Goal: Task Accomplishment & Management: Manage account settings

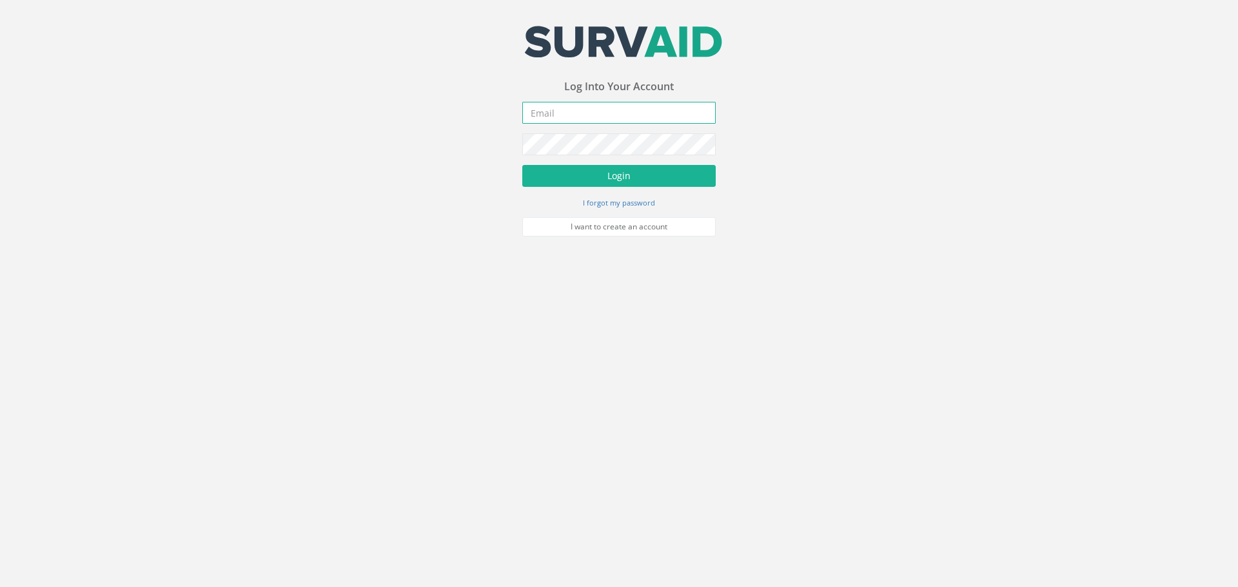
click at [550, 122] on input "email" at bounding box center [618, 113] width 193 height 22
type input "[EMAIL_ADDRESS][DOMAIN_NAME]"
click at [628, 179] on button "Login" at bounding box center [618, 176] width 193 height 22
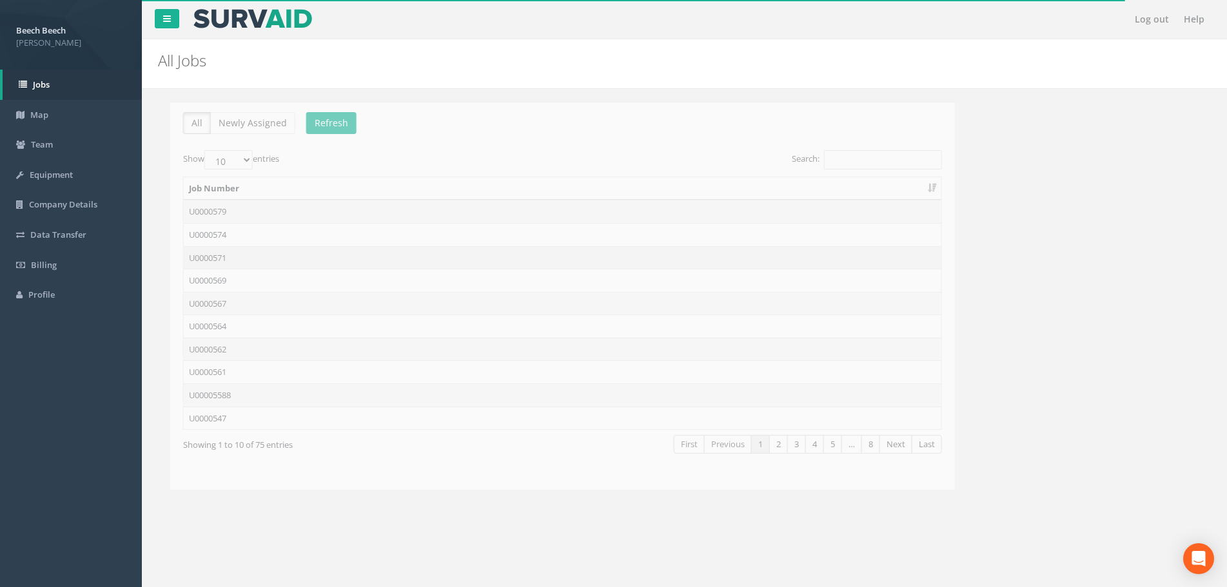
click at [211, 259] on td "U0000571" at bounding box center [549, 257] width 757 height 23
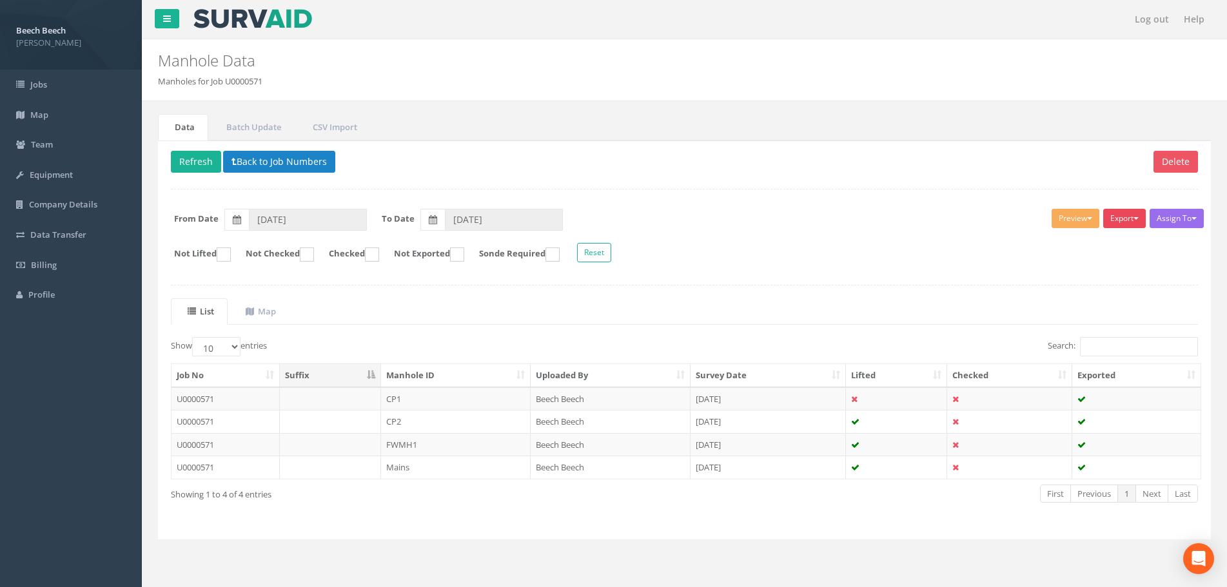
click at [1131, 214] on button "Export" at bounding box center [1124, 218] width 43 height 19
click at [1100, 250] on link "LFP Manhole" at bounding box center [1092, 245] width 110 height 20
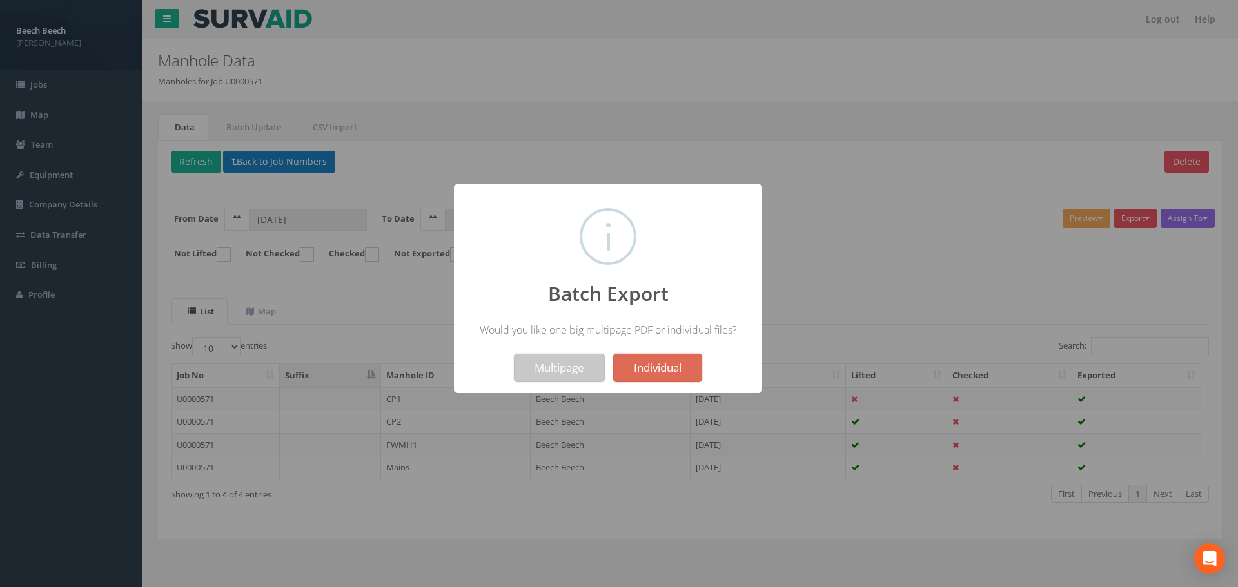
click at [555, 373] on button "Multipage" at bounding box center [559, 368] width 91 height 28
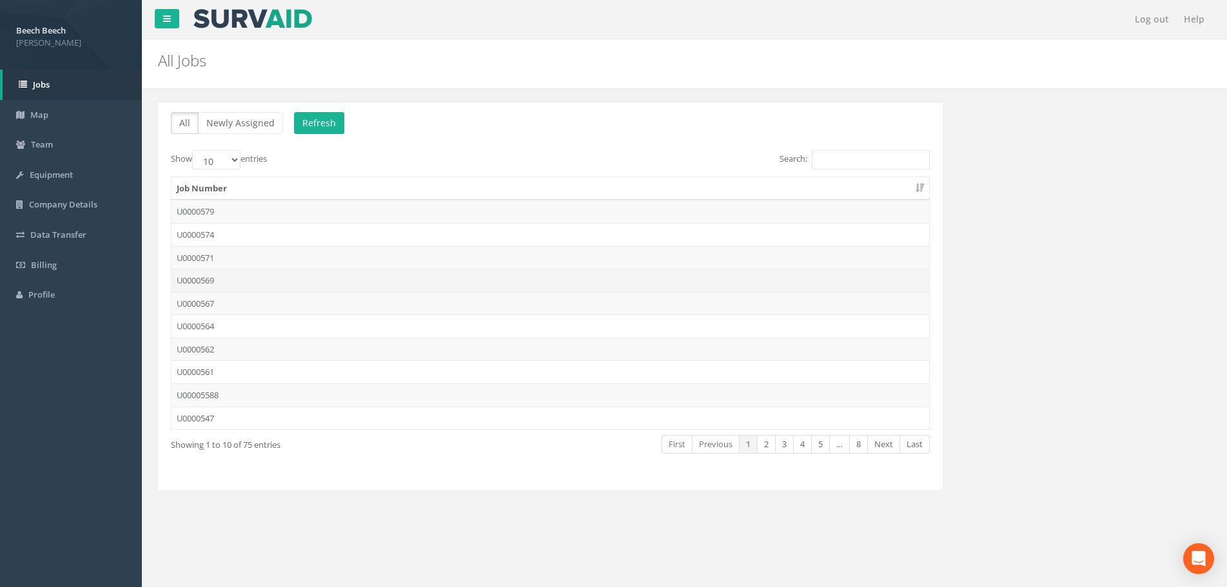
click at [224, 280] on td "U0000569" at bounding box center [549, 280] width 757 height 23
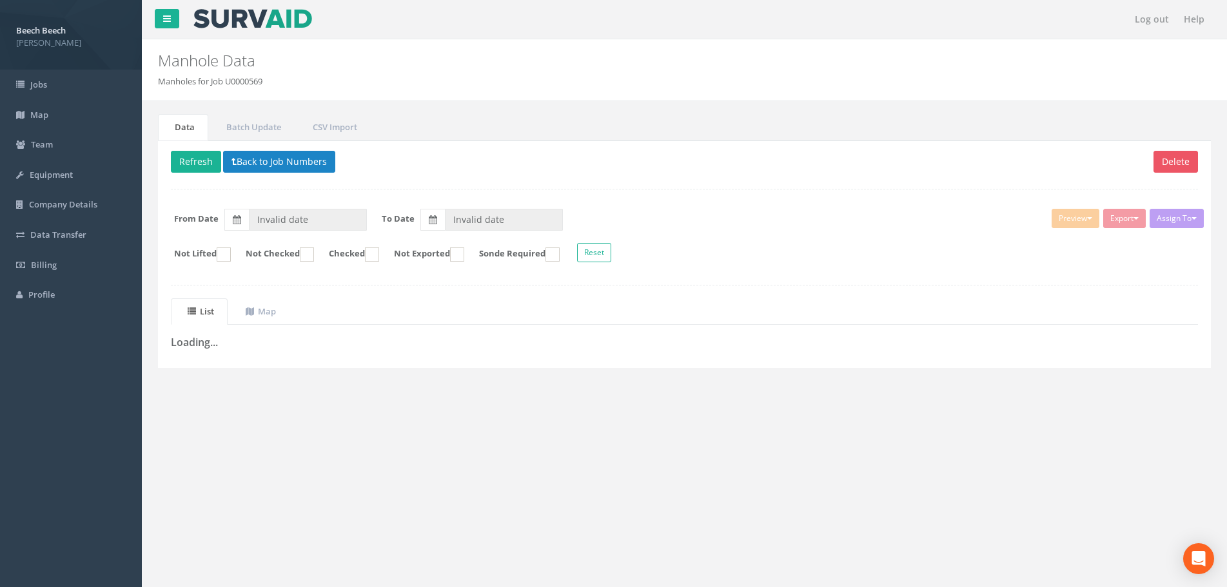
type input "[DATE]"
type input "09/10/2025"
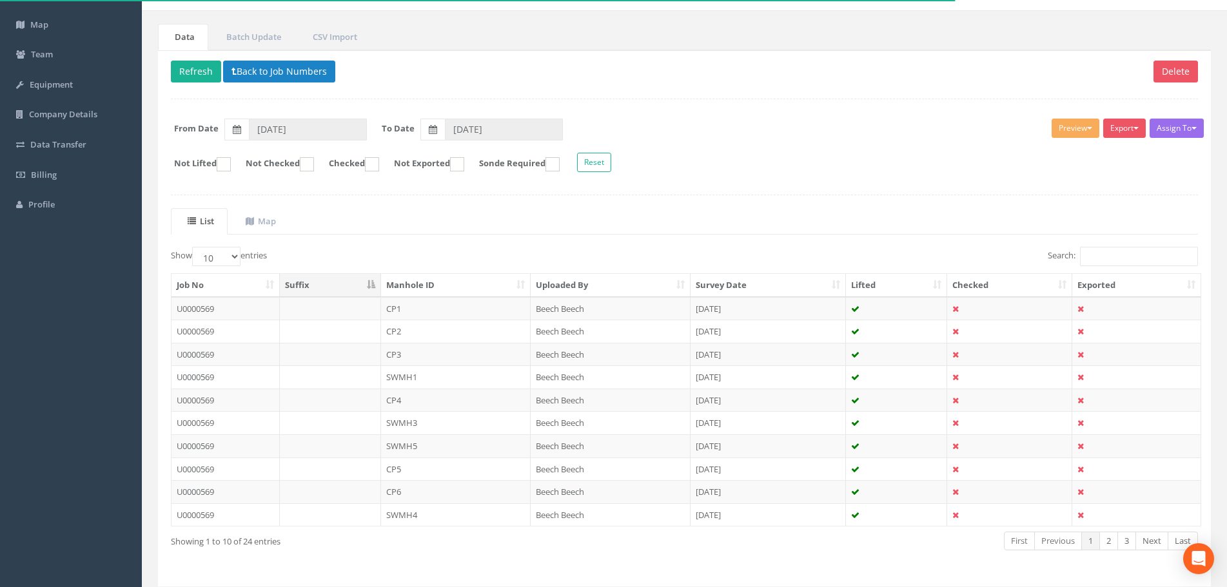
scroll to position [67, 0]
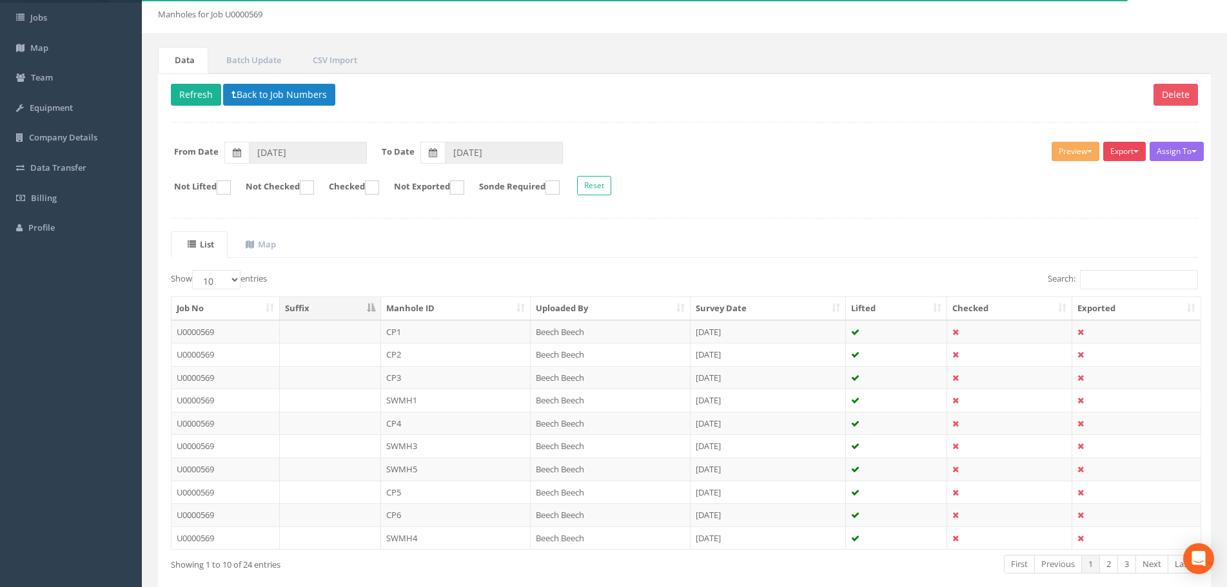
click at [1129, 150] on button "Export" at bounding box center [1124, 151] width 43 height 19
click at [1091, 172] on link "LFP Manhole" at bounding box center [1092, 178] width 110 height 20
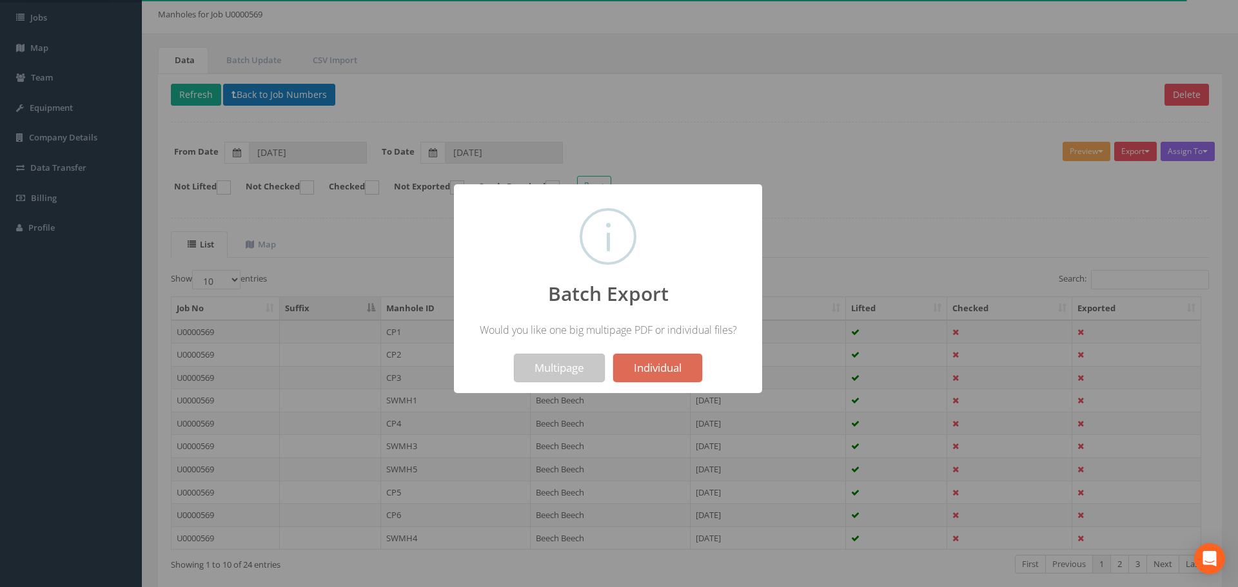
click at [541, 373] on button "Multipage" at bounding box center [559, 368] width 91 height 28
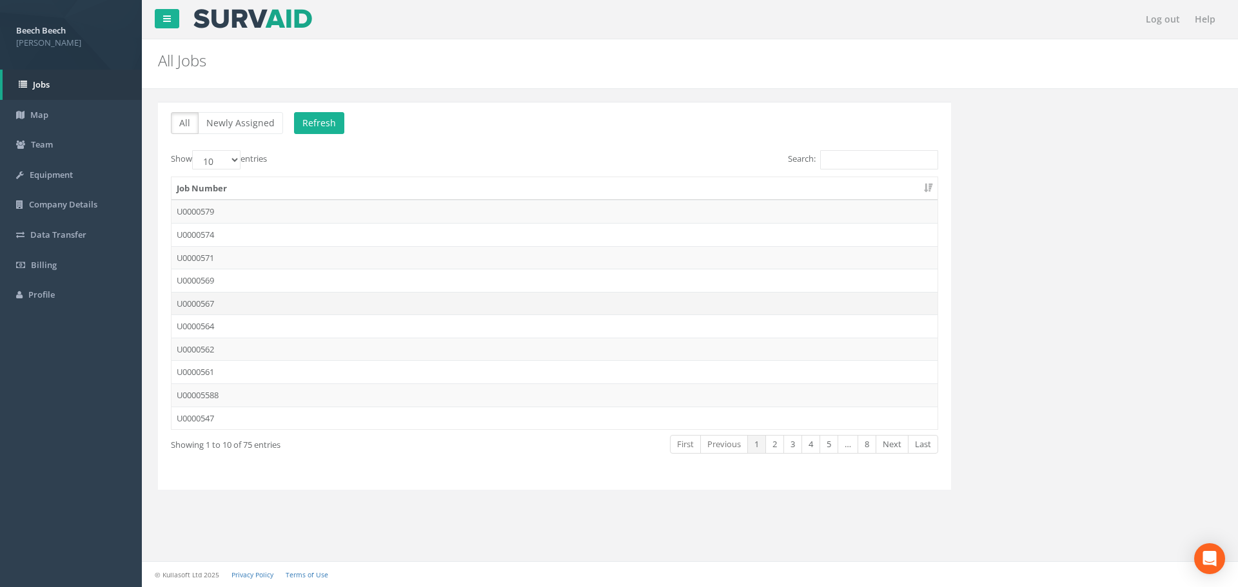
click at [192, 301] on td "U0000567" at bounding box center [554, 303] width 766 height 23
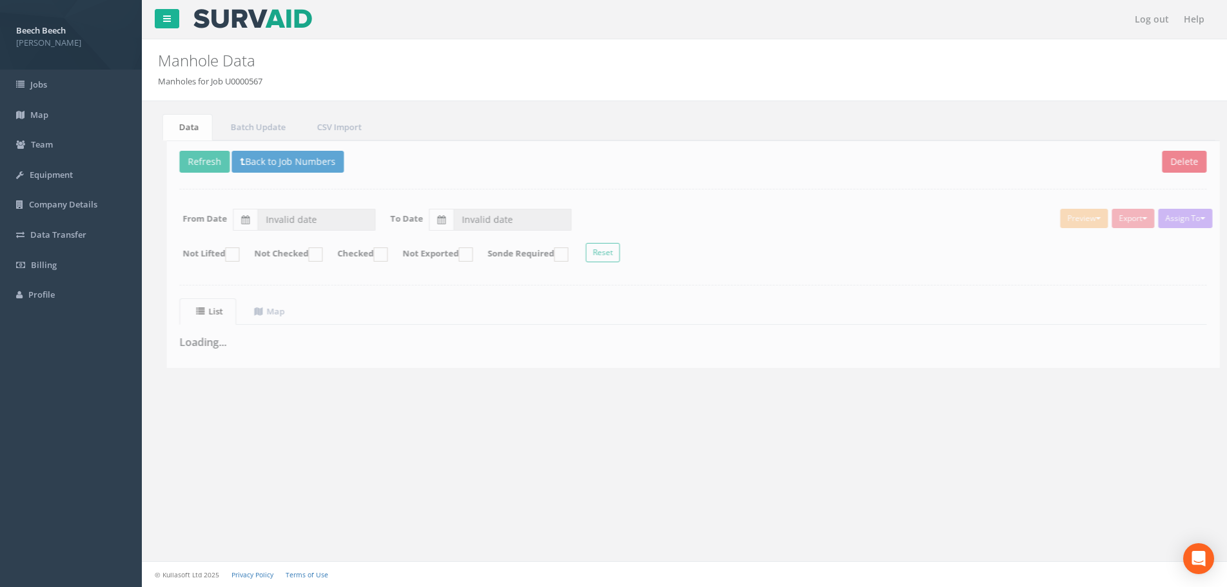
type input "08/10/2025"
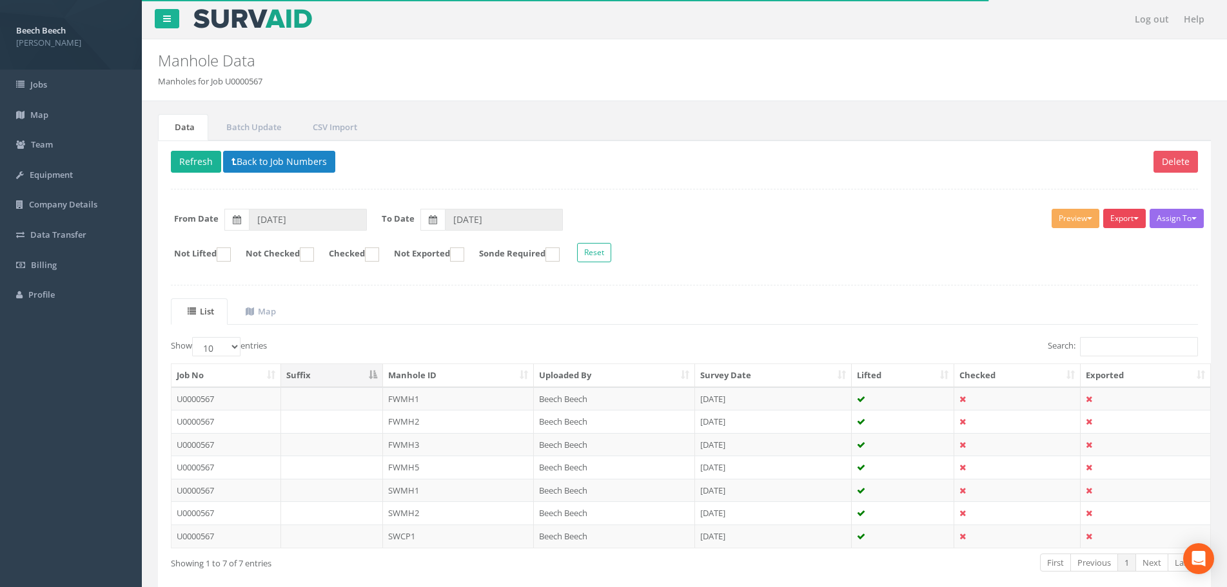
click at [1122, 214] on button "Export" at bounding box center [1124, 218] width 43 height 19
click at [1089, 242] on link "LFP Manhole" at bounding box center [1092, 245] width 110 height 20
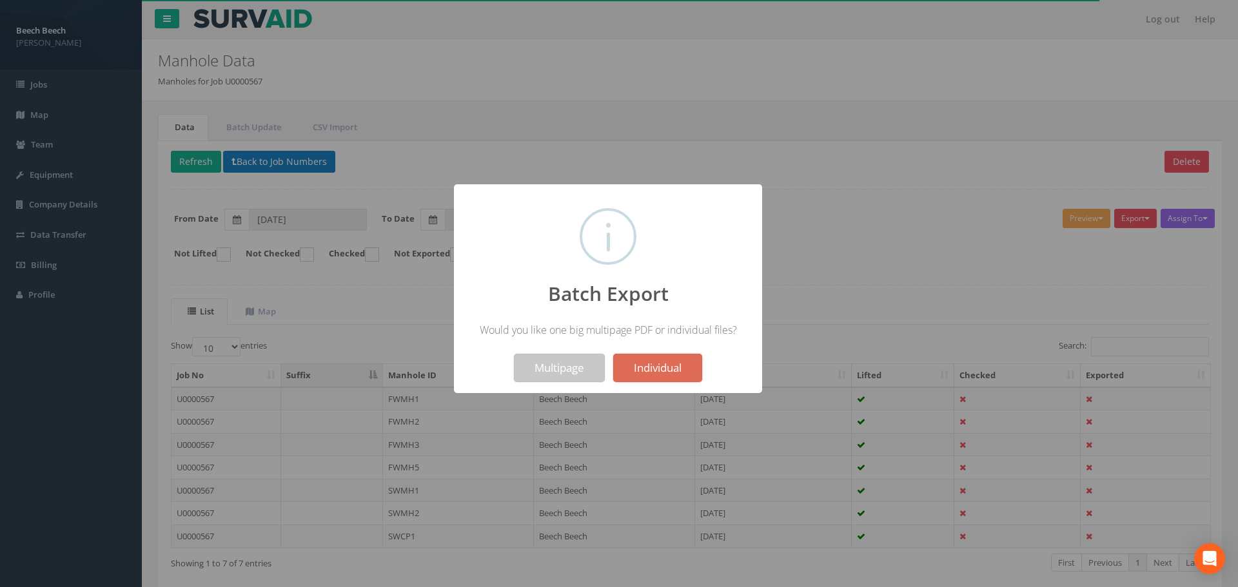
click at [584, 364] on button "Multipage" at bounding box center [559, 368] width 91 height 28
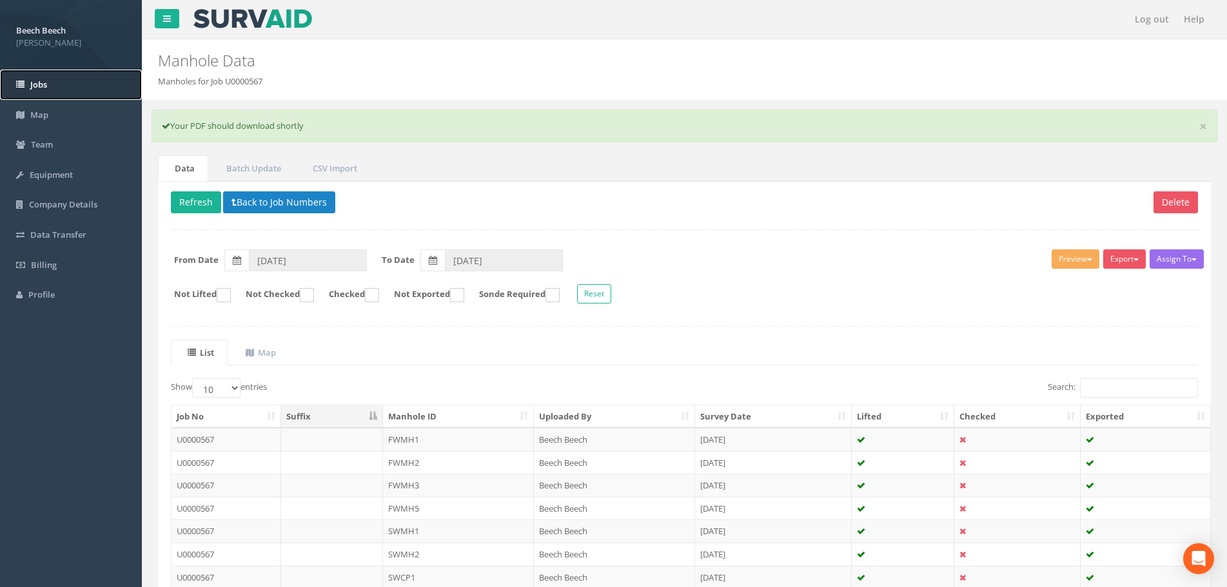
click at [52, 73] on link "Jobs" at bounding box center [71, 85] width 142 height 30
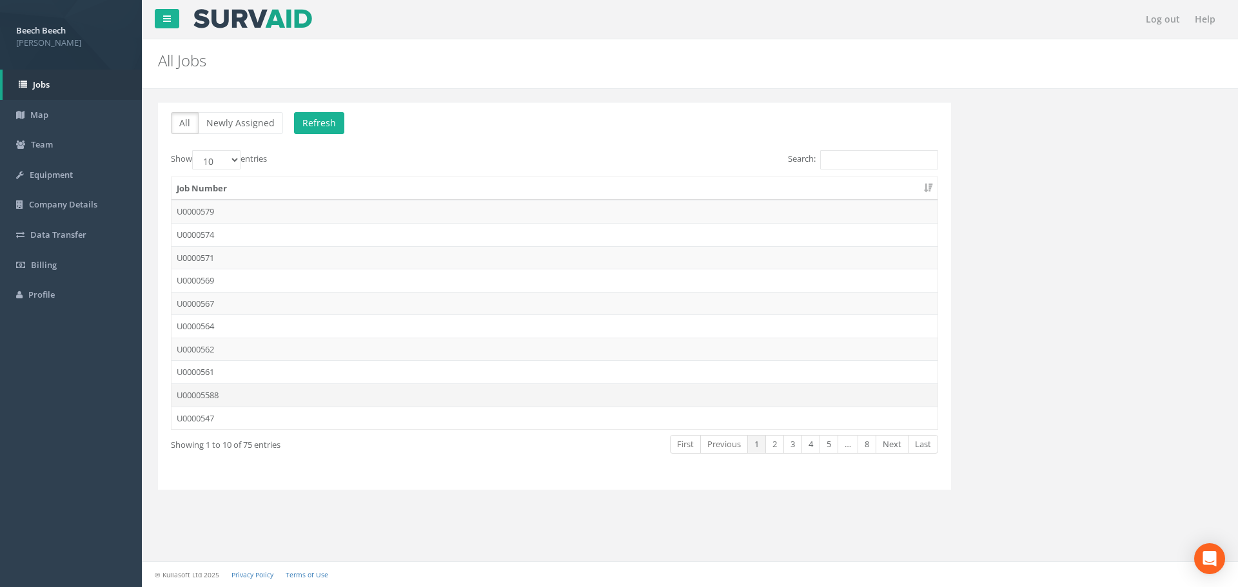
click at [197, 395] on td "U00005588" at bounding box center [554, 395] width 766 height 23
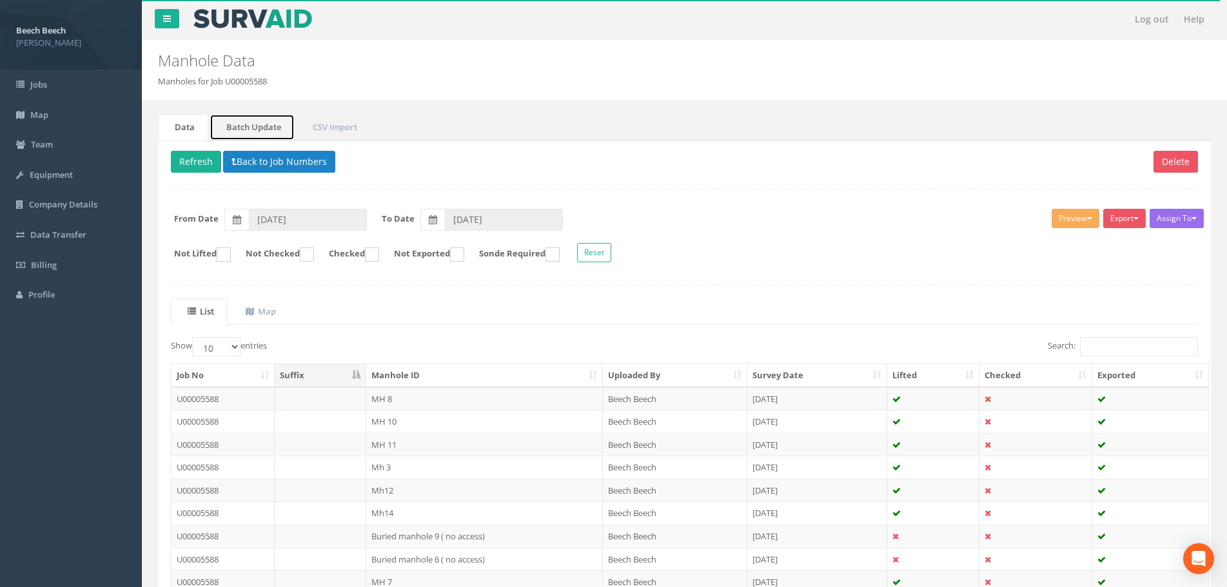
click at [237, 128] on link "Batch Update" at bounding box center [251, 127] width 85 height 26
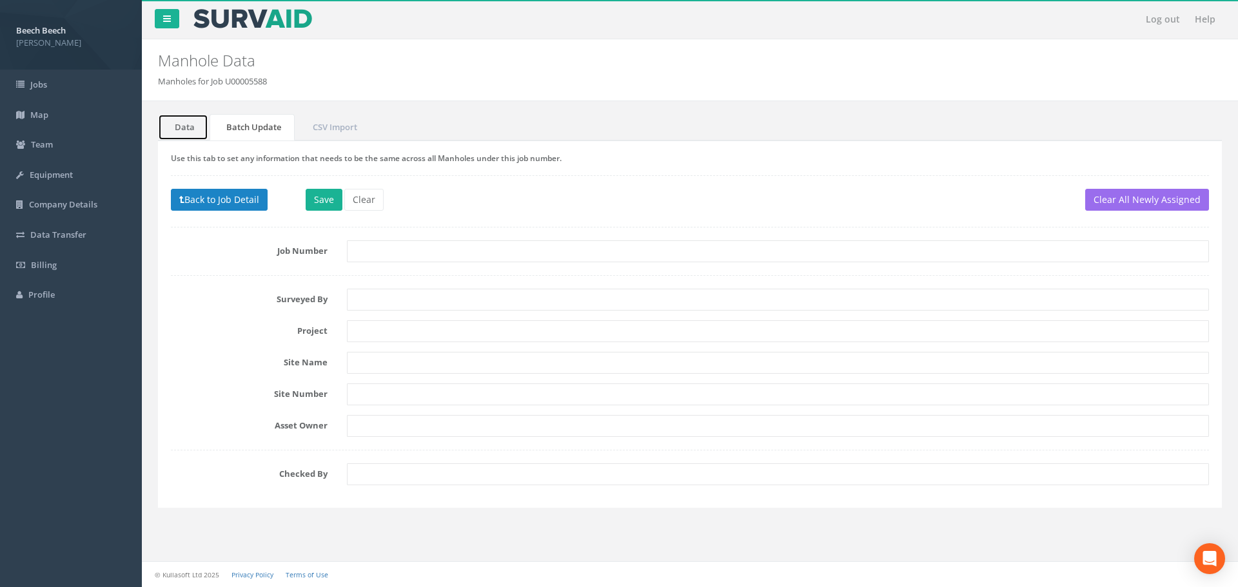
click at [191, 125] on link "Data" at bounding box center [183, 127] width 50 height 26
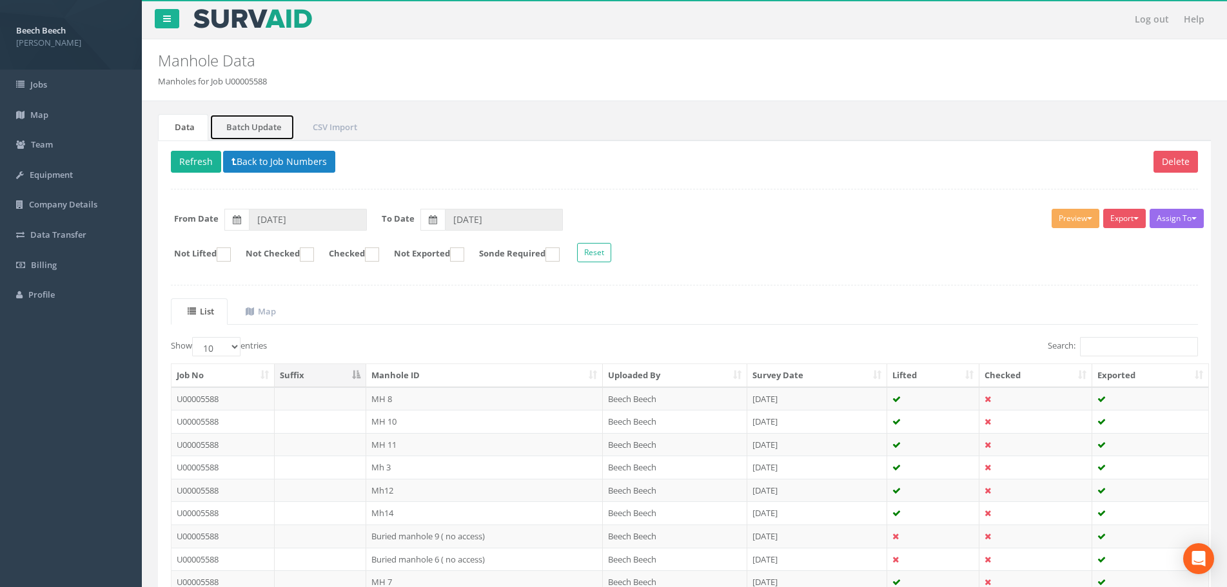
click at [248, 126] on link "Batch Update" at bounding box center [251, 127] width 85 height 26
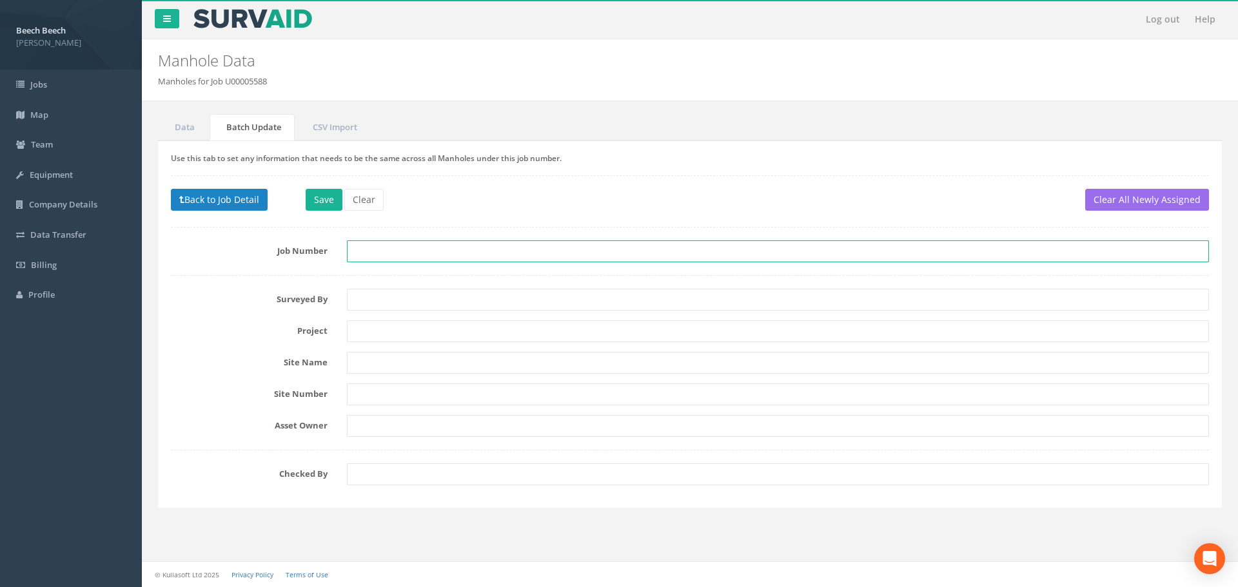
click at [369, 252] on input "text" at bounding box center [778, 251] width 862 height 22
click at [176, 134] on link "Data" at bounding box center [183, 127] width 50 height 26
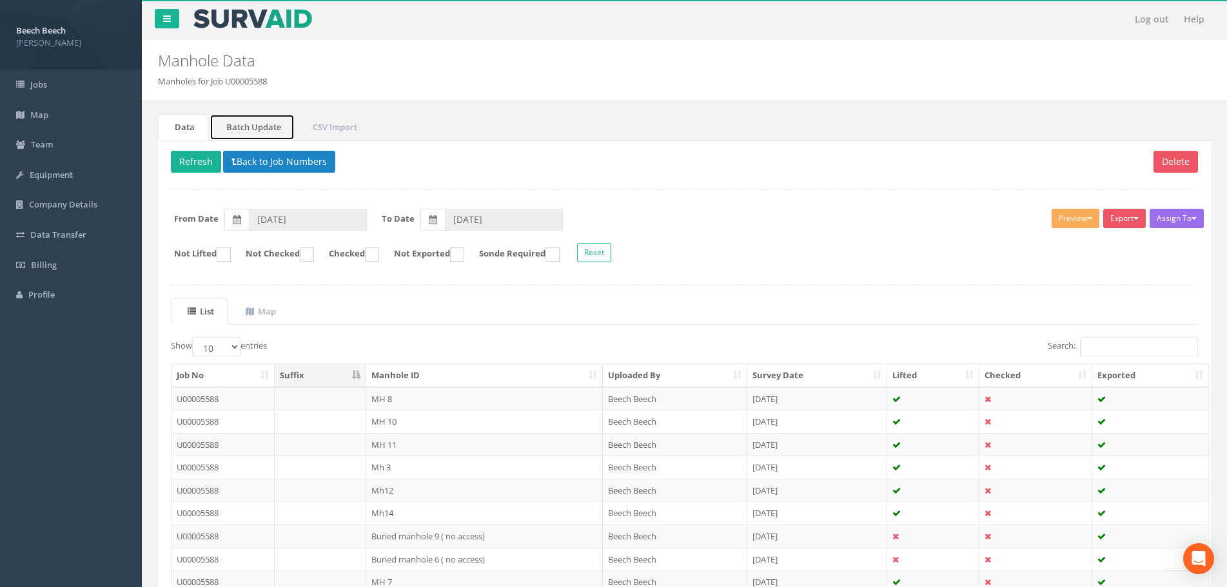
click at [249, 122] on link "Batch Update" at bounding box center [251, 127] width 85 height 26
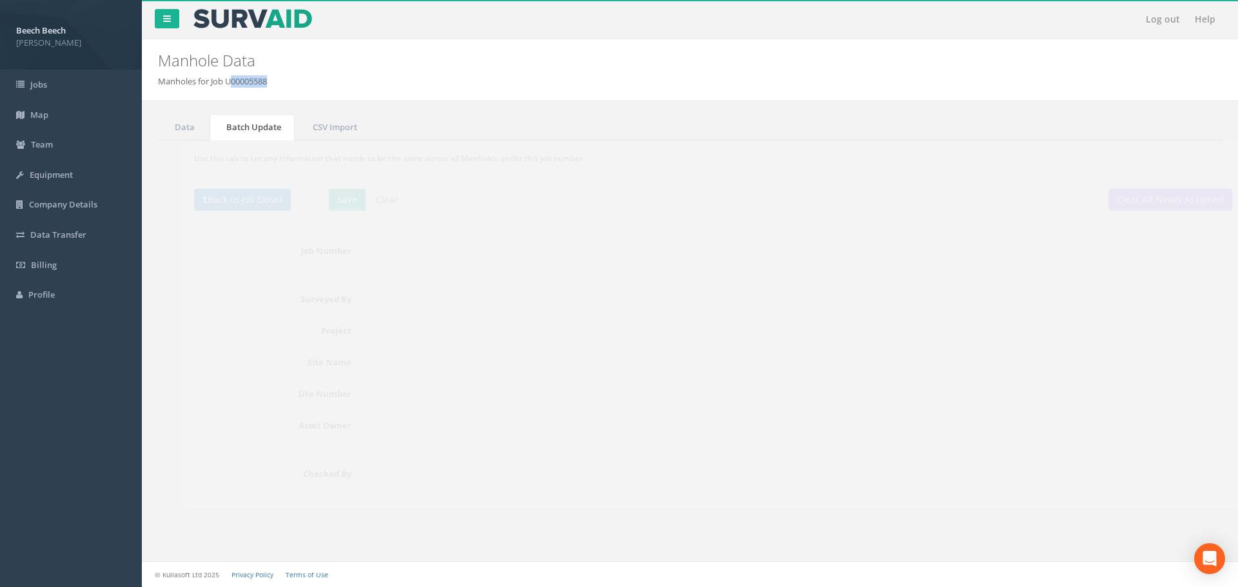
drag, startPoint x: 264, startPoint y: 83, endPoint x: 226, endPoint y: 81, distance: 38.1
click at [226, 81] on li "Manholes for Job U00005588" at bounding box center [212, 81] width 109 height 12
click at [175, 133] on link "Data" at bounding box center [183, 127] width 50 height 26
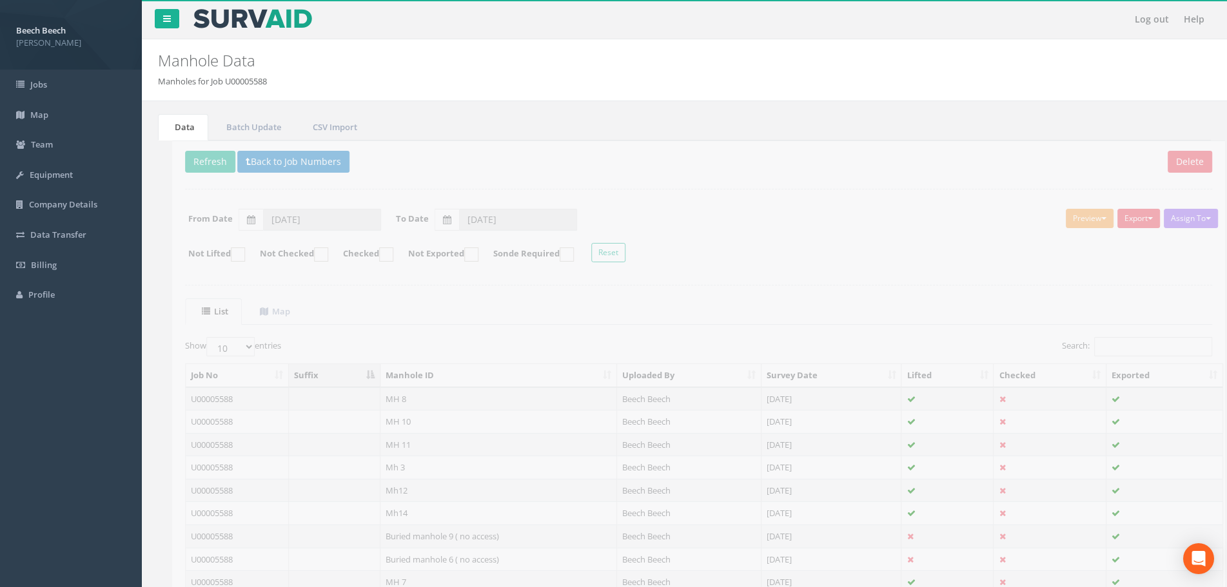
click at [413, 88] on div "Manhole Data Manholes for Job U00005588" at bounding box center [684, 70] width 1085 height 62
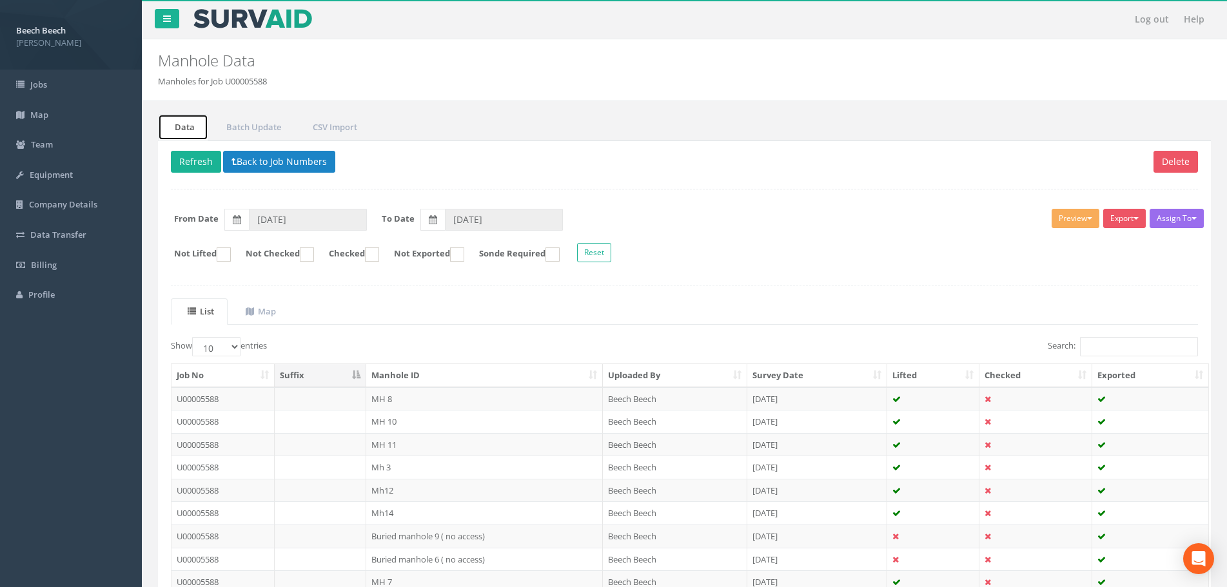
click at [183, 122] on link "Data" at bounding box center [183, 127] width 50 height 26
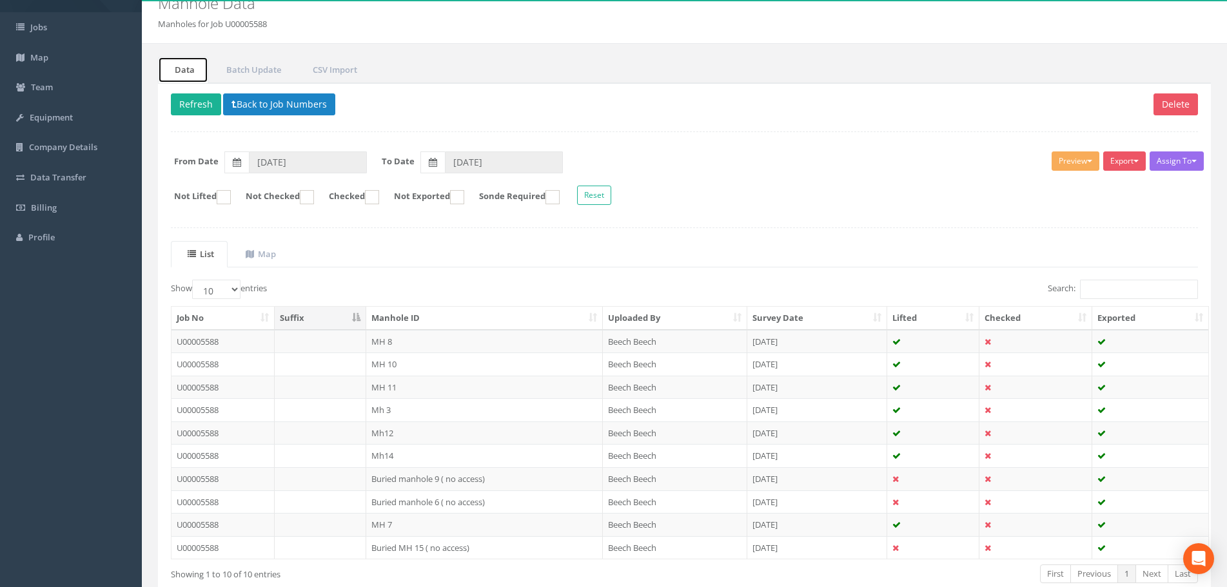
scroll to position [129, 0]
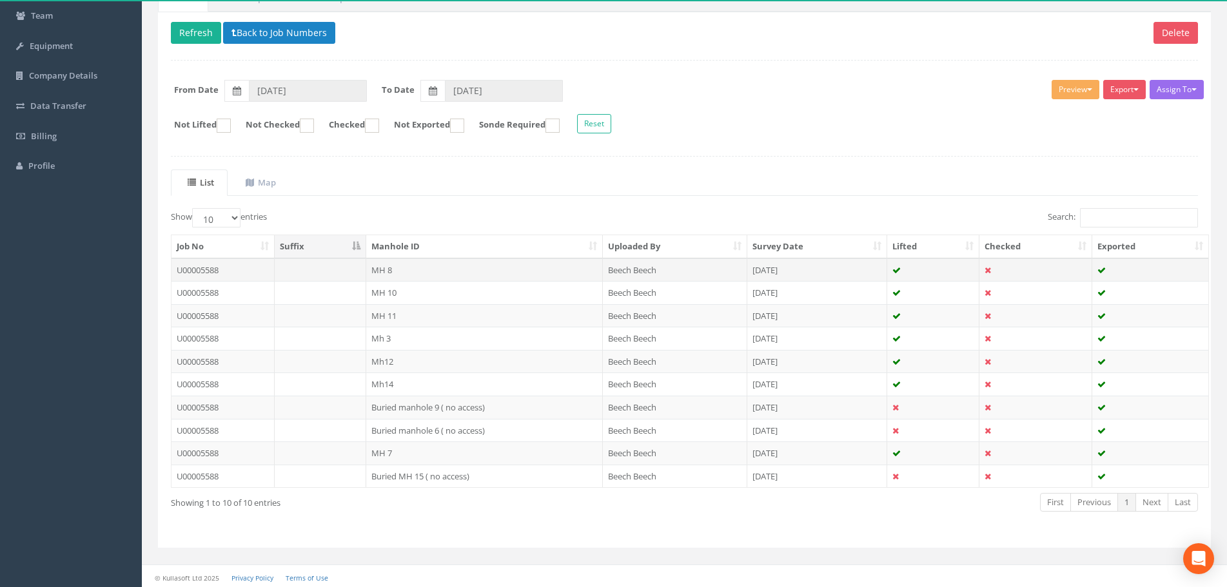
click at [208, 267] on td "U00005588" at bounding box center [222, 269] width 103 height 23
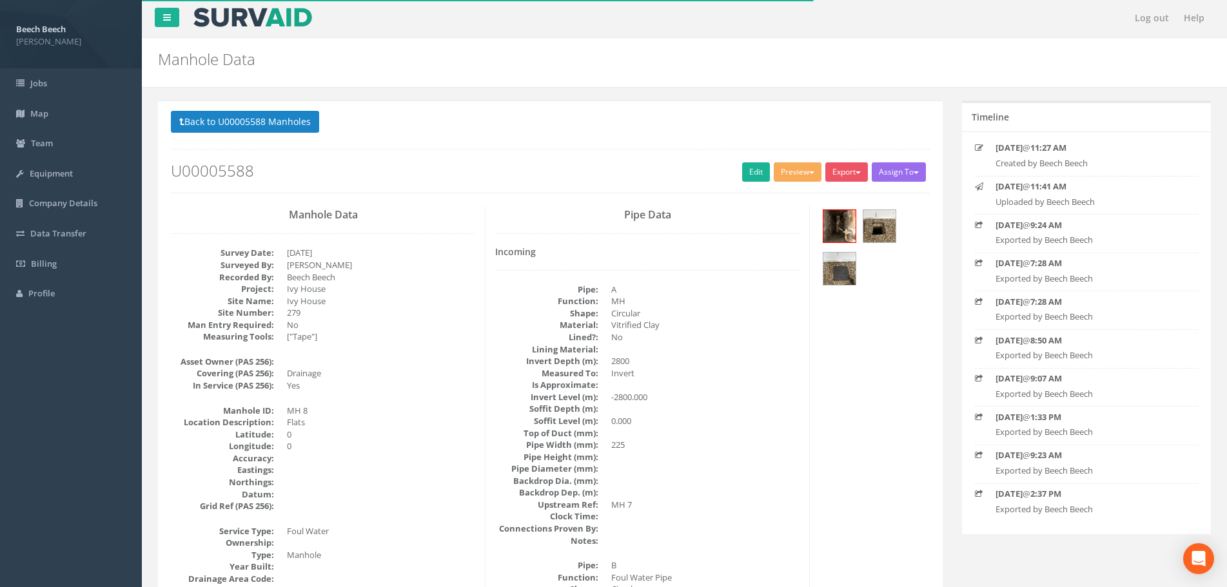
scroll to position [0, 0]
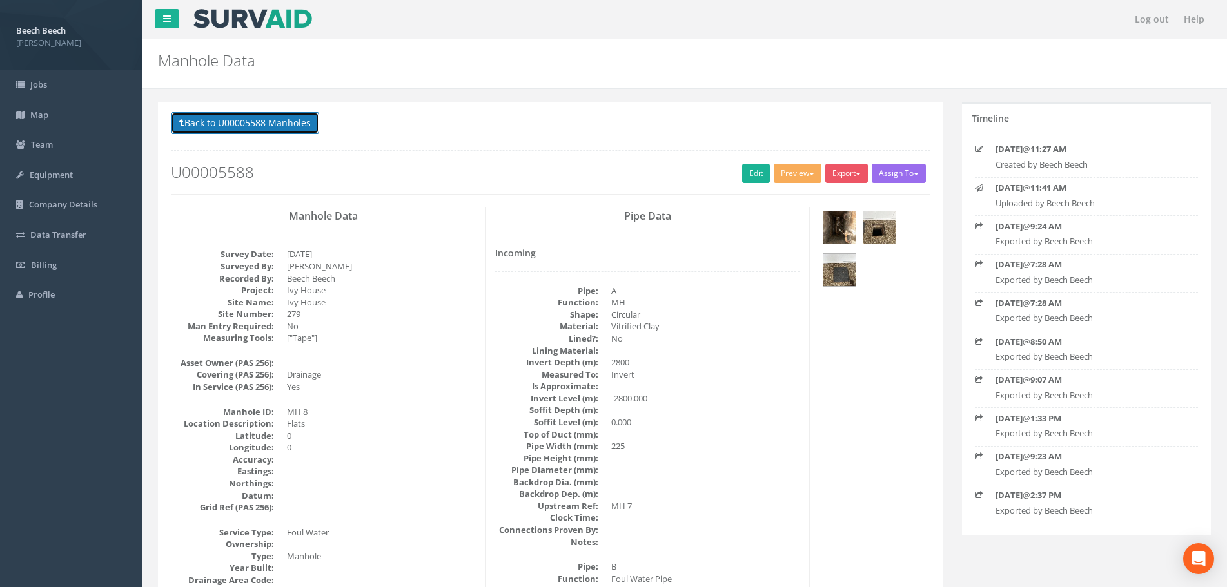
click at [200, 121] on button "Back to U00005588 Manholes" at bounding box center [245, 123] width 148 height 22
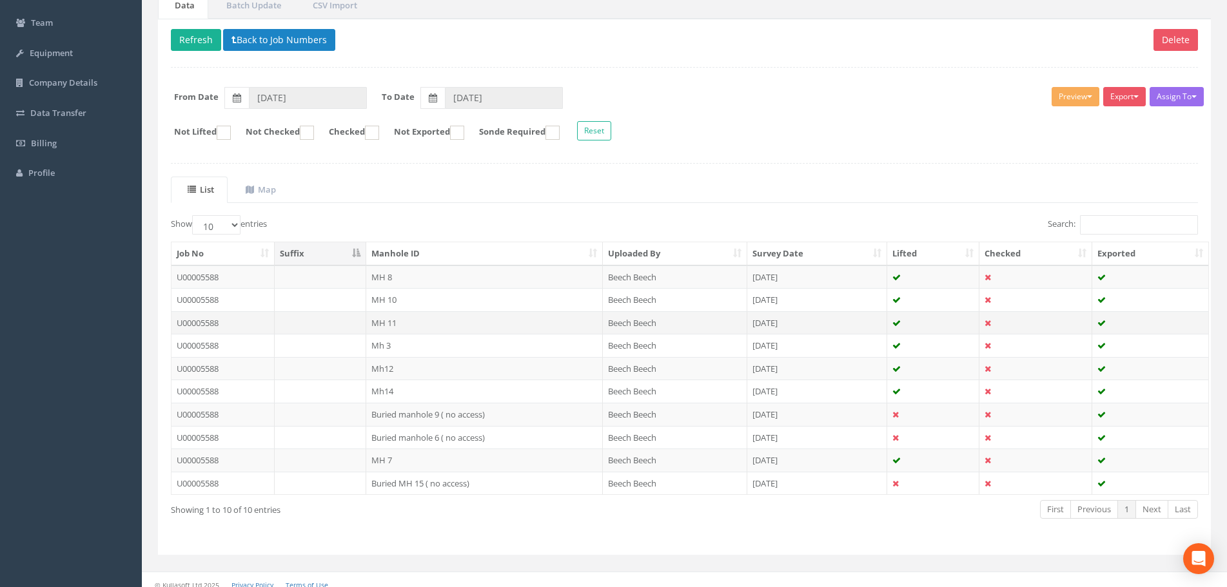
scroll to position [129, 0]
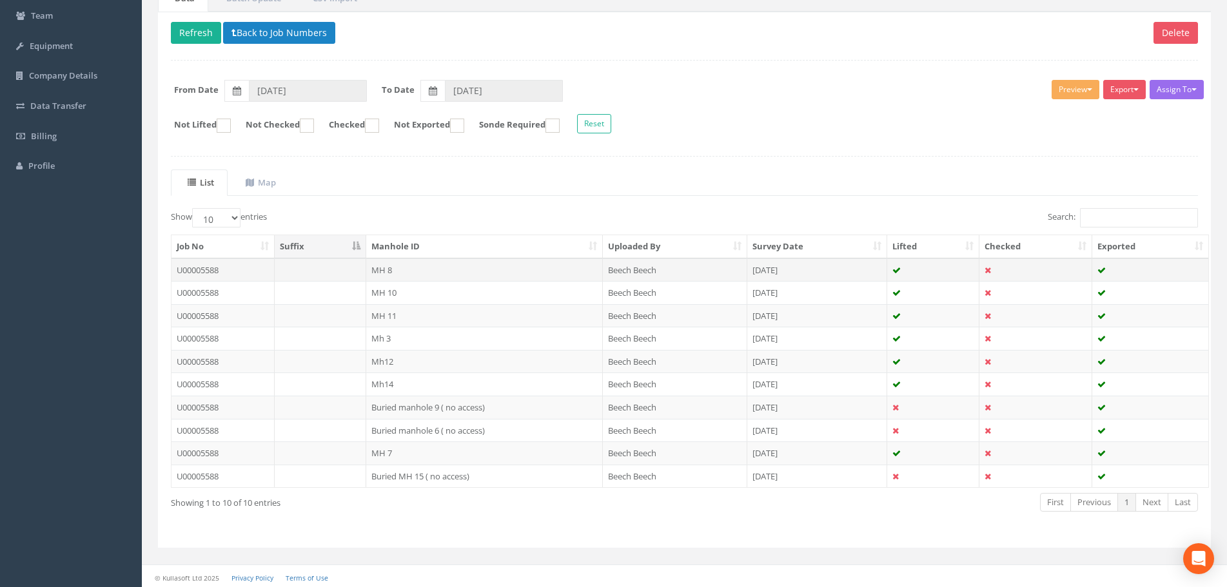
click at [208, 273] on td "U00005588" at bounding box center [222, 269] width 103 height 23
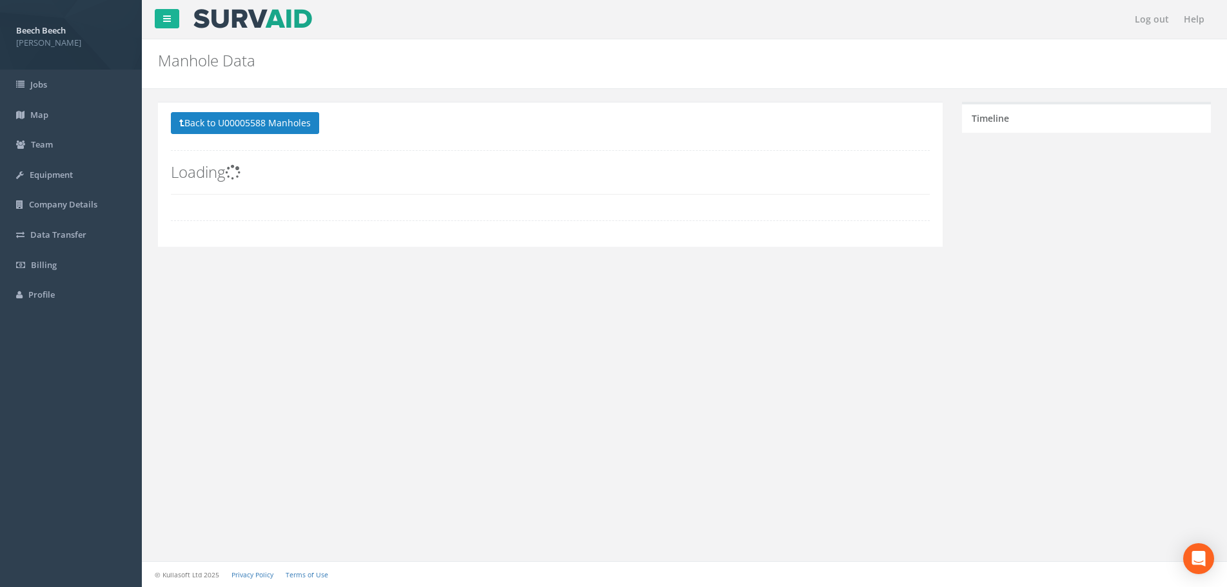
scroll to position [0, 0]
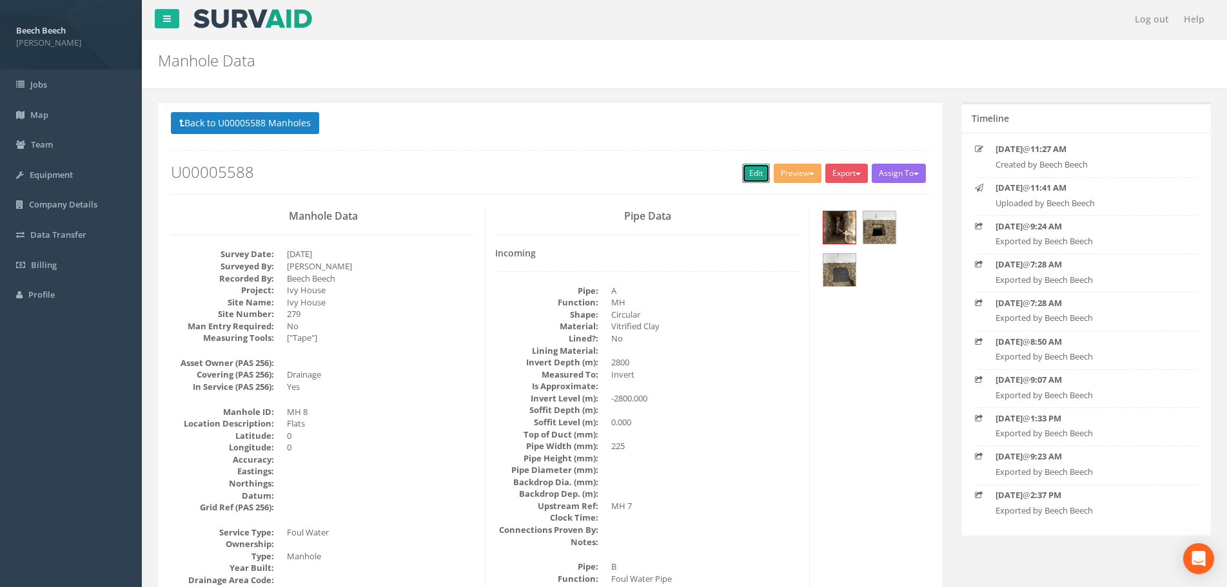
click at [750, 172] on link "Edit" at bounding box center [756, 173] width 28 height 19
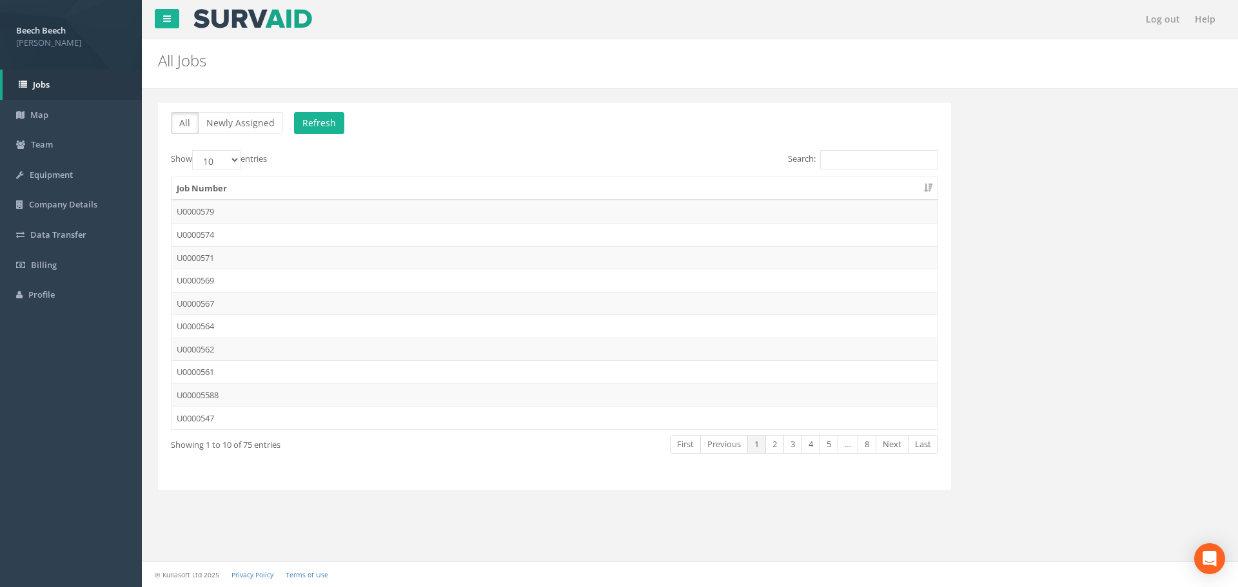
click at [518, 124] on p "All Newly Assigned Refresh" at bounding box center [554, 124] width 767 height 25
click at [194, 210] on td "U0000579" at bounding box center [554, 211] width 766 height 23
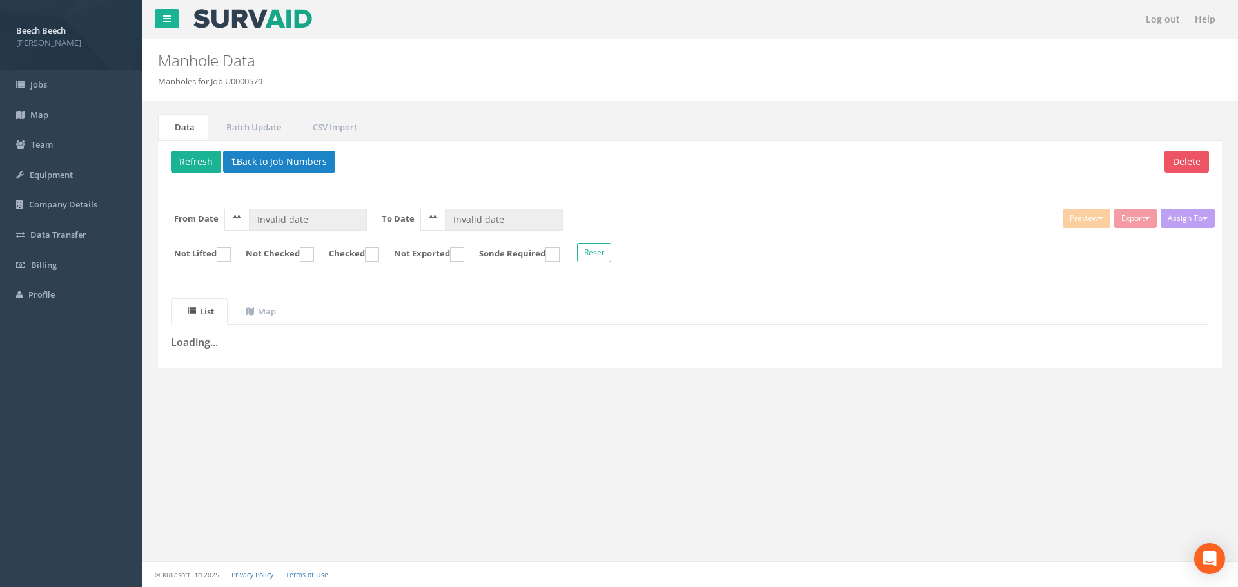
type input "[DATE]"
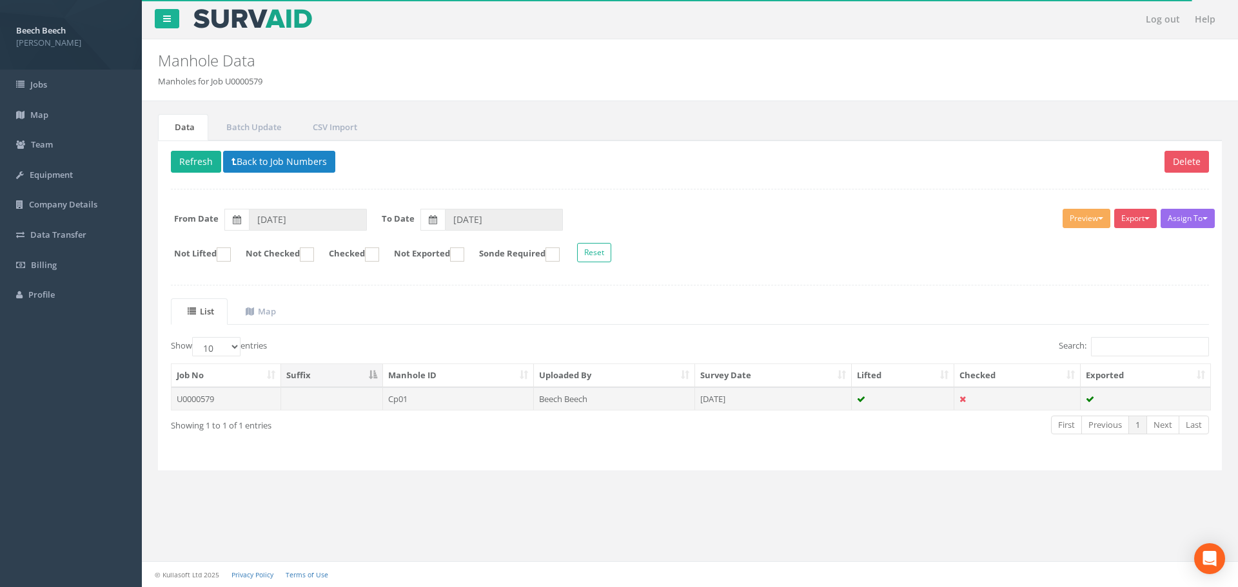
click at [190, 400] on td "U0000579" at bounding box center [226, 398] width 110 height 23
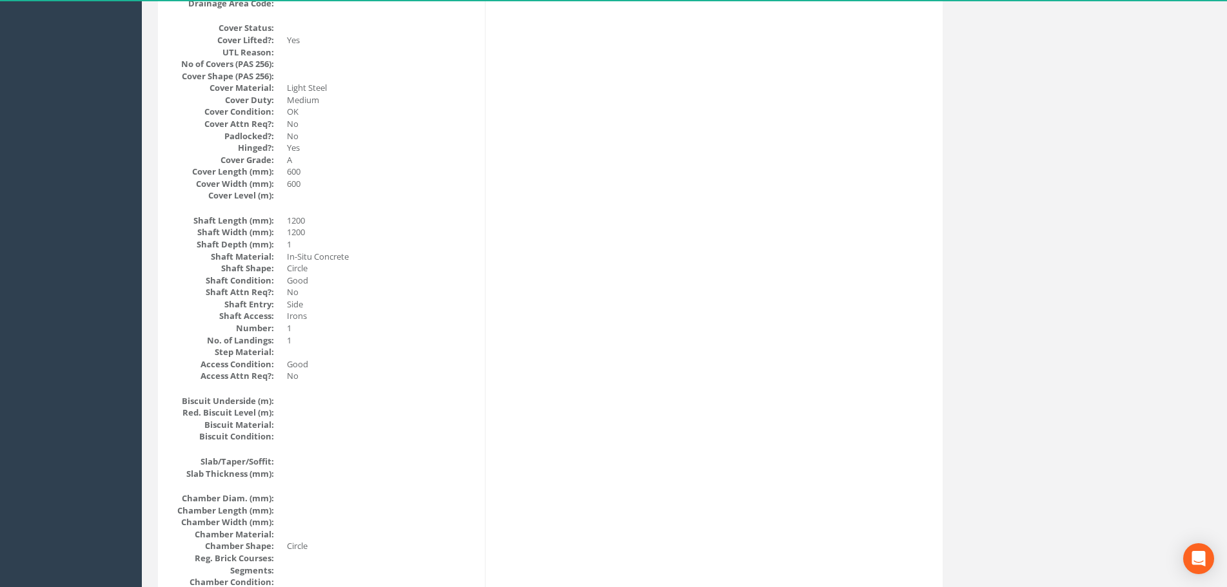
scroll to position [645, 0]
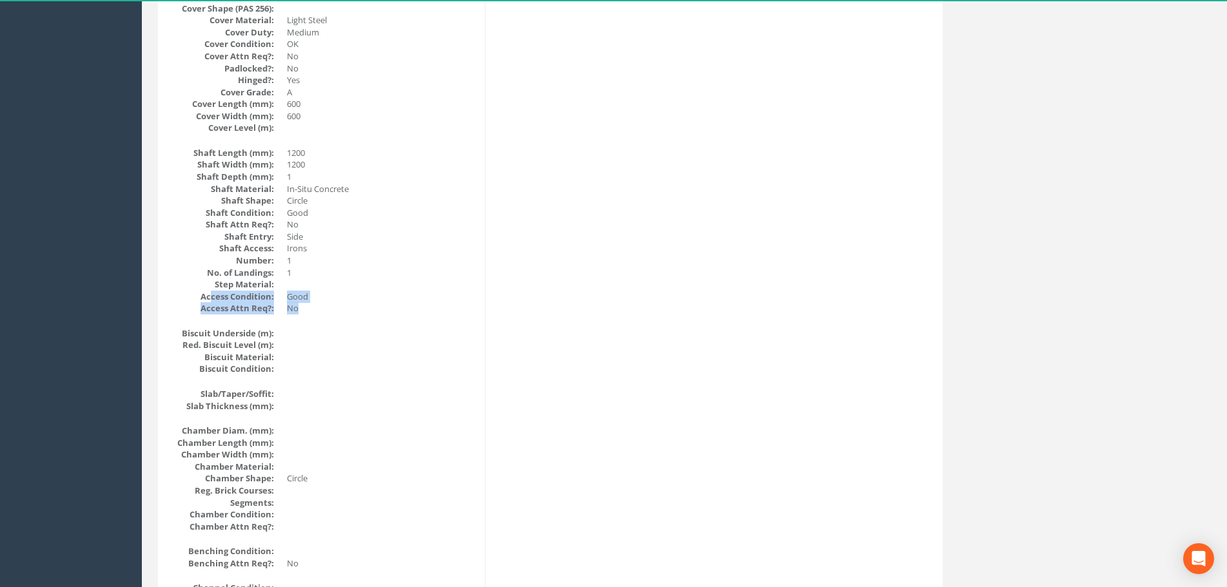
drag, startPoint x: 248, startPoint y: 302, endPoint x: 305, endPoint y: 309, distance: 57.8
click at [305, 309] on dl "Shaft Length (mm): 1200 Shaft Width (mm): 1200 Shaft Depth (mm): 1 Shaft Materi…" at bounding box center [323, 231] width 304 height 168
click at [301, 317] on div "Manhole Data Survey Date: 03/10/2025 Surveyed By: Beech Beech Recorded By: Beec…" at bounding box center [323, 351] width 324 height 1576
drag, startPoint x: 202, startPoint y: 296, endPoint x: 304, endPoint y: 307, distance: 102.4
click at [304, 307] on dl "Shaft Length (mm): 1200 Shaft Width (mm): 1200 Shaft Depth (mm): 1 Shaft Materi…" at bounding box center [323, 231] width 304 height 168
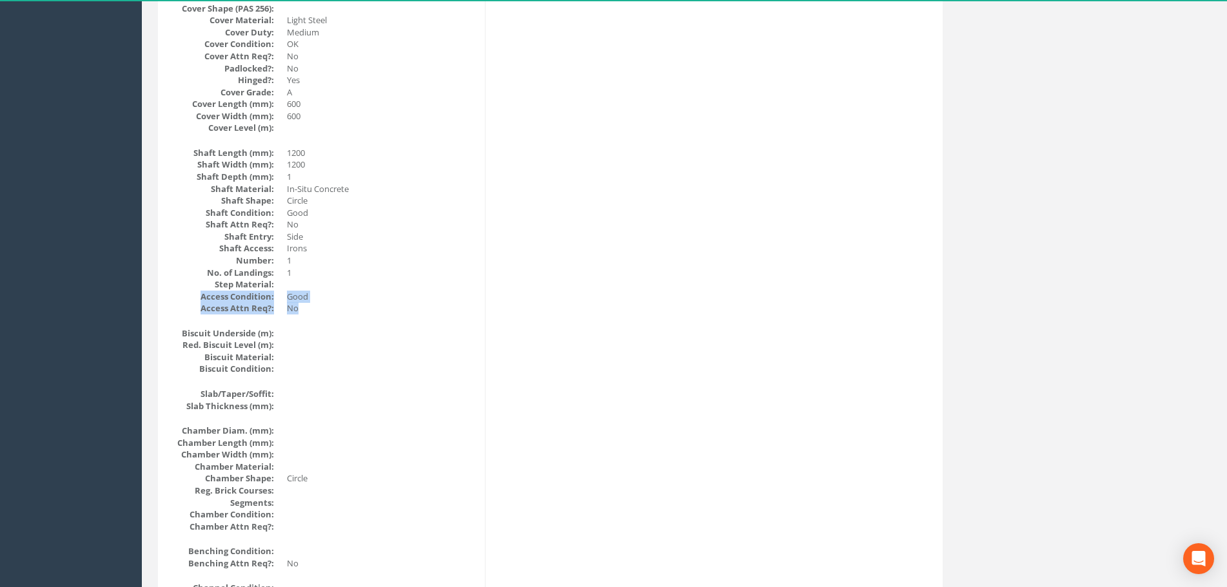
click at [327, 313] on dd "No" at bounding box center [381, 308] width 188 height 12
drag, startPoint x: 199, startPoint y: 296, endPoint x: 310, endPoint y: 308, distance: 112.2
click at [310, 308] on dl "Shaft Length (mm): 1200 Shaft Width (mm): 1200 Shaft Depth (mm): 1 Shaft Materi…" at bounding box center [323, 231] width 304 height 168
click at [310, 310] on dd "No" at bounding box center [381, 308] width 188 height 12
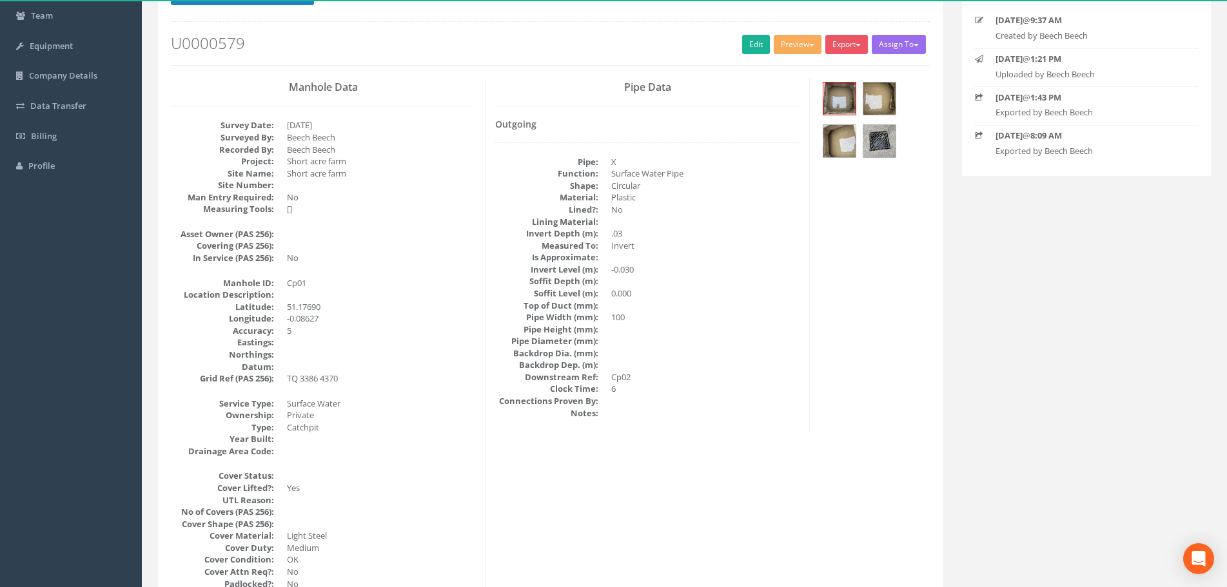
scroll to position [0, 0]
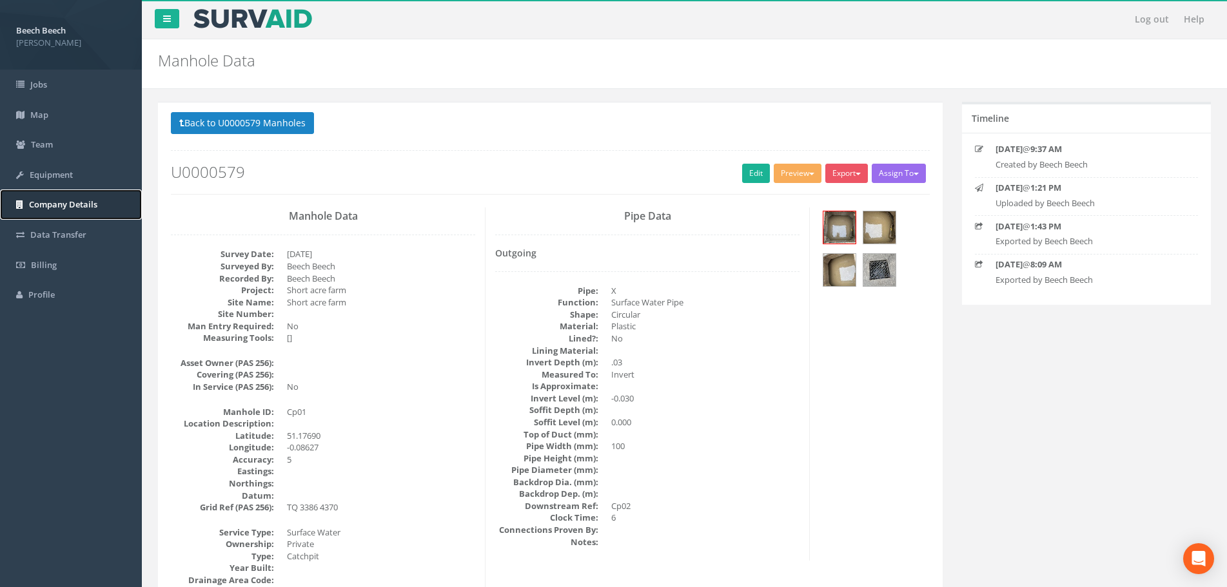
click at [89, 202] on span "Company Details" at bounding box center [63, 205] width 68 height 12
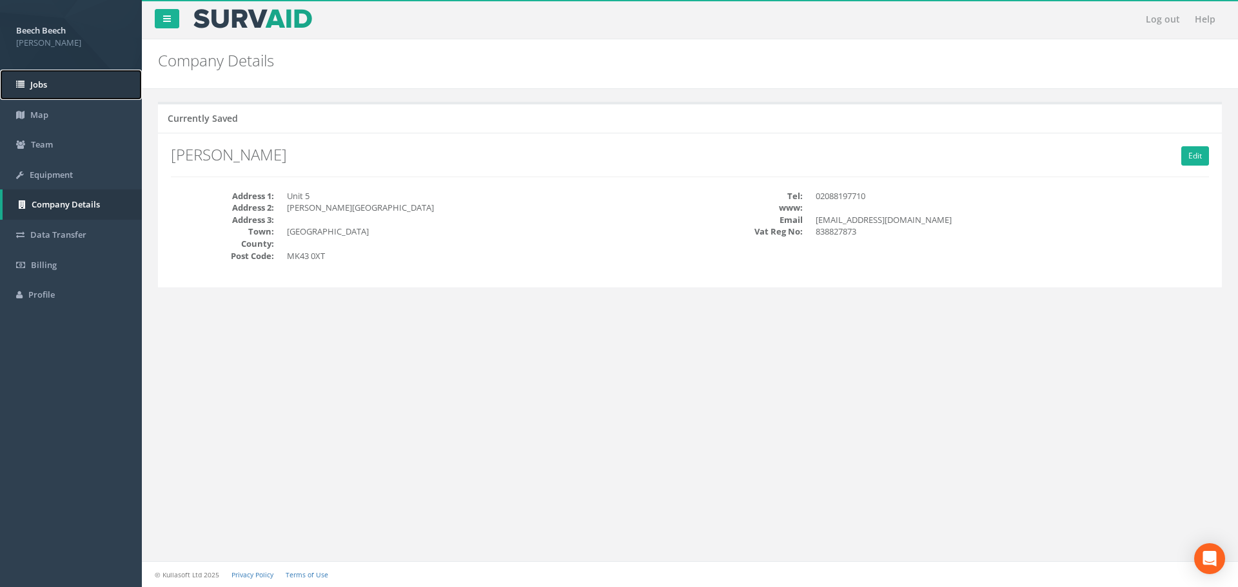
click at [46, 86] on span "Jobs" at bounding box center [38, 85] width 17 height 12
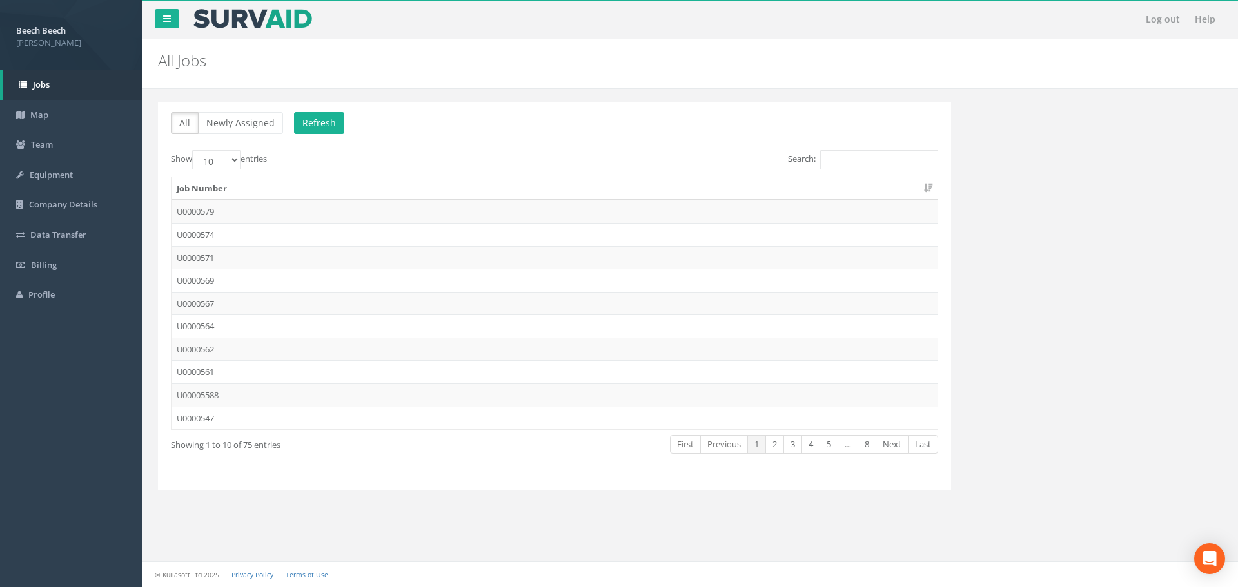
click at [682, 135] on p "All Newly Assigned Refresh" at bounding box center [554, 124] width 767 height 25
click at [186, 206] on td "U0000579" at bounding box center [554, 211] width 766 height 23
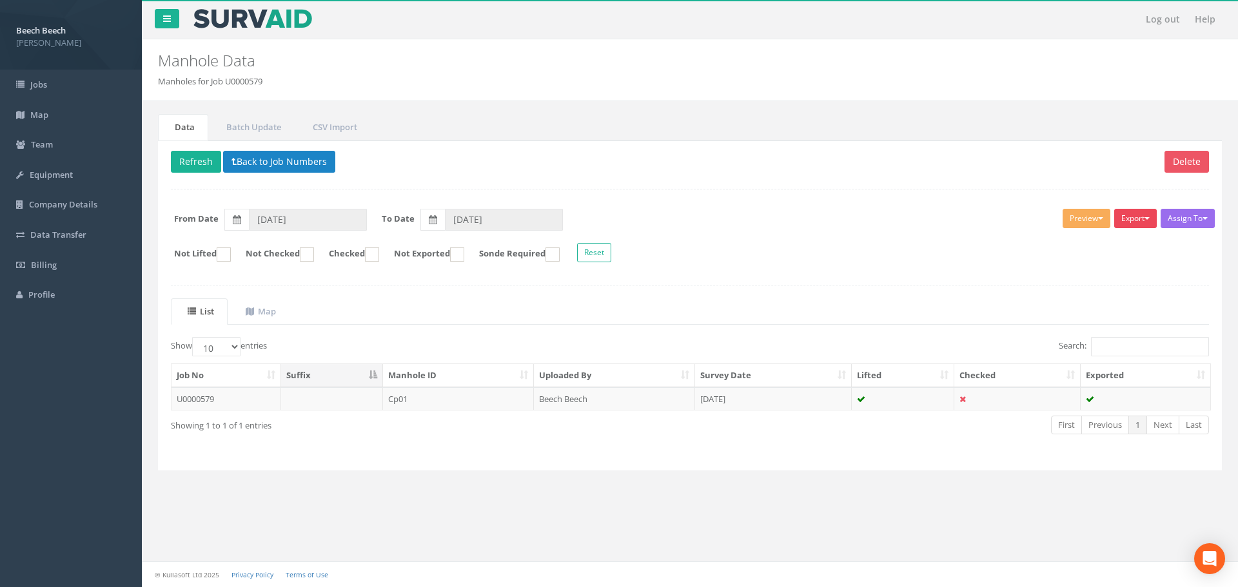
click at [1136, 217] on button "Export" at bounding box center [1135, 218] width 43 height 19
click at [1109, 251] on link "LFP Manhole" at bounding box center [1103, 245] width 110 height 20
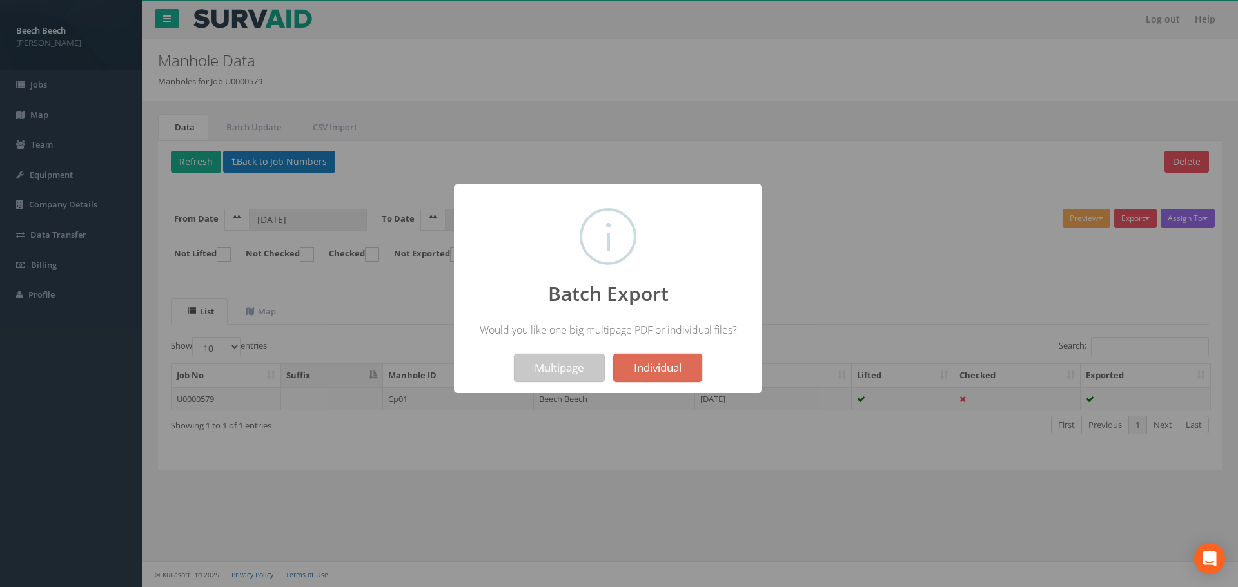
click at [534, 378] on button "Multipage" at bounding box center [559, 368] width 91 height 28
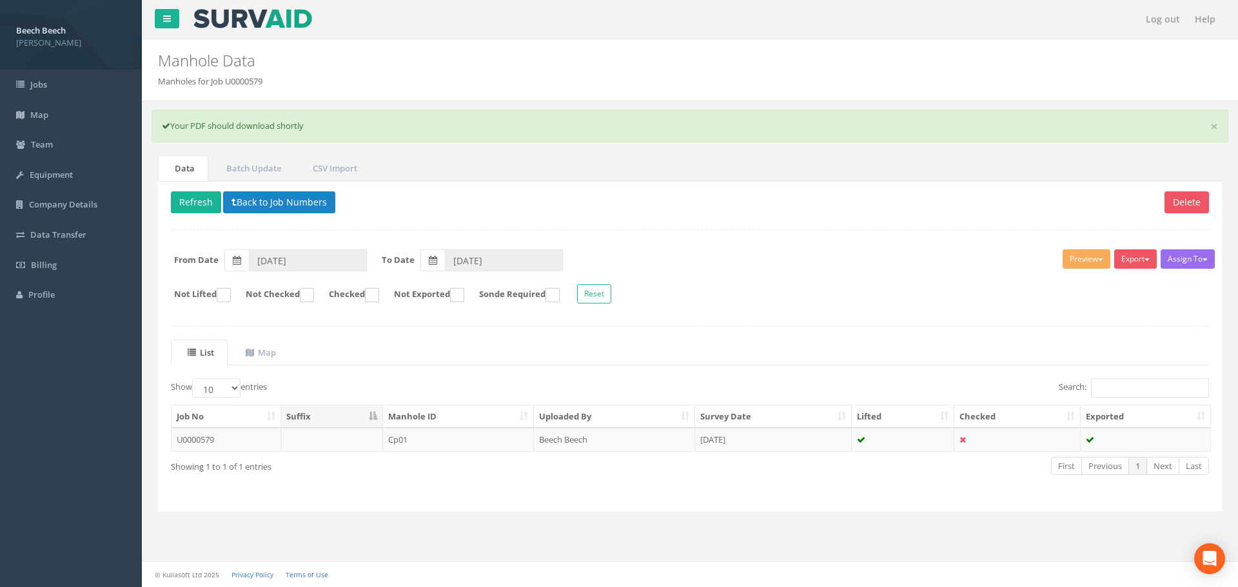
click at [721, 211] on p "Delete Refresh Back to Job Numbers" at bounding box center [690, 203] width 1038 height 25
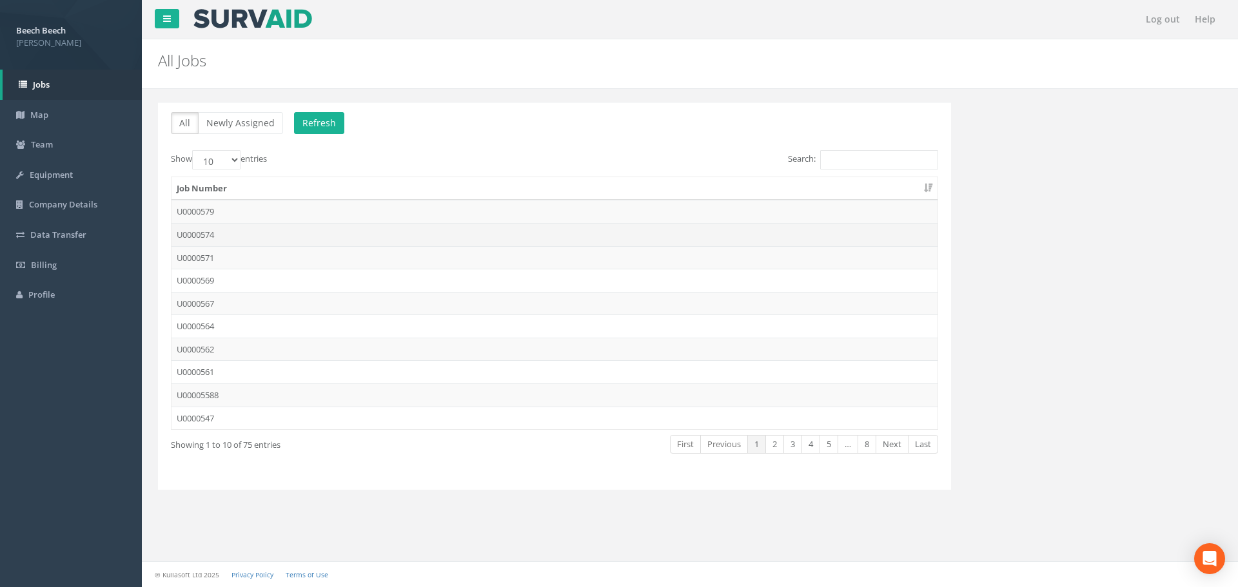
click at [202, 234] on td "U0000574" at bounding box center [554, 234] width 766 height 23
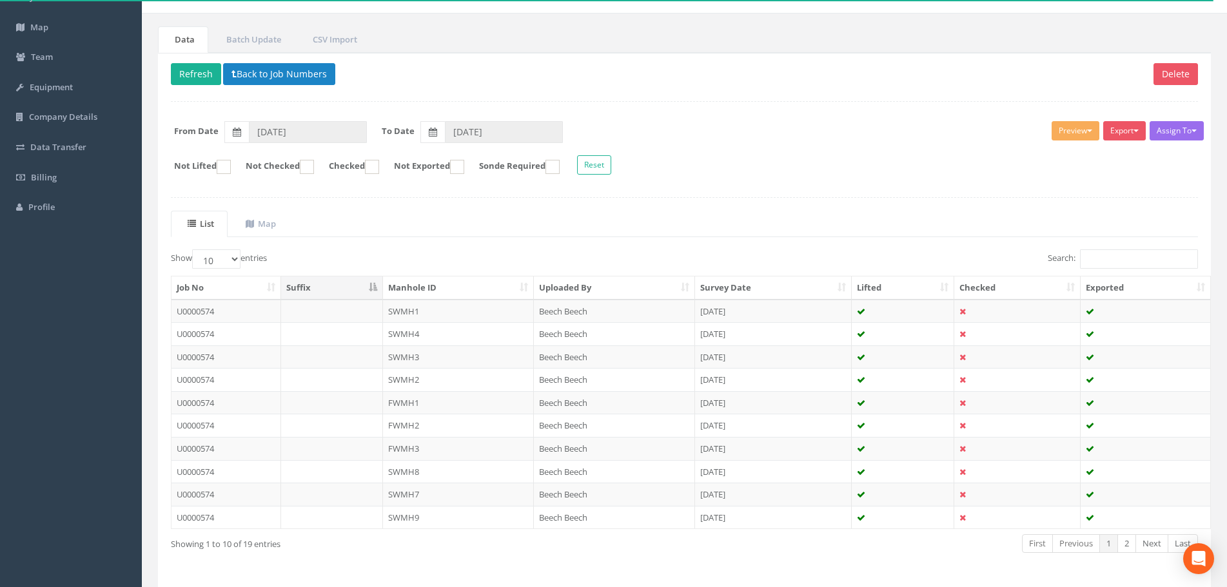
scroll to position [64, 0]
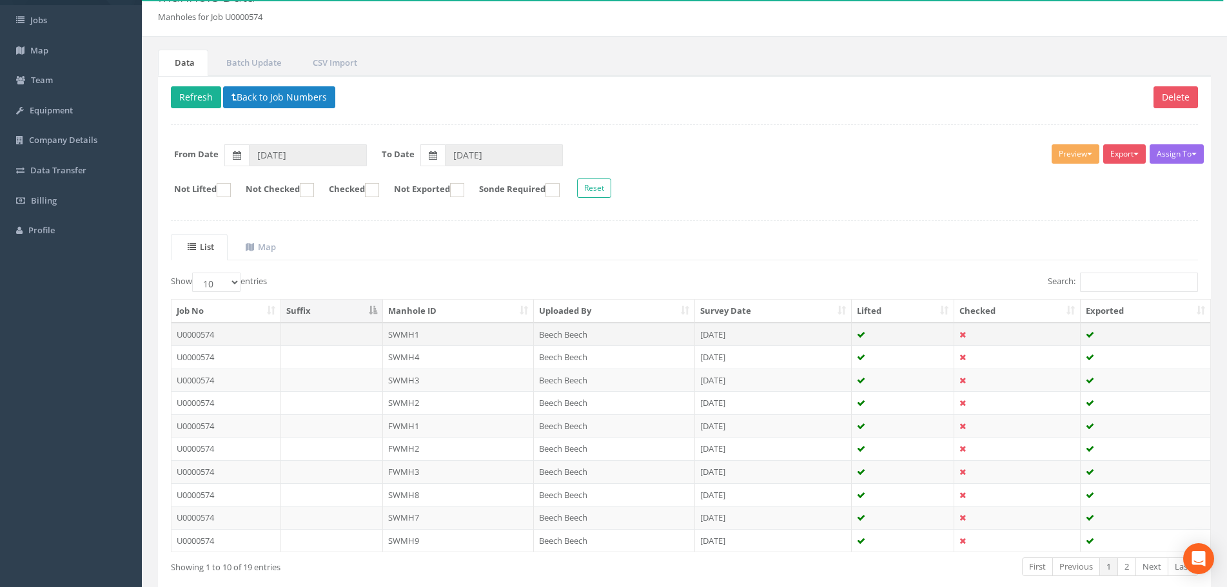
click at [191, 336] on td "U0000574" at bounding box center [226, 334] width 110 height 23
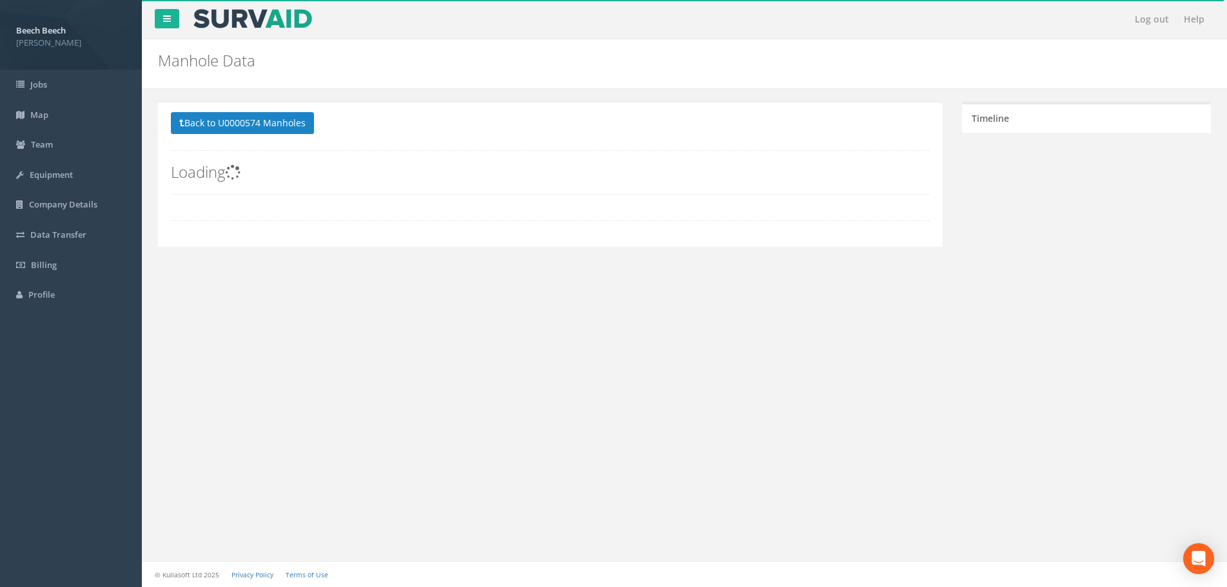
scroll to position [0, 0]
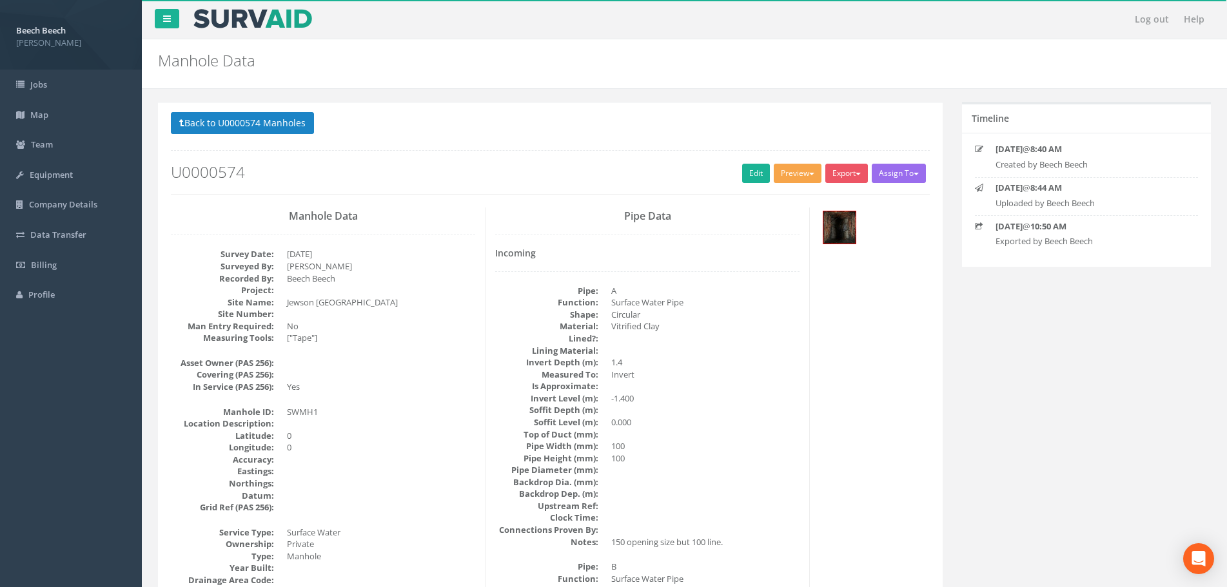
click at [809, 173] on span "button" at bounding box center [811, 174] width 5 height 3
click at [780, 312] on link "SurvAid Manhole" at bounding box center [774, 310] width 98 height 20
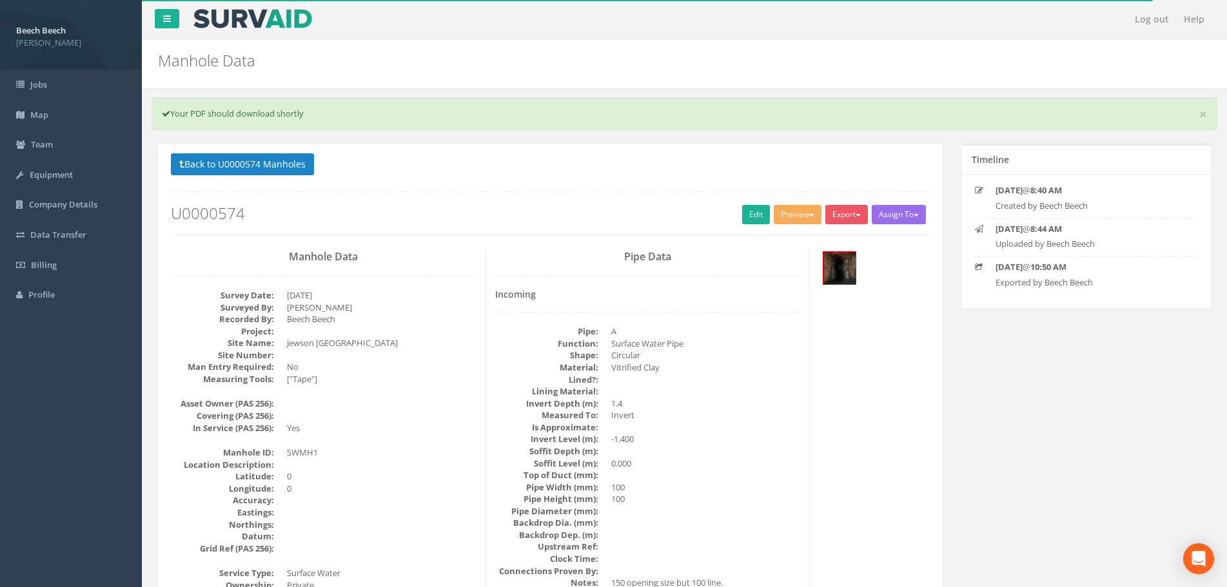
click at [527, 162] on p "Back to U0000574 Manholes Back to Map" at bounding box center [550, 165] width 759 height 25
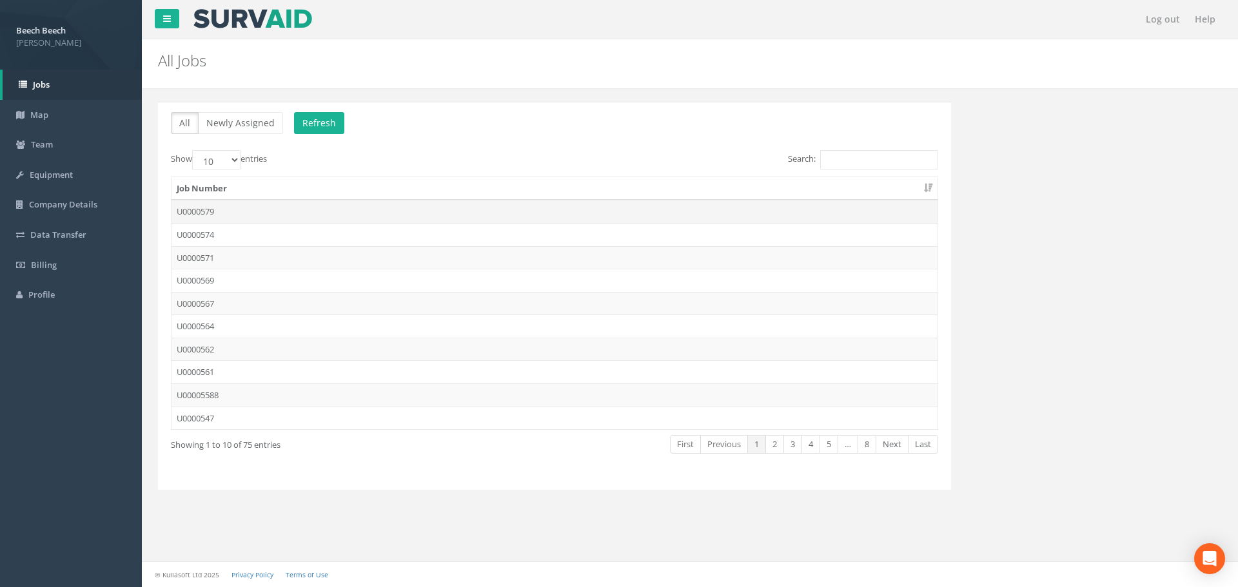
click at [195, 218] on td "U0000579" at bounding box center [554, 211] width 766 height 23
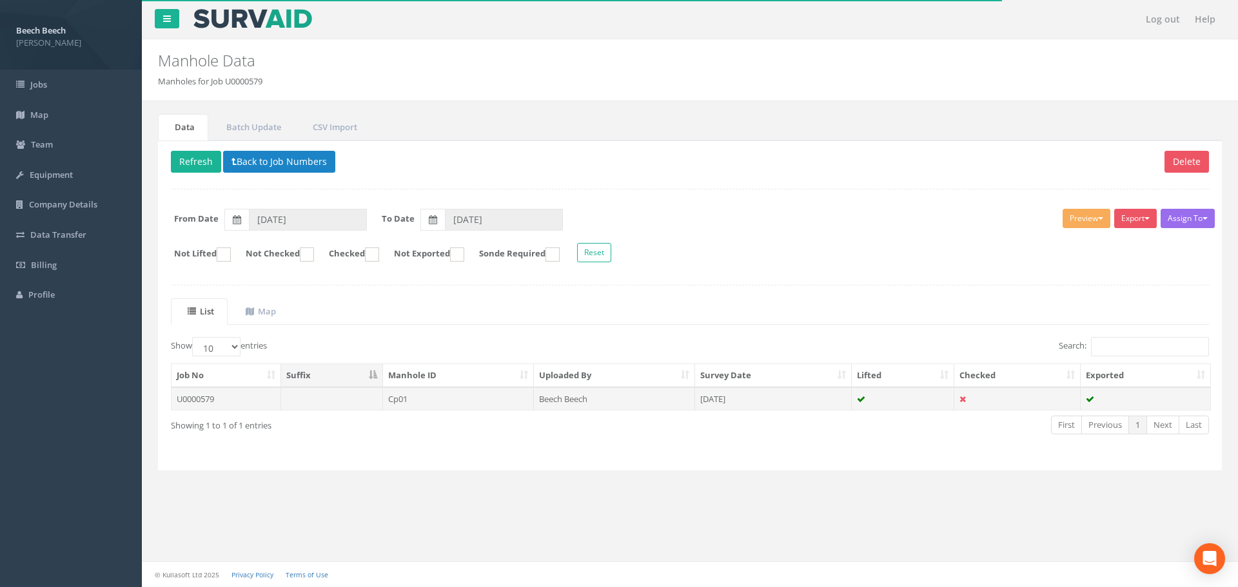
click at [197, 400] on td "U0000579" at bounding box center [226, 398] width 110 height 23
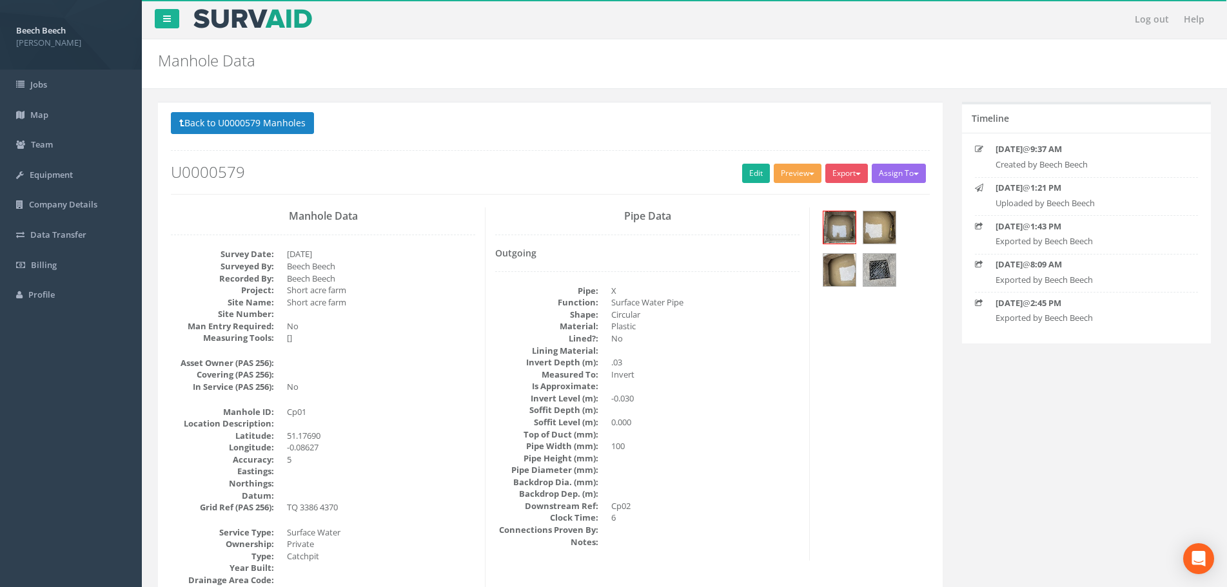
click at [799, 177] on button "Preview" at bounding box center [798, 173] width 48 height 19
click at [783, 202] on link "LFP Manhole" at bounding box center [774, 200] width 98 height 20
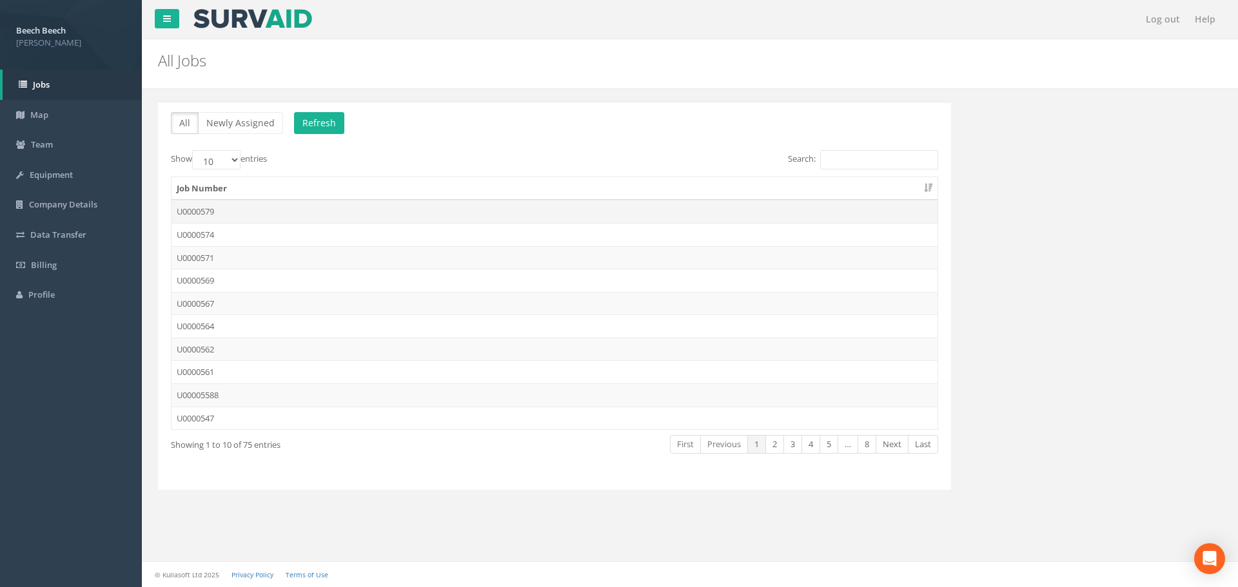
click at [188, 210] on td "U0000579" at bounding box center [554, 211] width 766 height 23
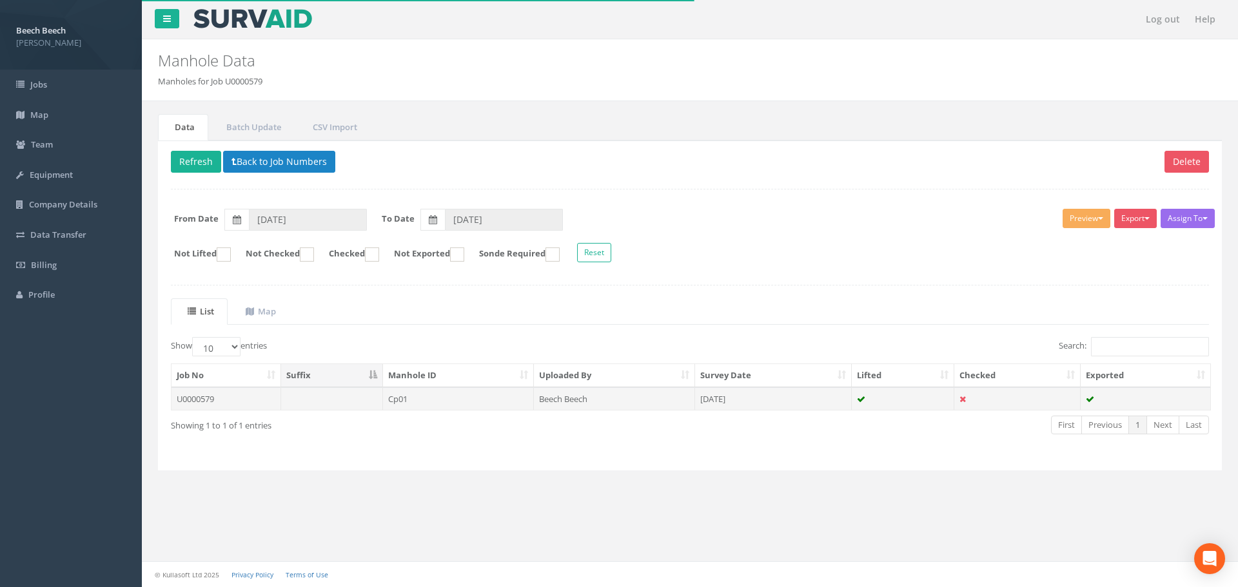
click at [181, 398] on td "U0000579" at bounding box center [226, 398] width 110 height 23
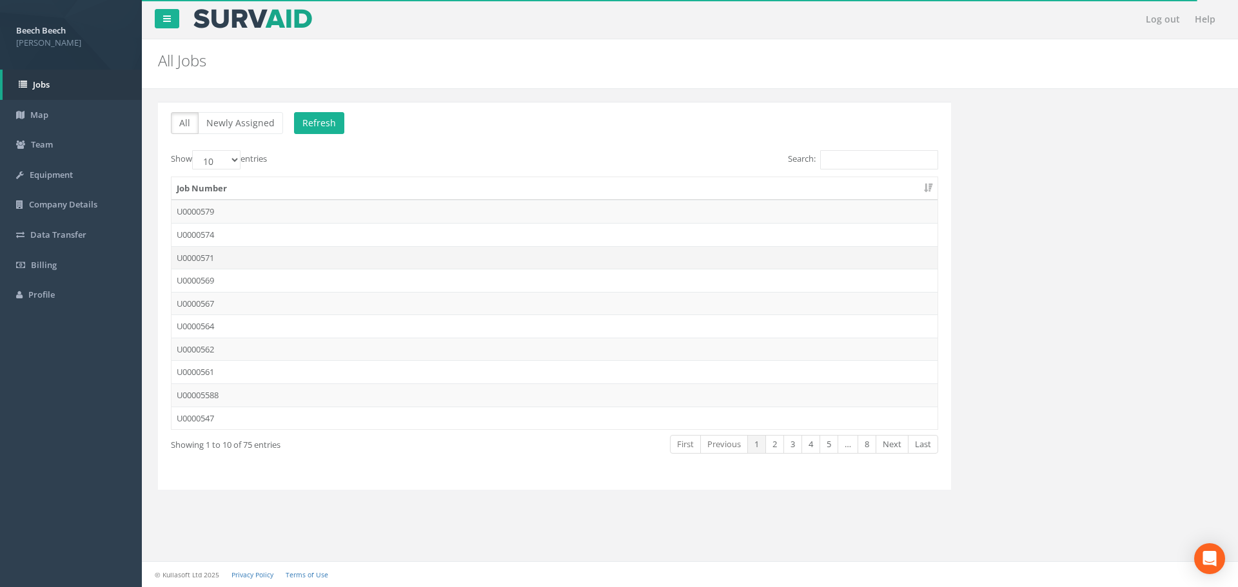
click at [193, 257] on td "U0000571" at bounding box center [554, 257] width 766 height 23
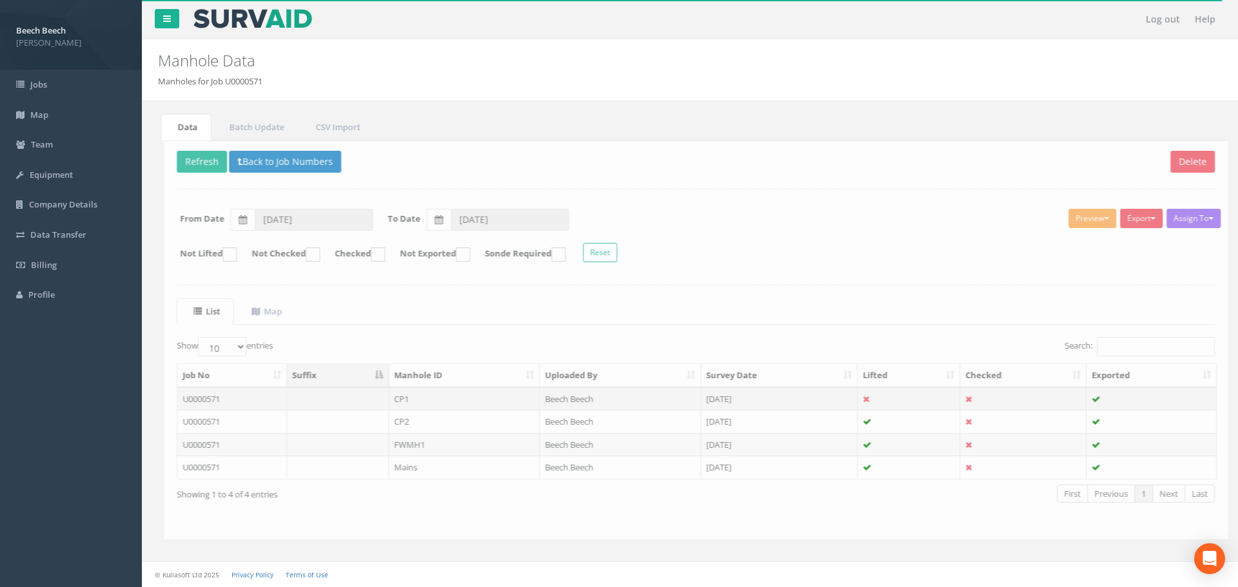
click at [188, 394] on td "U0000571" at bounding box center [226, 398] width 110 height 23
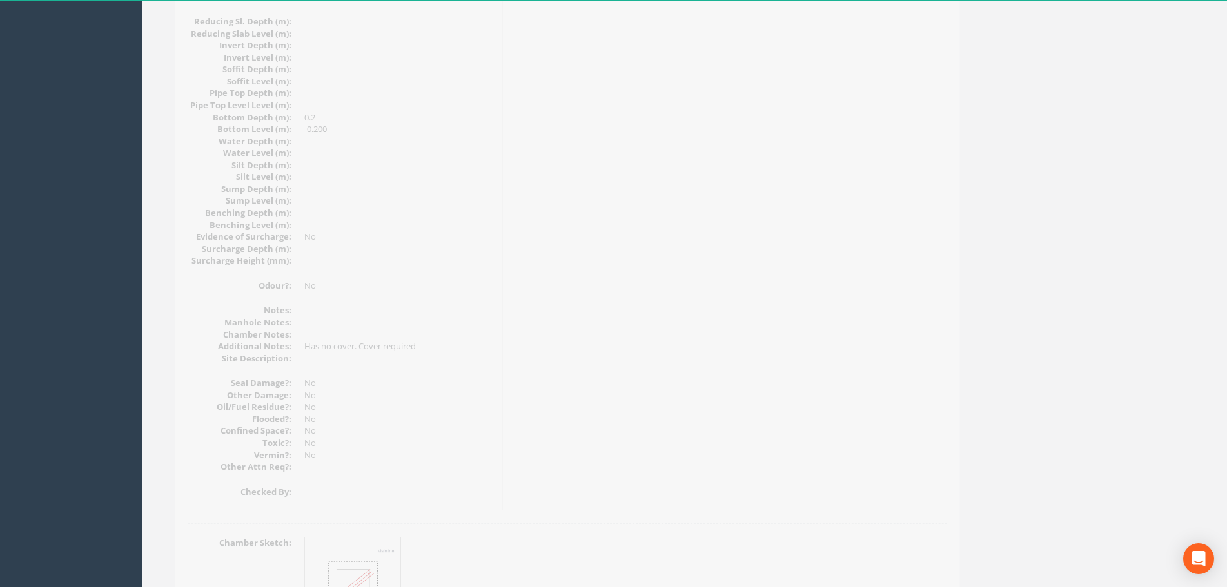
scroll to position [1272, 0]
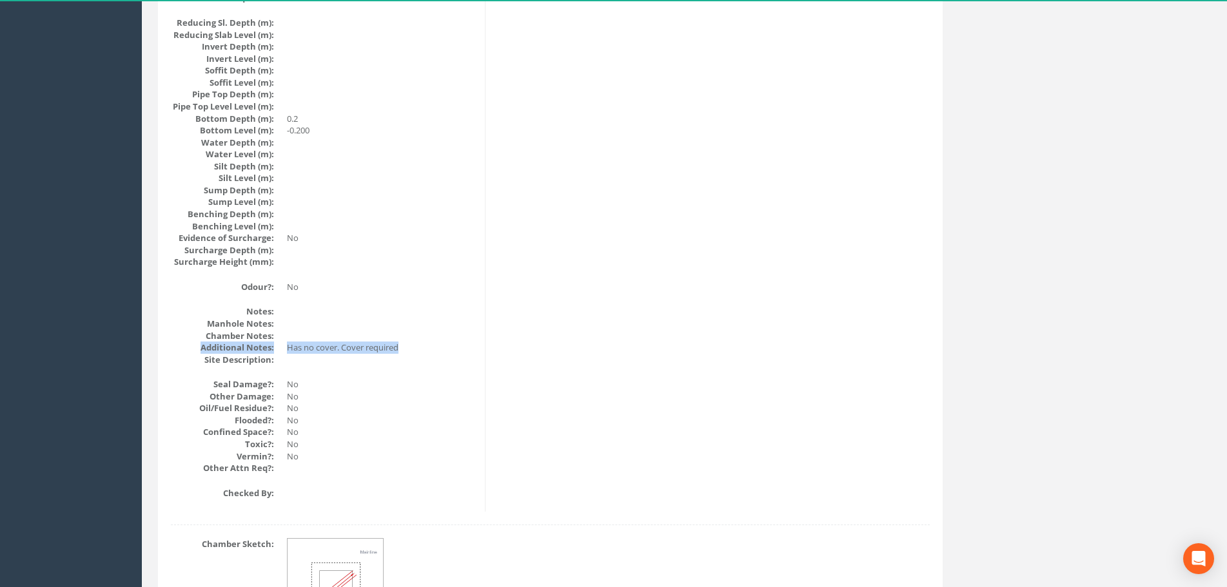
drag, startPoint x: 199, startPoint y: 347, endPoint x: 420, endPoint y: 348, distance: 221.1
click at [420, 348] on dl "Notes: Manhole Notes: Chamber Notes: Additional Notes: Has no cover. Cover requ…" at bounding box center [323, 336] width 304 height 60
click at [425, 283] on dd "No" at bounding box center [381, 287] width 188 height 12
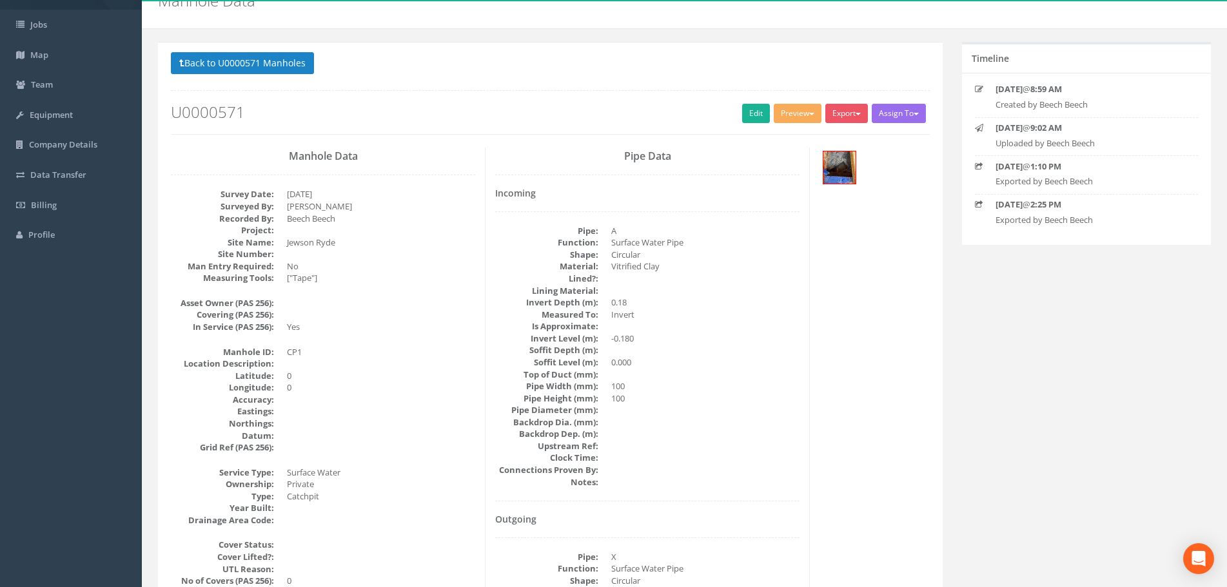
scroll to position [0, 0]
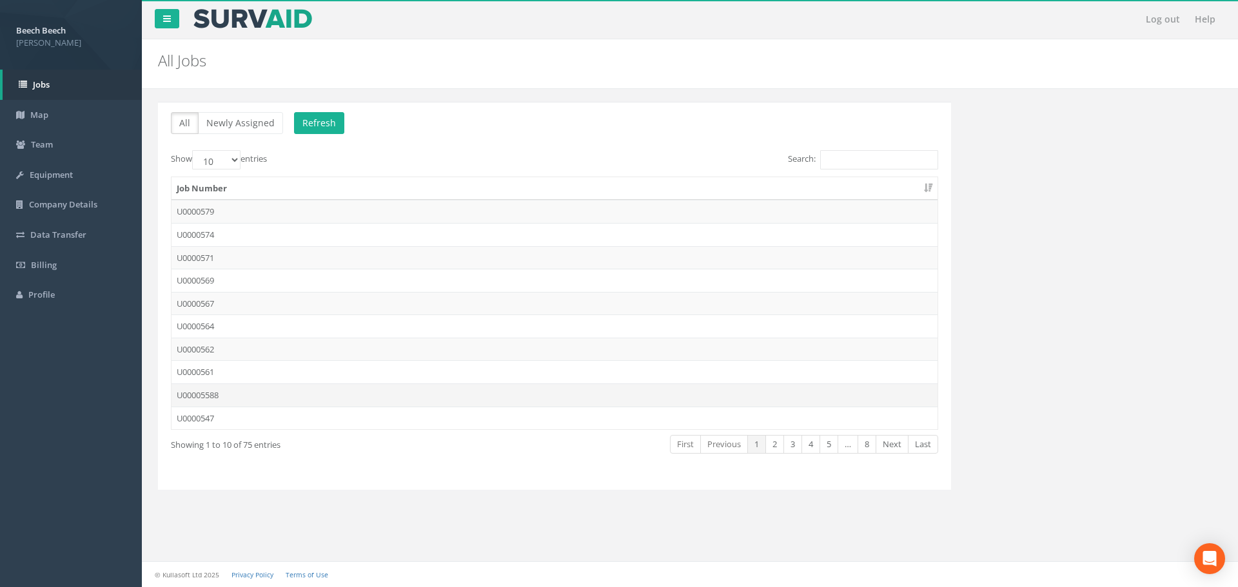
click at [220, 393] on td "U00005588" at bounding box center [554, 395] width 766 height 23
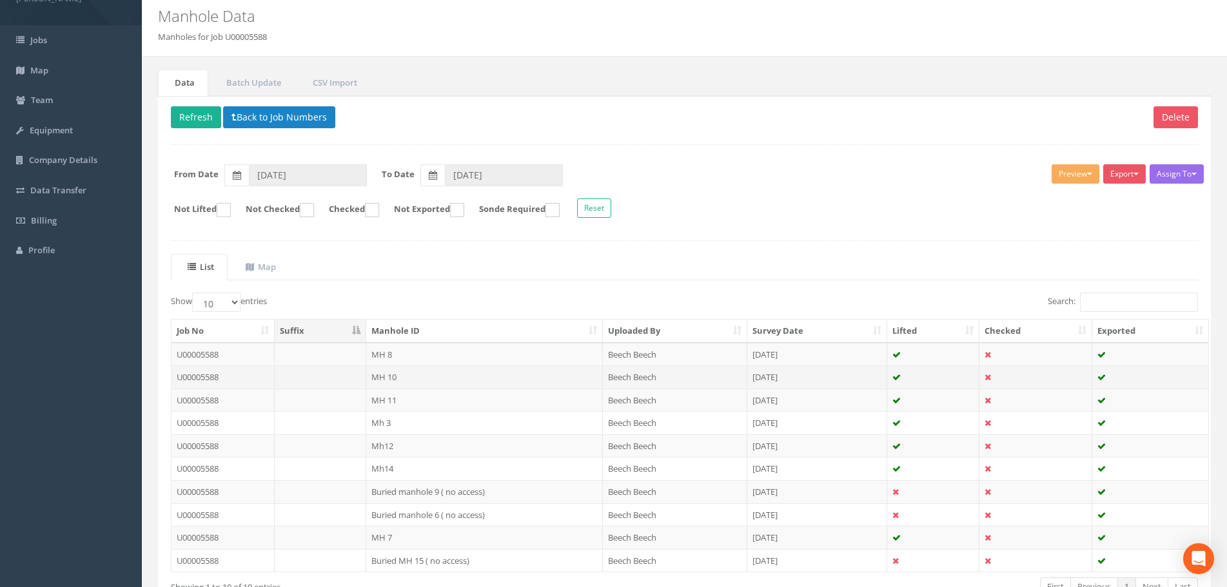
scroll to position [67, 0]
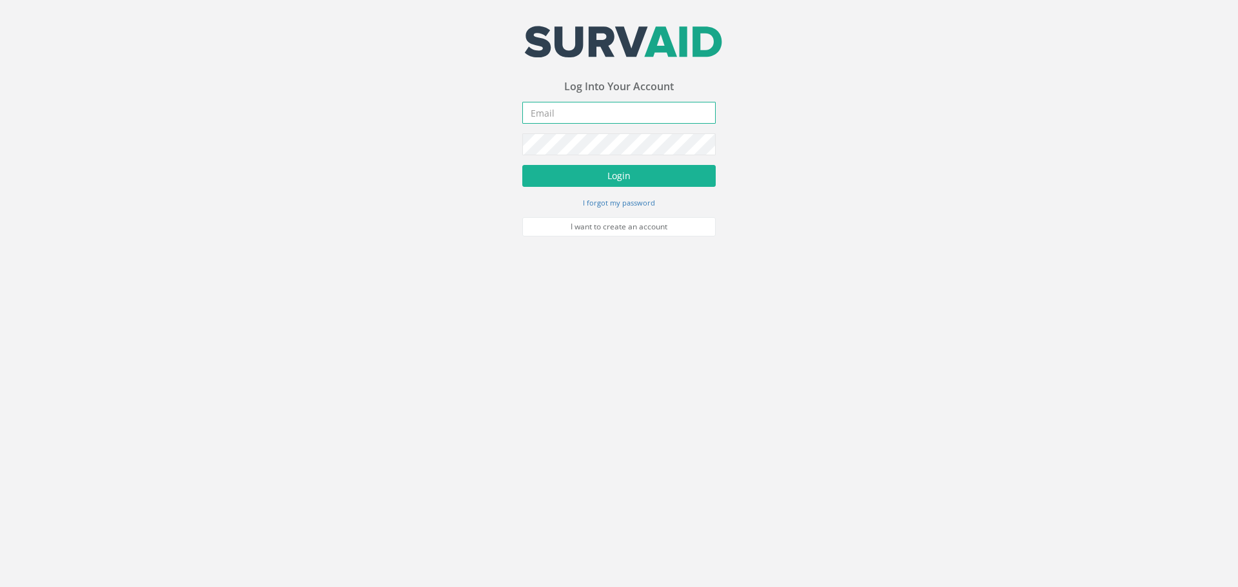
click at [585, 109] on input "email" at bounding box center [618, 113] width 193 height 22
type input "[EMAIL_ADDRESS][DOMAIN_NAME]"
click at [652, 180] on button "Login" at bounding box center [618, 176] width 193 height 22
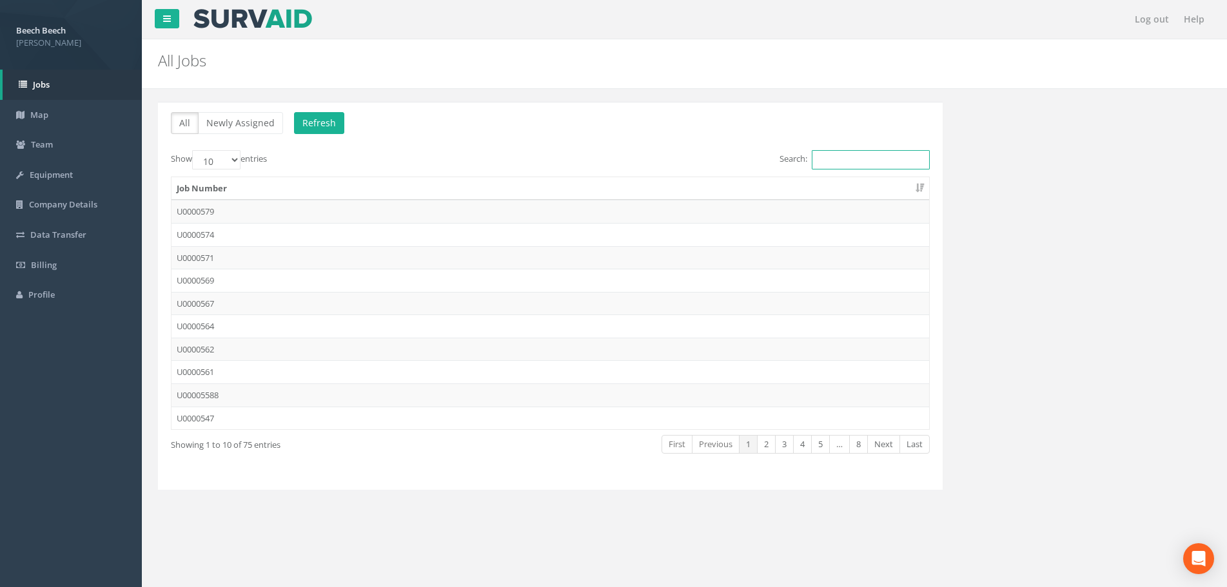
click at [828, 166] on input "Search:" at bounding box center [871, 159] width 118 height 19
paste input "PM0000482/001"
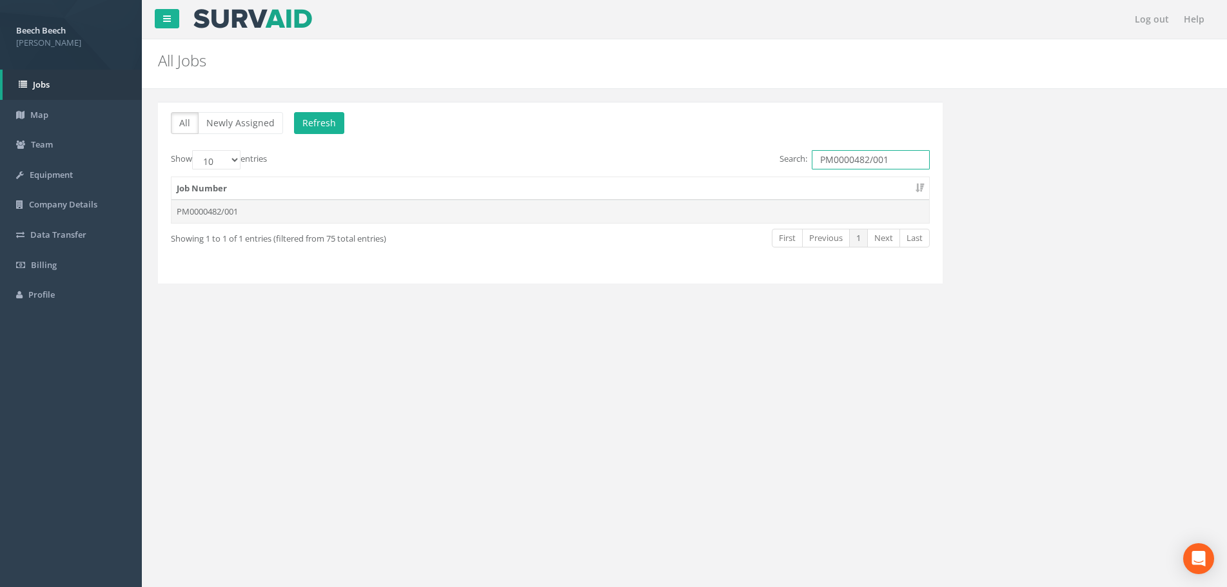
type input "PM0000482/001"
click at [199, 213] on td "PM0000482/001" at bounding box center [549, 211] width 757 height 23
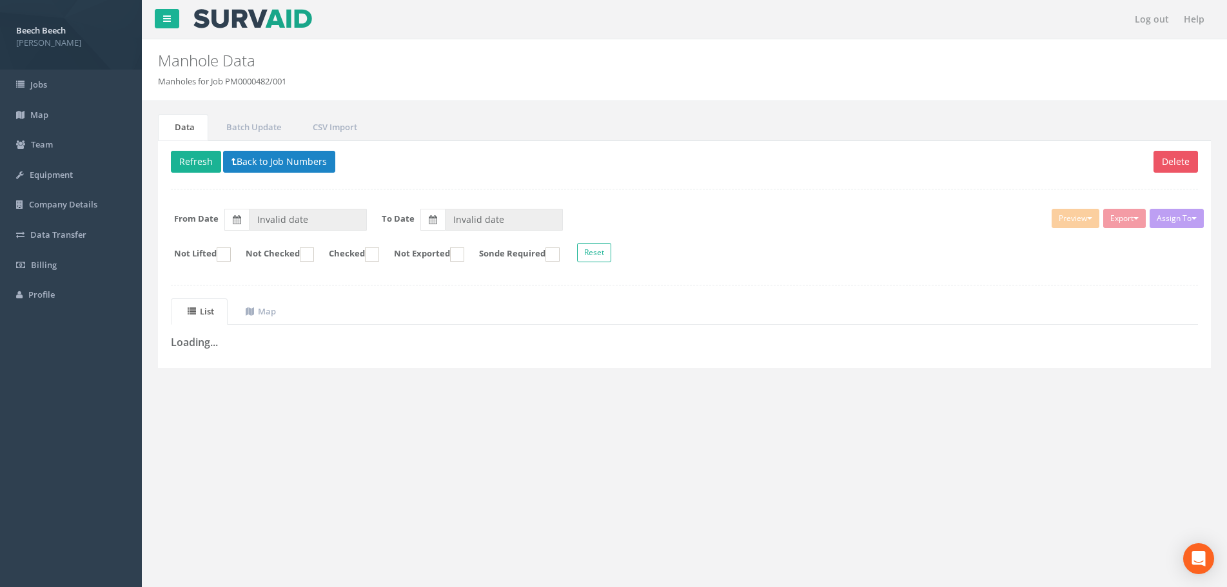
type input "[DATE]"
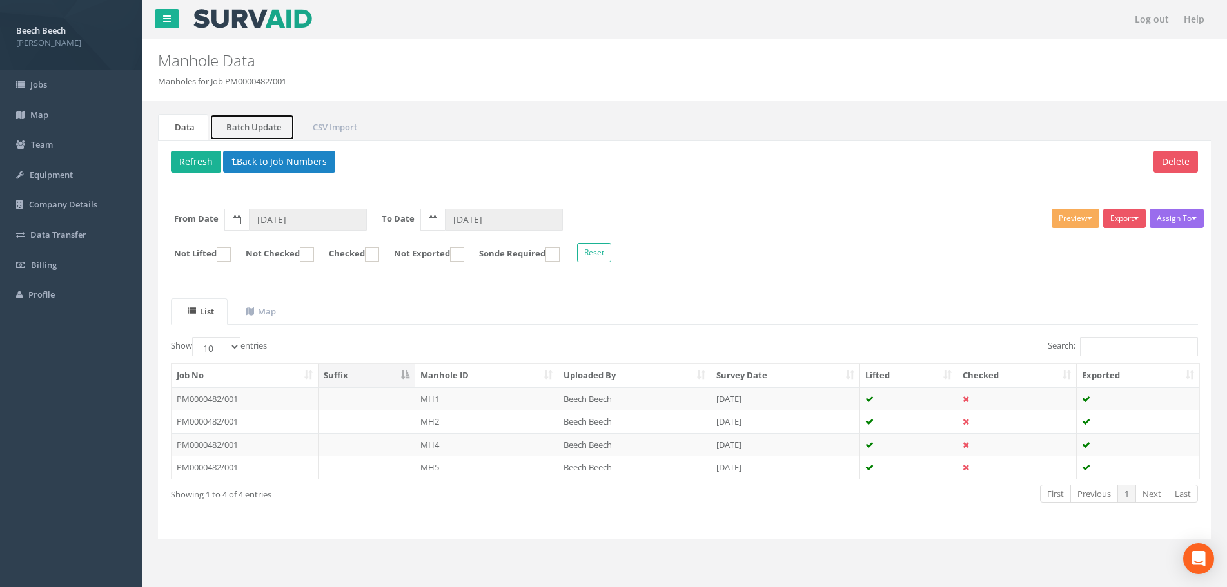
click at [248, 128] on link "Batch Update" at bounding box center [251, 127] width 85 height 26
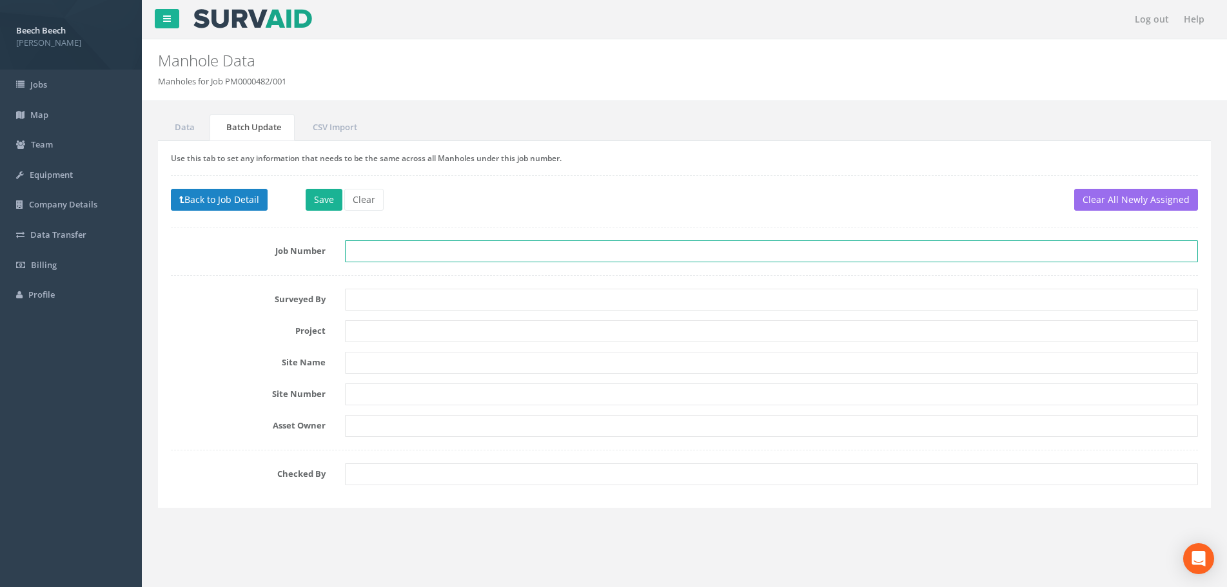
click at [373, 251] on input "text" at bounding box center [771, 251] width 853 height 22
paste input "U0000558"
type input "U0000558"
click at [320, 203] on button "Save" at bounding box center [324, 200] width 37 height 22
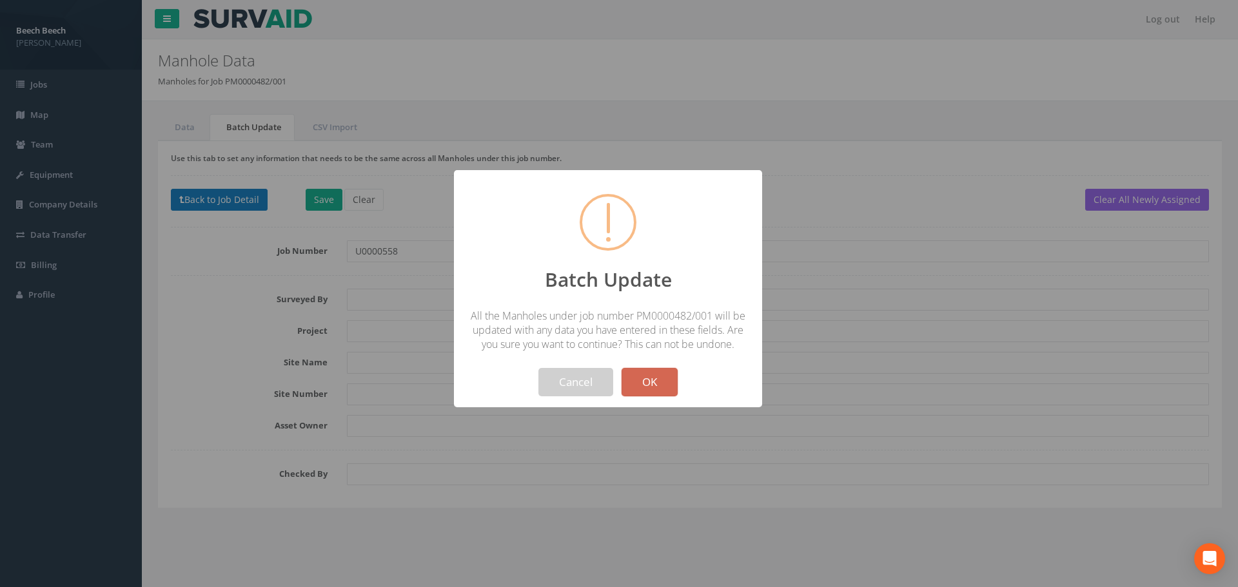
click at [655, 384] on button "OK" at bounding box center [649, 382] width 56 height 28
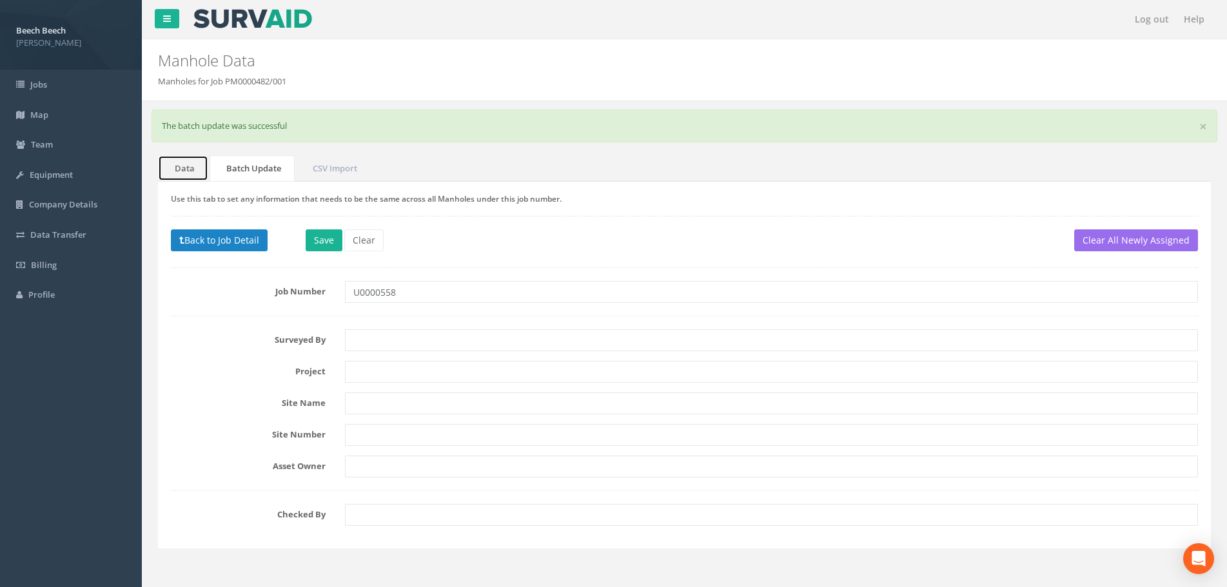
click at [181, 173] on link "Data" at bounding box center [183, 168] width 50 height 26
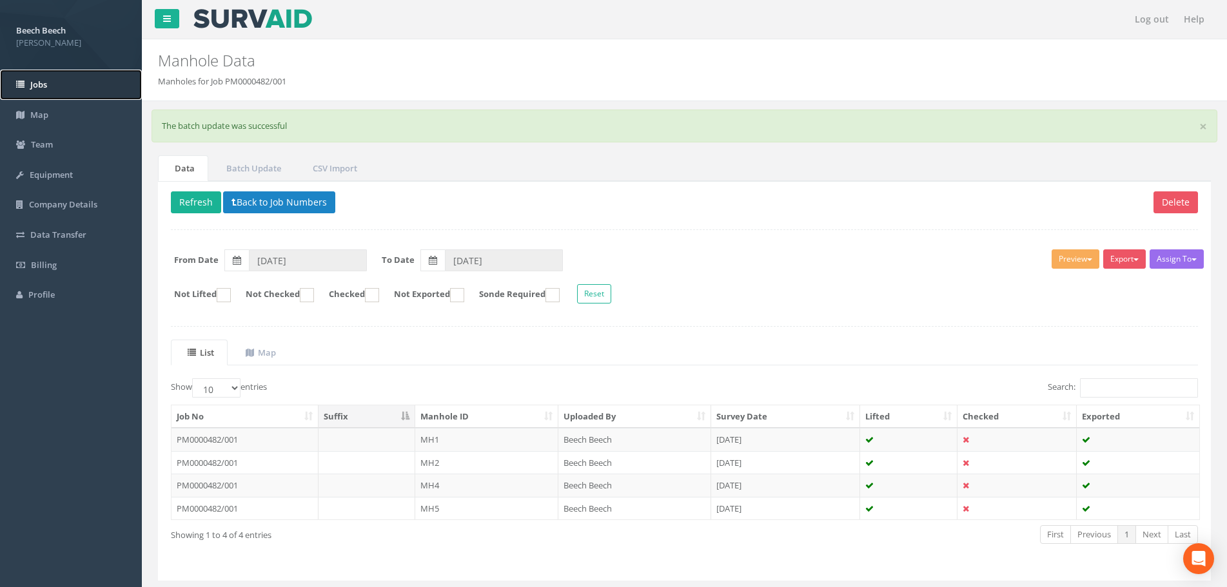
click at [63, 82] on link "Jobs" at bounding box center [71, 85] width 142 height 30
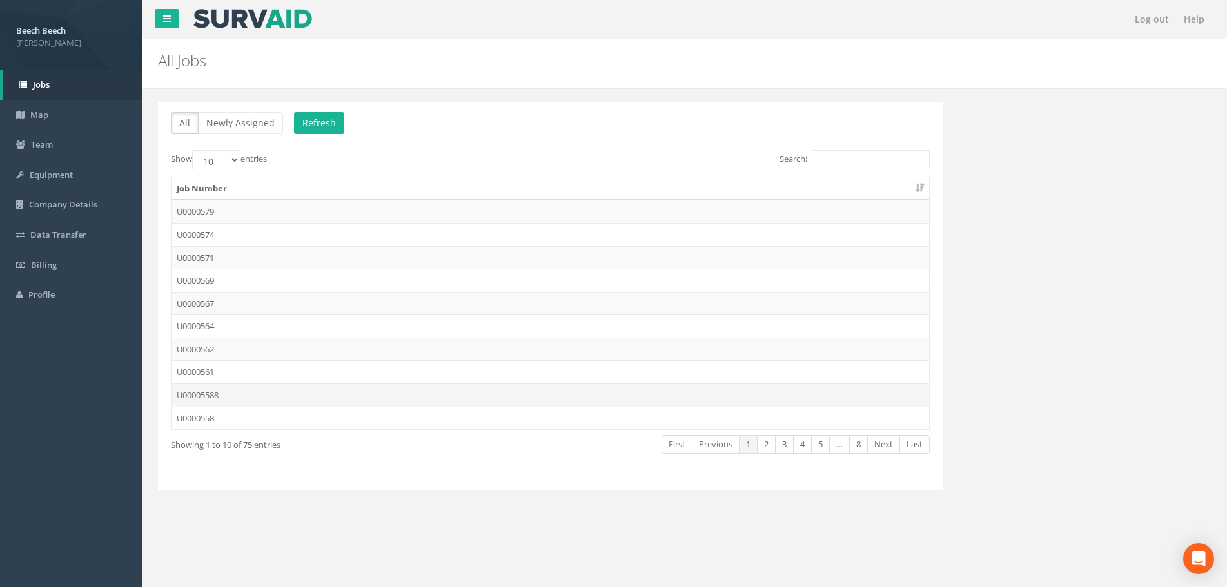
click at [219, 399] on td "U00005588" at bounding box center [549, 395] width 757 height 23
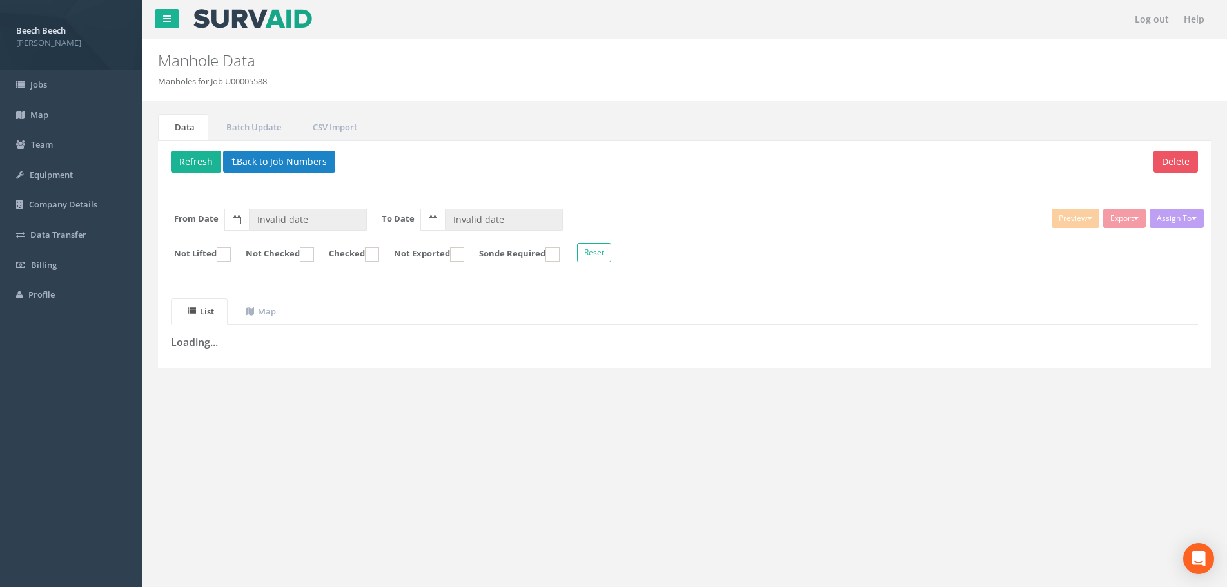
type input "[DATE]"
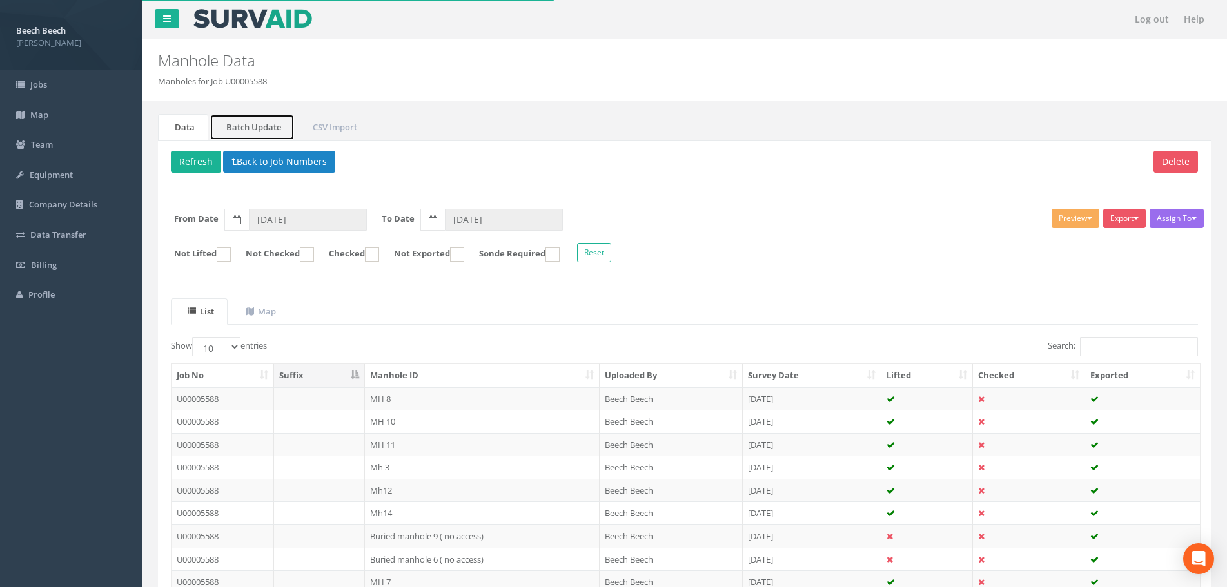
click at [257, 126] on link "Batch Update" at bounding box center [251, 127] width 85 height 26
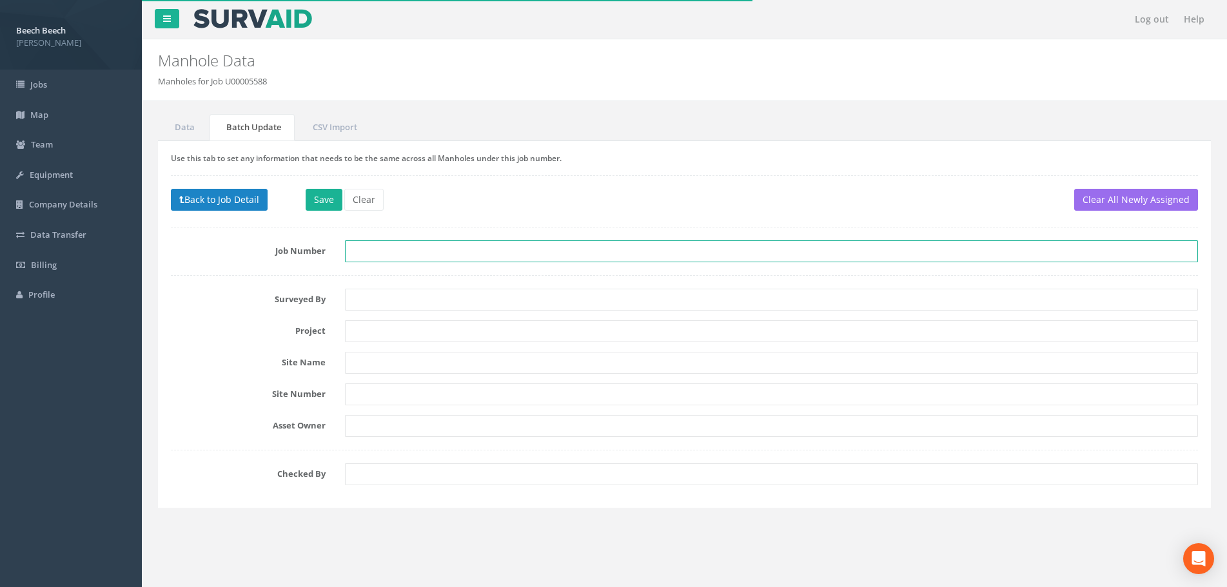
click at [364, 250] on input "text" at bounding box center [771, 251] width 853 height 22
paste input "U0000558"
type input "U0000558"
click at [334, 202] on button "Save" at bounding box center [324, 200] width 37 height 22
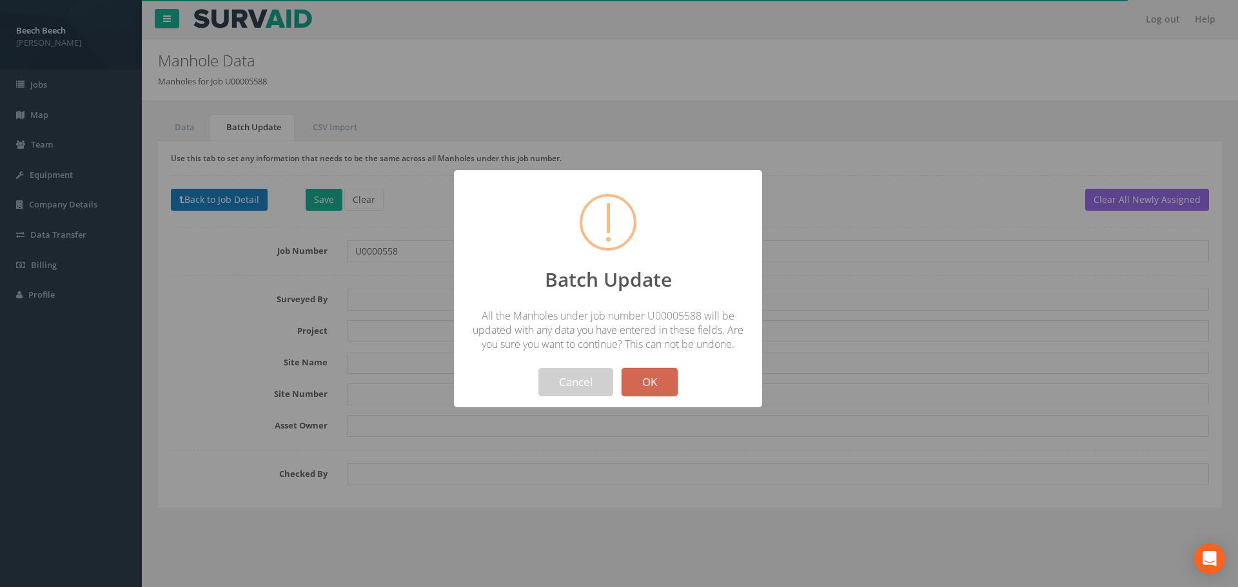
click at [659, 387] on button "OK" at bounding box center [649, 382] width 56 height 28
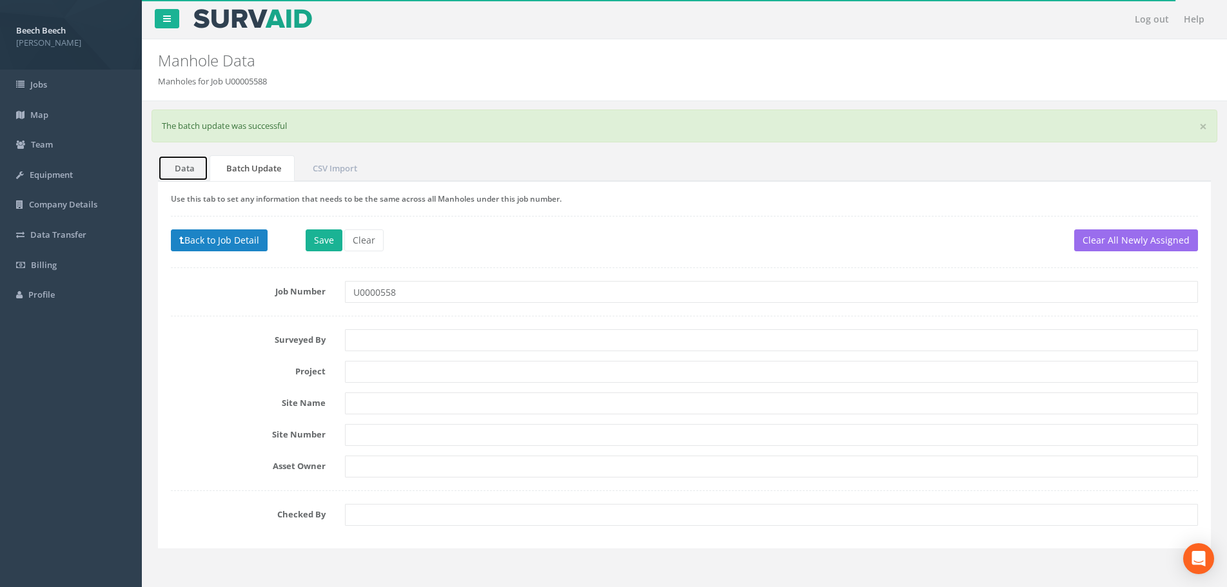
click at [182, 170] on link "Data" at bounding box center [183, 168] width 50 height 26
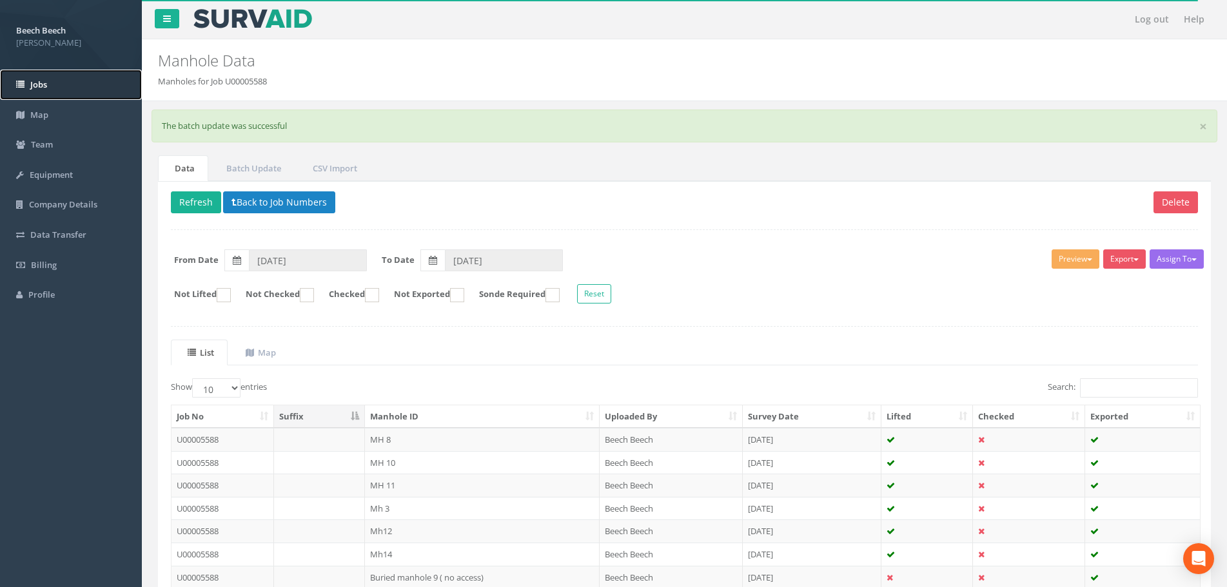
click at [39, 84] on span "Jobs" at bounding box center [38, 85] width 17 height 12
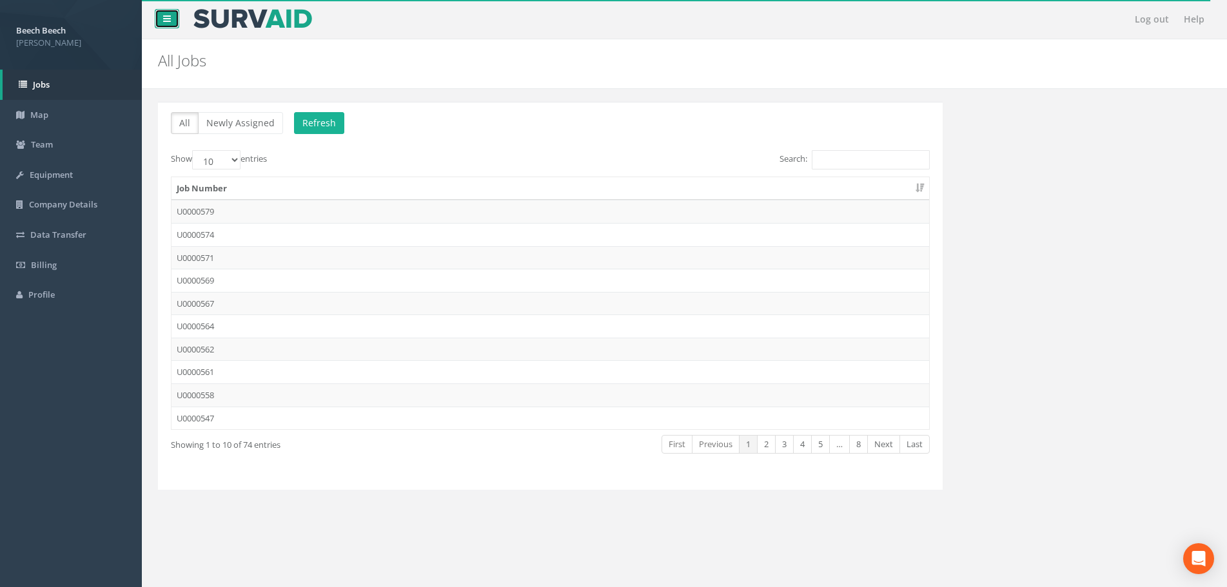
click at [168, 24] on link at bounding box center [167, 18] width 24 height 19
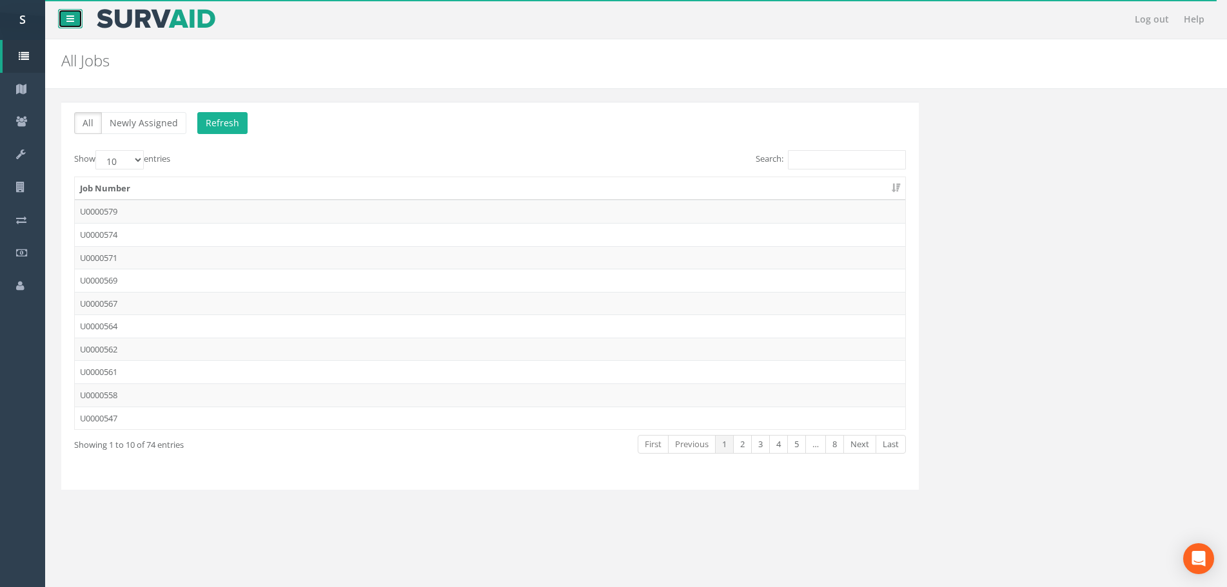
click at [77, 22] on link at bounding box center [70, 18] width 24 height 19
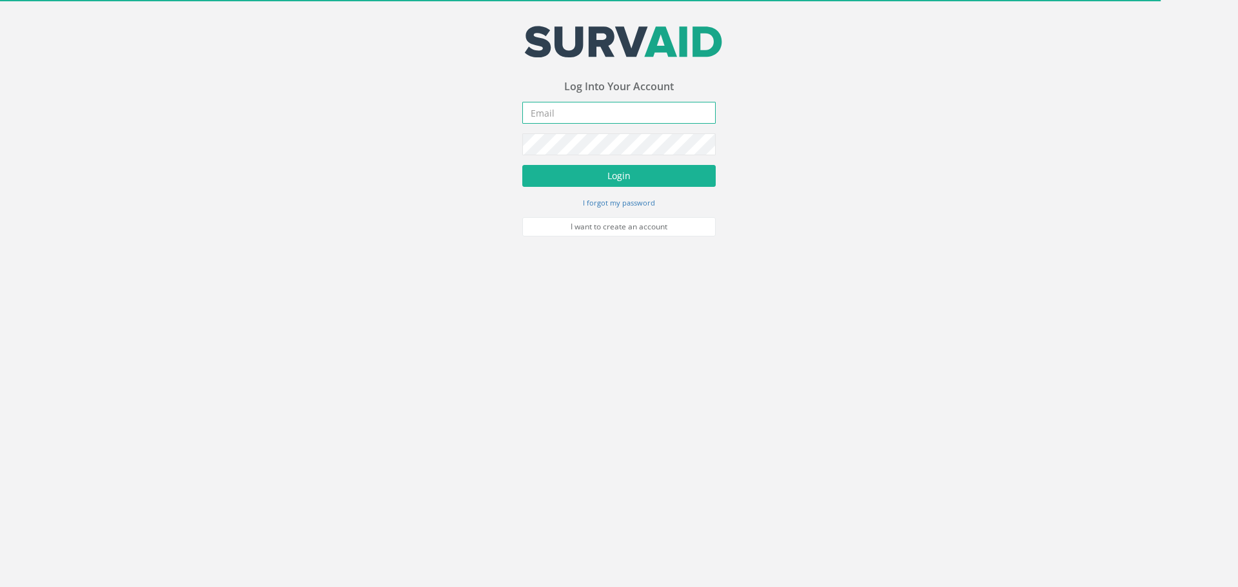
click at [619, 114] on input "email" at bounding box center [618, 113] width 193 height 22
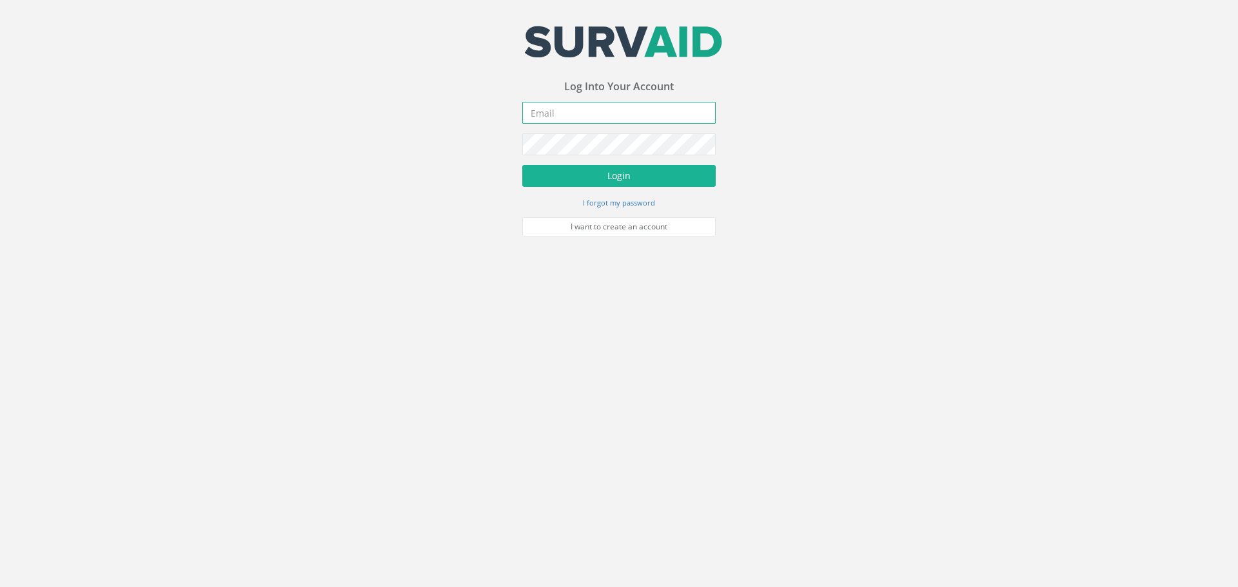
type input "[EMAIL_ADDRESS][DOMAIN_NAME]"
click at [636, 175] on button "Login" at bounding box center [618, 176] width 193 height 22
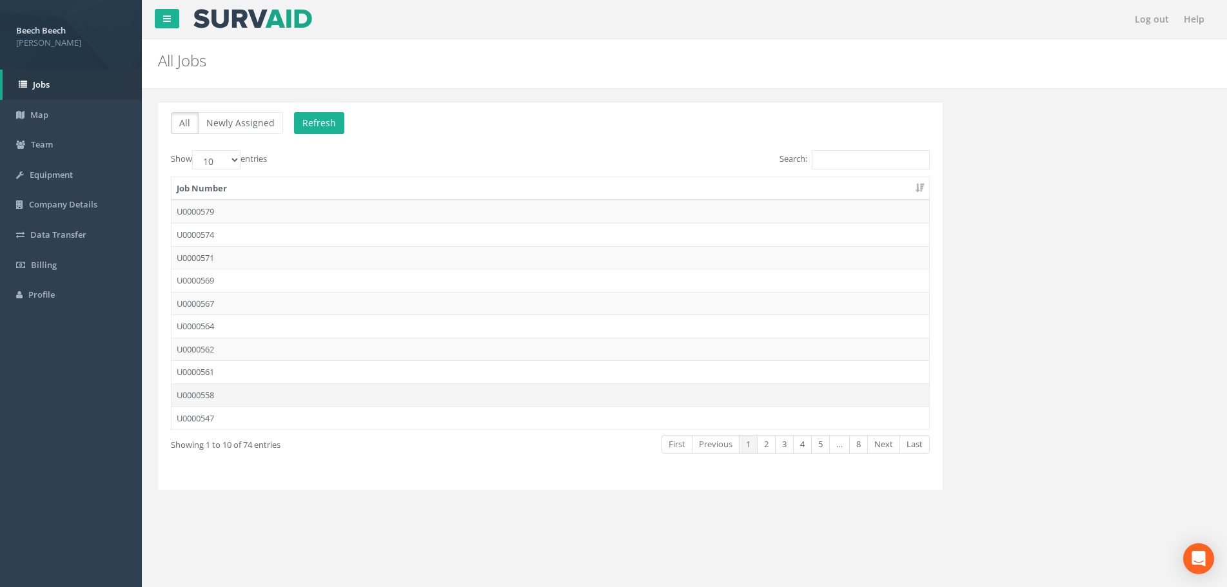
click at [221, 397] on td "U0000558" at bounding box center [549, 395] width 757 height 23
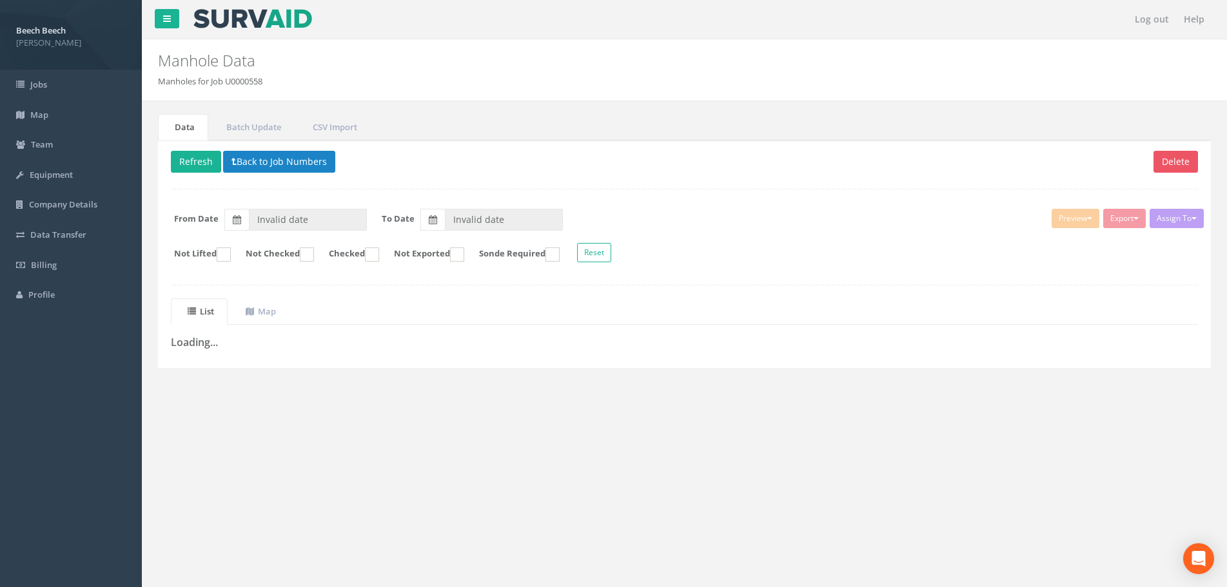
type input "[DATE]"
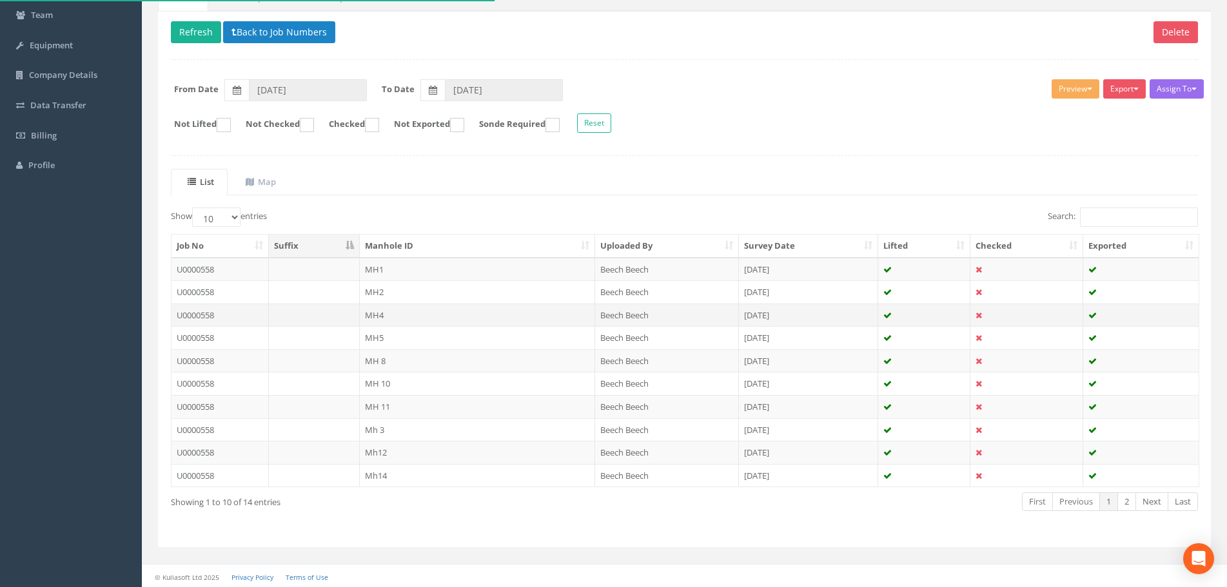
scroll to position [131, 0]
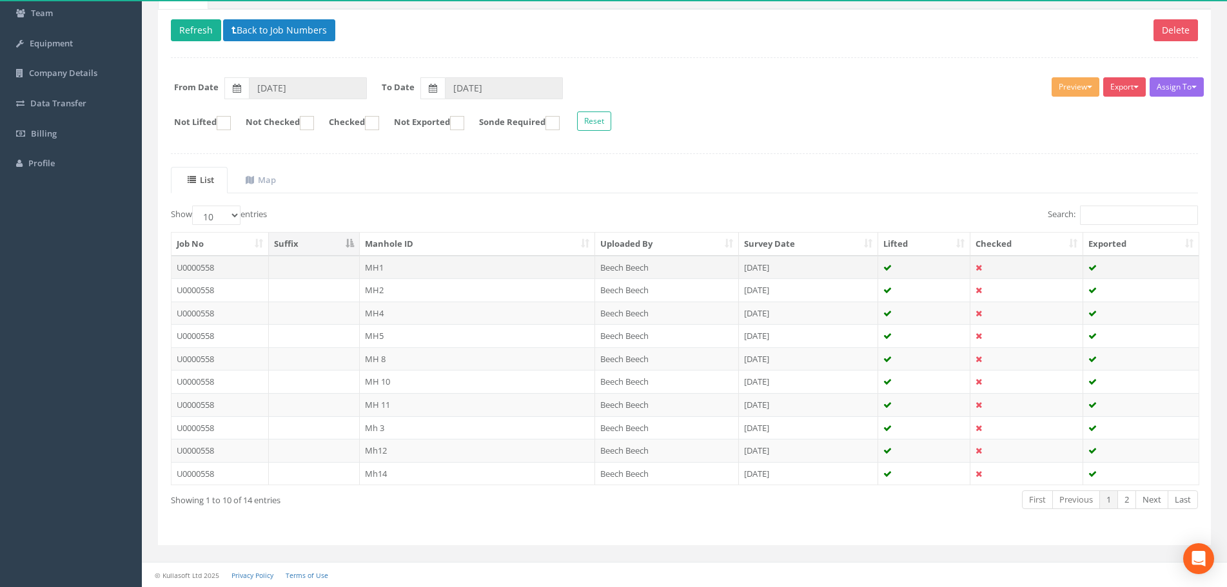
click at [190, 262] on td "U0000558" at bounding box center [219, 267] width 97 height 23
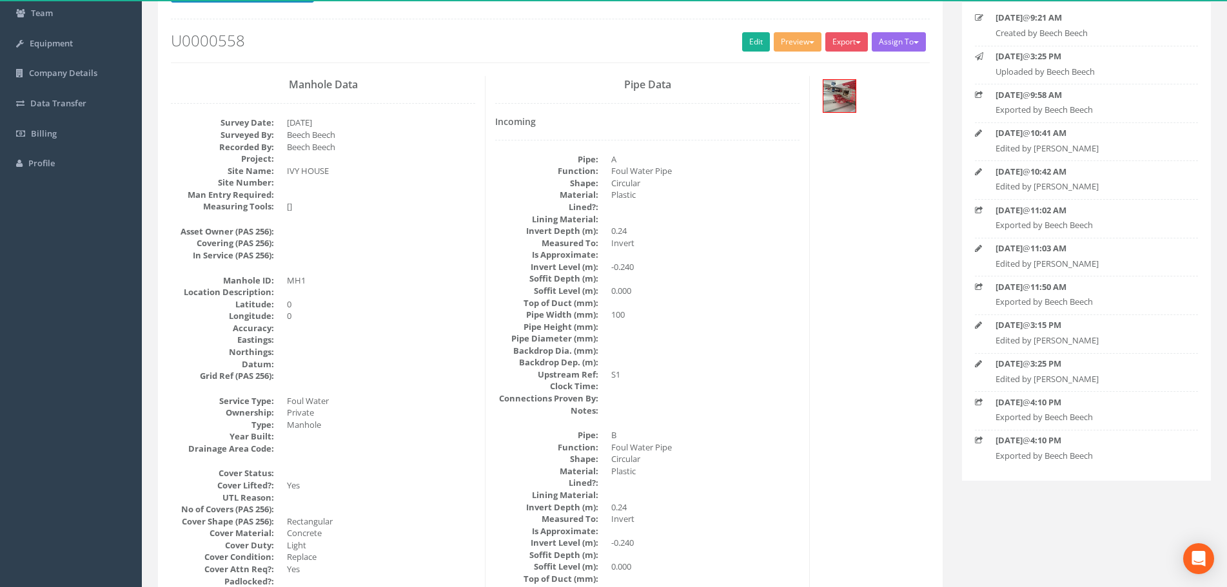
scroll to position [0, 0]
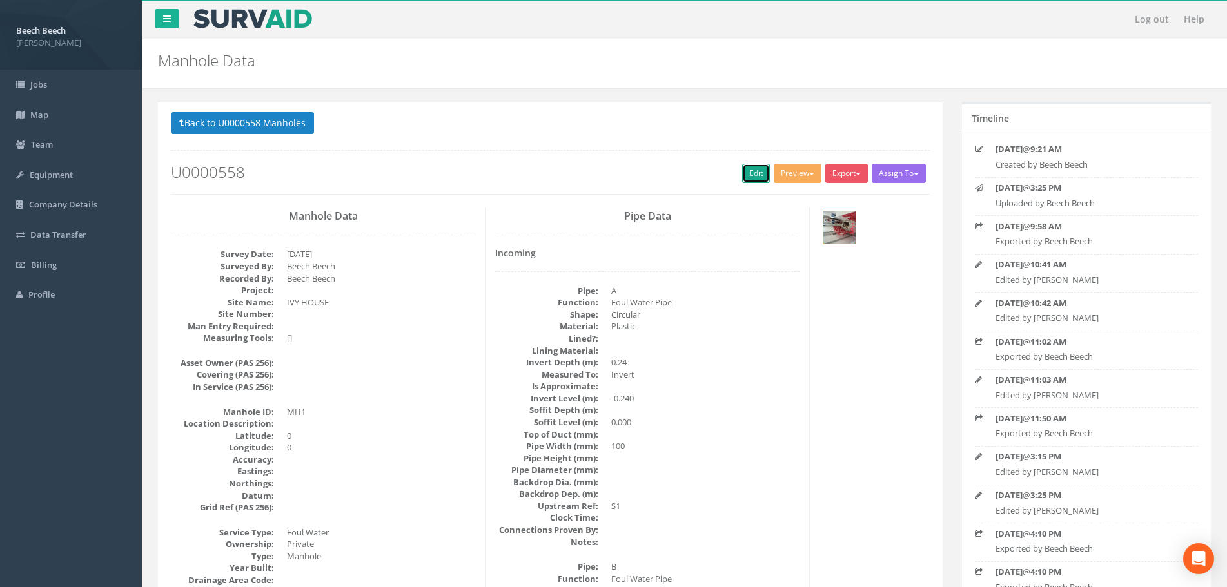
click at [762, 175] on link "Edit" at bounding box center [756, 173] width 28 height 19
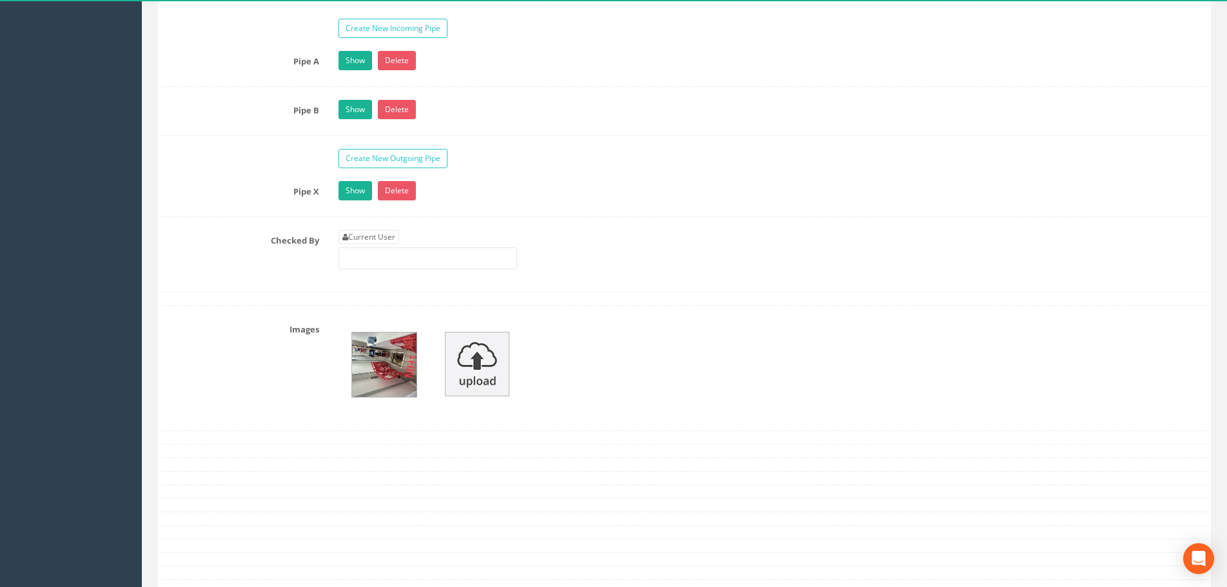
scroll to position [2085, 0]
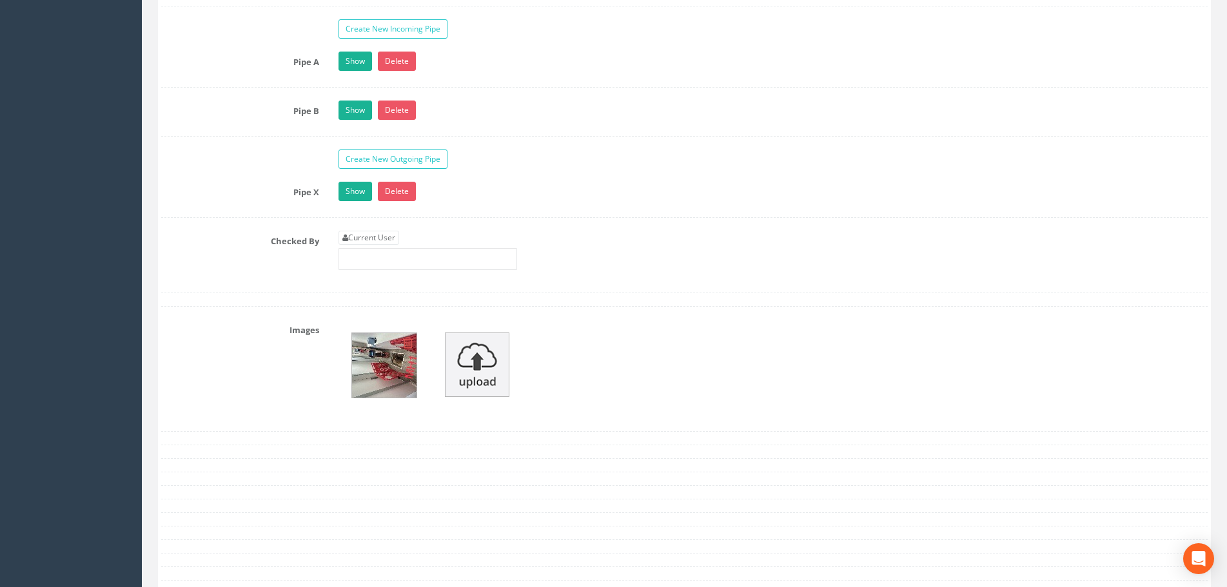
click at [367, 364] on img at bounding box center [384, 365] width 64 height 64
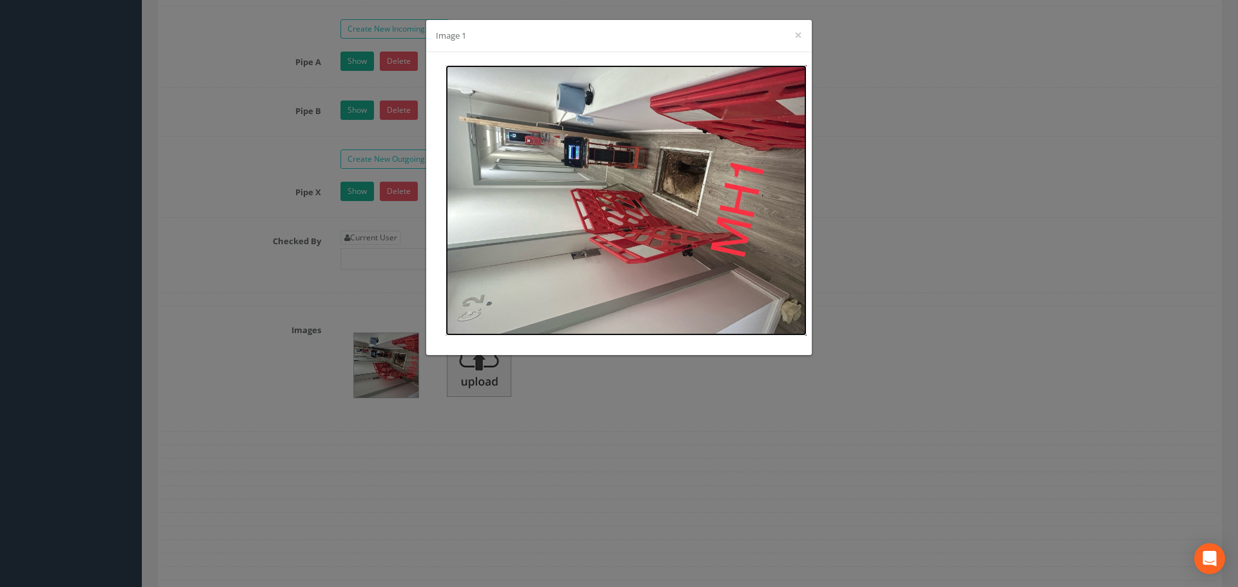
drag, startPoint x: 656, startPoint y: 142, endPoint x: 726, endPoint y: 102, distance: 80.3
click at [726, 102] on img at bounding box center [625, 200] width 361 height 271
click at [799, 35] on button "×" at bounding box center [798, 35] width 8 height 14
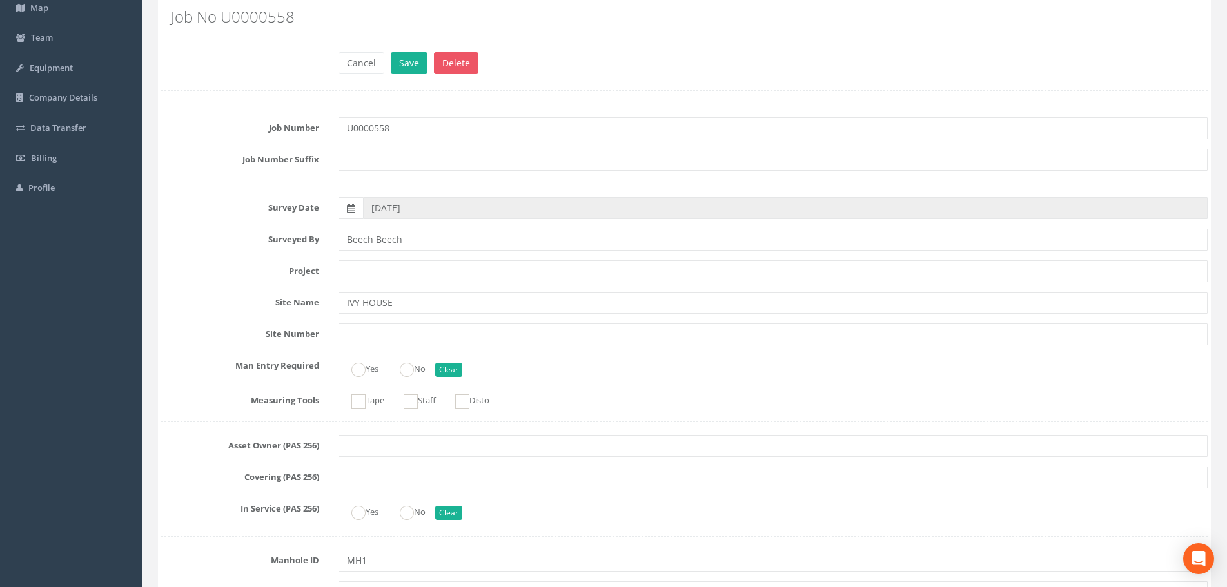
scroll to position [0, 0]
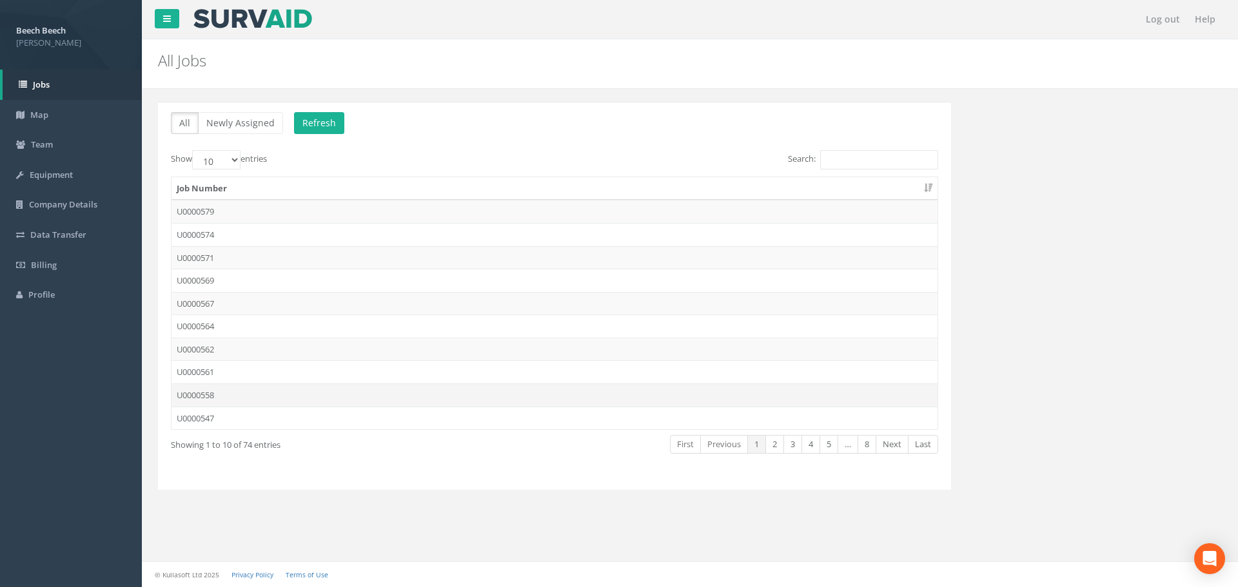
click at [217, 396] on td "U0000558" at bounding box center [554, 395] width 766 height 23
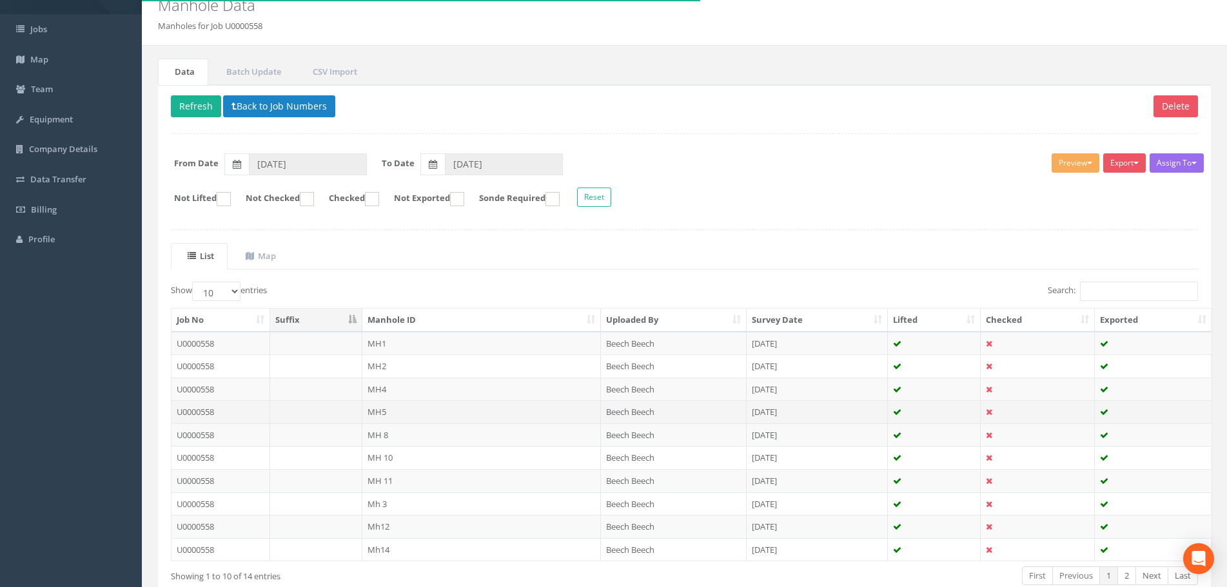
scroll to position [129, 0]
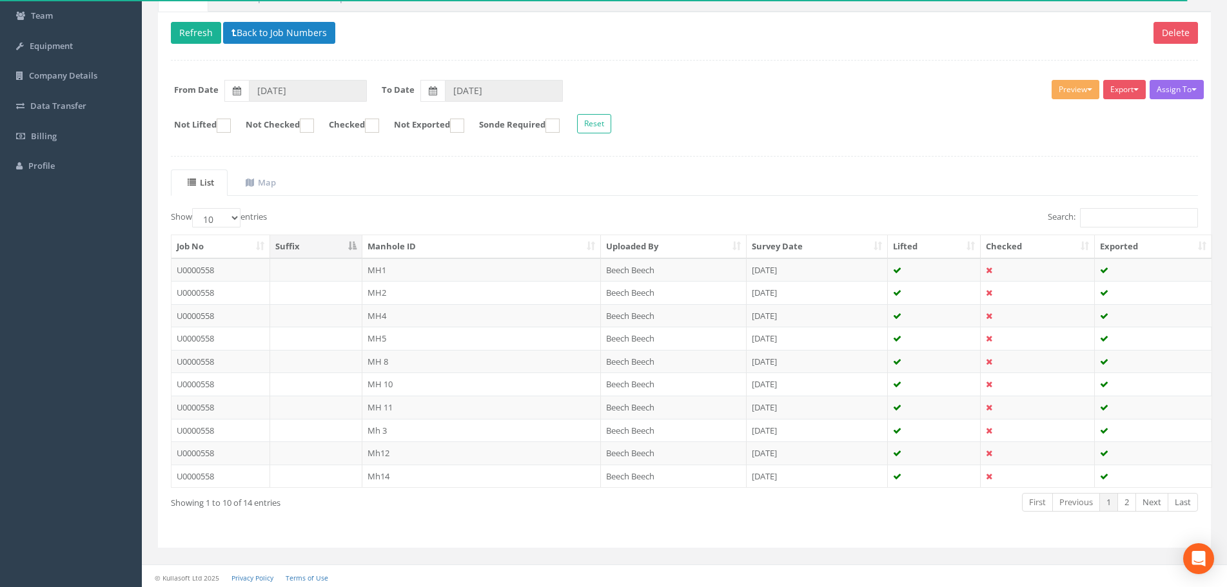
click at [545, 247] on th "Manhole ID" at bounding box center [481, 246] width 238 height 23
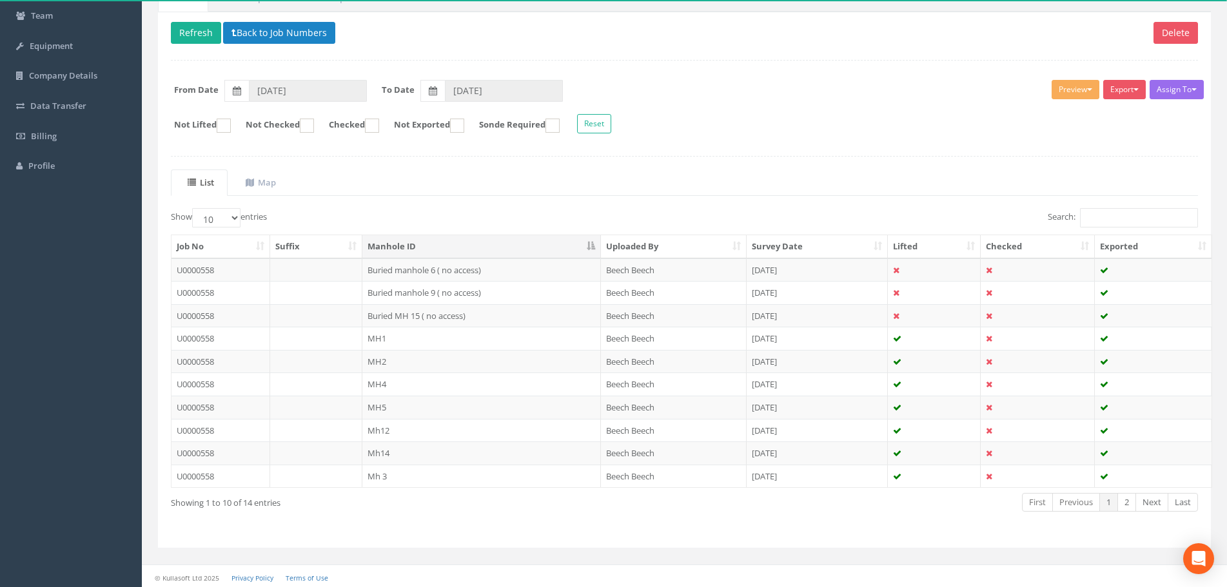
click at [546, 248] on th "Manhole ID" at bounding box center [481, 246] width 238 height 23
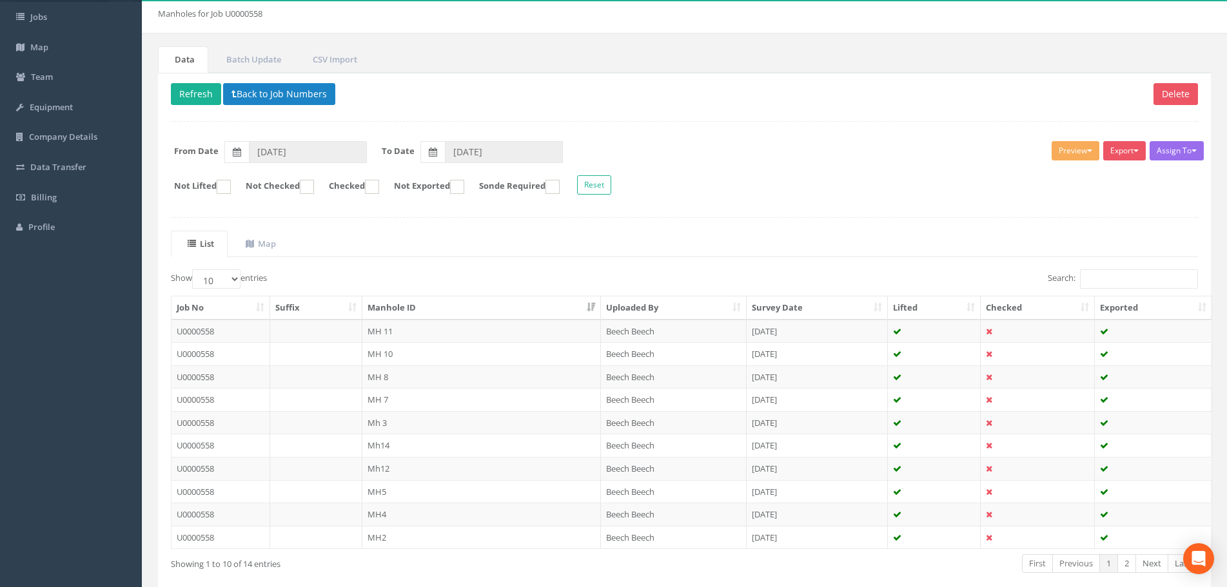
scroll to position [131, 0]
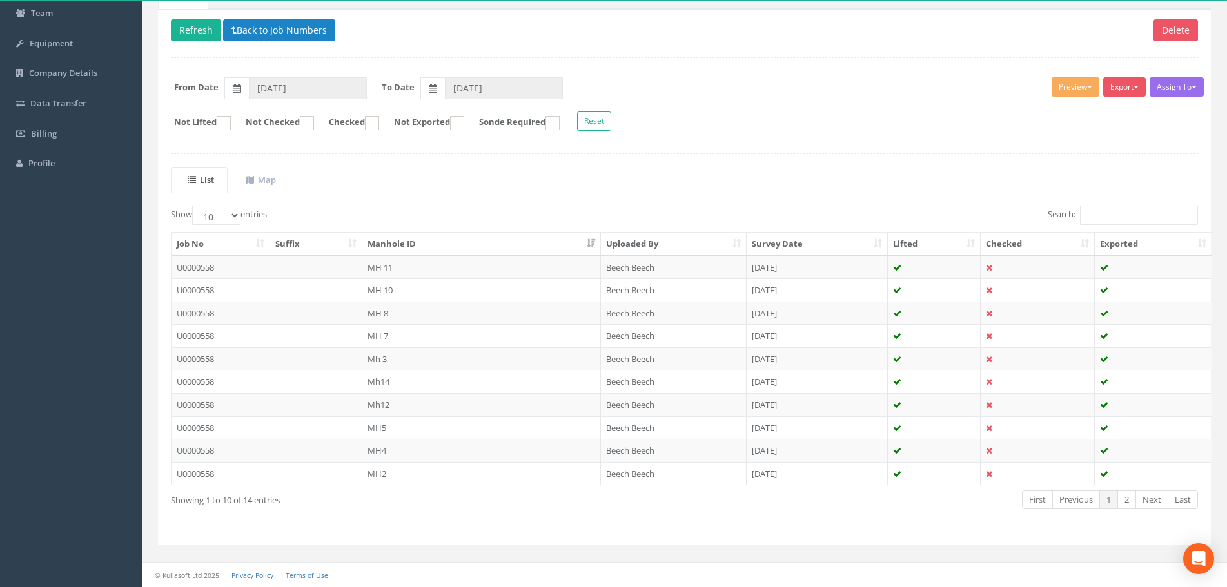
click at [530, 246] on th "Manhole ID" at bounding box center [481, 244] width 238 height 23
click at [233, 246] on th "Job No" at bounding box center [220, 244] width 99 height 23
click at [788, 249] on th "Survey Date" at bounding box center [817, 244] width 142 height 23
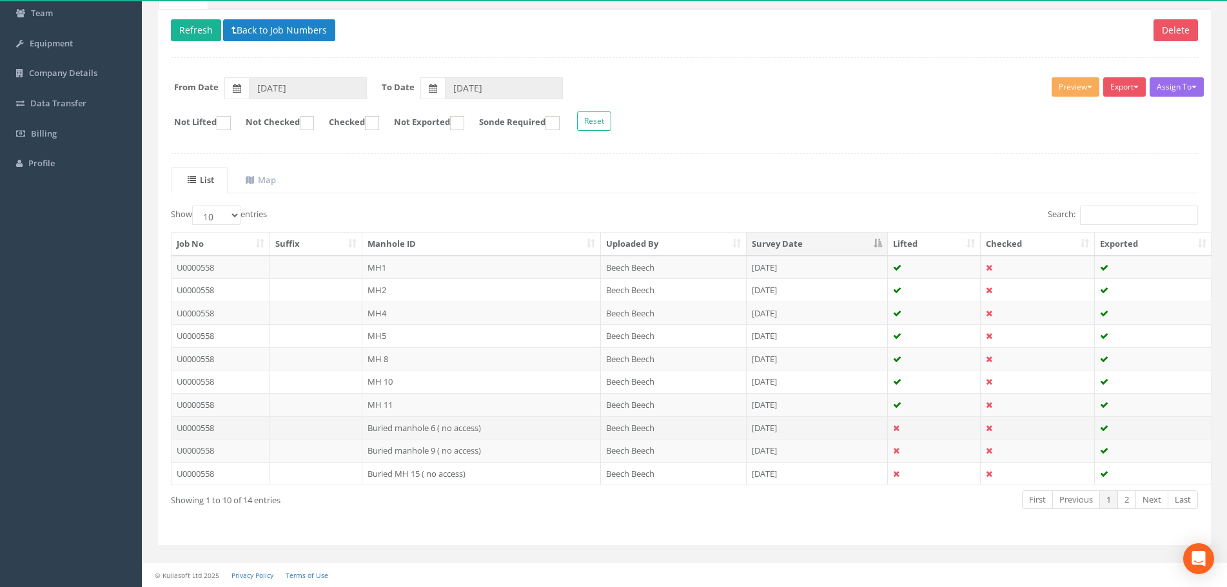
click at [416, 430] on td "Buried manhole 6 ( no access)" at bounding box center [481, 427] width 238 height 23
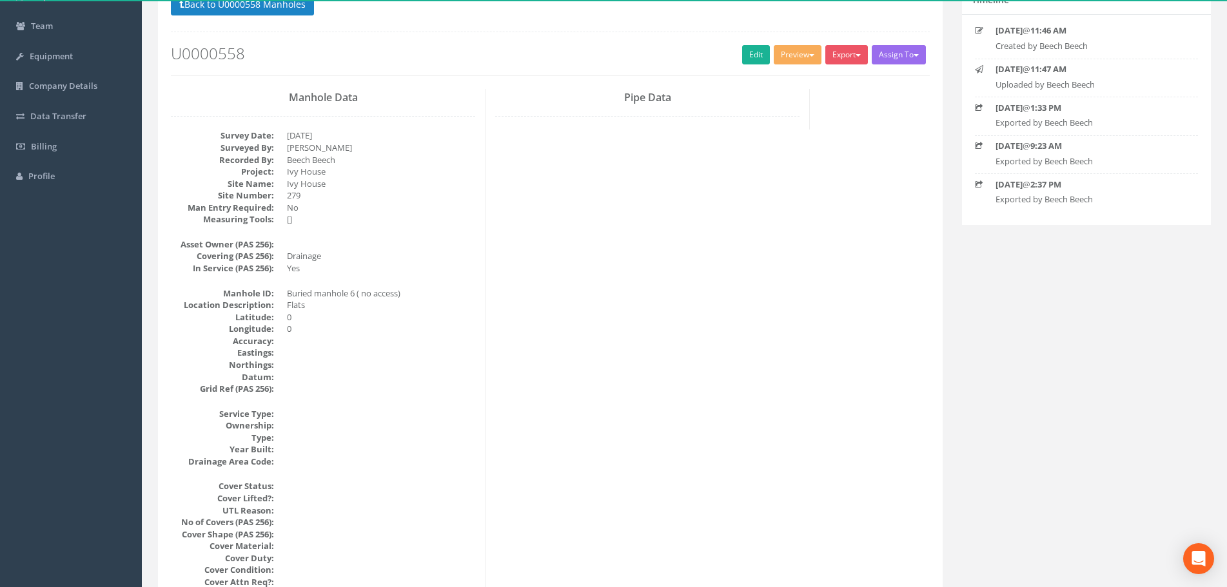
scroll to position [0, 0]
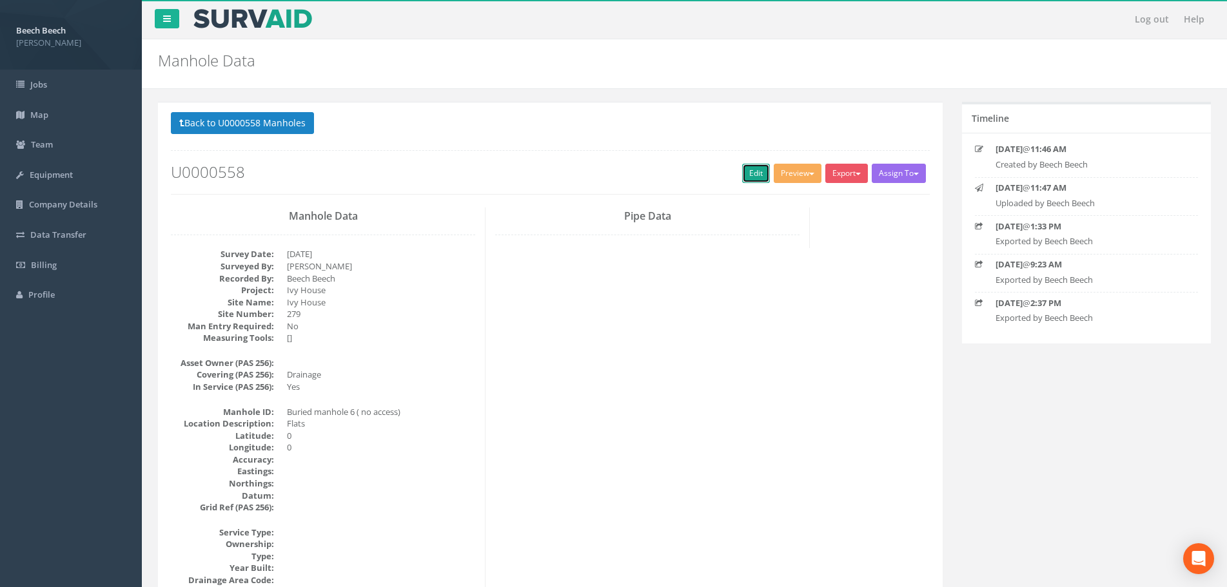
click at [753, 175] on link "Edit" at bounding box center [756, 173] width 28 height 19
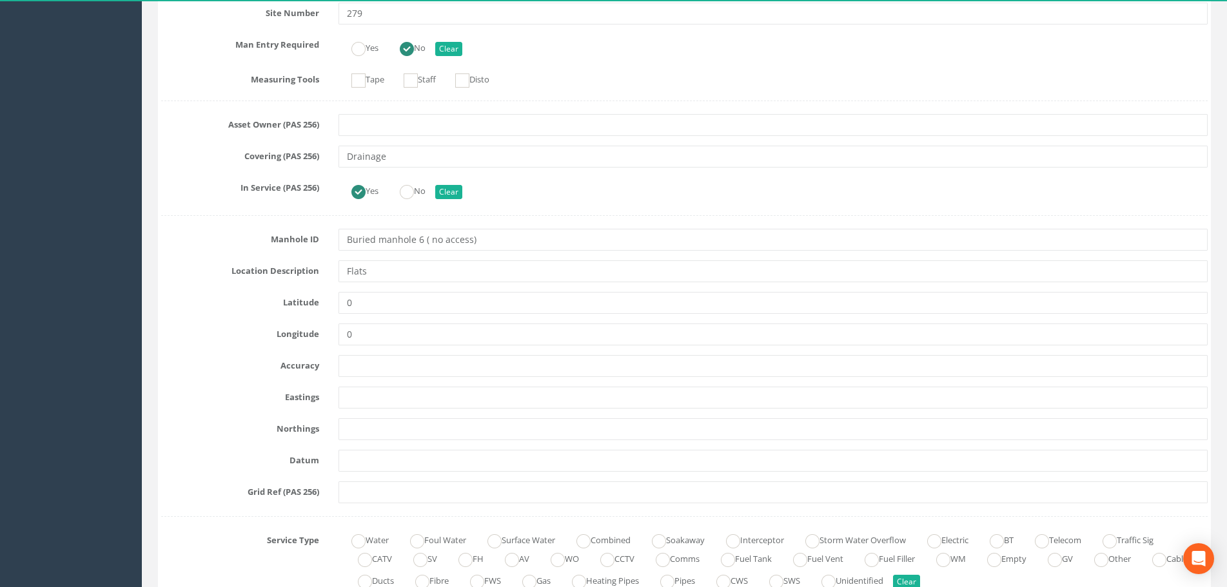
scroll to position [451, 0]
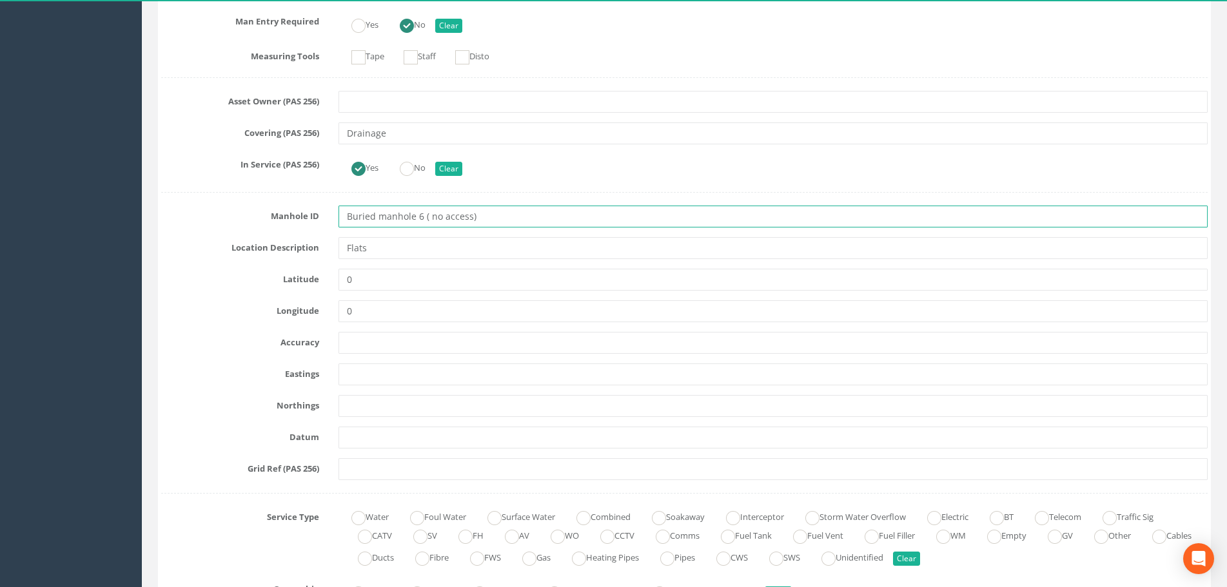
drag, startPoint x: 488, startPoint y: 217, endPoint x: 333, endPoint y: 219, distance: 155.4
click at [333, 219] on div "Buried manhole 6 ( no access)" at bounding box center [773, 217] width 888 height 22
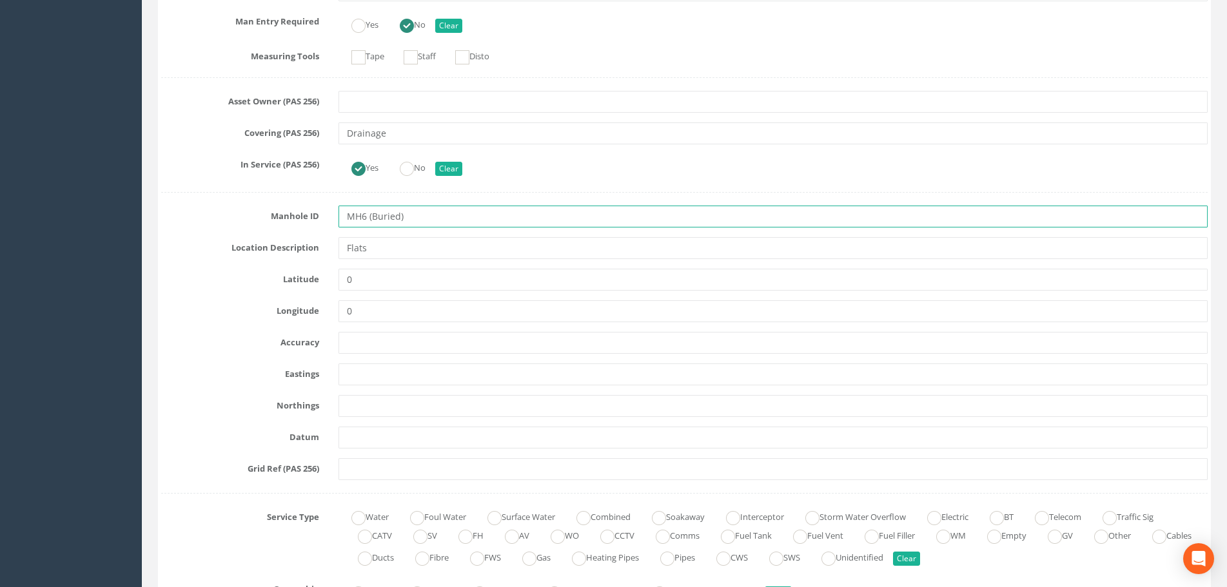
drag, startPoint x: 400, startPoint y: 215, endPoint x: 445, endPoint y: 212, distance: 45.2
click at [400, 215] on input "MH6 (Buried)" at bounding box center [772, 217] width 869 height 22
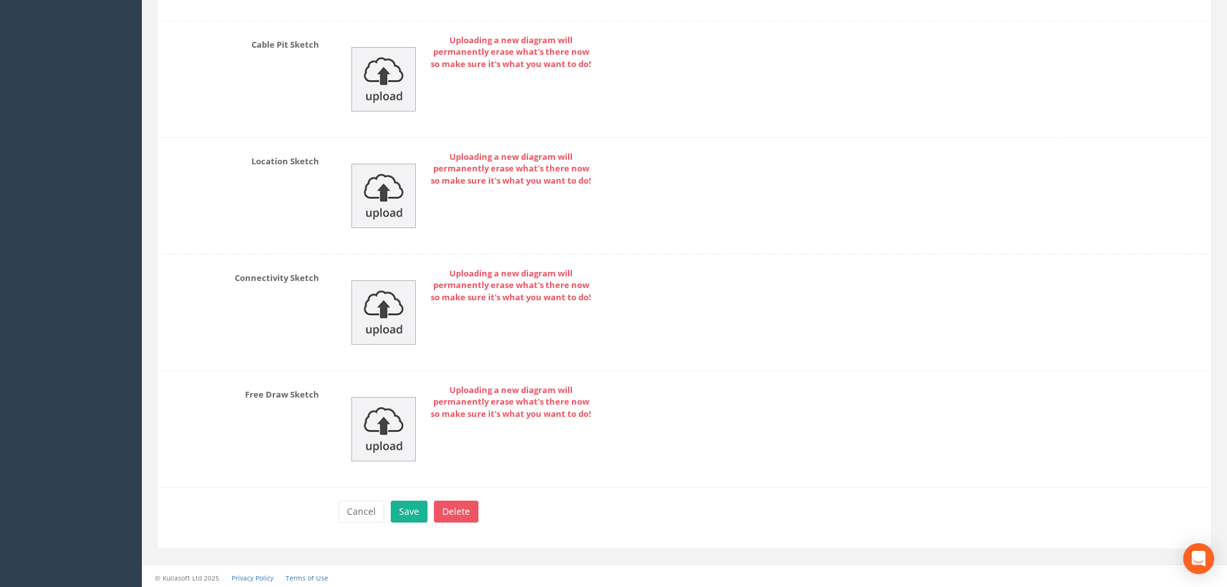
scroll to position [2652, 0]
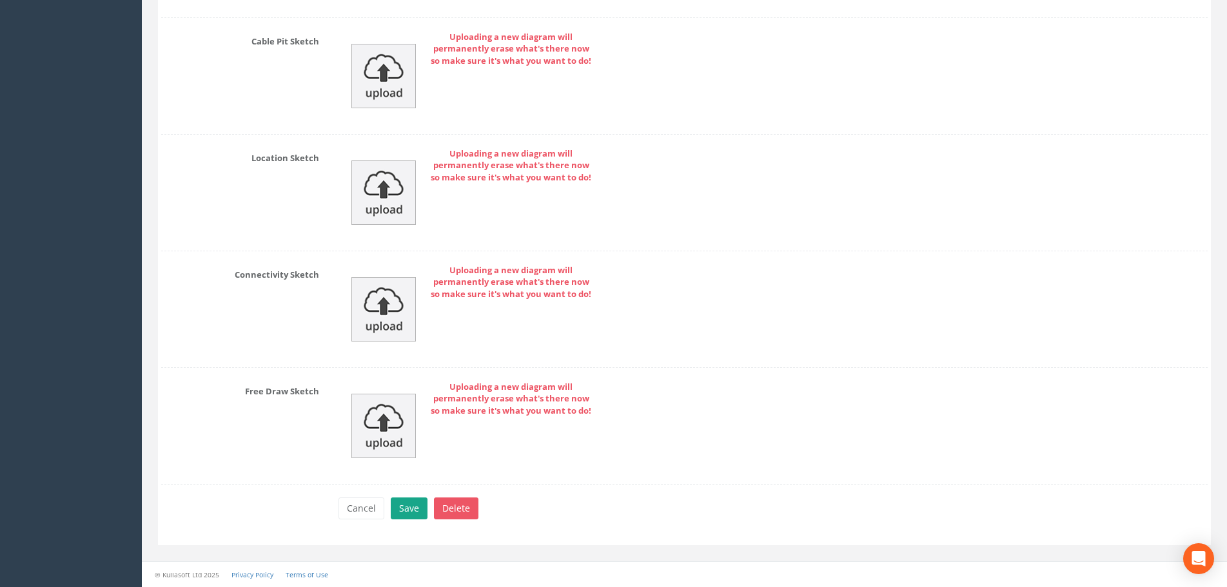
type input "MH6 (Buried / No Access)"
click at [411, 509] on button "Save" at bounding box center [409, 509] width 37 height 22
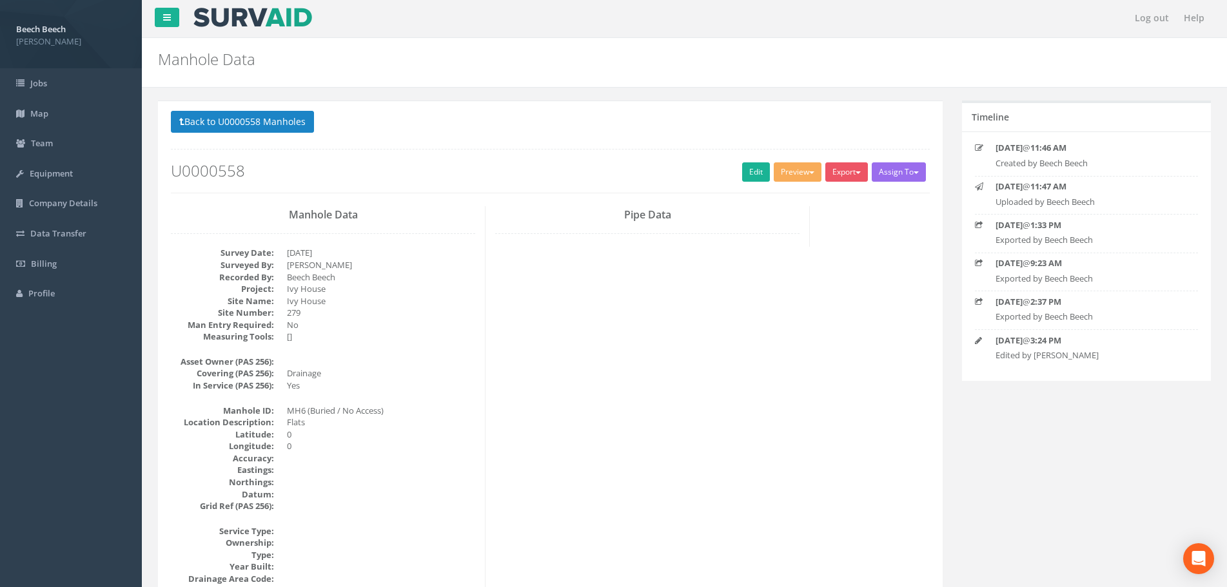
scroll to position [0, 0]
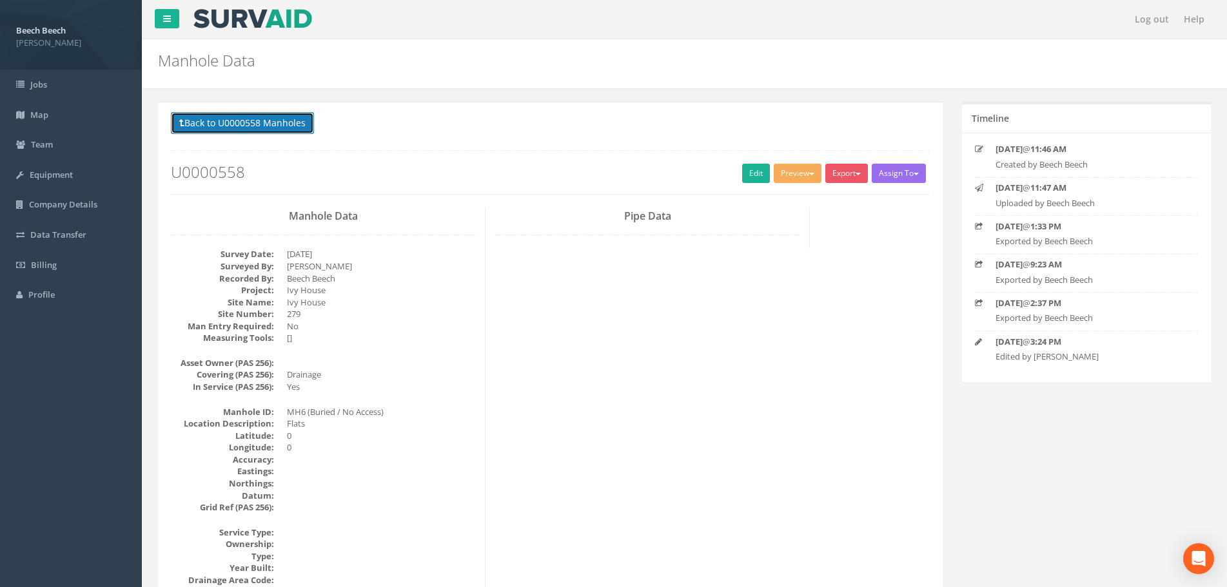
click at [221, 121] on button "Back to U0000558 Manholes" at bounding box center [242, 123] width 143 height 22
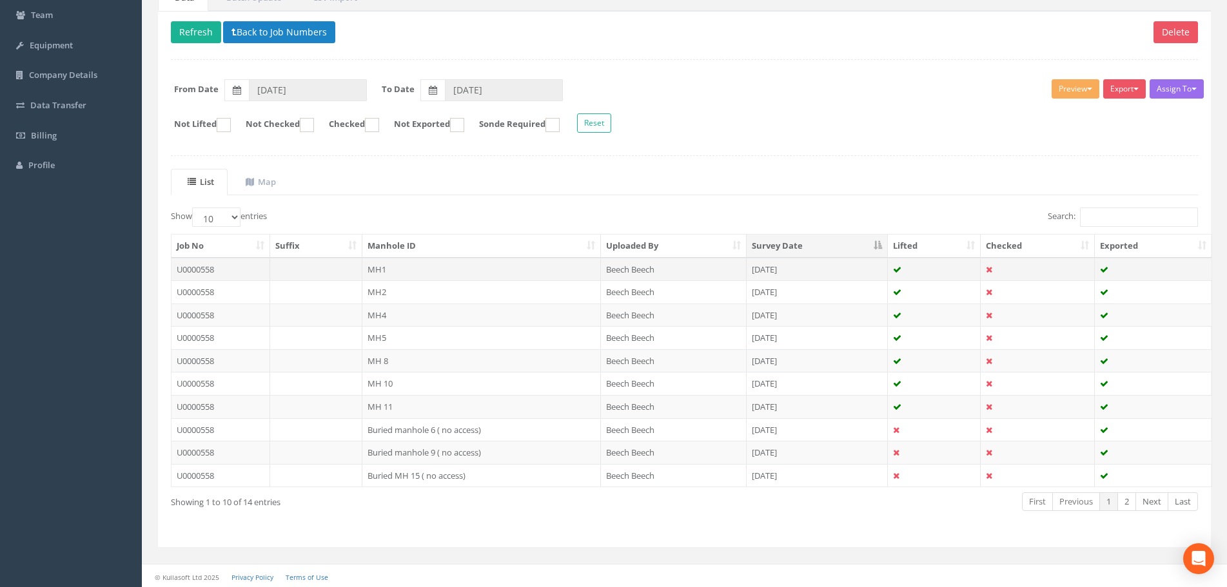
scroll to position [131, 0]
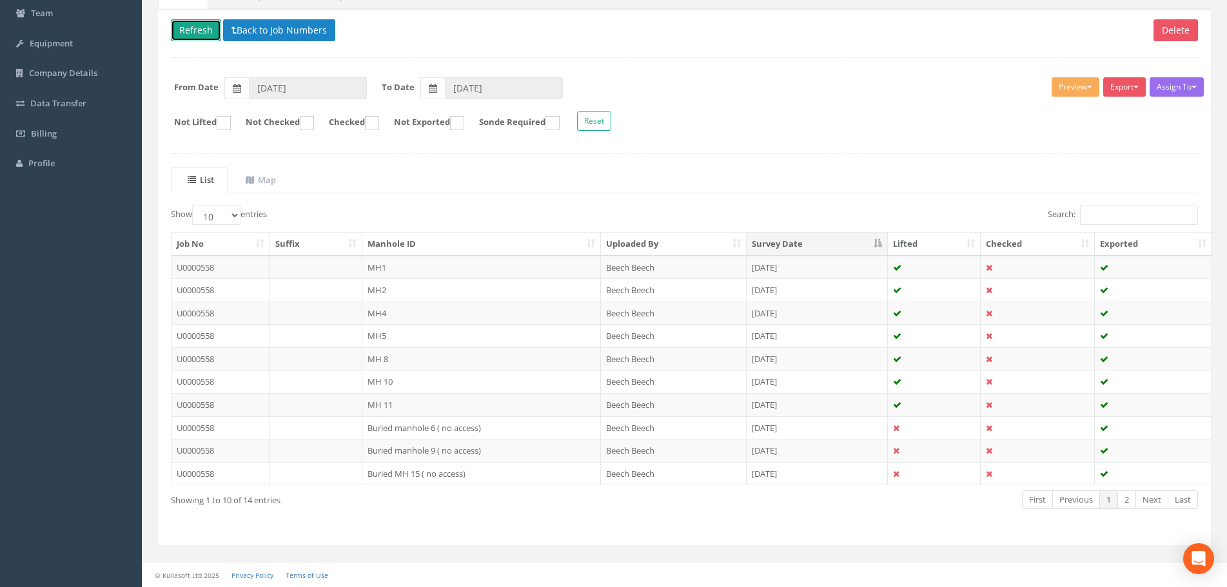
click at [193, 35] on button "Refresh" at bounding box center [196, 30] width 50 height 22
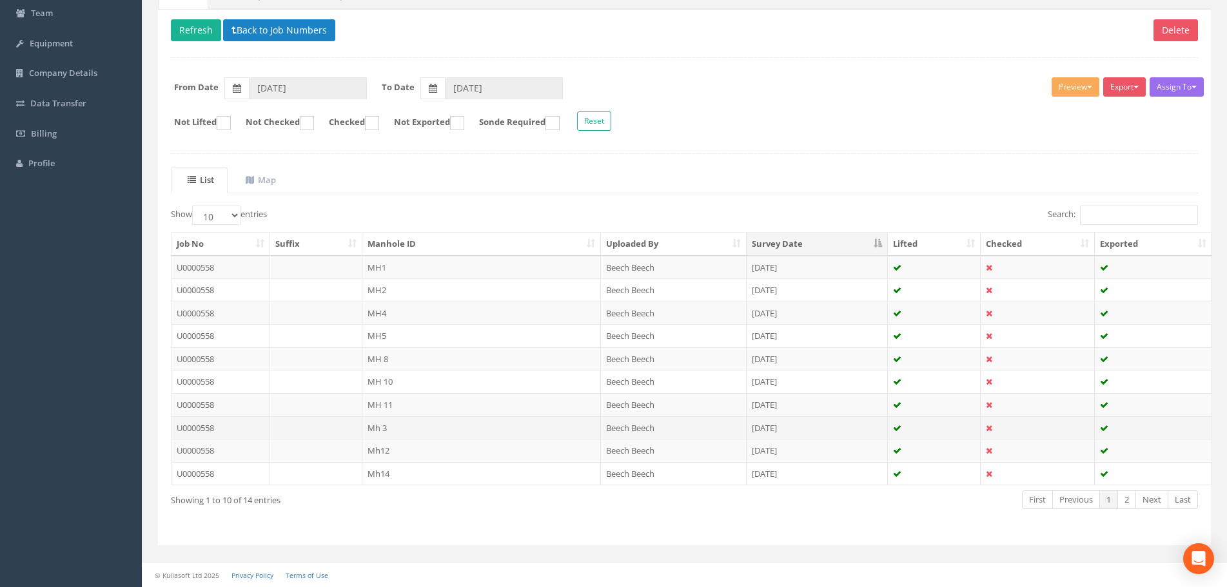
click at [435, 434] on td "Mh 3" at bounding box center [481, 427] width 238 height 23
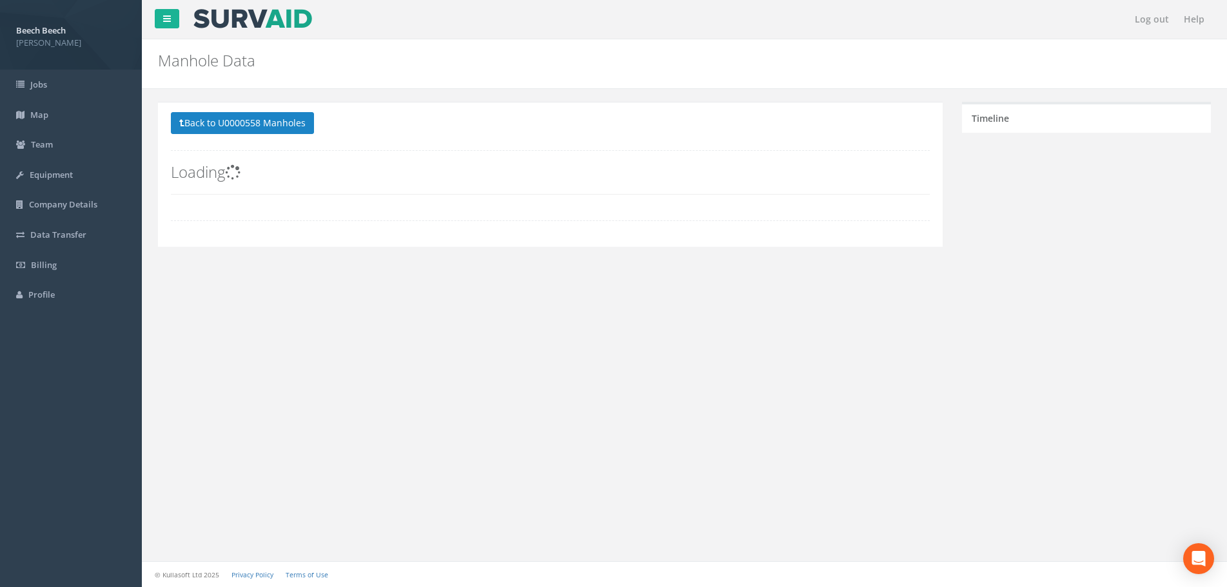
scroll to position [0, 0]
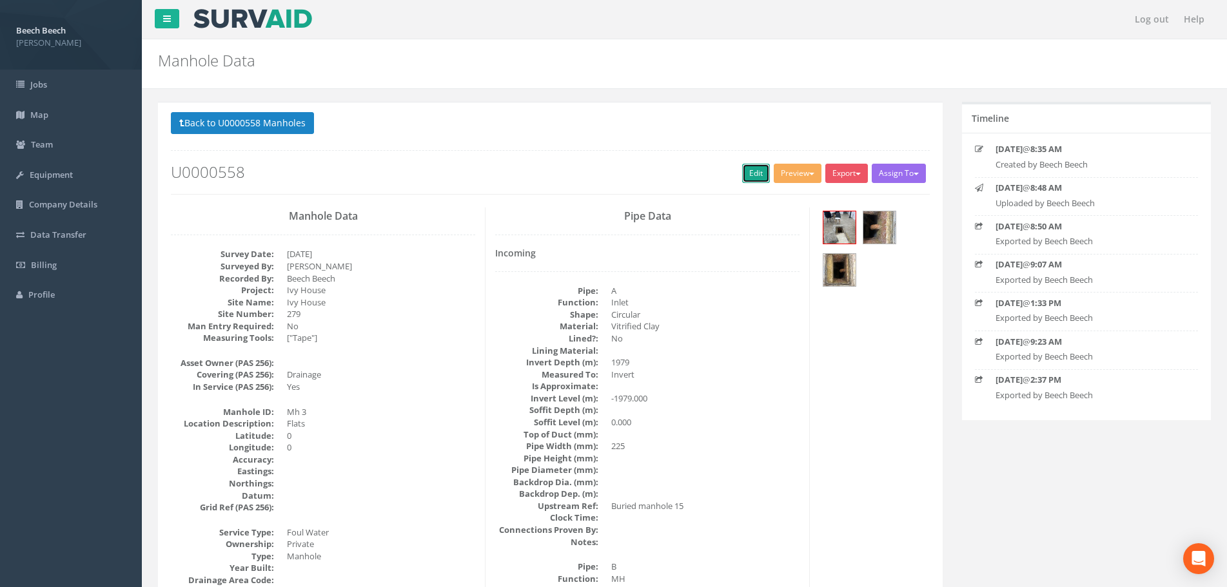
click at [745, 171] on link "Edit" at bounding box center [756, 173] width 28 height 19
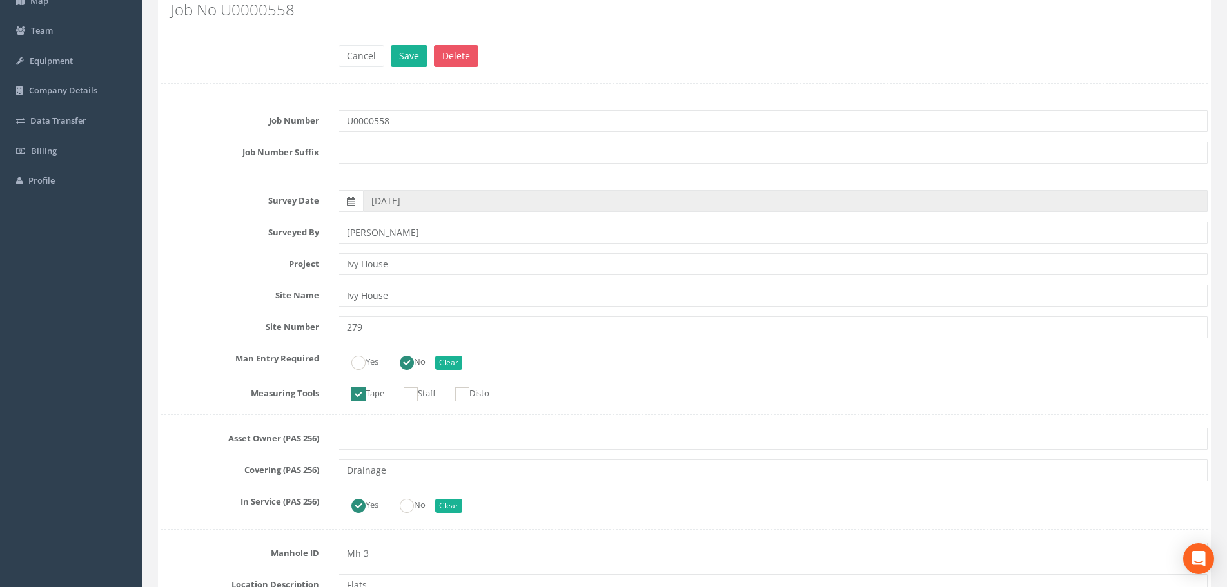
scroll to position [322, 0]
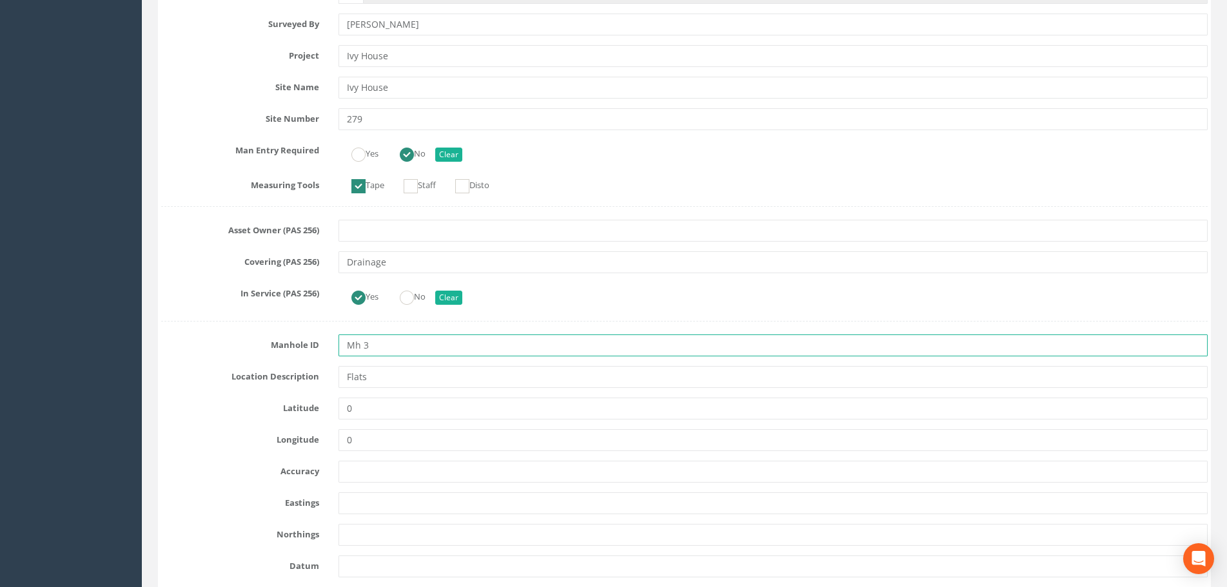
drag, startPoint x: 404, startPoint y: 349, endPoint x: 282, endPoint y: 350, distance: 122.5
click at [282, 350] on div "Manhole ID Mh 3" at bounding box center [684, 346] width 1066 height 22
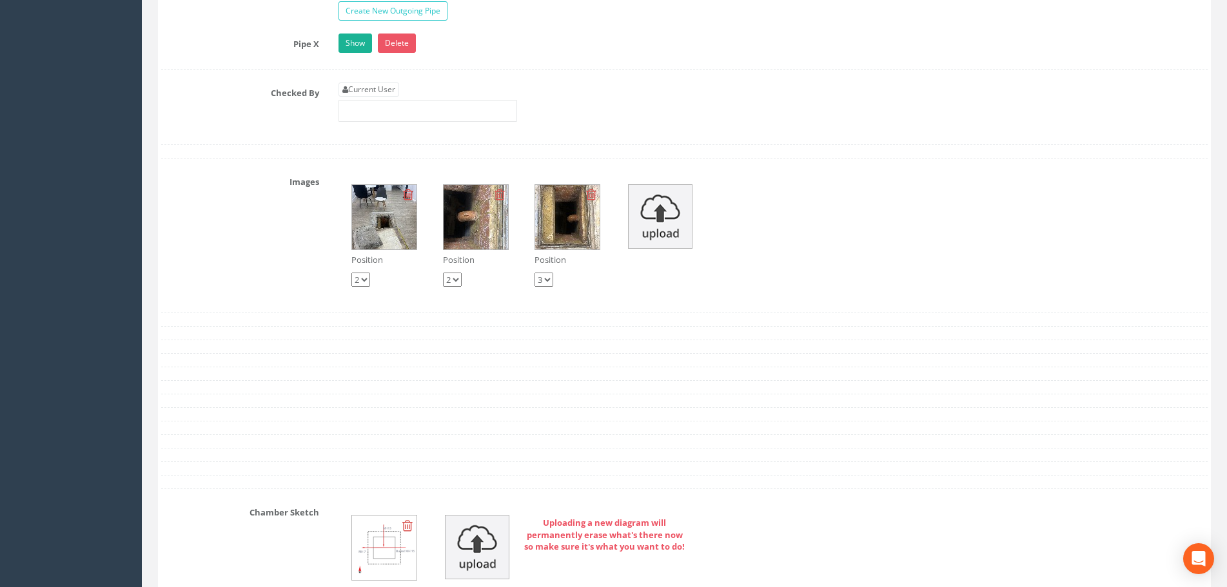
scroll to position [2192, 0]
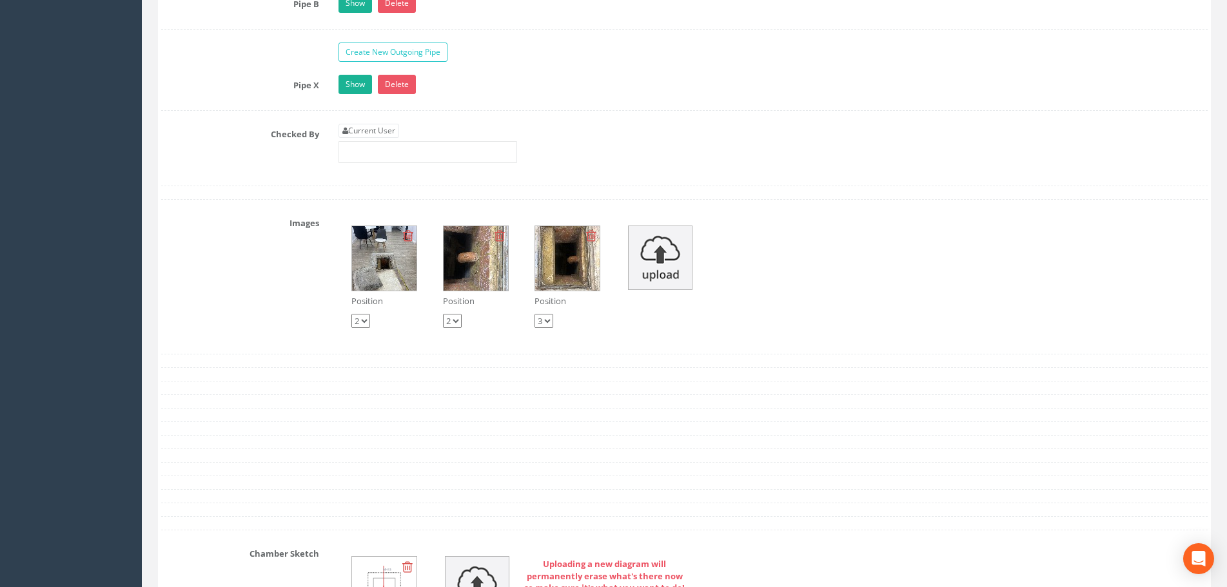
type input "MH3"
click at [549, 322] on select "1 2 3" at bounding box center [543, 321] width 19 height 14
select select "string:1"
click at [534, 314] on select "1 2 3" at bounding box center [543, 321] width 19 height 14
click at [369, 321] on select "1 2 3" at bounding box center [360, 321] width 19 height 14
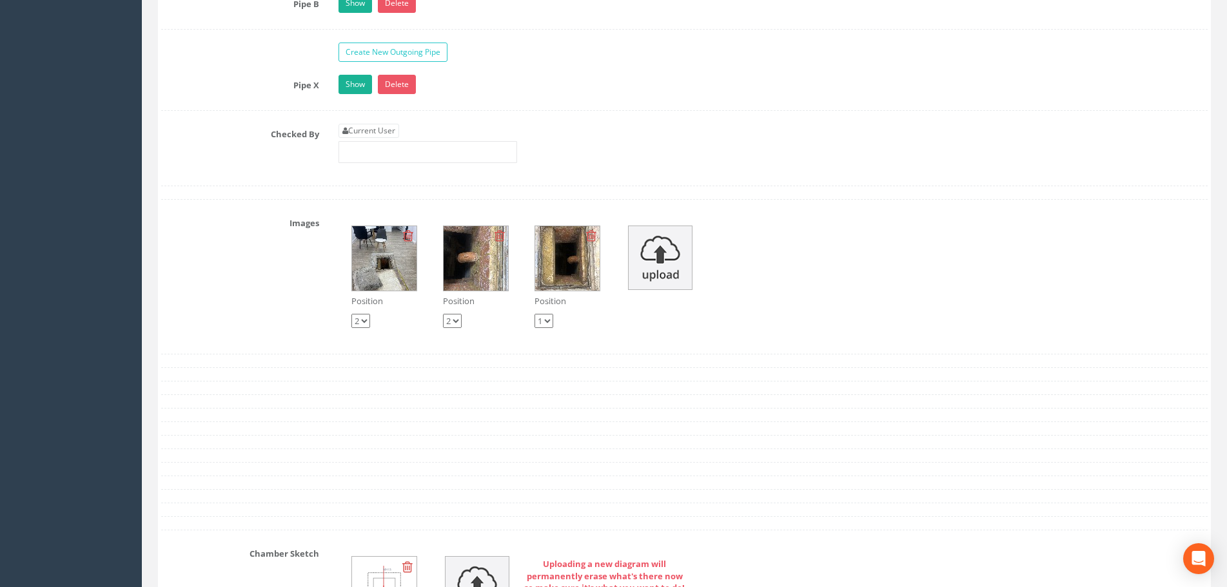
select select "string:3"
click at [351, 314] on select "1 2 3" at bounding box center [360, 321] width 19 height 14
click at [327, 312] on div "Images Position 1 2 3 Position 1 2 3 Position 1 2 3" at bounding box center [684, 277] width 1066 height 128
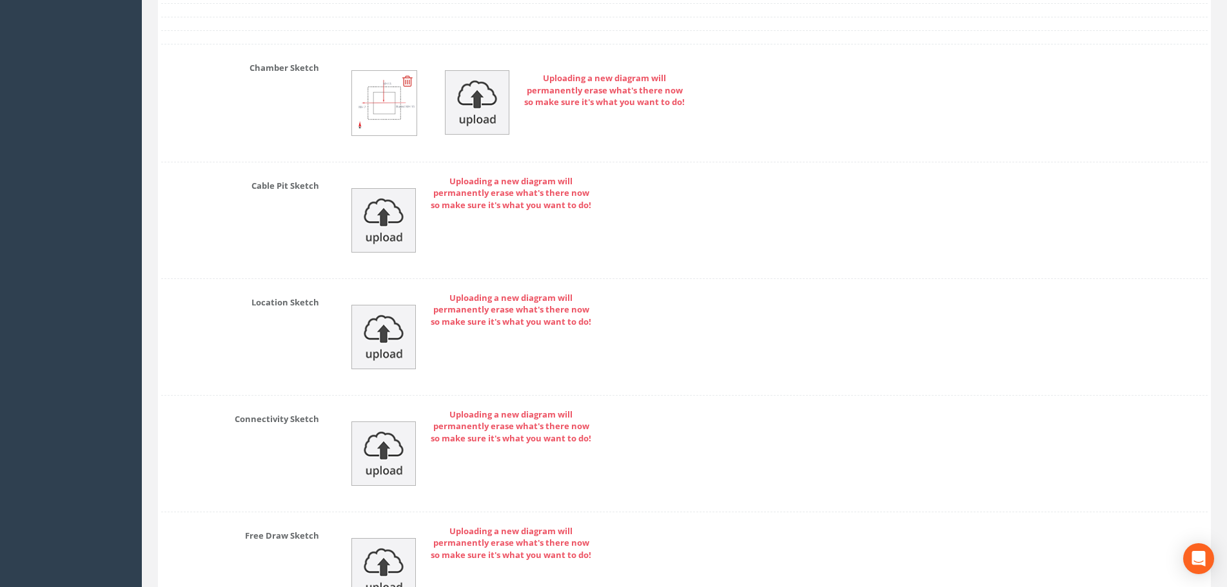
scroll to position [2822, 0]
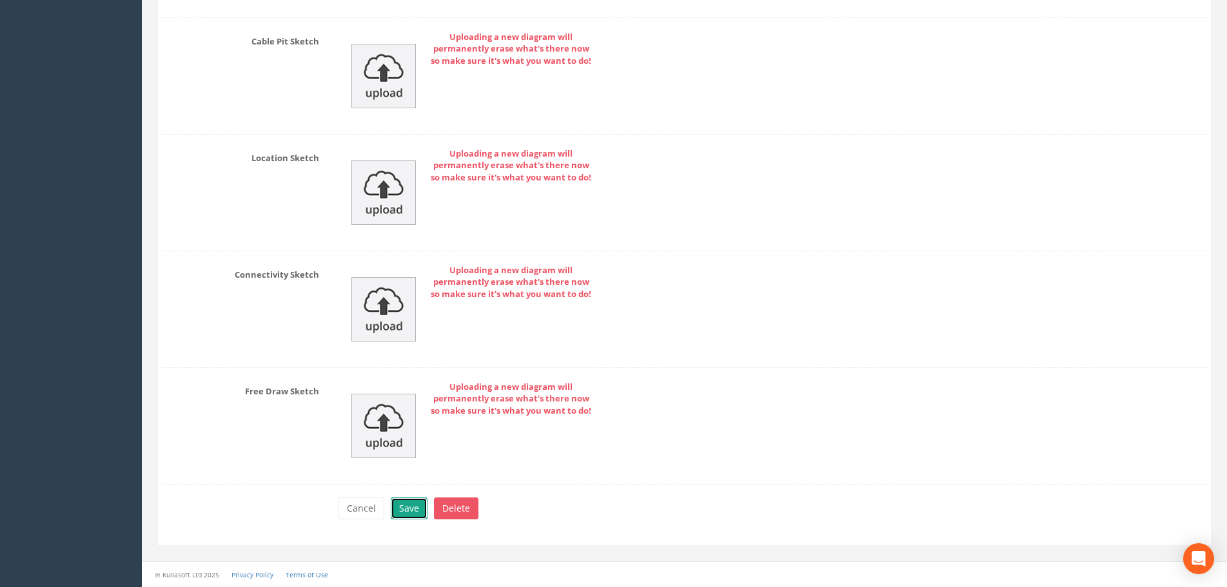
click at [412, 504] on button "Save" at bounding box center [409, 509] width 37 height 22
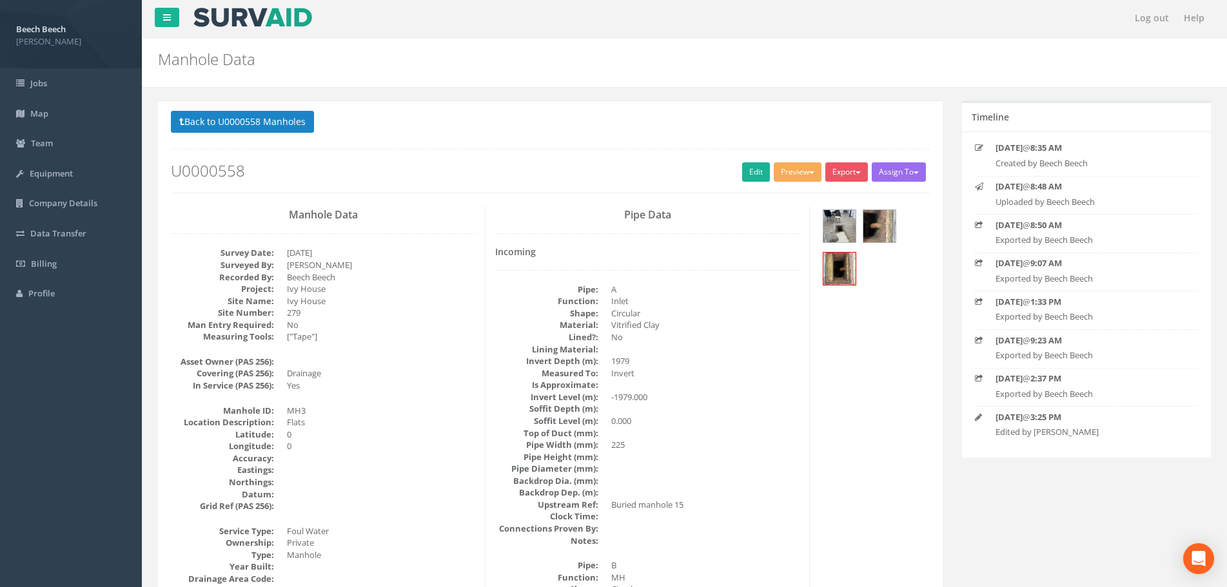
scroll to position [0, 0]
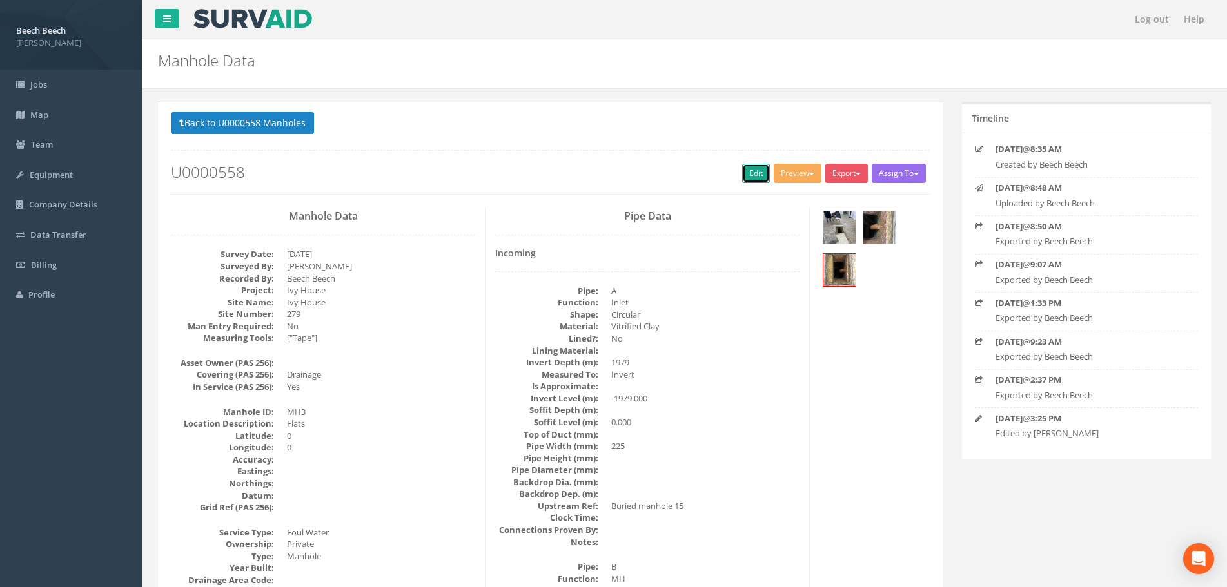
click at [752, 178] on link "Edit" at bounding box center [756, 173] width 28 height 19
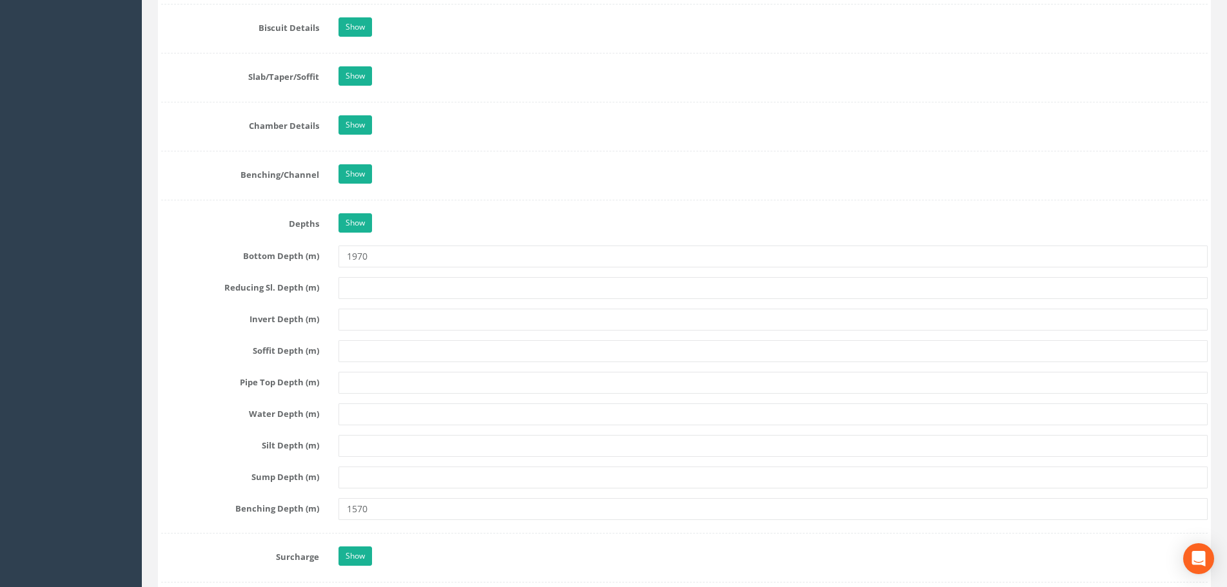
scroll to position [1354, 0]
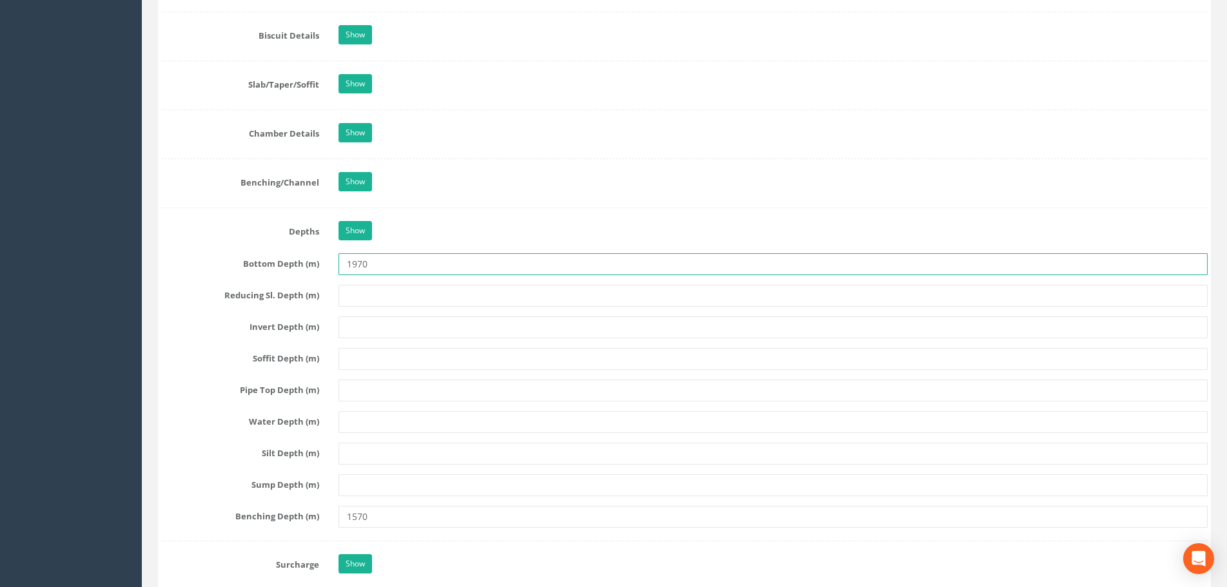
click at [371, 262] on input "1970" at bounding box center [772, 264] width 869 height 22
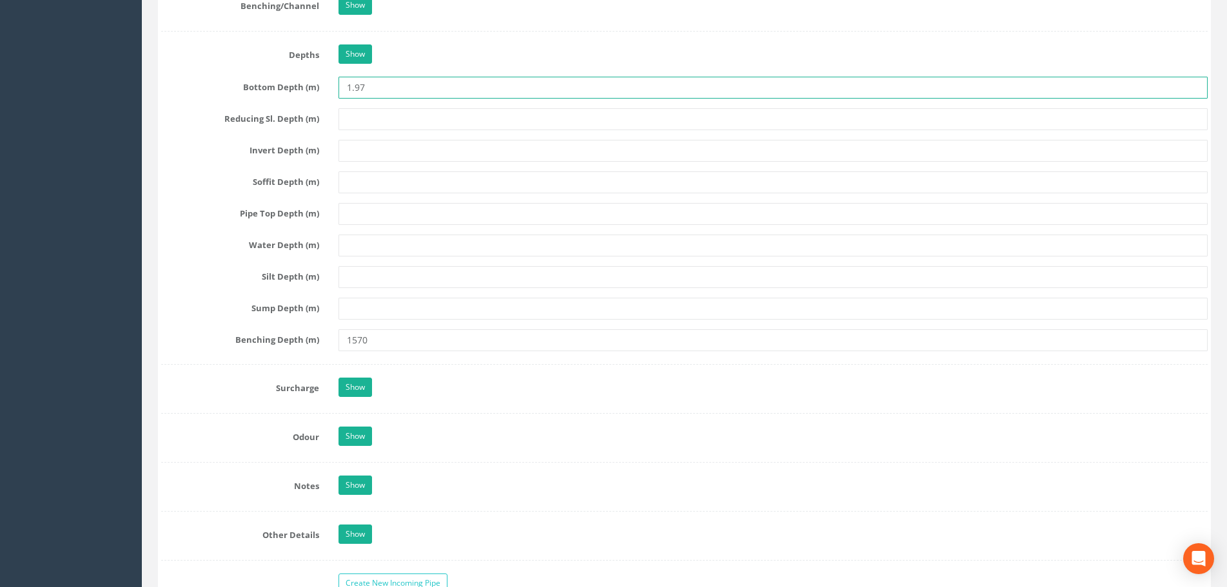
scroll to position [1547, 0]
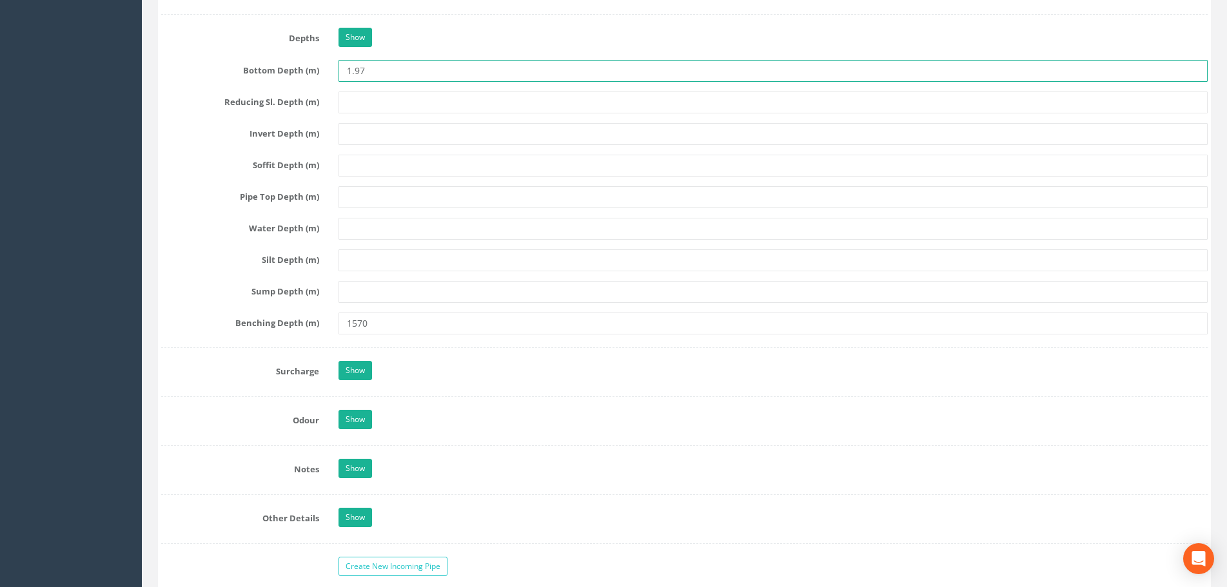
type input "1.97"
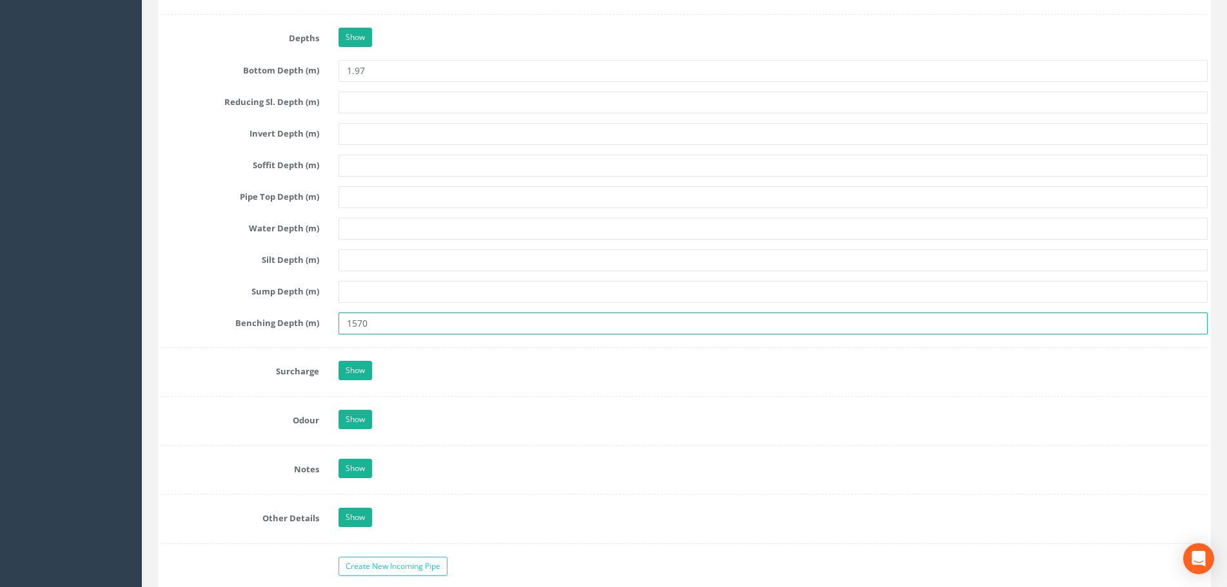
click at [382, 331] on input "1570" at bounding box center [772, 324] width 869 height 22
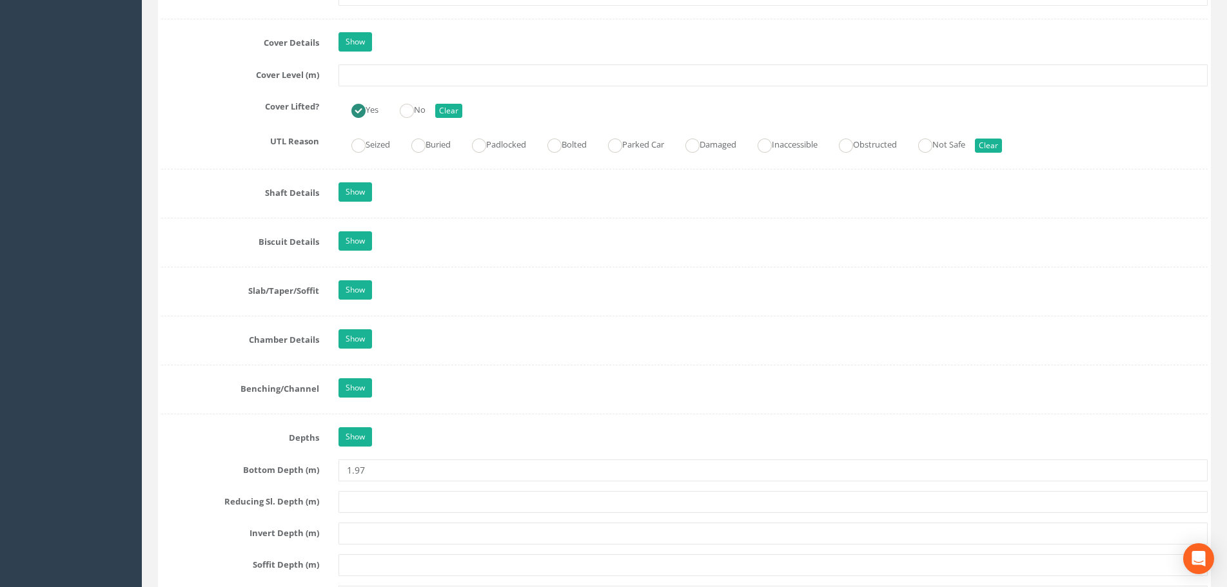
scroll to position [1146, 0]
type input "1.57"
click at [344, 340] on link "Show" at bounding box center [355, 340] width 34 height 19
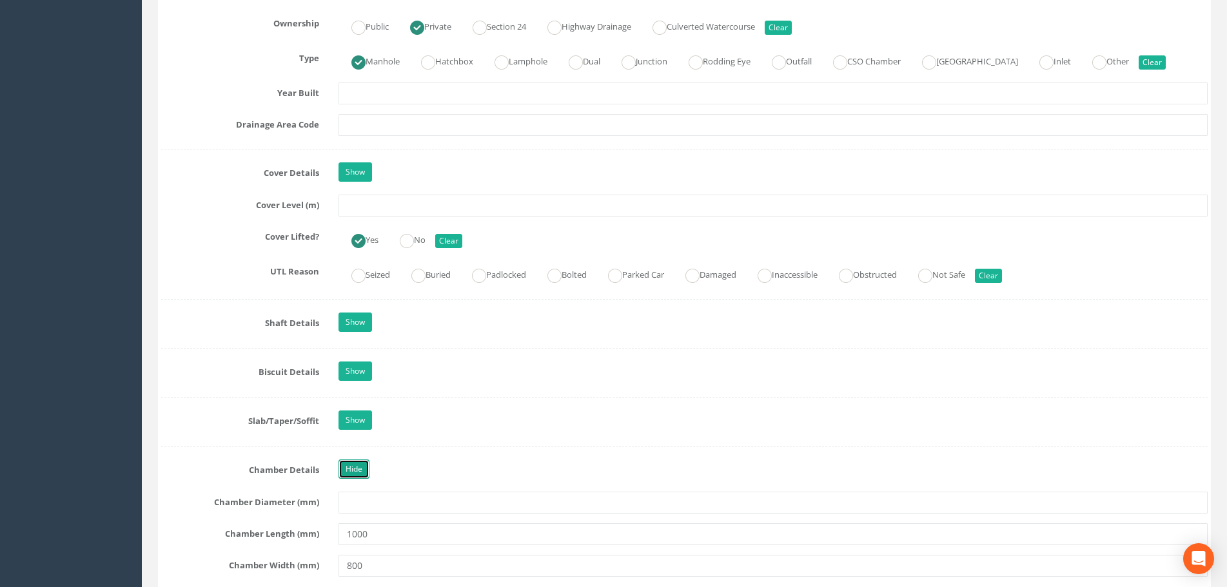
scroll to position [888, 0]
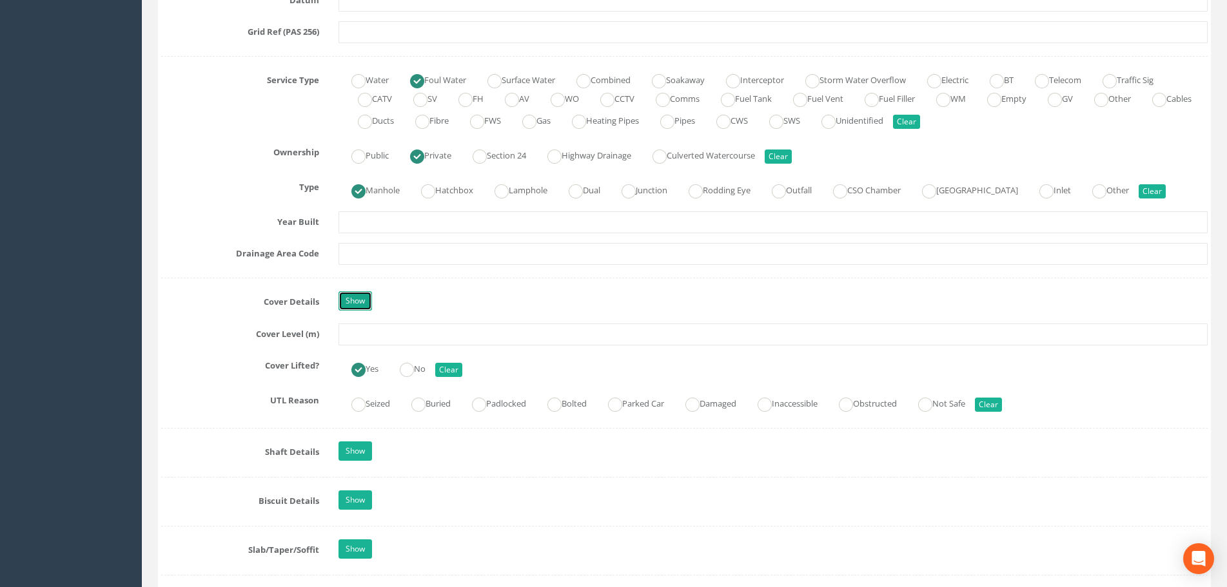
click at [347, 298] on link "Show" at bounding box center [355, 300] width 34 height 19
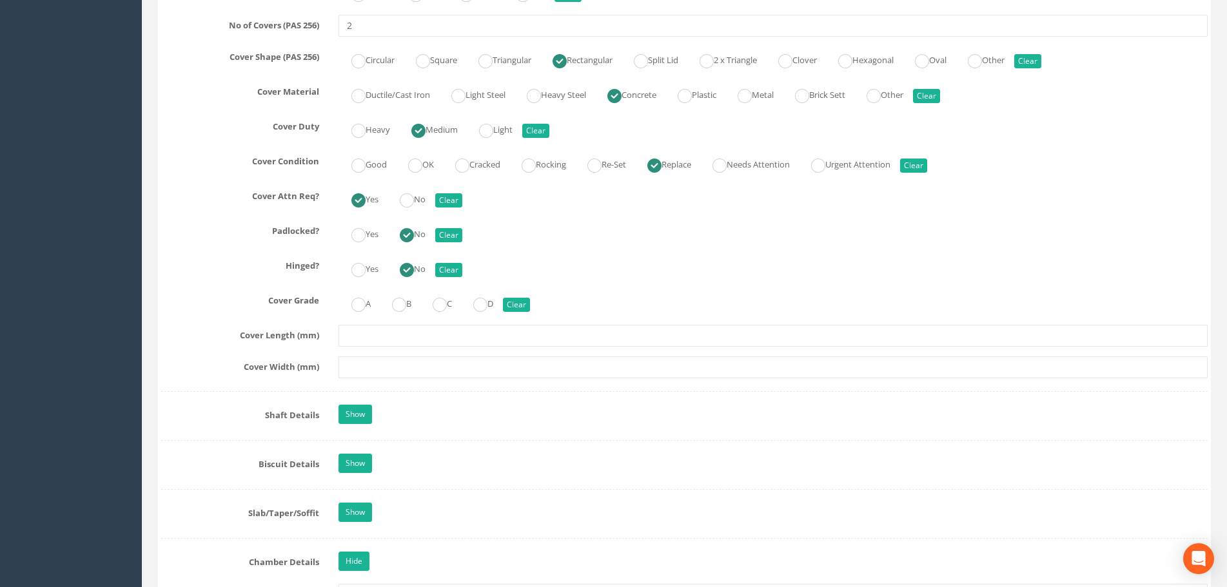
scroll to position [1468, 0]
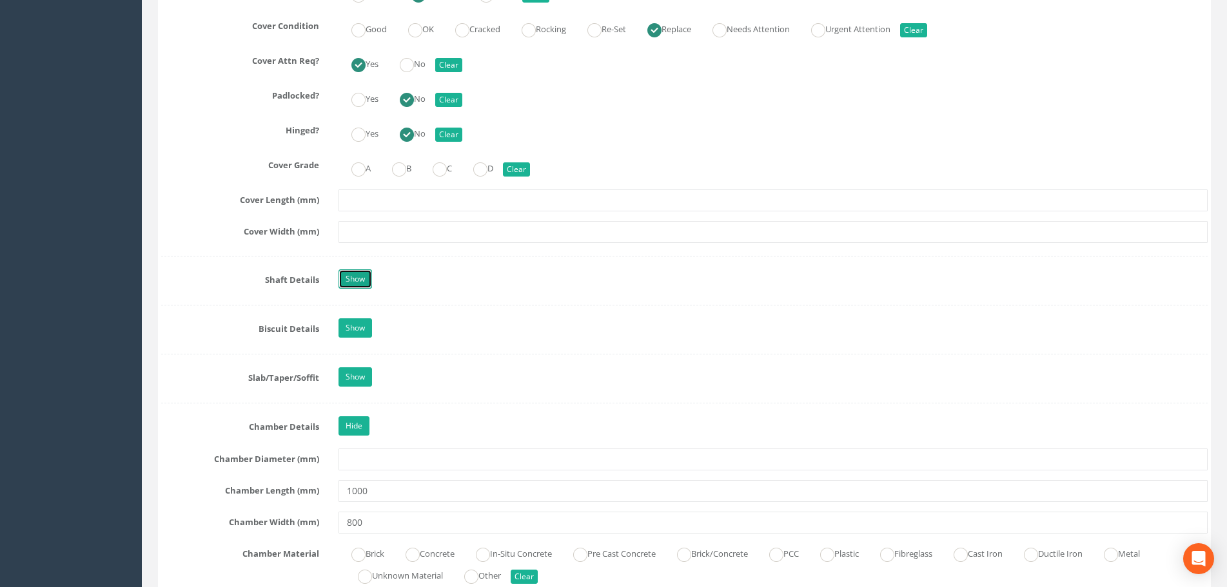
click at [352, 281] on link "Show" at bounding box center [355, 278] width 34 height 19
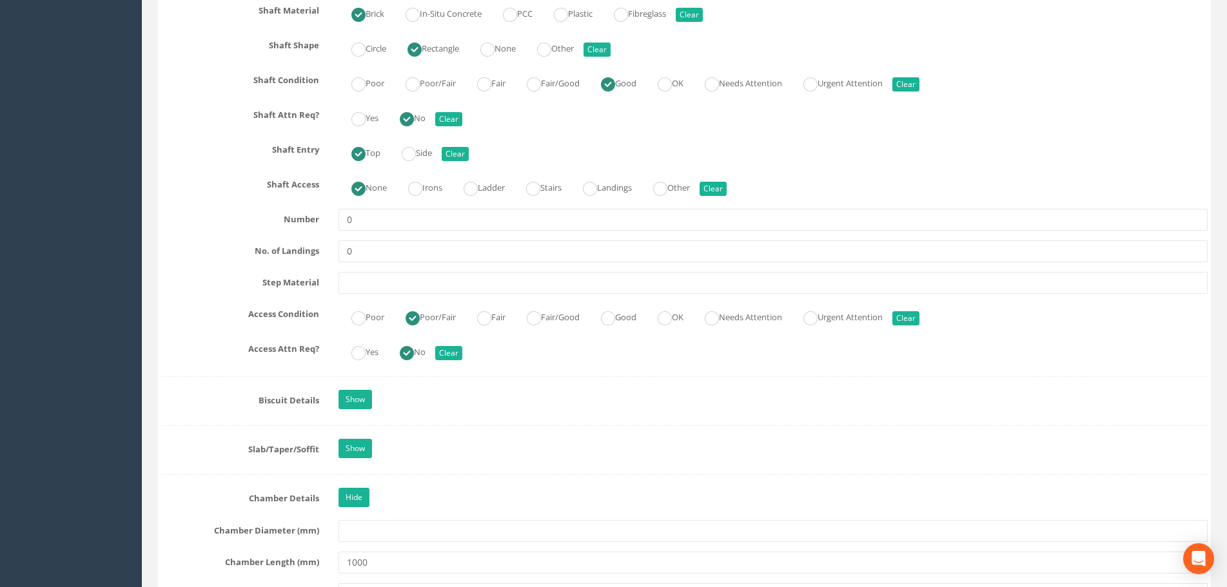
scroll to position [1920, 0]
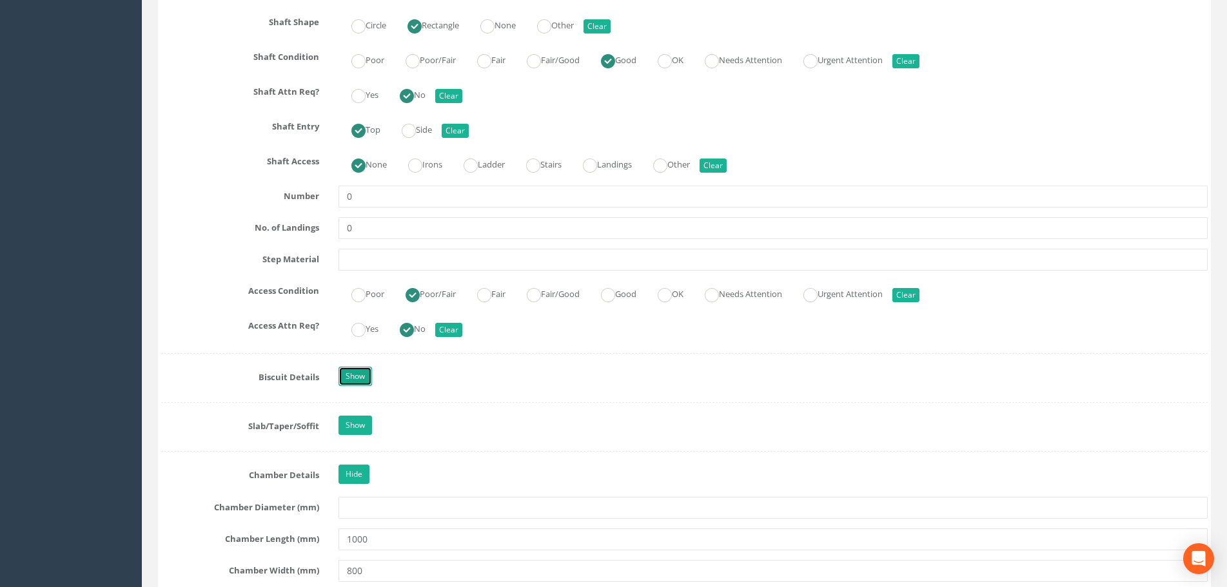
click at [340, 376] on link "Show" at bounding box center [355, 376] width 34 height 19
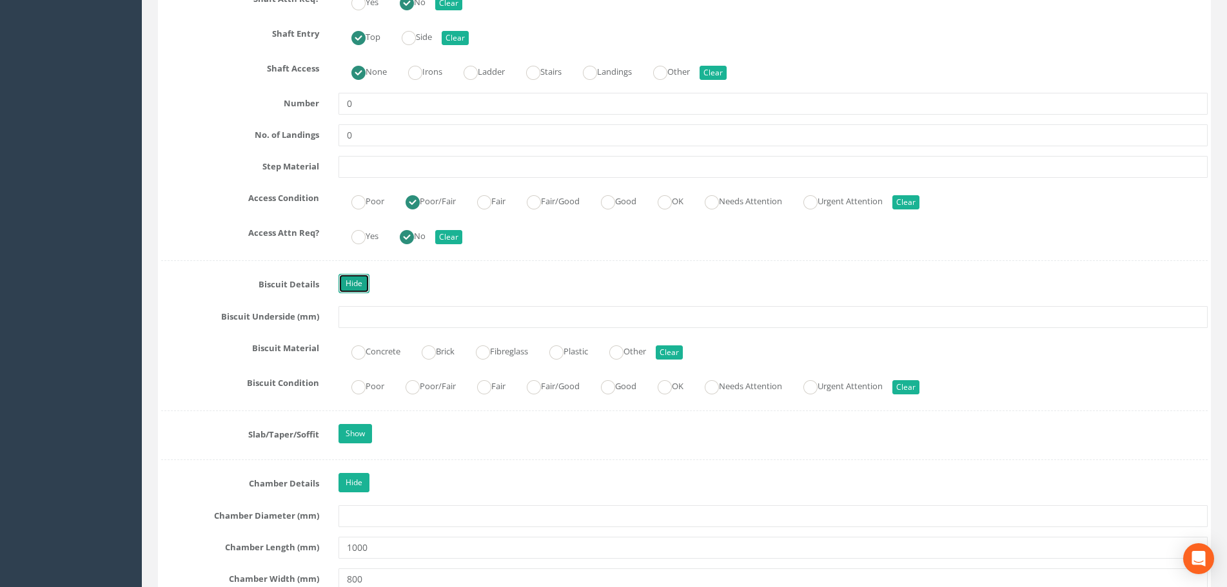
scroll to position [2113, 0]
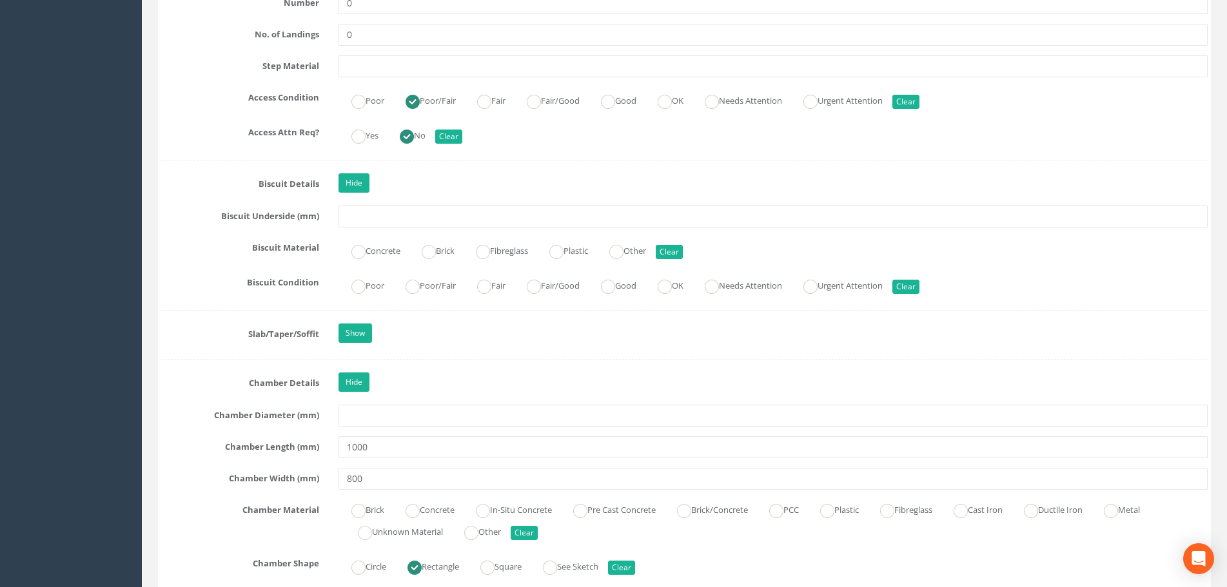
click at [331, 333] on div "Show" at bounding box center [773, 335] width 888 height 23
click at [358, 334] on link "Show" at bounding box center [355, 333] width 34 height 19
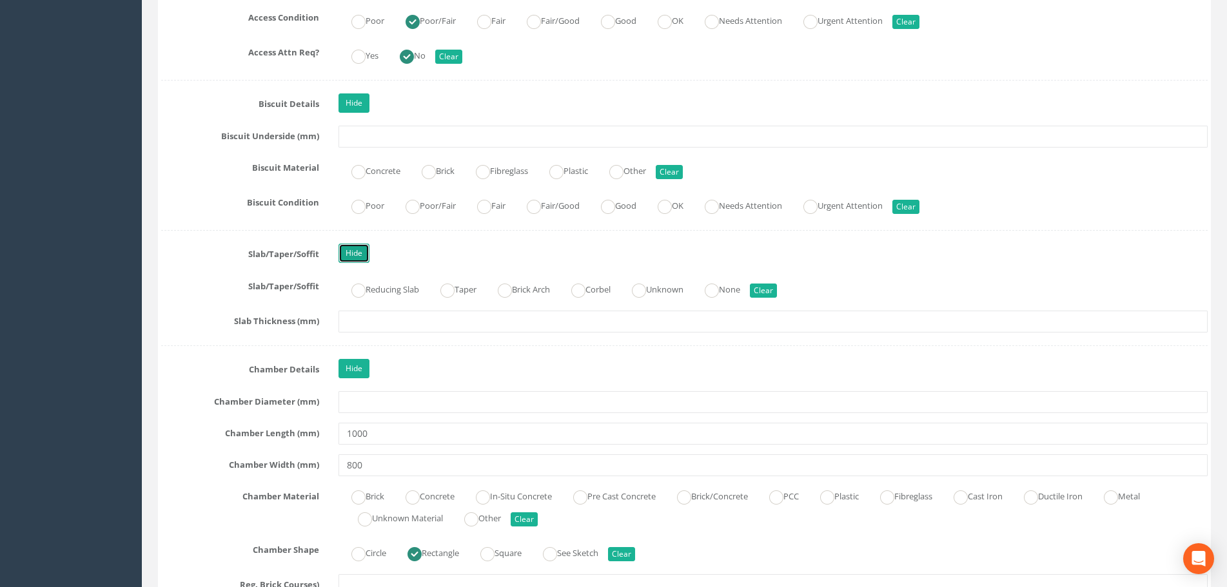
scroll to position [2306, 0]
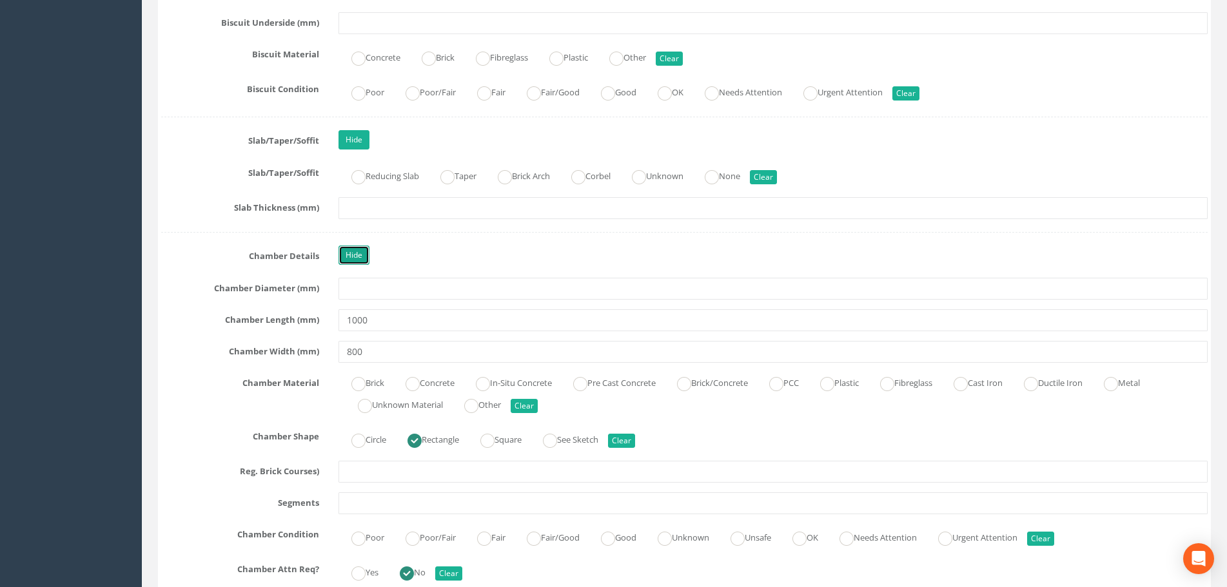
click at [353, 258] on link "Hide" at bounding box center [353, 255] width 31 height 19
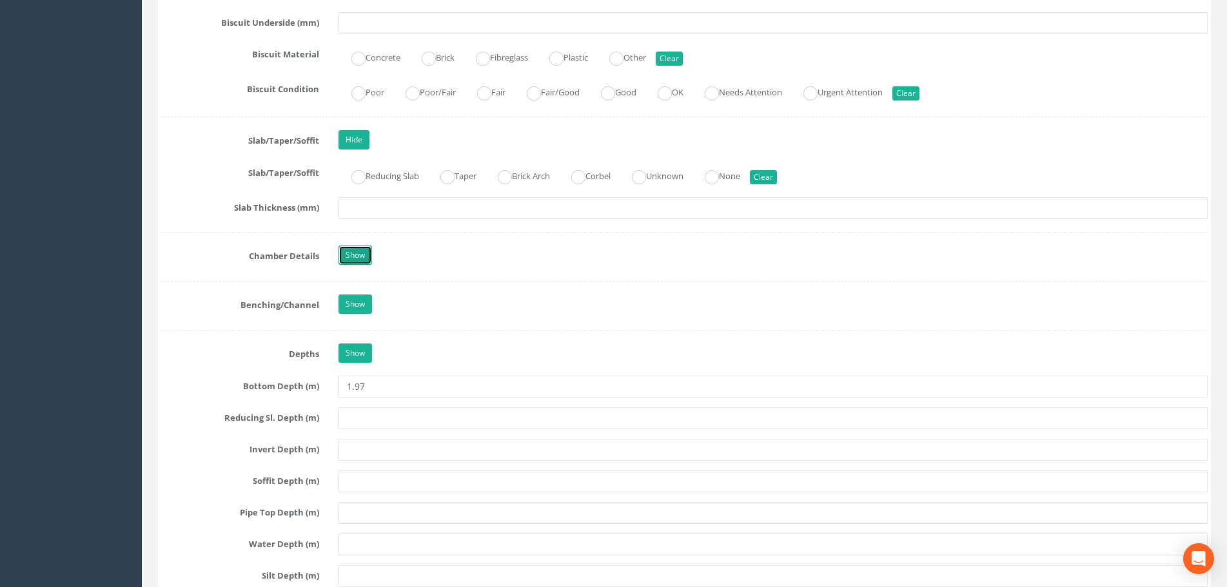
click at [357, 260] on link "Show" at bounding box center [355, 255] width 34 height 19
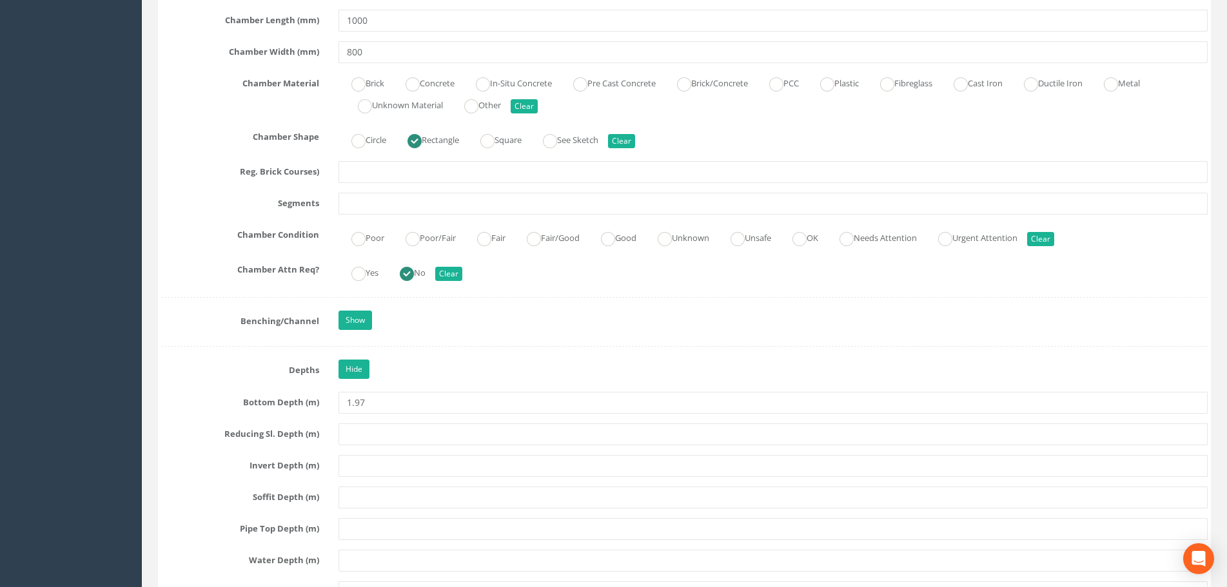
scroll to position [2629, 0]
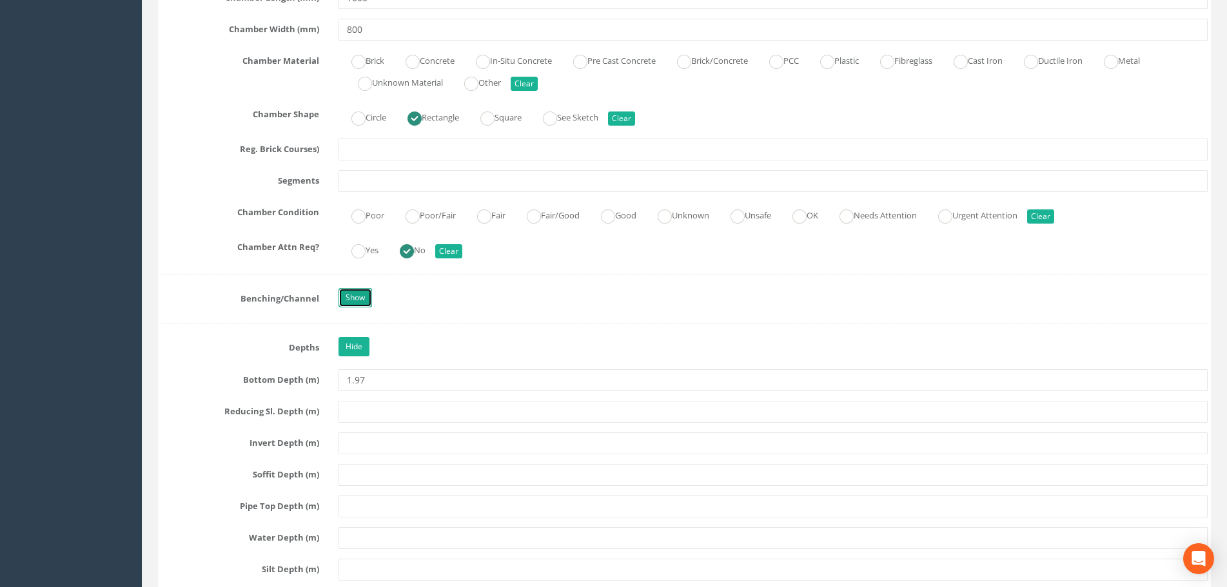
click at [350, 301] on link "Show" at bounding box center [355, 297] width 34 height 19
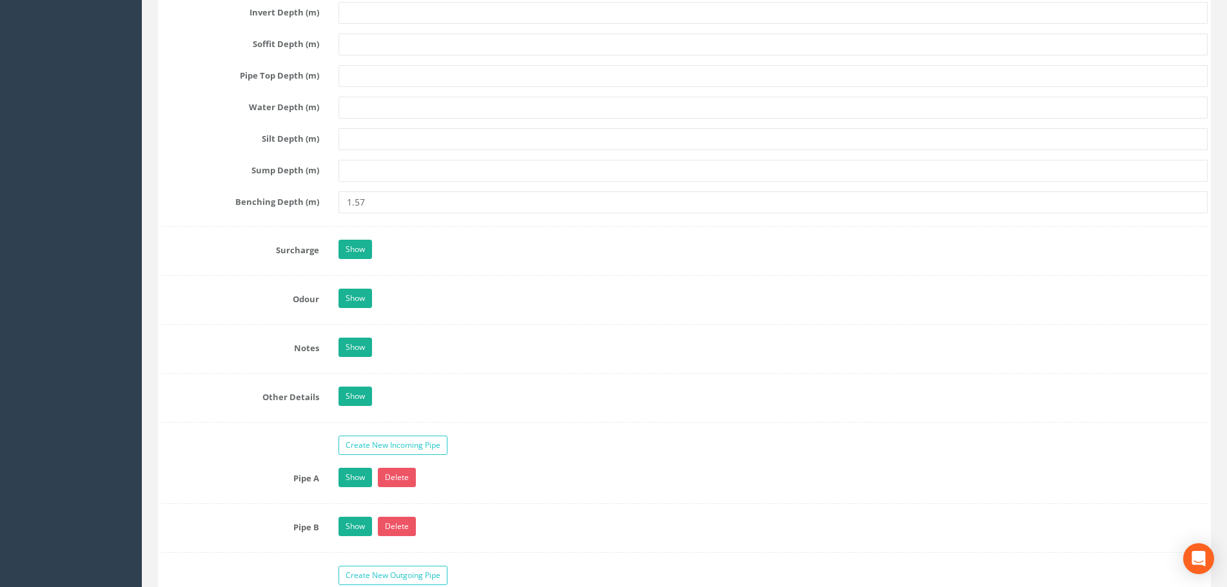
scroll to position [3338, 0]
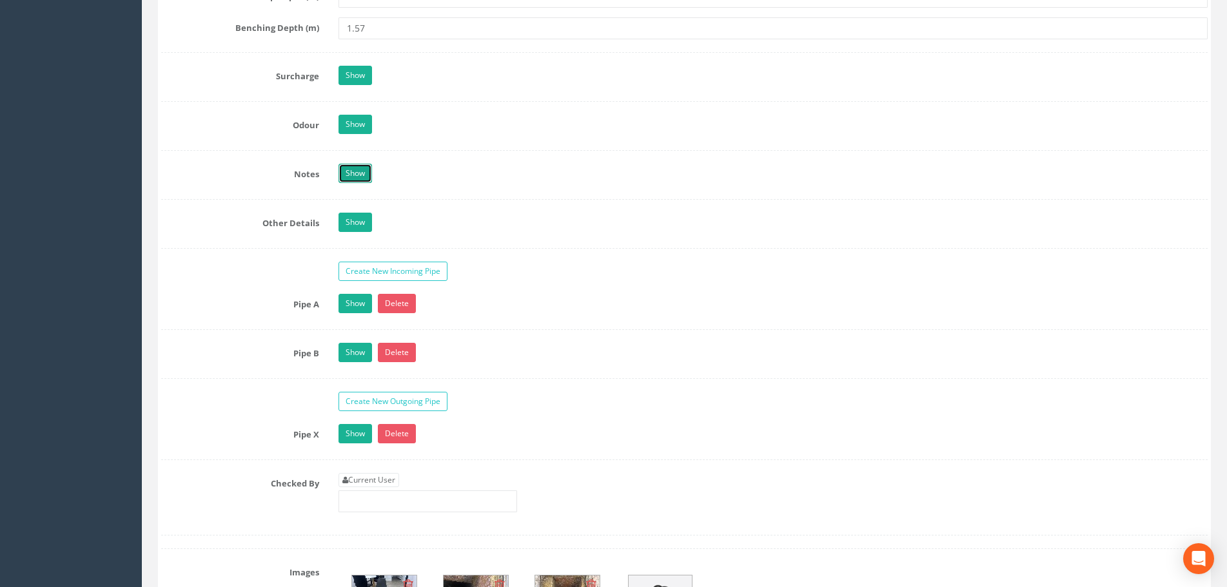
click at [348, 171] on link "Show" at bounding box center [355, 173] width 34 height 19
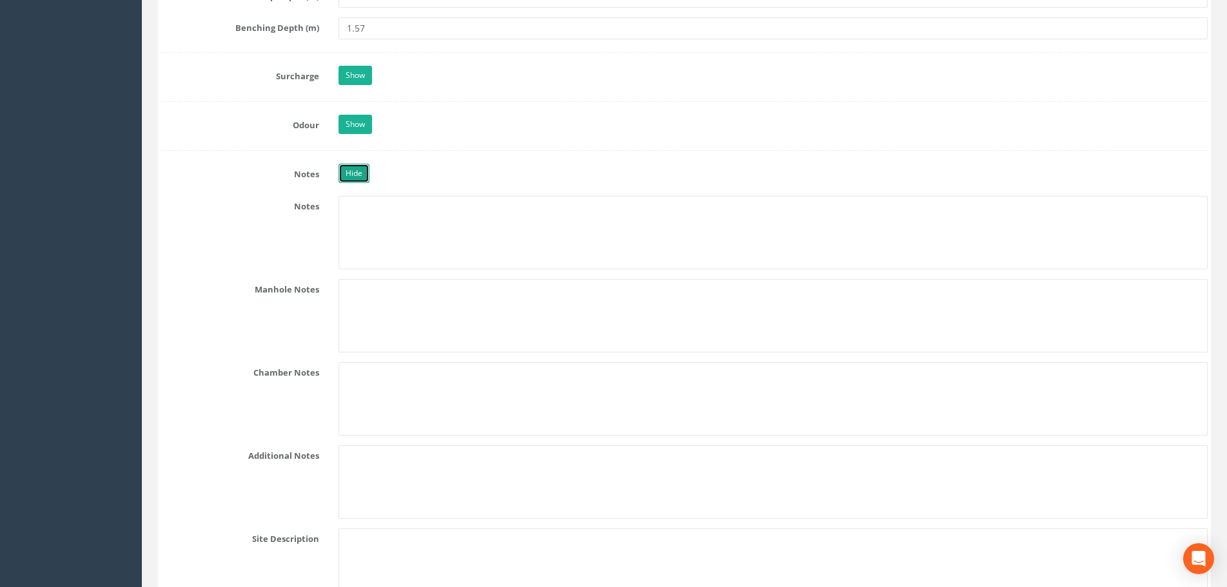
click at [348, 171] on link "Hide" at bounding box center [353, 173] width 31 height 19
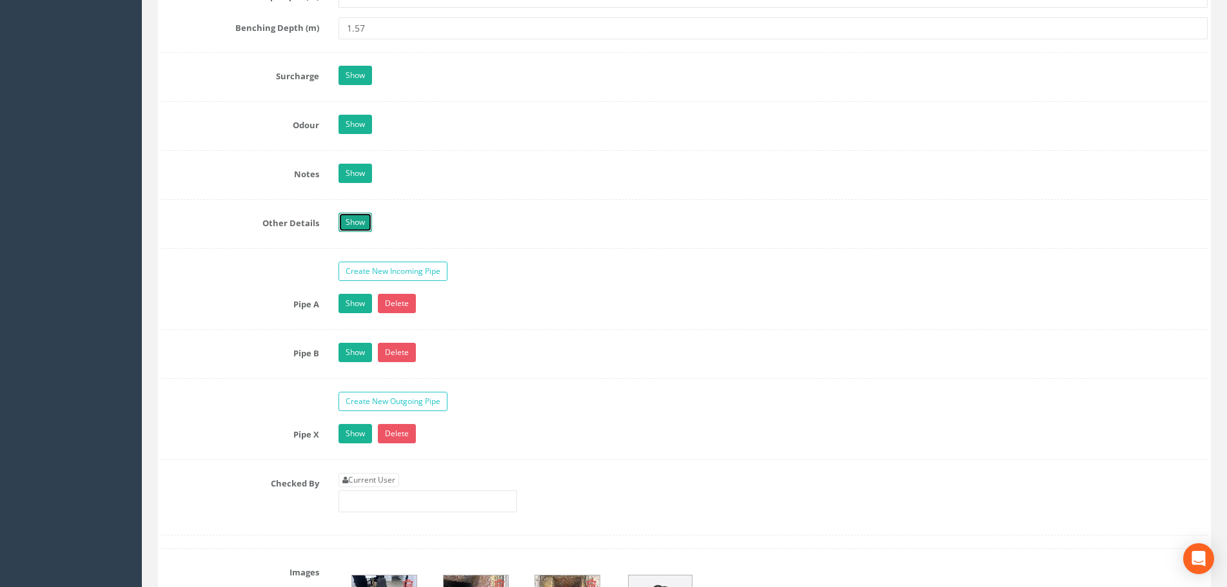
click at [353, 217] on link "Show" at bounding box center [355, 222] width 34 height 19
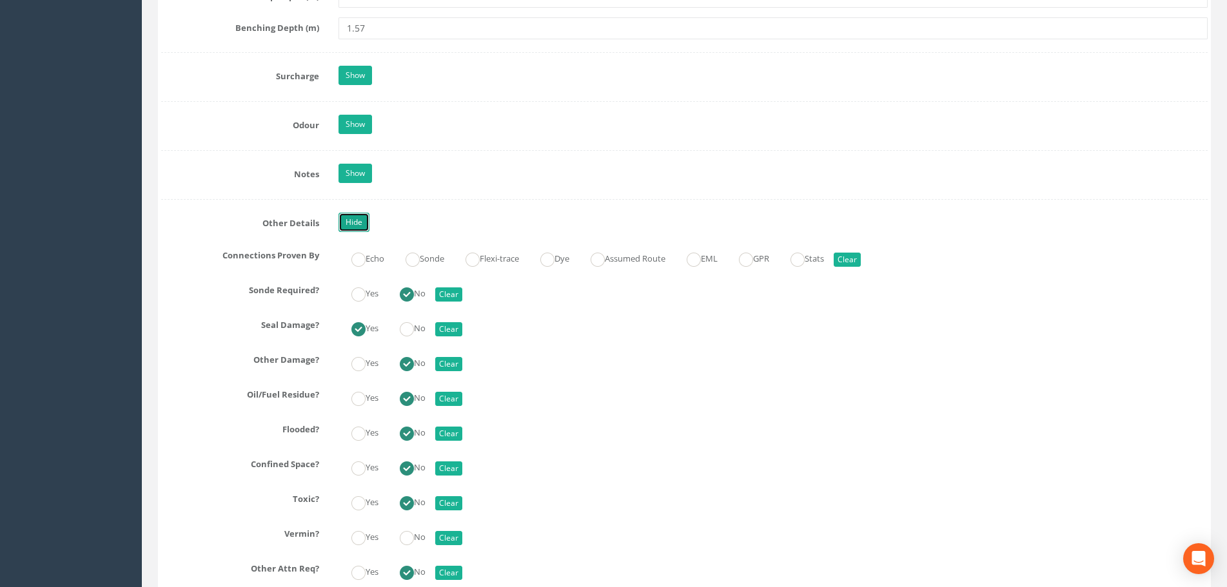
click at [353, 217] on link "Hide" at bounding box center [353, 222] width 31 height 19
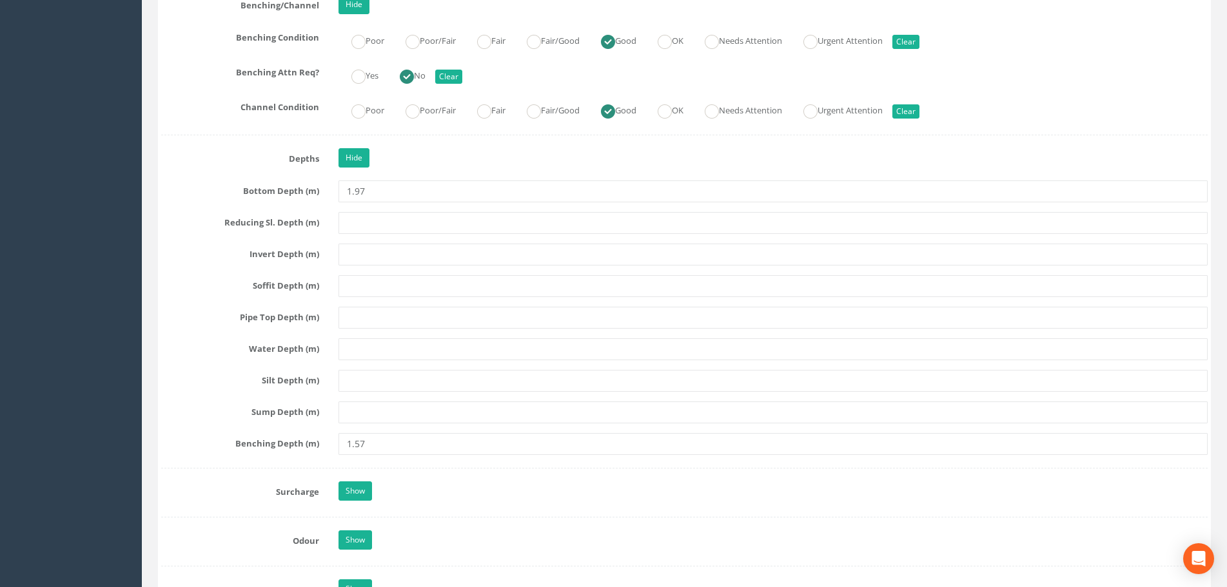
scroll to position [2899, 0]
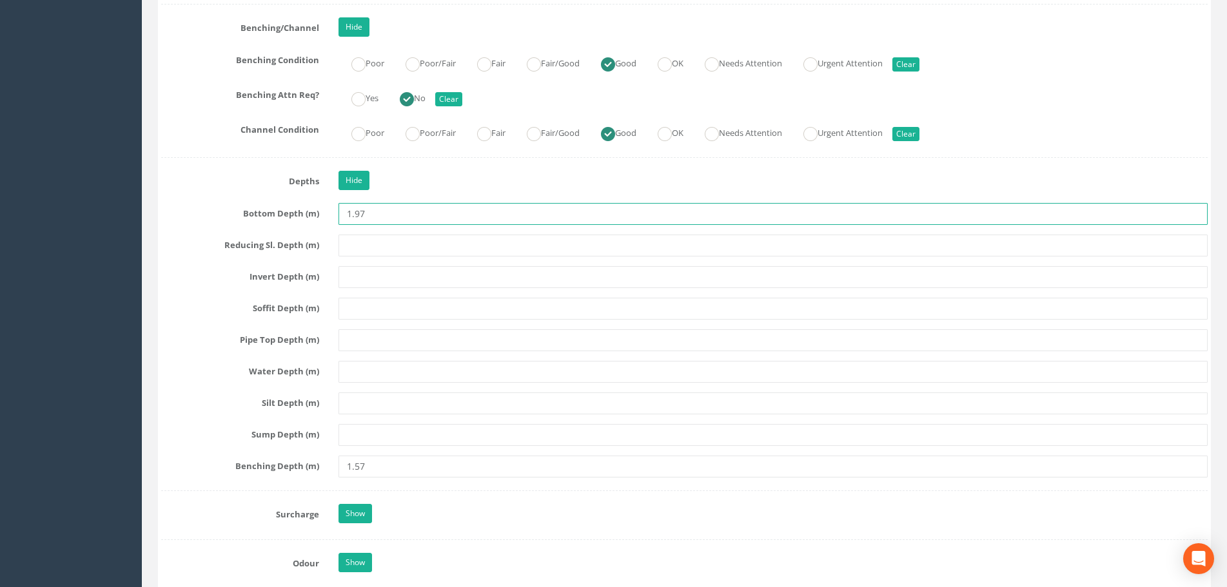
click at [365, 215] on input "1.97" at bounding box center [772, 214] width 869 height 22
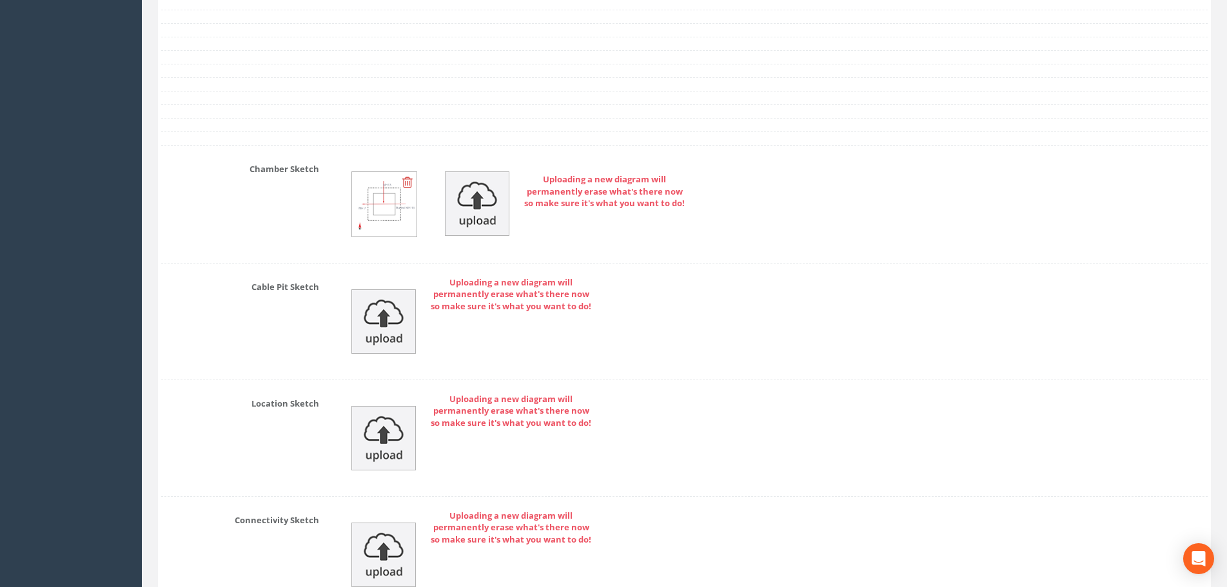
scroll to position [4317, 0]
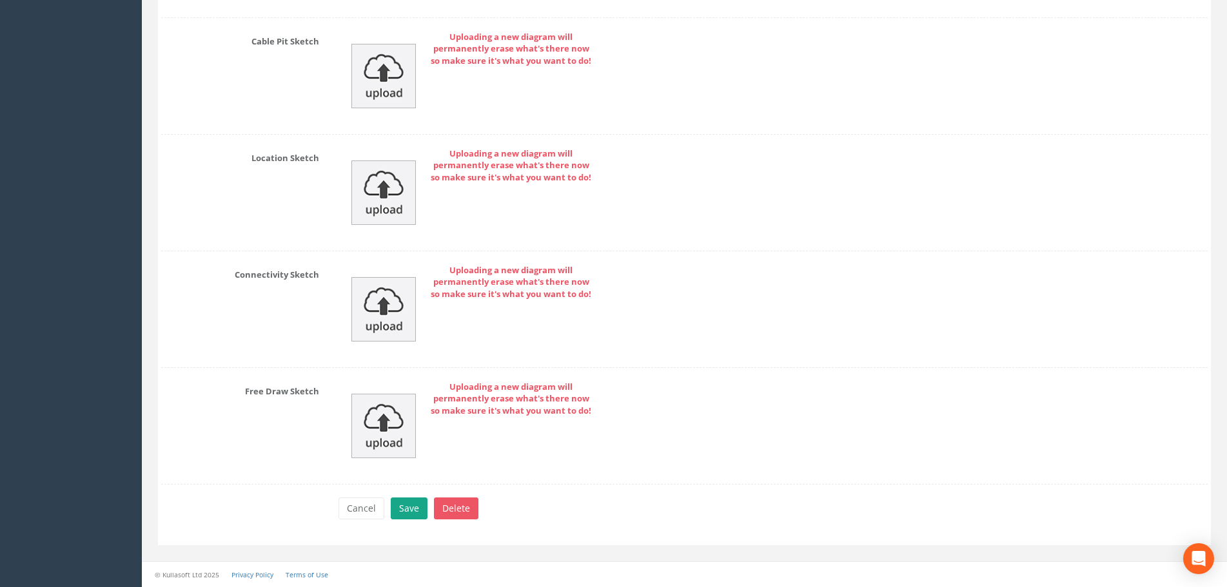
type input "1.98"
click at [403, 509] on button "Save" at bounding box center [409, 509] width 37 height 22
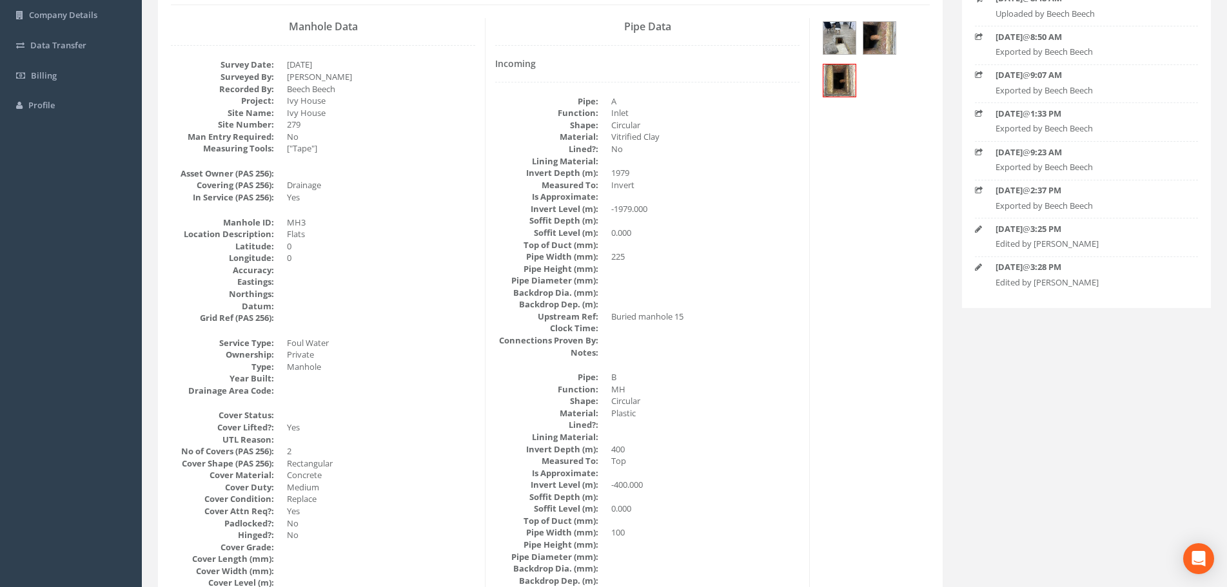
scroll to position [47, 0]
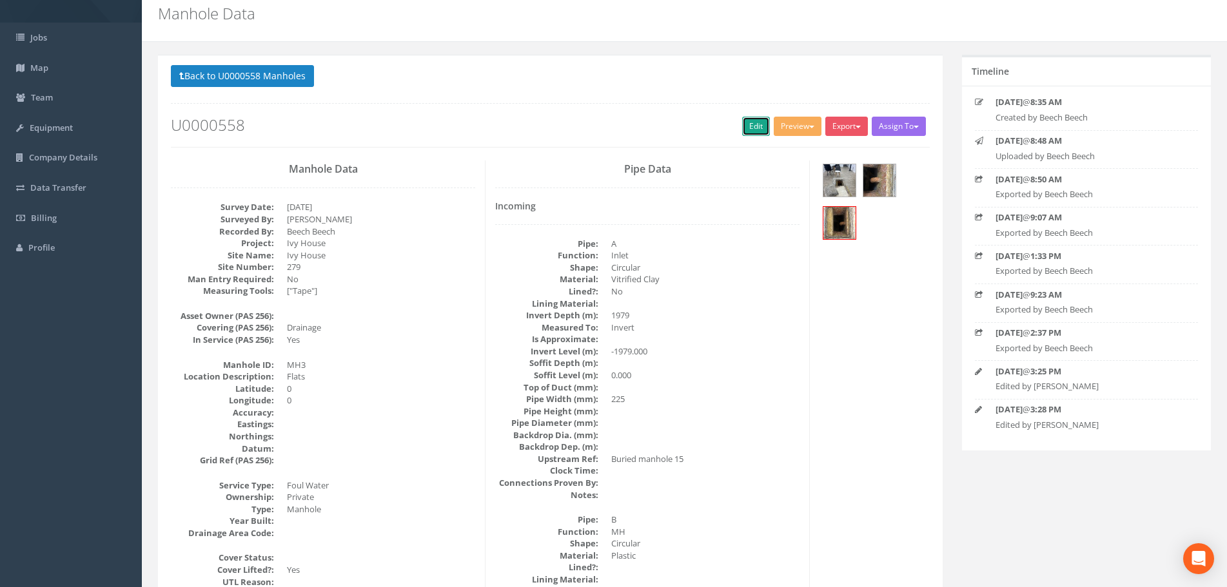
click at [742, 125] on link "Edit" at bounding box center [756, 126] width 28 height 19
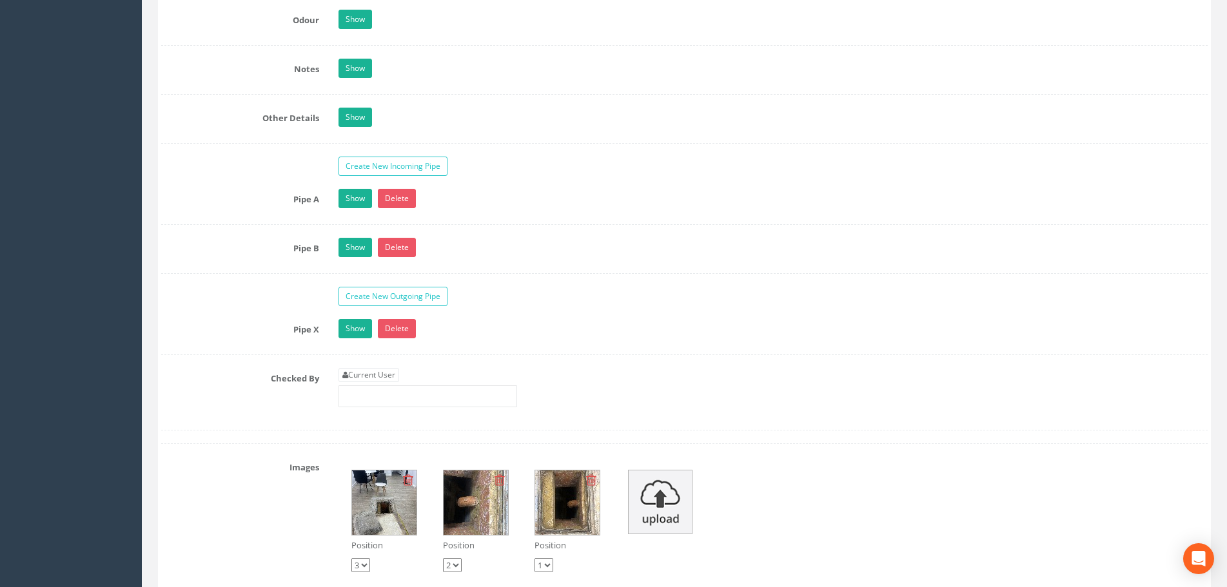
scroll to position [3463, 0]
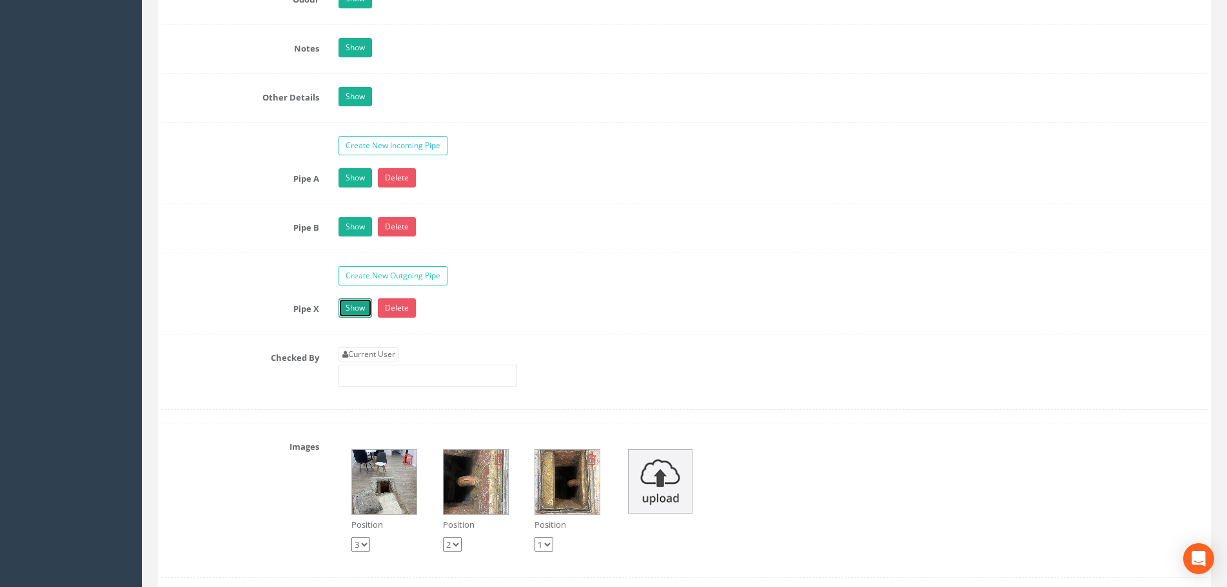
click at [352, 307] on link "Show" at bounding box center [355, 307] width 34 height 19
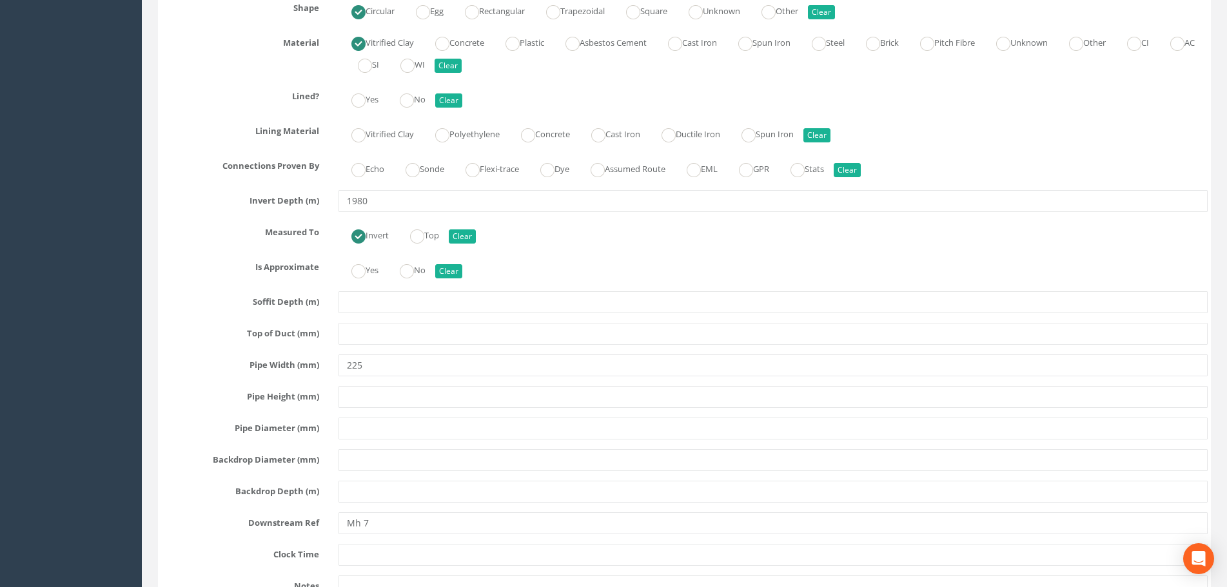
scroll to position [3915, 0]
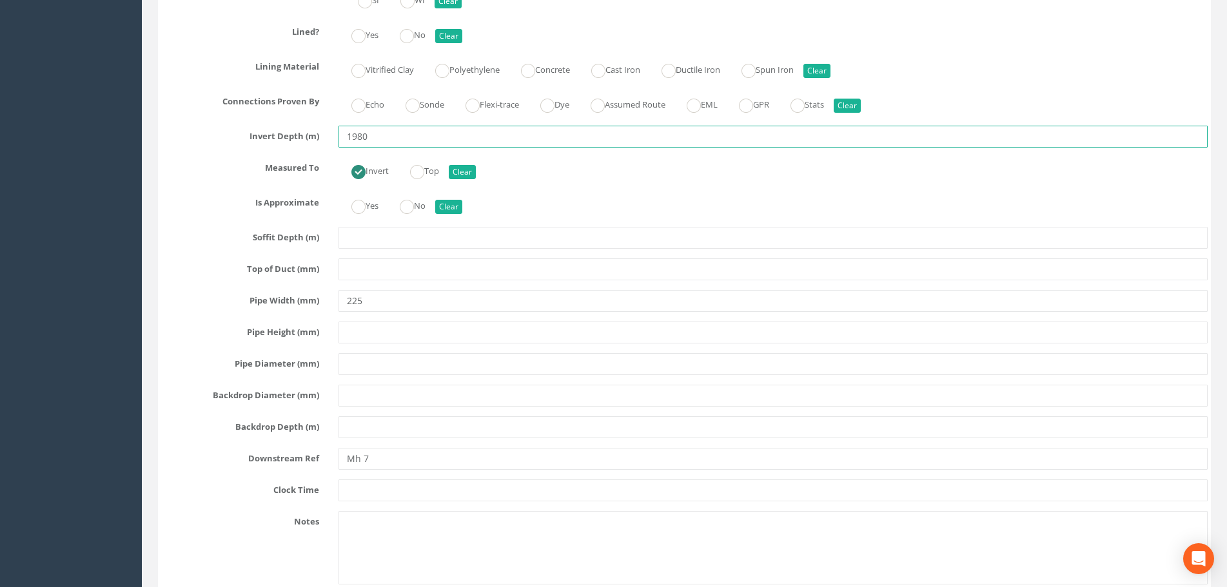
drag, startPoint x: 377, startPoint y: 135, endPoint x: 312, endPoint y: 137, distance: 65.1
click at [312, 137] on div "Invert Depth (m) 1980" at bounding box center [684, 137] width 1066 height 22
type input "1.98"
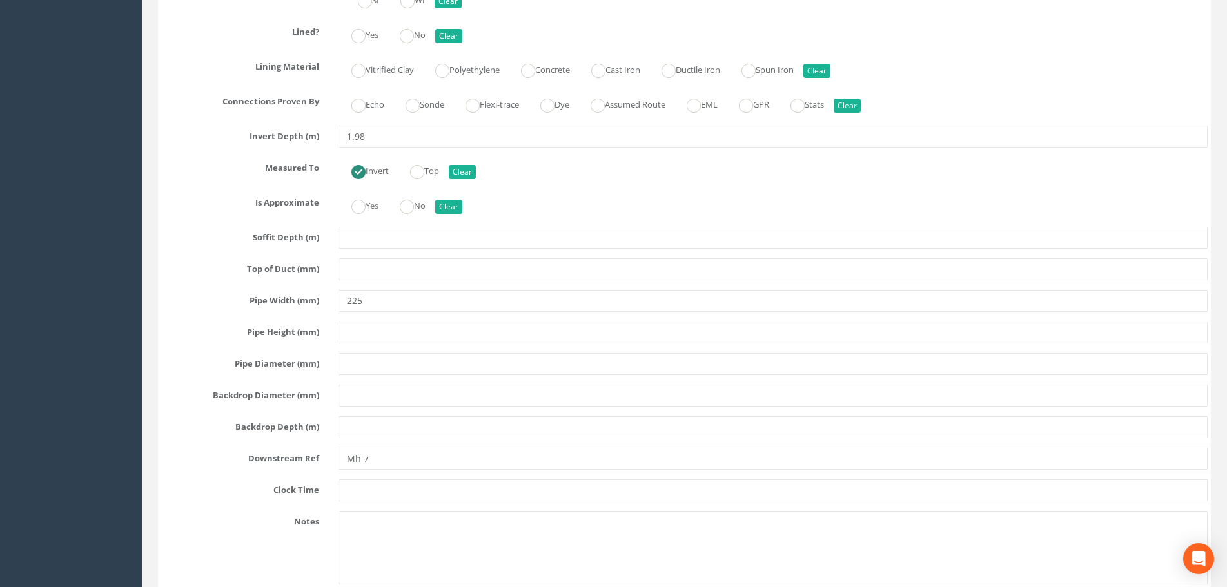
click at [209, 169] on label "Measured To" at bounding box center [239, 165] width 177 height 17
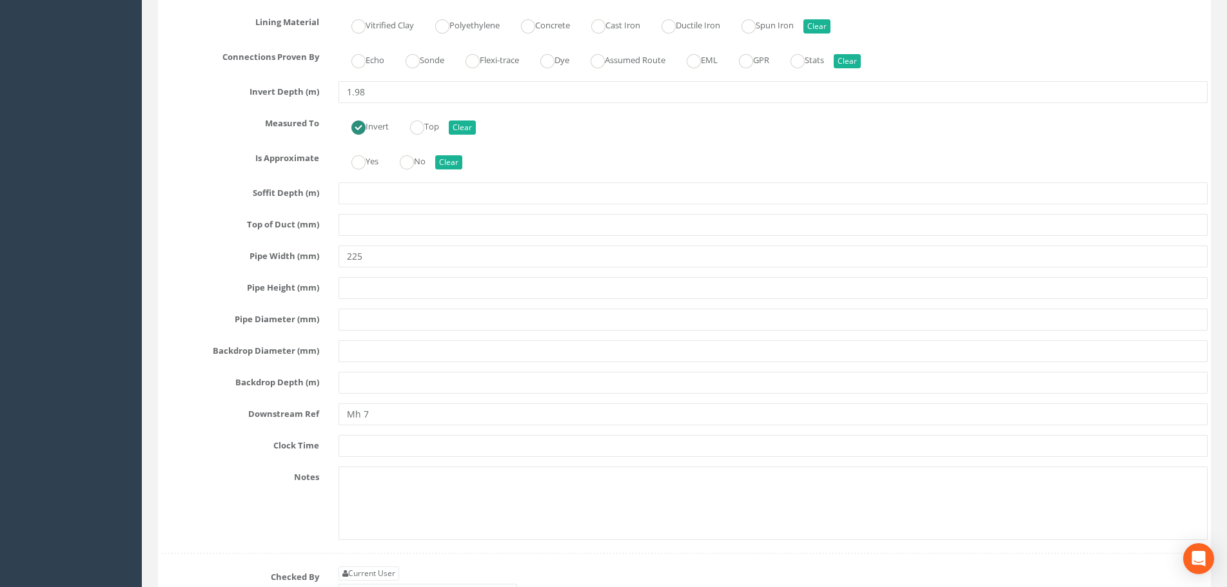
scroll to position [4044, 0]
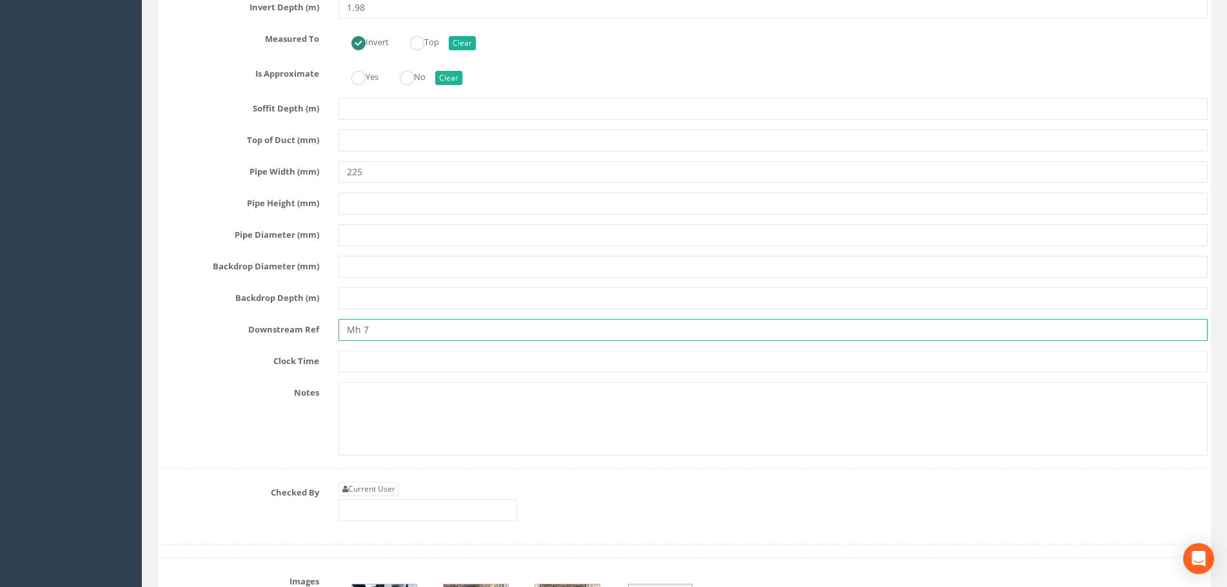
drag, startPoint x: 327, startPoint y: 325, endPoint x: 298, endPoint y: 325, distance: 29.7
click at [298, 325] on div "Downstream Ref Mh 7" at bounding box center [684, 330] width 1066 height 22
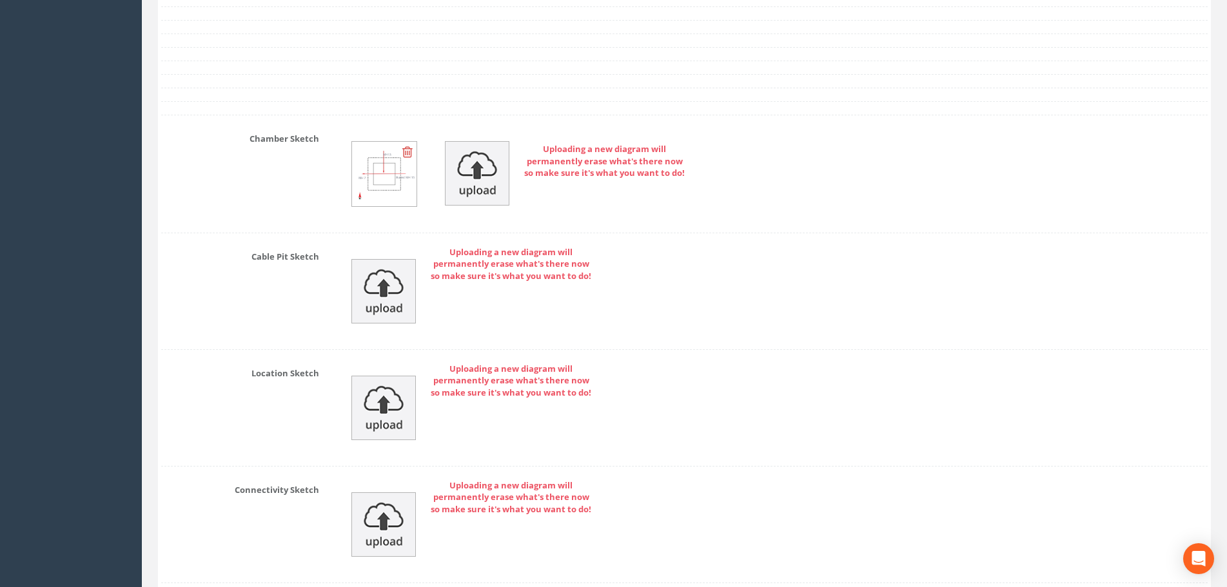
scroll to position [5032, 0]
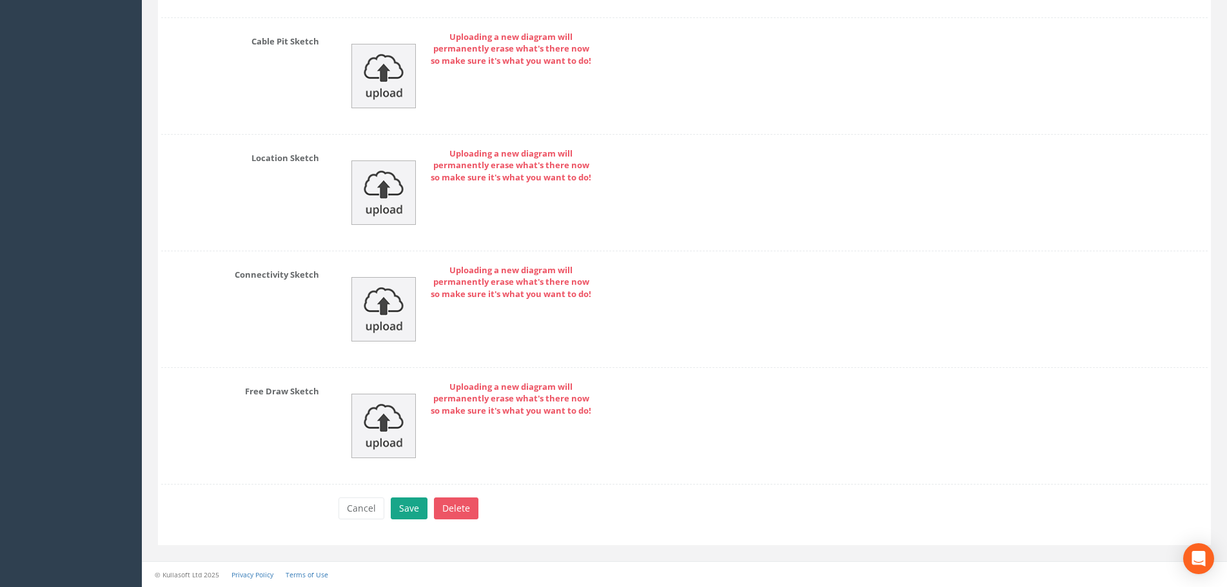
type input "MH7"
click at [407, 501] on button "Save" at bounding box center [409, 509] width 37 height 22
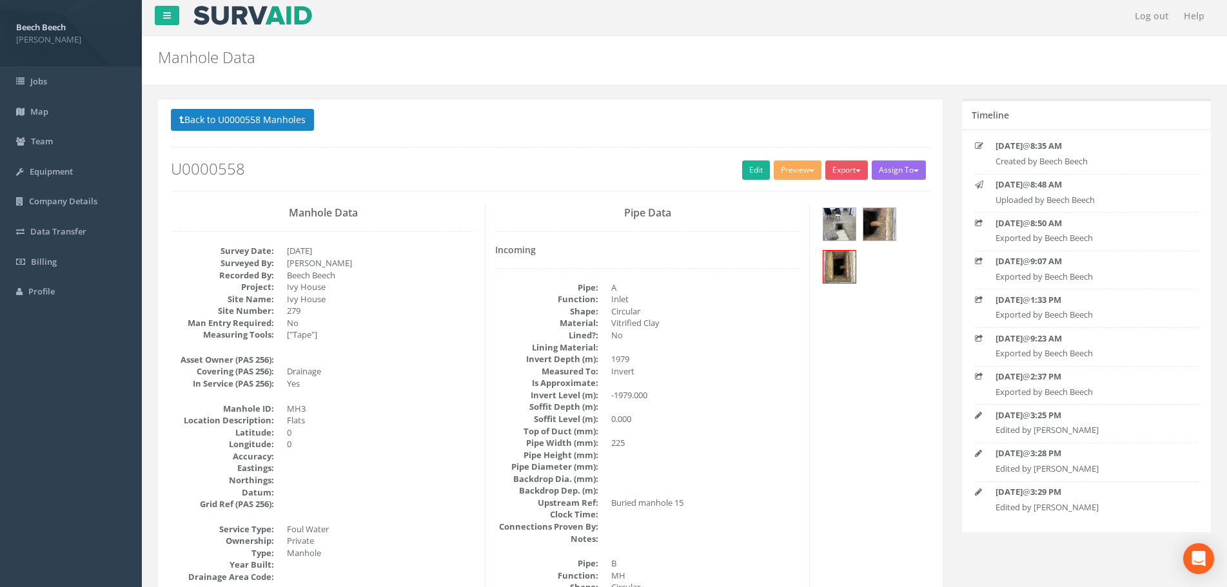
scroll to position [0, 0]
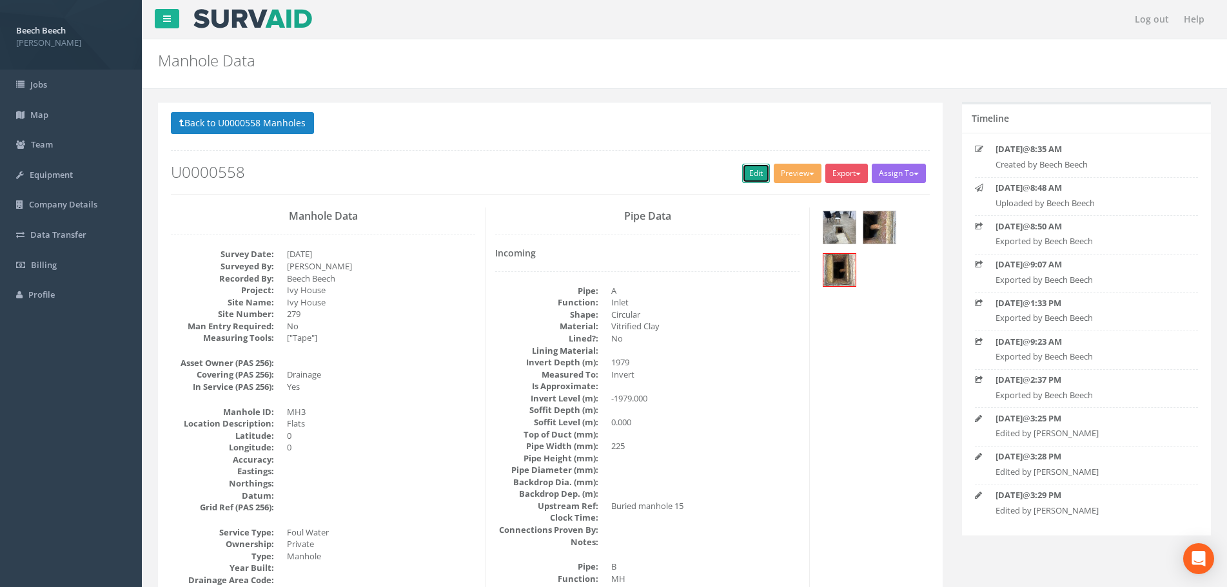
click at [751, 173] on link "Edit" at bounding box center [756, 173] width 28 height 19
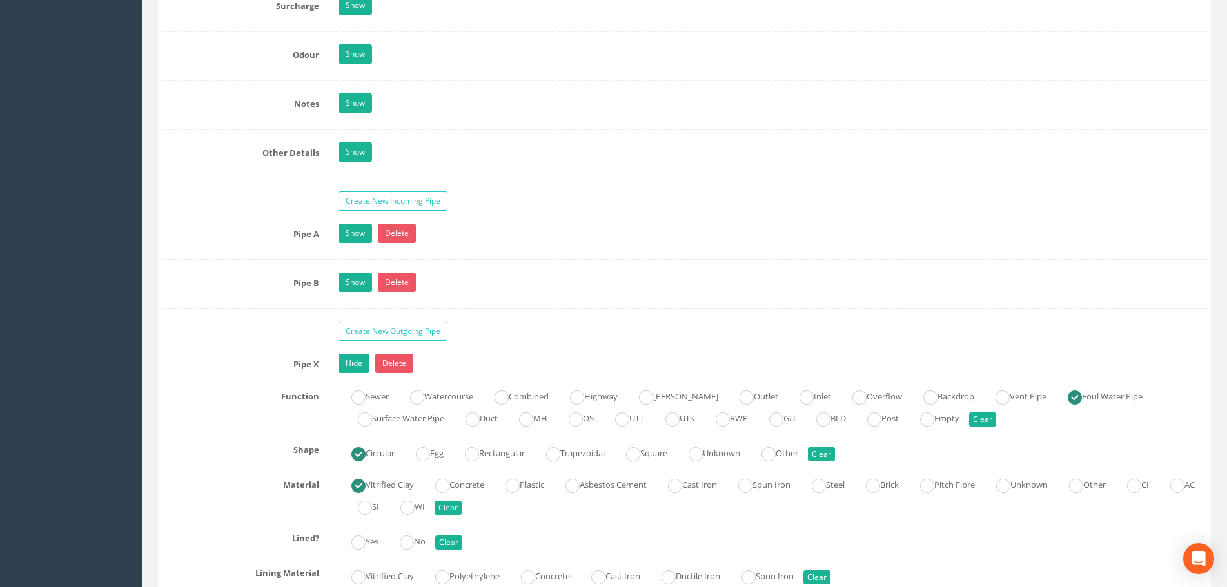
scroll to position [3416, 0]
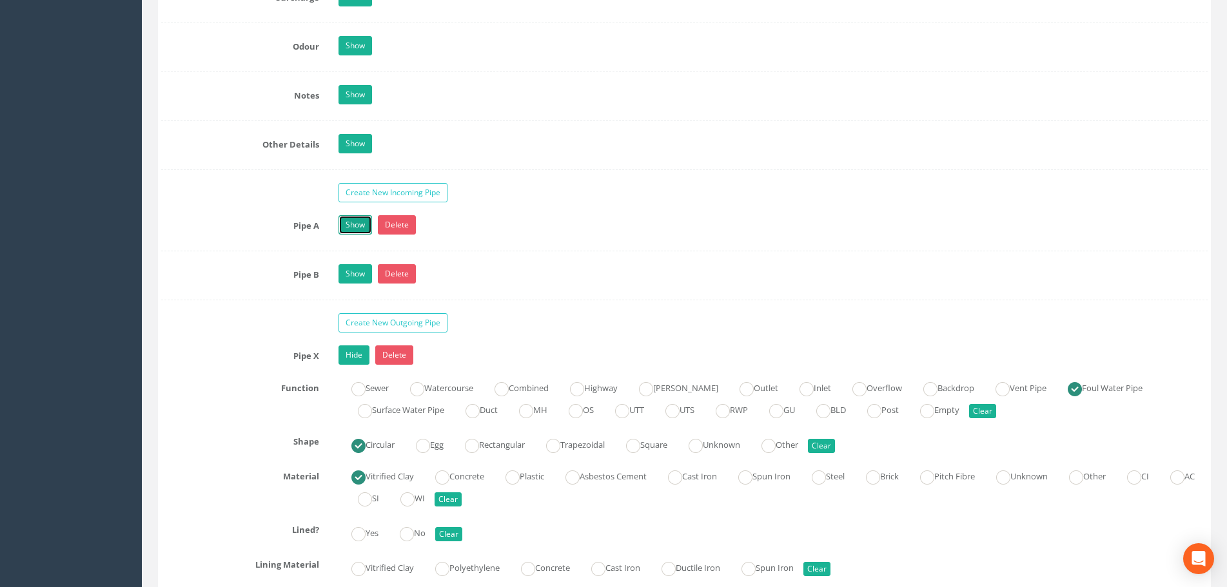
click at [351, 228] on link "Show" at bounding box center [355, 224] width 34 height 19
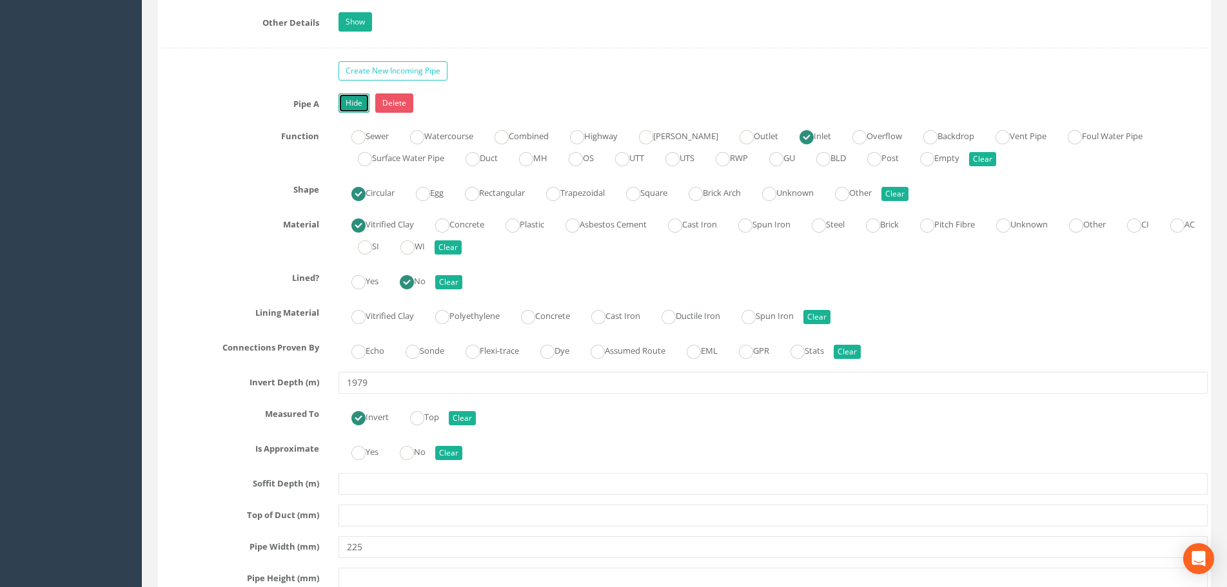
scroll to position [3739, 0]
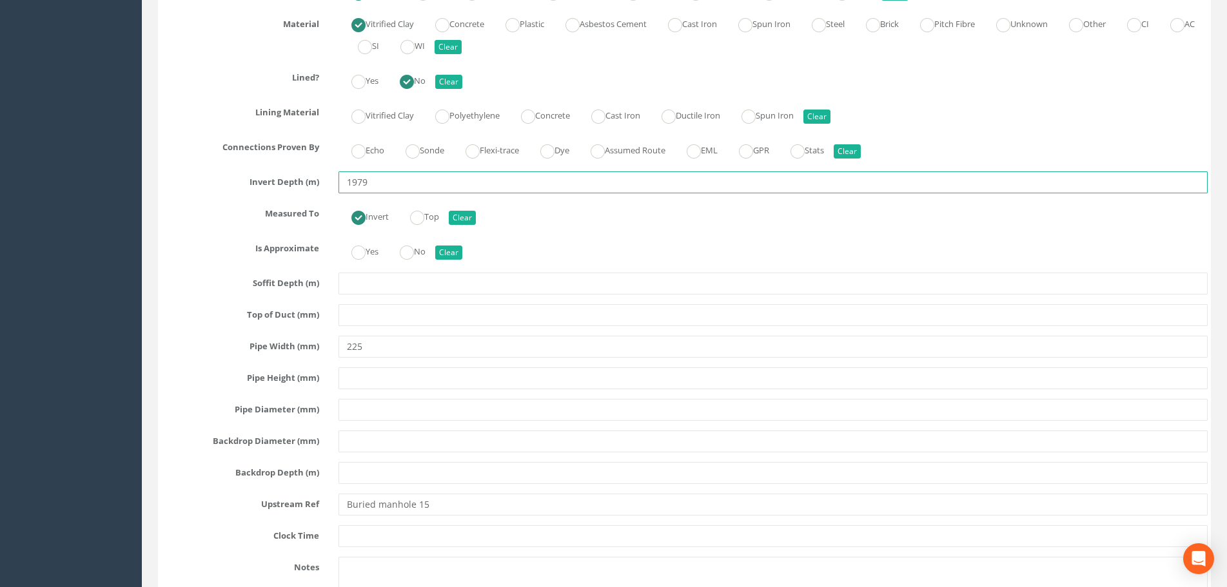
drag, startPoint x: 380, startPoint y: 184, endPoint x: 336, endPoint y: 184, distance: 43.8
click at [336, 184] on div "1979" at bounding box center [773, 182] width 888 height 22
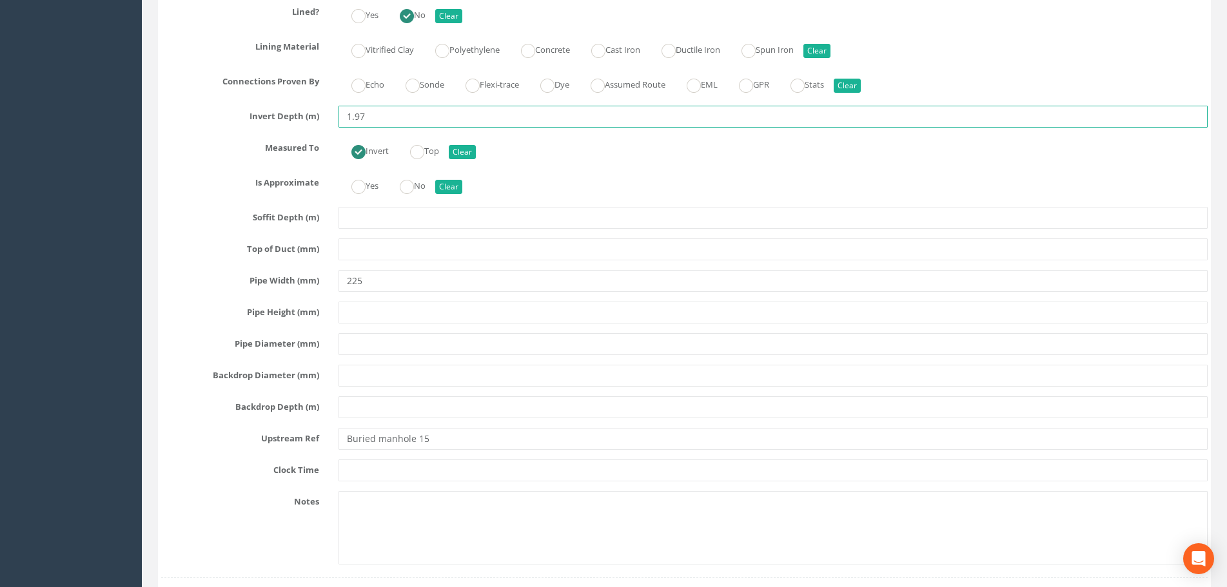
scroll to position [3868, 0]
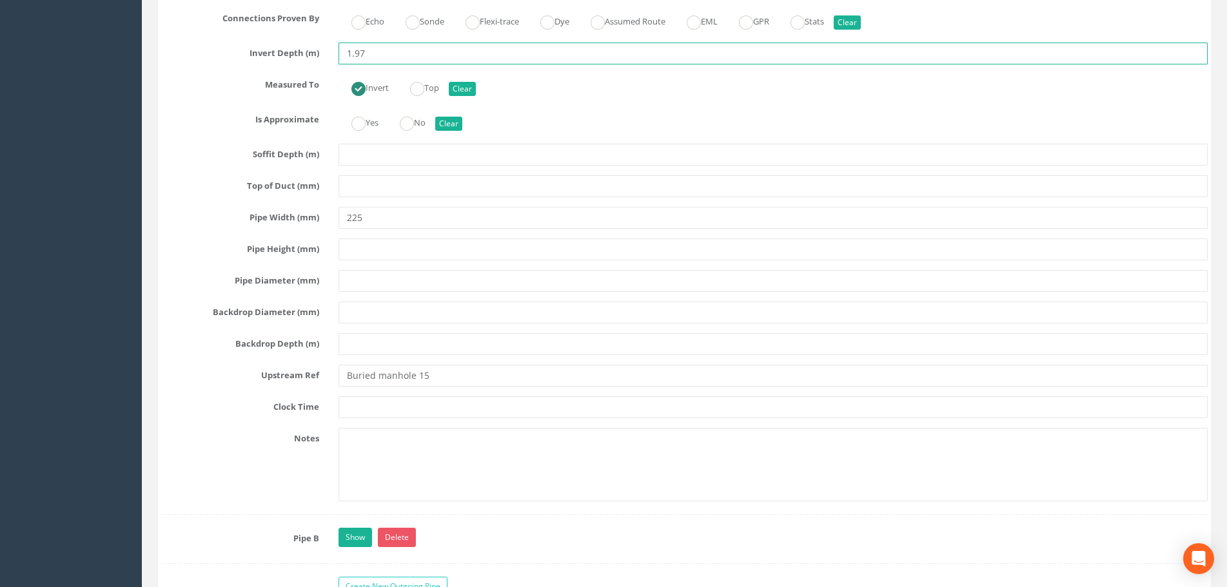
type input "1.97"
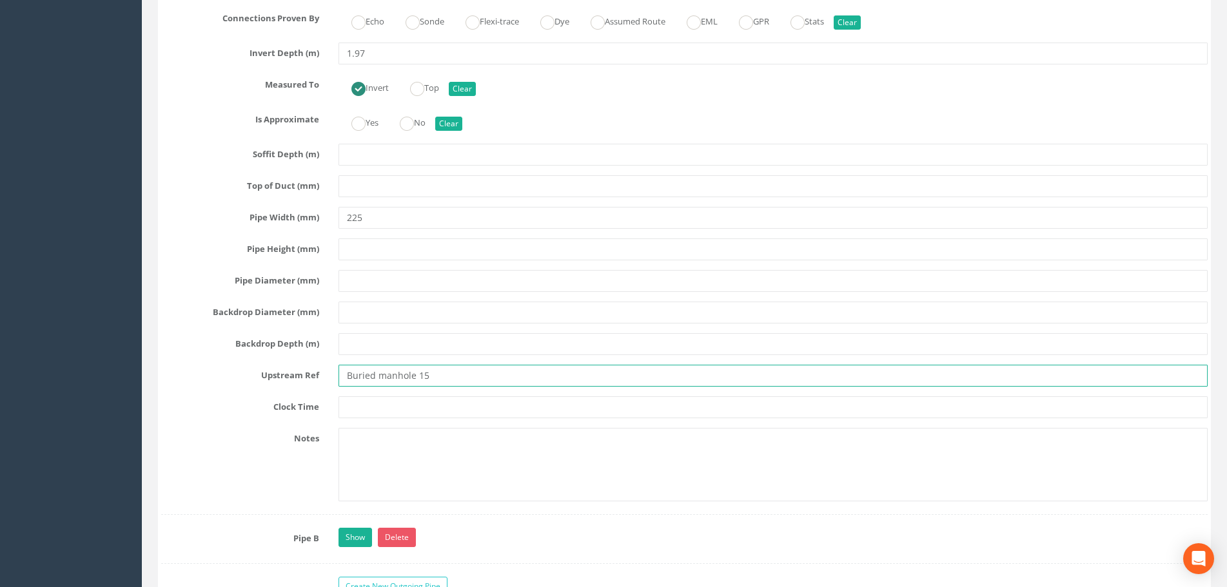
drag, startPoint x: 407, startPoint y: 374, endPoint x: 274, endPoint y: 369, distance: 133.5
click at [274, 369] on div "Upstream Ref Buried manhole 15" at bounding box center [684, 376] width 1066 height 22
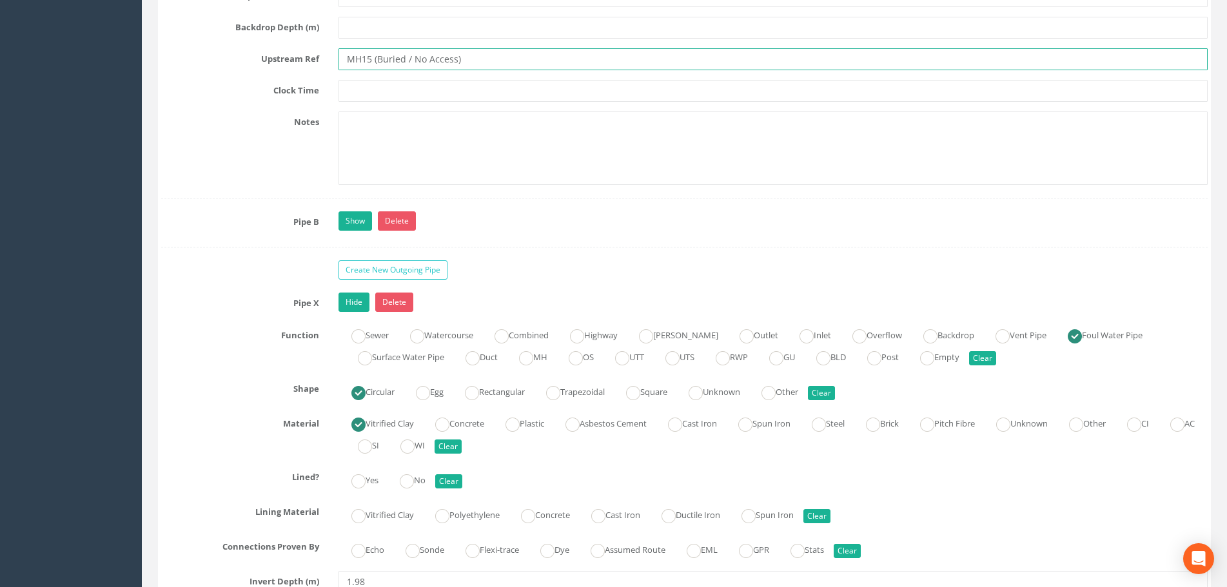
scroll to position [4190, 0]
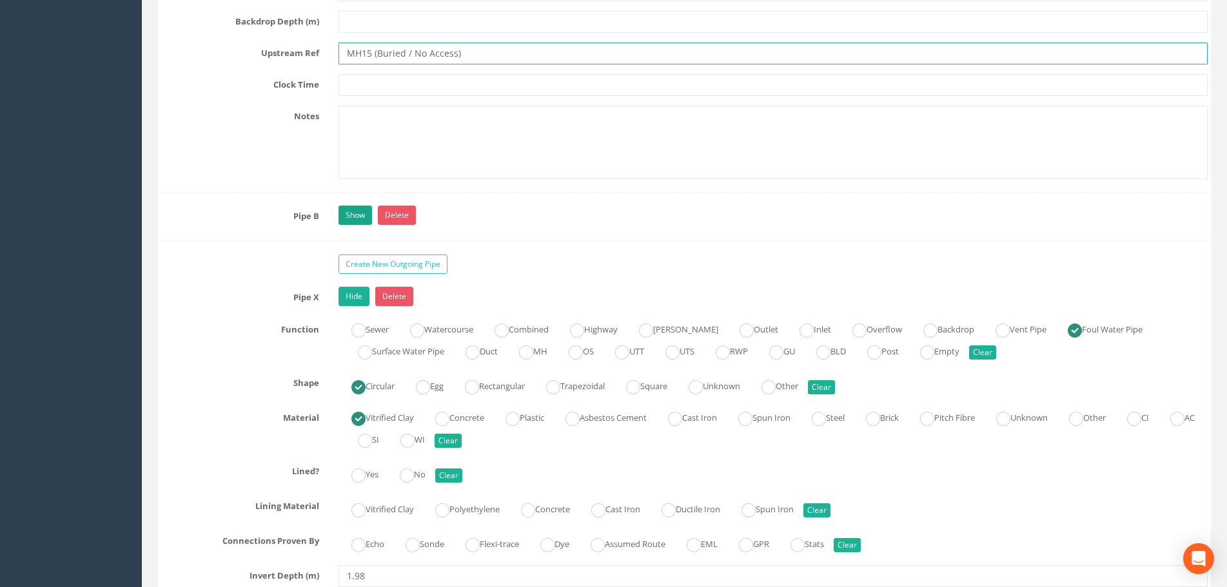
type input "MH15 (Buried / No Access)"
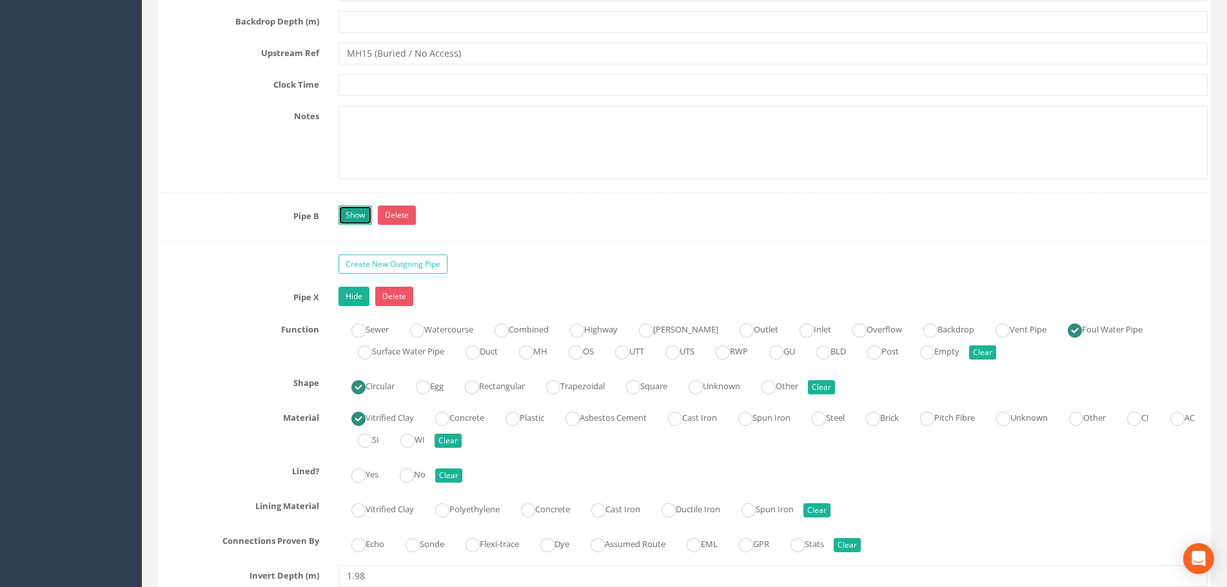
click at [362, 215] on link "Show" at bounding box center [355, 215] width 34 height 19
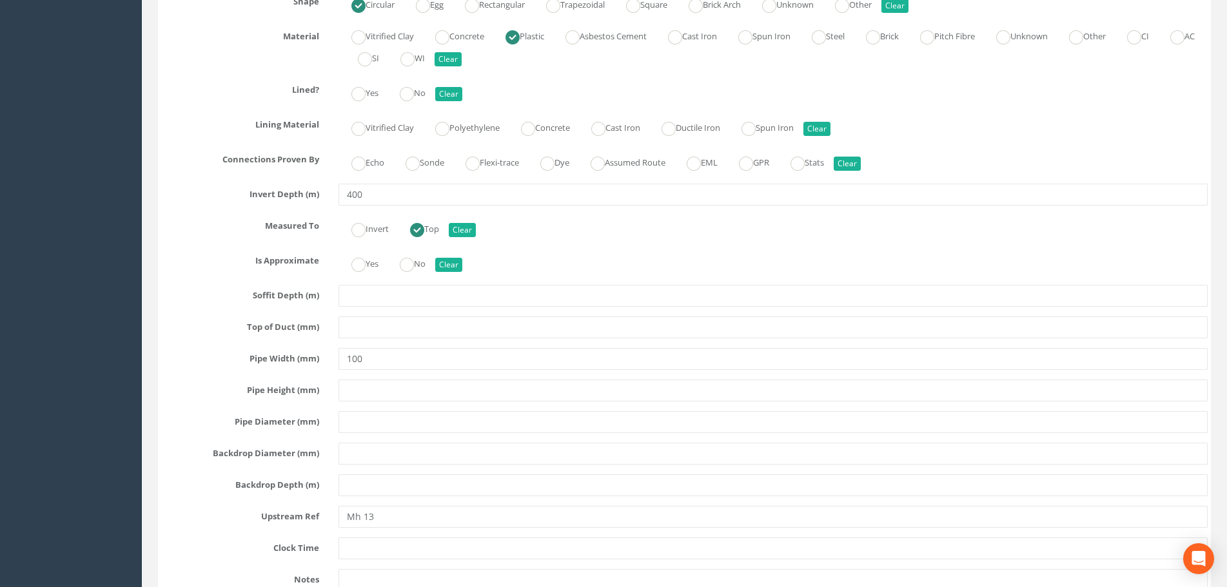
scroll to position [4577, 0]
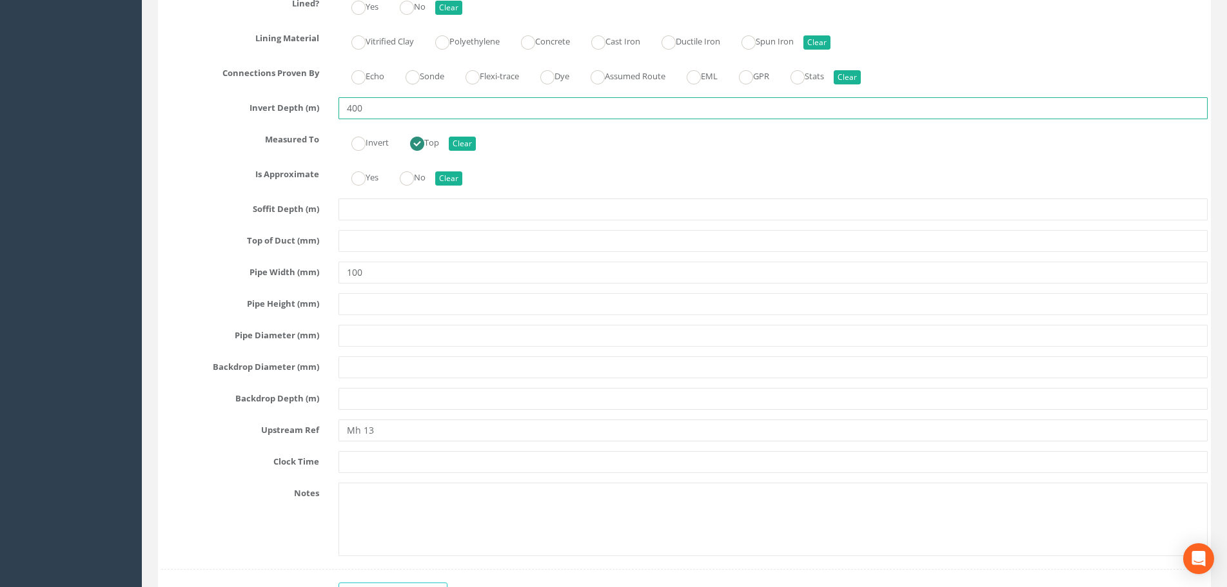
click at [316, 106] on div "Invert Depth (m) 400" at bounding box center [684, 108] width 1066 height 22
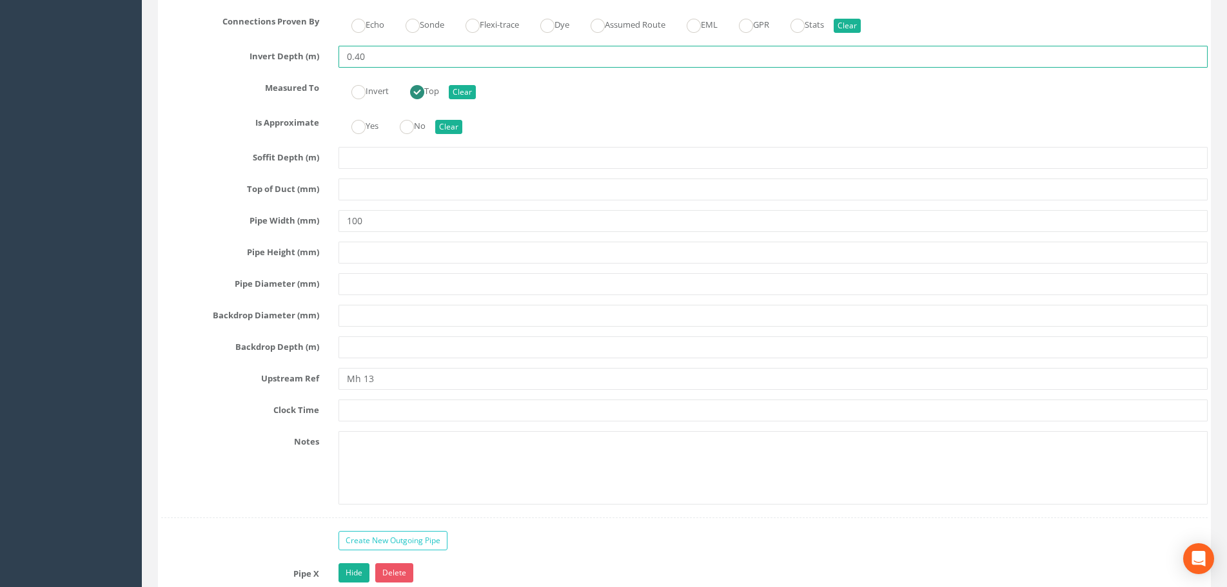
scroll to position [4706, 0]
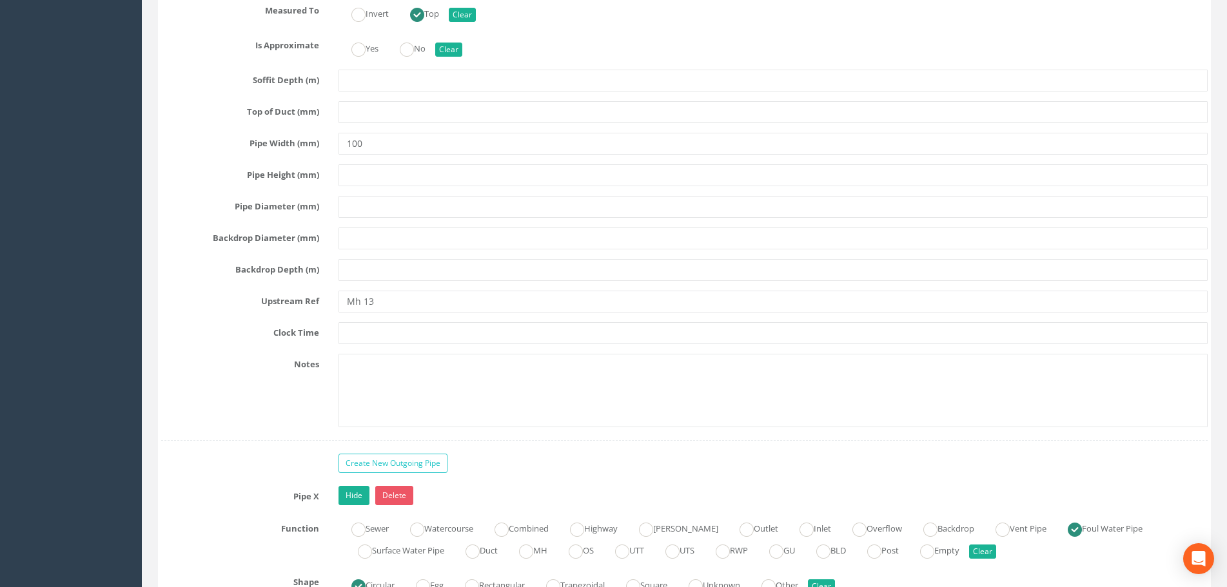
type input "0.40"
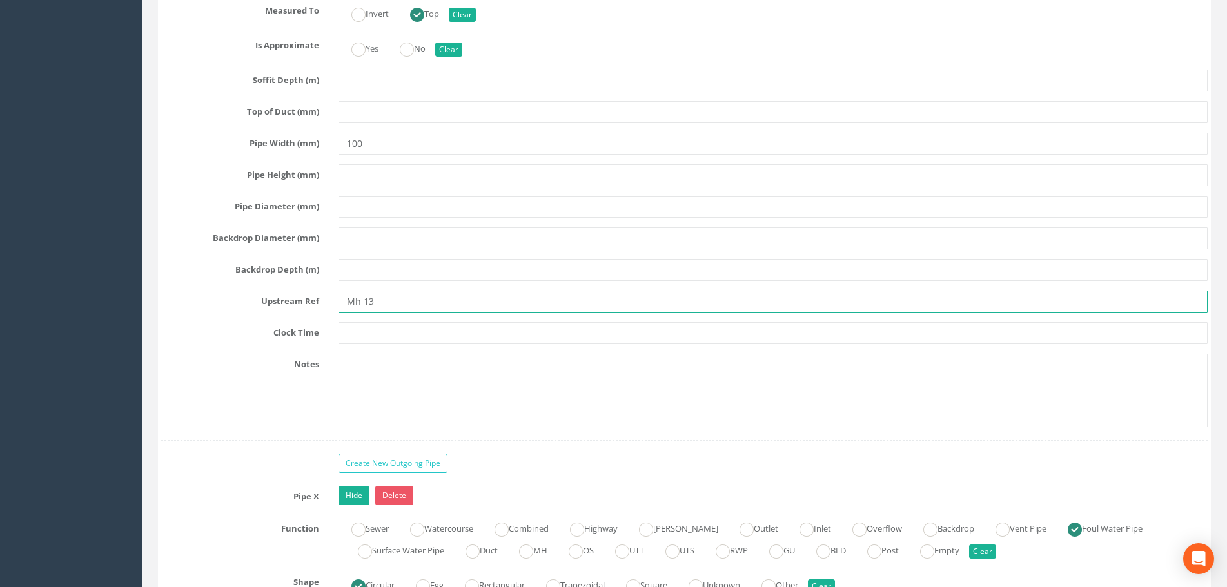
drag, startPoint x: 327, startPoint y: 305, endPoint x: 297, endPoint y: 303, distance: 30.4
click at [297, 303] on div "Upstream Ref Mh 13" at bounding box center [684, 302] width 1066 height 22
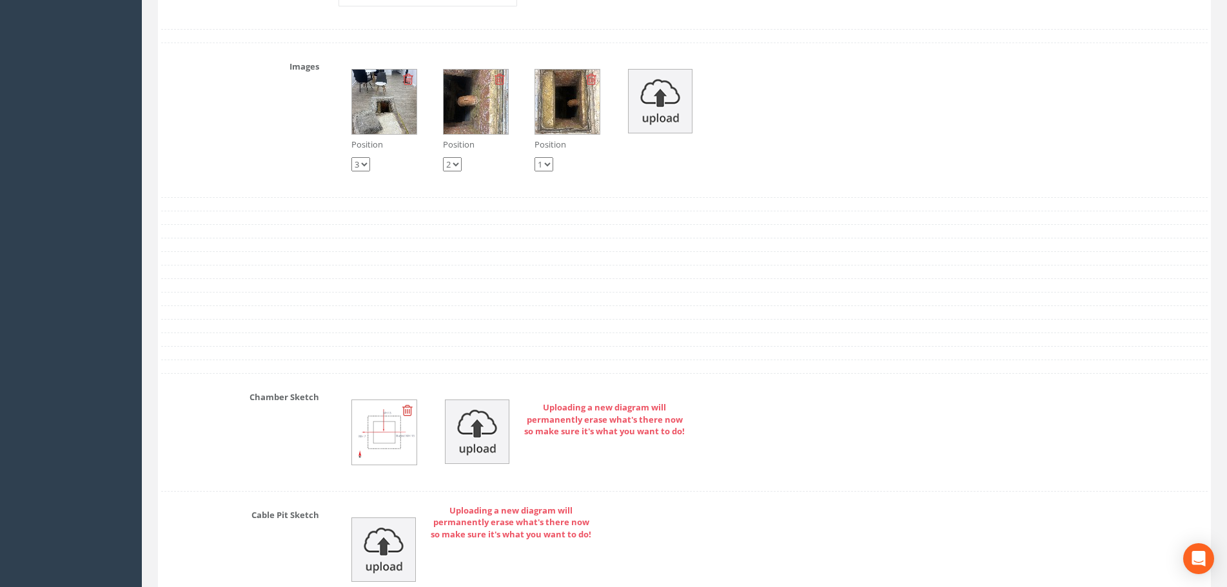
scroll to position [6011, 0]
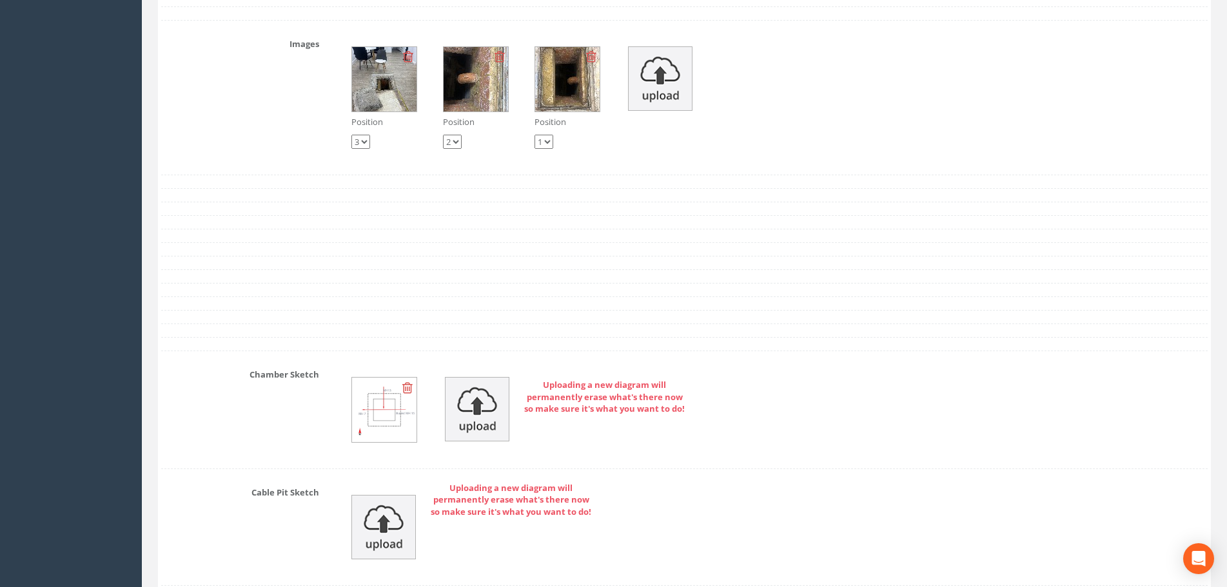
type input "MH13"
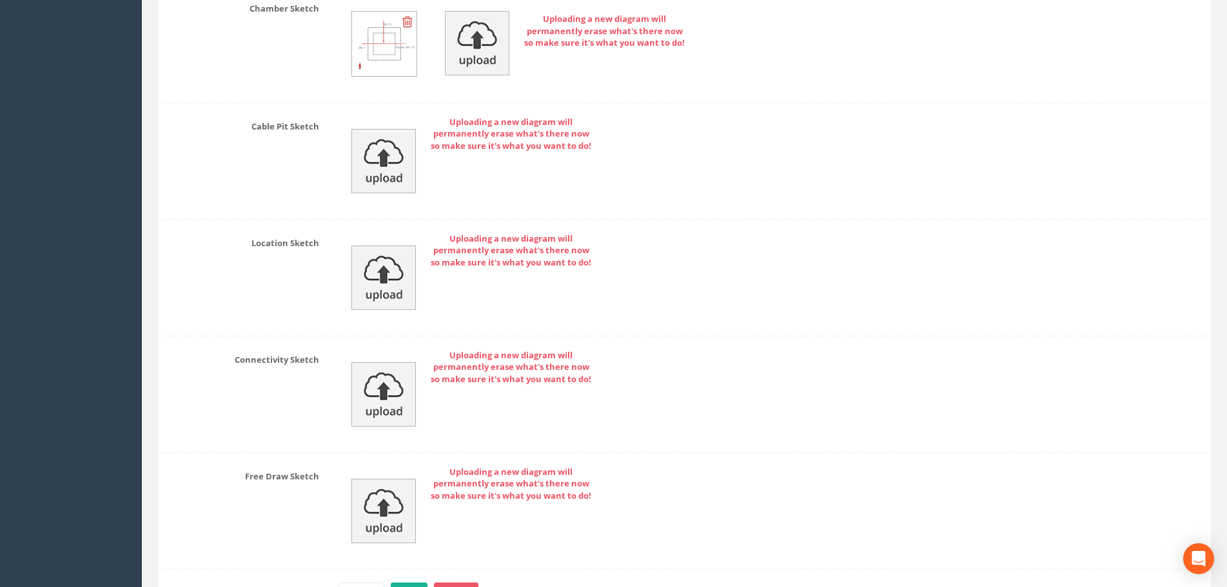
scroll to position [6462, 0]
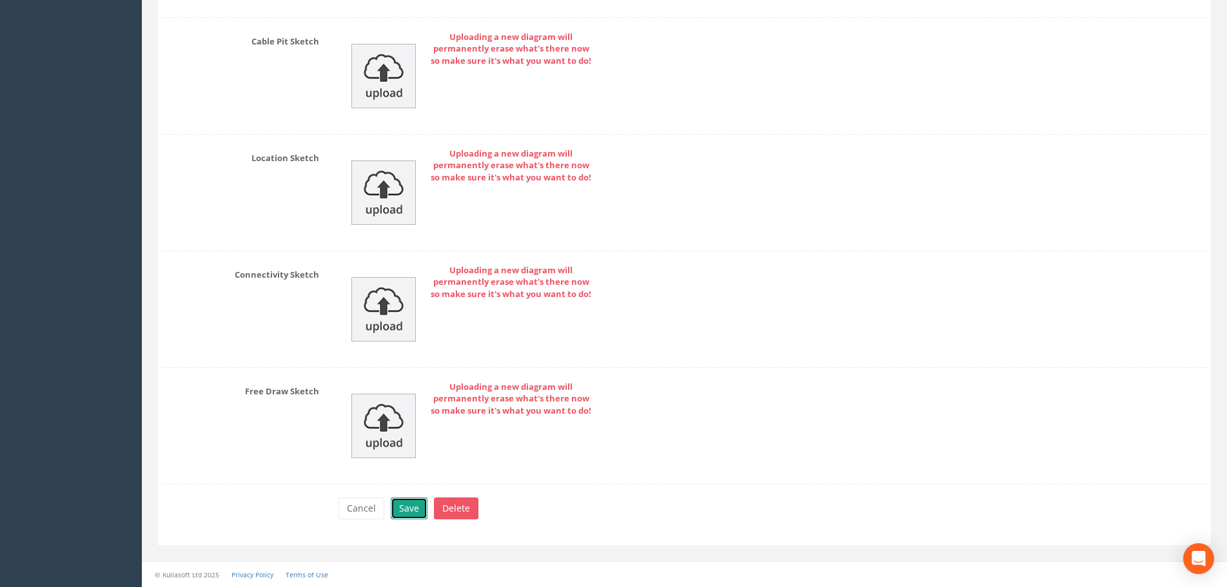
click at [406, 510] on button "Save" at bounding box center [409, 509] width 37 height 22
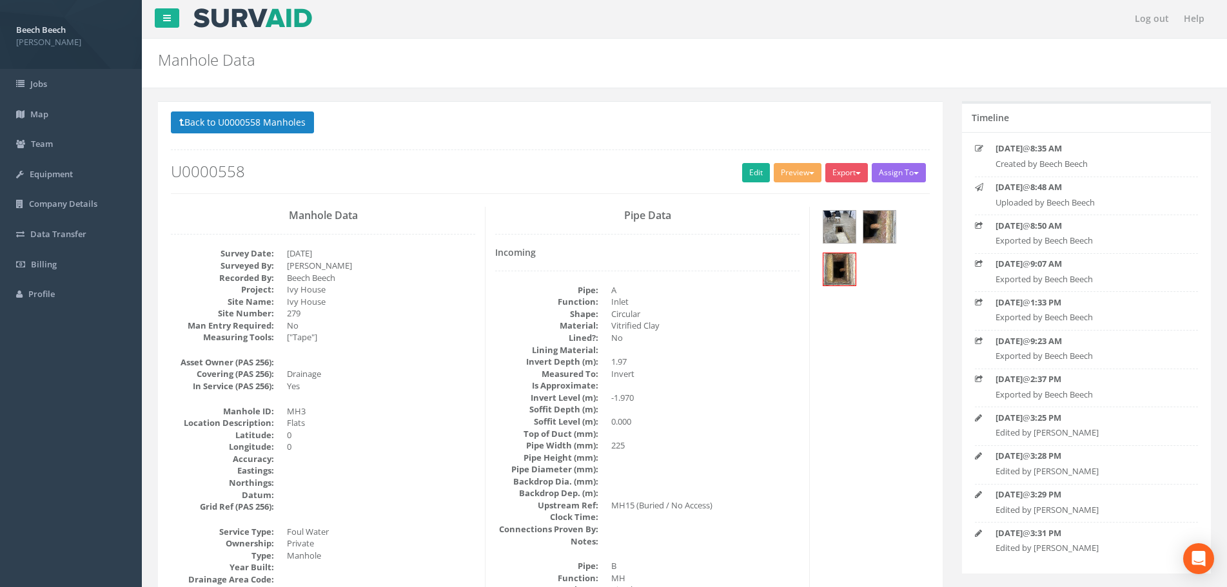
scroll to position [0, 0]
click at [855, 177] on button "Export" at bounding box center [846, 173] width 43 height 19
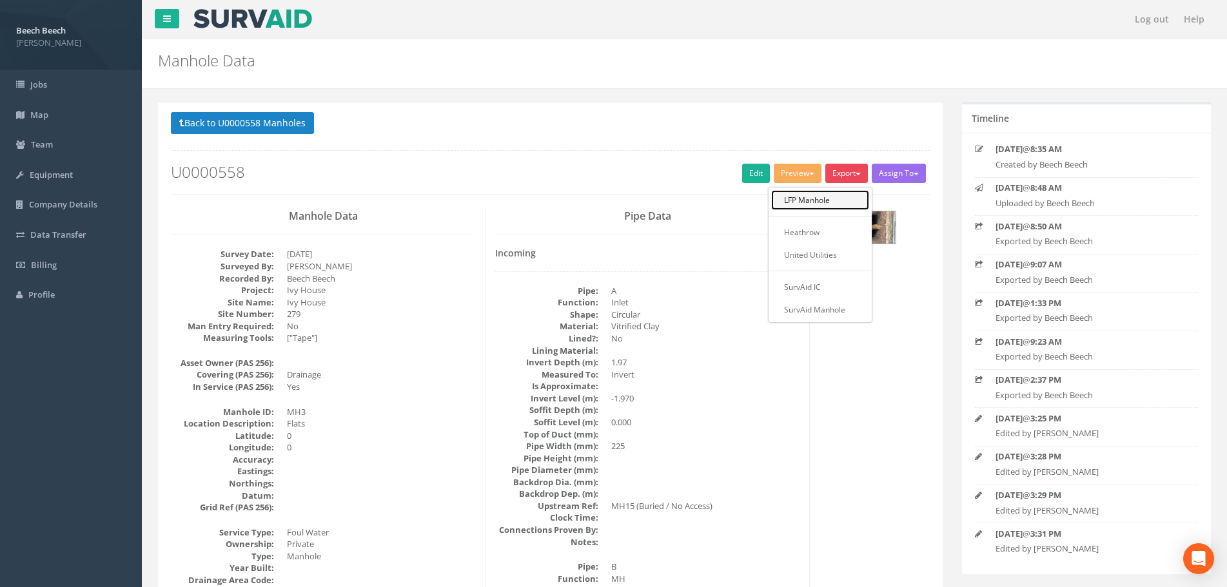
click at [819, 205] on link "LFP Manhole" at bounding box center [820, 200] width 98 height 20
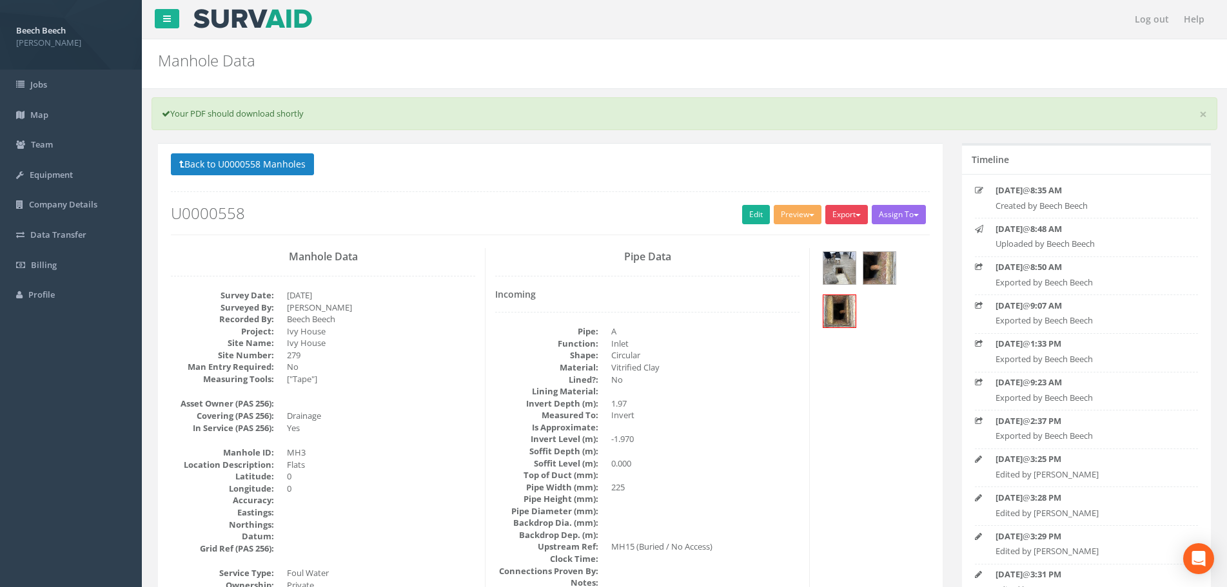
click at [852, 213] on button "Export" at bounding box center [846, 214] width 43 height 19
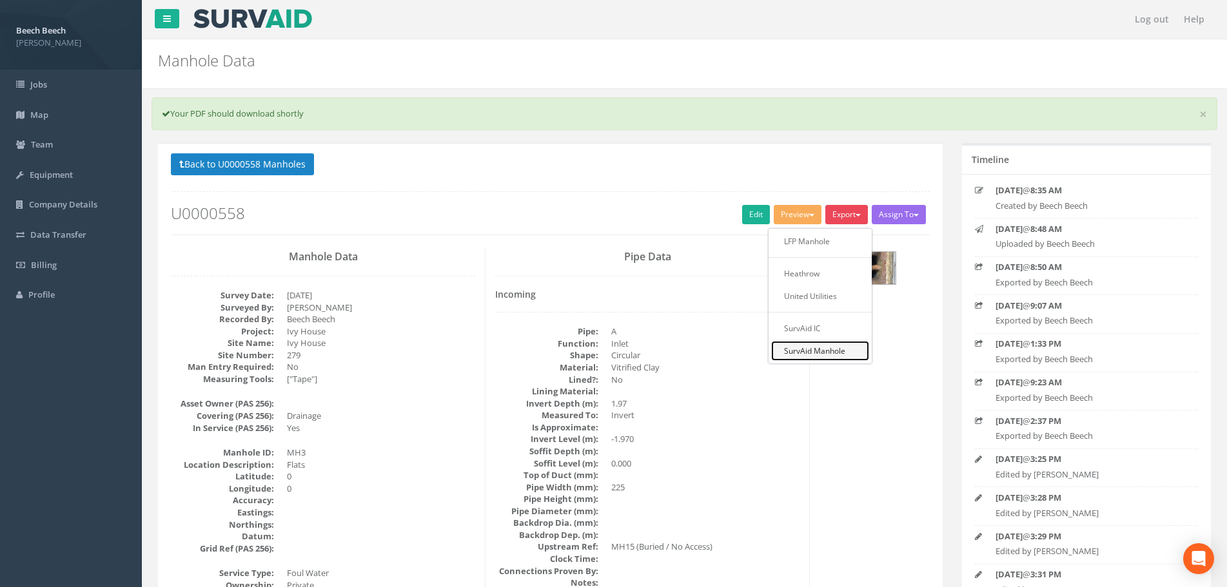
click at [810, 353] on link "SurvAid Manhole" at bounding box center [820, 351] width 98 height 20
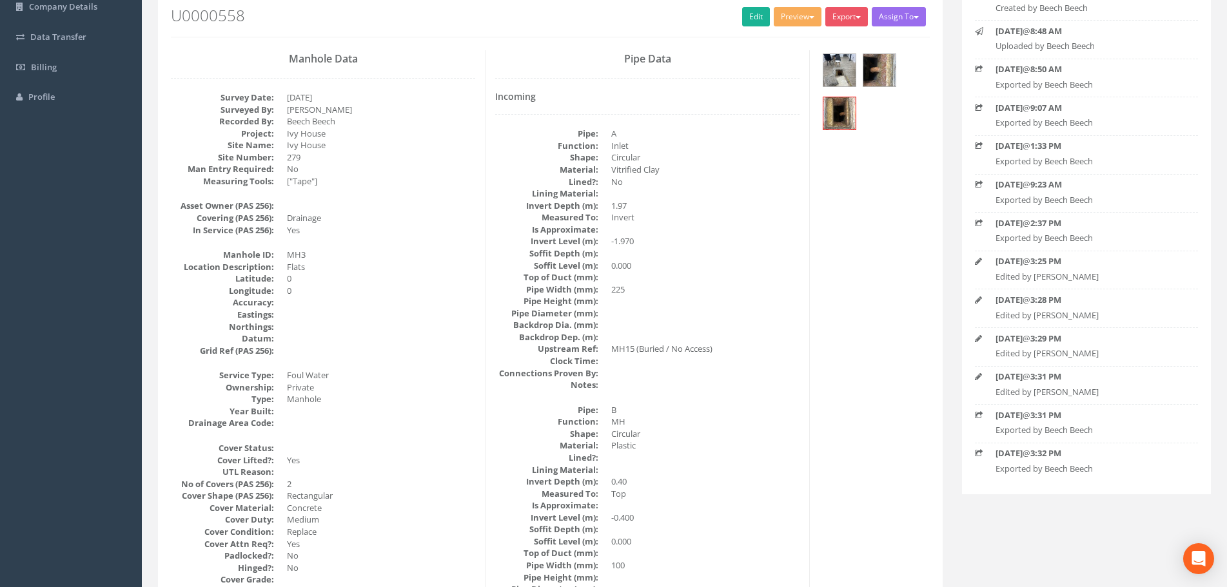
scroll to position [129, 0]
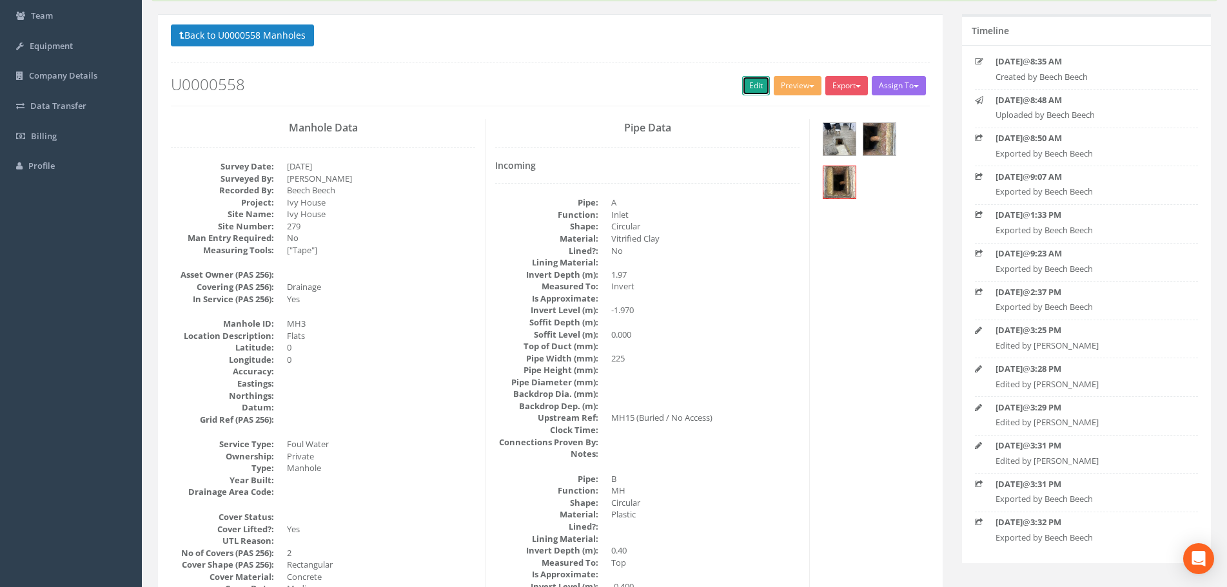
click at [745, 83] on link "Edit" at bounding box center [756, 85] width 28 height 19
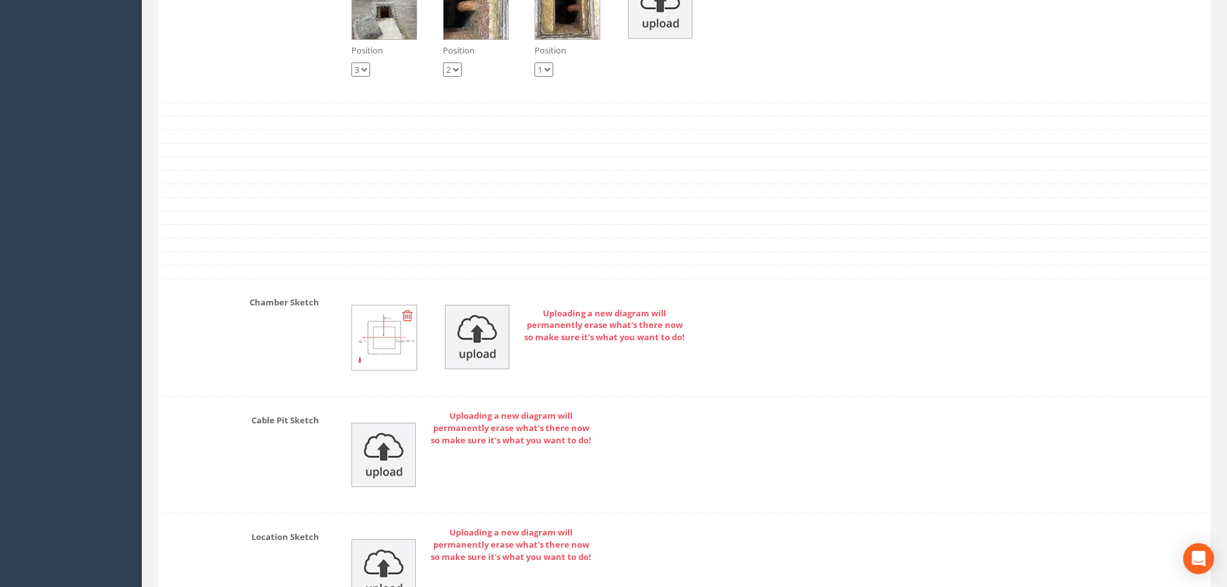
scroll to position [6188, 0]
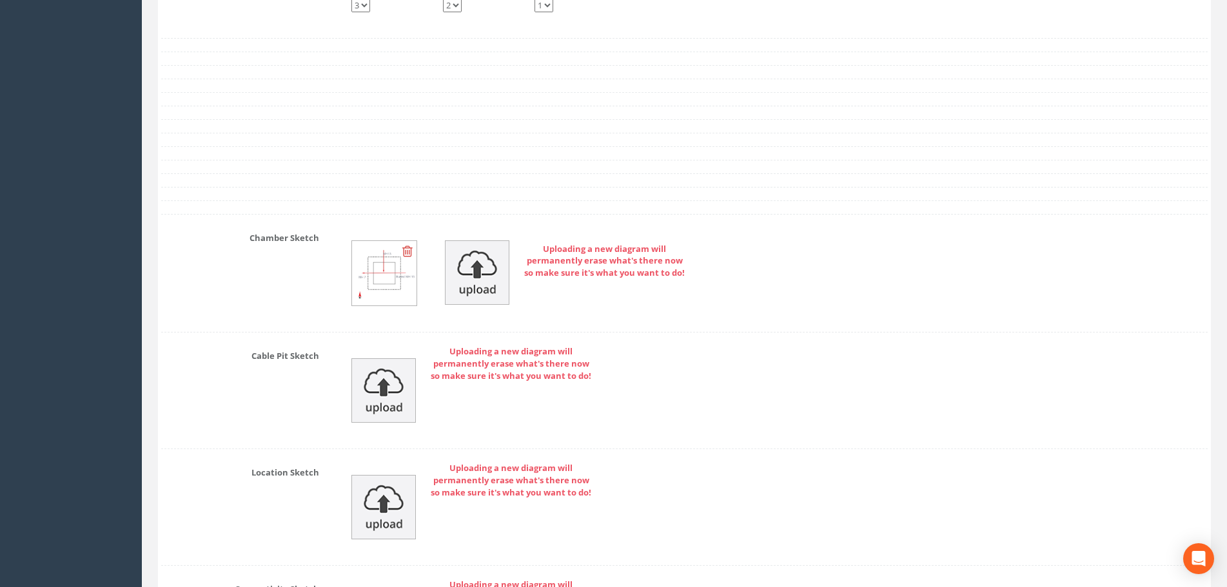
click at [369, 271] on img at bounding box center [384, 273] width 64 height 64
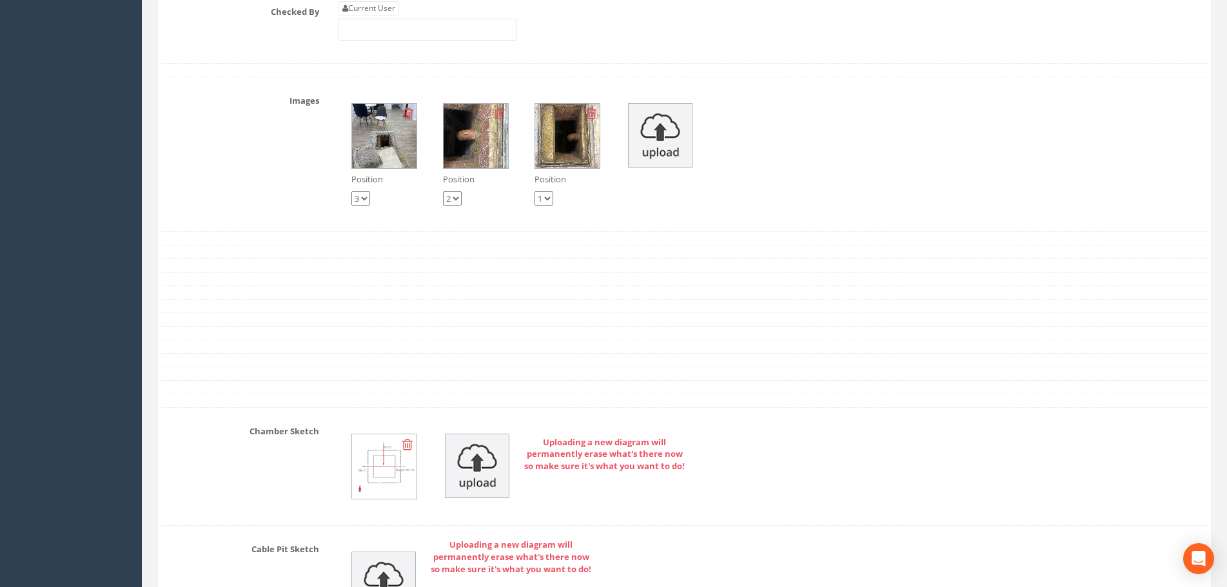
scroll to position [5930, 0]
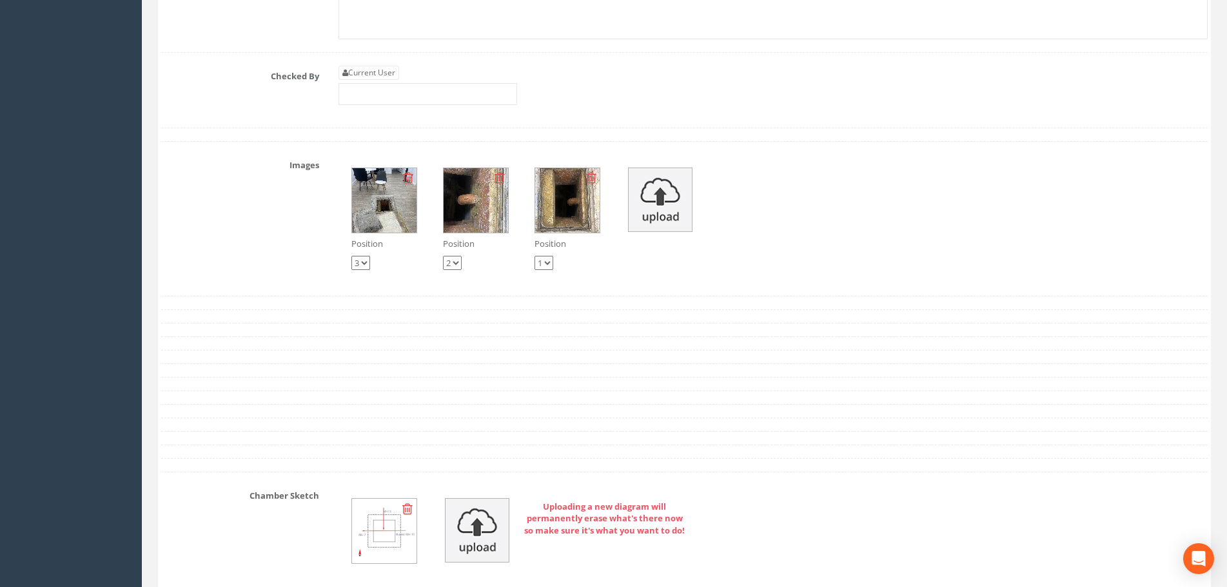
click at [375, 202] on img at bounding box center [384, 200] width 64 height 64
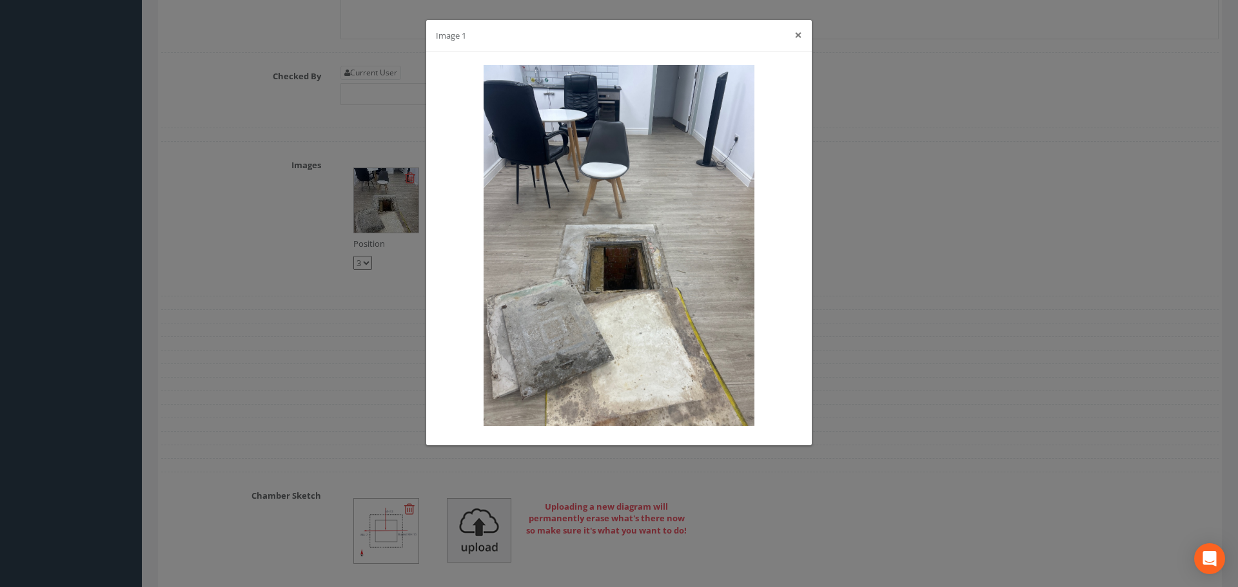
click at [797, 34] on button "×" at bounding box center [798, 35] width 8 height 14
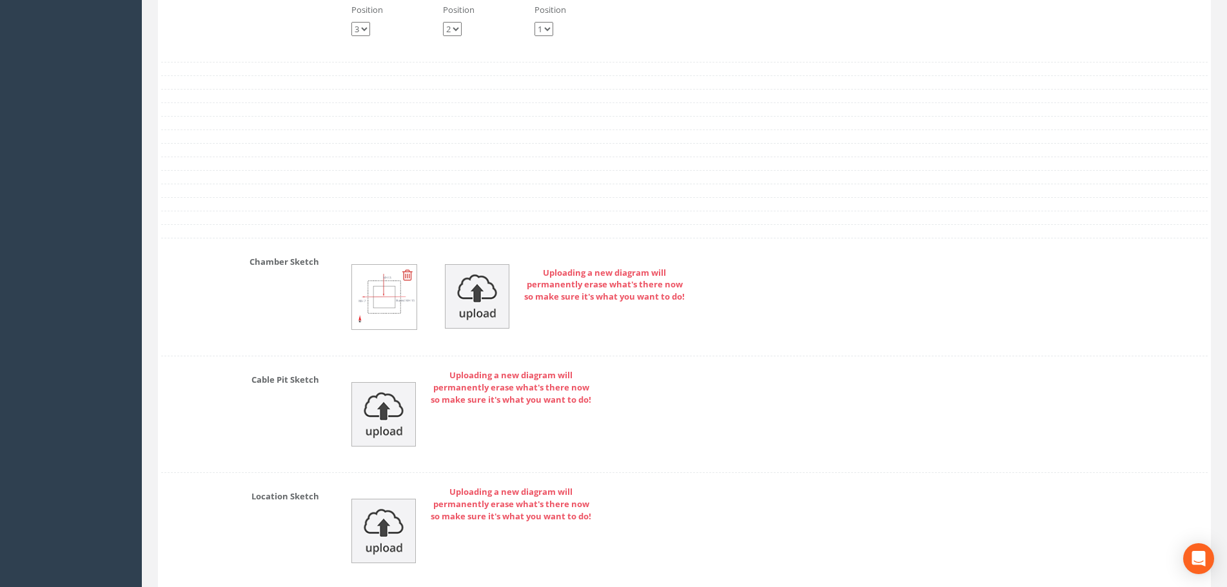
scroll to position [6059, 0]
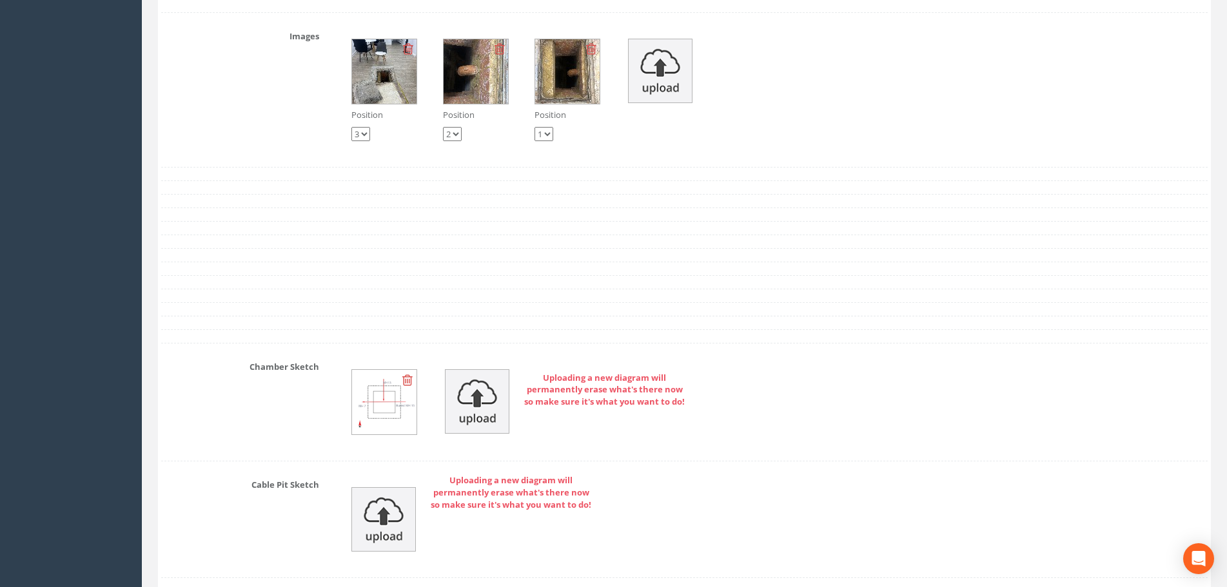
click at [356, 70] on img at bounding box center [384, 71] width 64 height 64
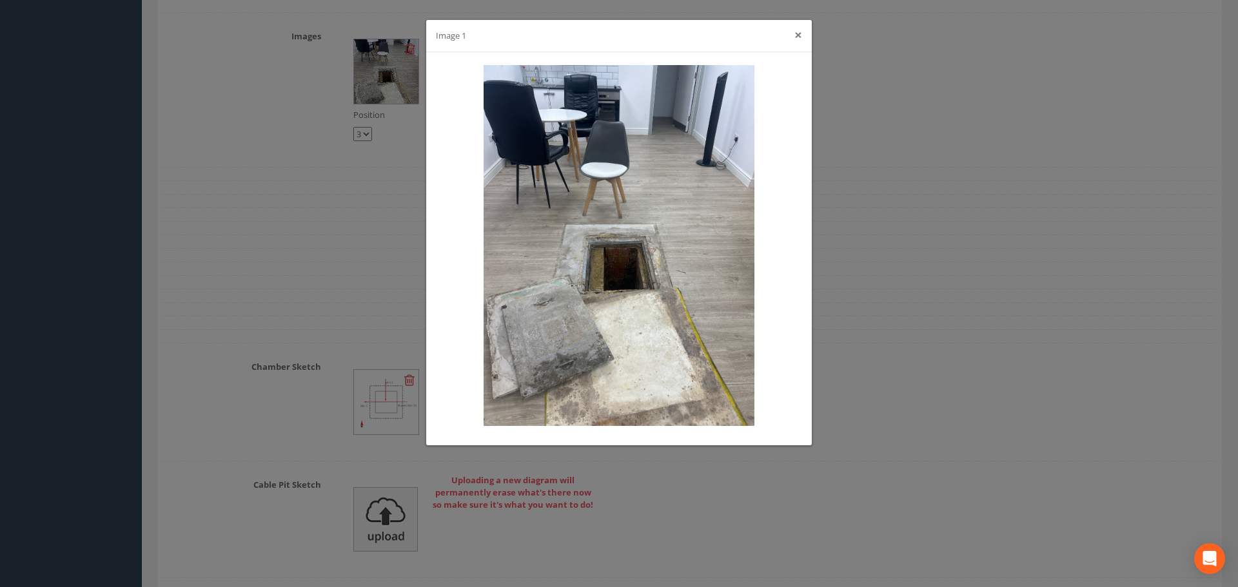
click at [797, 34] on button "×" at bounding box center [798, 35] width 8 height 14
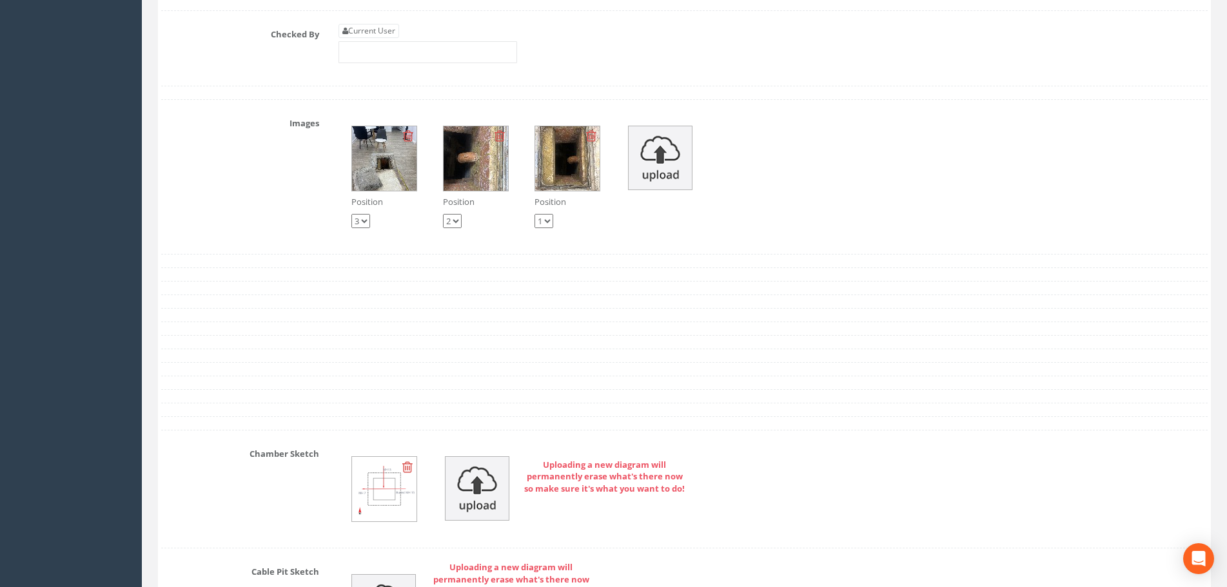
scroll to position [5995, 0]
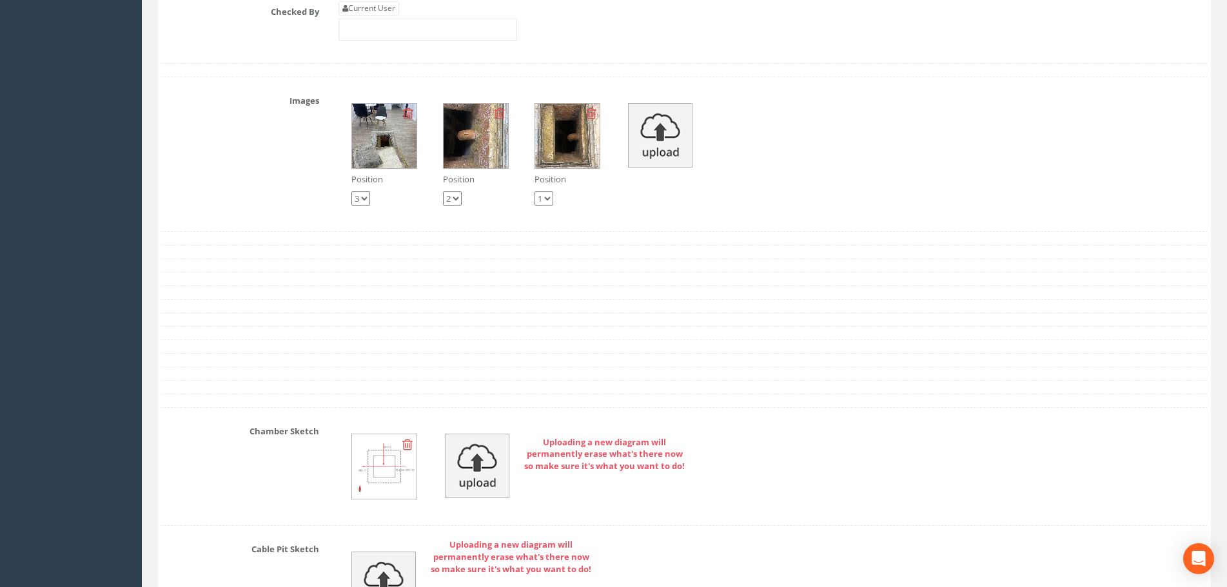
click at [561, 142] on img at bounding box center [567, 136] width 64 height 64
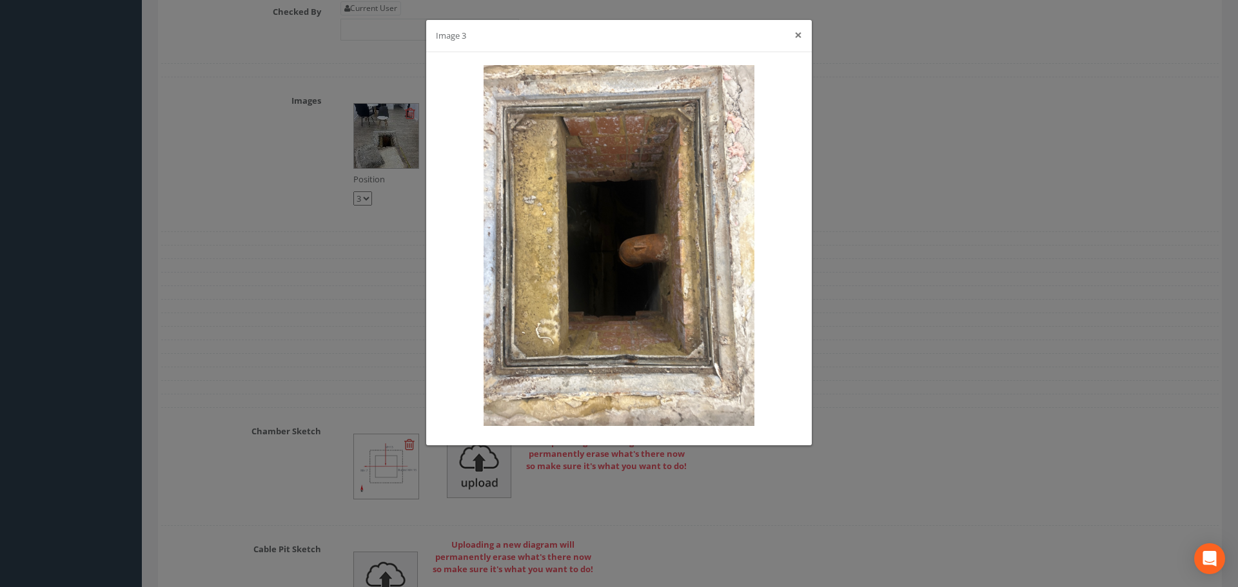
click at [795, 33] on button "×" at bounding box center [798, 35] width 8 height 14
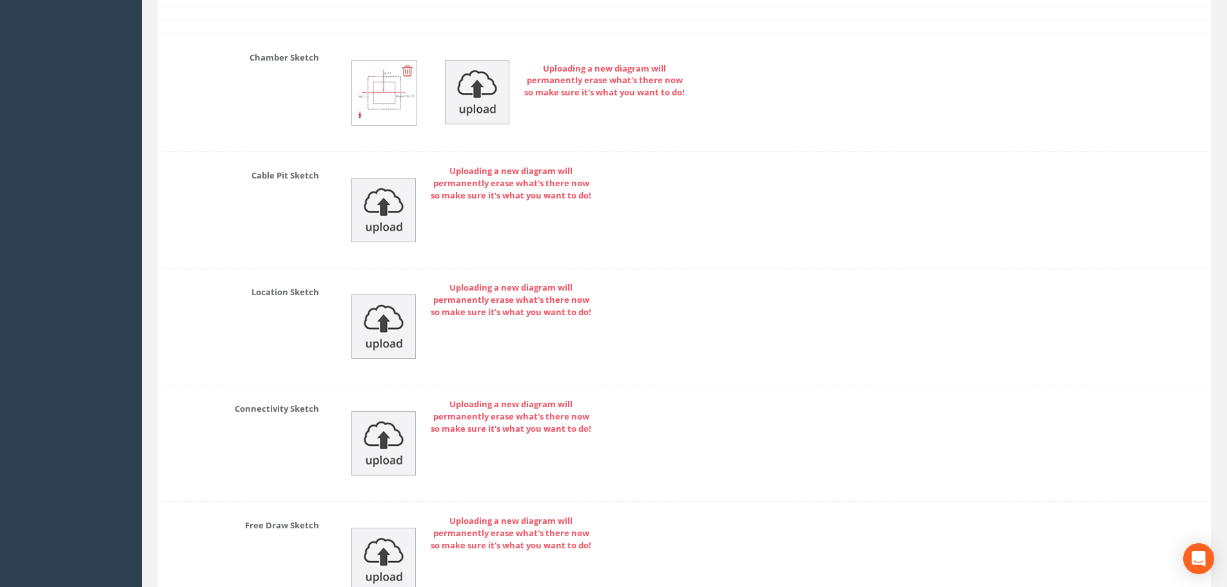
scroll to position [6503, 0]
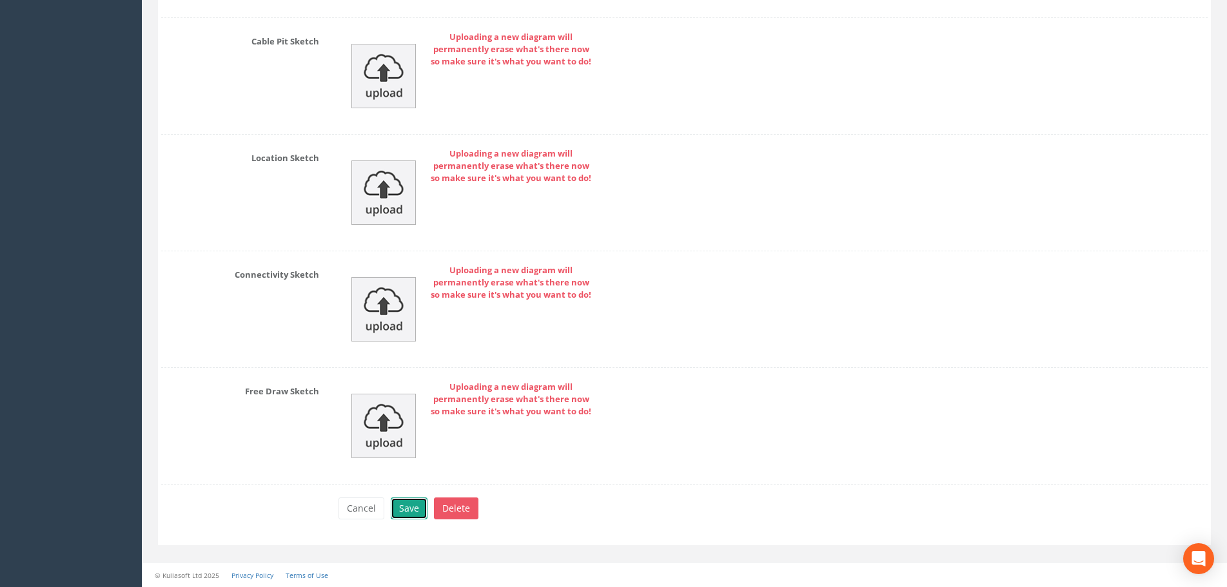
click at [411, 511] on button "Save" at bounding box center [409, 509] width 37 height 22
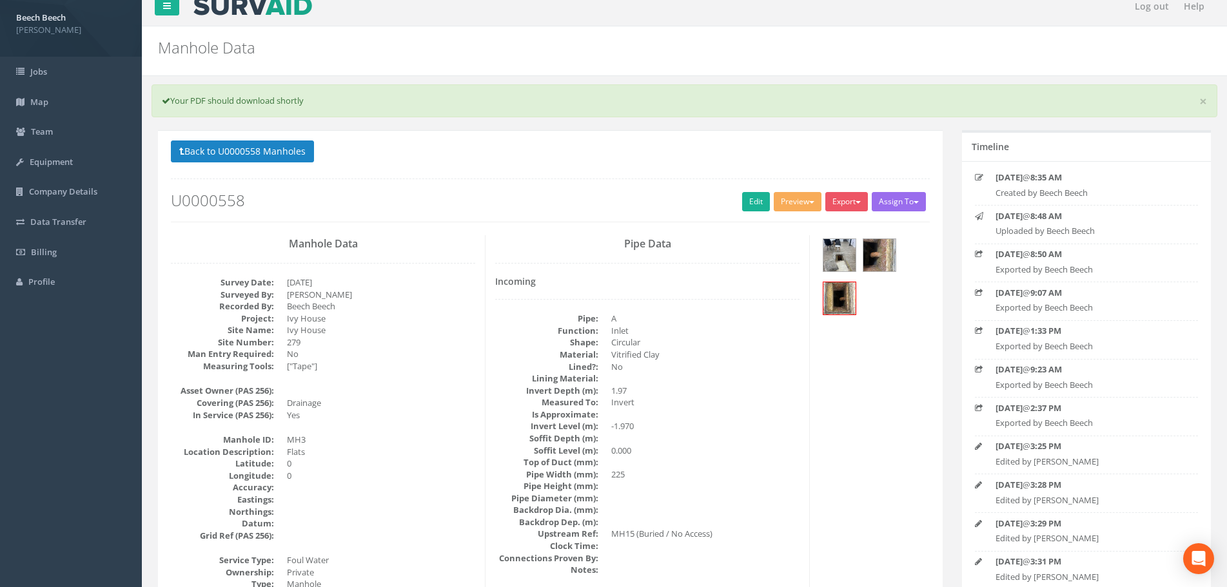
scroll to position [0, 0]
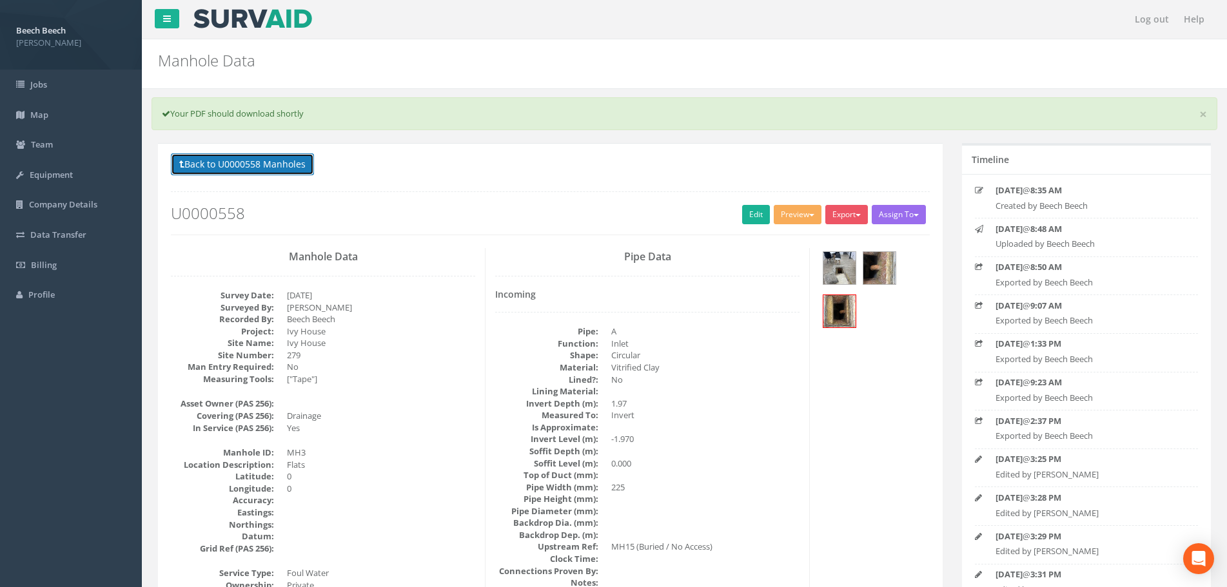
click at [223, 159] on button "Back to U0000558 Manholes" at bounding box center [242, 164] width 143 height 22
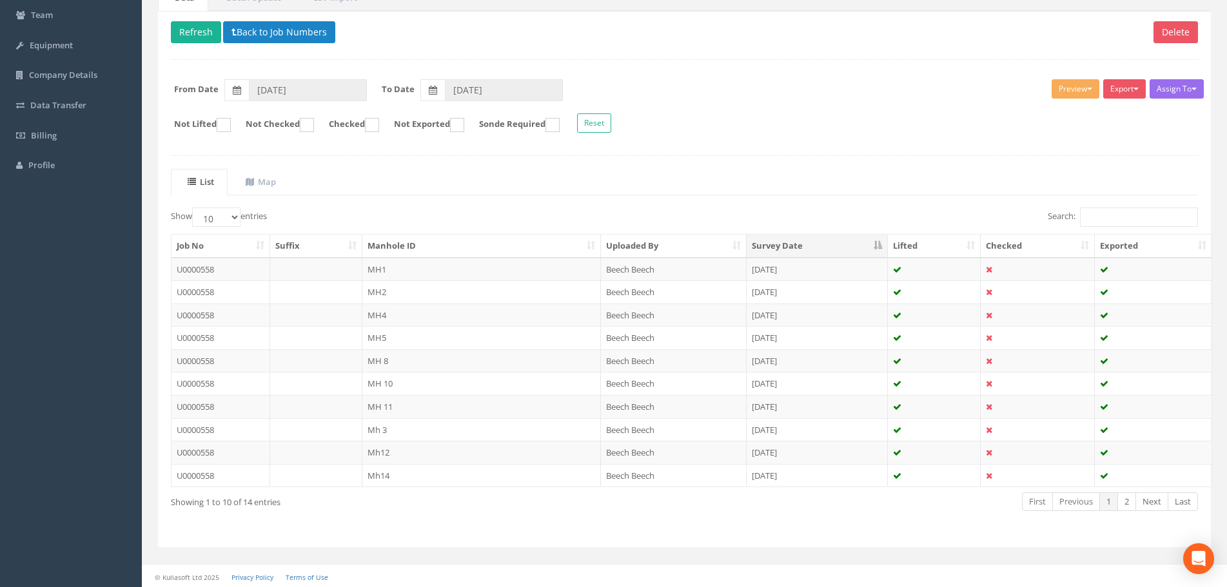
scroll to position [131, 0]
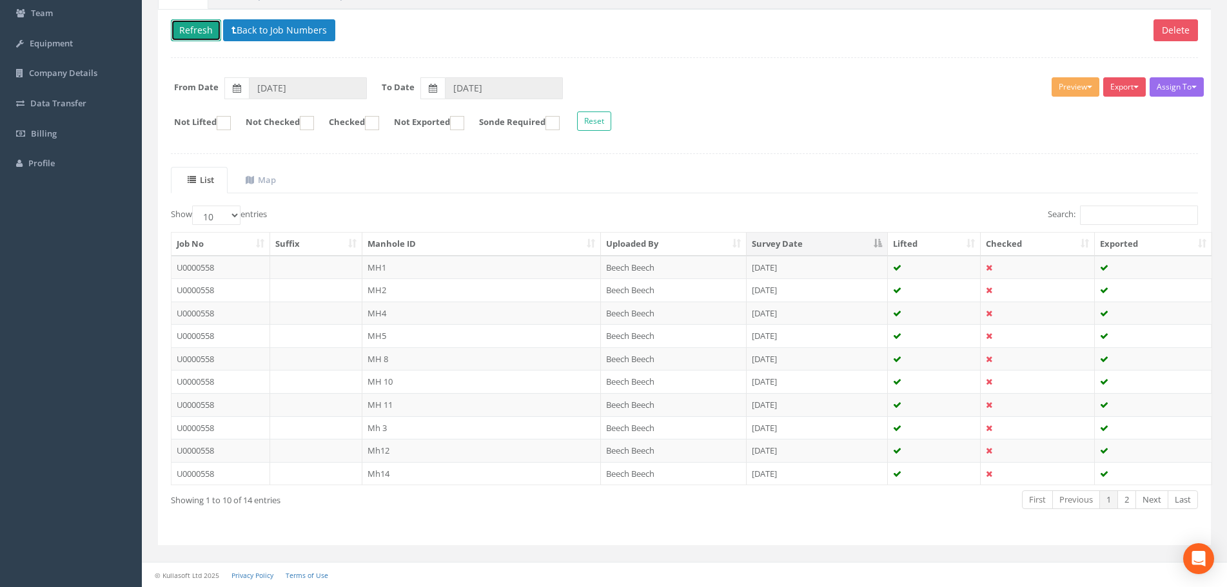
click at [191, 31] on button "Refresh" at bounding box center [196, 30] width 50 height 22
click at [384, 356] on td "MH 8" at bounding box center [481, 358] width 238 height 23
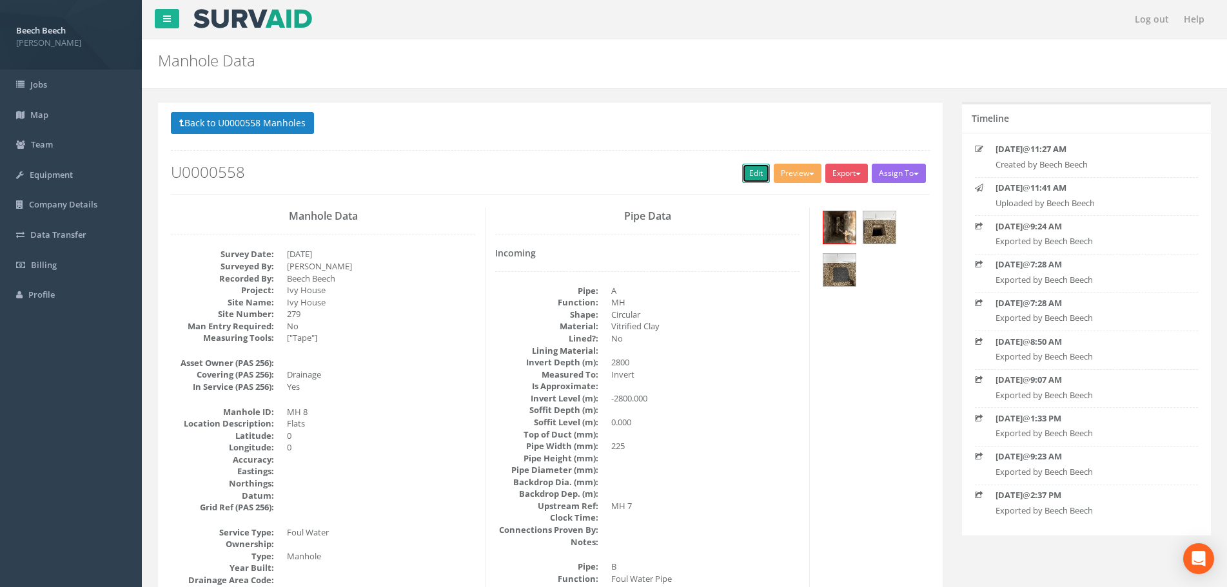
click at [747, 176] on link "Edit" at bounding box center [756, 173] width 28 height 19
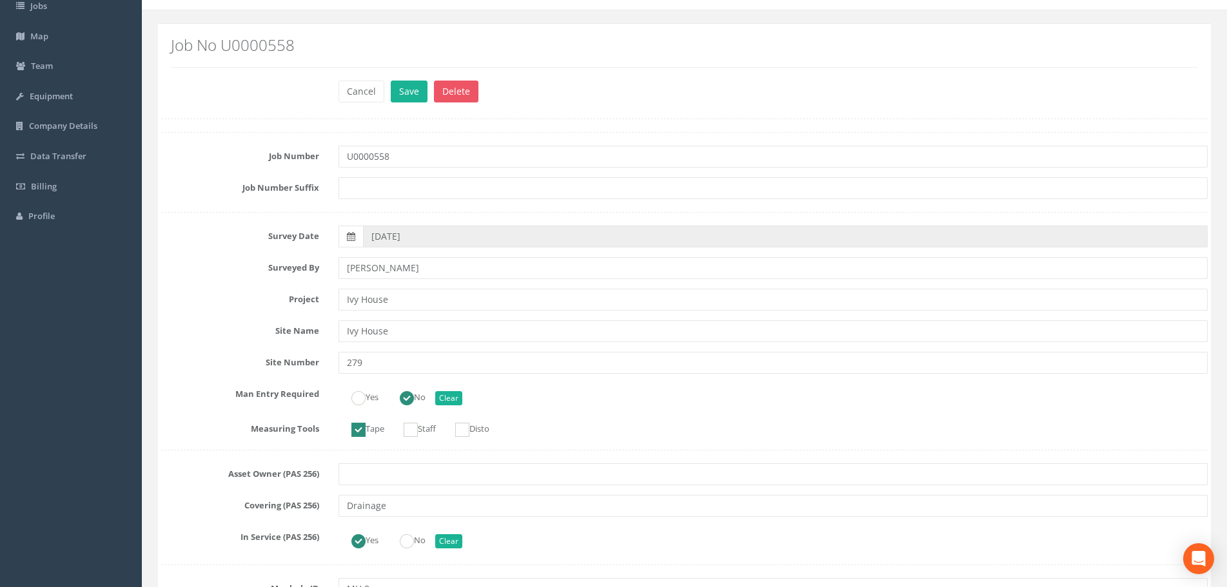
scroll to position [258, 0]
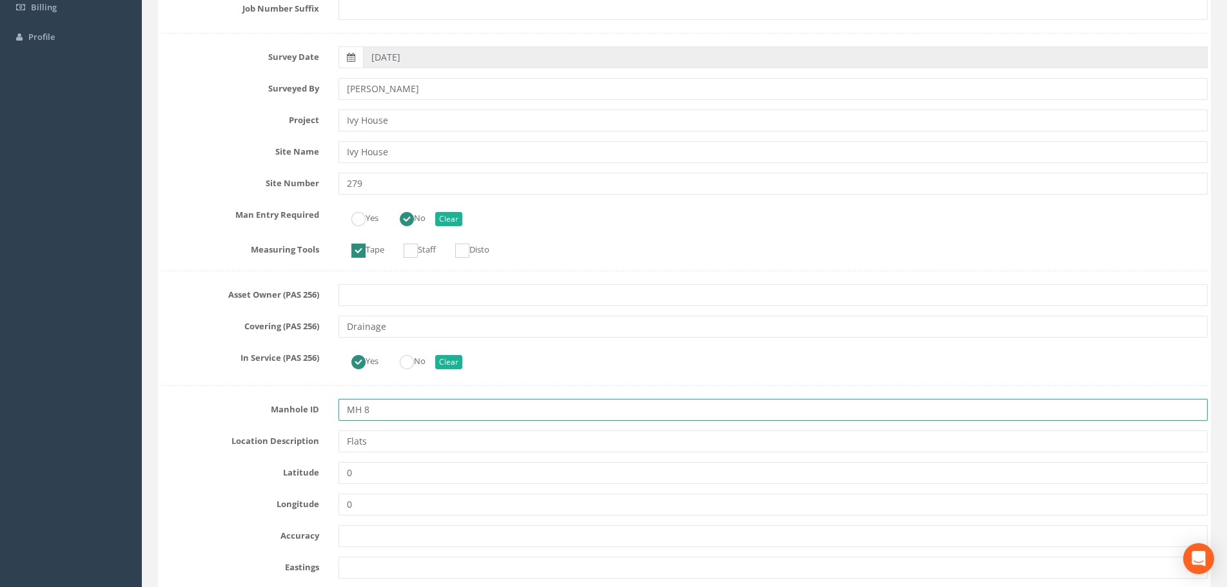
click at [365, 414] on input "MH 8" at bounding box center [772, 410] width 869 height 22
type input "MH8"
click at [224, 328] on label "Covering (PAS 256)" at bounding box center [239, 324] width 177 height 17
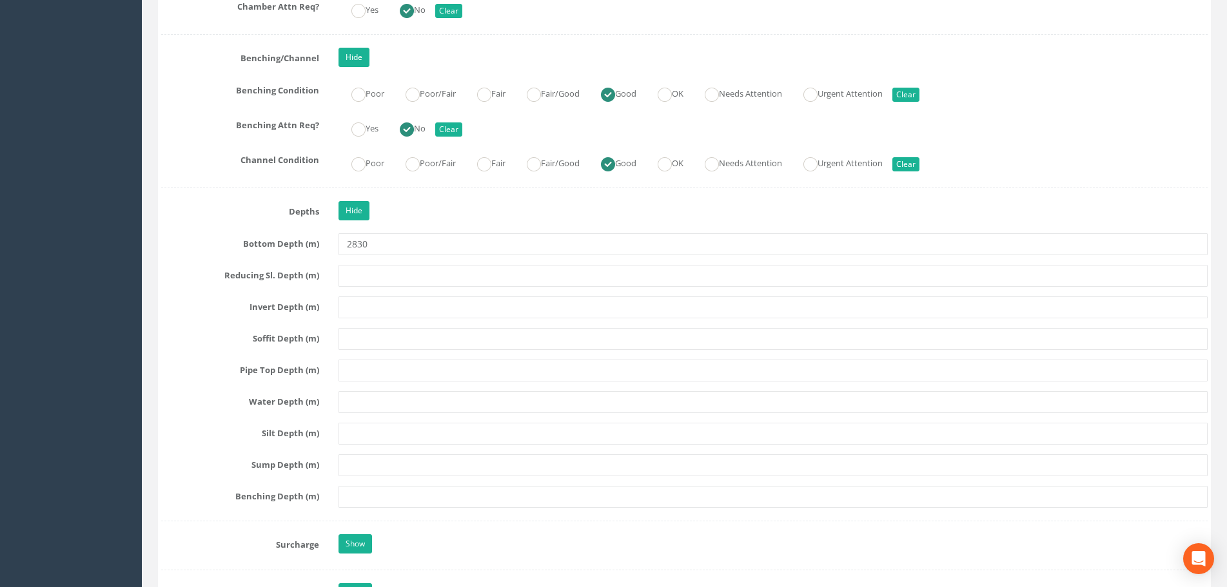
scroll to position [2901, 0]
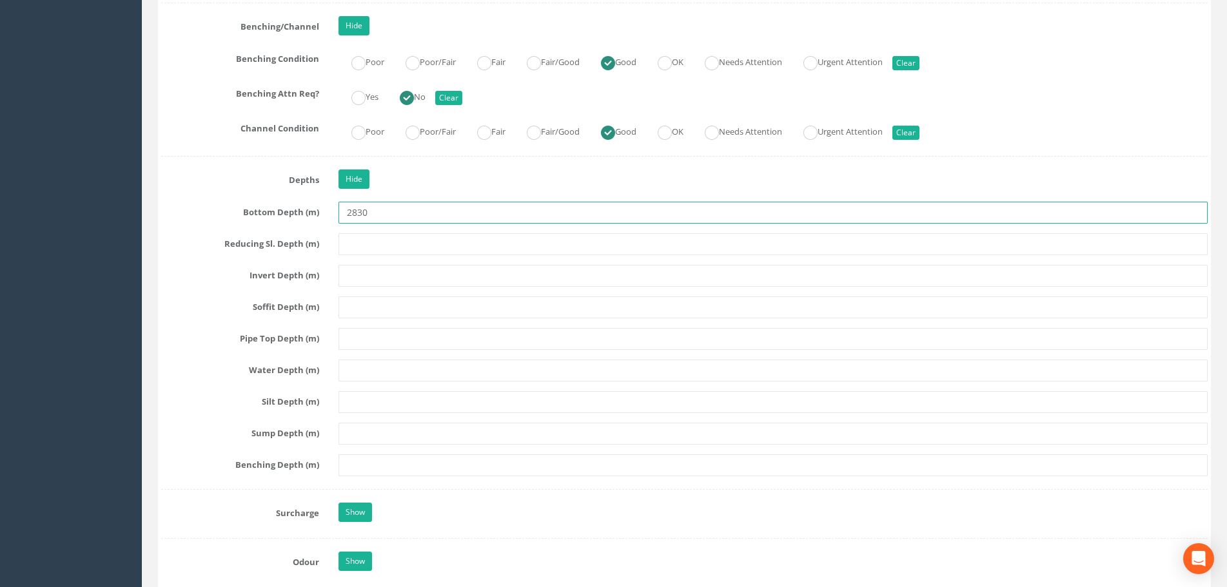
drag, startPoint x: 380, startPoint y: 215, endPoint x: 313, endPoint y: 215, distance: 67.0
click at [314, 215] on div "Bottom Depth (m) 2830" at bounding box center [684, 213] width 1066 height 22
type input "2.83"
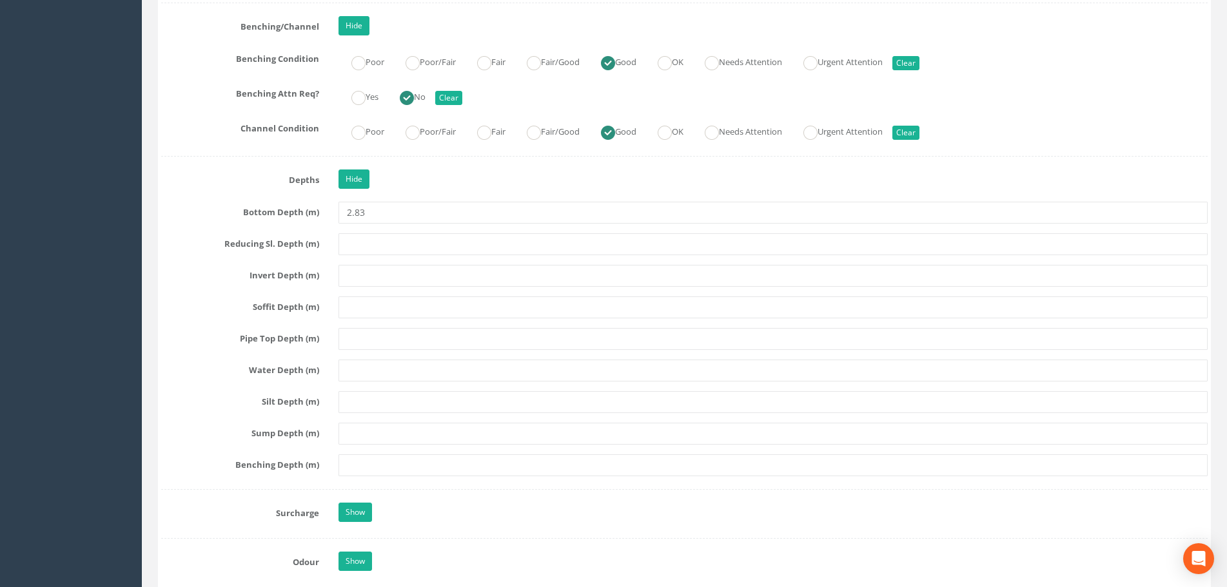
click at [193, 209] on label "Bottom Depth (m)" at bounding box center [239, 210] width 177 height 17
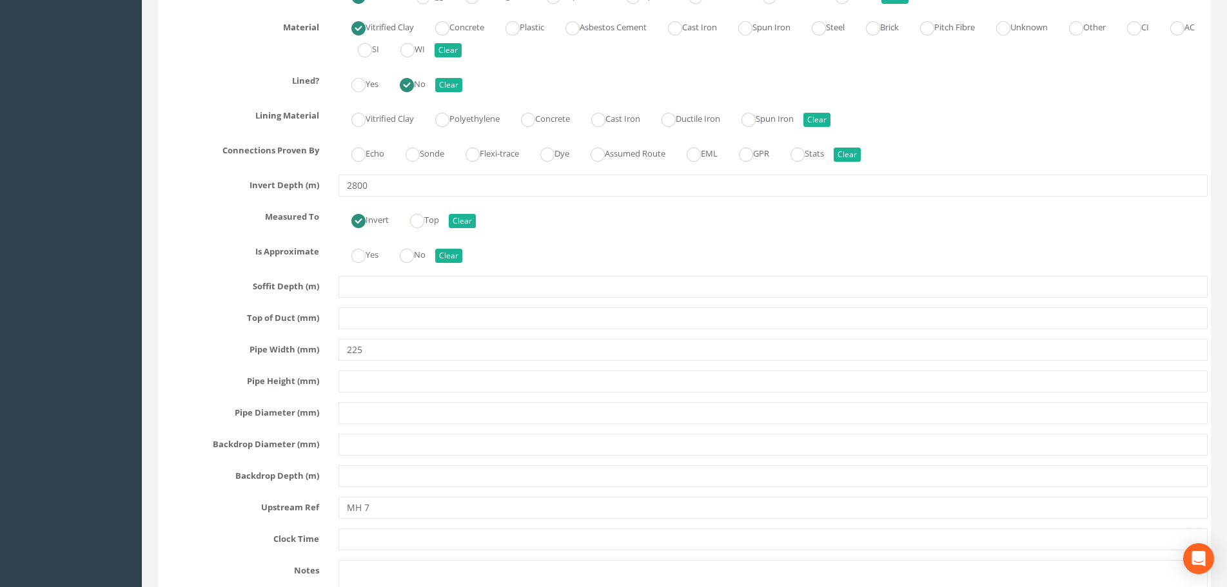
scroll to position [3739, 0]
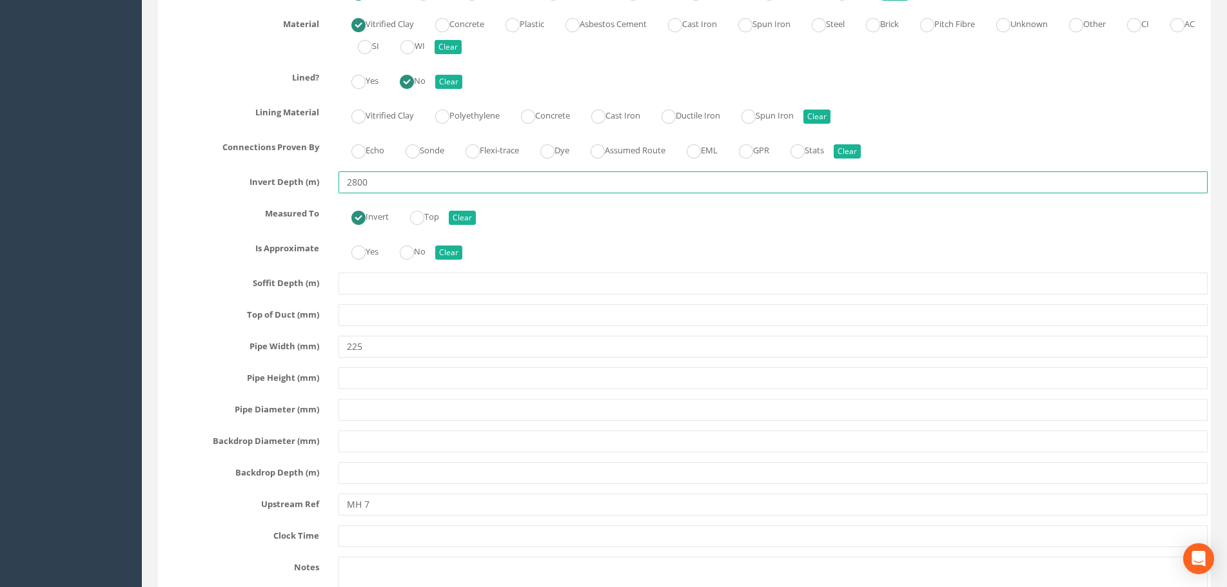
drag, startPoint x: 372, startPoint y: 184, endPoint x: 313, endPoint y: 184, distance: 59.3
click at [313, 184] on div "Invert Depth (m) 2800" at bounding box center [684, 182] width 1066 height 22
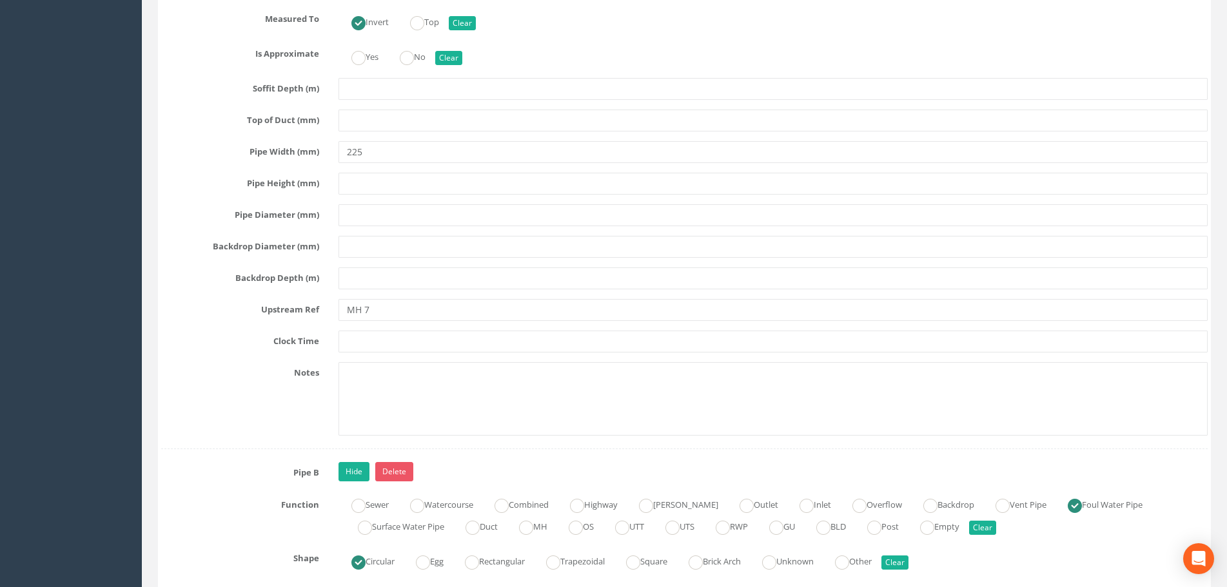
scroll to position [3996, 0]
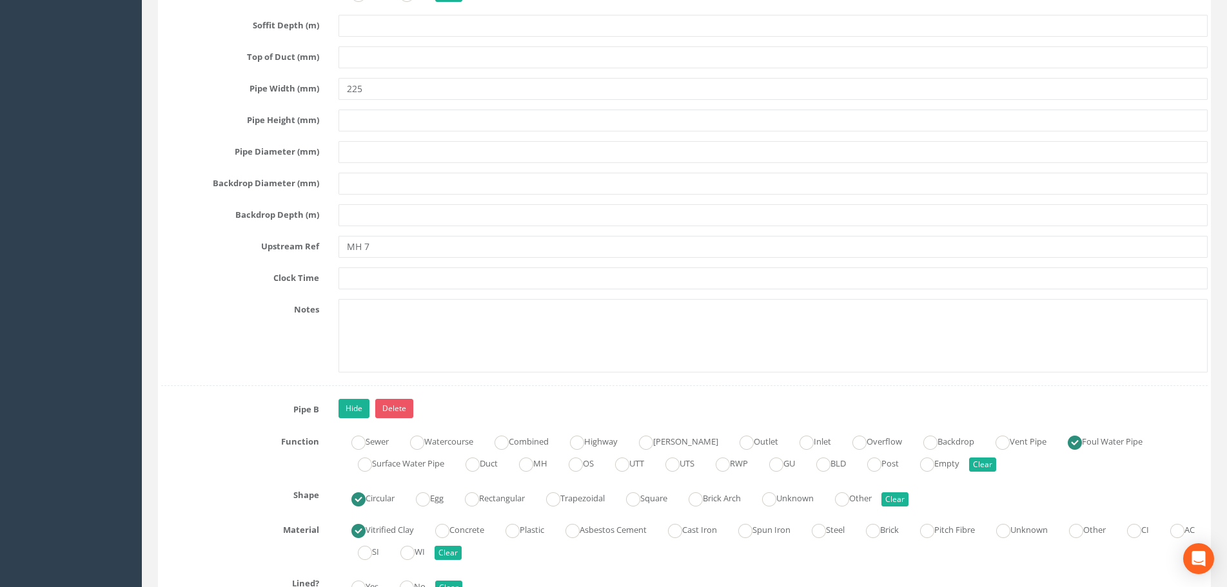
type input "2.80"
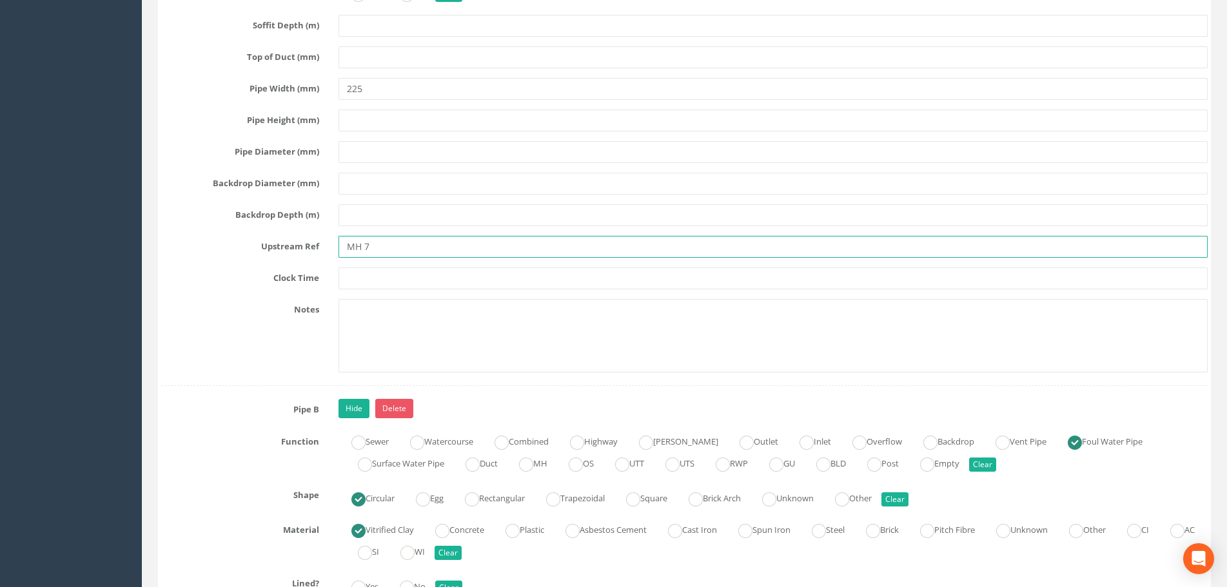
drag, startPoint x: 365, startPoint y: 250, endPoint x: 382, endPoint y: 245, distance: 17.5
click at [365, 249] on input "MH 7" at bounding box center [772, 247] width 869 height 22
type input "MH7"
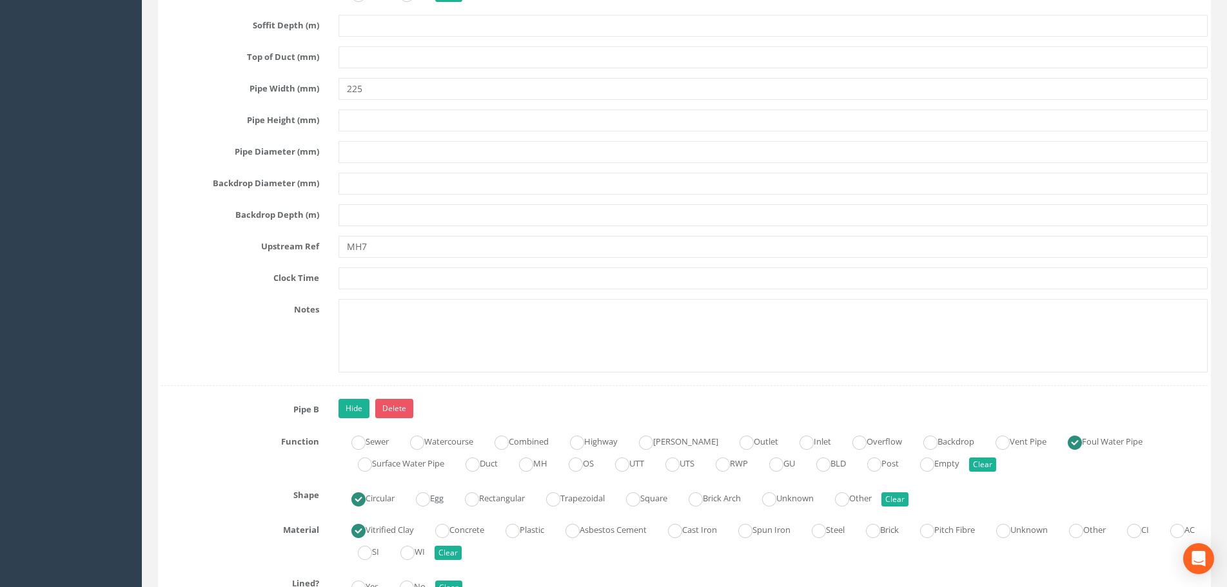
click at [213, 280] on label "Clock Time" at bounding box center [239, 276] width 177 height 17
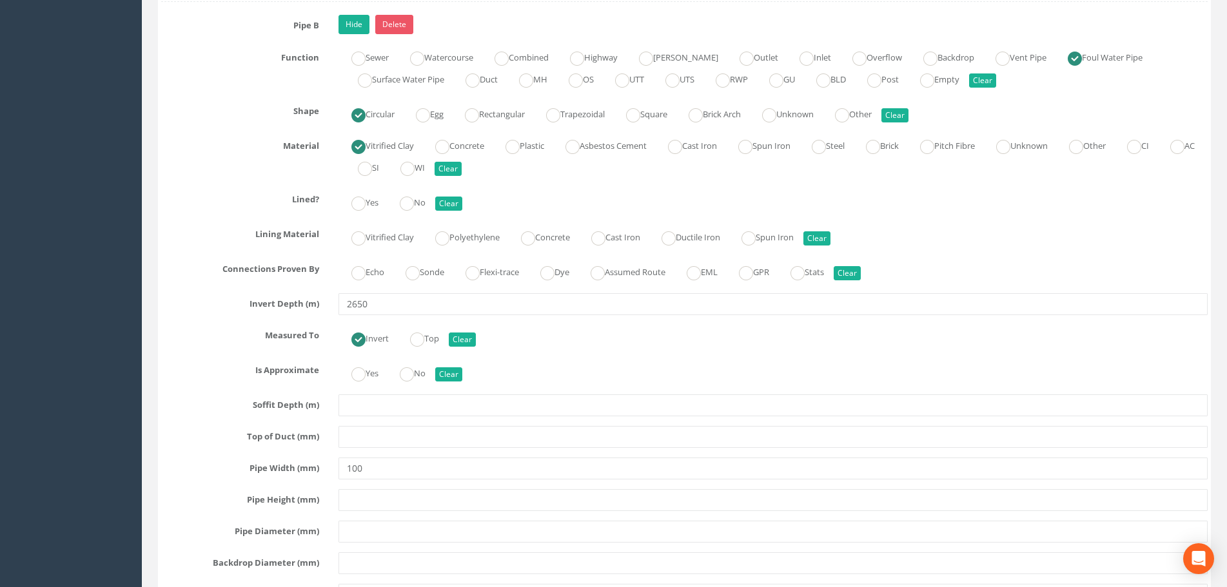
scroll to position [4383, 0]
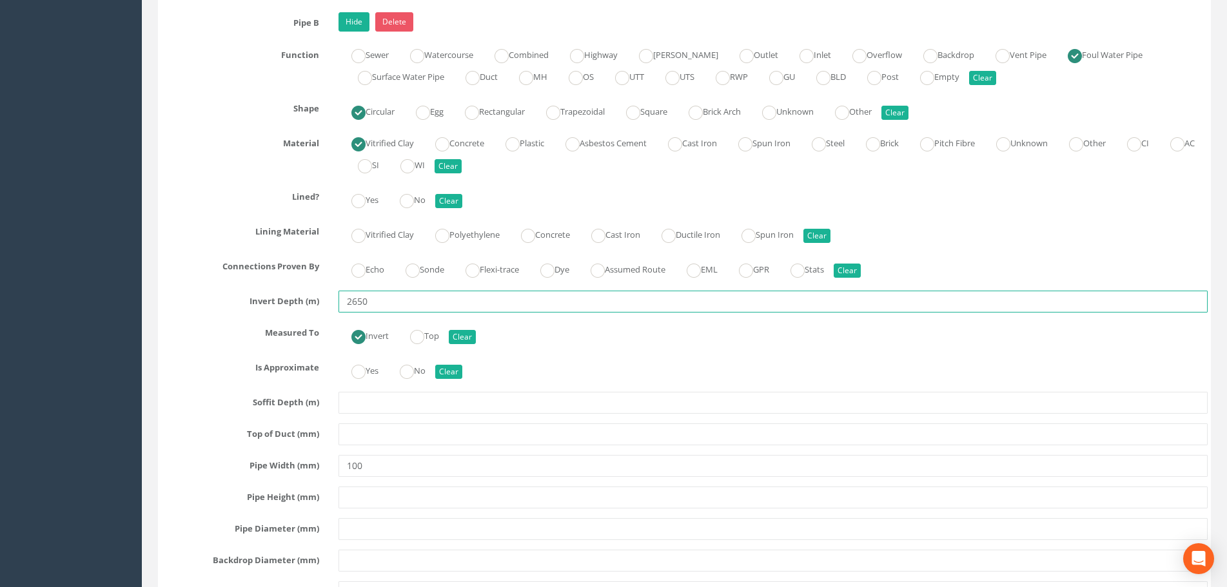
drag, startPoint x: 333, startPoint y: 303, endPoint x: 316, endPoint y: 303, distance: 16.8
click at [316, 303] on div "Invert Depth (m) 2650" at bounding box center [684, 302] width 1066 height 22
type input "2.65"
click at [209, 314] on div "Pipe B Hide Delete Function Sewer Watercourse Combined Highway [PERSON_NAME] Ou…" at bounding box center [684, 387] width 1046 height 751
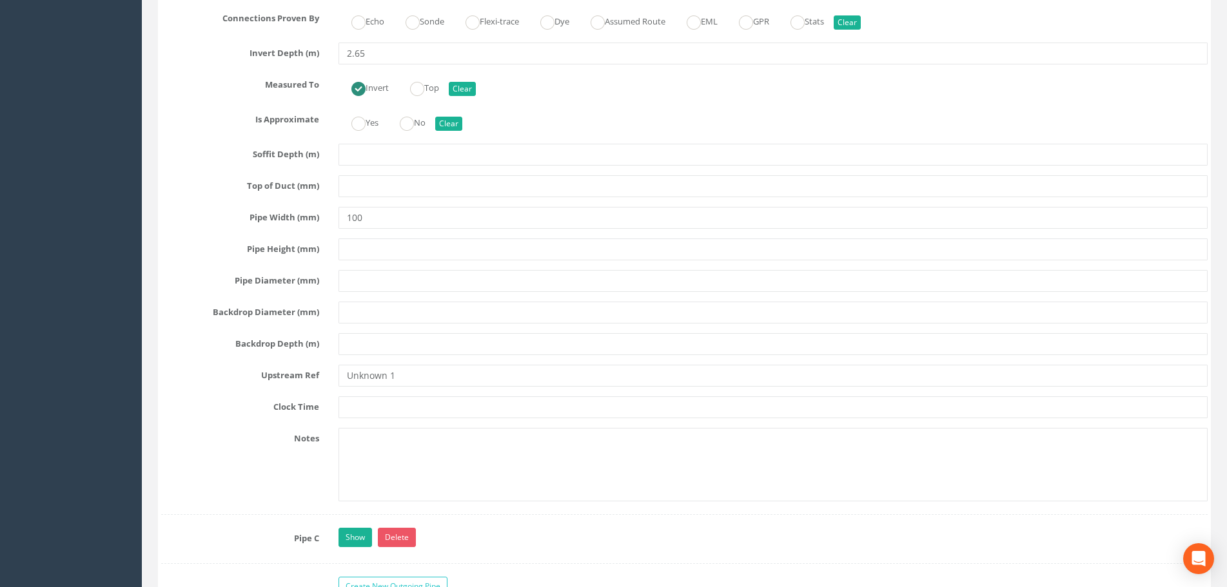
scroll to position [4706, 0]
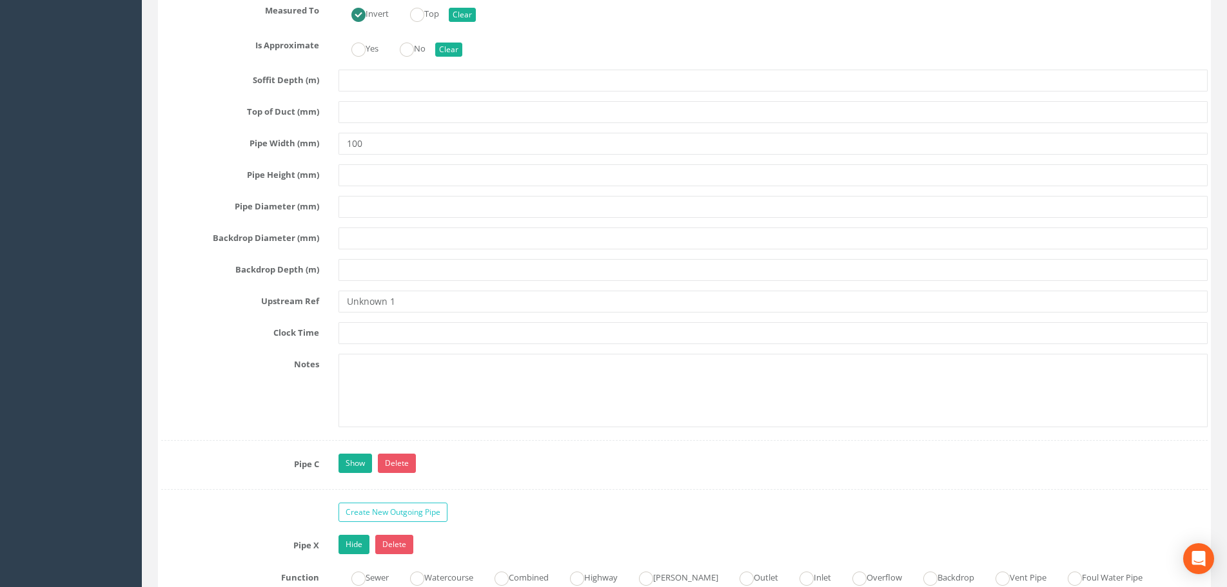
click at [207, 269] on label "Backdrop Depth (m)" at bounding box center [239, 267] width 177 height 17
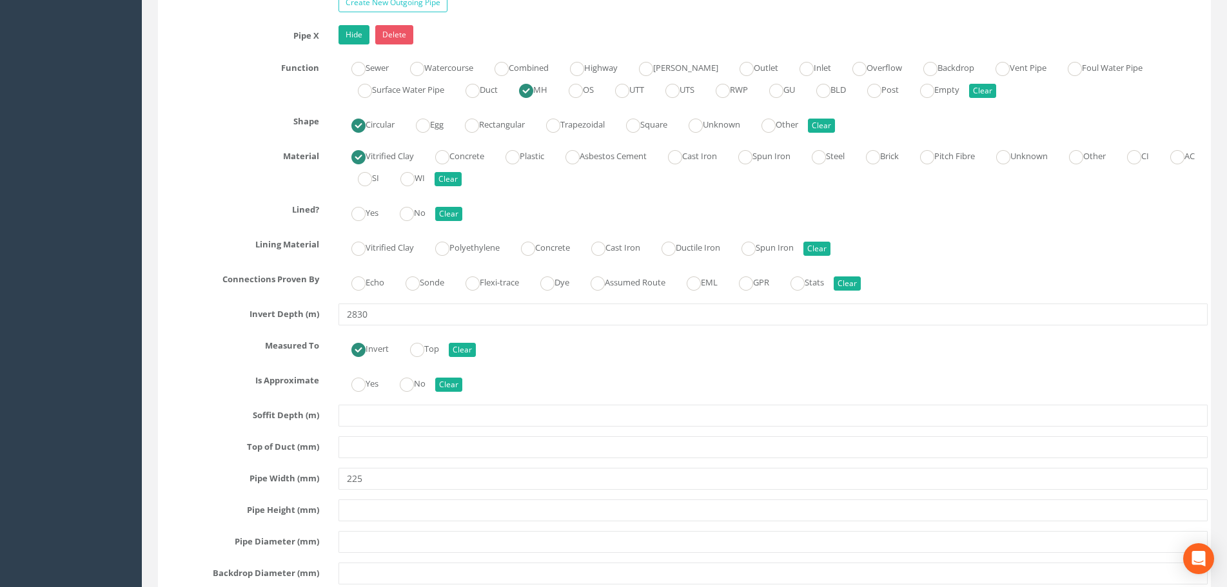
scroll to position [5286, 0]
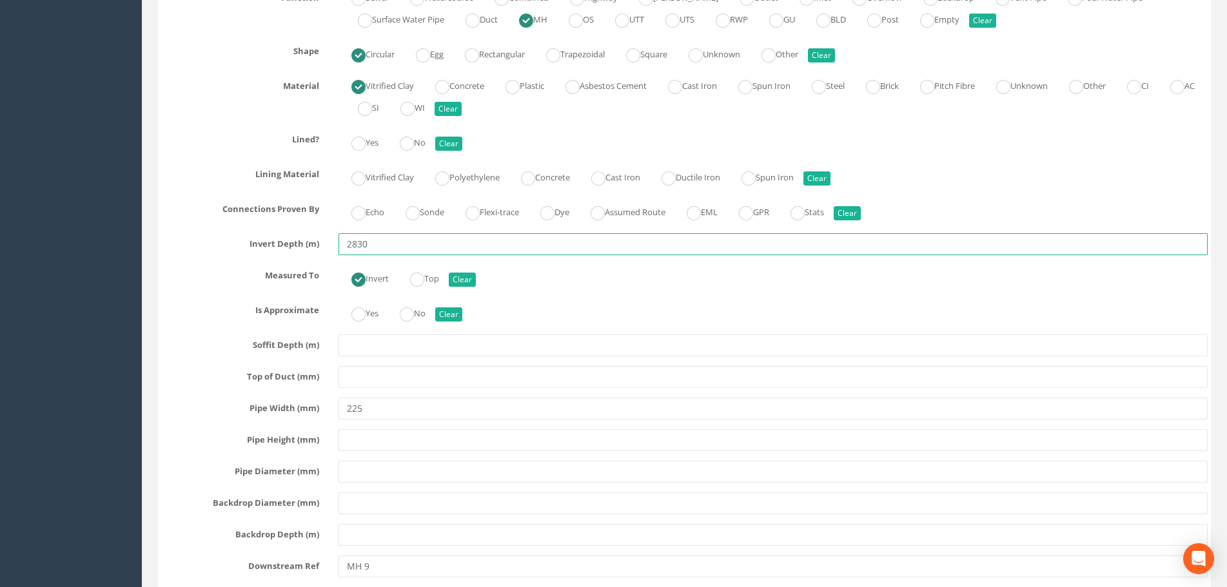
drag, startPoint x: 385, startPoint y: 249, endPoint x: 261, endPoint y: 252, distance: 124.4
click at [261, 252] on div "Invert Depth (m) 2830" at bounding box center [684, 244] width 1066 height 22
type input "2.83"
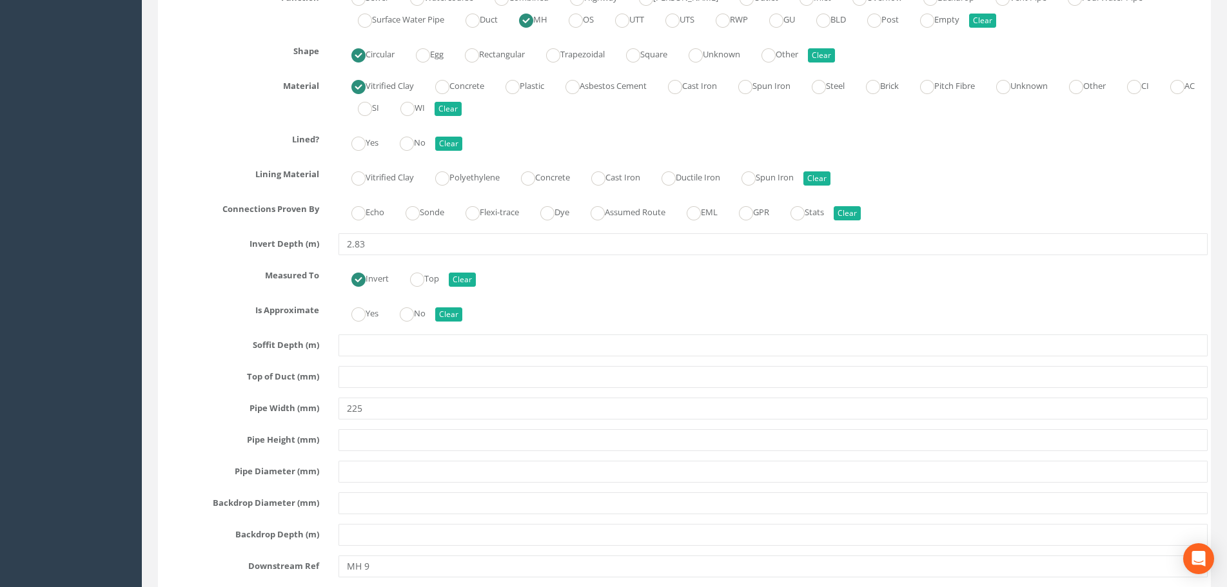
click at [208, 282] on div "Measured To Invert Top Clear" at bounding box center [684, 277] width 1066 height 25
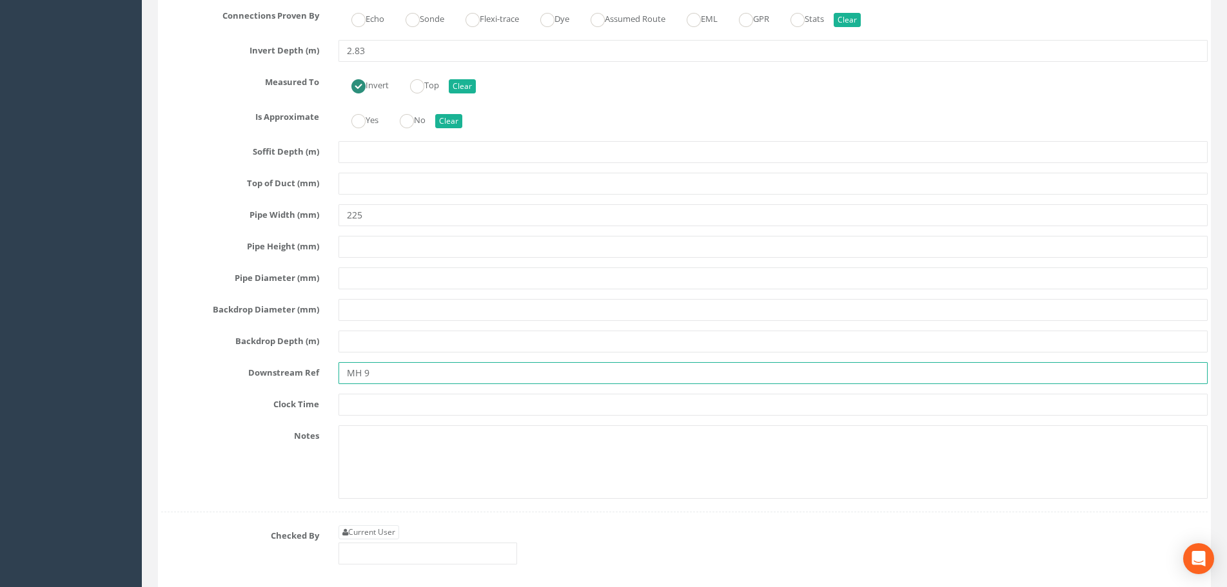
click at [364, 374] on input "MH 9" at bounding box center [772, 373] width 869 height 22
type input "MH9"
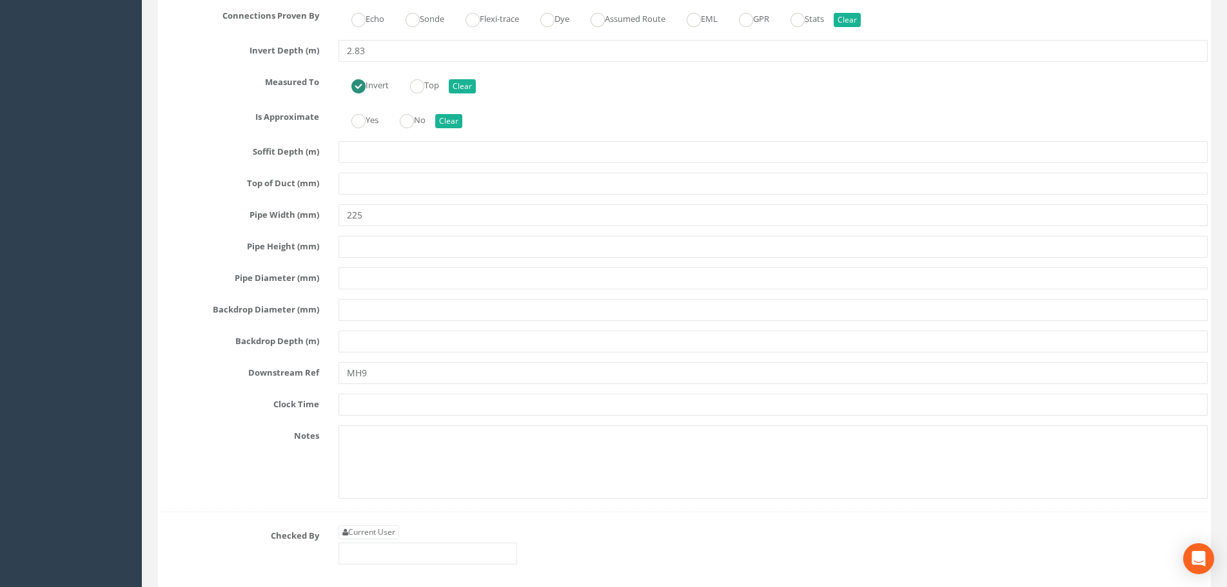
click at [190, 272] on label "Pipe Diameter (mm)" at bounding box center [239, 276] width 177 height 17
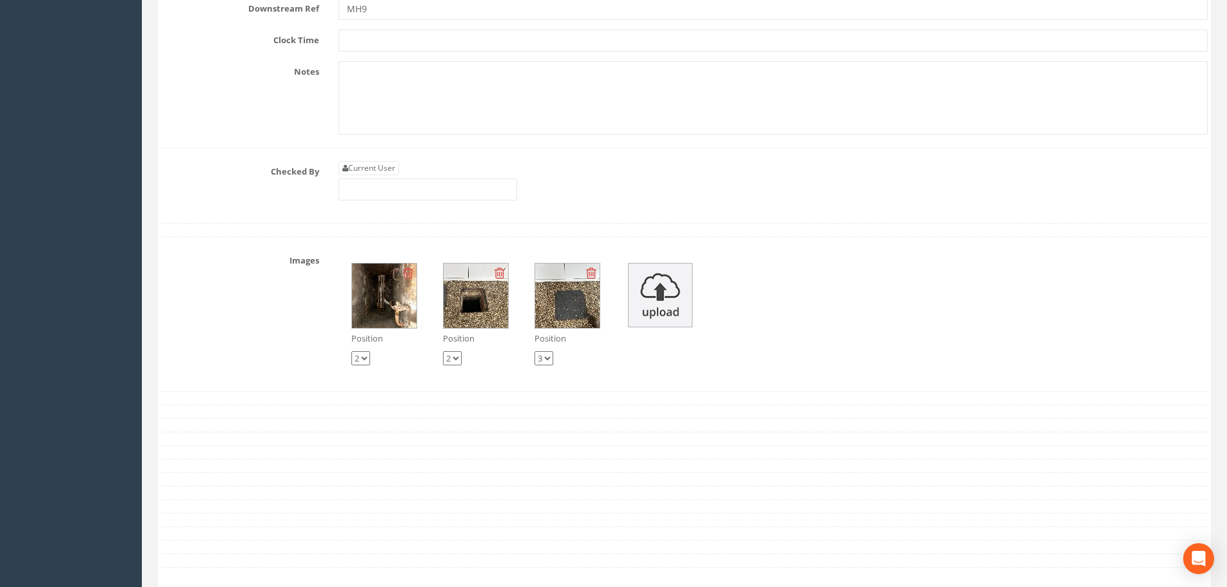
scroll to position [5866, 0]
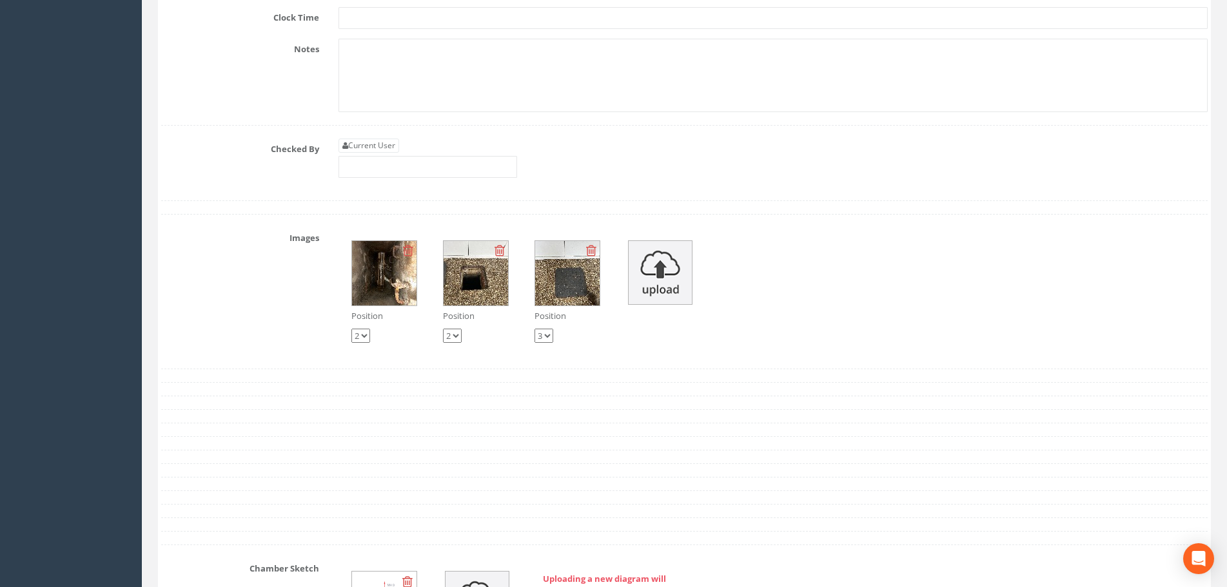
click at [367, 336] on select "1 2 3" at bounding box center [360, 336] width 19 height 14
select select "string:1"
click at [351, 329] on select "1 2 3" at bounding box center [360, 336] width 19 height 14
click at [200, 319] on div "Images Position 1 2 3 Position 1 2 3 Position 1 2 3" at bounding box center [684, 292] width 1066 height 128
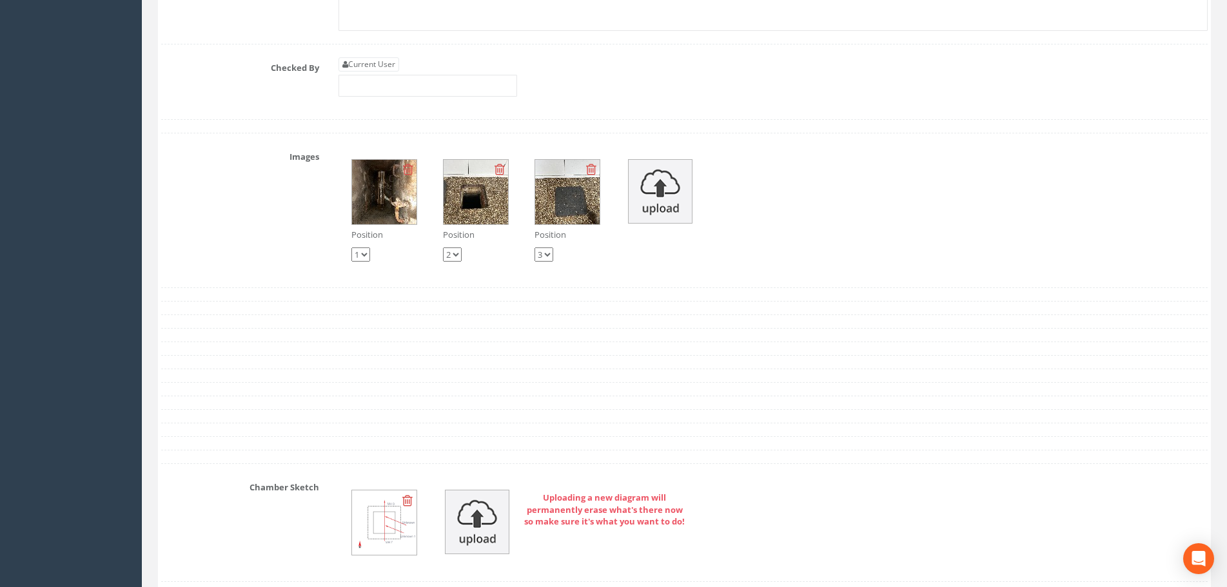
scroll to position [5930, 0]
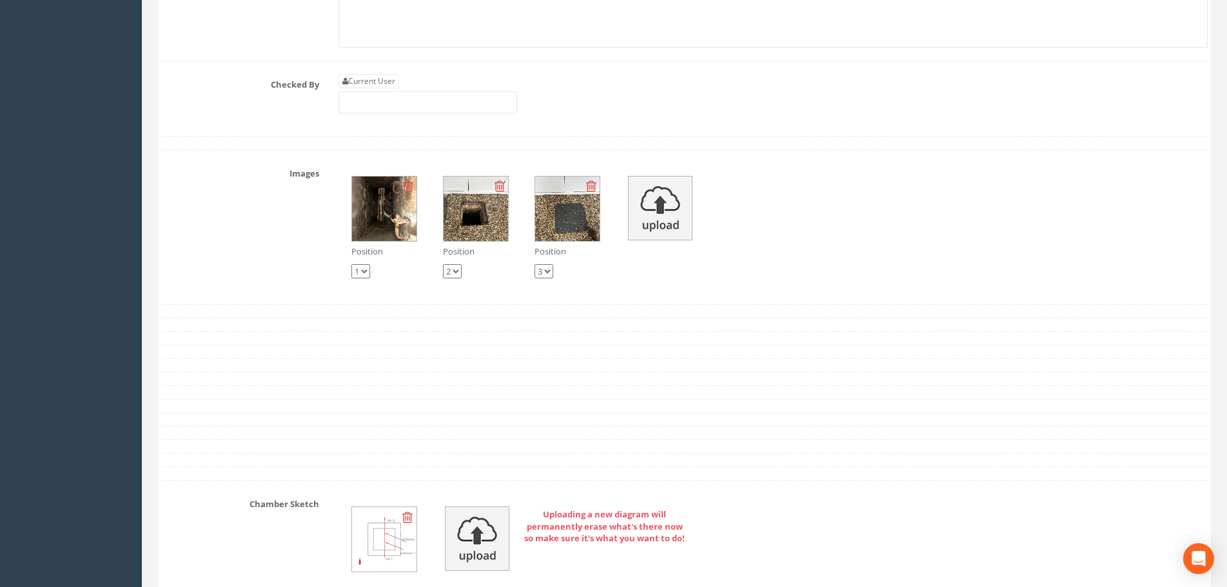
click at [378, 208] on img at bounding box center [384, 209] width 64 height 64
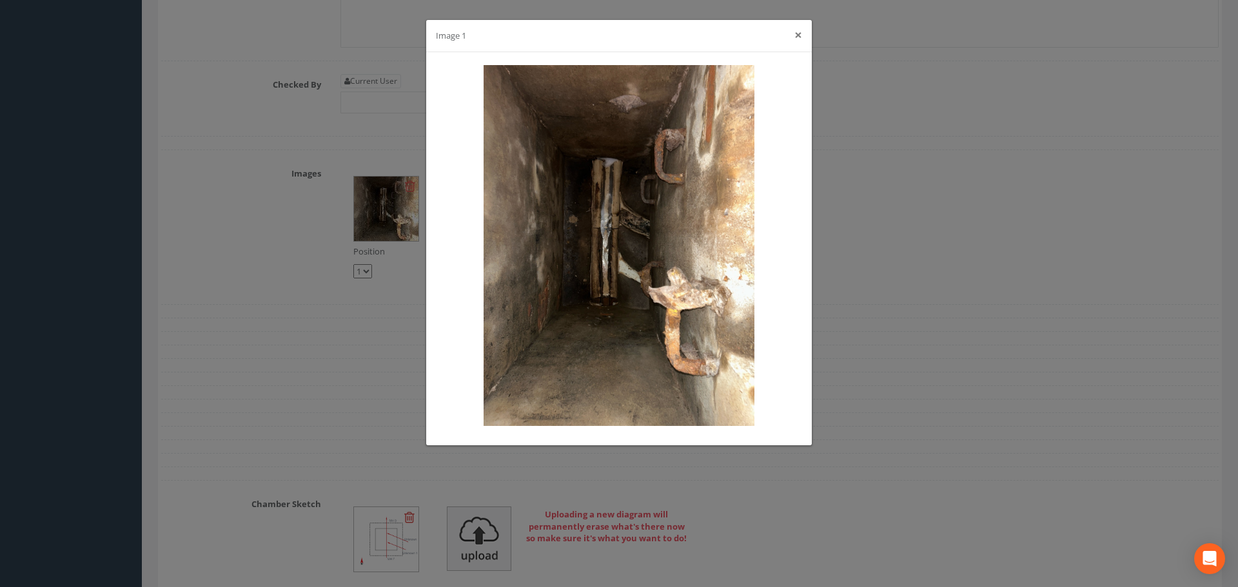
click at [795, 37] on button "×" at bounding box center [798, 35] width 8 height 14
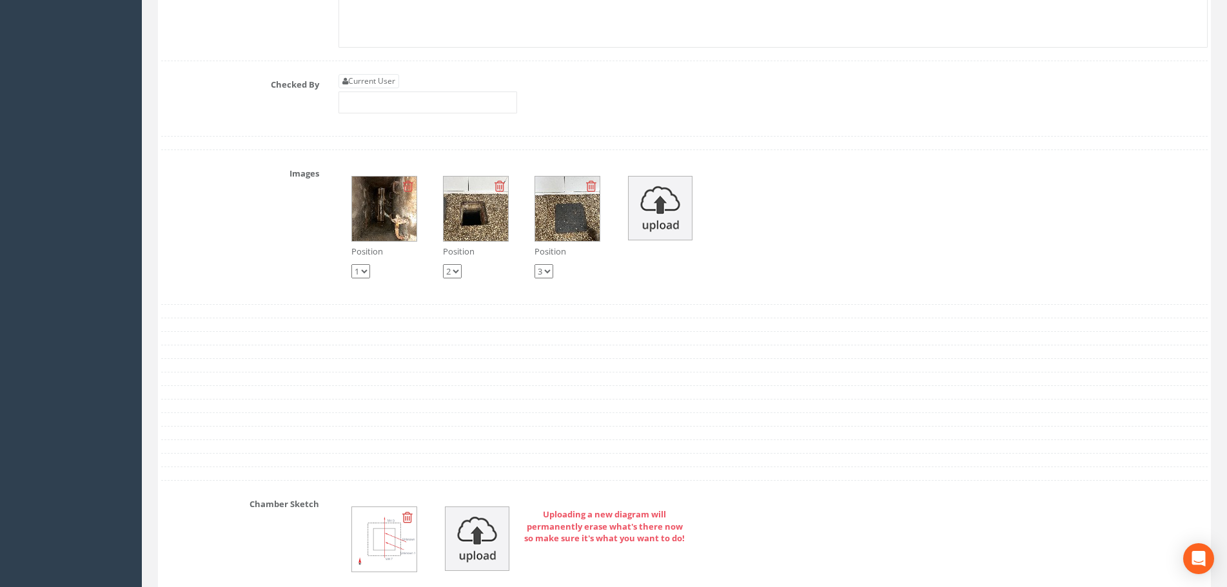
click at [554, 211] on img at bounding box center [567, 209] width 64 height 64
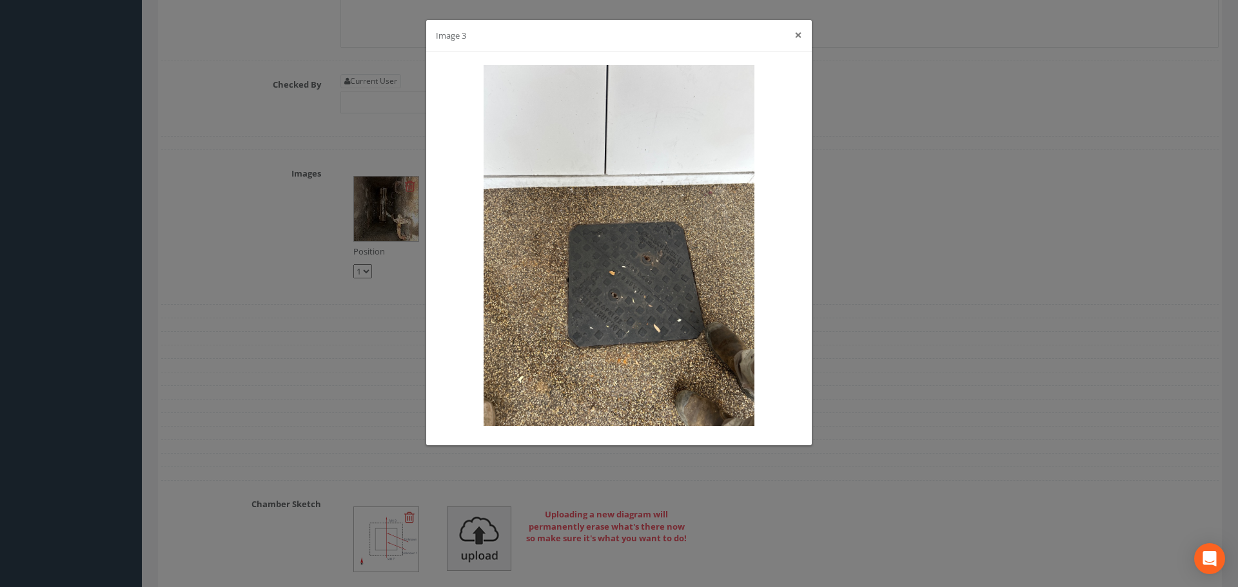
click at [799, 37] on button "×" at bounding box center [798, 35] width 8 height 14
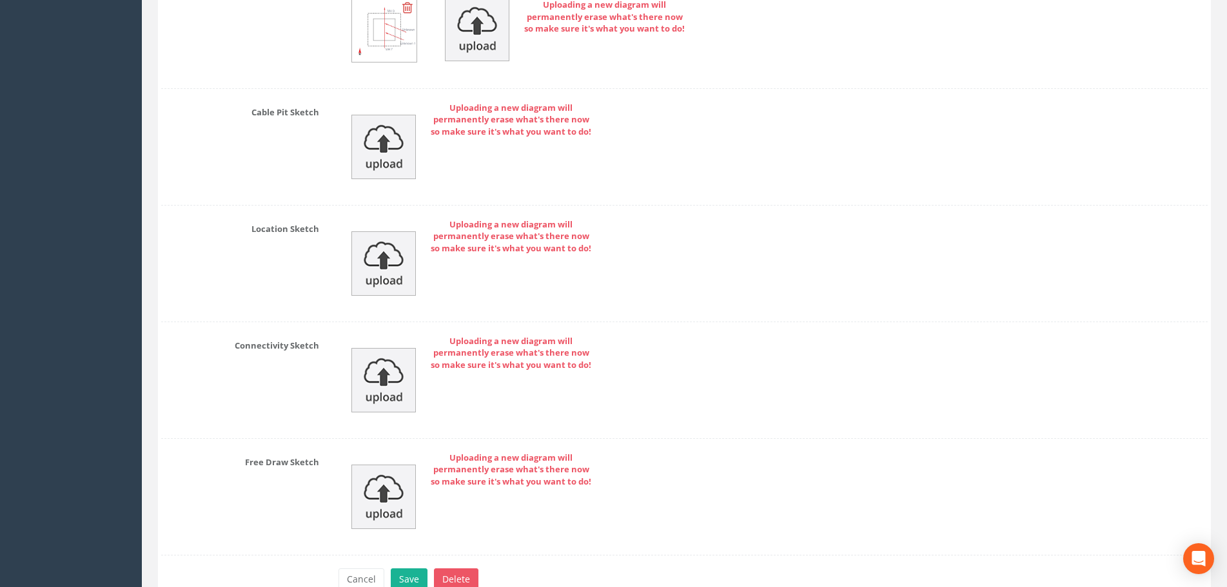
scroll to position [6511, 0]
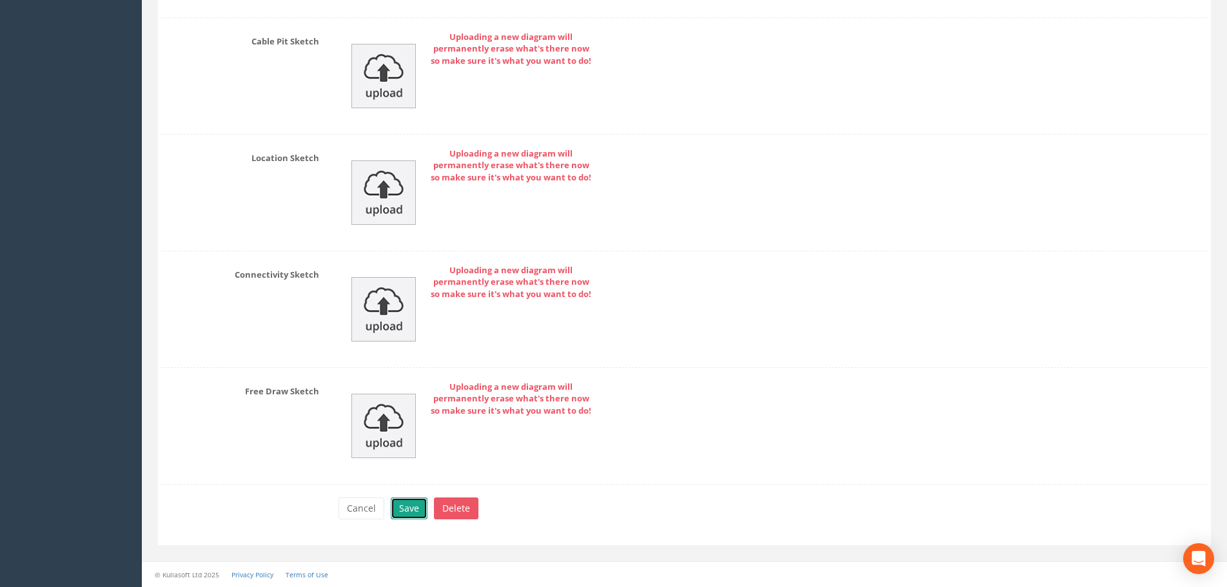
click at [409, 510] on button "Save" at bounding box center [409, 509] width 37 height 22
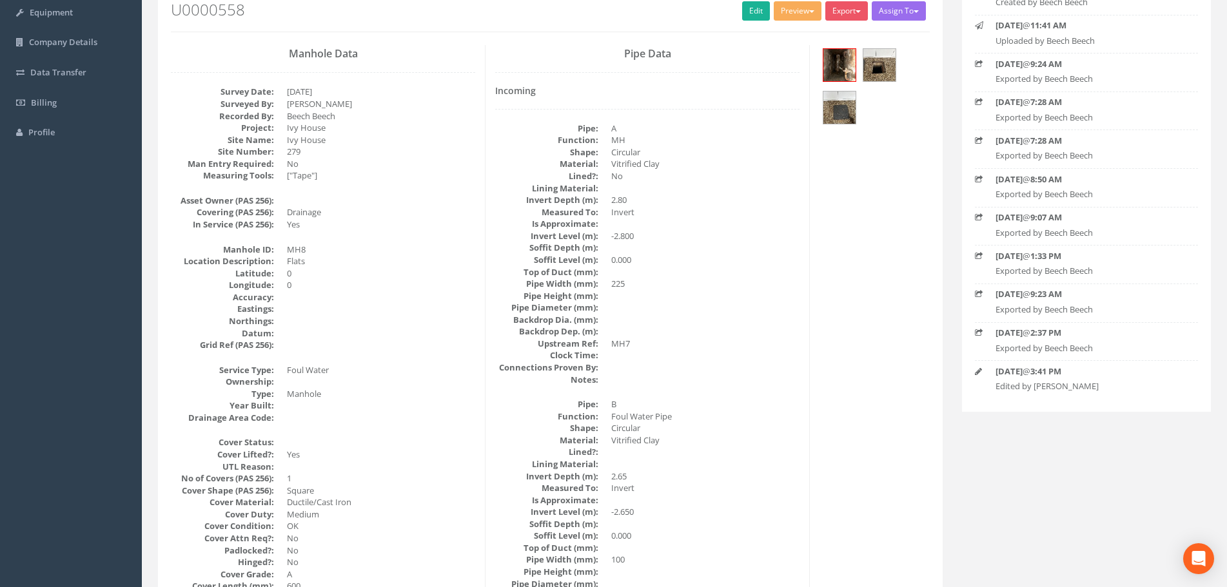
scroll to position [0, 0]
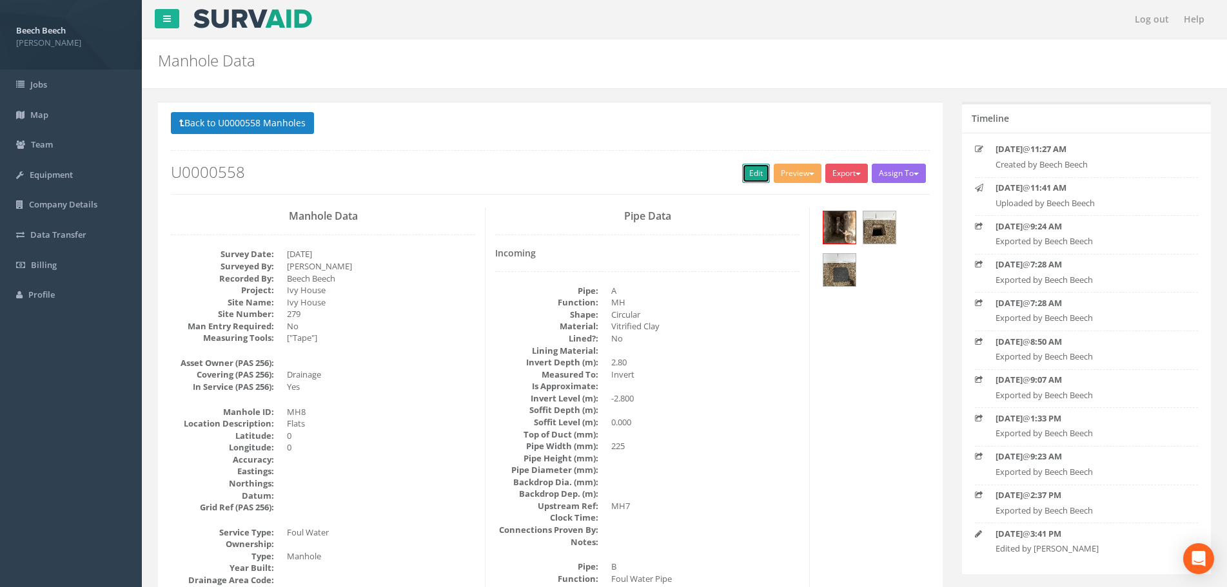
click at [743, 170] on link "Edit" at bounding box center [756, 173] width 28 height 19
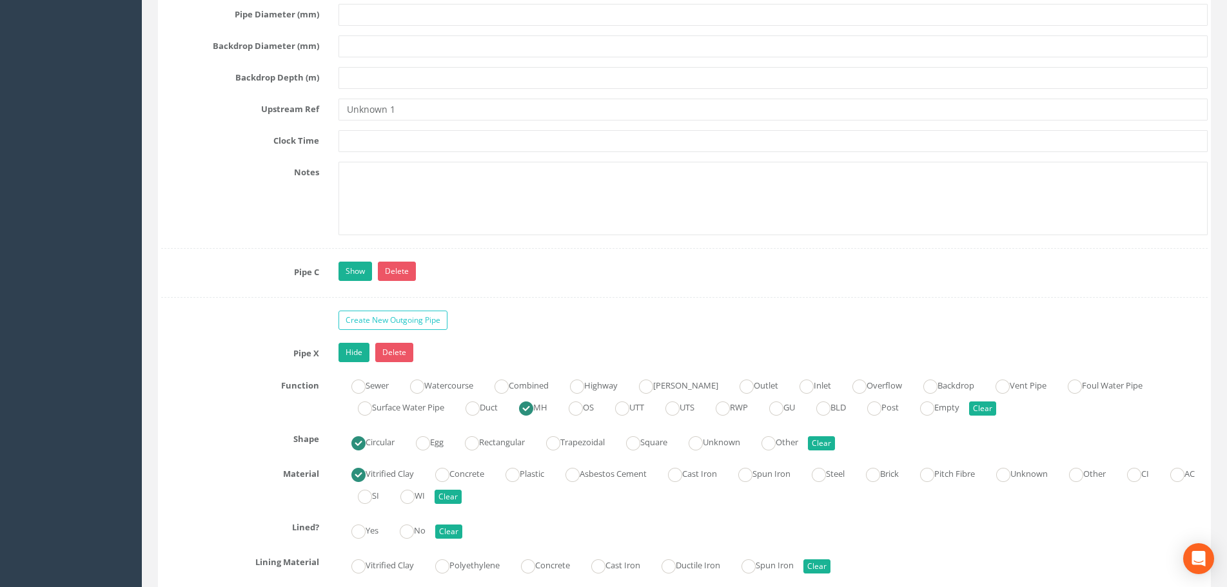
scroll to position [4899, 0]
click at [347, 278] on link "Show" at bounding box center [355, 269] width 34 height 19
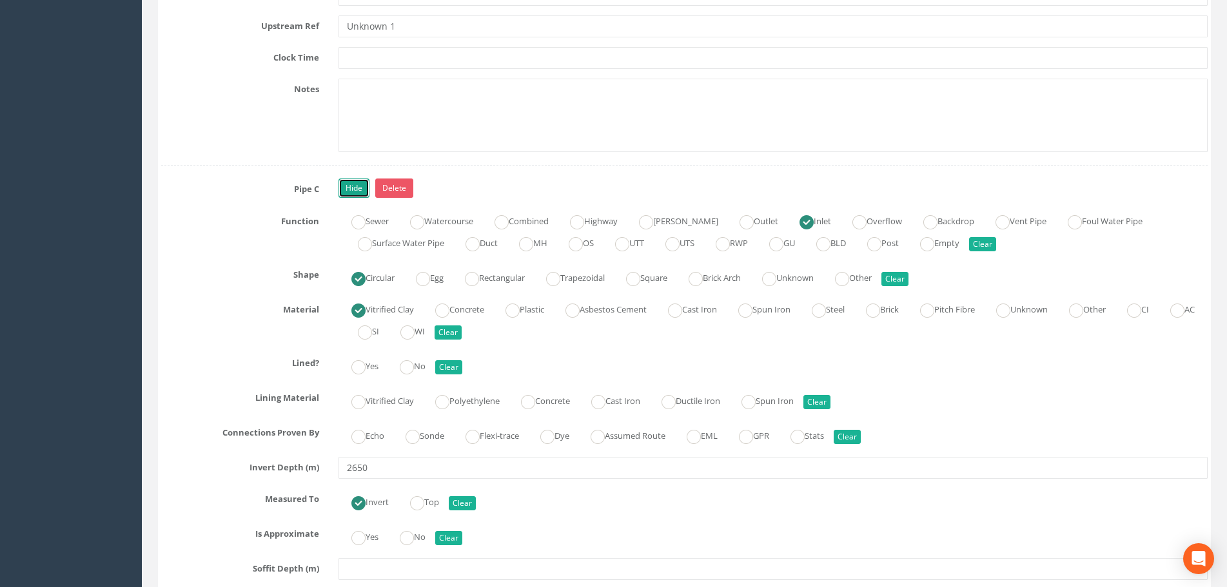
scroll to position [5092, 0]
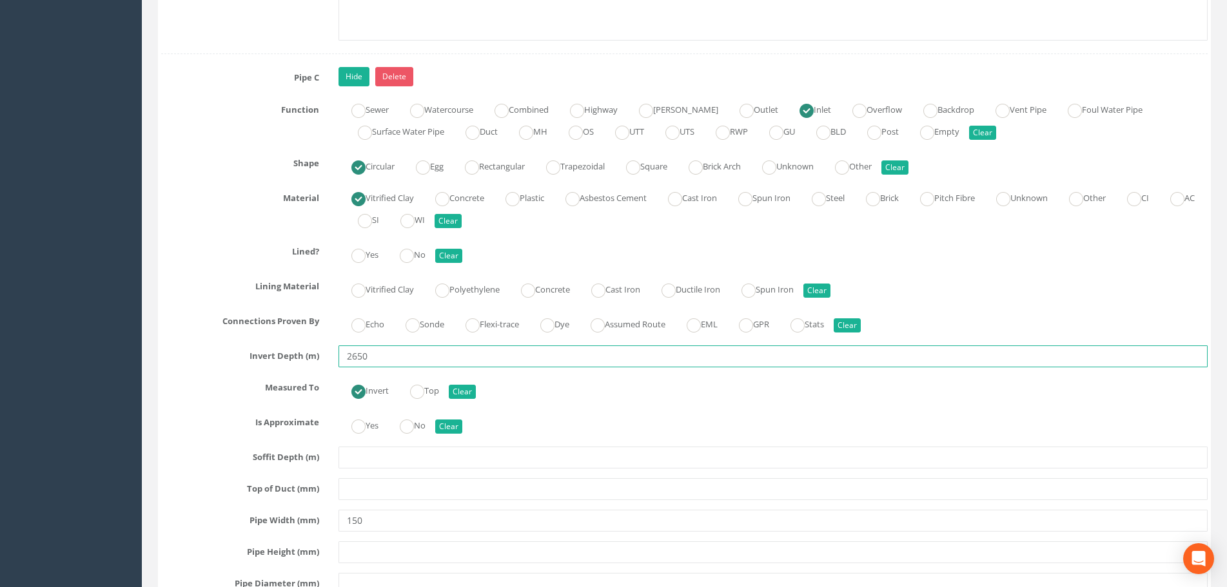
click at [385, 359] on input "2650" at bounding box center [772, 357] width 869 height 22
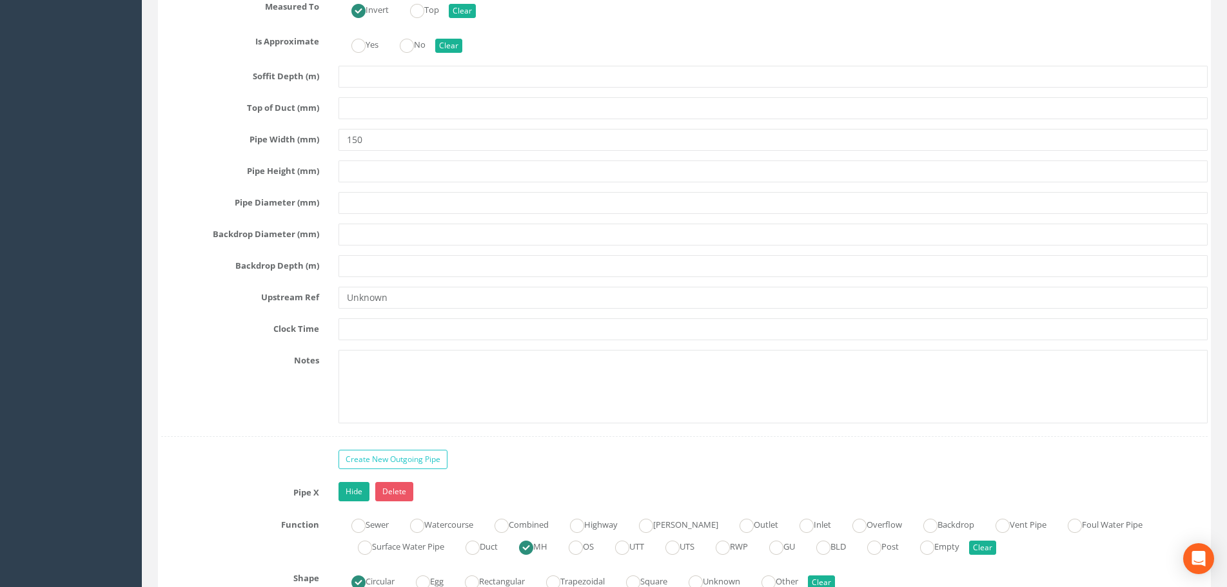
scroll to position [5479, 0]
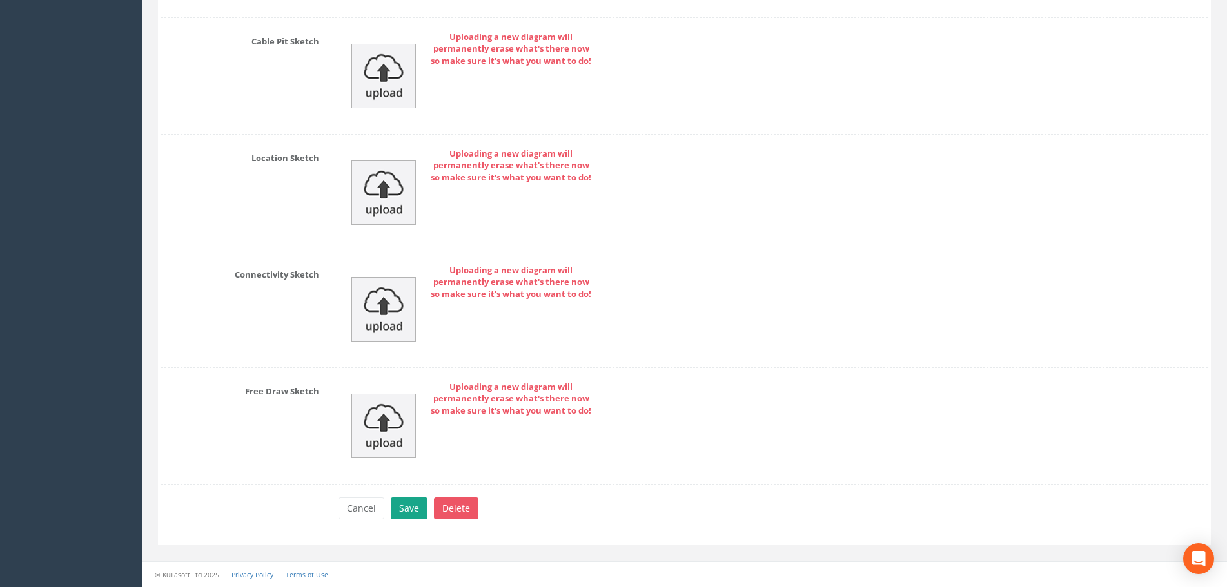
type input "2.65"
click at [421, 512] on button "Save" at bounding box center [409, 509] width 37 height 22
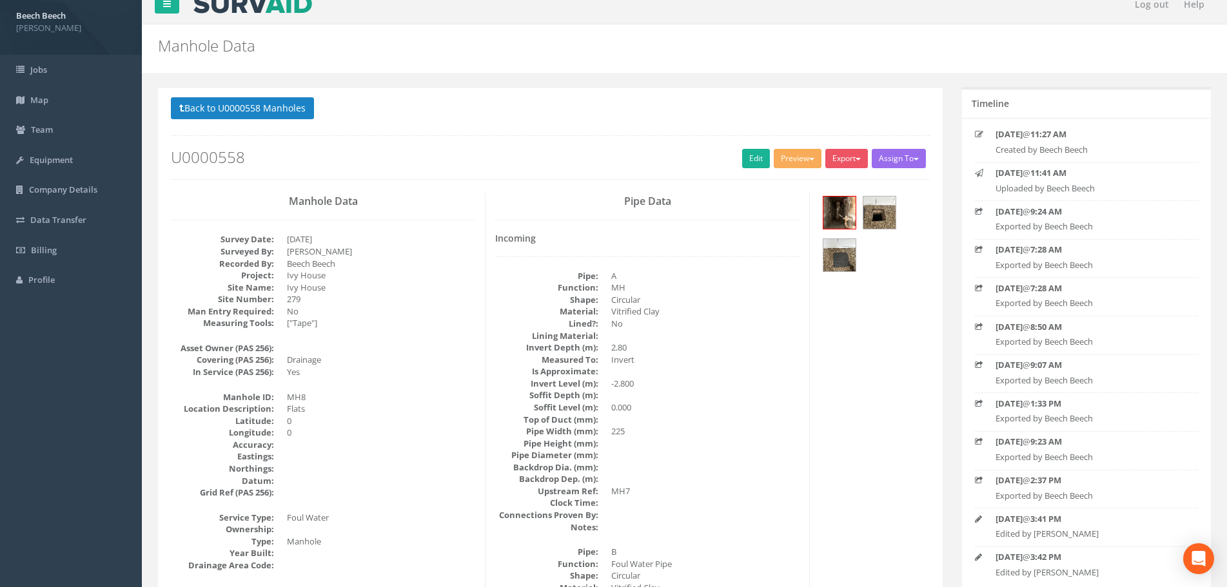
scroll to position [0, 0]
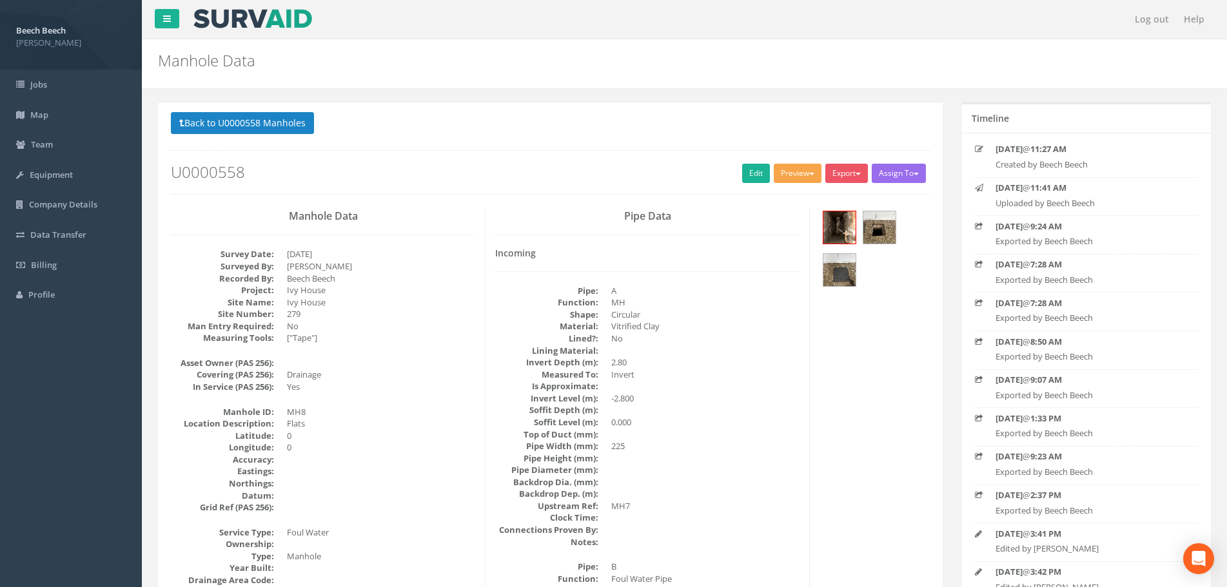
click at [808, 165] on button "Preview" at bounding box center [798, 173] width 48 height 19
click at [777, 197] on link "LFP Manhole" at bounding box center [774, 200] width 98 height 20
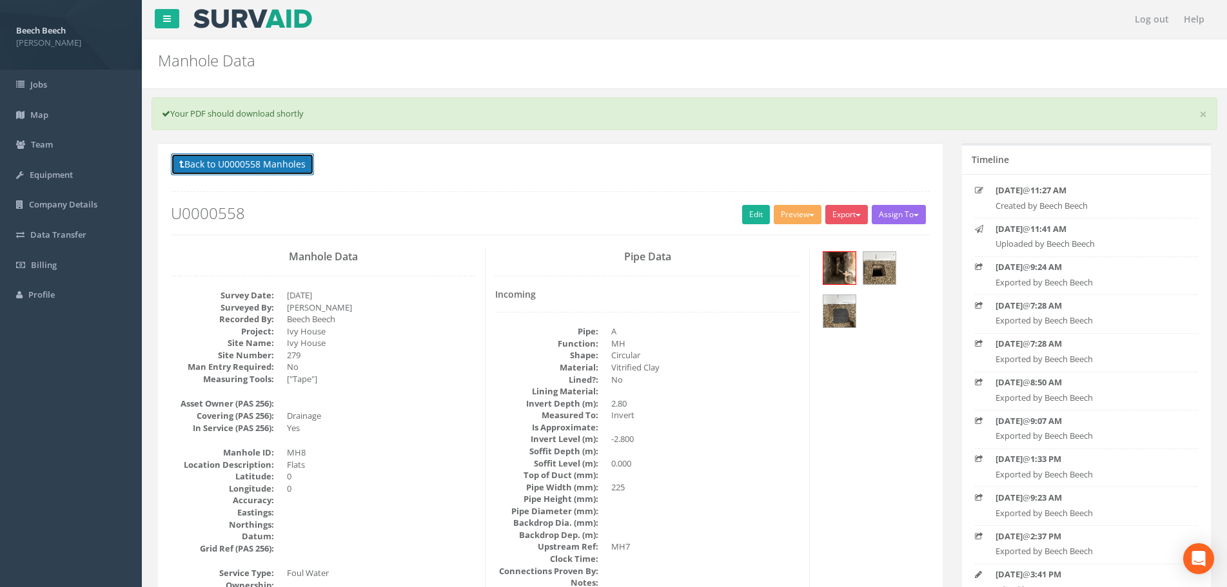
click at [266, 166] on button "Back to U0000558 Manholes" at bounding box center [242, 164] width 143 height 22
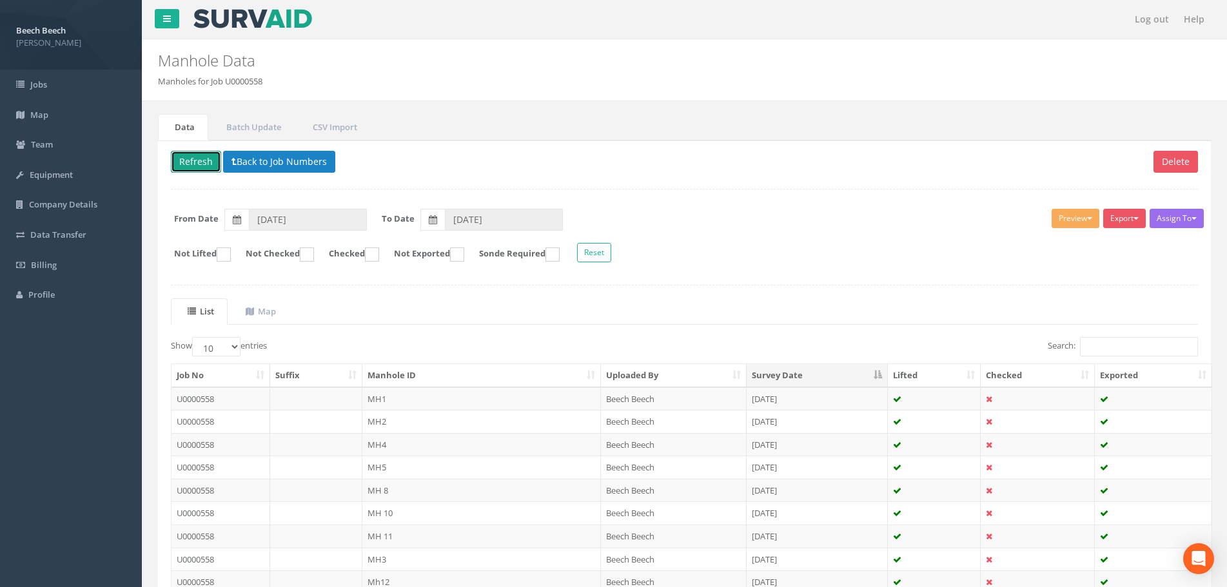
click at [200, 161] on button "Refresh" at bounding box center [196, 162] width 50 height 22
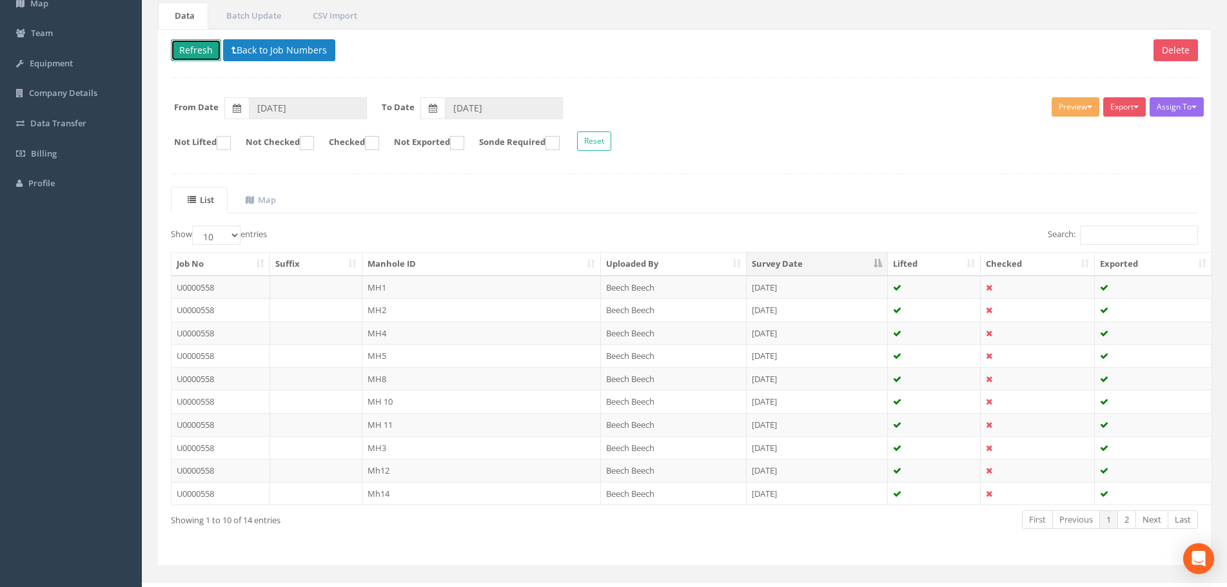
scroll to position [129, 0]
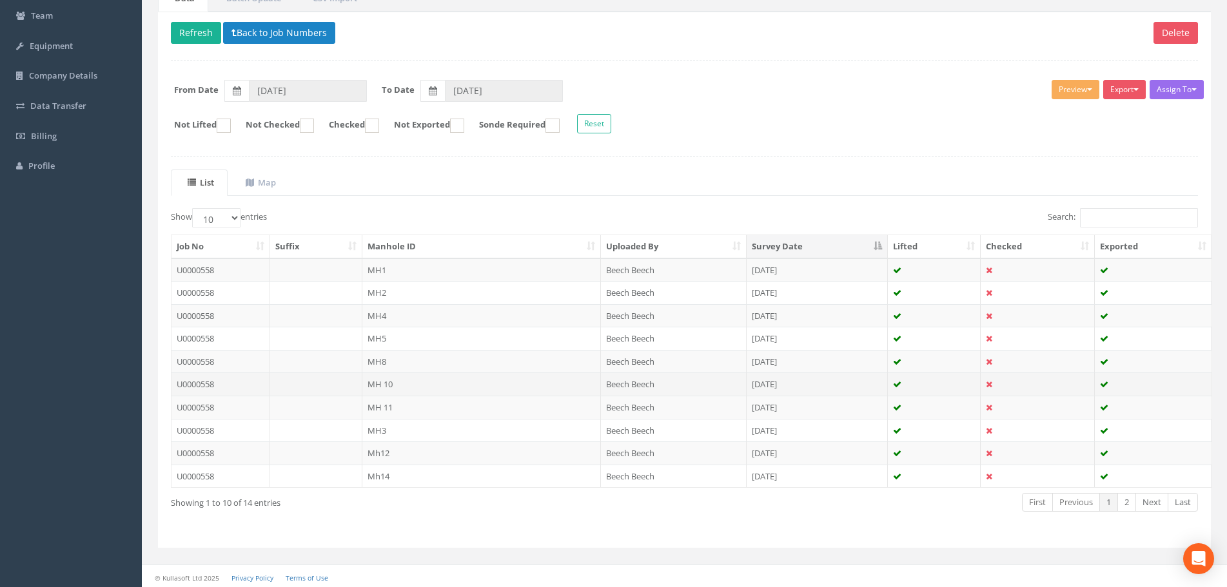
click at [391, 384] on td "MH 10" at bounding box center [481, 384] width 238 height 23
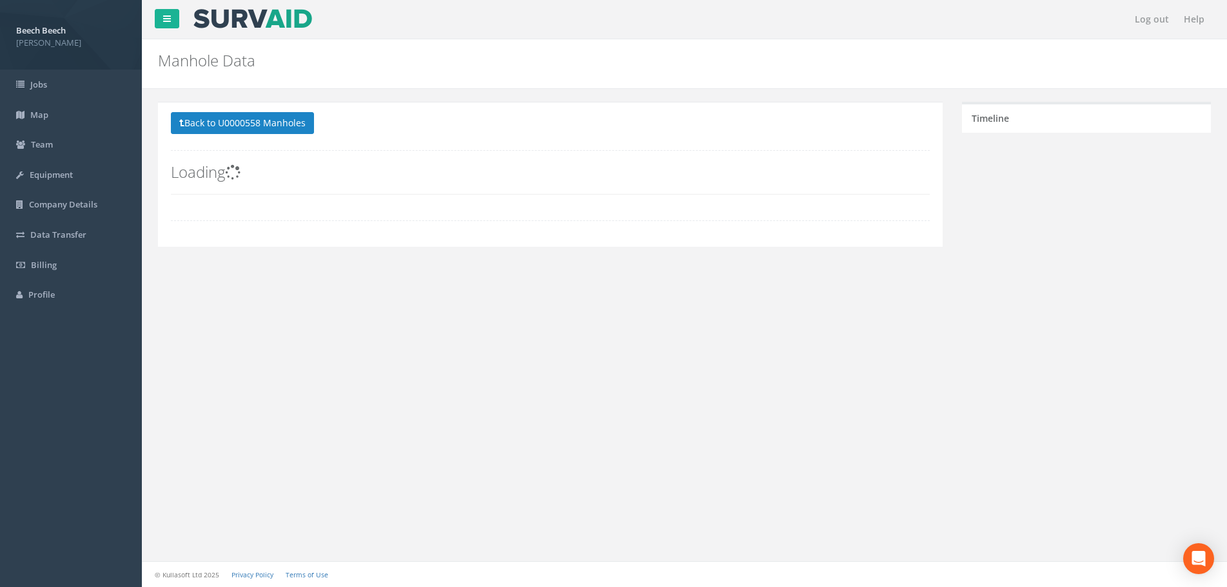
scroll to position [0, 0]
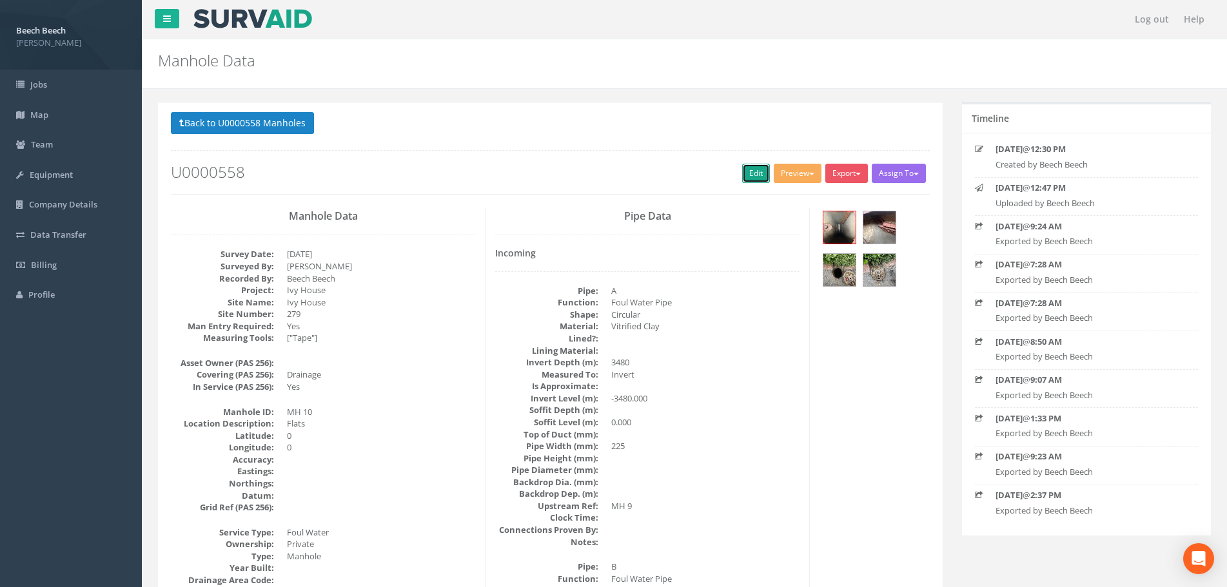
click at [755, 171] on link "Edit" at bounding box center [756, 173] width 28 height 19
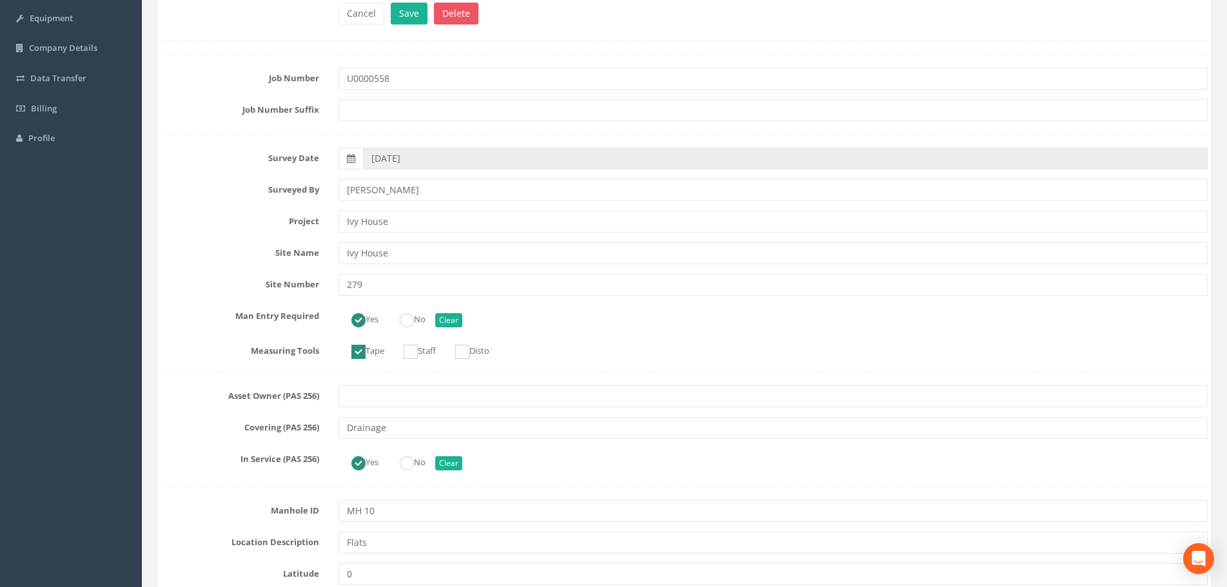
scroll to position [322, 0]
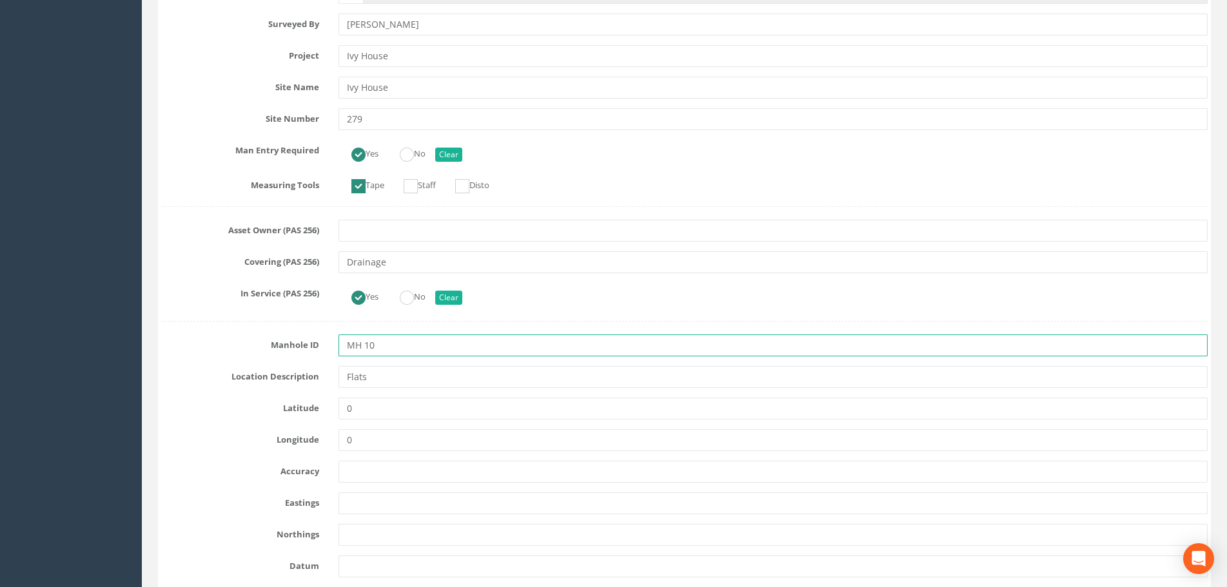
click at [367, 346] on input "MH 10" at bounding box center [772, 346] width 869 height 22
click at [364, 347] on input "MH 10" at bounding box center [772, 346] width 869 height 22
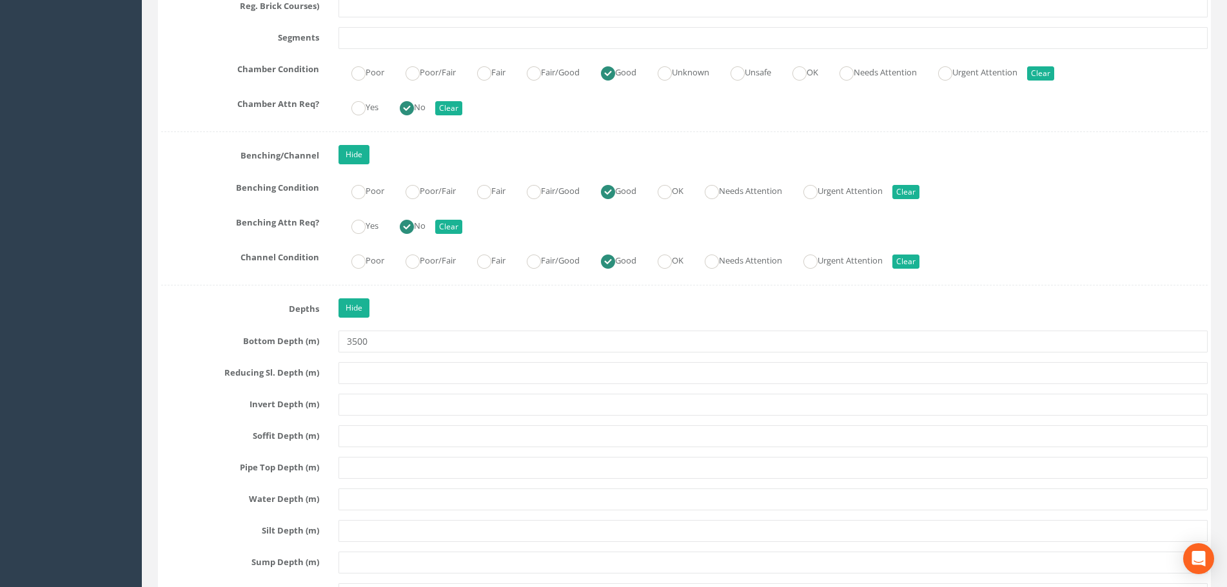
scroll to position [2901, 0]
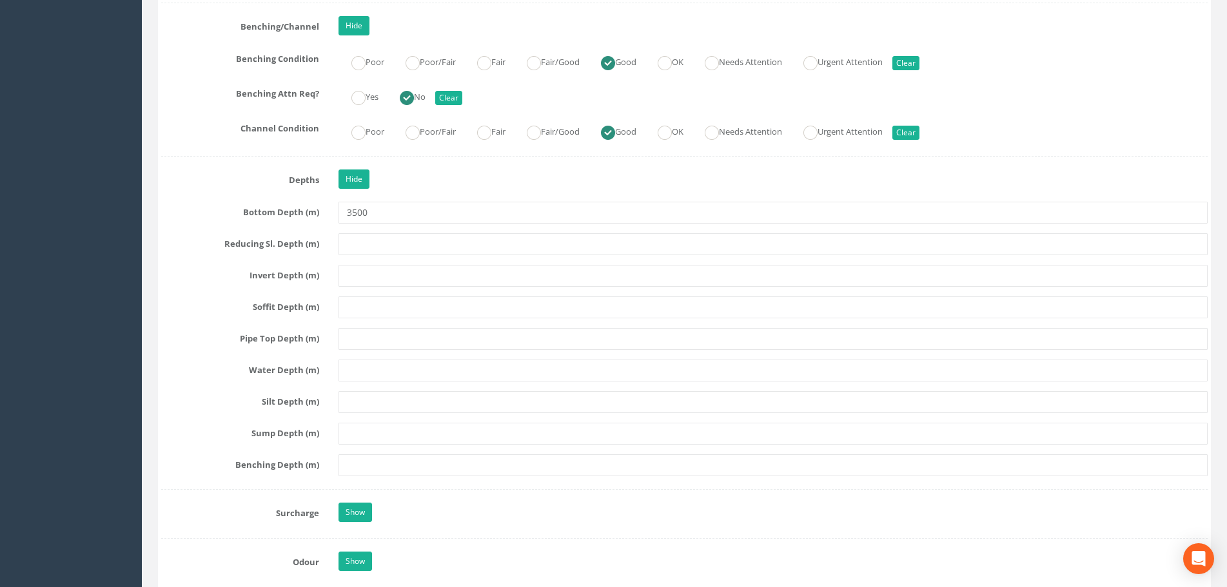
type input "MH10"
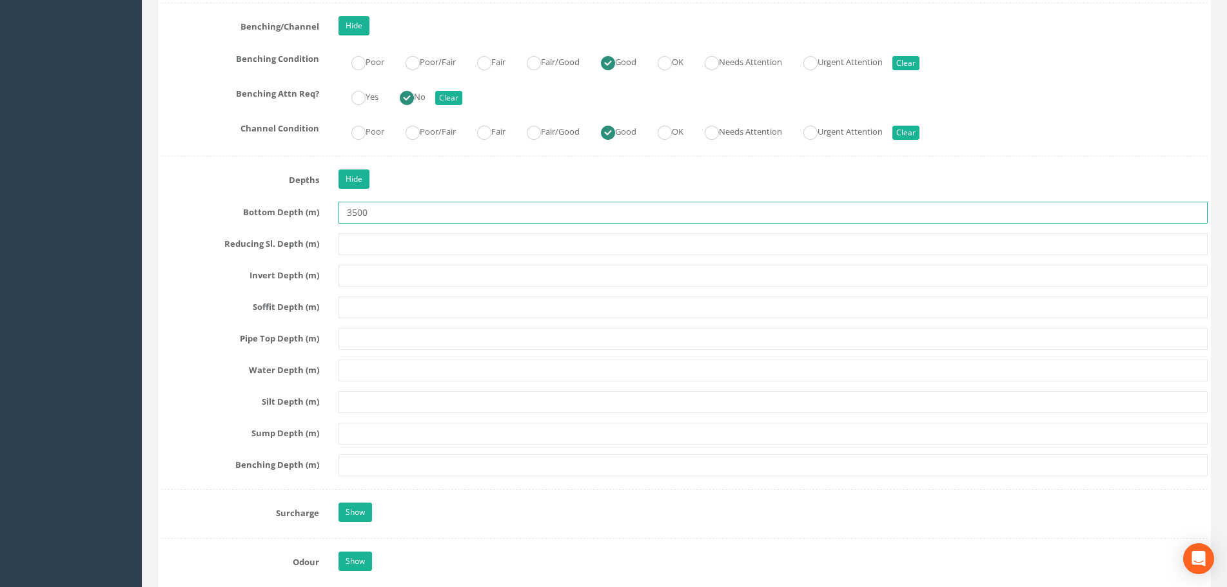
drag, startPoint x: 365, startPoint y: 217, endPoint x: 311, endPoint y: 217, distance: 54.8
click at [311, 217] on div "Bottom Depth (m) 3500" at bounding box center [684, 213] width 1066 height 22
type input "3.50"
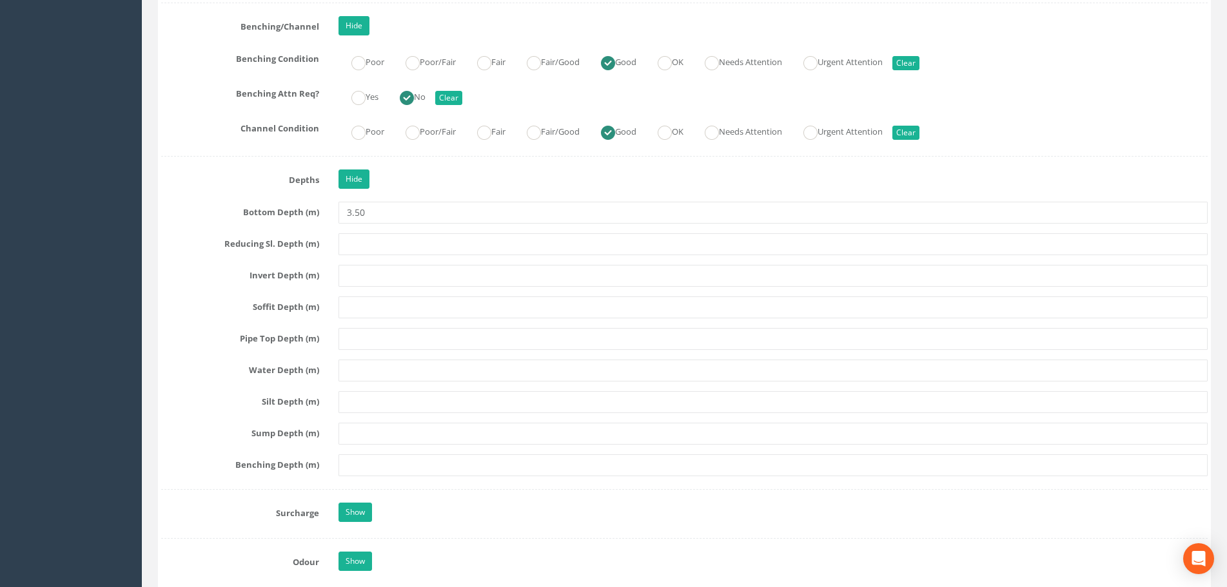
click at [202, 247] on label "Reducing Sl. Depth (m)" at bounding box center [239, 241] width 177 height 17
click at [219, 235] on label "Reducing Sl. Depth (m)" at bounding box center [239, 241] width 177 height 17
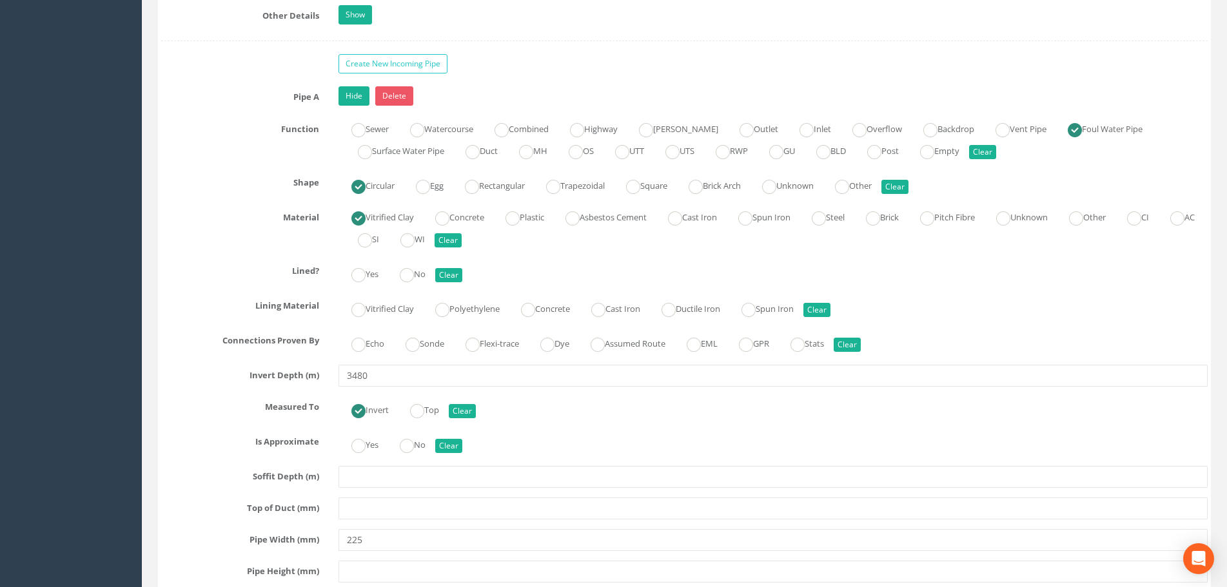
scroll to position [3610, 0]
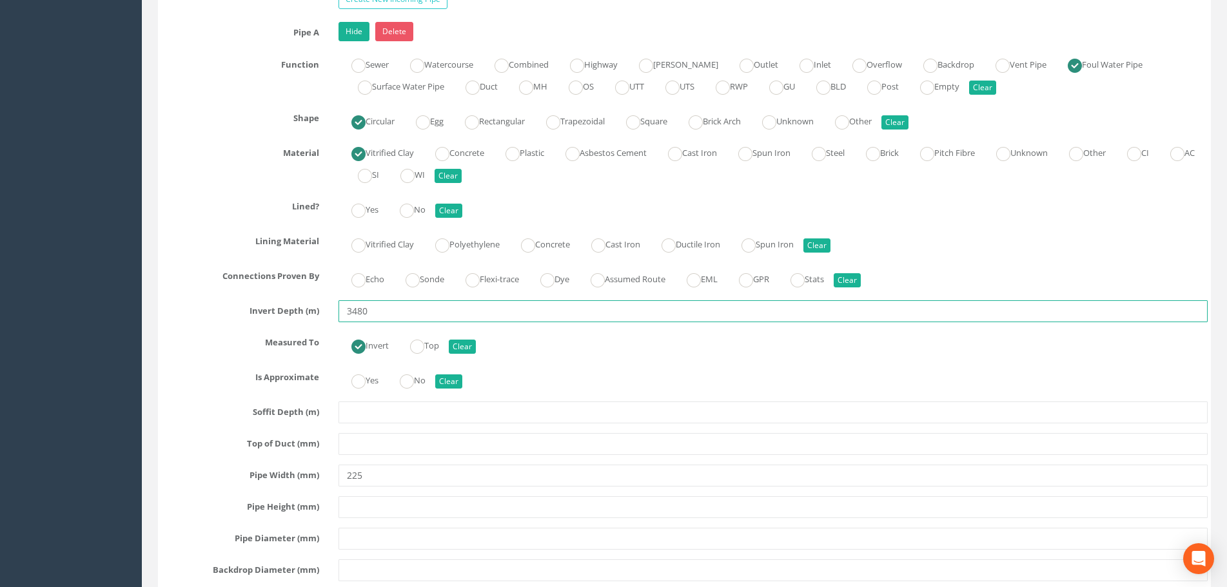
drag, startPoint x: 382, startPoint y: 312, endPoint x: 297, endPoint y: 316, distance: 84.5
click at [298, 315] on div "Invert Depth (m) 3480" at bounding box center [684, 311] width 1066 height 22
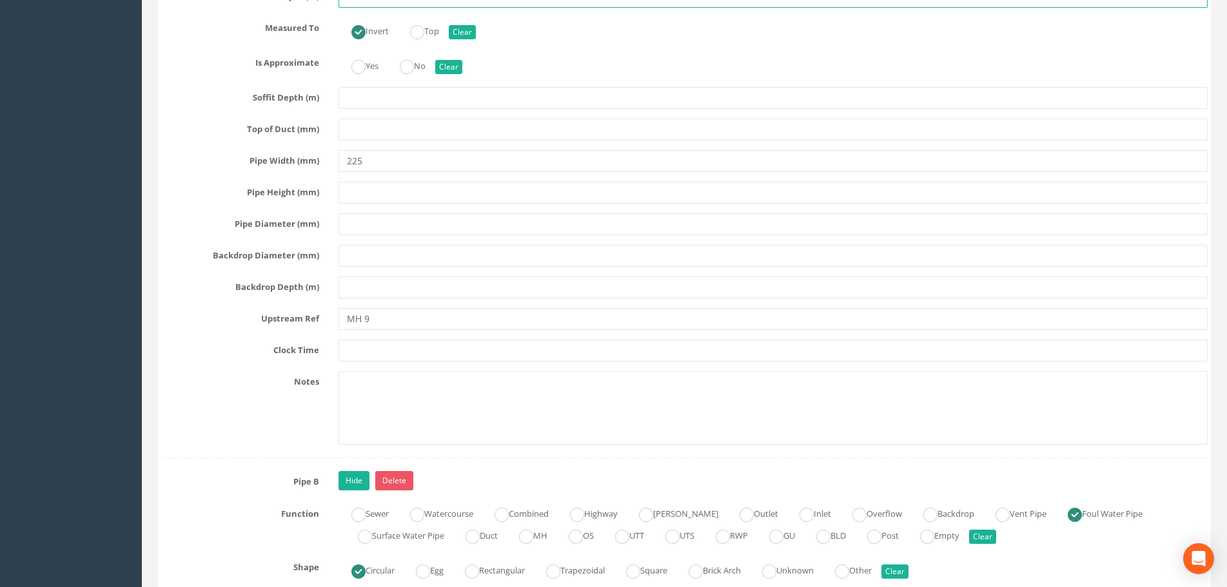
scroll to position [3996, 0]
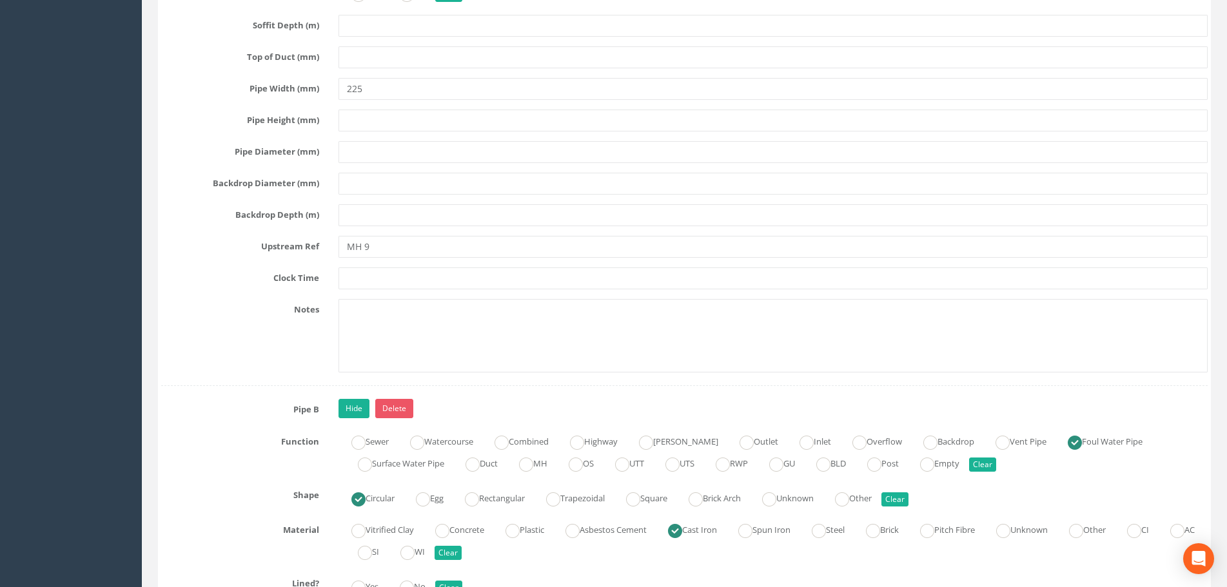
type input "3.48"
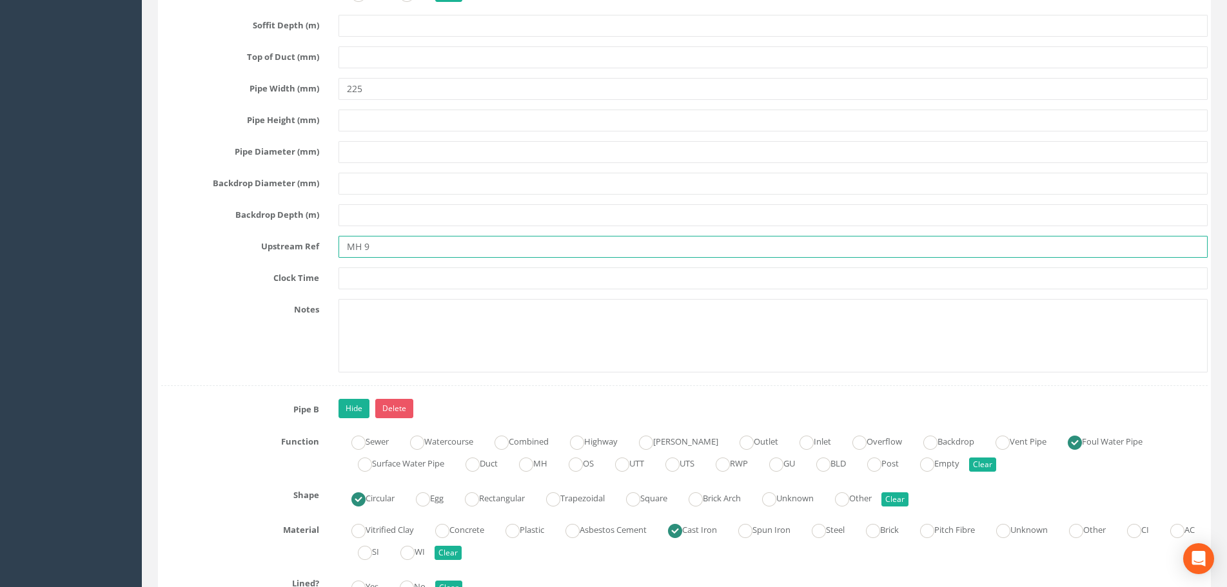
click at [366, 246] on input "MH 9" at bounding box center [772, 247] width 869 height 22
type input "MH9"
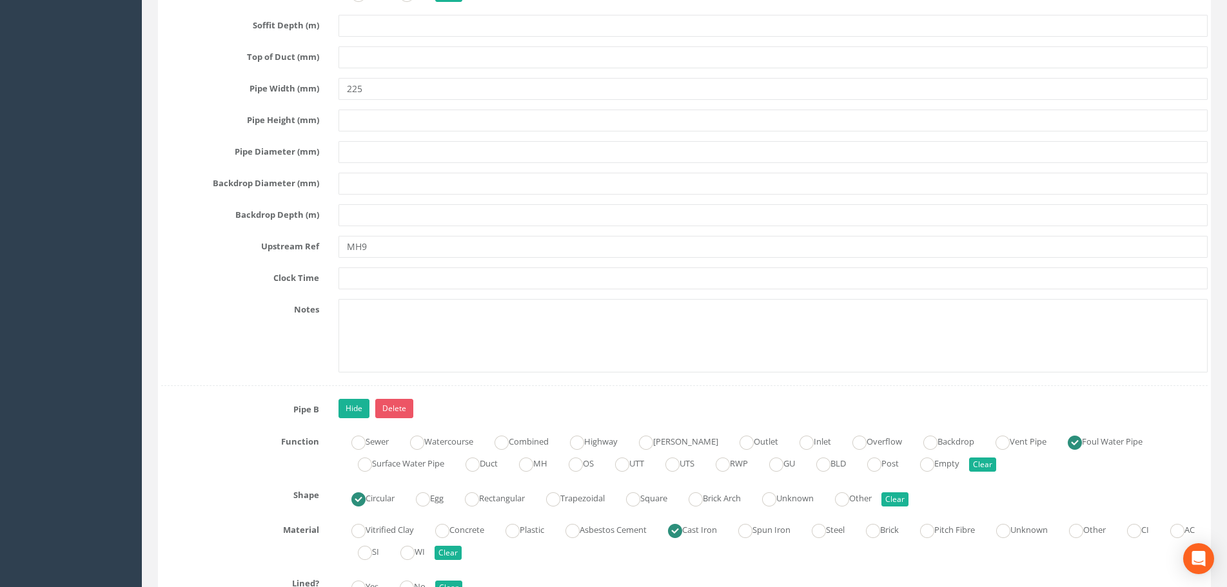
click at [213, 274] on label "Clock Time" at bounding box center [239, 276] width 177 height 17
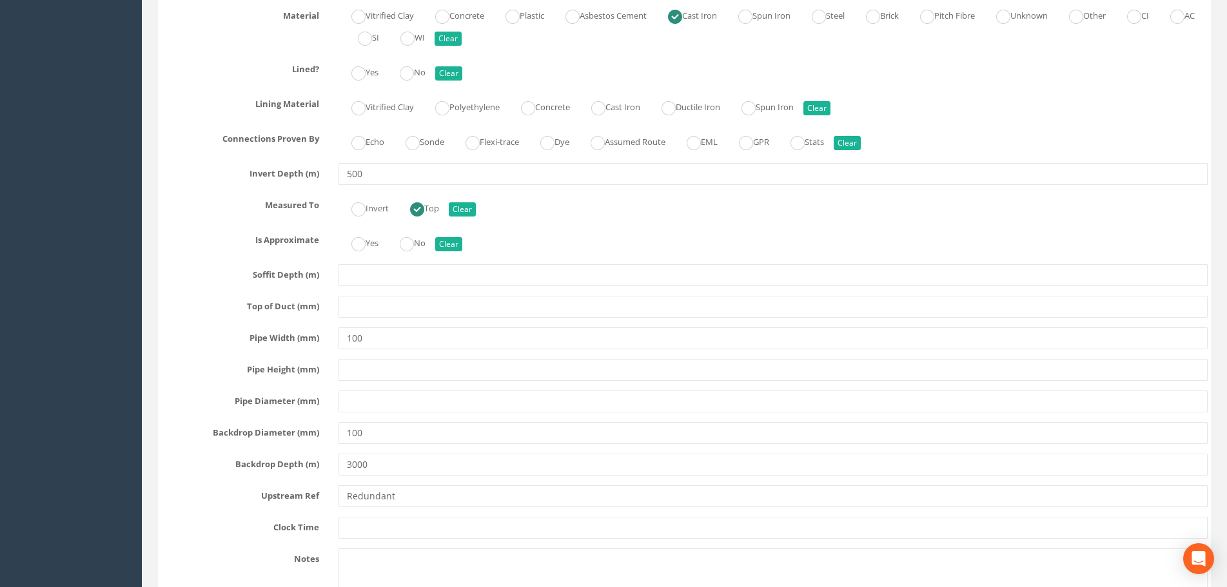
scroll to position [4512, 0]
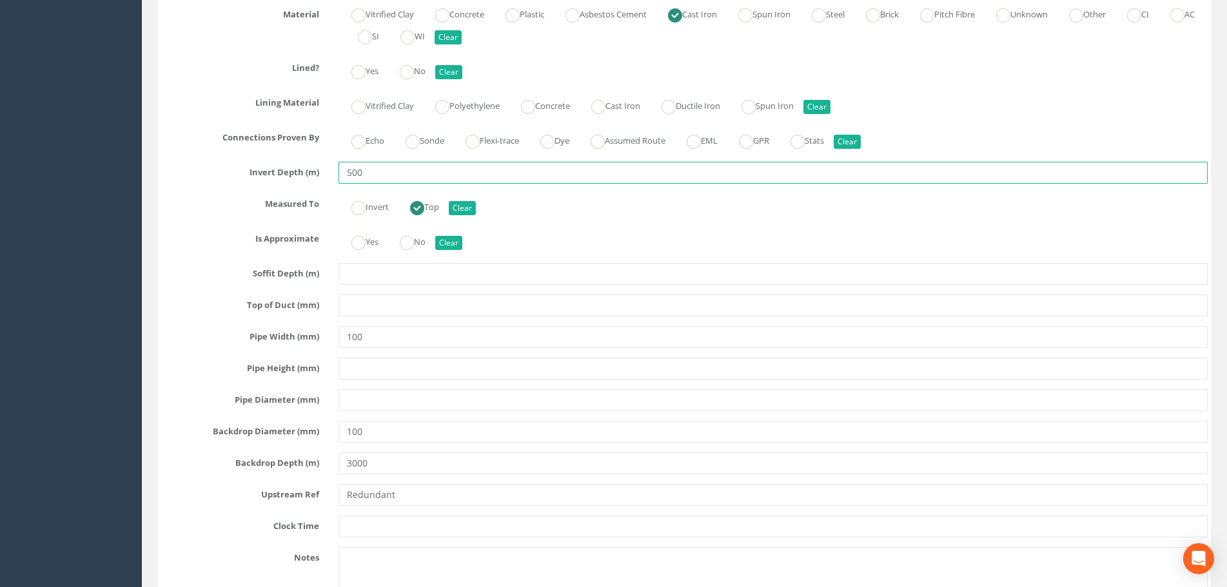
drag, startPoint x: 377, startPoint y: 176, endPoint x: 294, endPoint y: 177, distance: 83.2
click at [294, 176] on div "Invert Depth (m) 500" at bounding box center [684, 173] width 1066 height 22
type input "0.50"
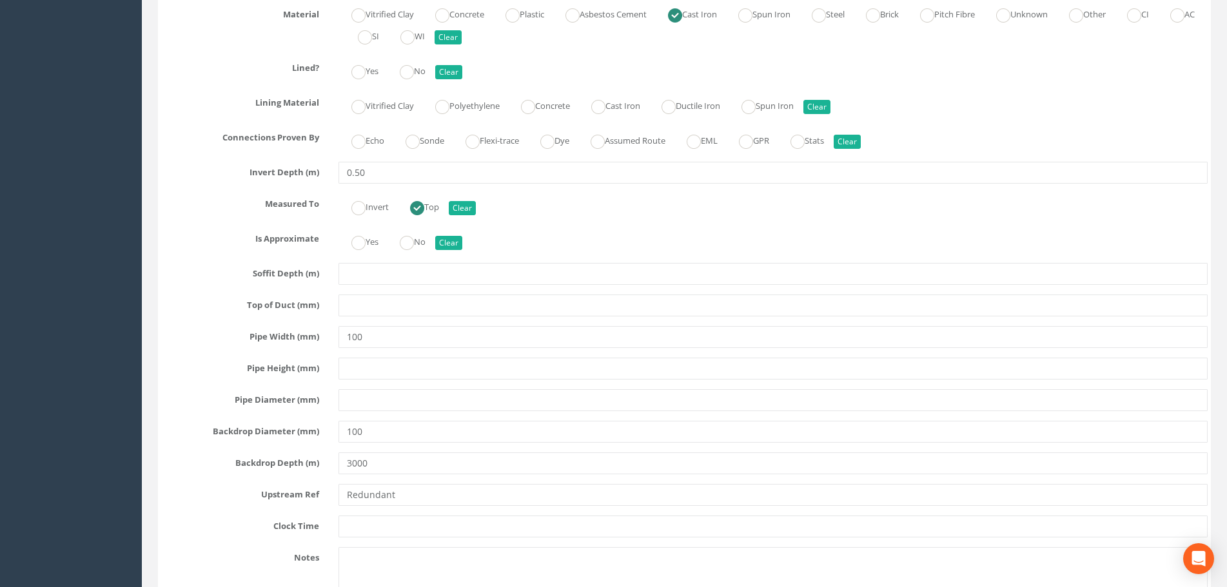
click at [219, 217] on div "Measured To Invert Top Clear" at bounding box center [684, 205] width 1066 height 25
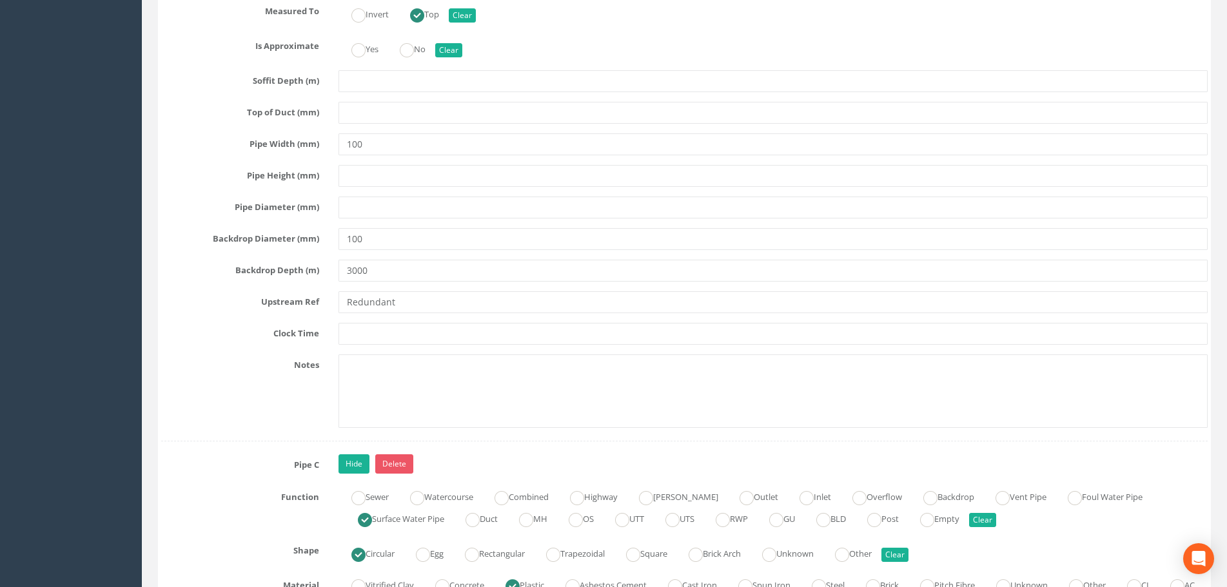
scroll to position [4706, 0]
drag, startPoint x: 393, startPoint y: 273, endPoint x: 299, endPoint y: 273, distance: 93.5
click at [299, 273] on div "Backdrop Depth (m) 3000" at bounding box center [684, 270] width 1066 height 22
type input "3.00"
click at [219, 299] on label "Upstream Ref" at bounding box center [239, 299] width 177 height 17
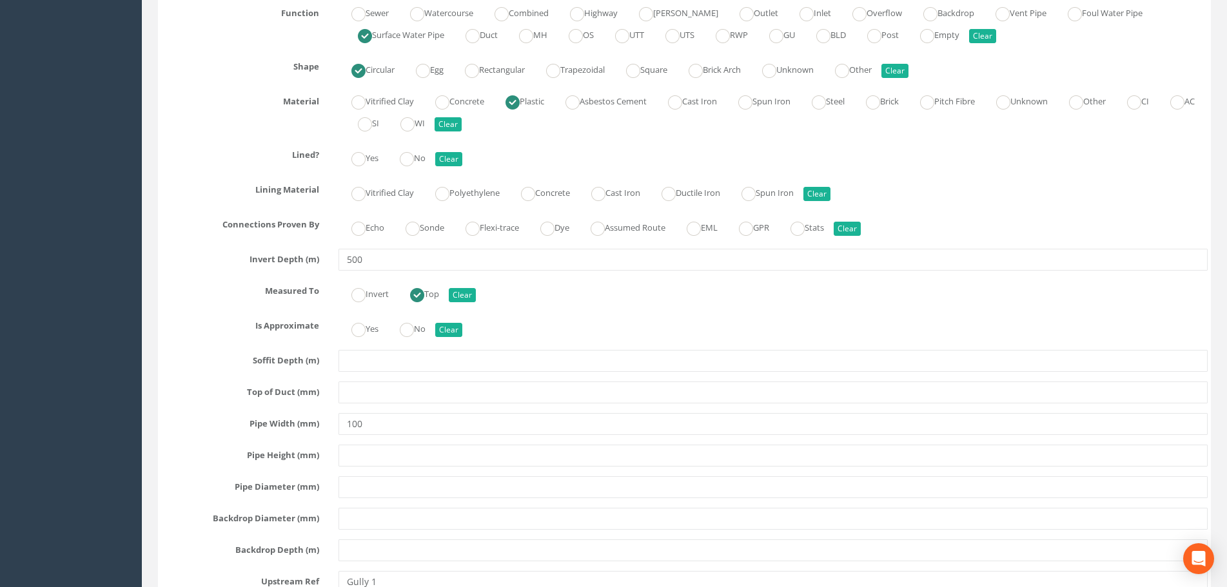
scroll to position [5221, 0]
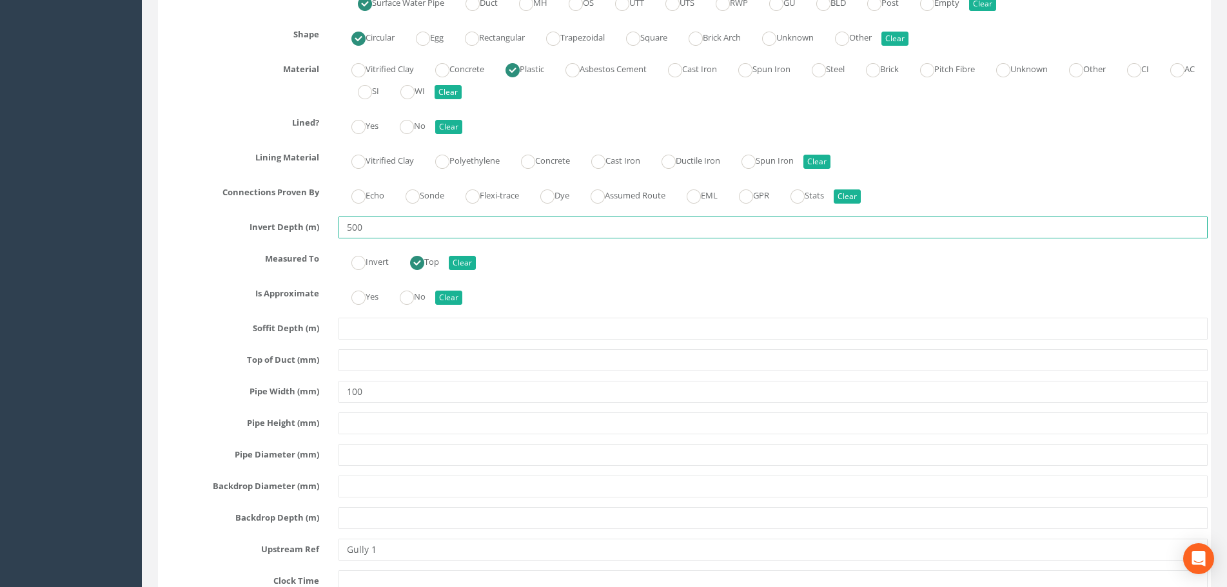
drag, startPoint x: 385, startPoint y: 229, endPoint x: 299, endPoint y: 233, distance: 85.8
click at [299, 233] on div "Invert Depth (m) 500" at bounding box center [684, 228] width 1066 height 22
type input "0.50"
click at [194, 269] on div "Measured To Invert Top Clear" at bounding box center [684, 260] width 1066 height 25
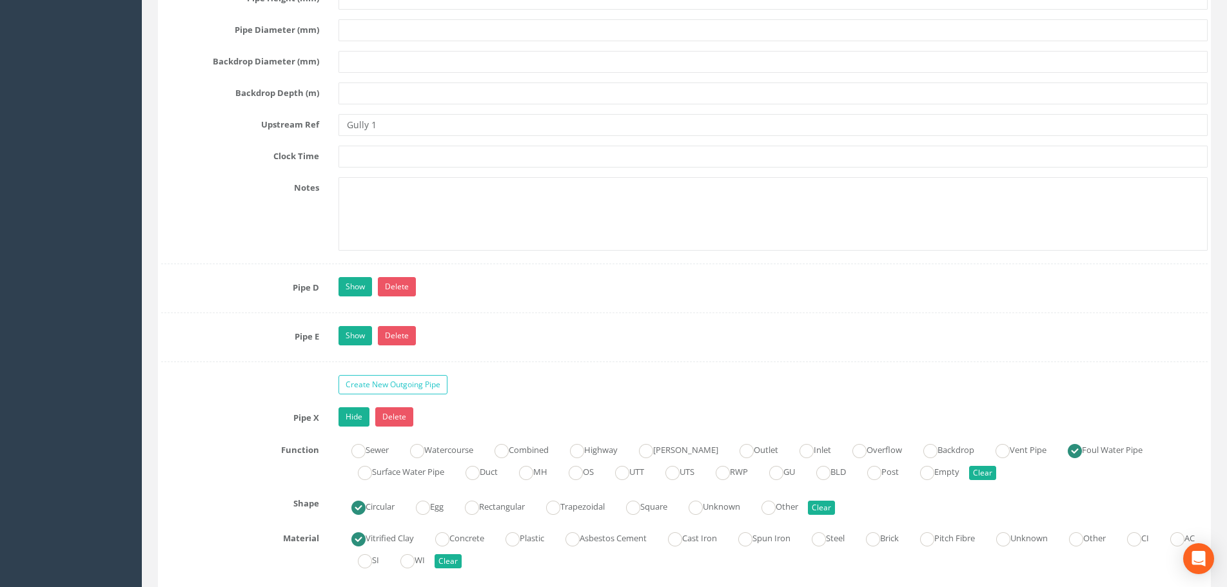
scroll to position [5672, 0]
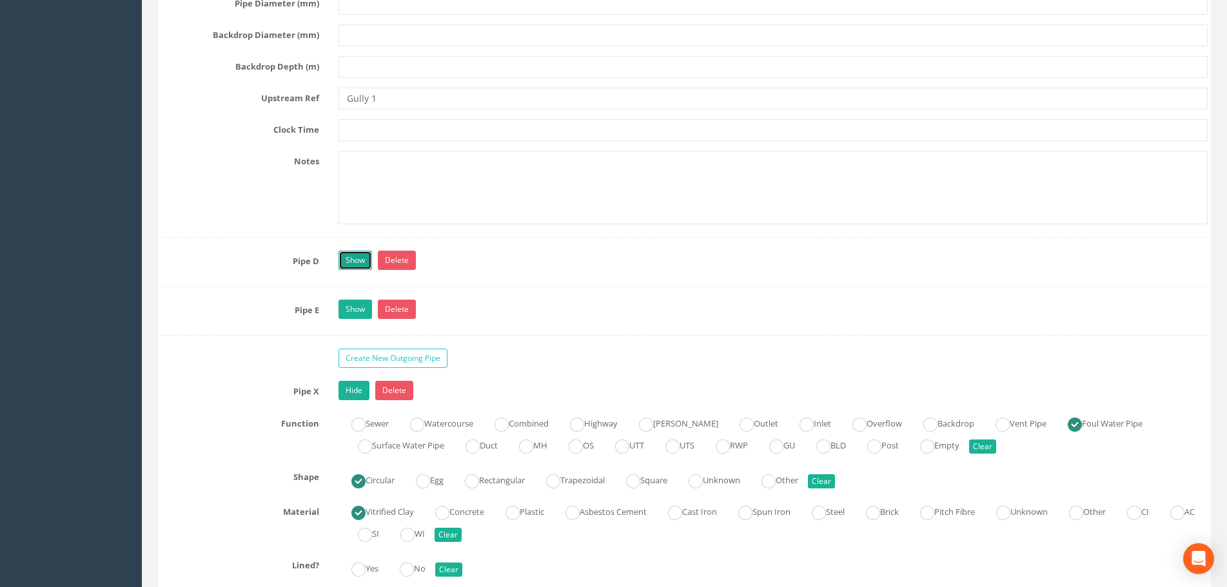
click at [366, 253] on link "Show" at bounding box center [355, 260] width 34 height 19
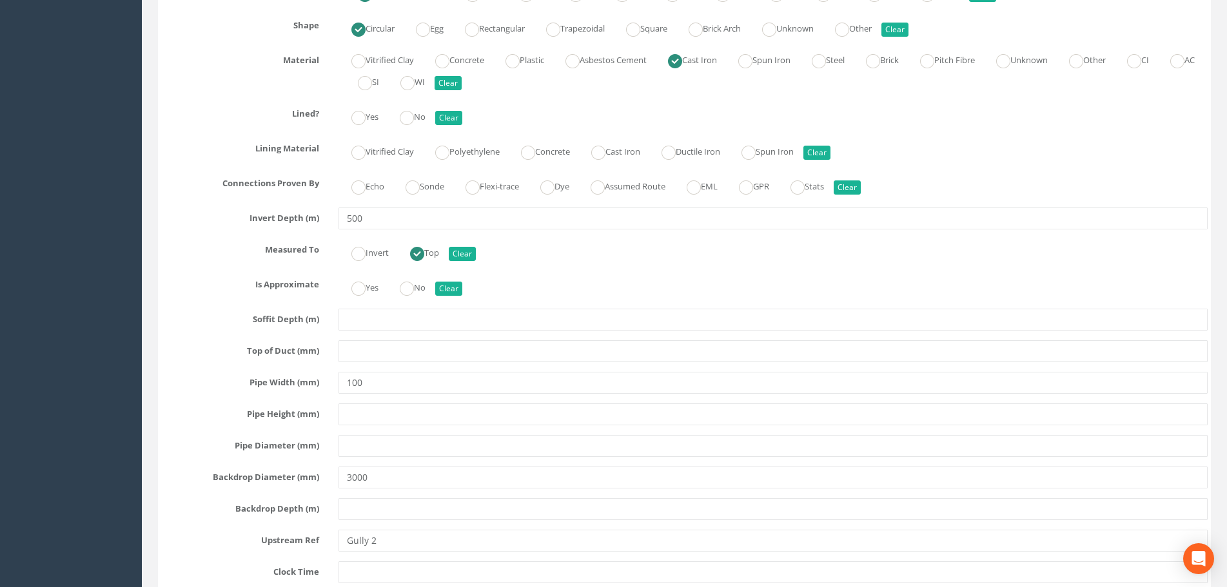
scroll to position [5995, 0]
drag, startPoint x: 254, startPoint y: 239, endPoint x: 201, endPoint y: 240, distance: 52.9
click at [201, 240] on div "Pipe D Hide Delete Function Sewer Watercourse Combined Highway [PERSON_NAME] Ou…" at bounding box center [684, 303] width 1046 height 751
type input "-"
type input "0.50"
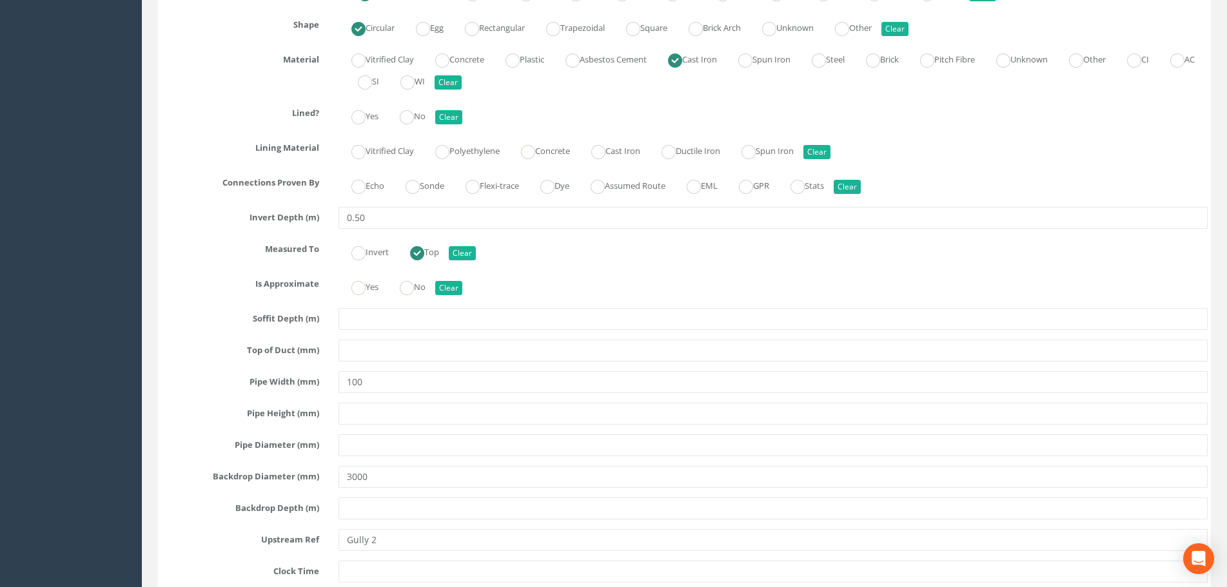
click at [199, 242] on label "Measured To" at bounding box center [239, 246] width 177 height 17
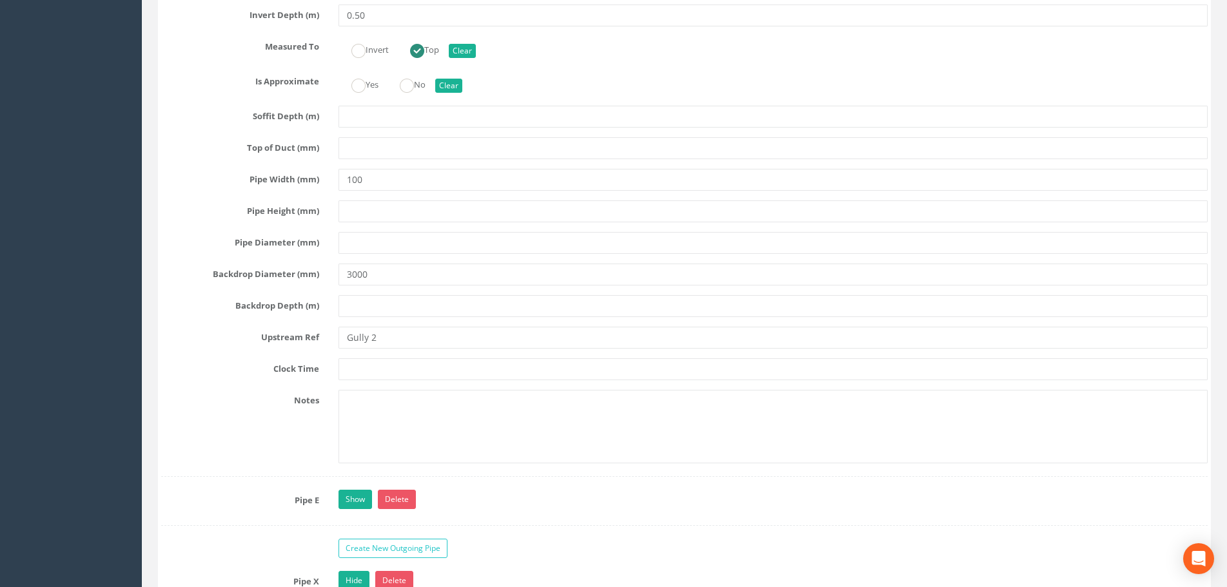
scroll to position [6253, 0]
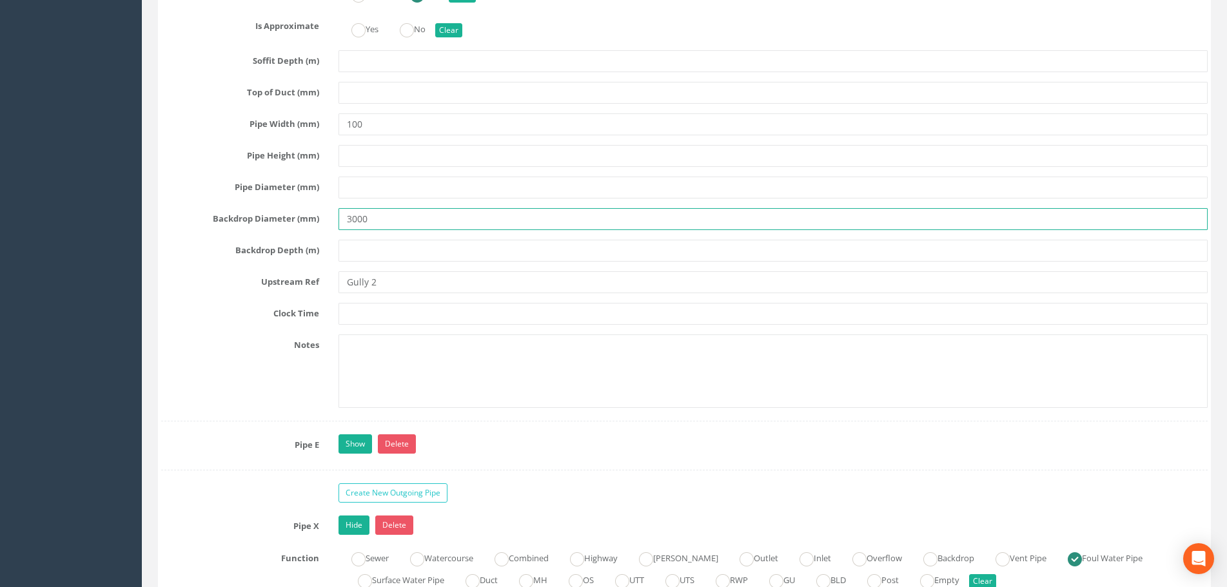
drag, startPoint x: 344, startPoint y: 221, endPoint x: 311, endPoint y: 222, distance: 33.5
click at [311, 222] on div "Backdrop Diameter (mm) 3000" at bounding box center [684, 219] width 1066 height 22
click at [202, 301] on div "Pipe D Hide Delete Function Sewer Watercourse Combined Highway [PERSON_NAME] Ou…" at bounding box center [684, 46] width 1046 height 751
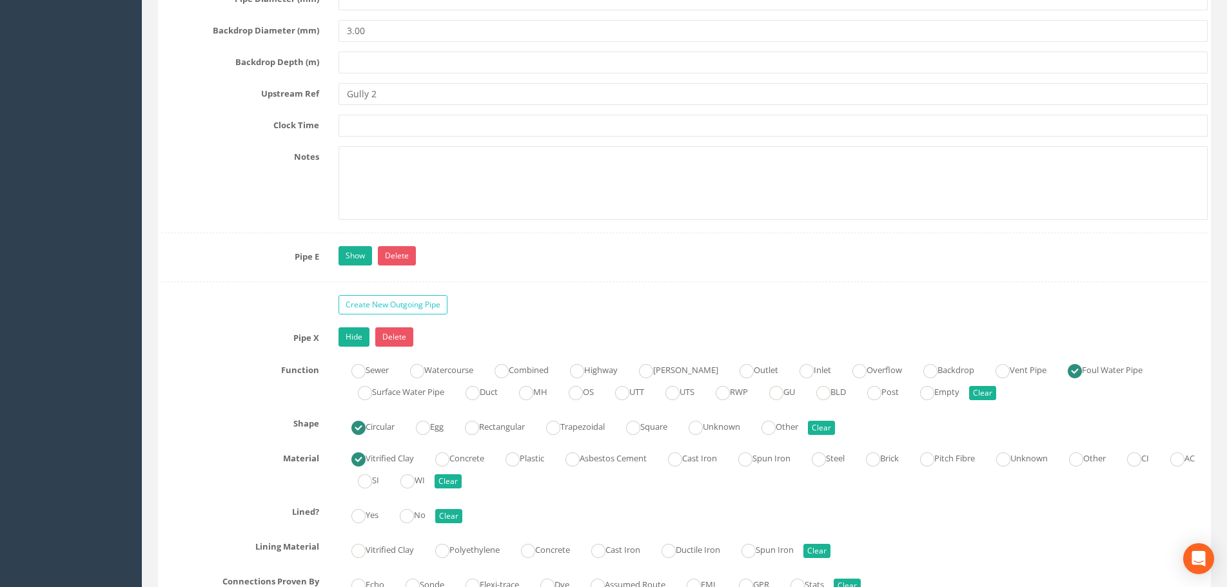
scroll to position [6317, 0]
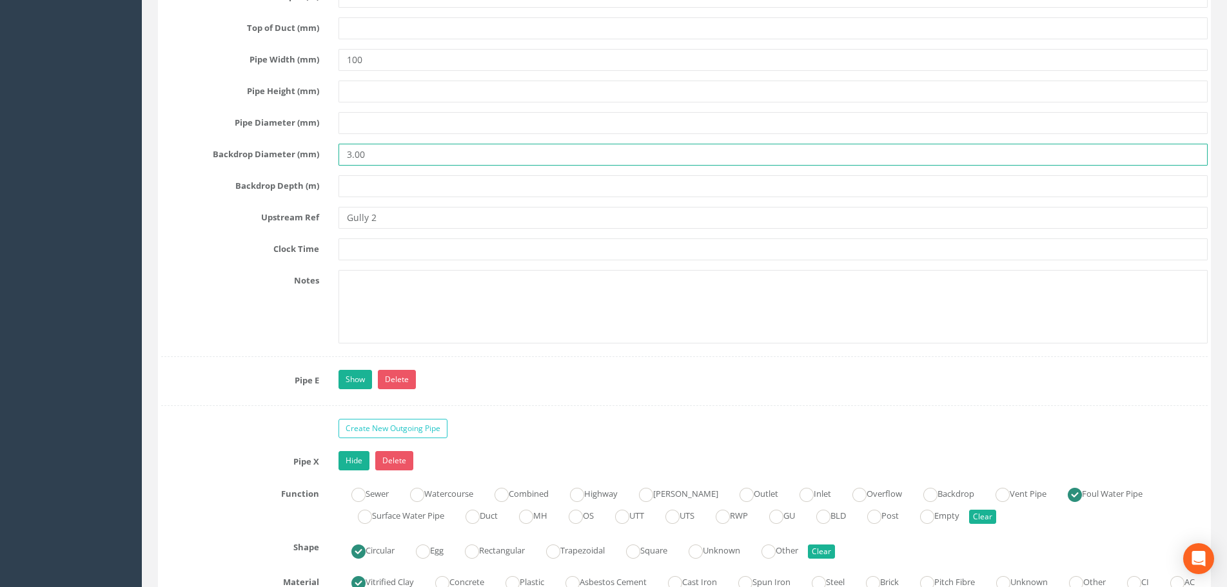
click at [356, 159] on input "3.00" at bounding box center [772, 155] width 869 height 22
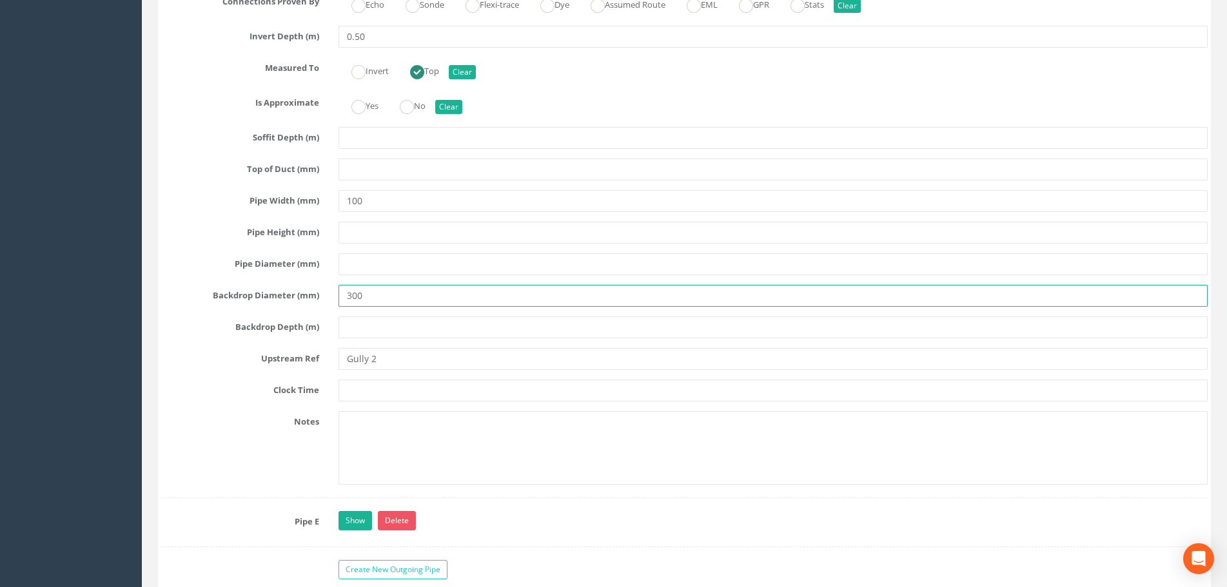
scroll to position [6059, 0]
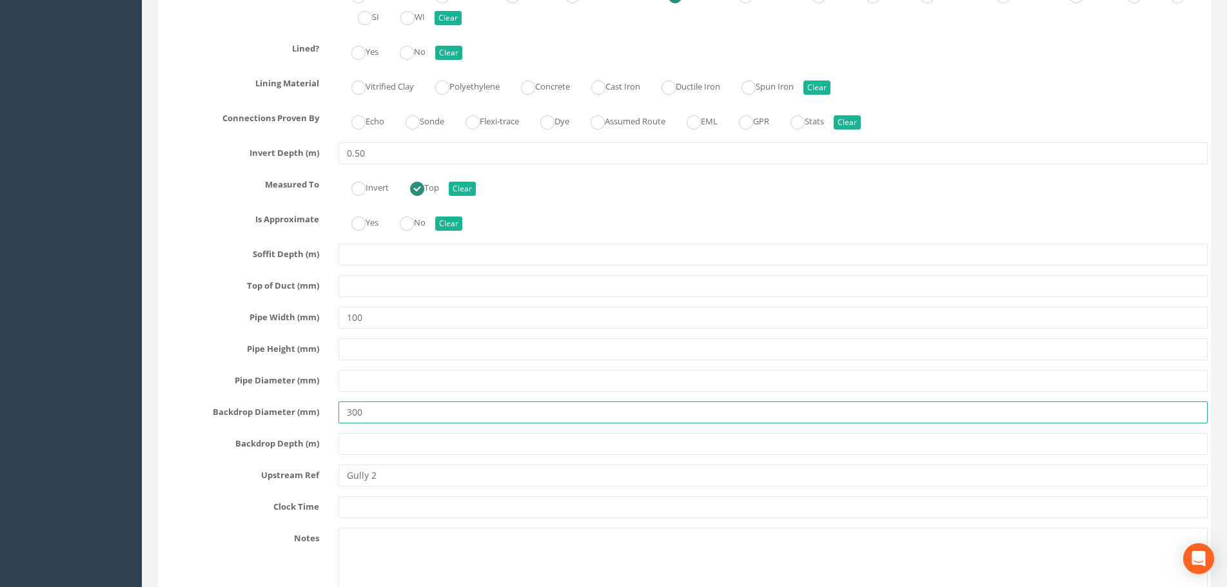
type input "300"
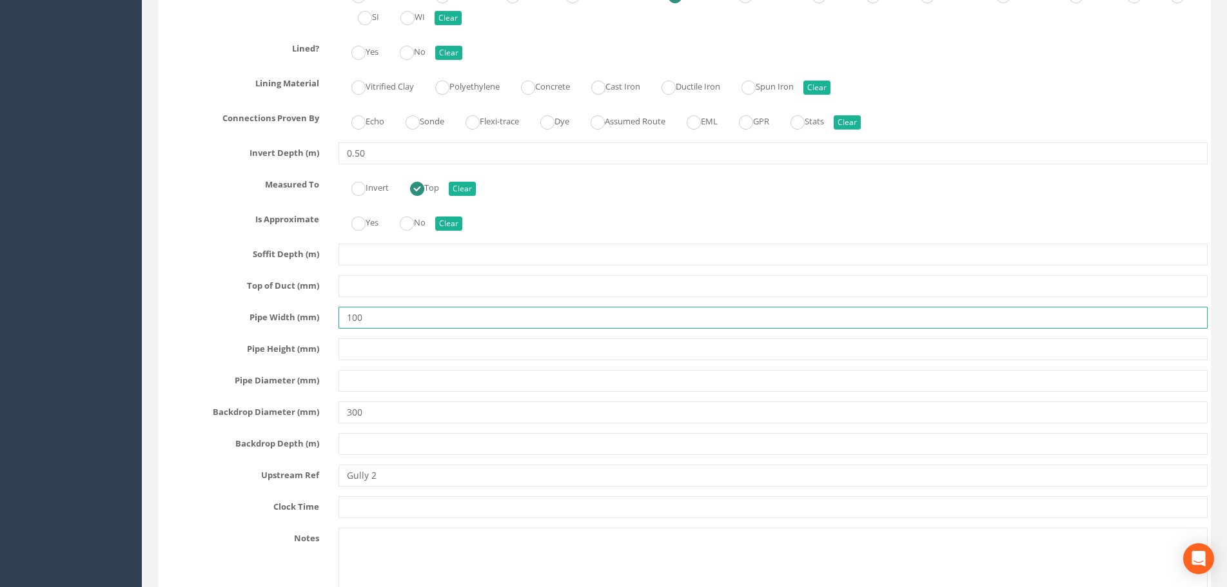
drag, startPoint x: 376, startPoint y: 320, endPoint x: 334, endPoint y: 320, distance: 41.9
click at [334, 320] on div "100" at bounding box center [773, 318] width 888 height 22
click at [364, 376] on input "text" at bounding box center [772, 381] width 869 height 22
paste input "100"
type input "100"
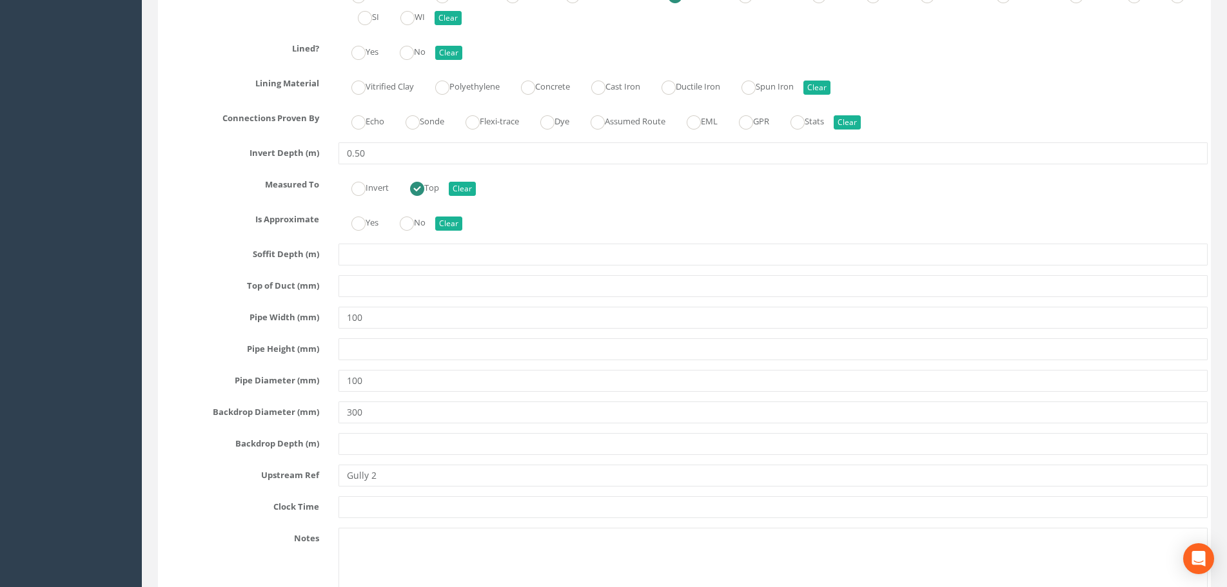
click at [202, 282] on label "Top of Duct (mm)" at bounding box center [239, 283] width 177 height 17
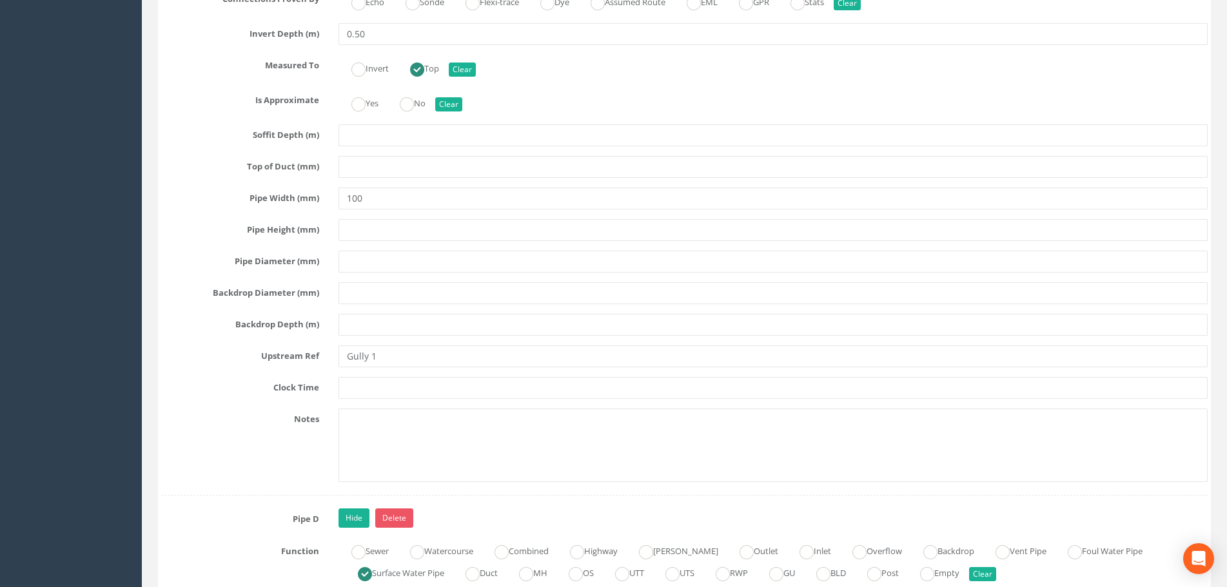
scroll to position [5350, 0]
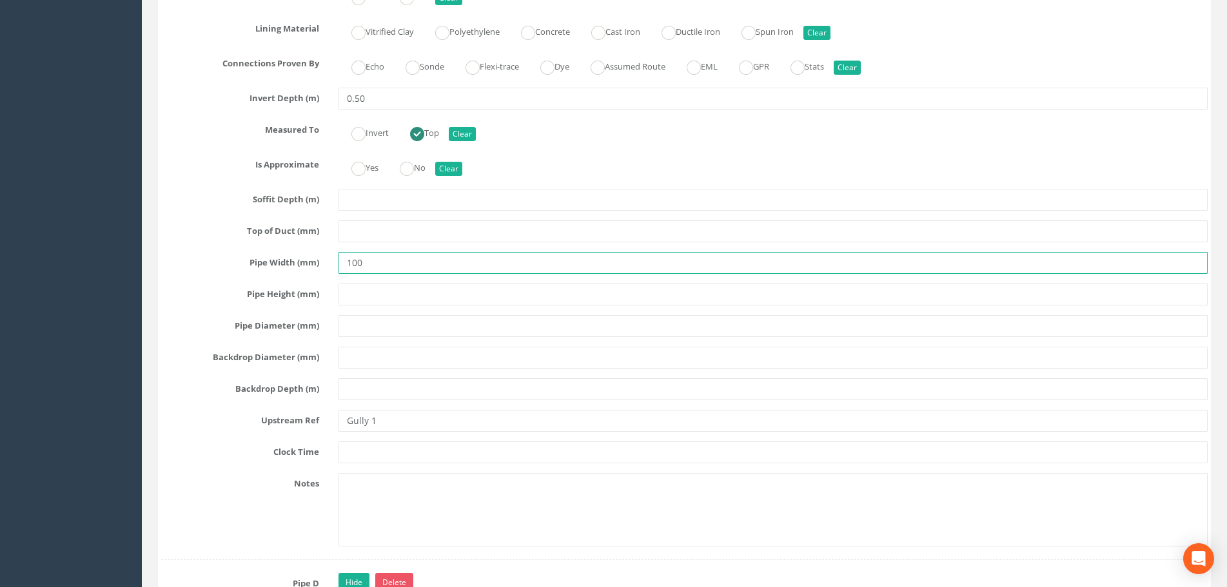
drag, startPoint x: 378, startPoint y: 265, endPoint x: 327, endPoint y: 266, distance: 50.9
click at [327, 266] on div "Pipe Width (mm) 100" at bounding box center [684, 263] width 1066 height 22
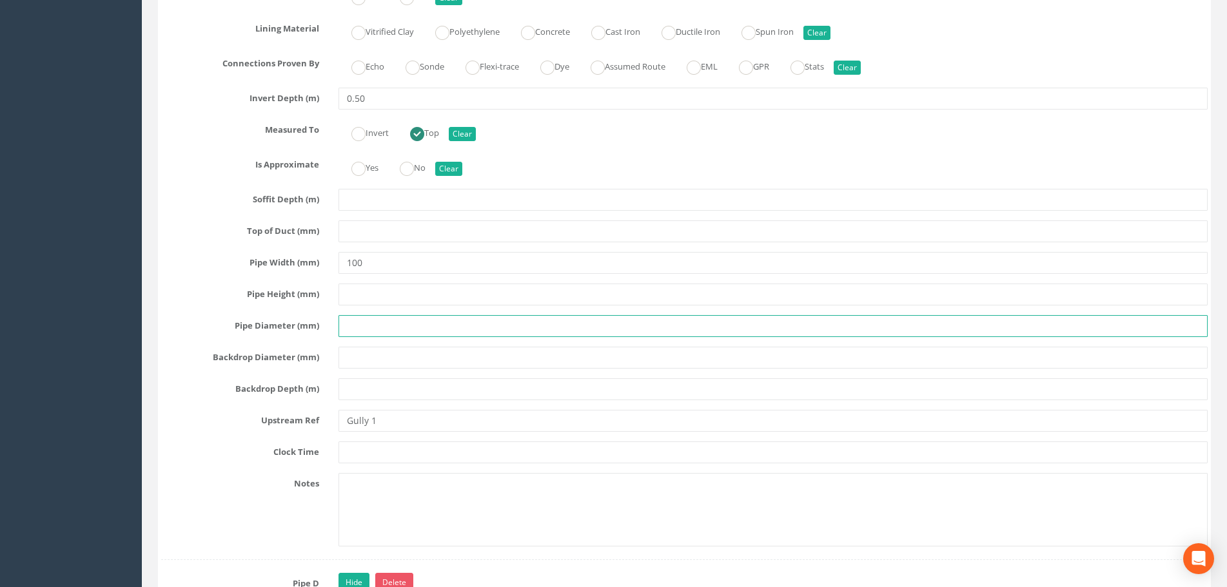
click at [367, 326] on input "text" at bounding box center [772, 326] width 869 height 22
paste input "100"
type input "100"
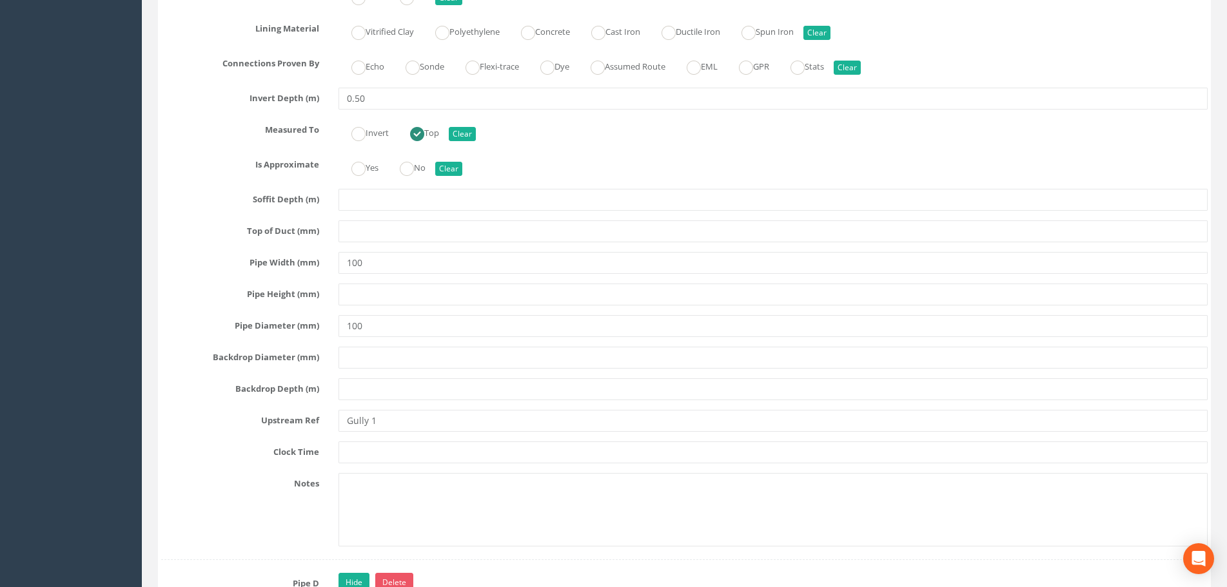
click at [187, 238] on div "Top of Duct (mm)" at bounding box center [684, 231] width 1066 height 22
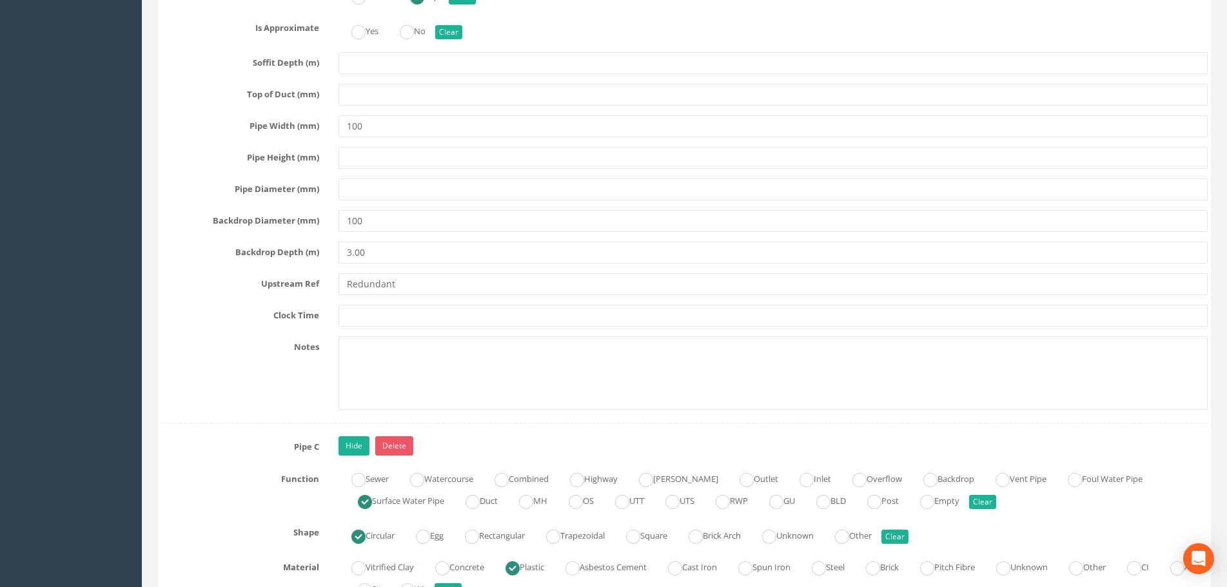
scroll to position [4706, 0]
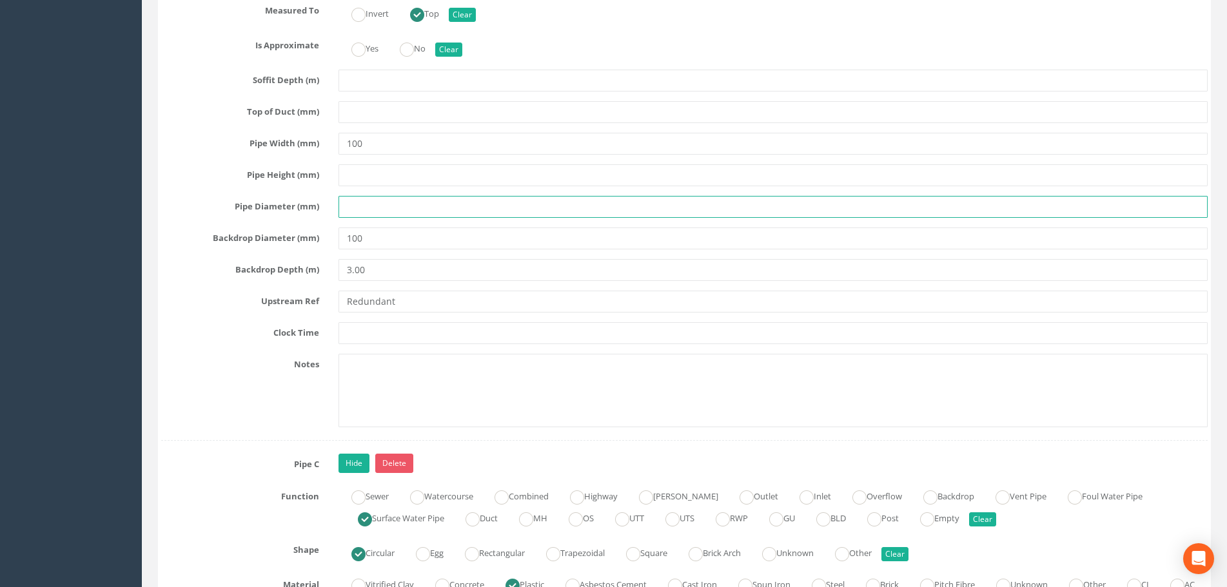
click at [353, 208] on input "text" at bounding box center [772, 207] width 869 height 22
paste input "100"
type input "100"
click at [224, 188] on div "Pipe B Hide Delete Function Sewer Watercourse Combined Highway [PERSON_NAME] Ou…" at bounding box center [684, 65] width 1046 height 751
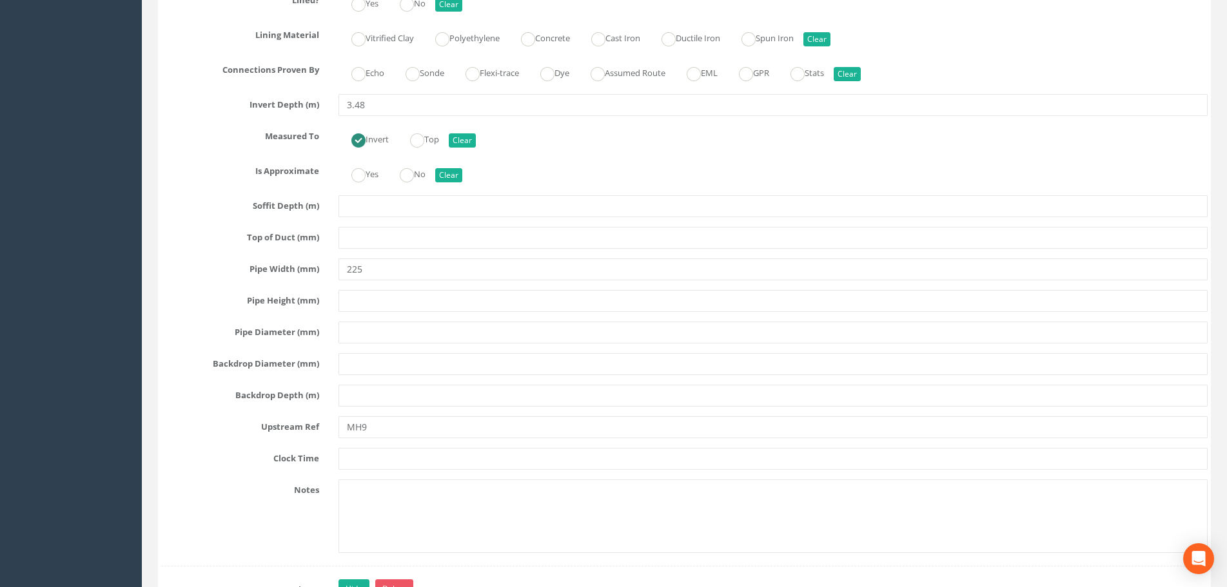
scroll to position [3803, 0]
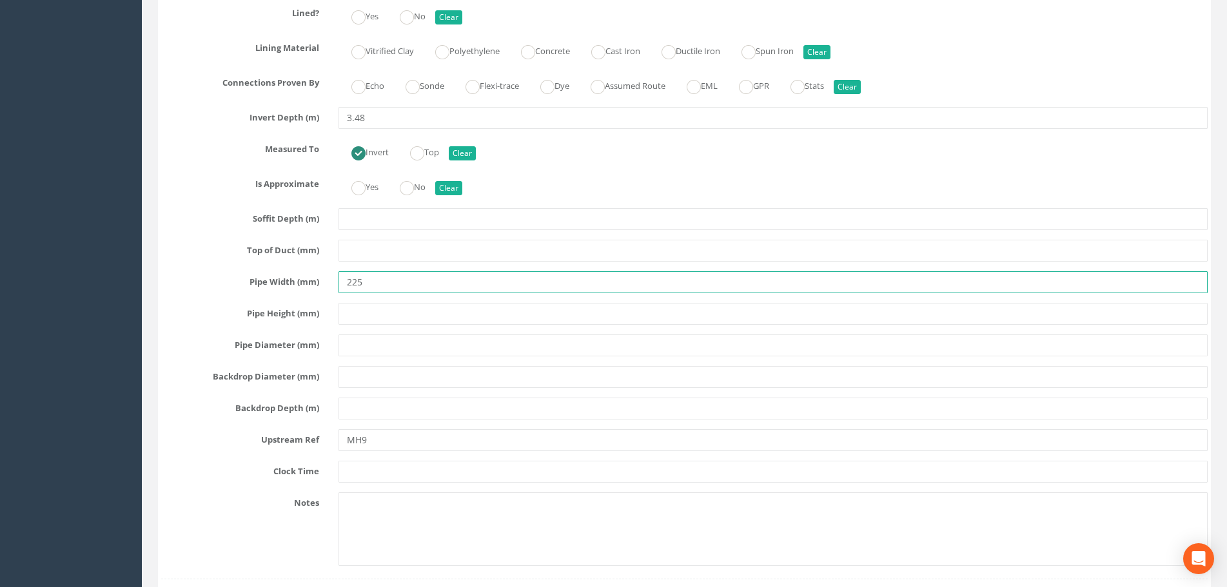
drag, startPoint x: 370, startPoint y: 283, endPoint x: 344, endPoint y: 285, distance: 26.5
click at [344, 285] on input "225" at bounding box center [772, 282] width 869 height 22
click at [362, 346] on input "text" at bounding box center [772, 346] width 869 height 22
paste input "225"
type input "225"
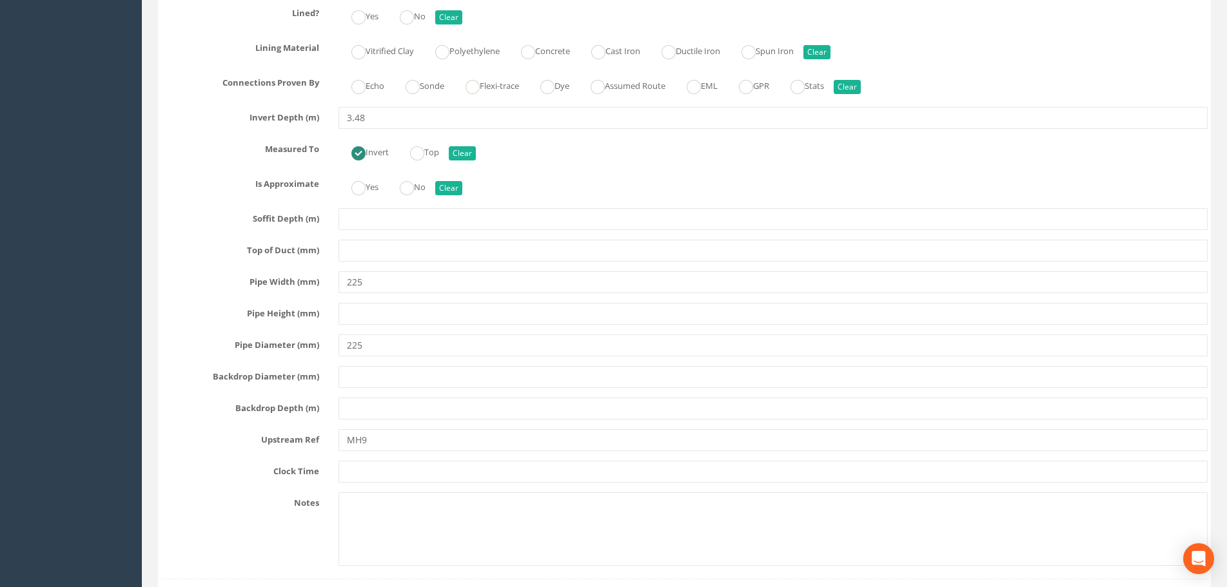
click at [185, 265] on div "Pipe A Hide Delete Function Sewer Watercourse Combined Highway [PERSON_NAME] Ou…" at bounding box center [684, 204] width 1046 height 751
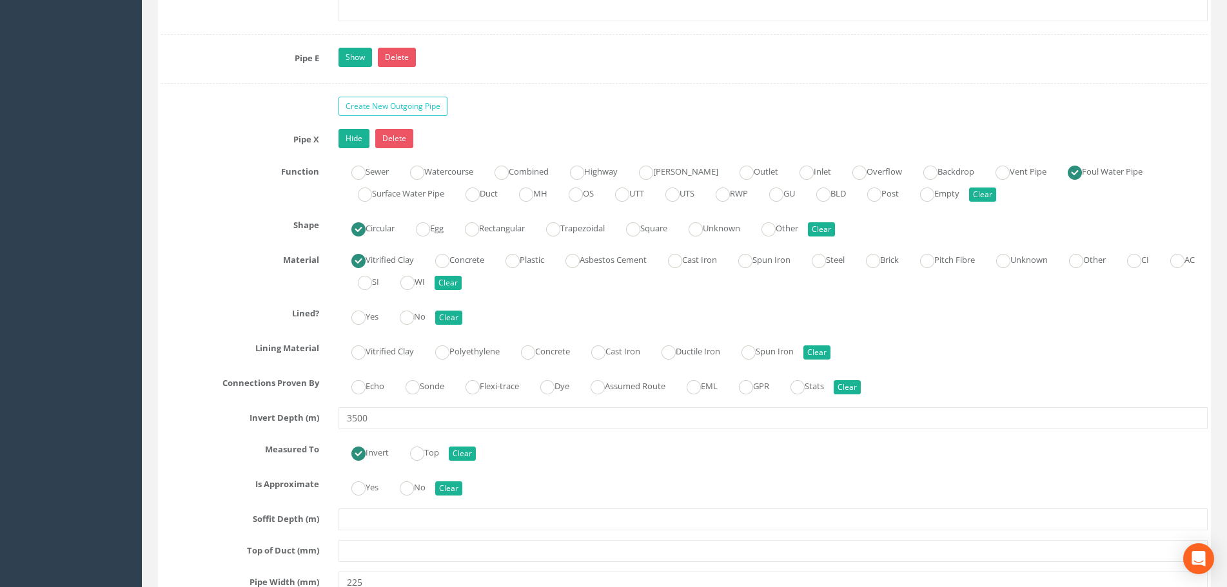
scroll to position [6510, 0]
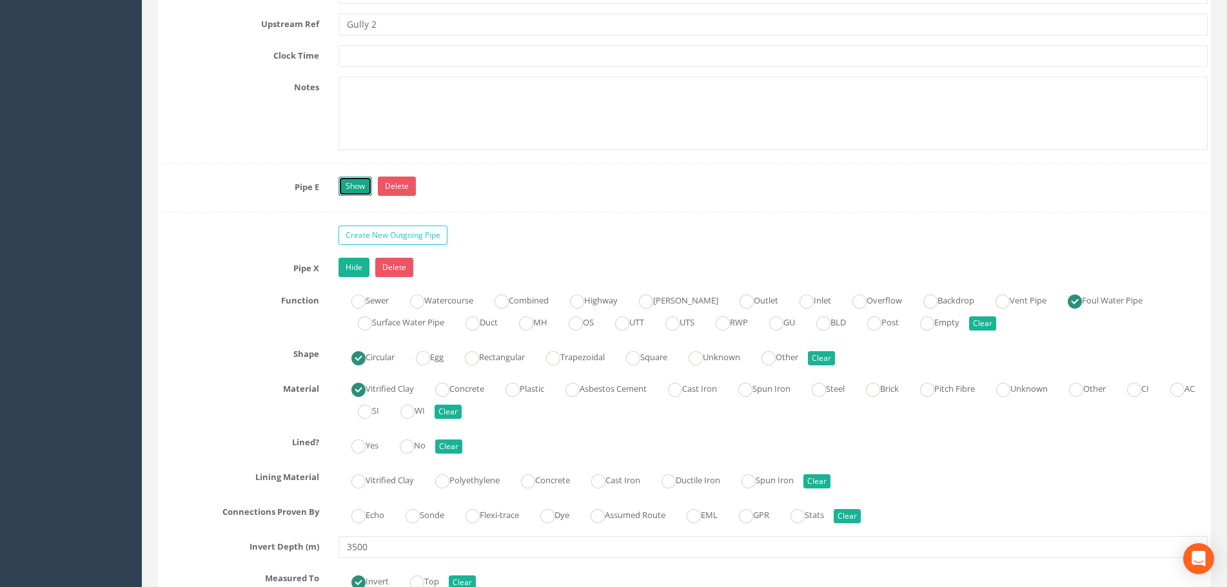
click at [356, 191] on link "Show" at bounding box center [355, 186] width 34 height 19
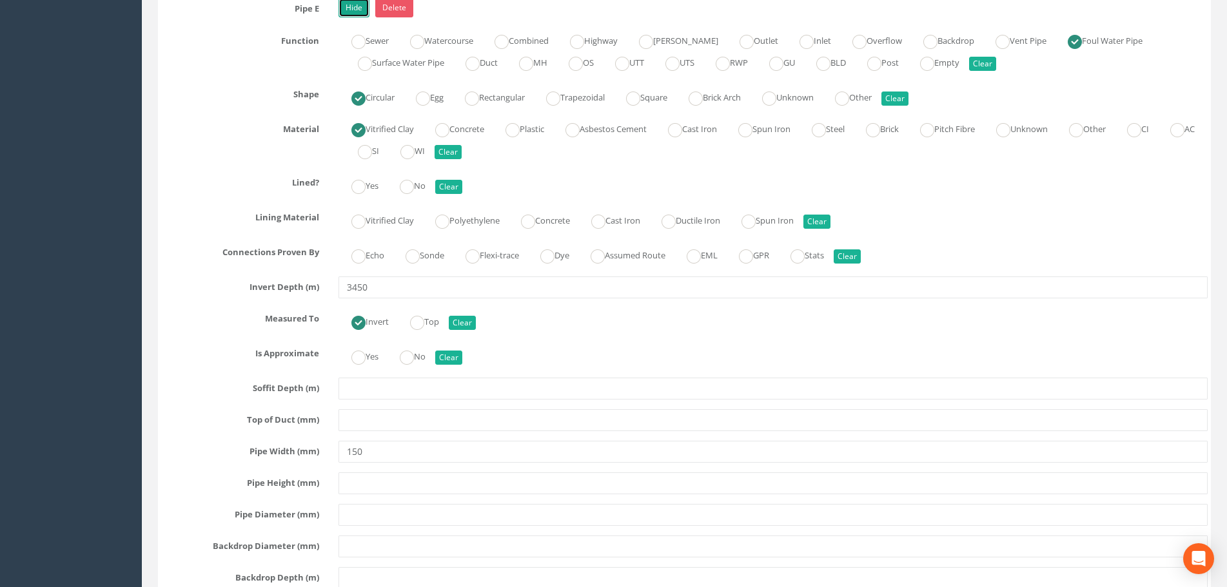
scroll to position [6704, 0]
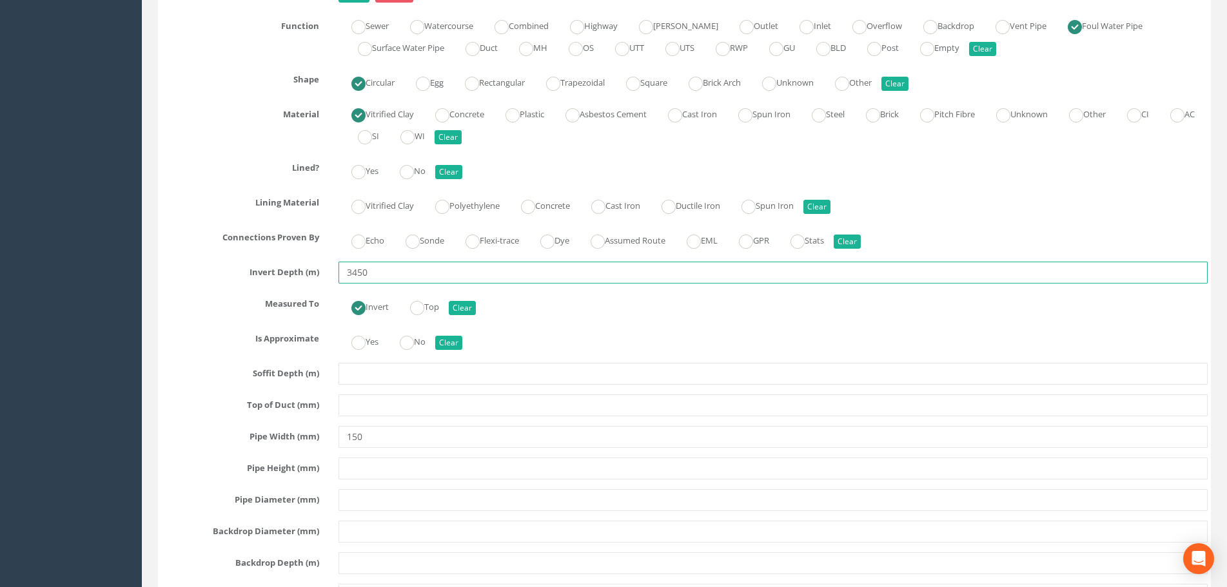
drag, startPoint x: 378, startPoint y: 272, endPoint x: 324, endPoint y: 277, distance: 53.7
click at [324, 277] on div "Invert Depth (m) 3450" at bounding box center [684, 273] width 1066 height 22
type input "3.45"
click at [205, 296] on label "Measured To" at bounding box center [239, 301] width 177 height 17
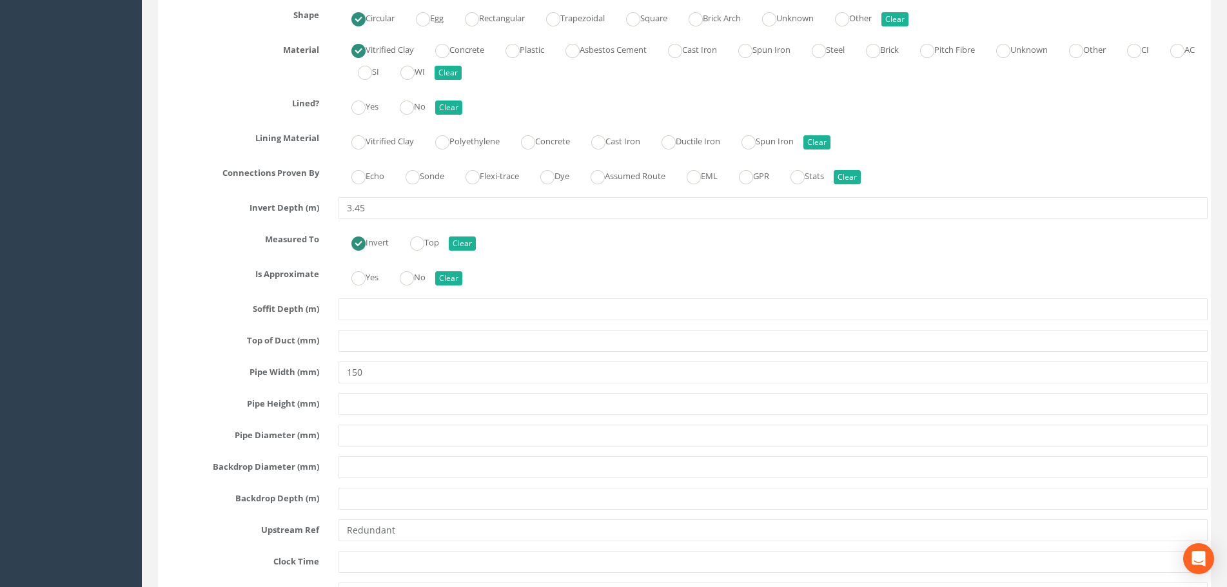
scroll to position [6897, 0]
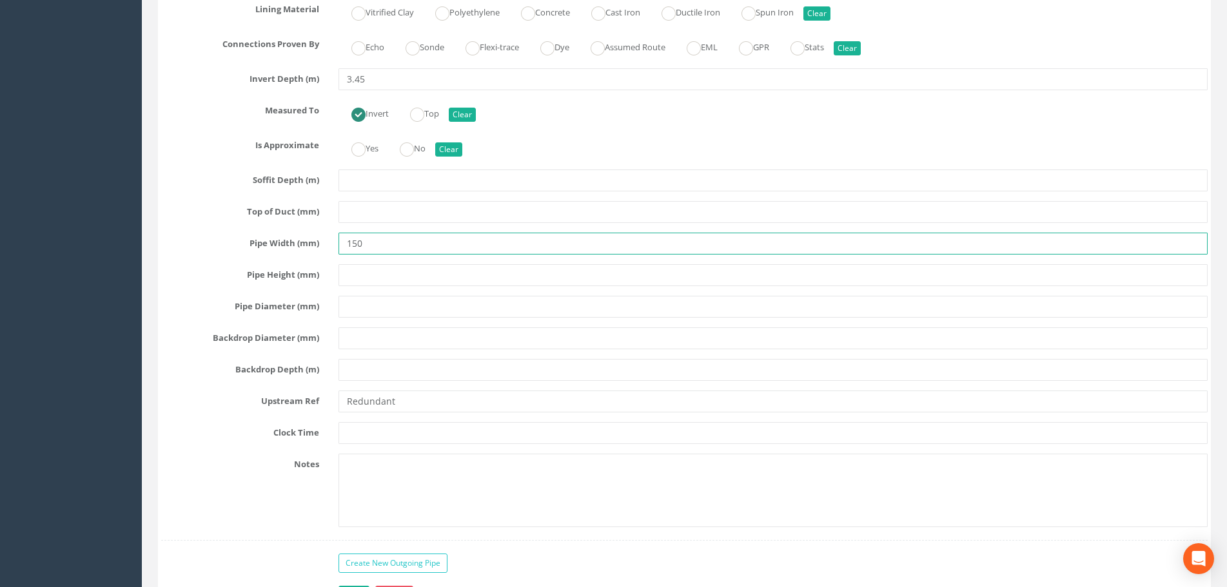
drag, startPoint x: 381, startPoint y: 247, endPoint x: 340, endPoint y: 249, distance: 41.3
click at [340, 249] on input "150" at bounding box center [772, 244] width 869 height 22
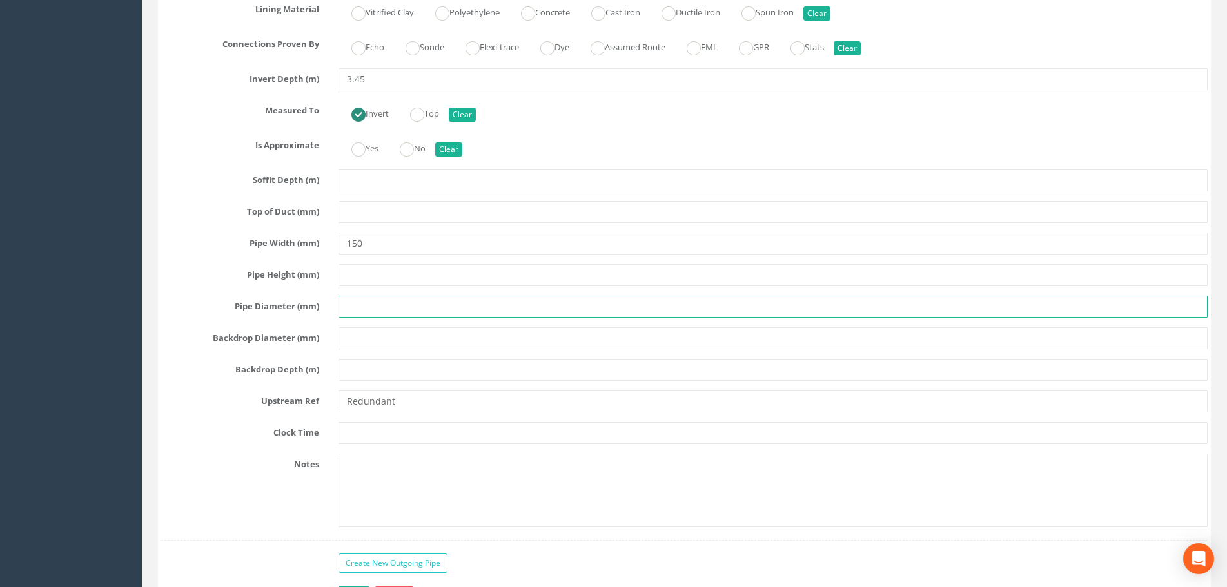
click at [360, 307] on input "text" at bounding box center [772, 307] width 869 height 22
paste input "150"
type input "150"
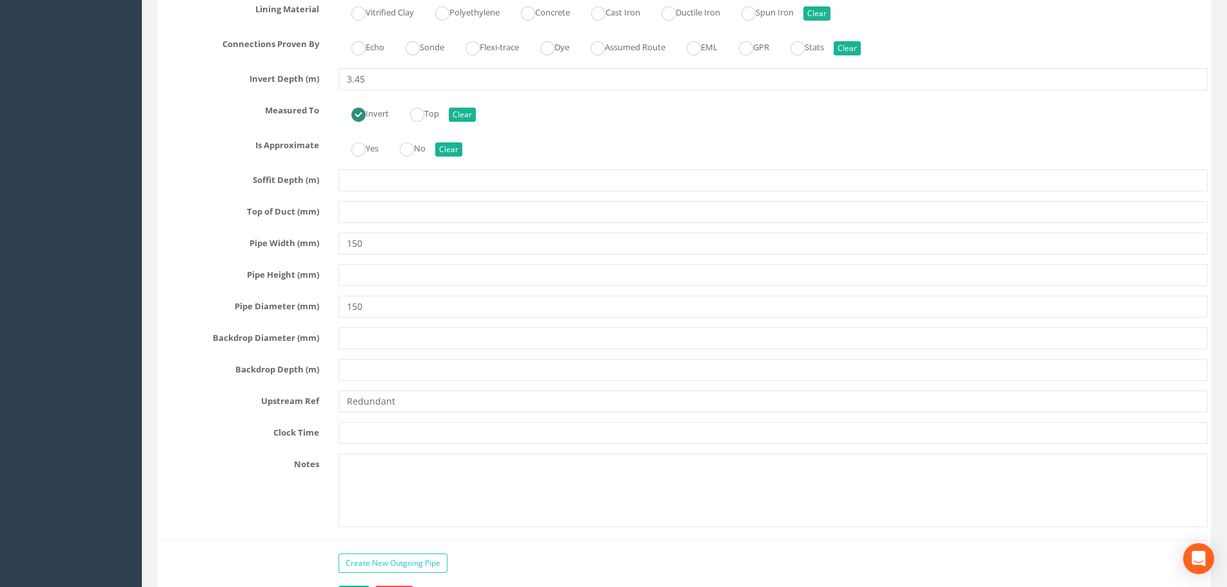
click at [208, 252] on div "Pipe Width (mm) 150" at bounding box center [684, 244] width 1066 height 22
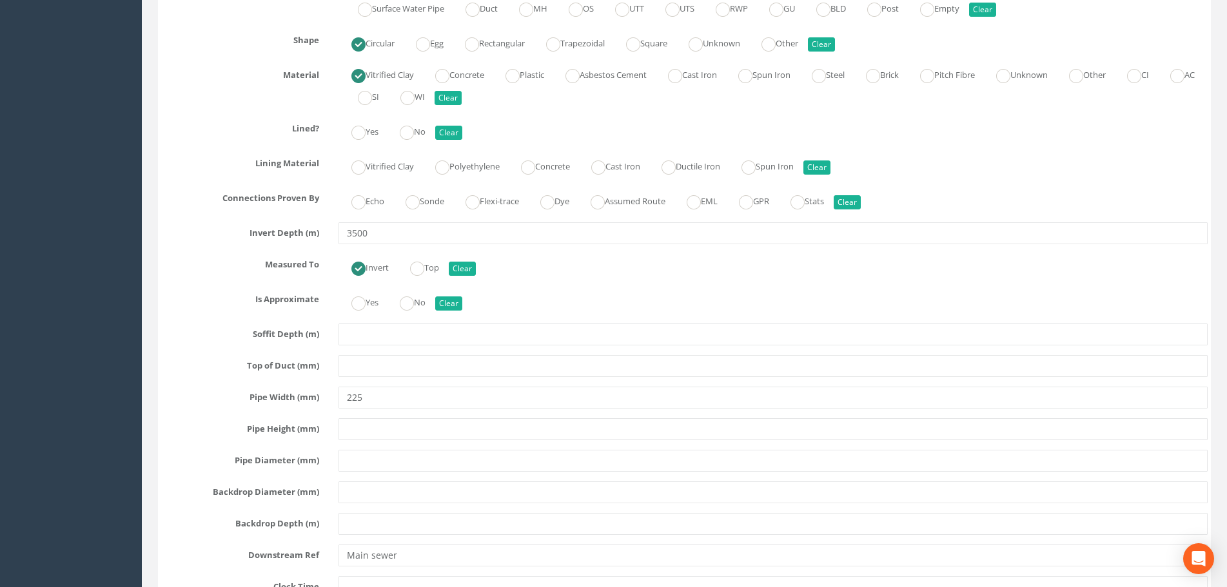
scroll to position [7542, 0]
drag, startPoint x: 378, startPoint y: 232, endPoint x: 338, endPoint y: 239, distance: 40.6
click at [338, 239] on div "3500" at bounding box center [773, 231] width 888 height 22
type input "3.50"
click at [213, 278] on div "Pipe X Hide Delete Function Sewer Watercourse Combined Highway [PERSON_NAME] Ou…" at bounding box center [684, 316] width 1046 height 751
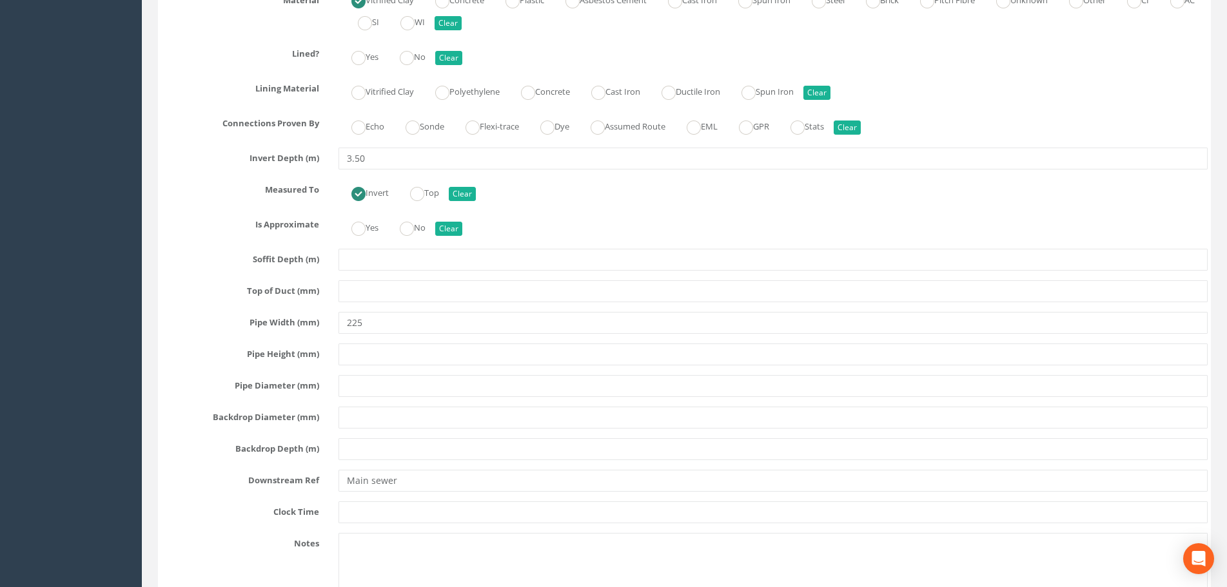
scroll to position [7671, 0]
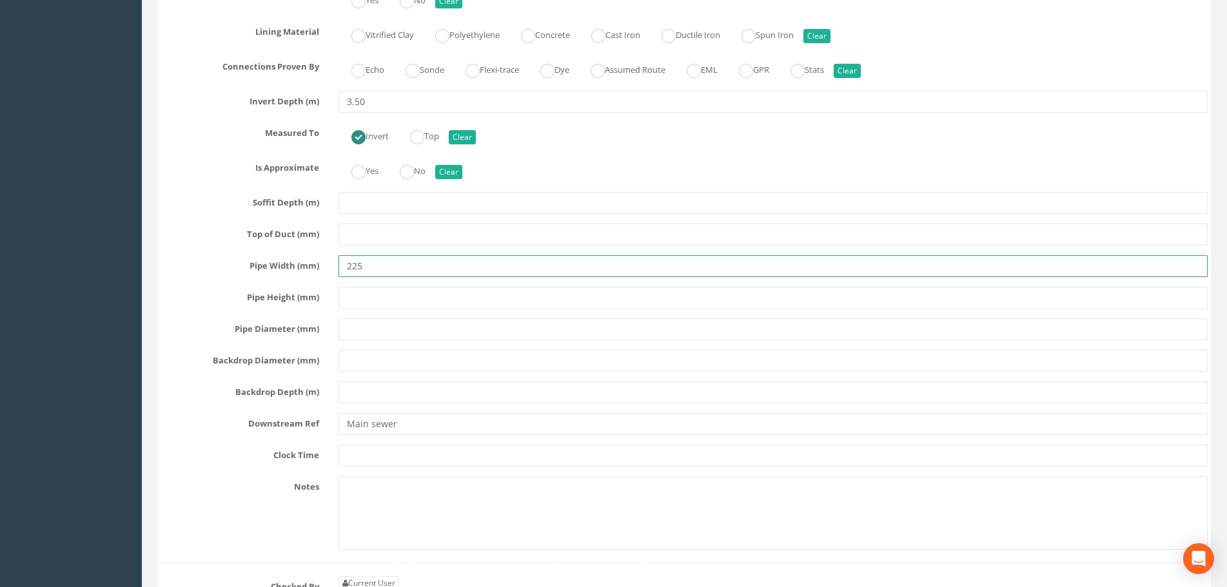
drag, startPoint x: 378, startPoint y: 262, endPoint x: 343, endPoint y: 266, distance: 35.6
click at [343, 266] on input "225" at bounding box center [772, 266] width 869 height 22
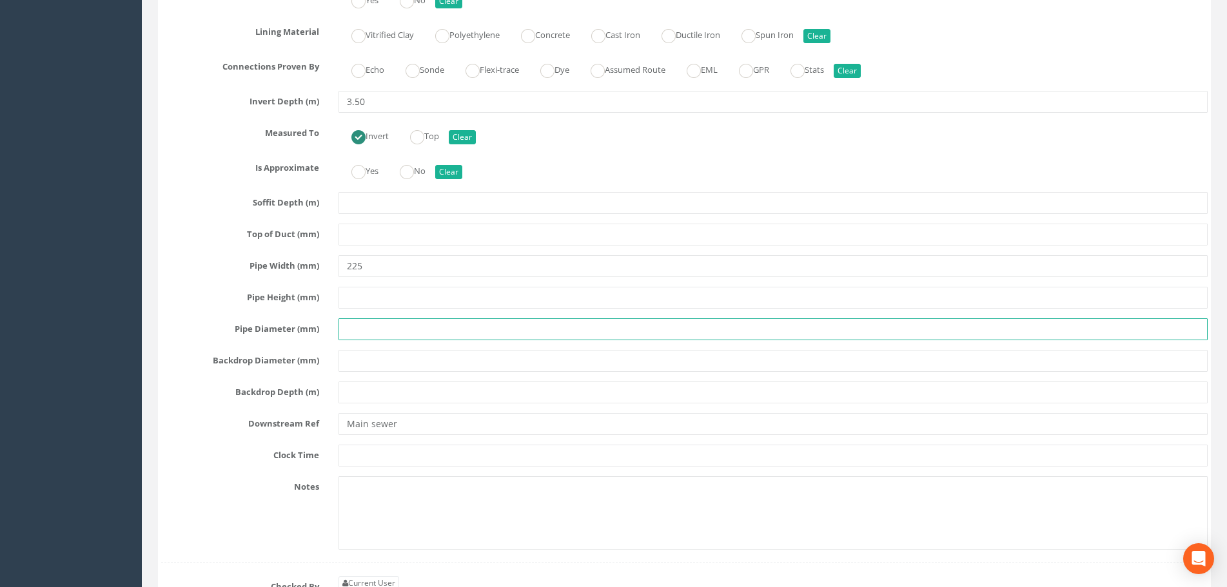
click at [353, 333] on input "text" at bounding box center [772, 329] width 869 height 22
paste input "225"
type input "225"
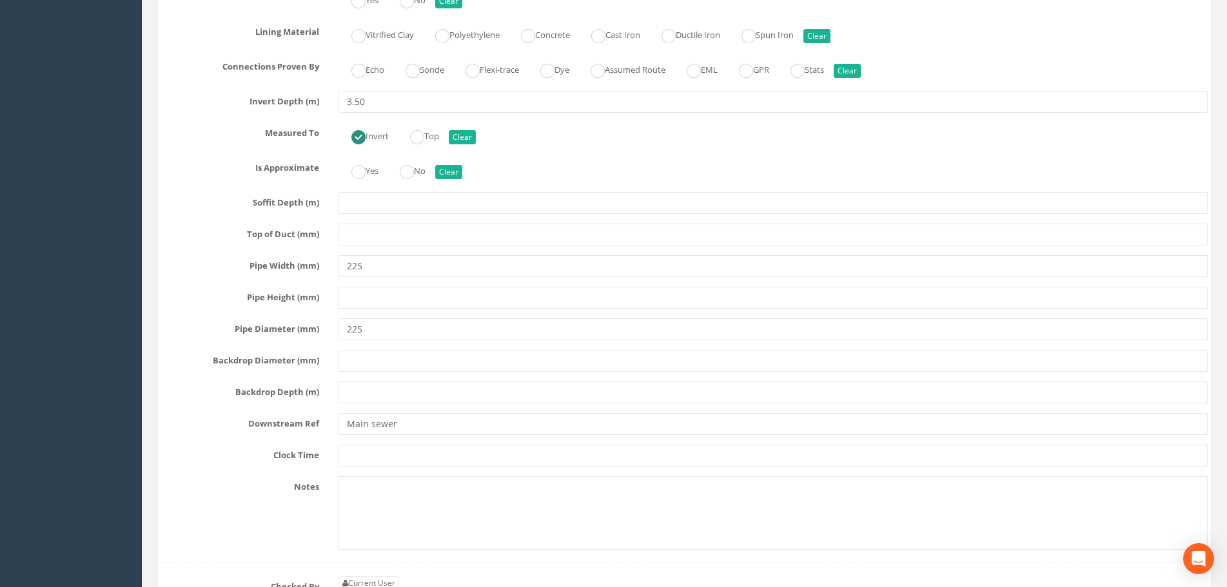
click at [202, 289] on label "Pipe Height (mm)" at bounding box center [239, 295] width 177 height 17
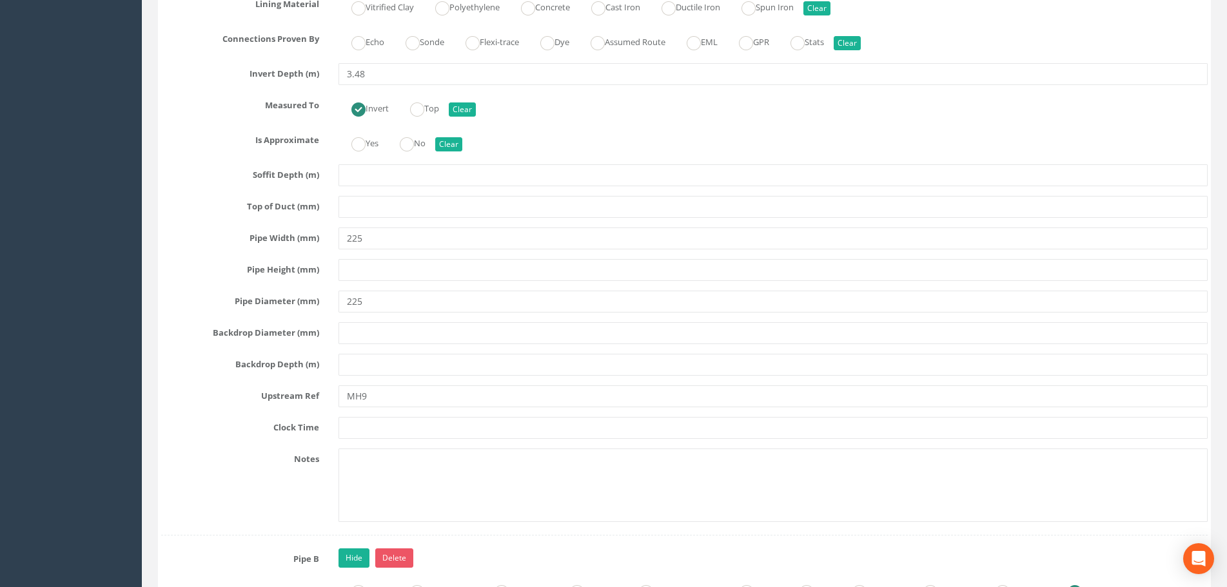
scroll to position [3803, 0]
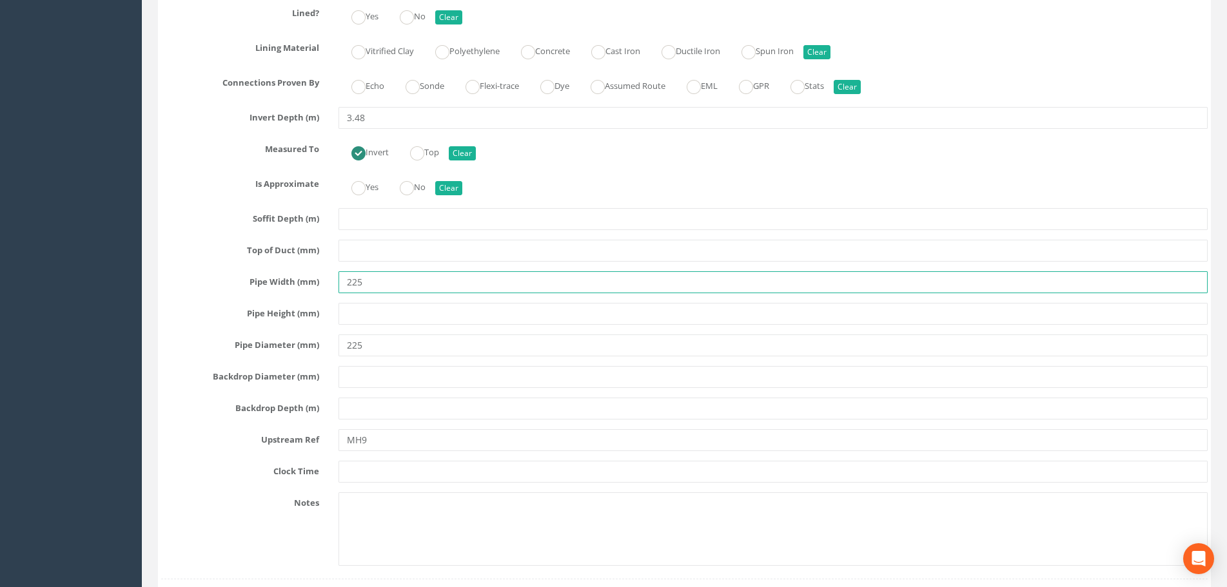
drag, startPoint x: 375, startPoint y: 281, endPoint x: 320, endPoint y: 282, distance: 55.4
click at [320, 282] on div "Pipe Width (mm) 225" at bounding box center [684, 282] width 1066 height 22
drag, startPoint x: 356, startPoint y: 349, endPoint x: 320, endPoint y: 348, distance: 36.1
click at [320, 348] on div "Pipe Diameter (mm) 225" at bounding box center [684, 346] width 1066 height 22
type input "300"
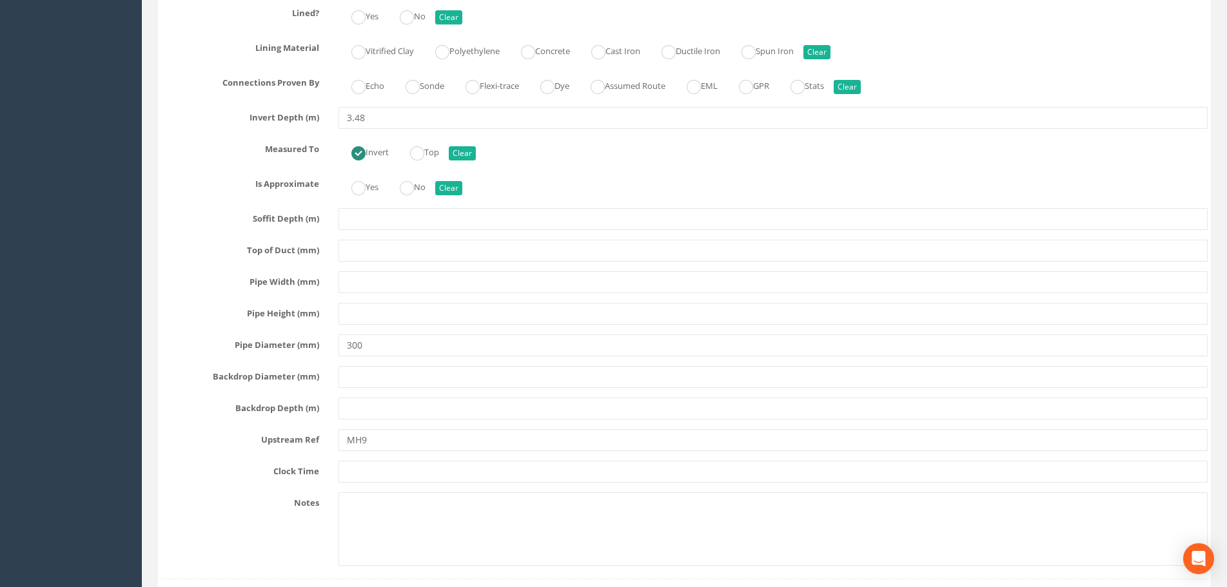
click at [201, 287] on div "Pipe Width (mm)" at bounding box center [684, 282] width 1066 height 22
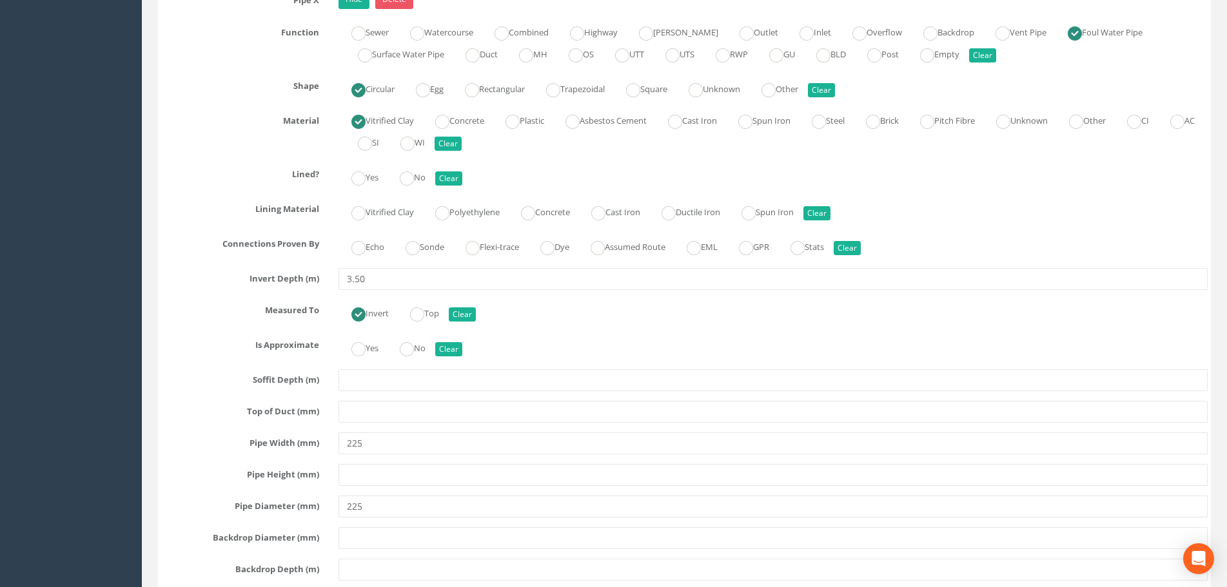
scroll to position [7606, 0]
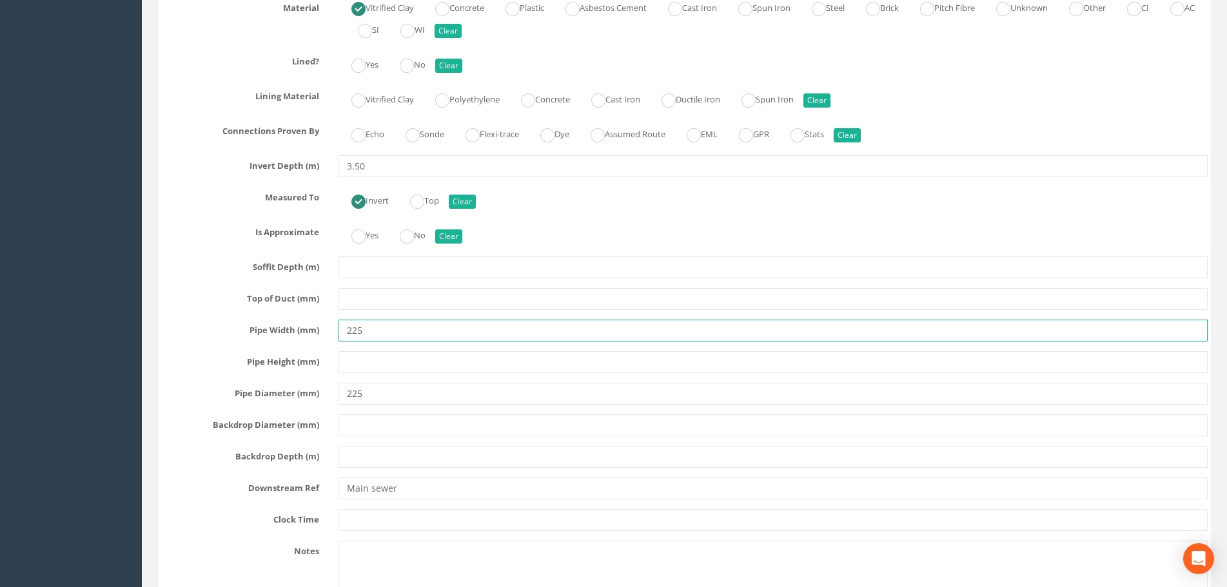
click at [319, 331] on div "Pipe Width (mm) 225" at bounding box center [684, 331] width 1066 height 22
type input "300"
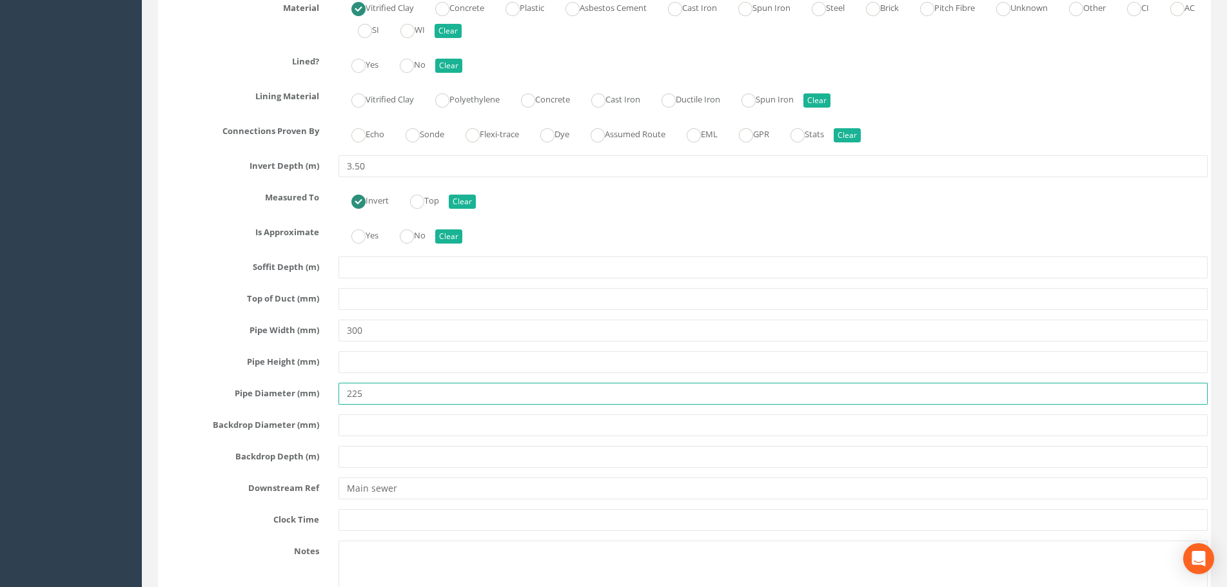
drag, startPoint x: 368, startPoint y: 394, endPoint x: 313, endPoint y: 397, distance: 55.5
click at [313, 398] on div "Pipe Diameter (mm) 225" at bounding box center [684, 394] width 1066 height 22
type input "300"
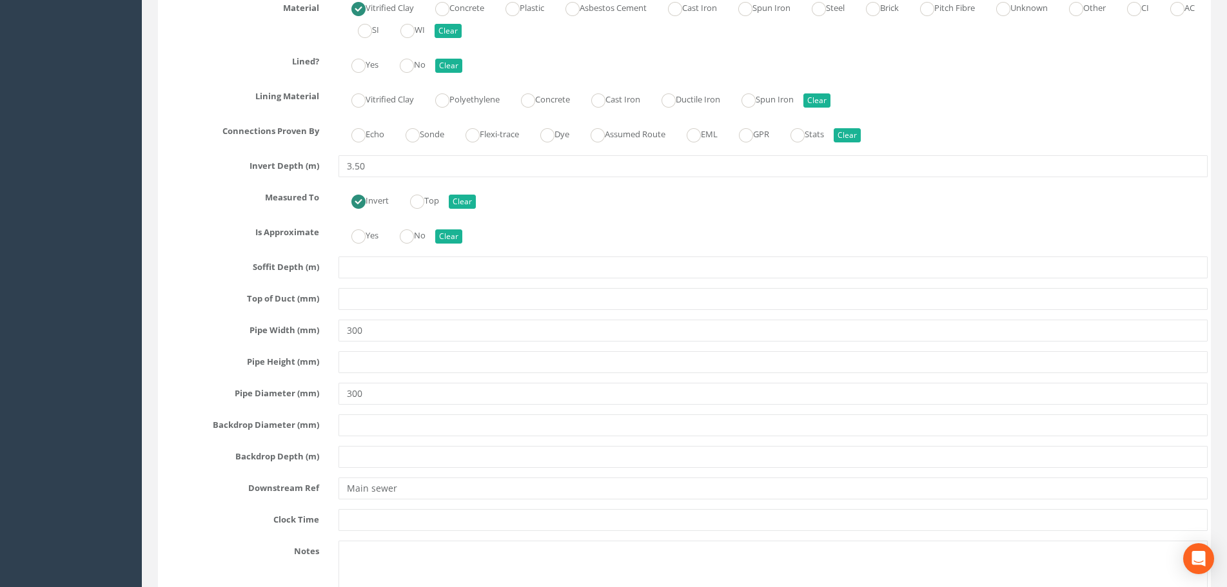
click at [204, 309] on div "Top of Duct (mm)" at bounding box center [684, 299] width 1066 height 22
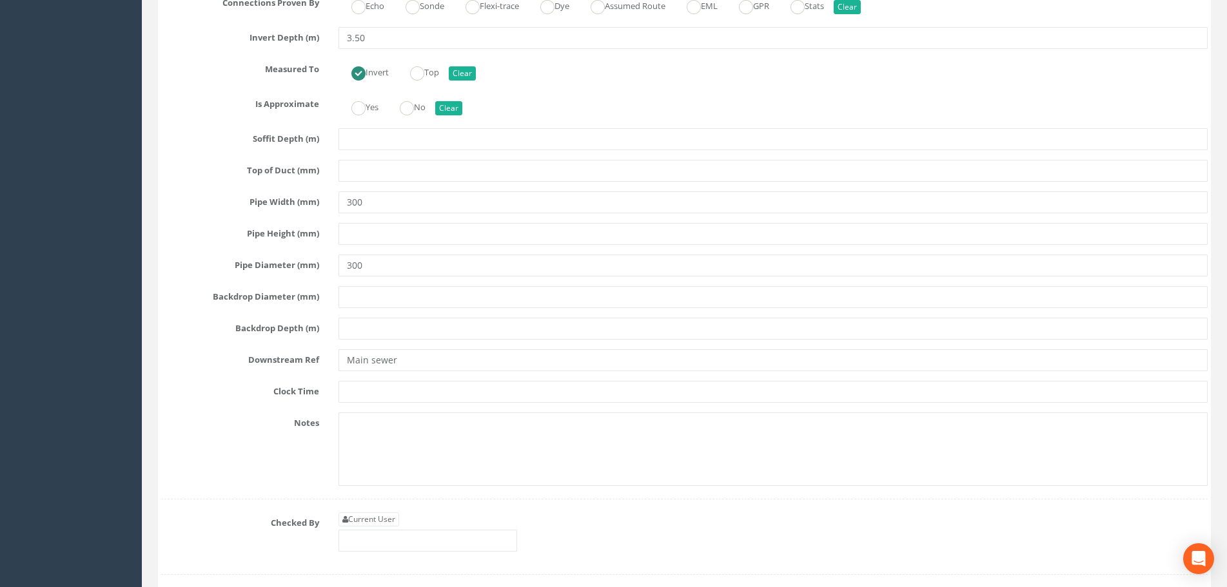
scroll to position [7735, 0]
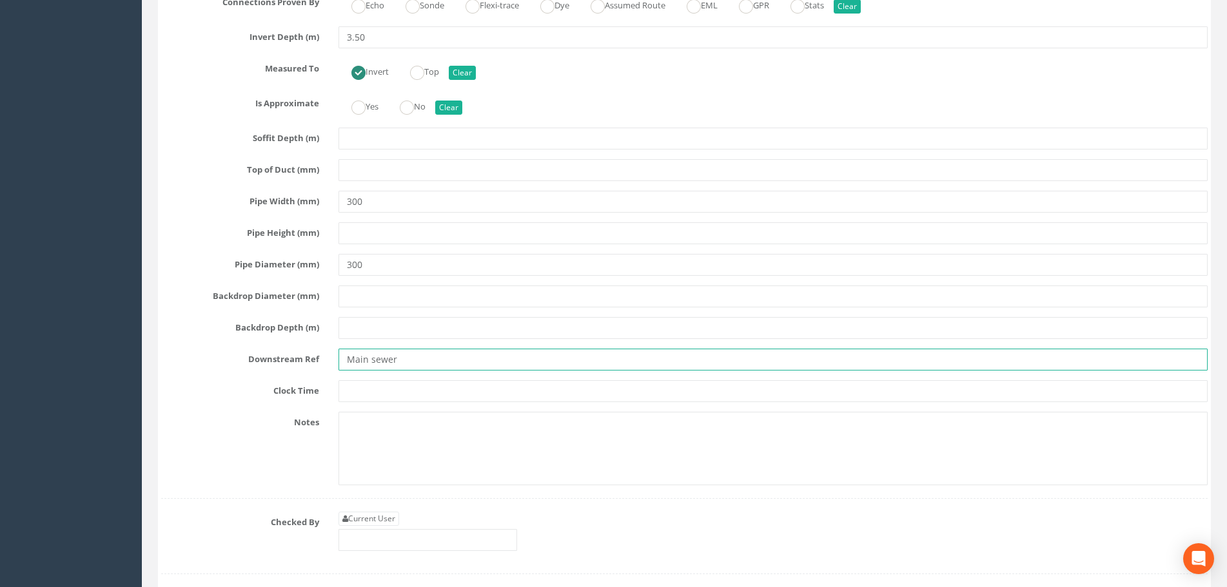
drag, startPoint x: 392, startPoint y: 360, endPoint x: 302, endPoint y: 360, distance: 90.2
click at [302, 360] on div "Downstream Ref Main sewer" at bounding box center [684, 360] width 1066 height 22
type input "m"
type input "MAIN SEWER"
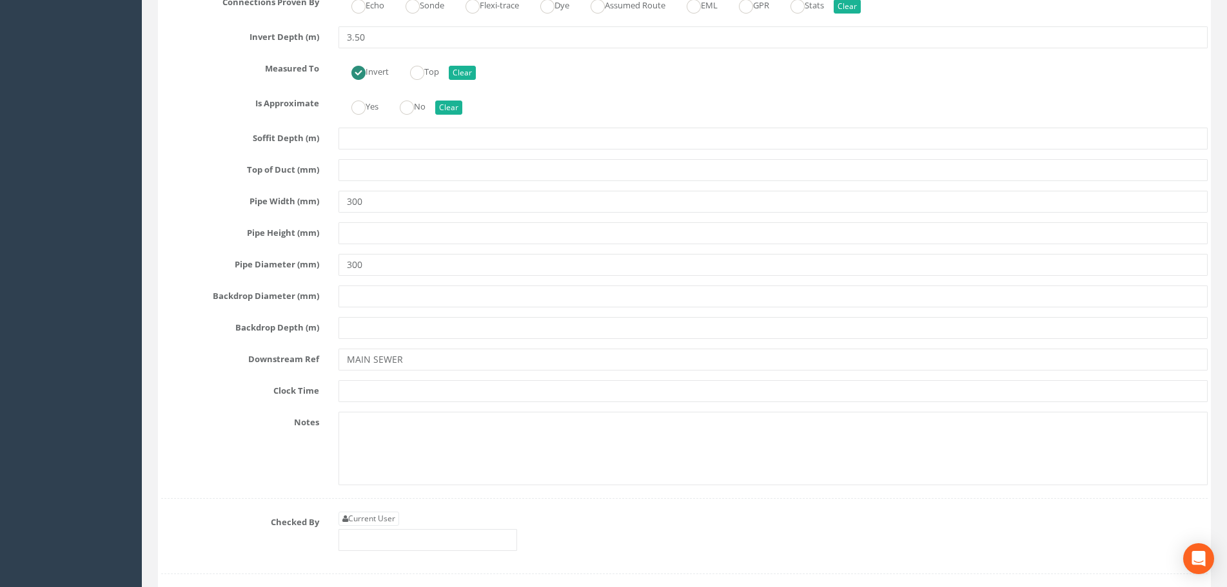
click at [210, 370] on div "Downstream Ref MAIN SEWER" at bounding box center [684, 360] width 1066 height 22
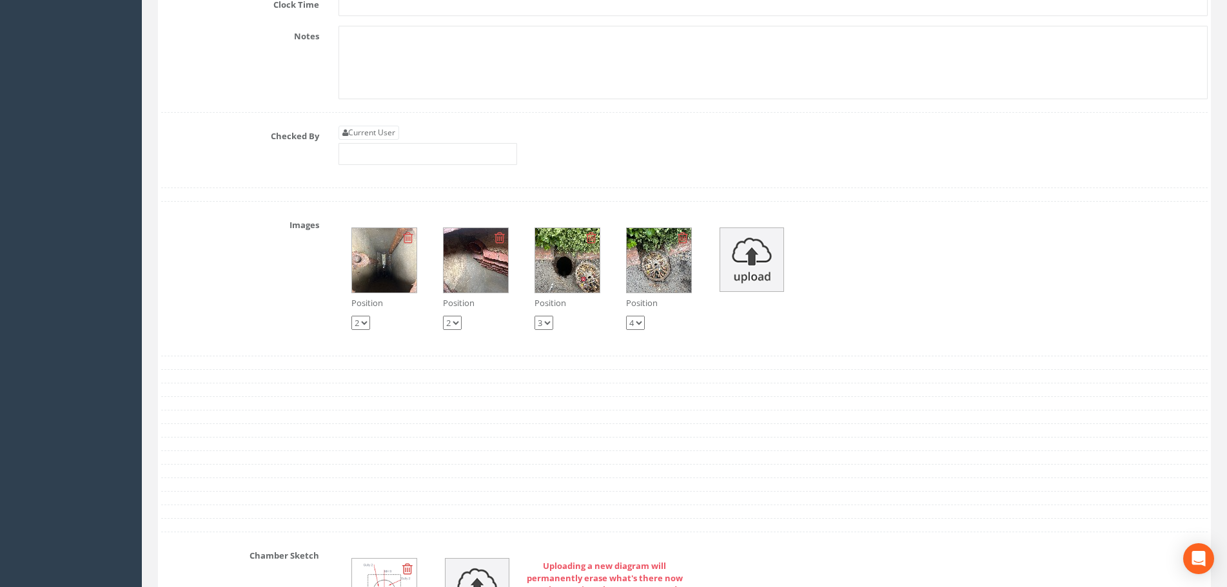
scroll to position [8122, 0]
click at [367, 323] on select "1 2 3 4" at bounding box center [360, 322] width 19 height 14
select select "string:1"
click at [351, 315] on select "1 2 3 4" at bounding box center [360, 322] width 19 height 14
click at [367, 260] on img at bounding box center [384, 260] width 64 height 64
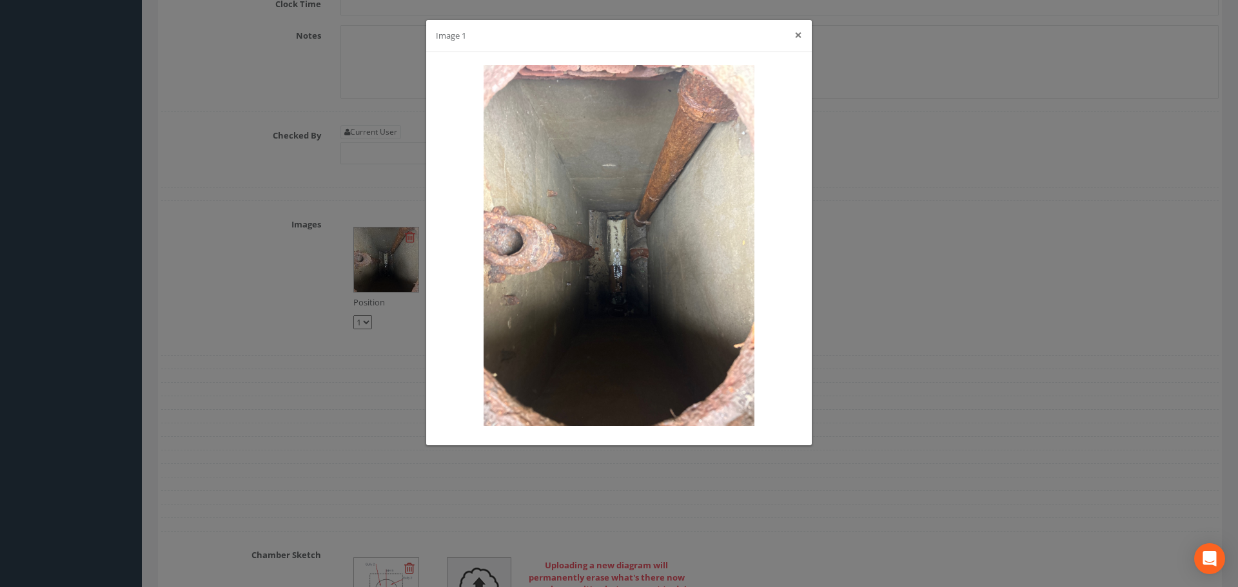
click at [797, 32] on button "×" at bounding box center [798, 35] width 8 height 14
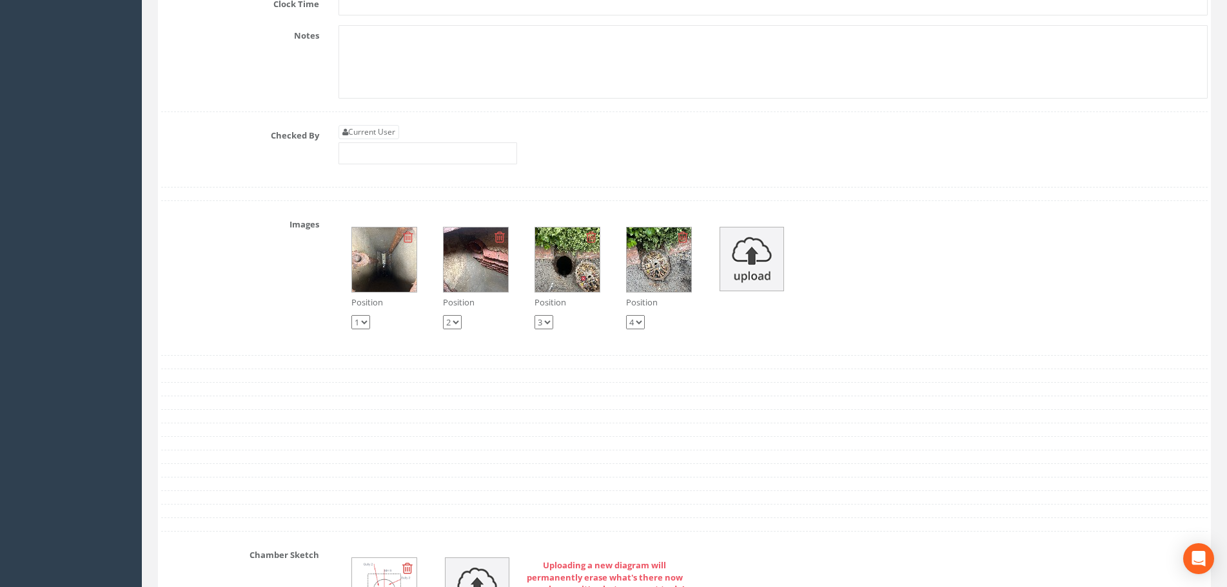
click at [469, 264] on img at bounding box center [475, 260] width 64 height 64
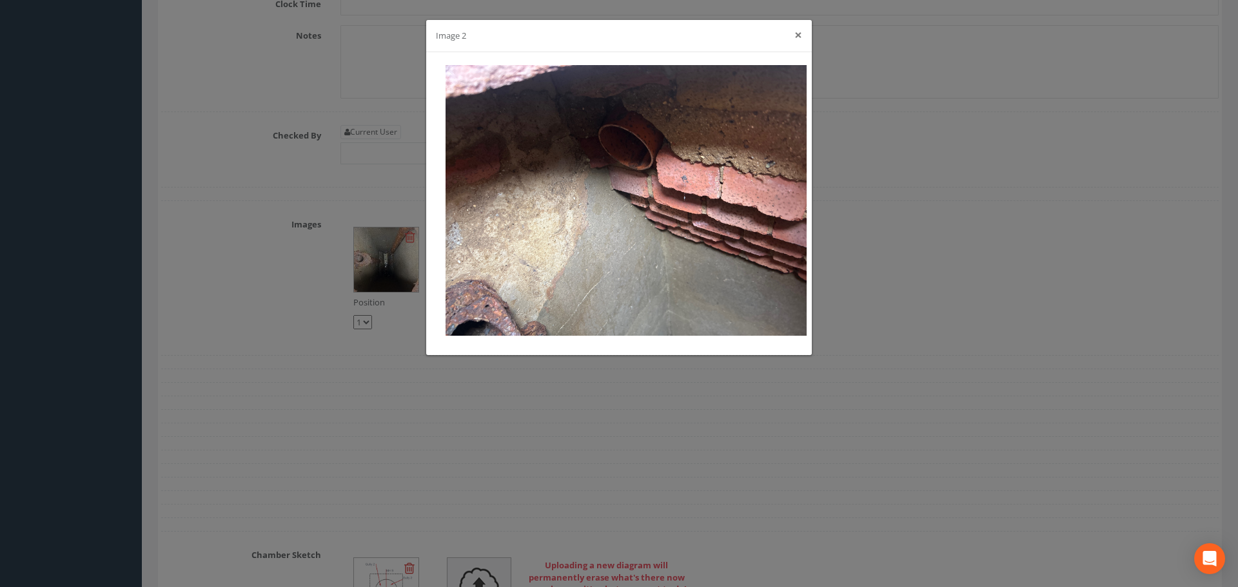
click at [797, 35] on button "×" at bounding box center [798, 35] width 8 height 14
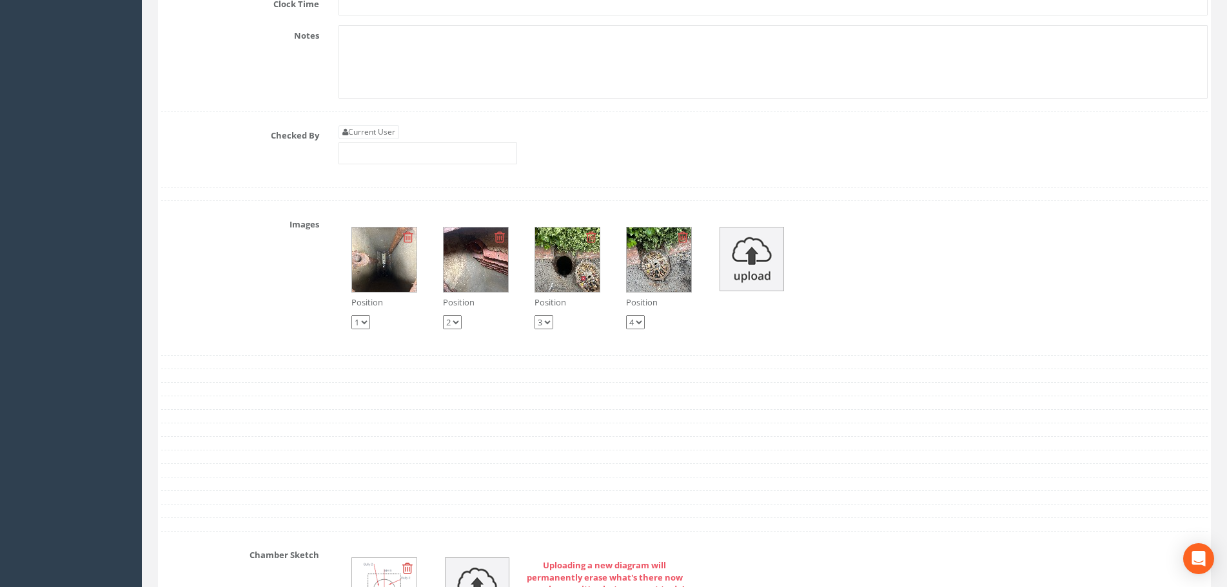
click at [376, 258] on img at bounding box center [384, 260] width 64 height 64
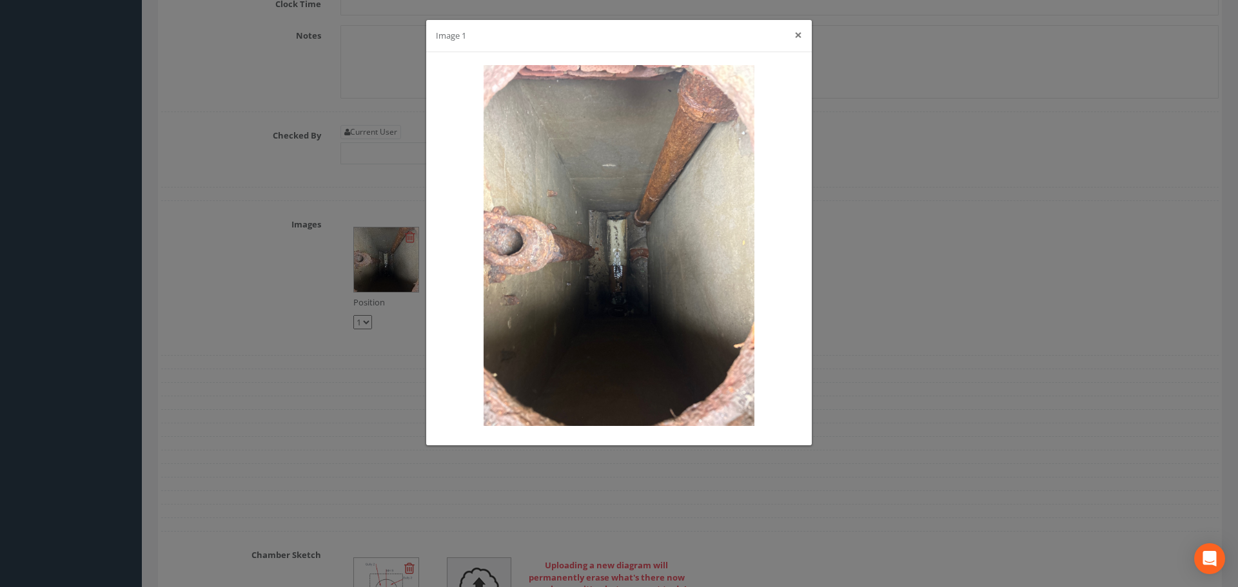
click at [799, 39] on button "×" at bounding box center [798, 35] width 8 height 14
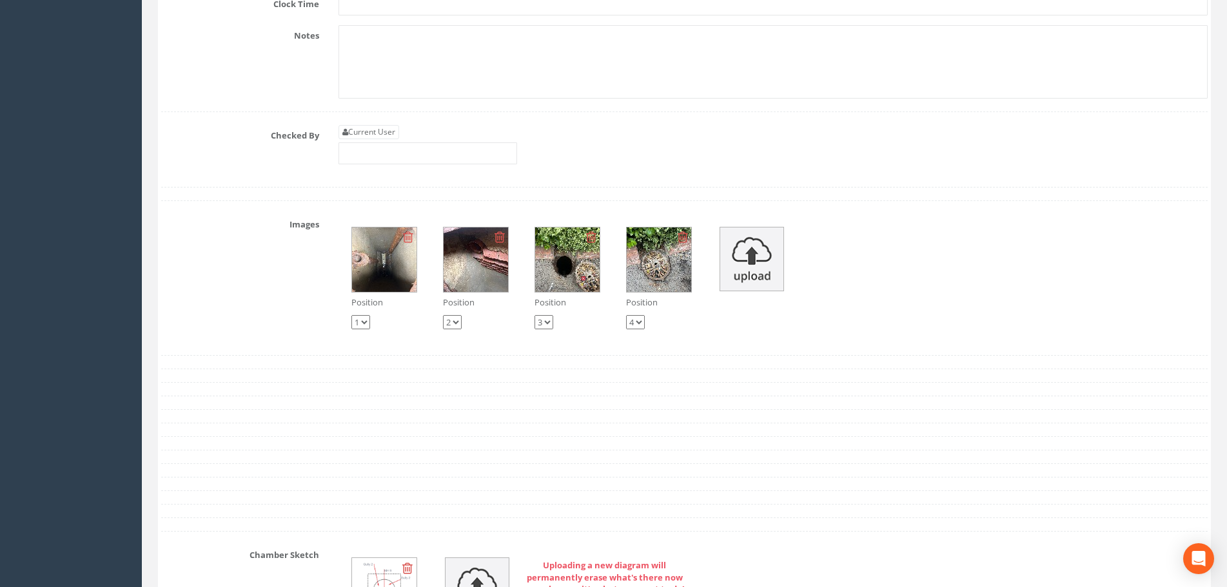
click at [648, 262] on img at bounding box center [659, 260] width 64 height 64
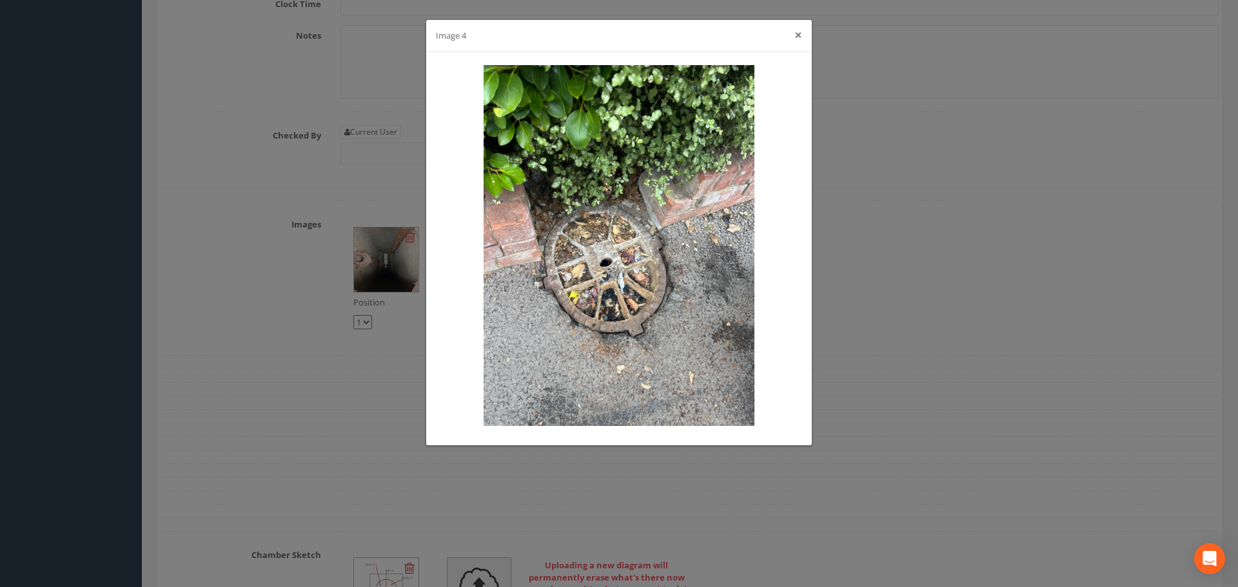
click at [794, 35] on button "×" at bounding box center [798, 35] width 8 height 14
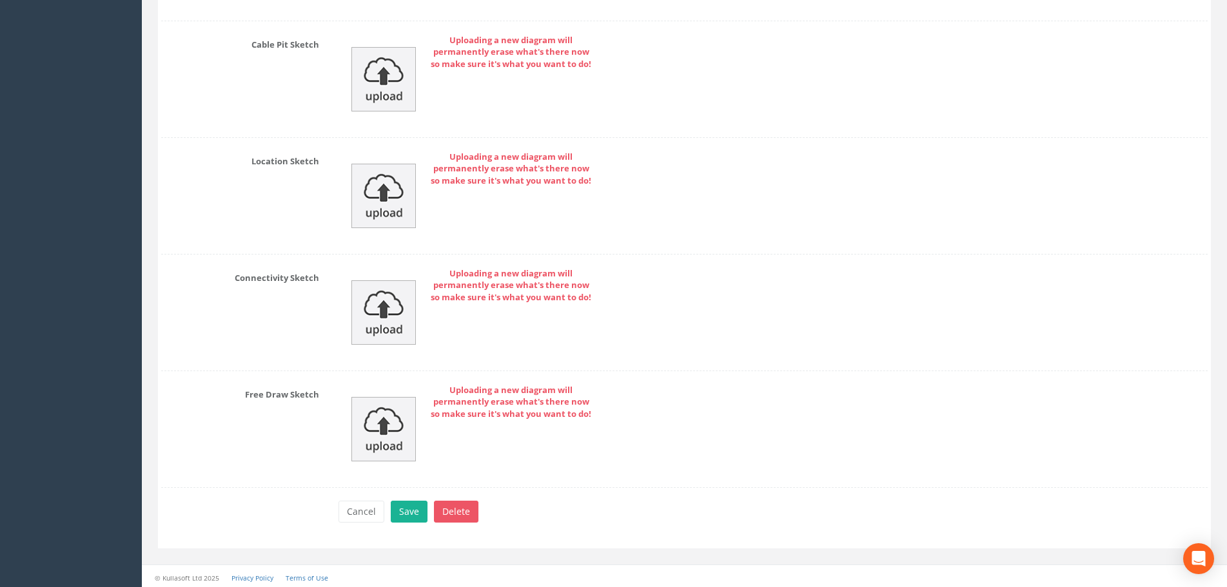
scroll to position [8754, 0]
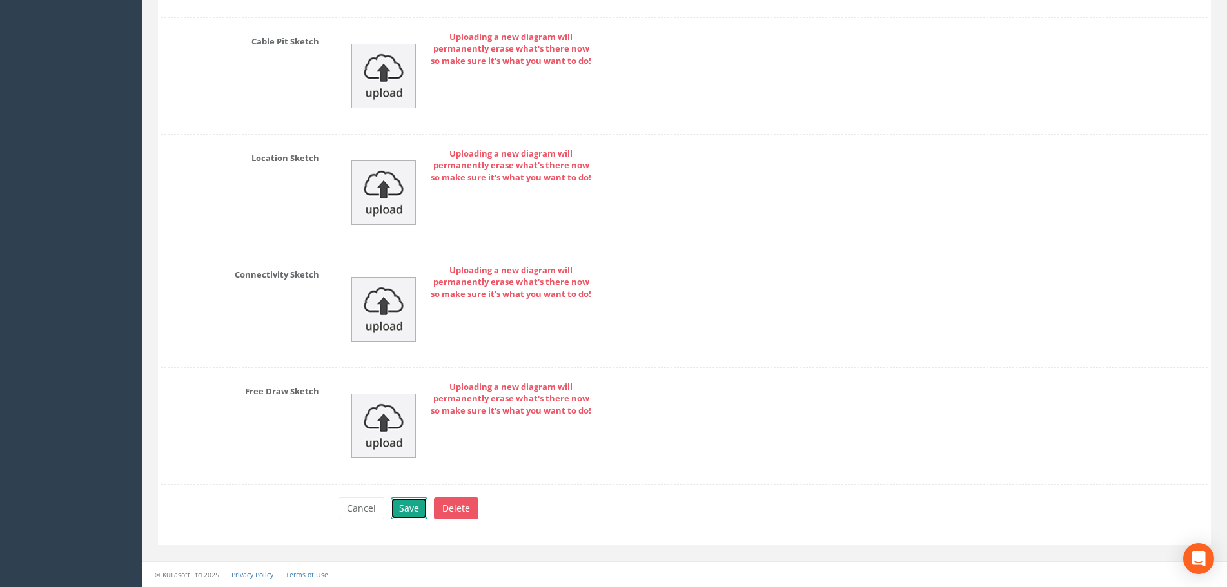
click at [414, 507] on button "Save" at bounding box center [409, 509] width 37 height 22
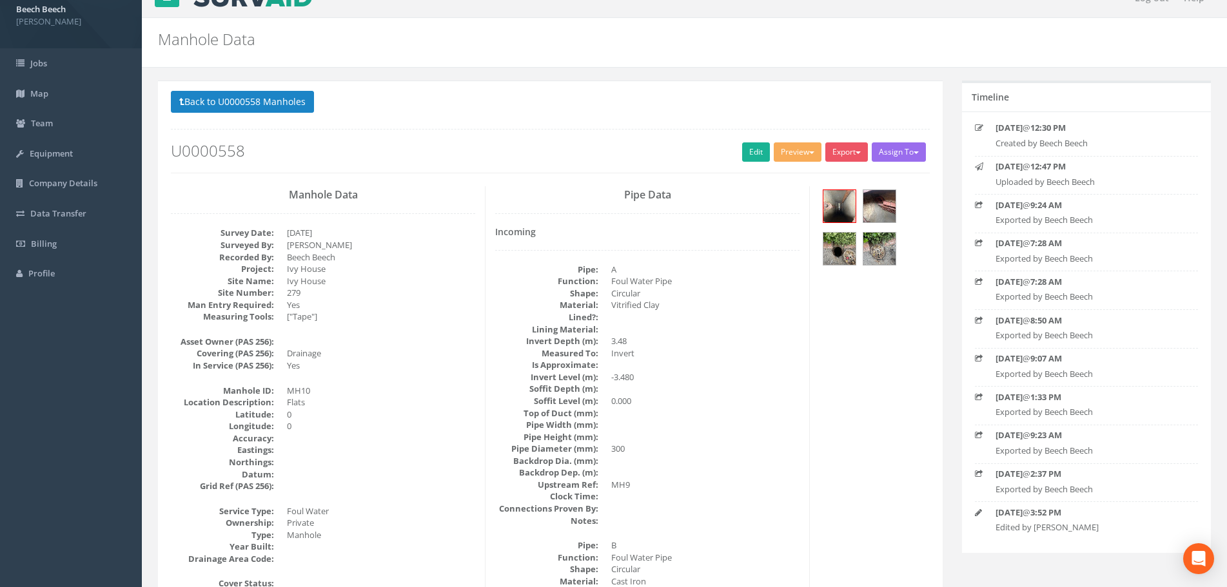
scroll to position [0, 0]
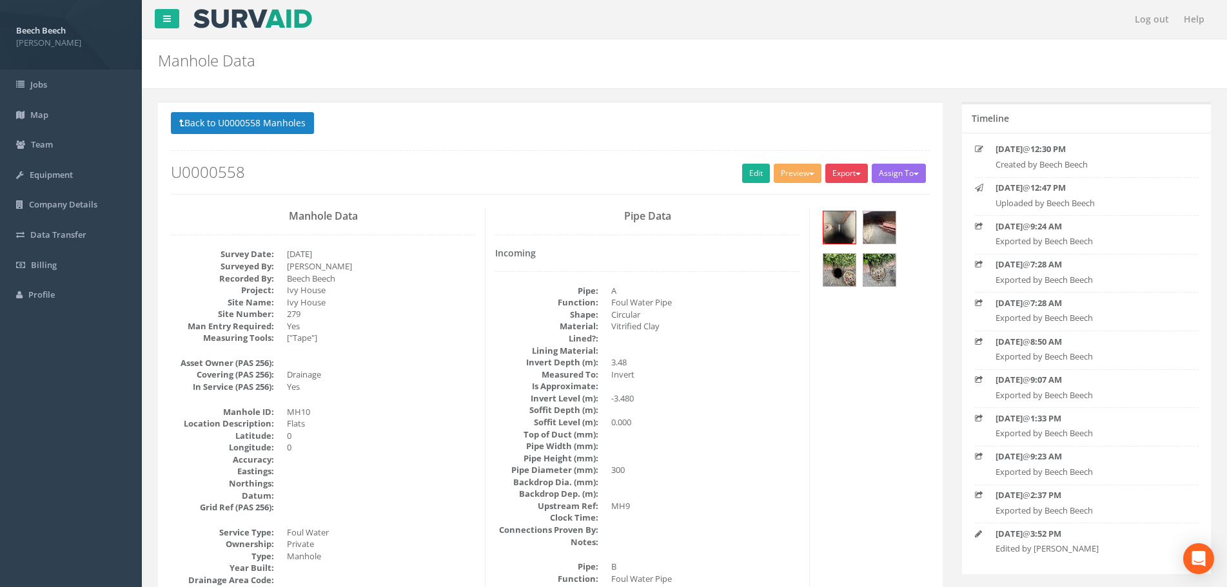
click at [850, 174] on button "Export" at bounding box center [846, 173] width 43 height 19
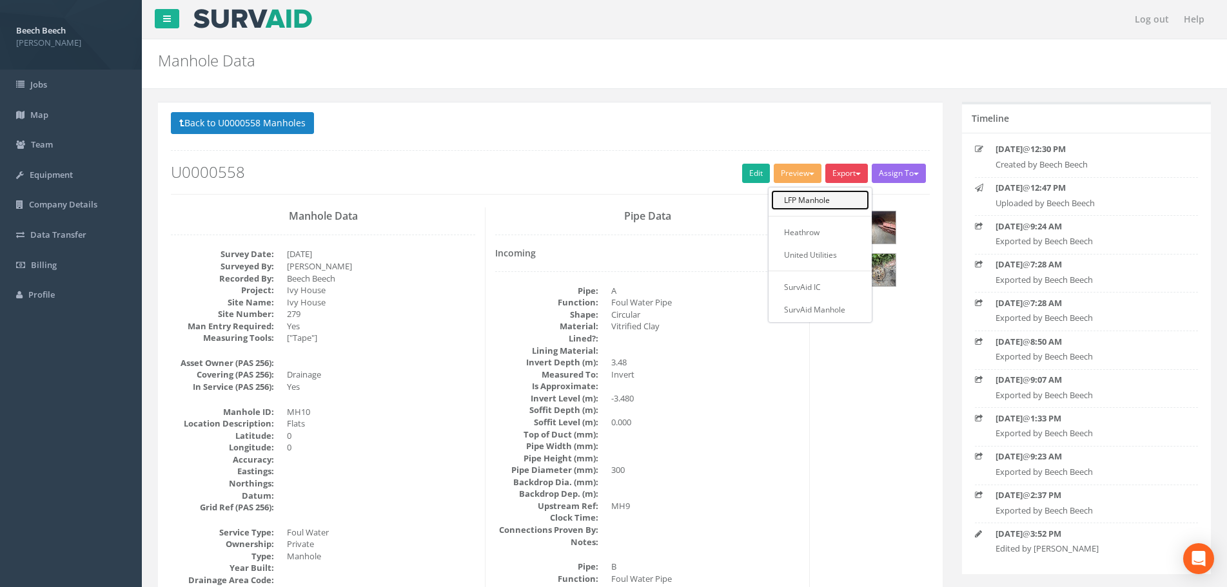
click at [828, 199] on link "LFP Manhole" at bounding box center [820, 200] width 98 height 20
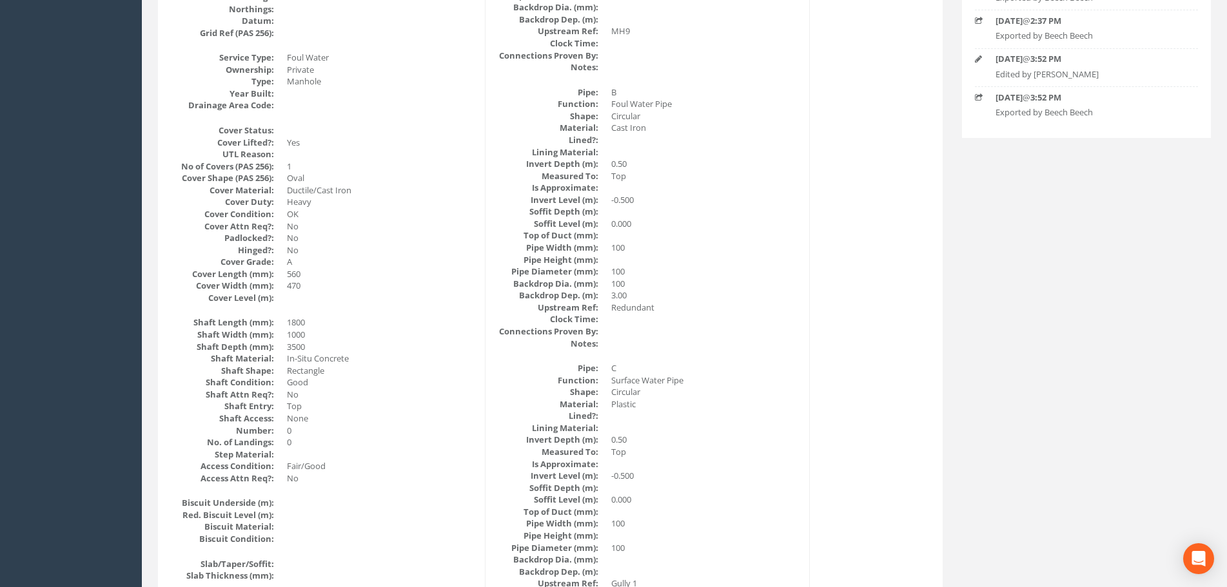
scroll to position [129, 0]
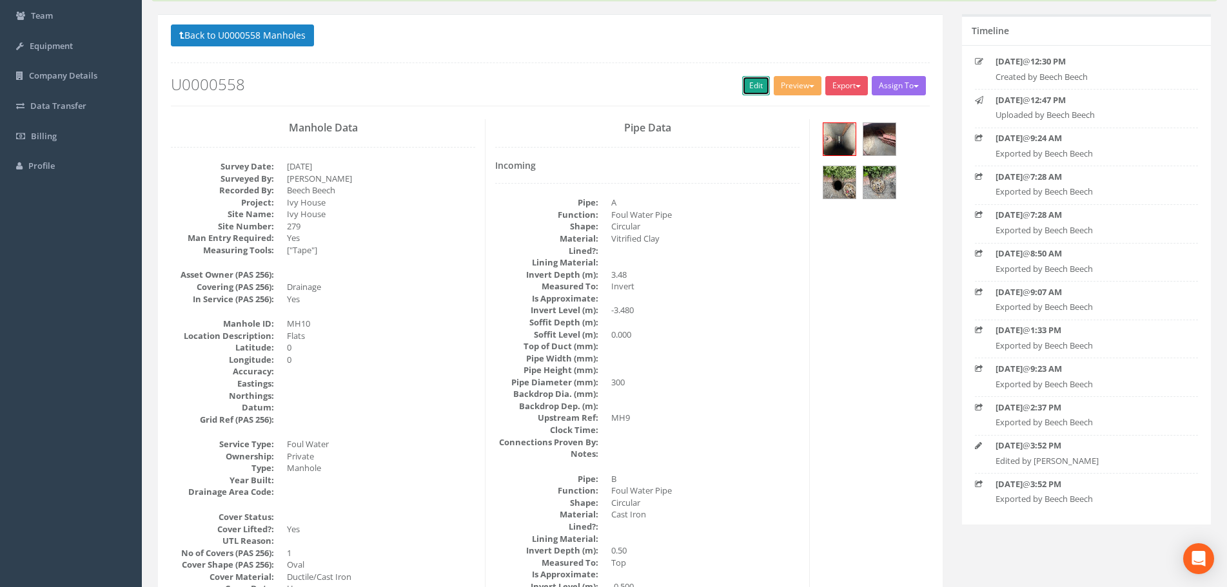
click at [754, 83] on link "Edit" at bounding box center [756, 85] width 28 height 19
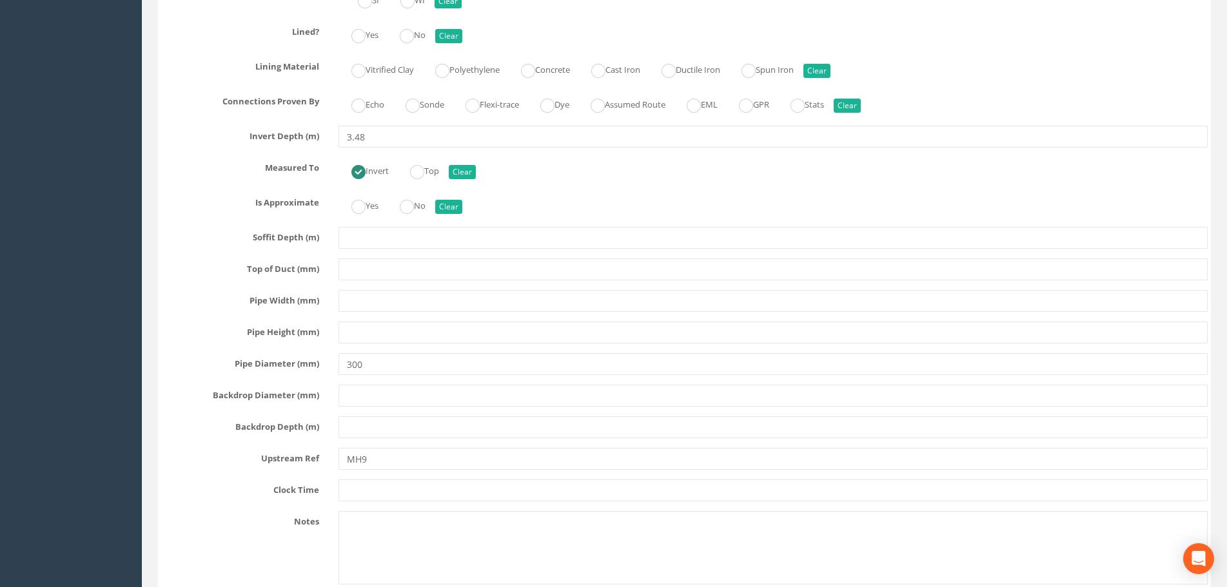
scroll to position [3868, 0]
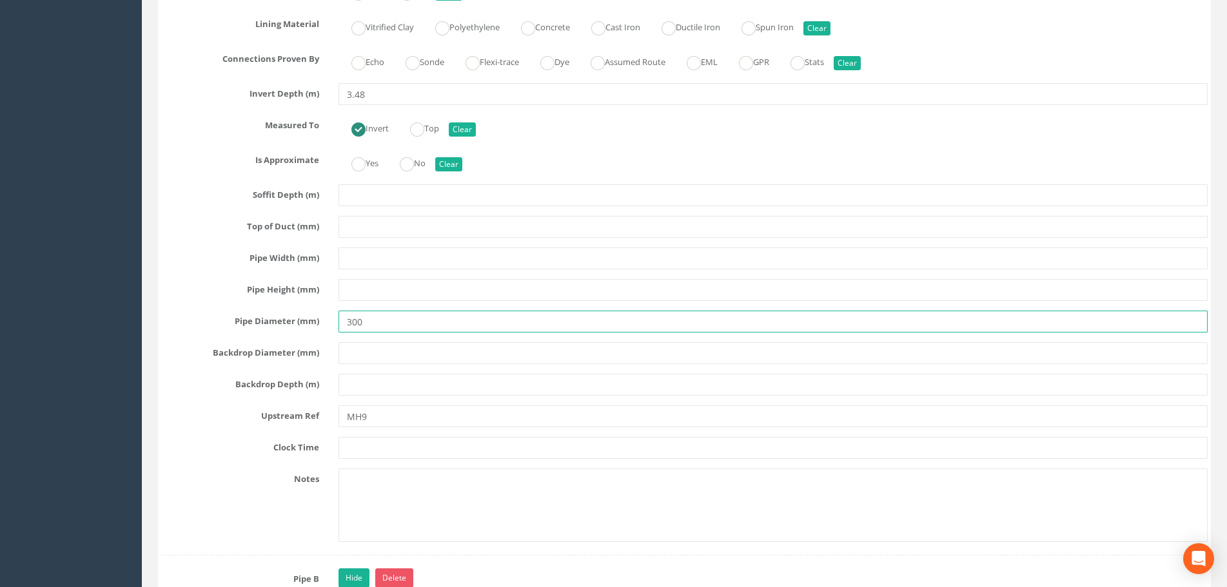
drag, startPoint x: 382, startPoint y: 323, endPoint x: 302, endPoint y: 324, distance: 79.3
click at [302, 324] on div "Pipe Diameter (mm) 300" at bounding box center [684, 322] width 1066 height 22
click at [360, 263] on input "text" at bounding box center [772, 259] width 869 height 22
paste input "300"
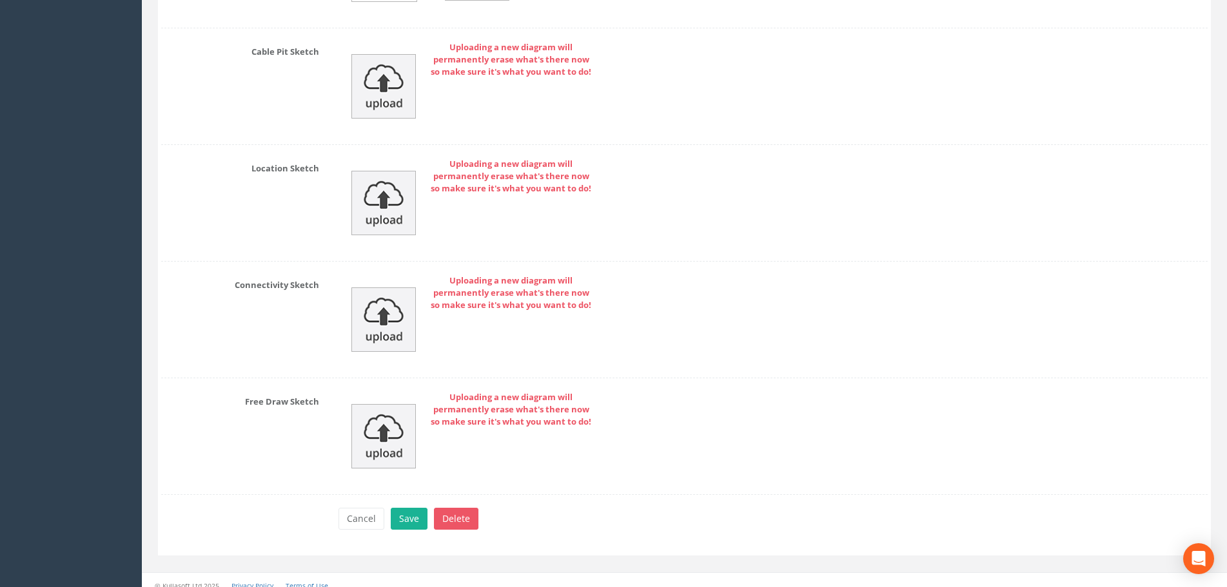
scroll to position [8794, 0]
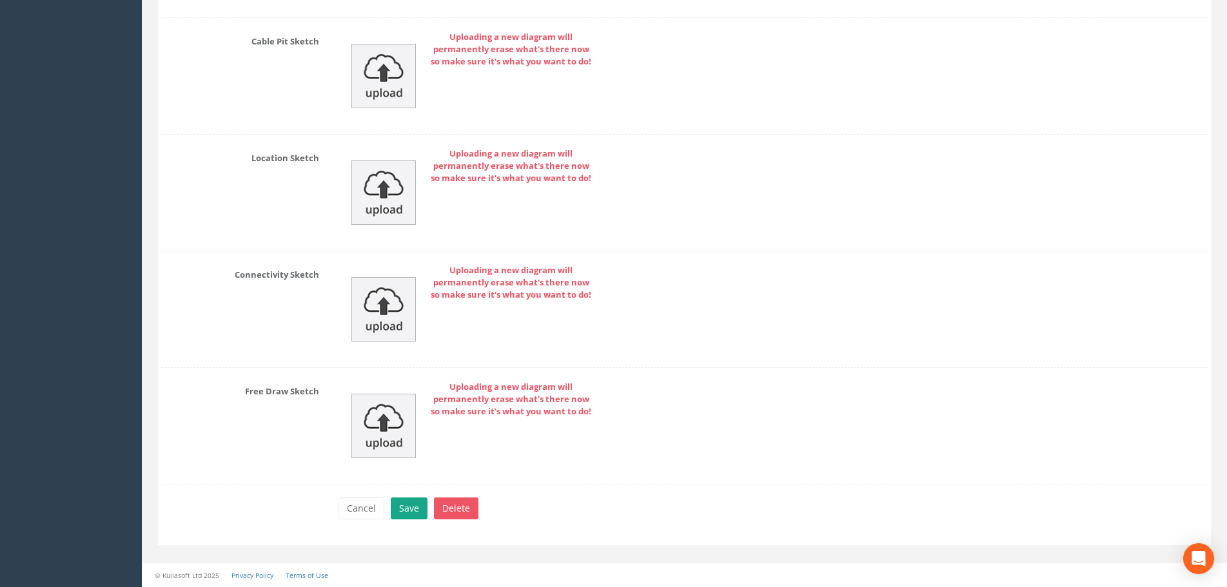
type input "300"
click at [406, 512] on button "Save" at bounding box center [409, 509] width 37 height 22
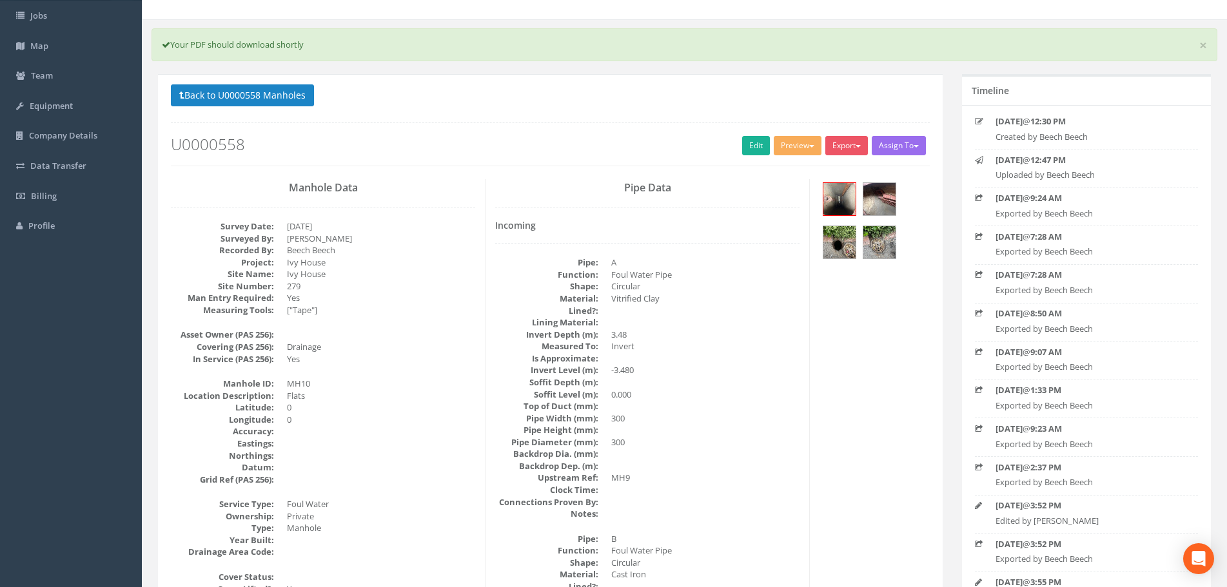
scroll to position [0, 0]
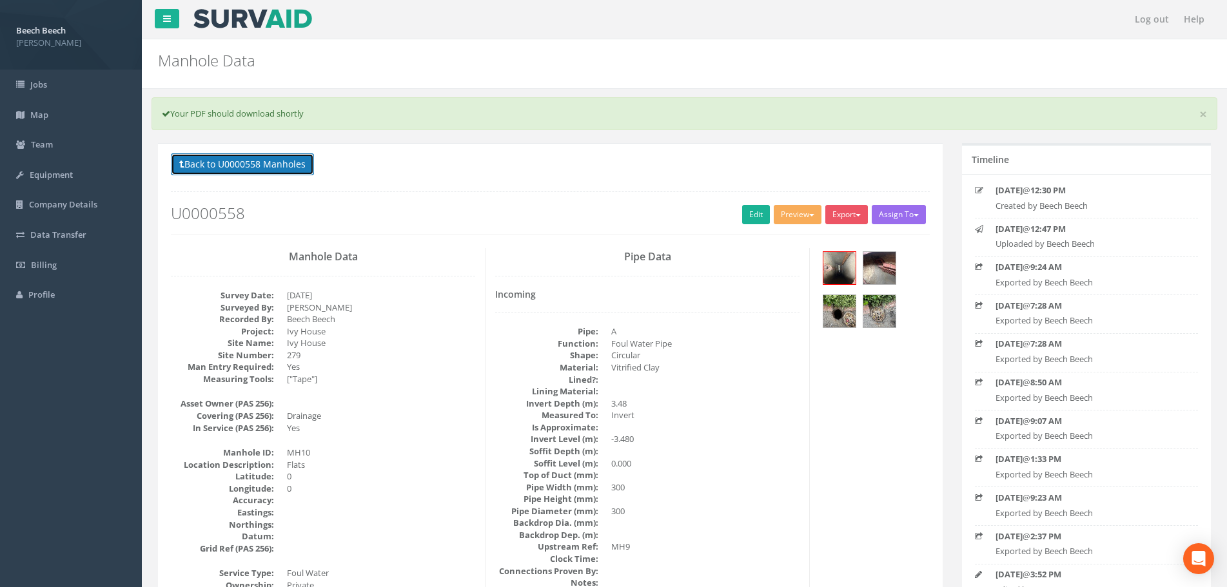
click at [287, 159] on button "Back to U0000558 Manholes" at bounding box center [242, 164] width 143 height 22
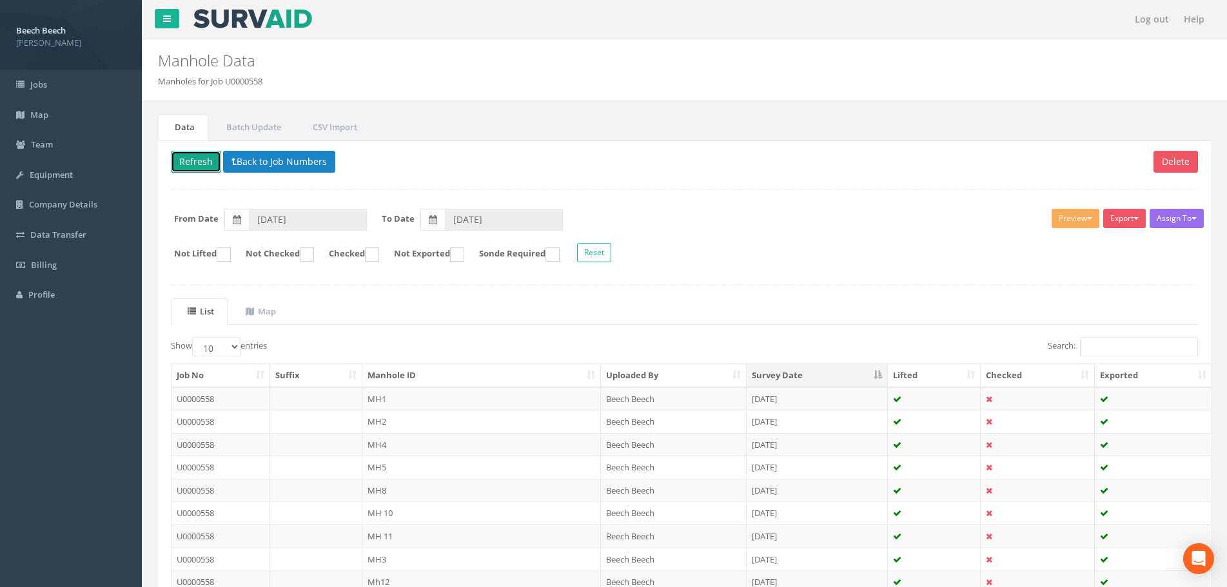
click at [195, 159] on button "Refresh" at bounding box center [196, 162] width 50 height 22
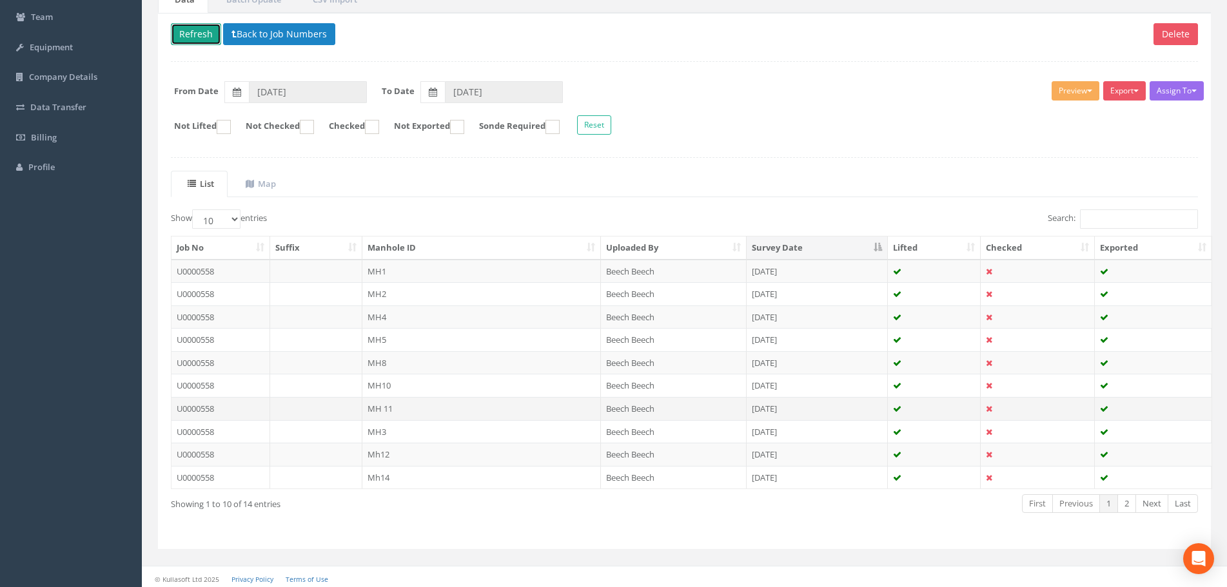
scroll to position [129, 0]
click at [389, 409] on td "MH 11" at bounding box center [481, 407] width 238 height 23
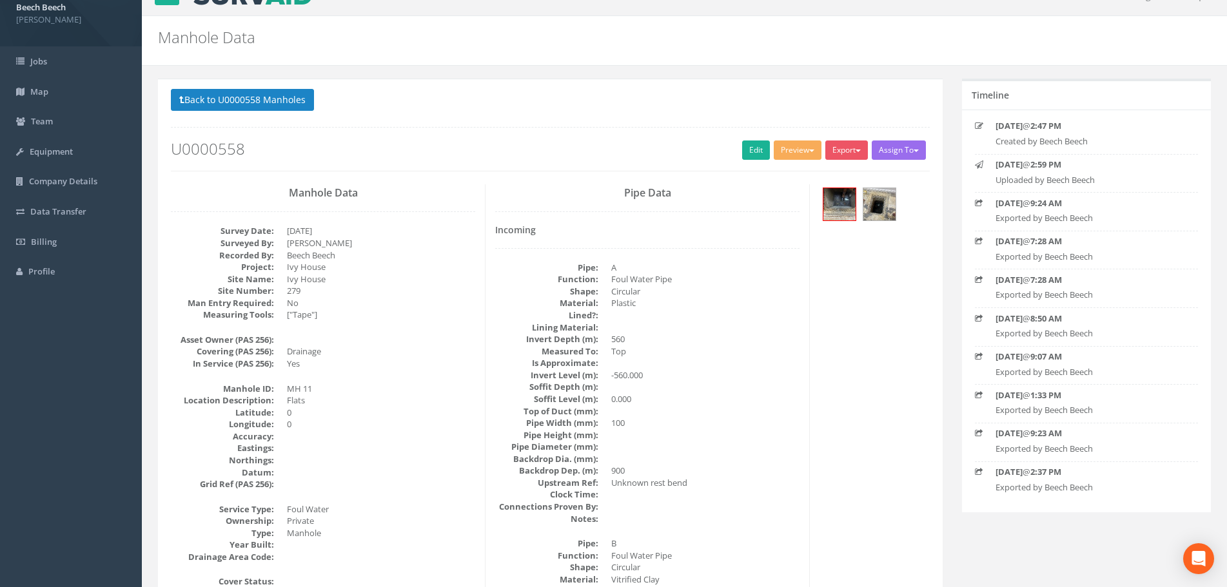
scroll to position [0, 0]
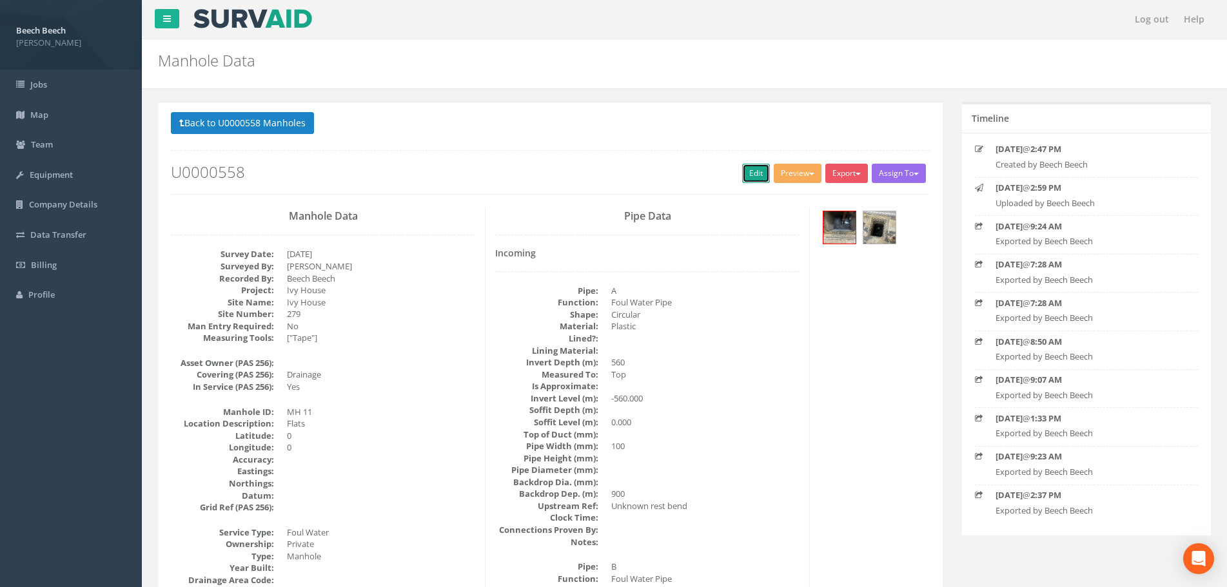
click at [750, 175] on link "Edit" at bounding box center [756, 173] width 28 height 19
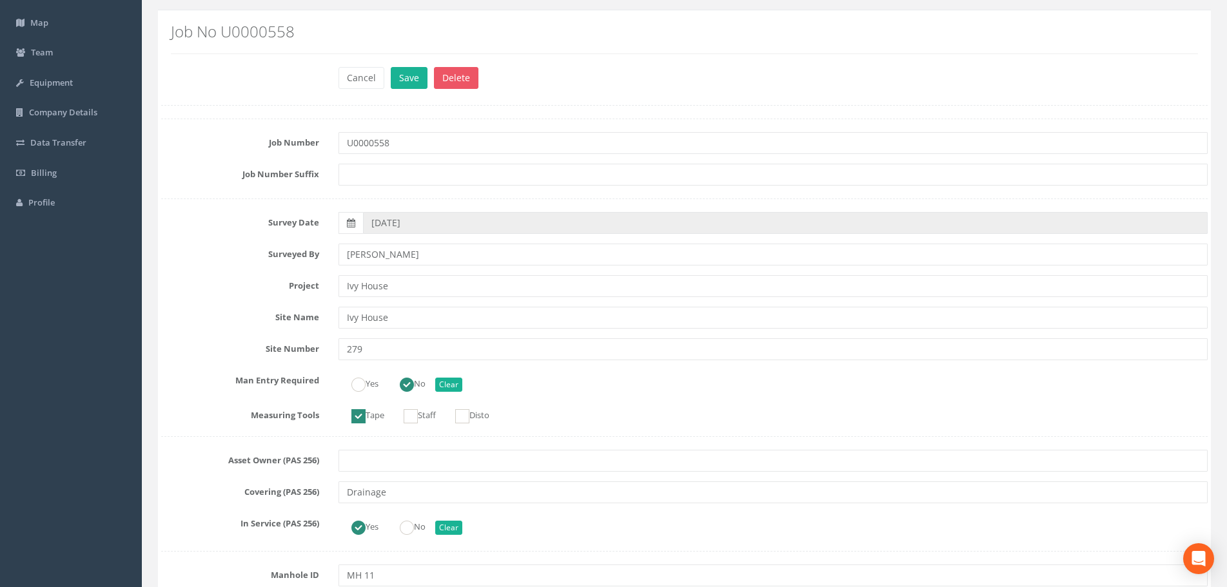
scroll to position [258, 0]
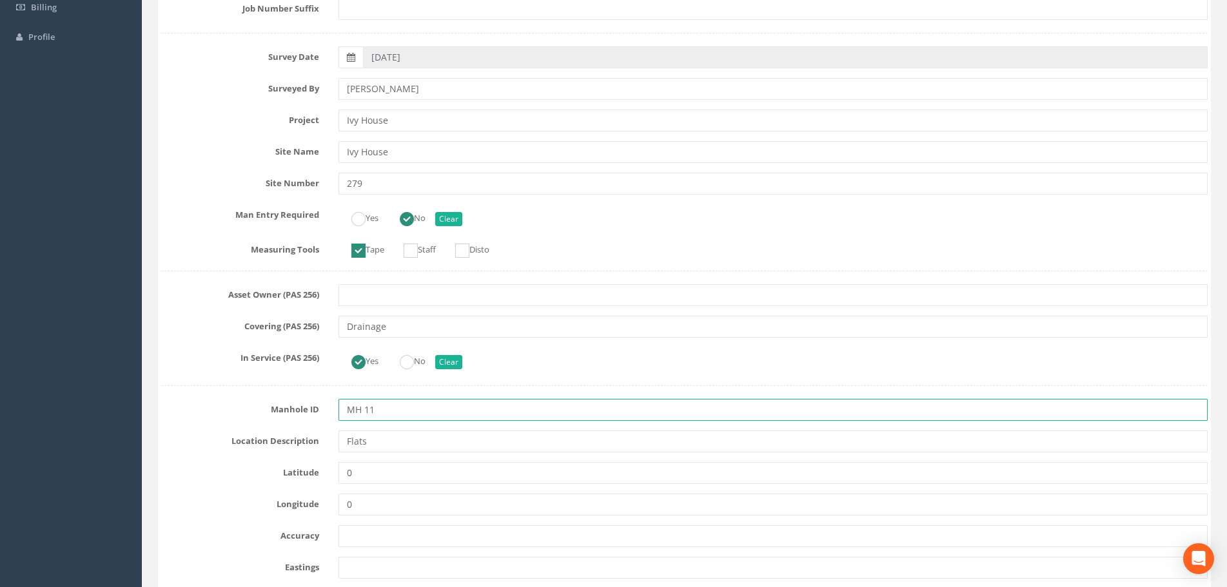
click at [365, 411] on input "MH 11" at bounding box center [772, 410] width 869 height 22
type input "MH11"
click at [219, 295] on label "Asset Owner (PAS 256)" at bounding box center [239, 292] width 177 height 17
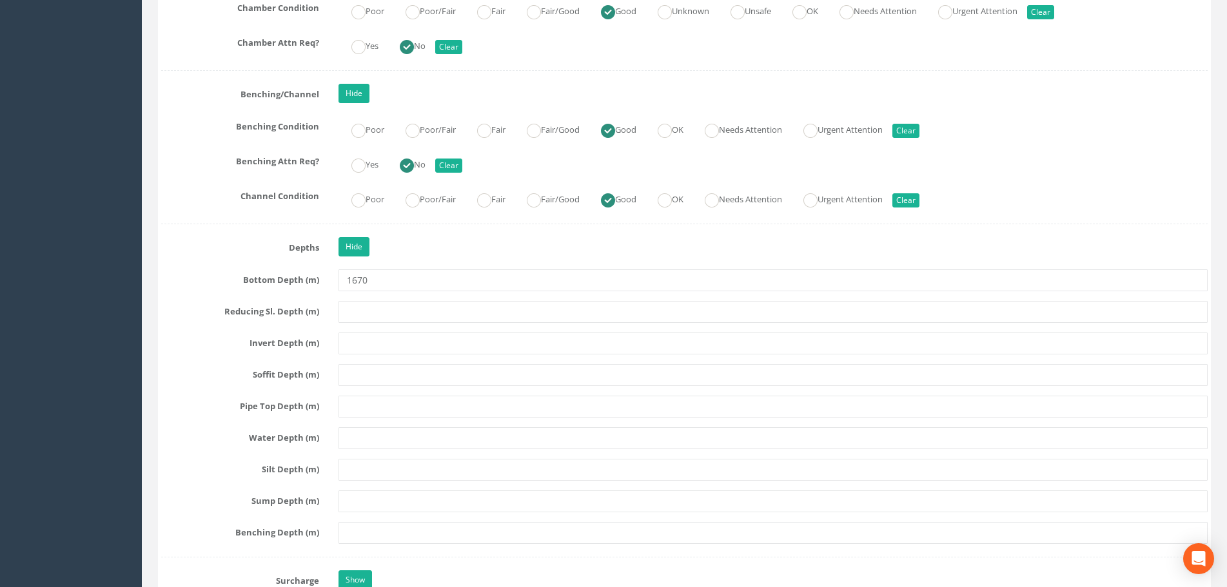
scroll to position [2965, 0]
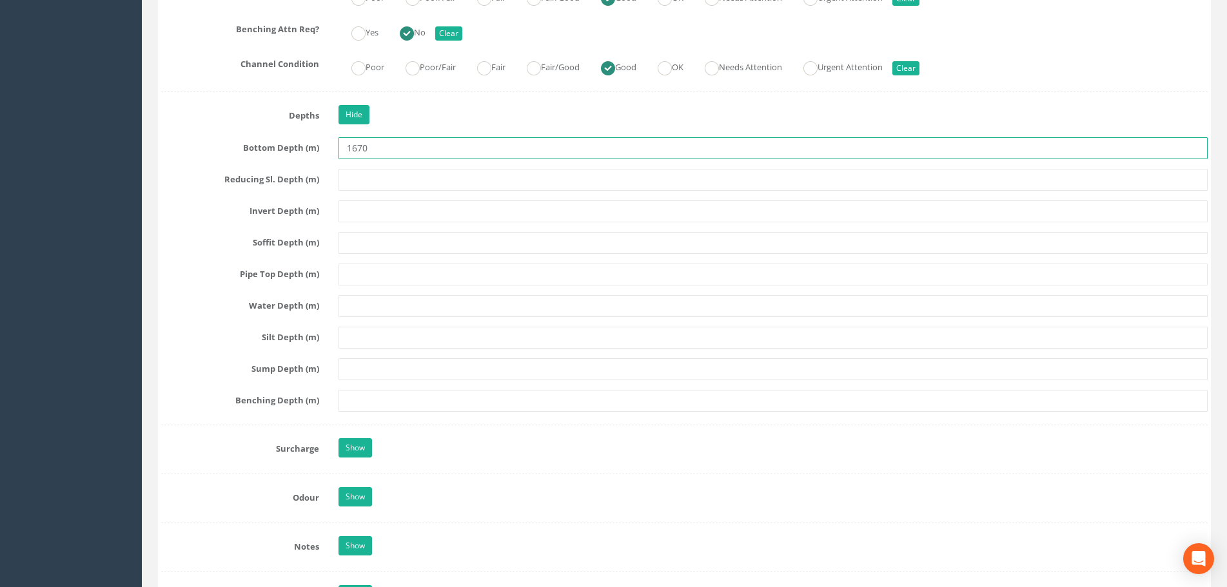
drag, startPoint x: 376, startPoint y: 150, endPoint x: 302, endPoint y: 150, distance: 74.8
click at [302, 150] on div "Bottom Depth (m) 1670" at bounding box center [684, 148] width 1066 height 22
type input "1.67"
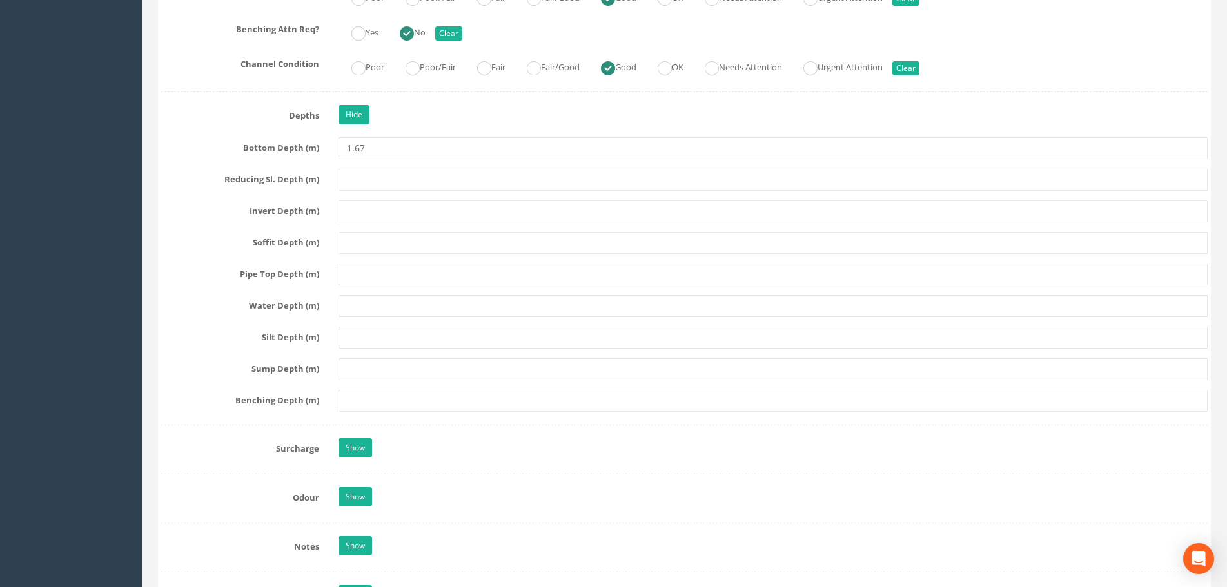
click at [190, 234] on label "Soffit Depth (m)" at bounding box center [239, 240] width 177 height 17
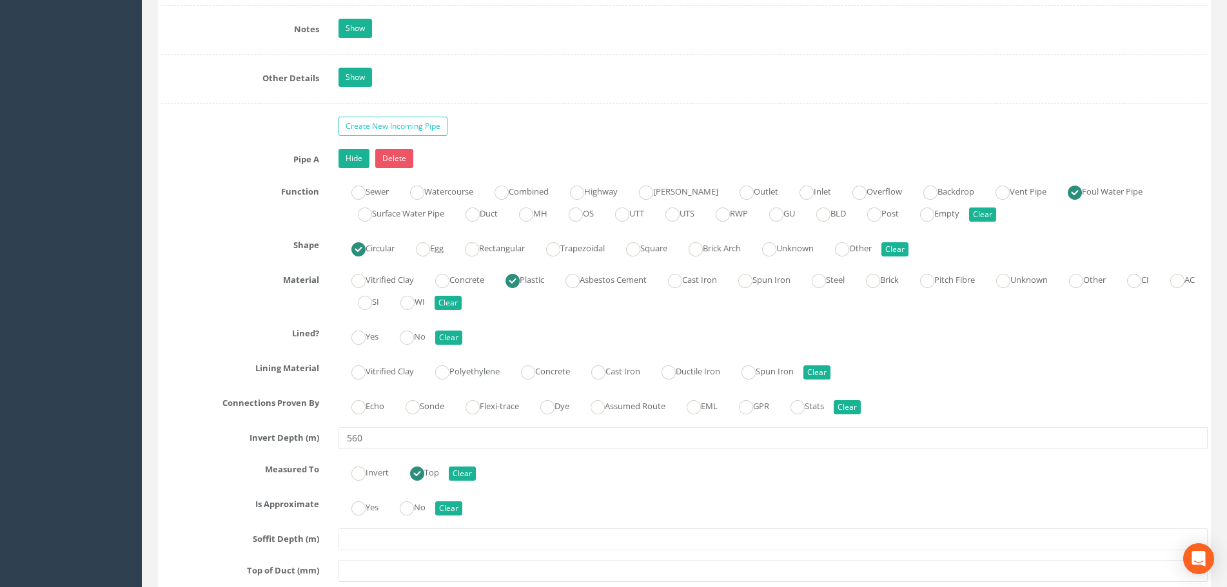
scroll to position [3545, 0]
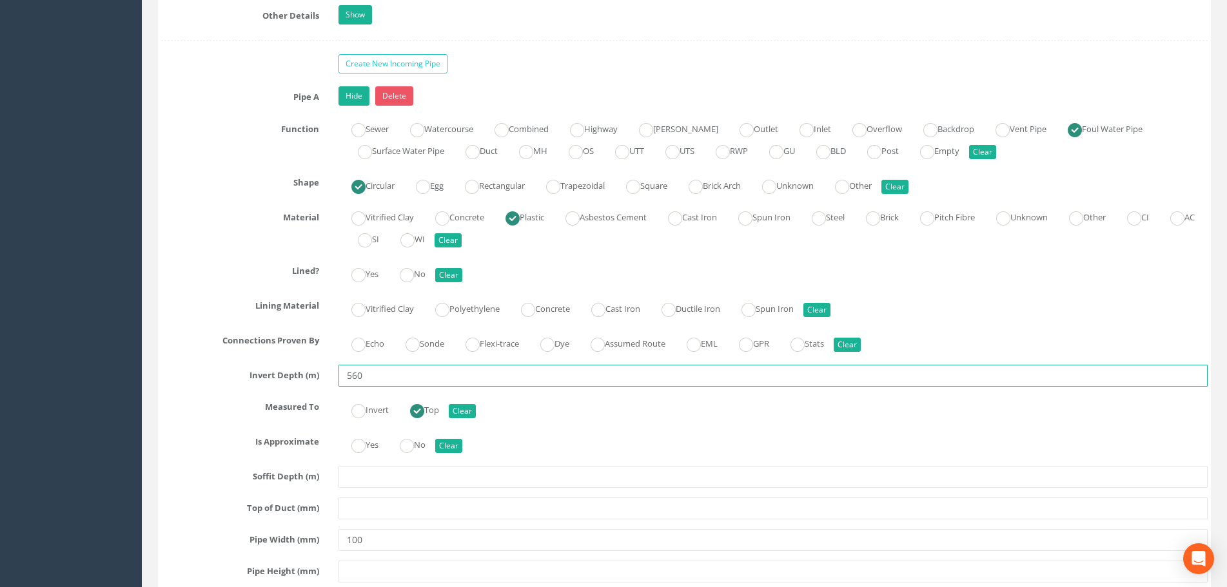
drag, startPoint x: 391, startPoint y: 375, endPoint x: 285, endPoint y: 377, distance: 106.4
click at [285, 377] on div "Invert Depth (m) 560" at bounding box center [684, 376] width 1066 height 22
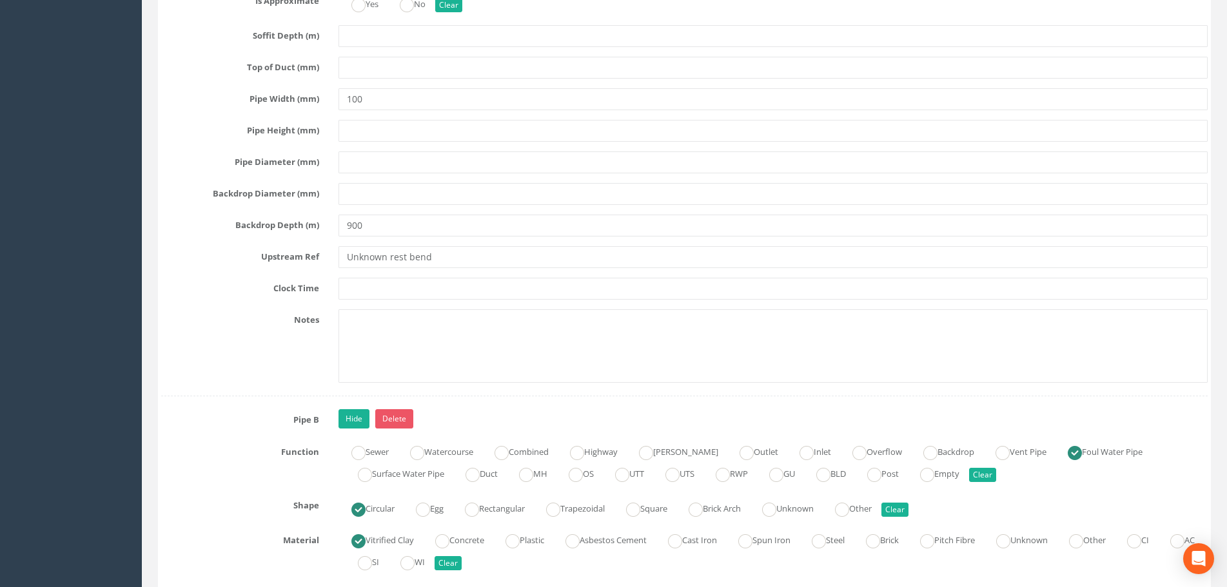
scroll to position [3996, 0]
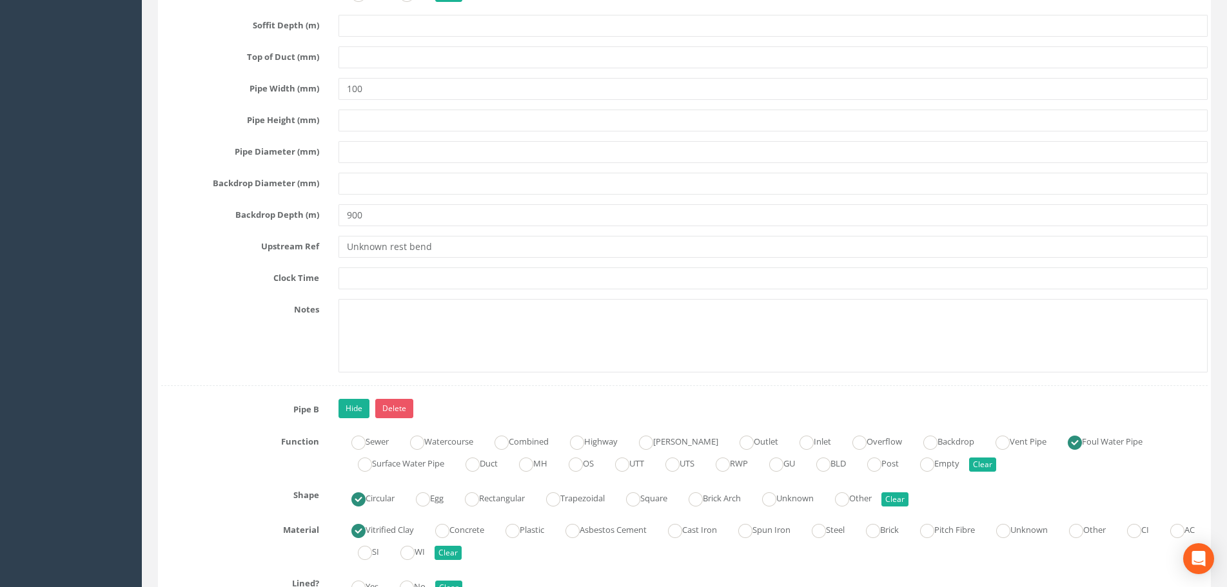
type input "0.56"
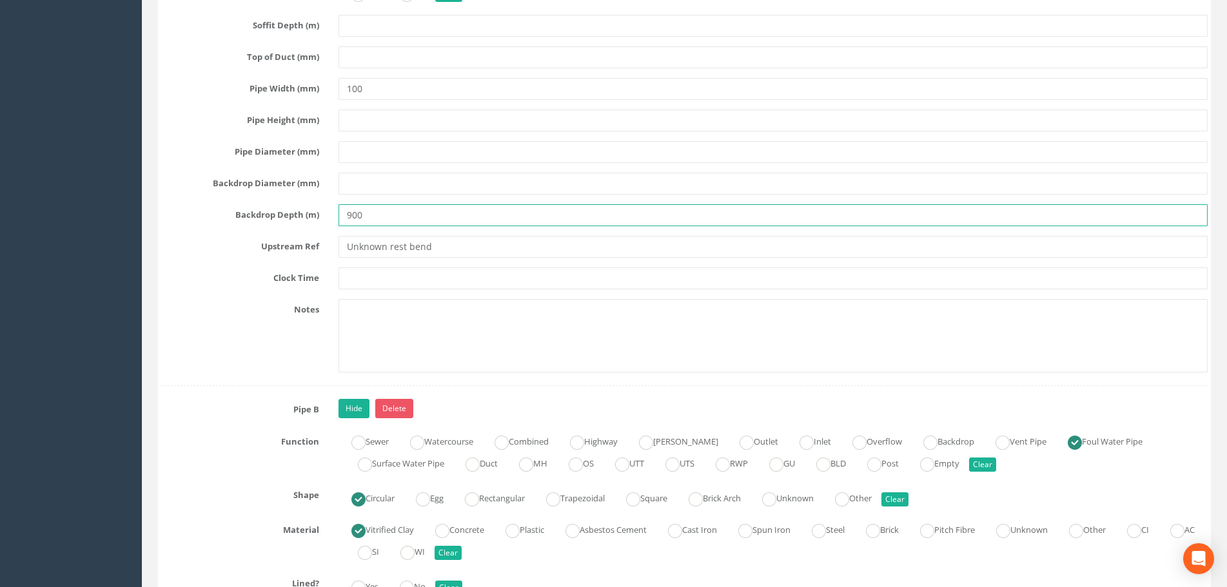
drag, startPoint x: 376, startPoint y: 215, endPoint x: 302, endPoint y: 217, distance: 73.5
click at [303, 217] on div "Backdrop Depth (m) 900" at bounding box center [684, 215] width 1066 height 22
type input "0.90"
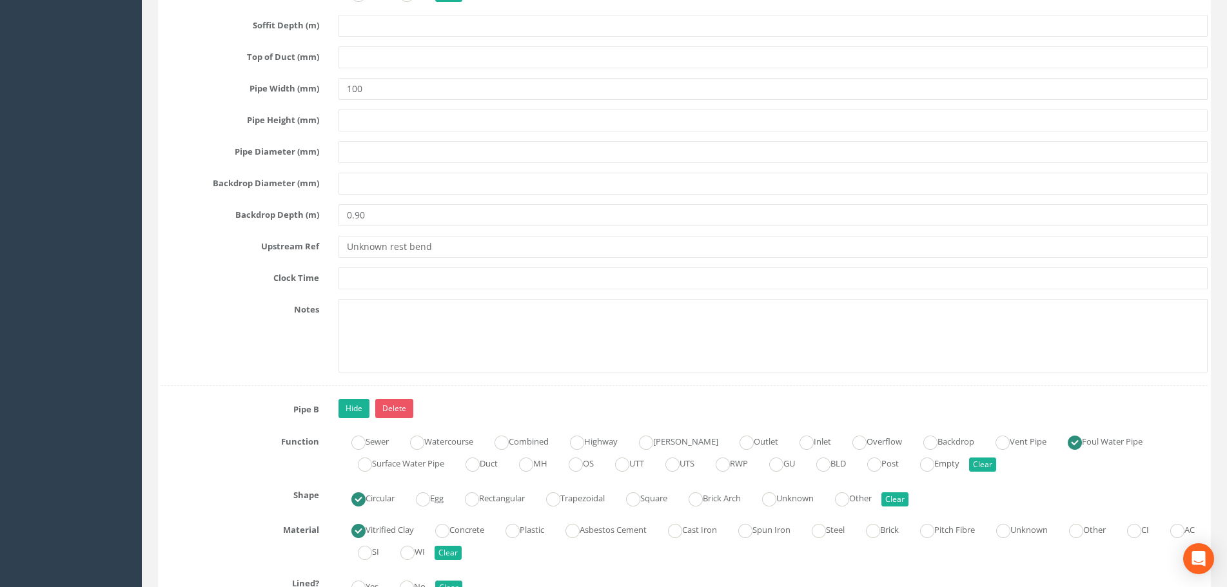
click at [199, 255] on div "Upstream Ref Unknown rest bend" at bounding box center [684, 247] width 1066 height 22
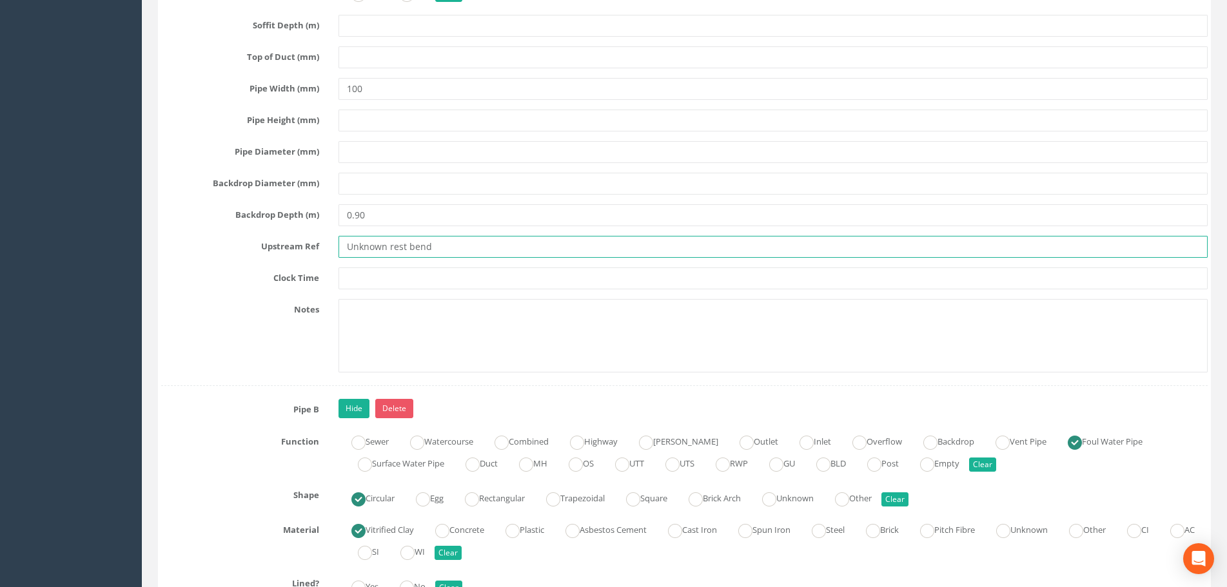
drag, startPoint x: 447, startPoint y: 249, endPoint x: 298, endPoint y: 249, distance: 149.5
click at [298, 249] on div "Upstream Ref Unknown rest bend" at bounding box center [684, 247] width 1066 height 22
type input "r"
type input "RB"
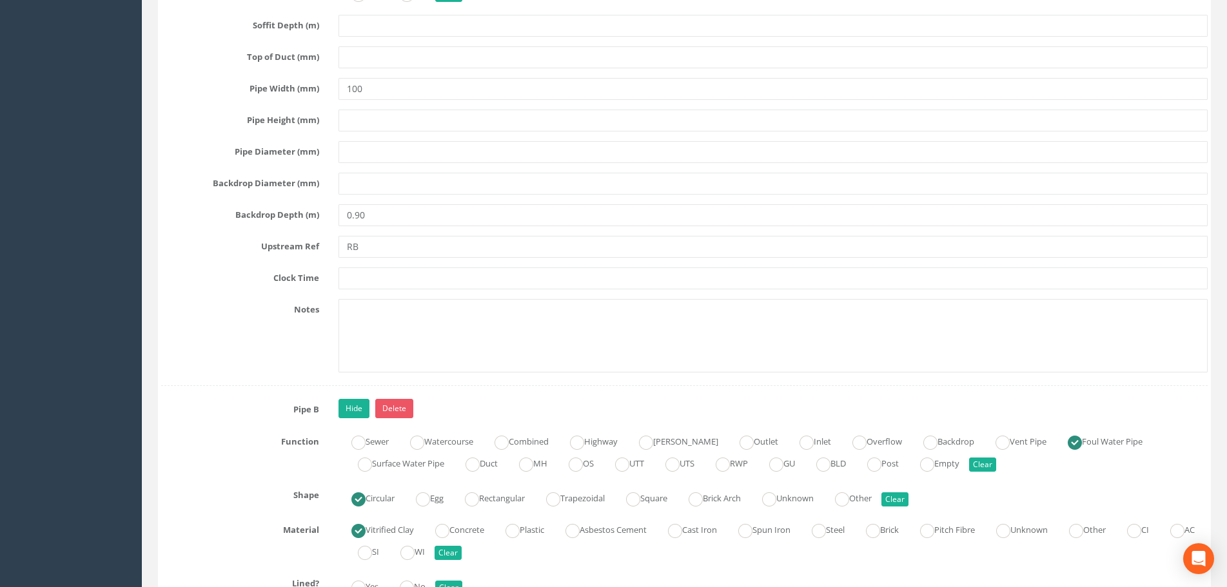
click at [187, 244] on label "Upstream Ref" at bounding box center [239, 244] width 177 height 17
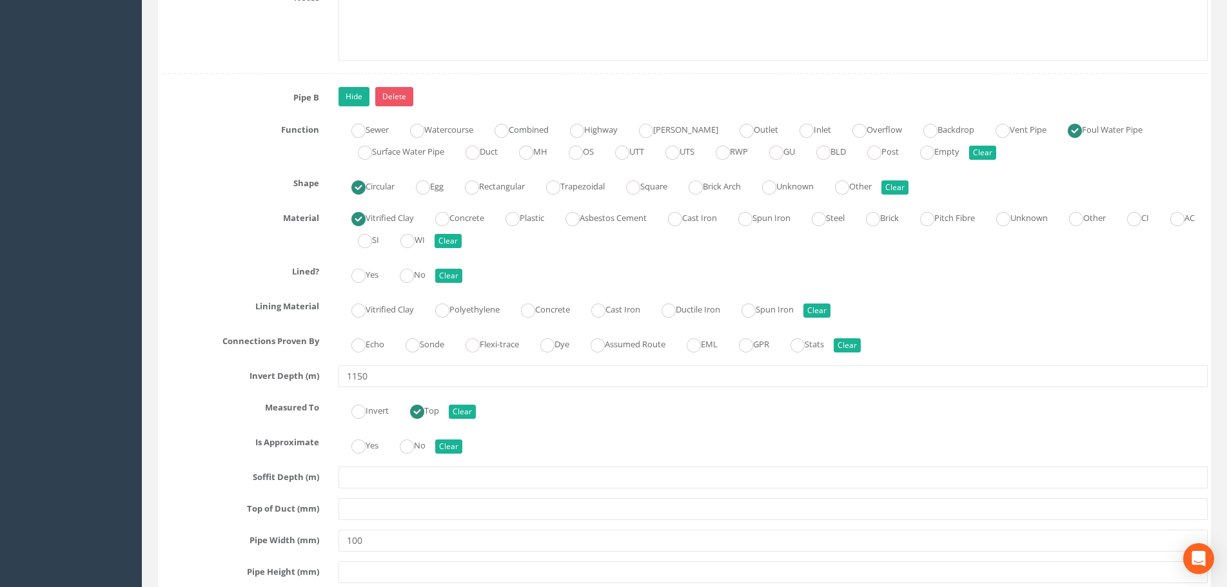
scroll to position [4383, 0]
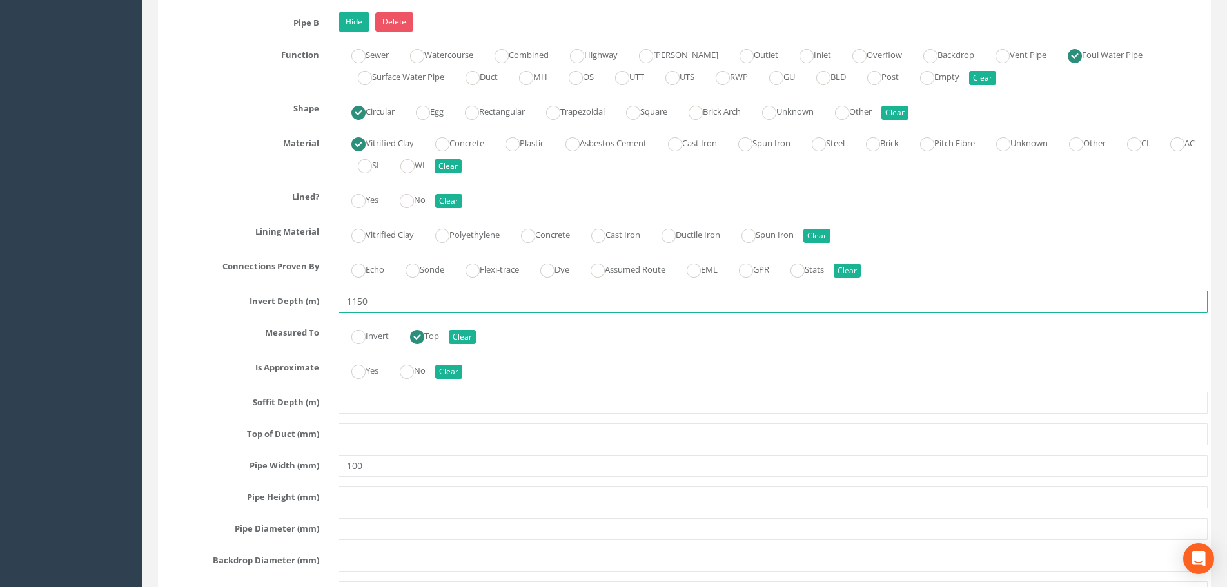
drag, startPoint x: 343, startPoint y: 304, endPoint x: 301, endPoint y: 310, distance: 42.3
click at [304, 308] on div "Invert Depth (m) 1150" at bounding box center [684, 302] width 1066 height 22
type input "1.15"
click at [222, 324] on label "Measured To" at bounding box center [239, 330] width 177 height 17
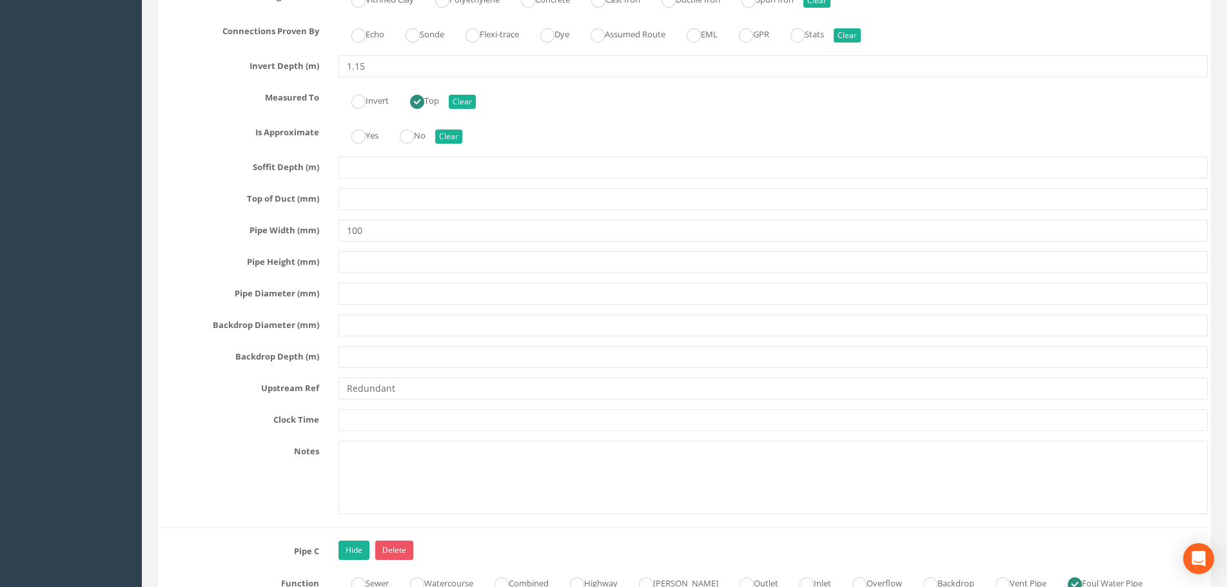
scroll to position [4641, 0]
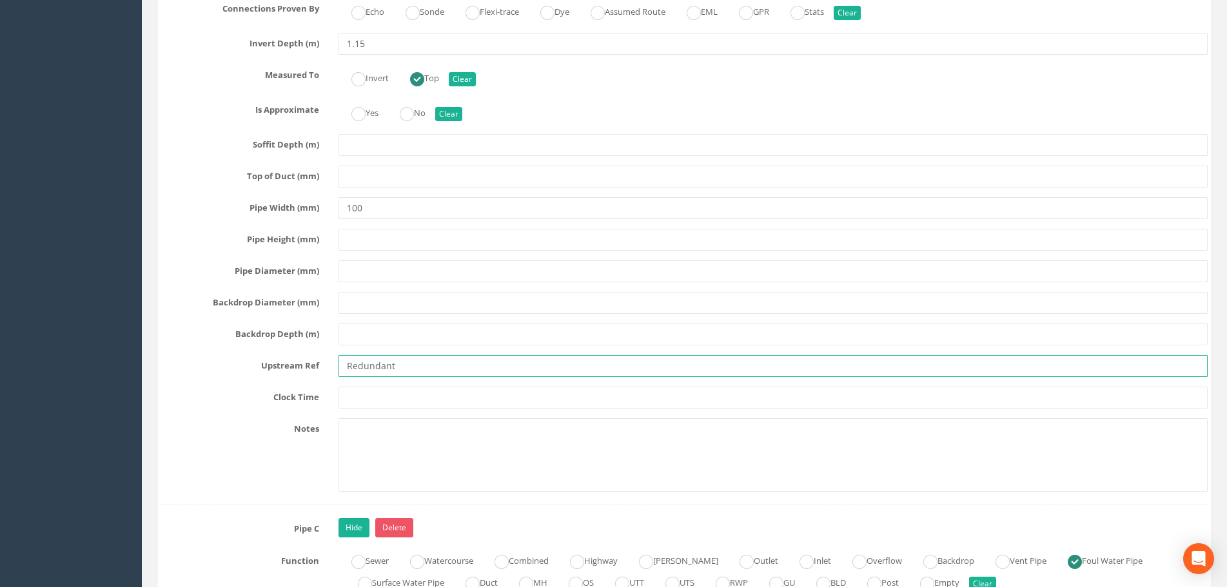
drag, startPoint x: 420, startPoint y: 365, endPoint x: 265, endPoint y: 369, distance: 155.4
click at [265, 369] on div "Upstream Ref Redundant" at bounding box center [684, 366] width 1066 height 22
type input "REDUNDANT"
click at [195, 371] on label "Upstream Ref" at bounding box center [239, 363] width 177 height 17
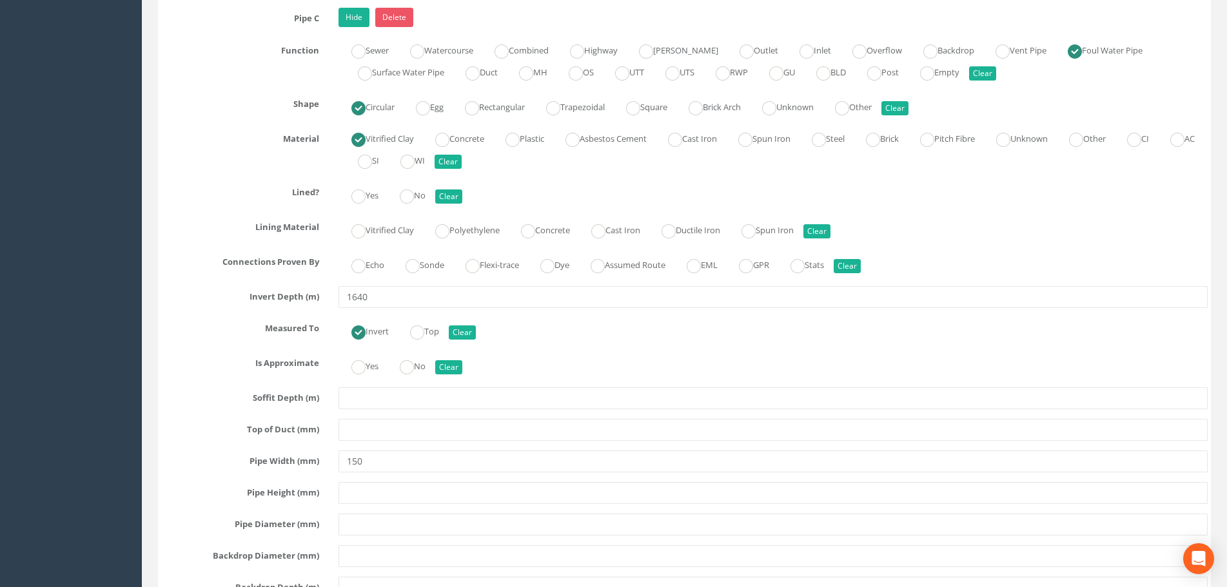
scroll to position [5157, 0]
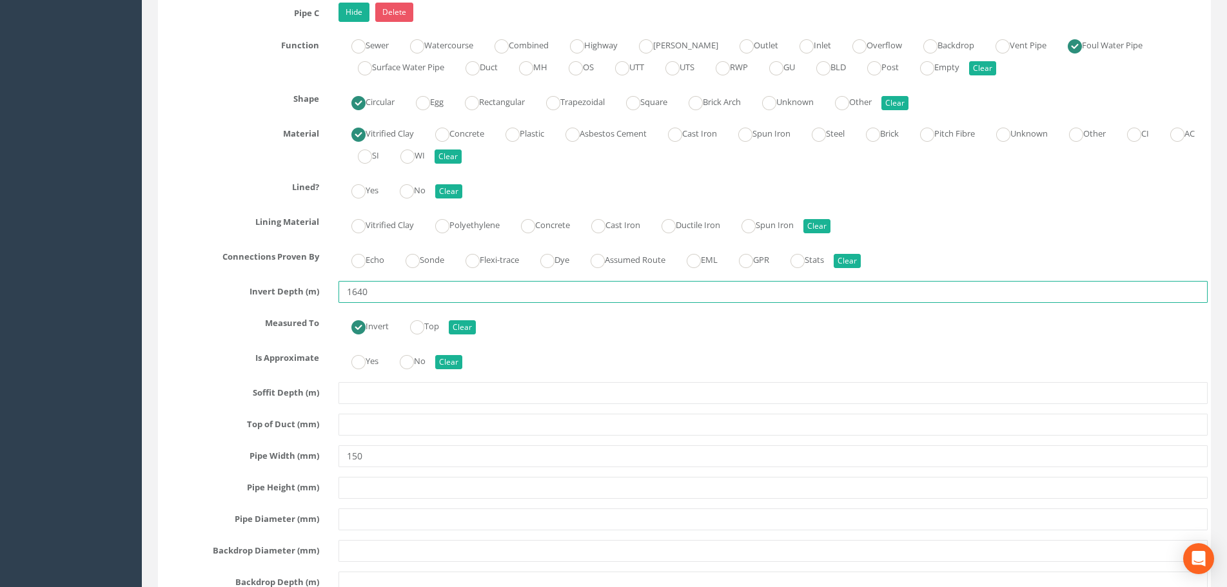
drag, startPoint x: 380, startPoint y: 290, endPoint x: 293, endPoint y: 295, distance: 87.2
click at [293, 295] on div "Invert Depth (m) 1640" at bounding box center [684, 292] width 1066 height 22
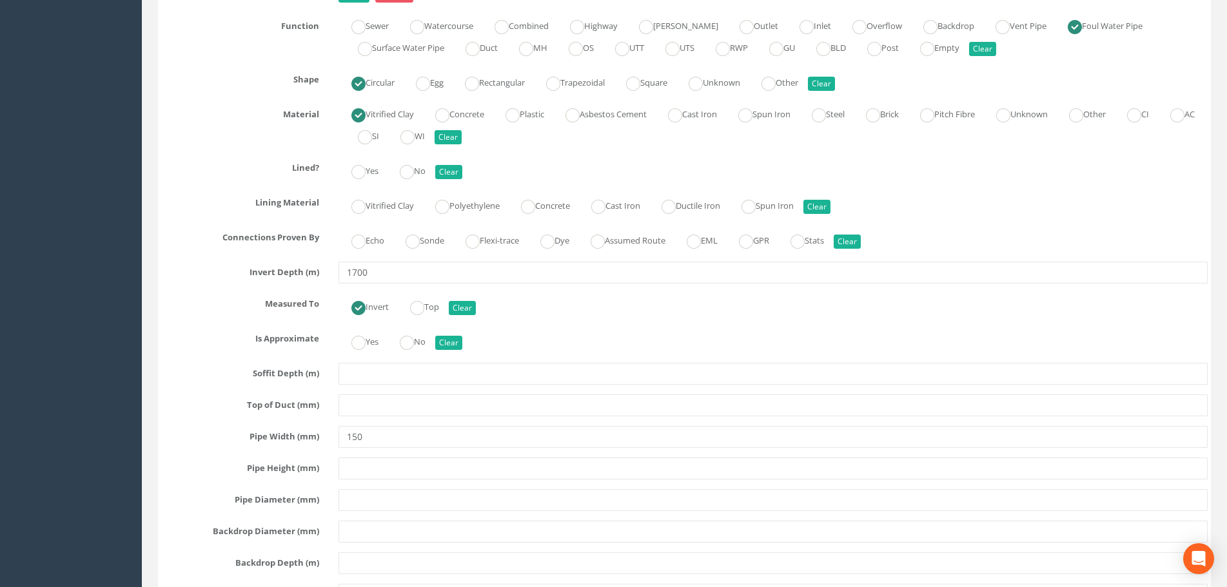
scroll to position [5995, 0]
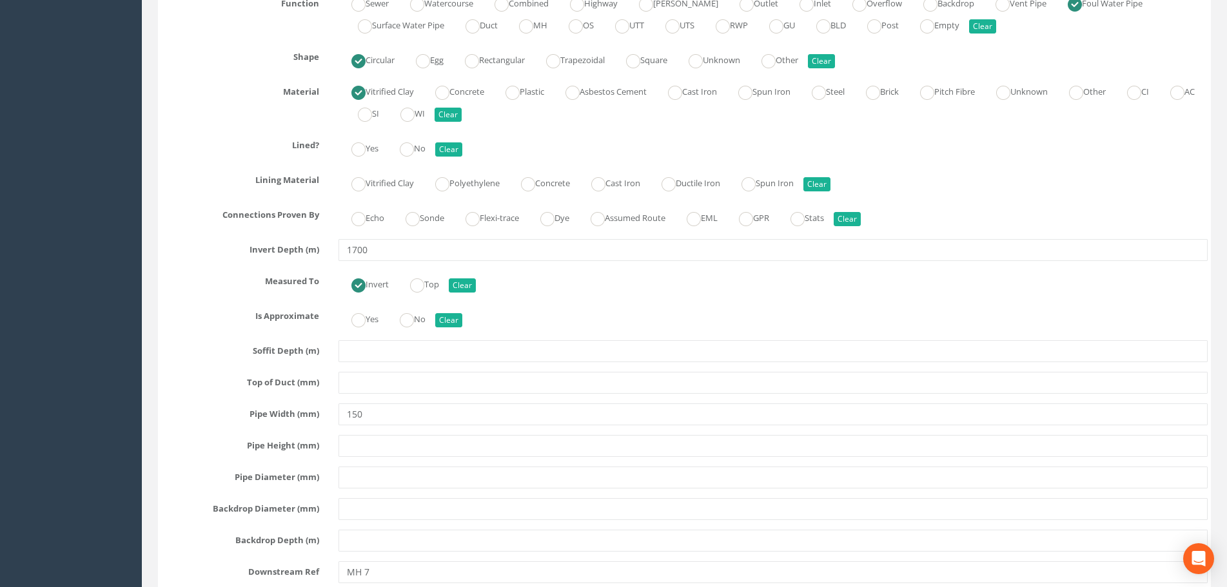
type input "1.64"
drag, startPoint x: 376, startPoint y: 249, endPoint x: 297, endPoint y: 258, distance: 79.8
click at [297, 258] on div "Invert Depth (m) 1700" at bounding box center [684, 250] width 1066 height 22
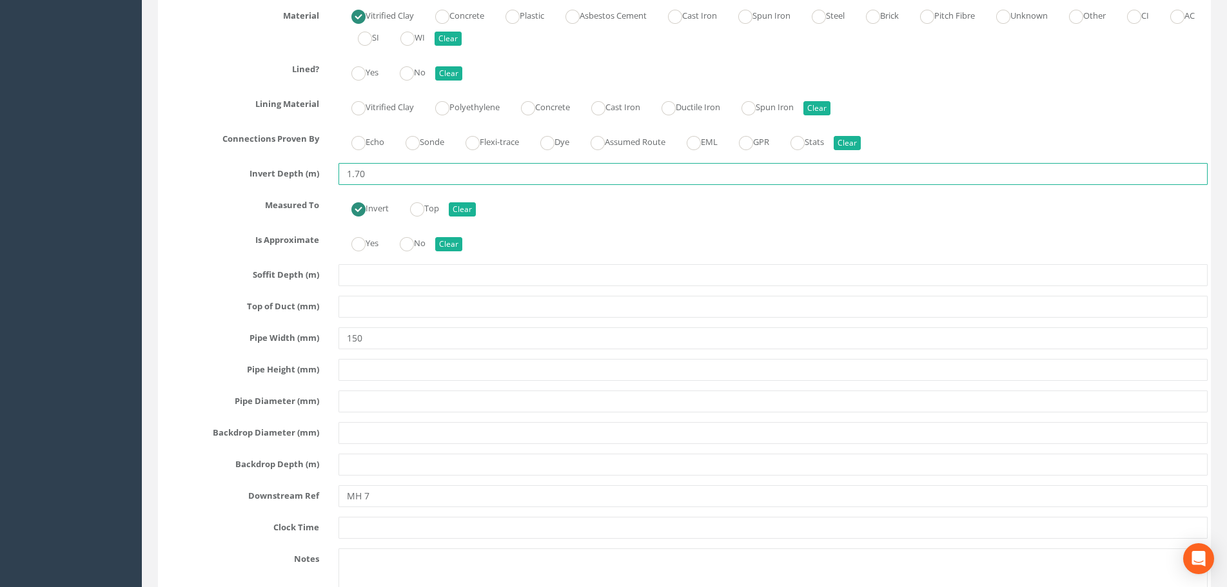
scroll to position [6188, 0]
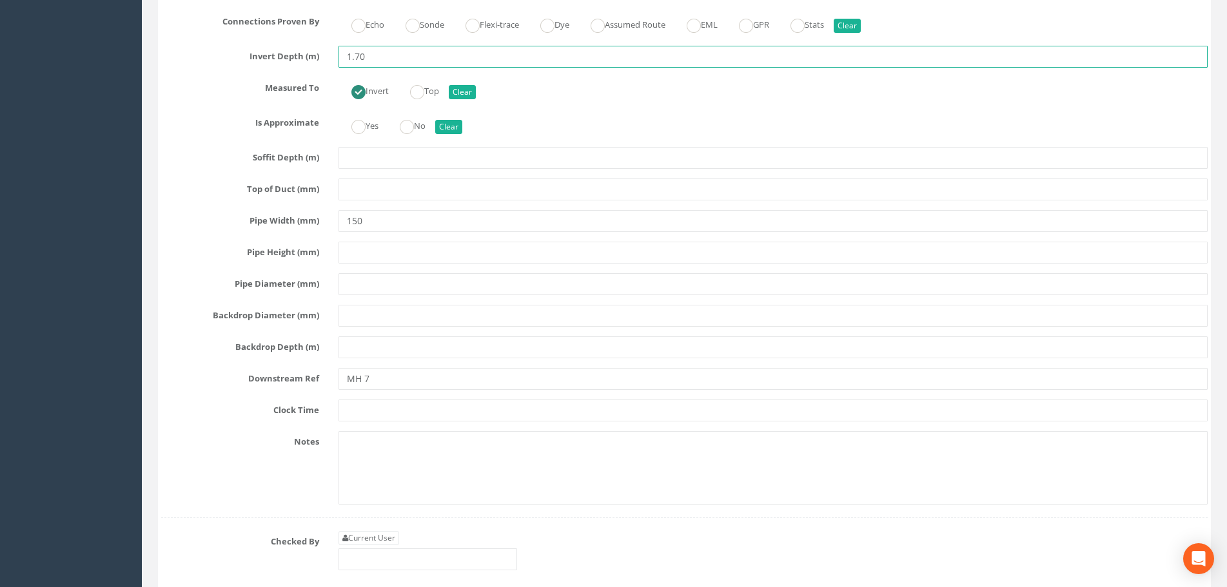
type input "1.70"
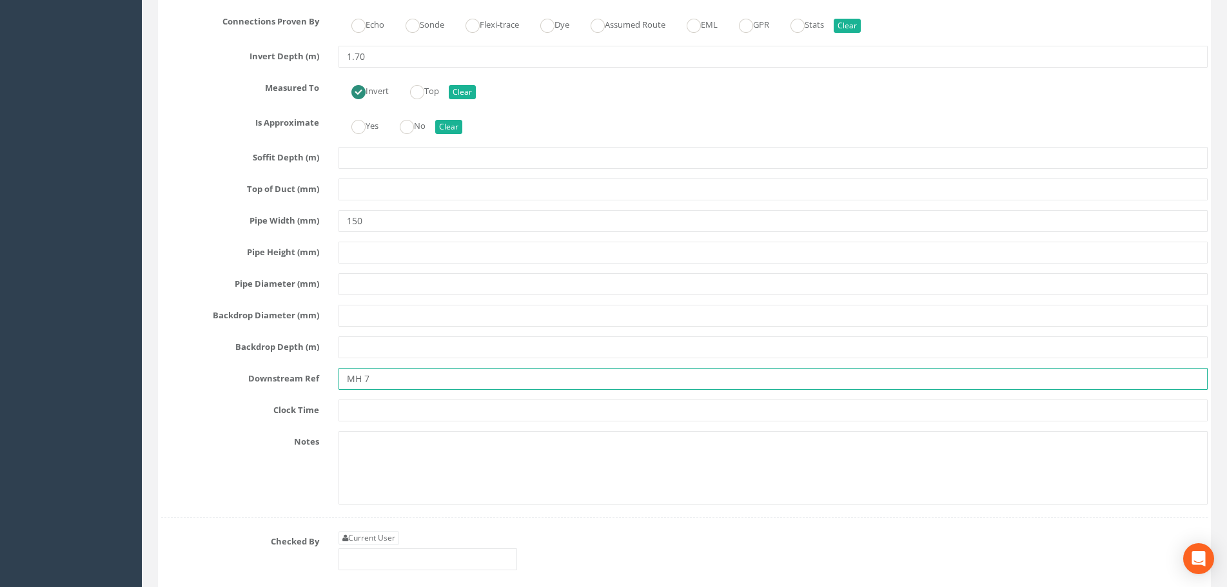
click at [364, 379] on input "MH 7" at bounding box center [772, 379] width 869 height 22
type input "MH7"
click at [228, 425] on div "Pipe X Hide Delete Function Sewer Watercourse Combined Highway [PERSON_NAME] Ou…" at bounding box center [684, 142] width 1046 height 751
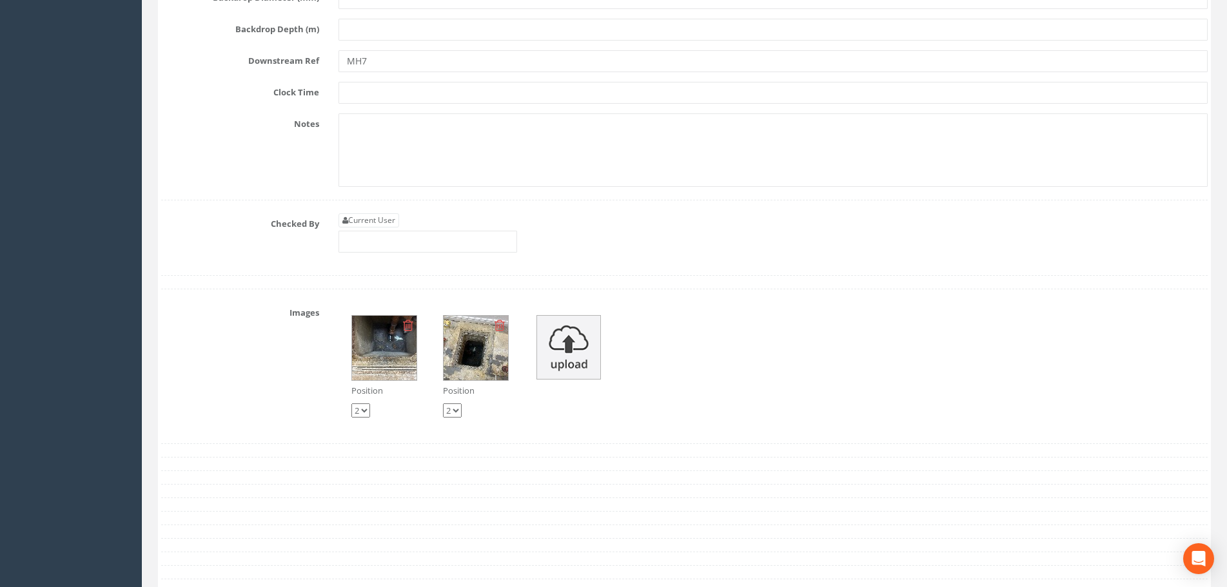
scroll to position [6575, 0]
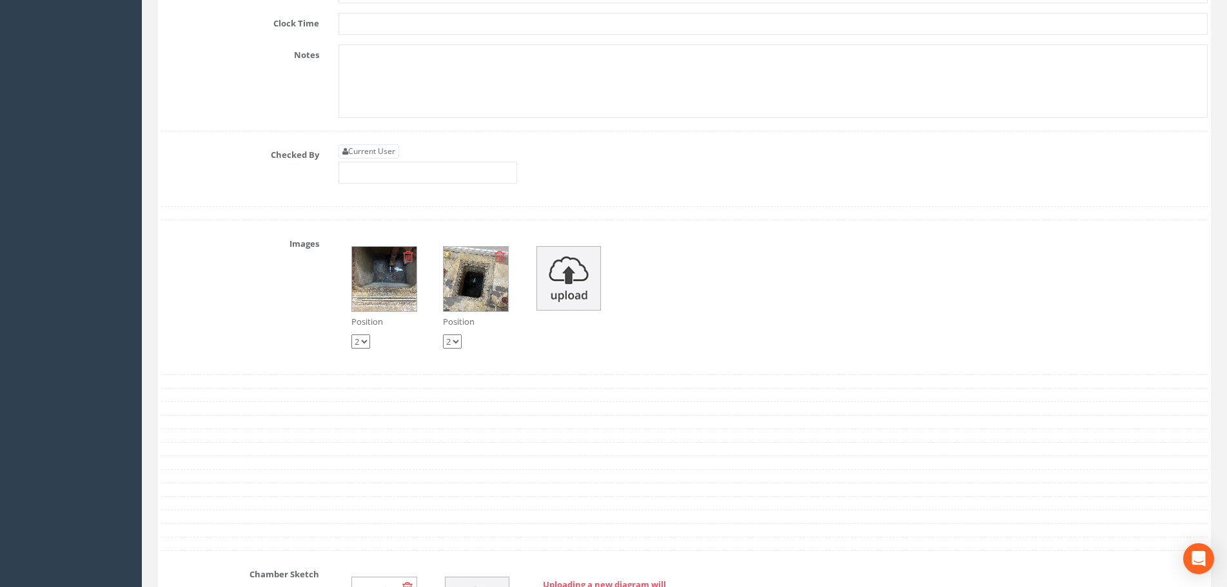
click at [366, 340] on select "1 2" at bounding box center [360, 342] width 19 height 14
select select "string:1"
click at [351, 335] on select "1 2" at bounding box center [360, 342] width 19 height 14
click at [259, 312] on div "Images Position 1 2 Position 1 2" at bounding box center [684, 297] width 1066 height 128
click at [371, 277] on img at bounding box center [384, 279] width 64 height 64
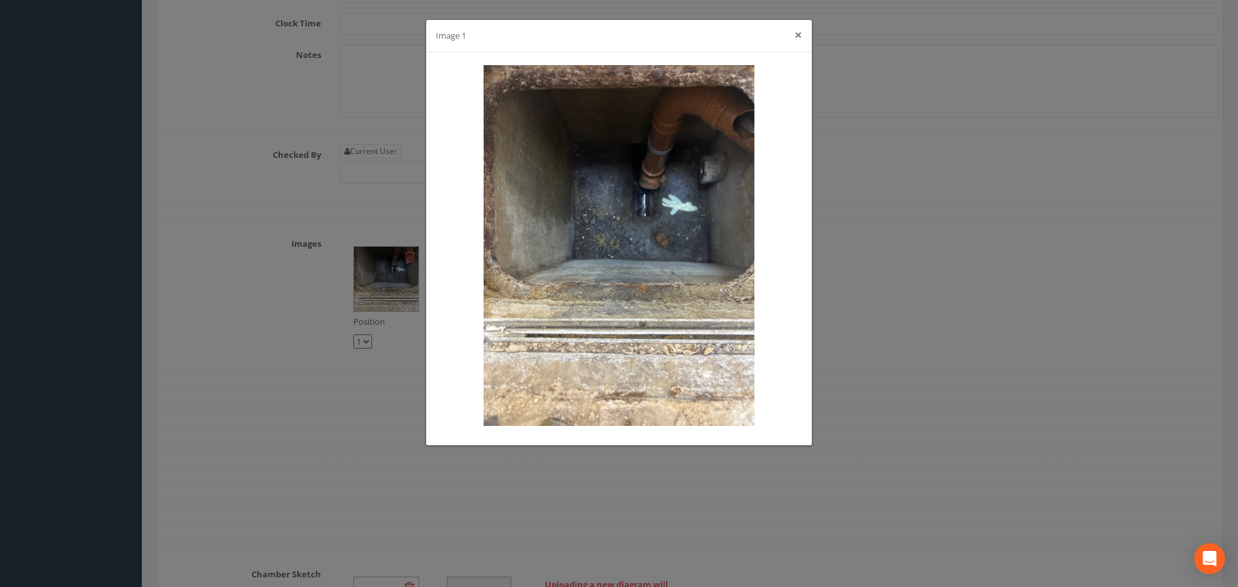
click at [797, 35] on button "×" at bounding box center [798, 35] width 8 height 14
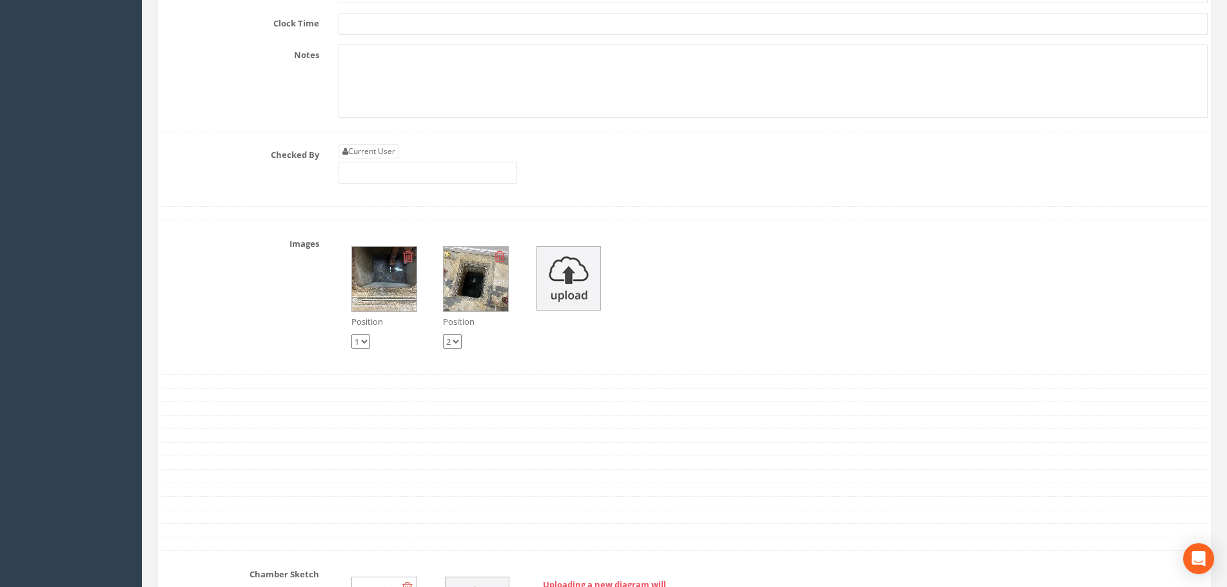
click at [458, 280] on img at bounding box center [475, 279] width 64 height 64
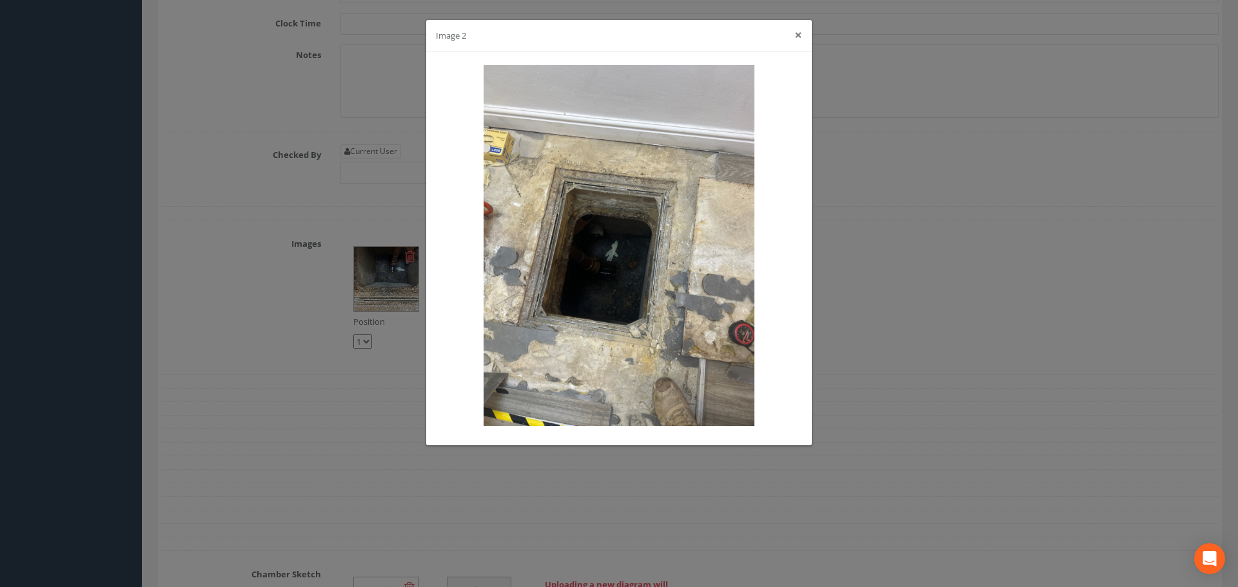
drag, startPoint x: 796, startPoint y: 37, endPoint x: 791, endPoint y: 42, distance: 7.3
click at [796, 37] on button "×" at bounding box center [798, 35] width 8 height 14
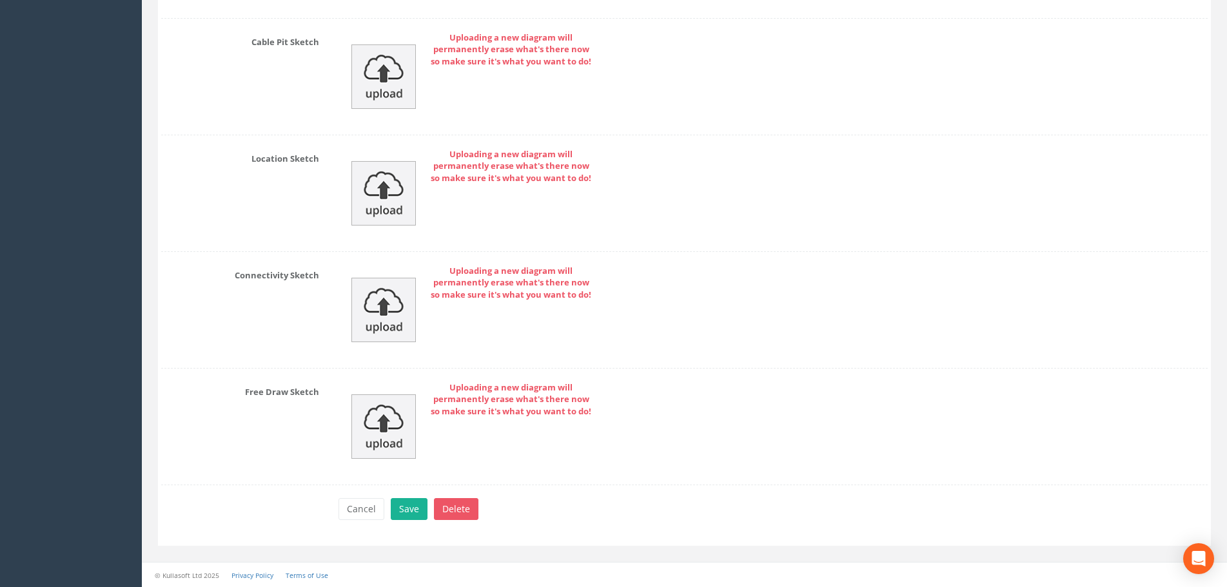
scroll to position [7226, 0]
click at [410, 514] on button "Save" at bounding box center [409, 509] width 37 height 22
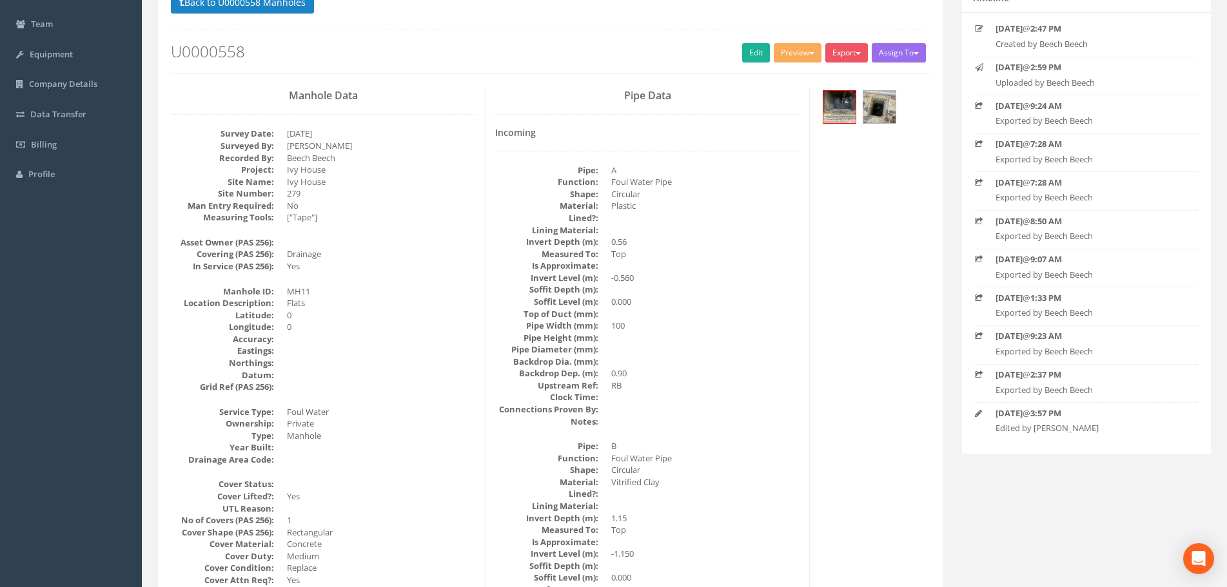
scroll to position [0, 0]
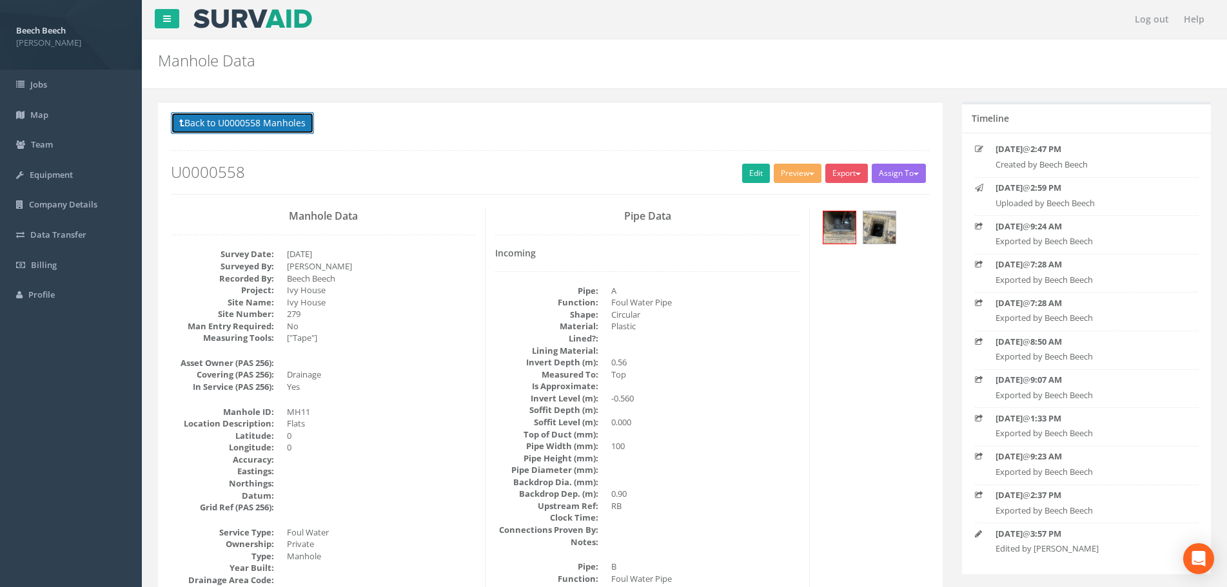
click at [237, 128] on button "Back to U0000558 Manholes" at bounding box center [242, 123] width 143 height 22
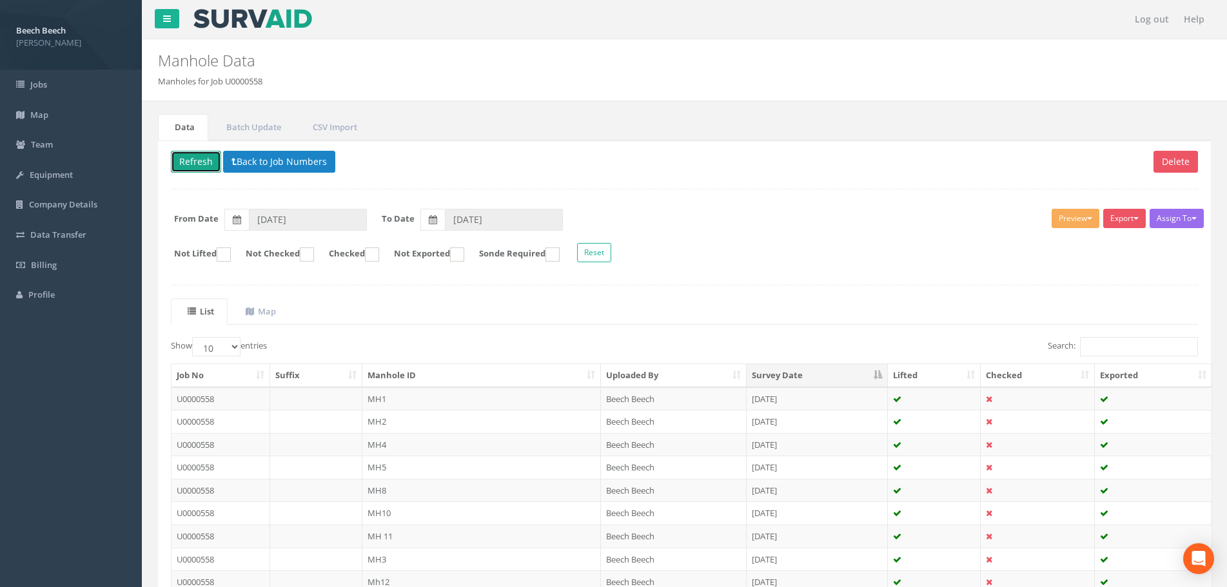
click at [195, 164] on button "Refresh" at bounding box center [196, 162] width 50 height 22
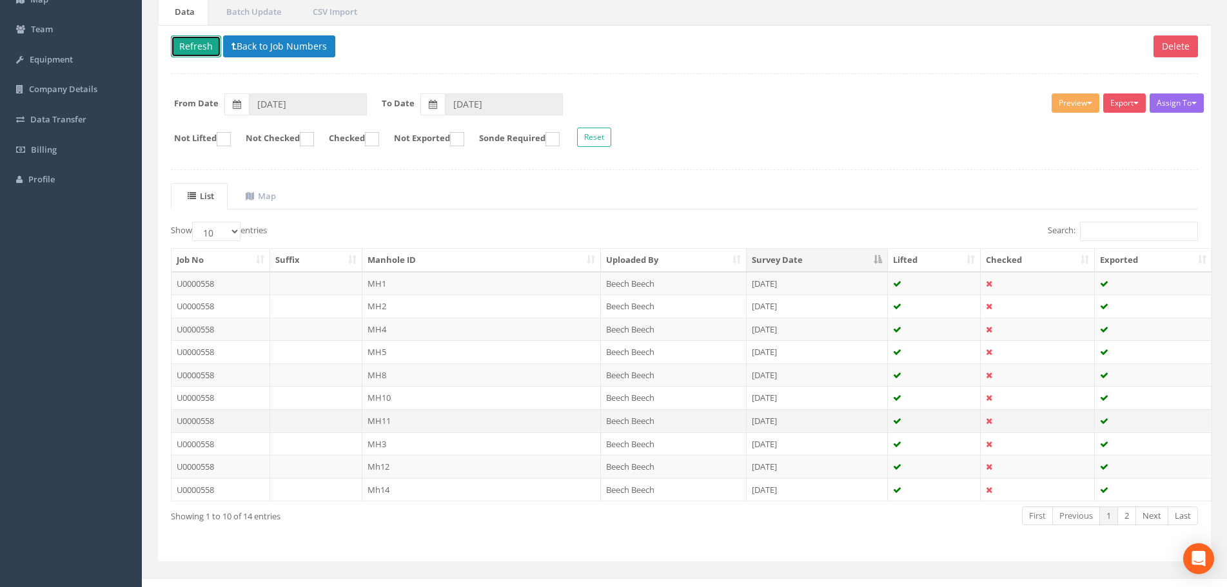
scroll to position [131, 0]
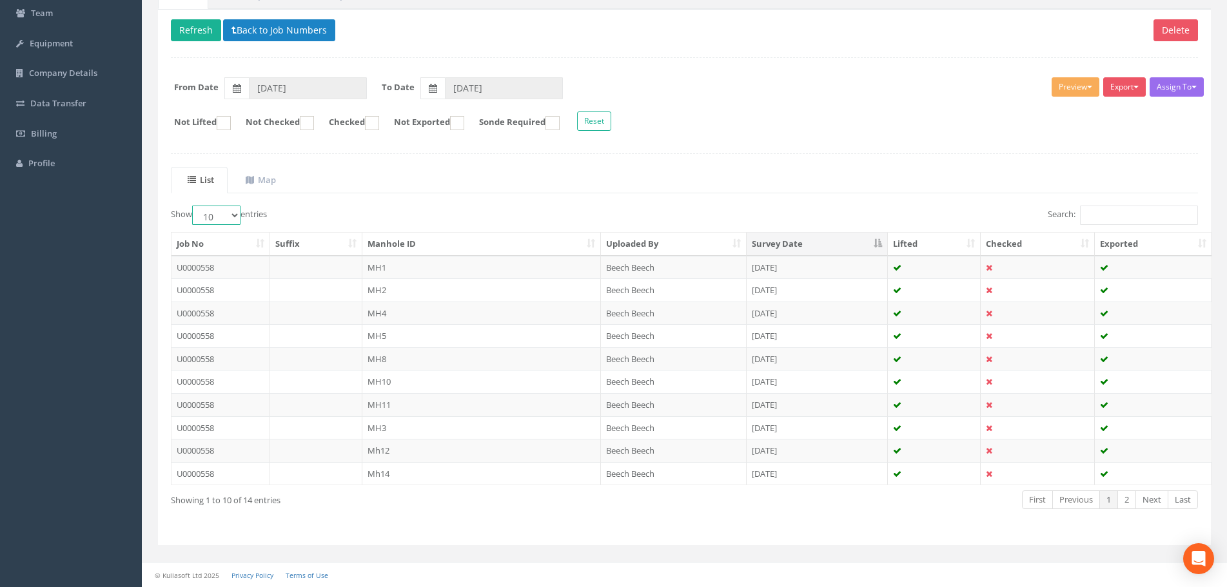
click at [227, 215] on select "10 25 50 100" at bounding box center [216, 215] width 48 height 19
select select "50"
click at [194, 206] on select "10 25 50 100" at bounding box center [216, 215] width 48 height 19
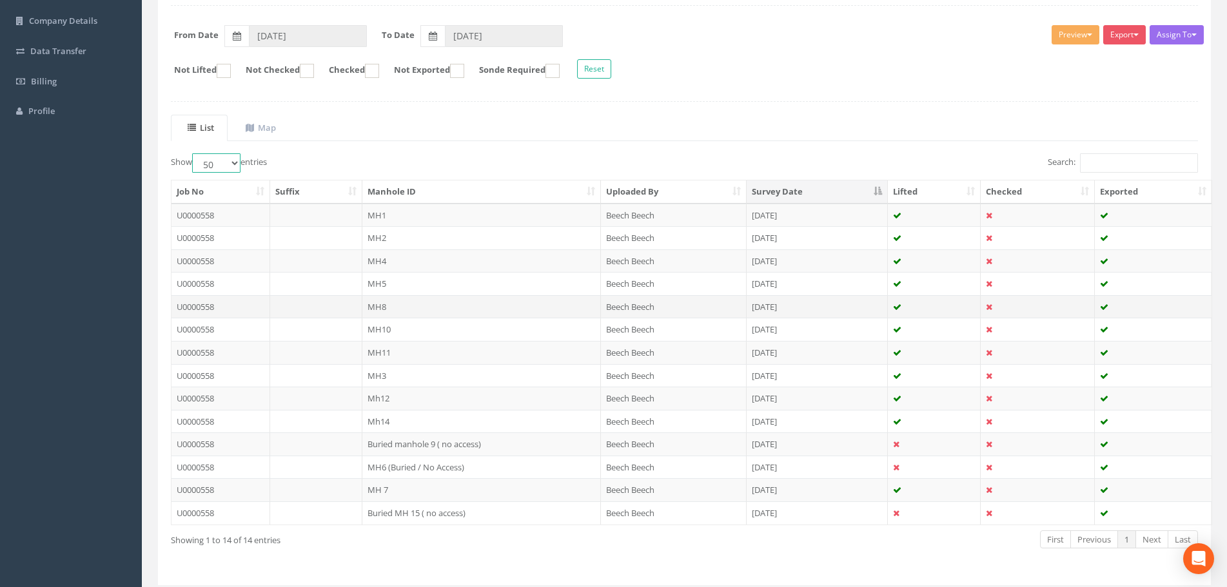
scroll to position [224, 0]
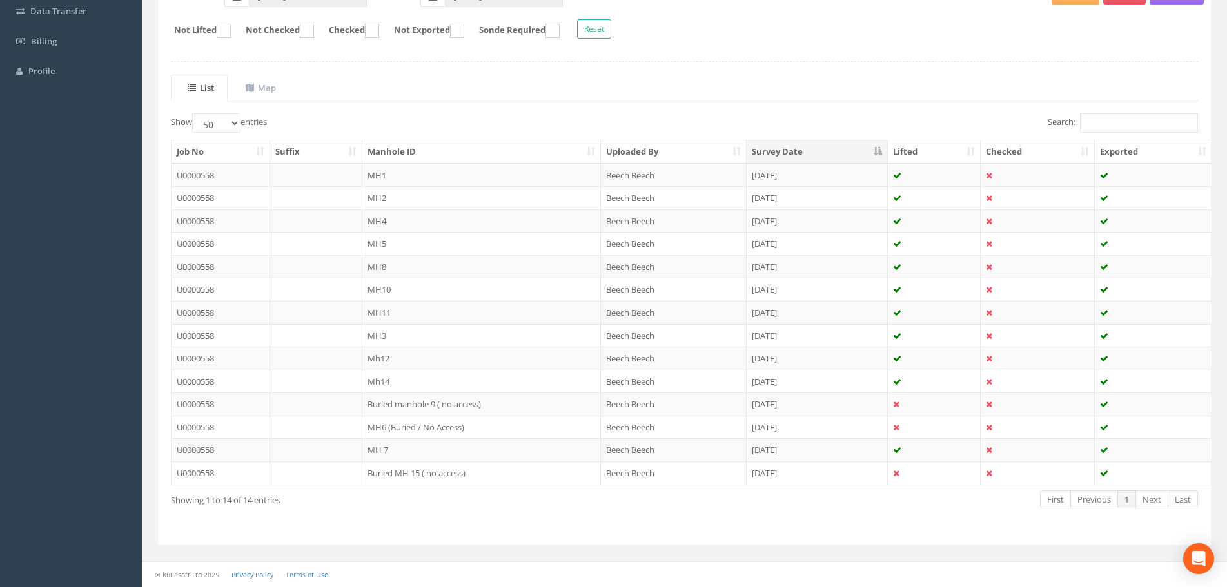
click at [472, 148] on th "Manhole ID" at bounding box center [481, 152] width 238 height 23
click at [775, 151] on th "Survey Date" at bounding box center [817, 152] width 142 height 23
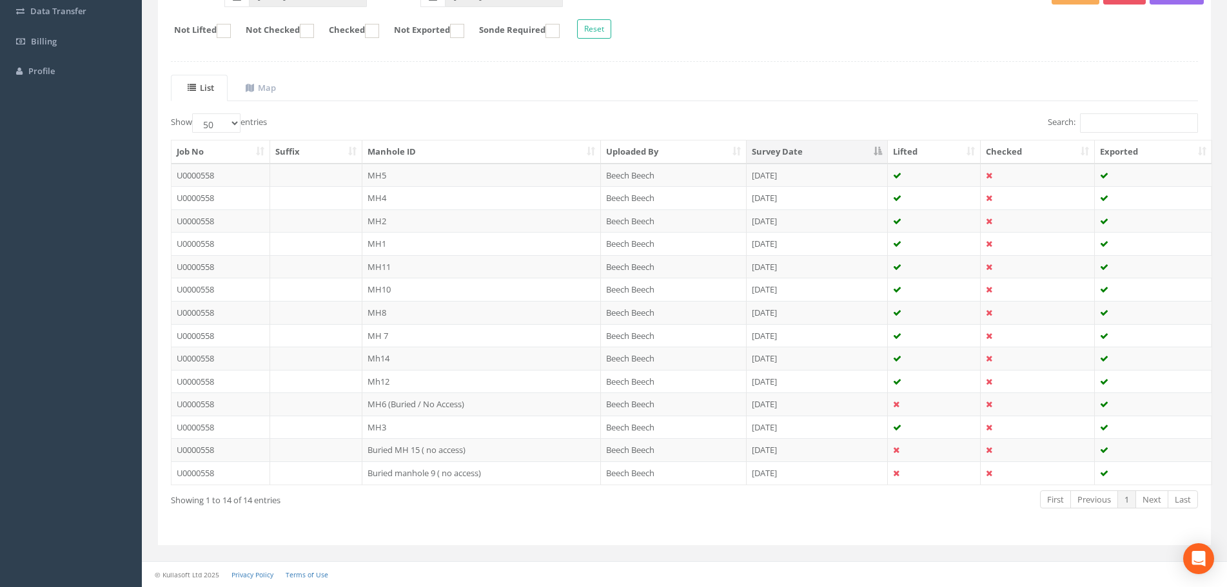
click at [818, 158] on th "Survey Date" at bounding box center [817, 152] width 142 height 23
click at [818, 157] on th "Survey Date" at bounding box center [817, 152] width 142 height 23
click at [469, 158] on th "Manhole ID" at bounding box center [481, 152] width 238 height 23
click at [471, 155] on th "Manhole ID" at bounding box center [481, 152] width 238 height 23
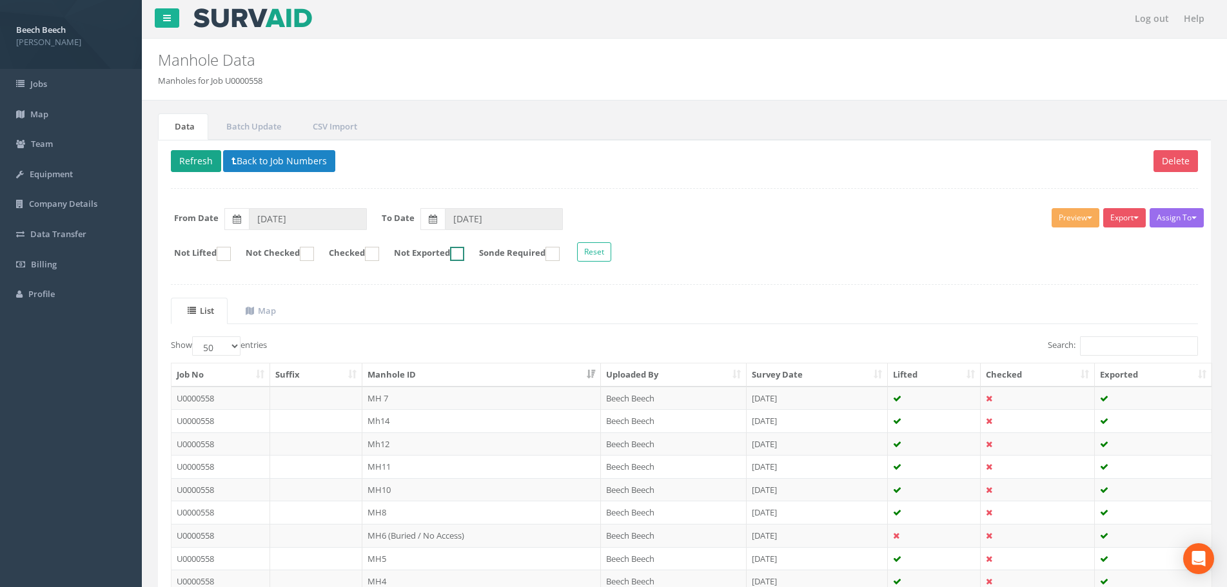
scroll to position [0, 0]
click at [258, 164] on button "Back to Job Numbers" at bounding box center [279, 162] width 112 height 22
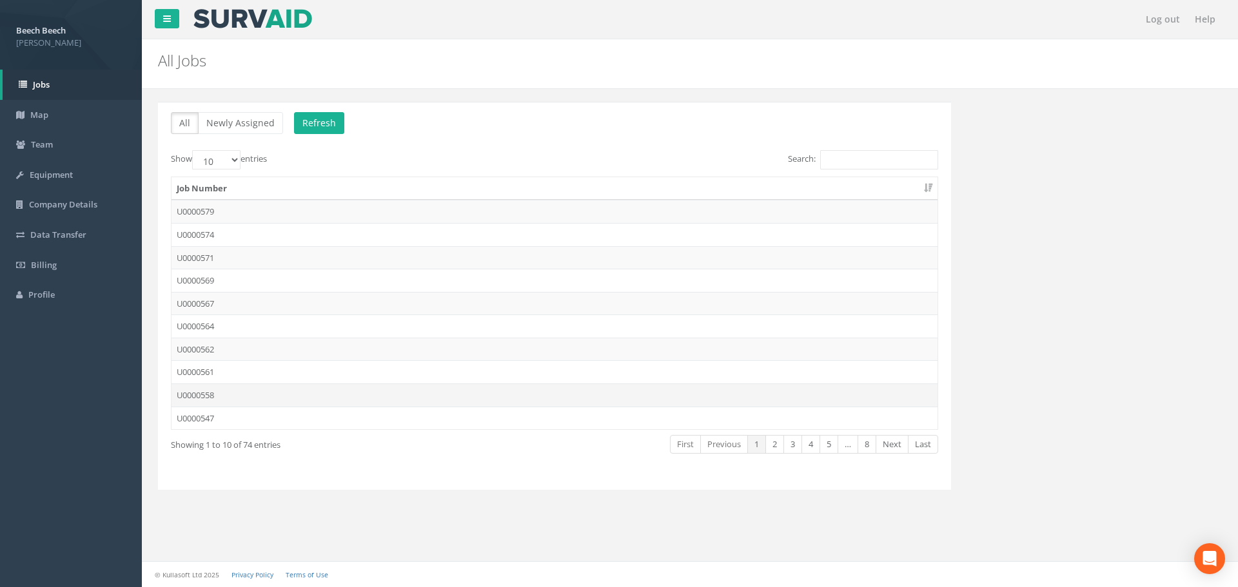
click at [224, 395] on td "U0000558" at bounding box center [554, 395] width 766 height 23
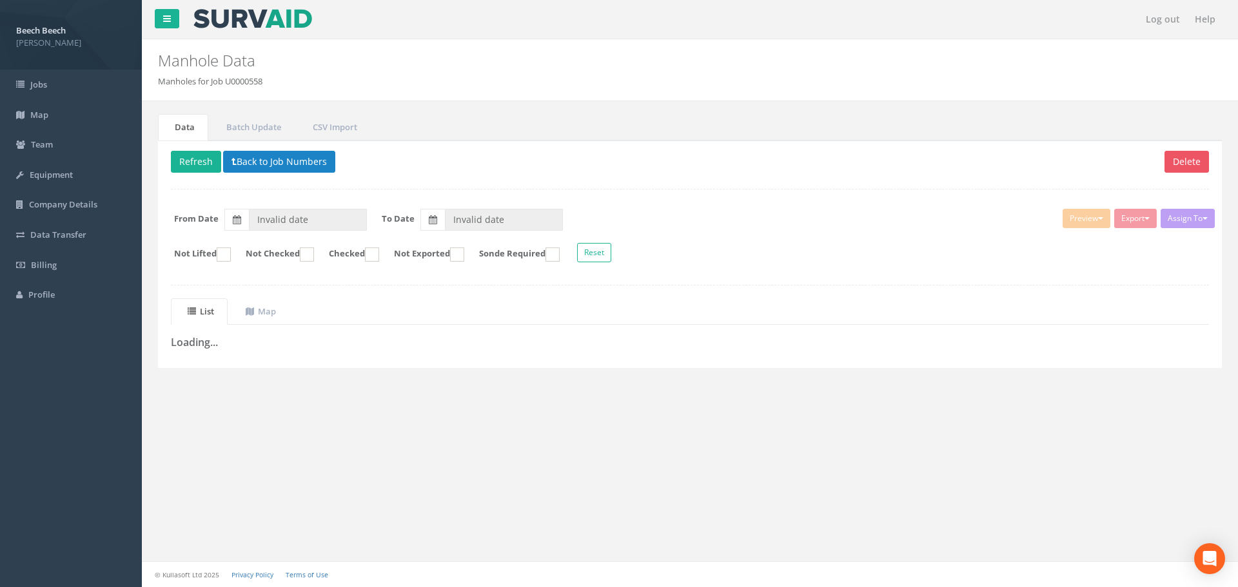
type input "[DATE]"
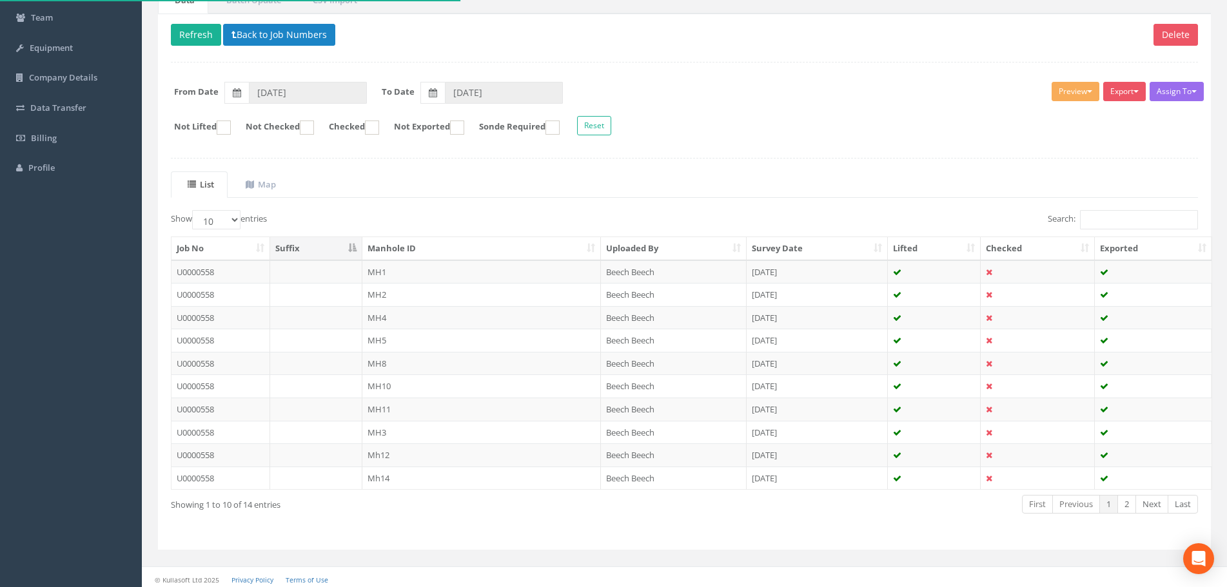
scroll to position [131, 0]
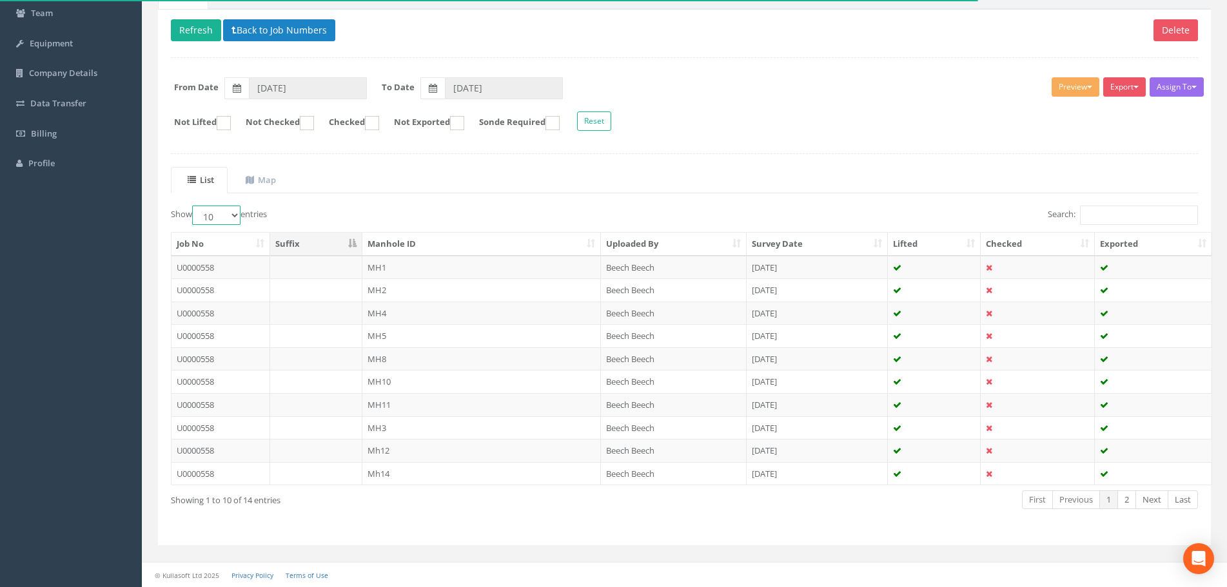
click at [233, 216] on select "10 25 50 100" at bounding box center [216, 215] width 48 height 19
select select "50"
click at [194, 206] on select "10 25 50 100" at bounding box center [216, 215] width 48 height 19
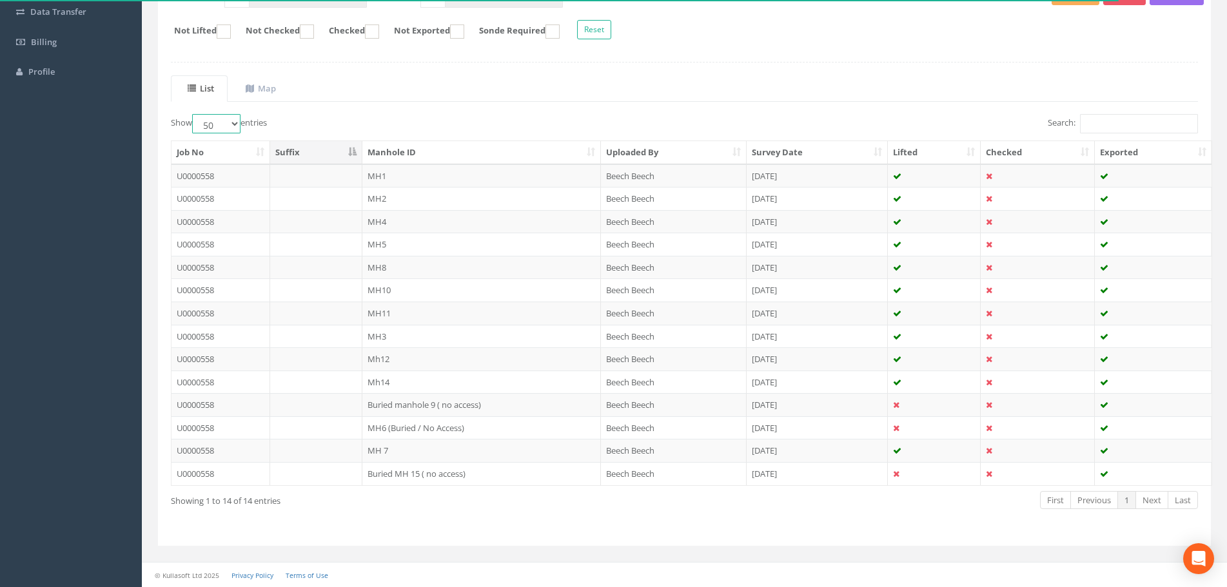
scroll to position [224, 0]
click at [395, 362] on td "Mh12" at bounding box center [481, 358] width 238 height 23
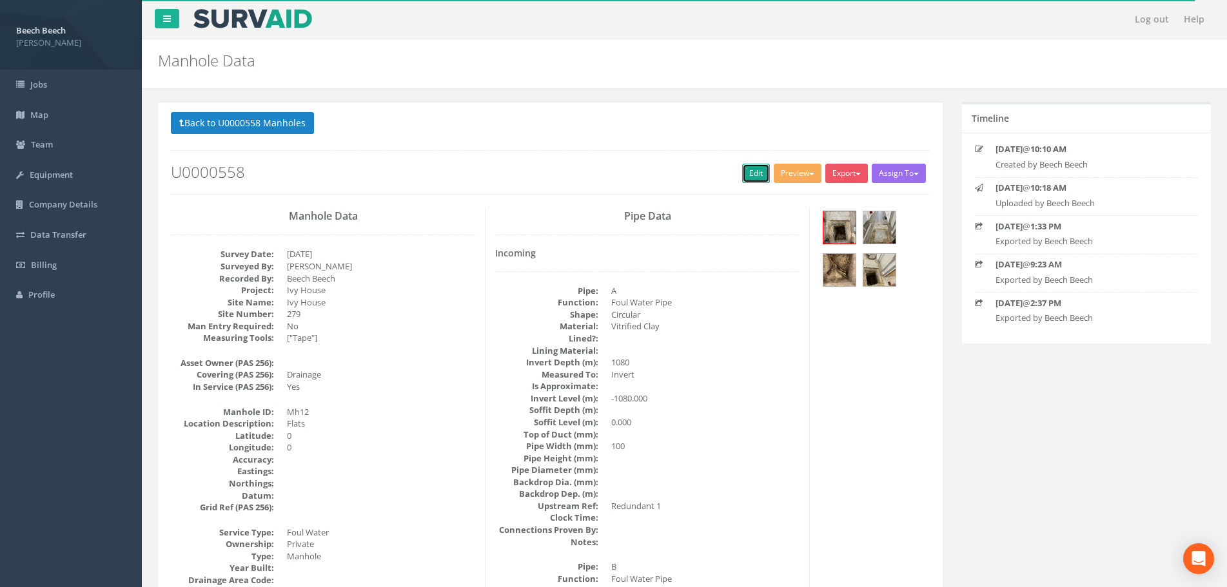
click at [755, 179] on link "Edit" at bounding box center [756, 173] width 28 height 19
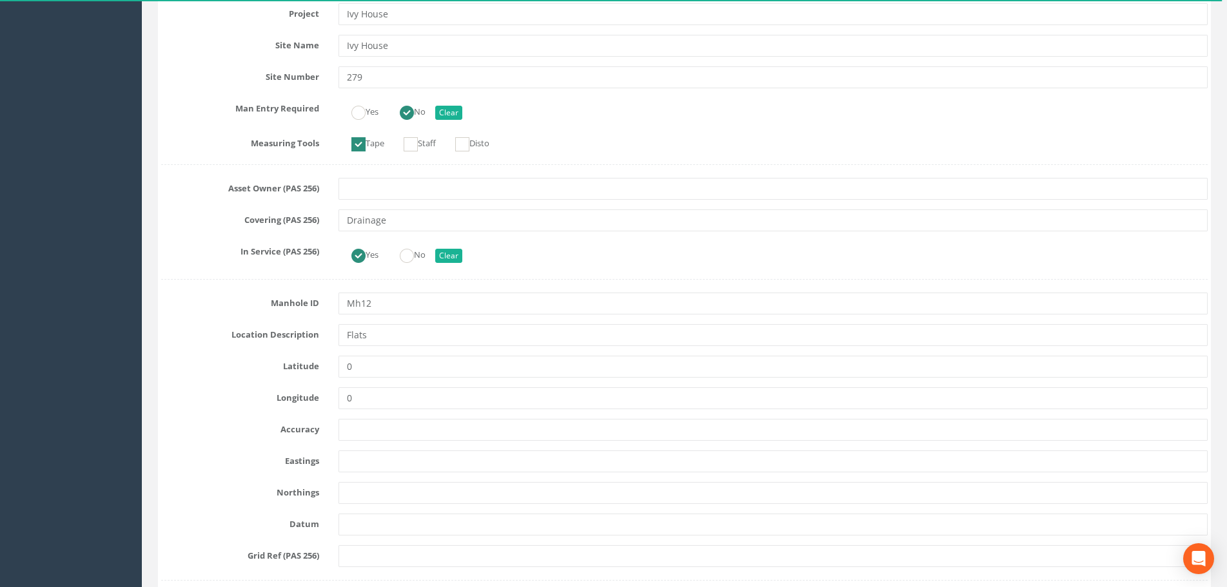
scroll to position [387, 0]
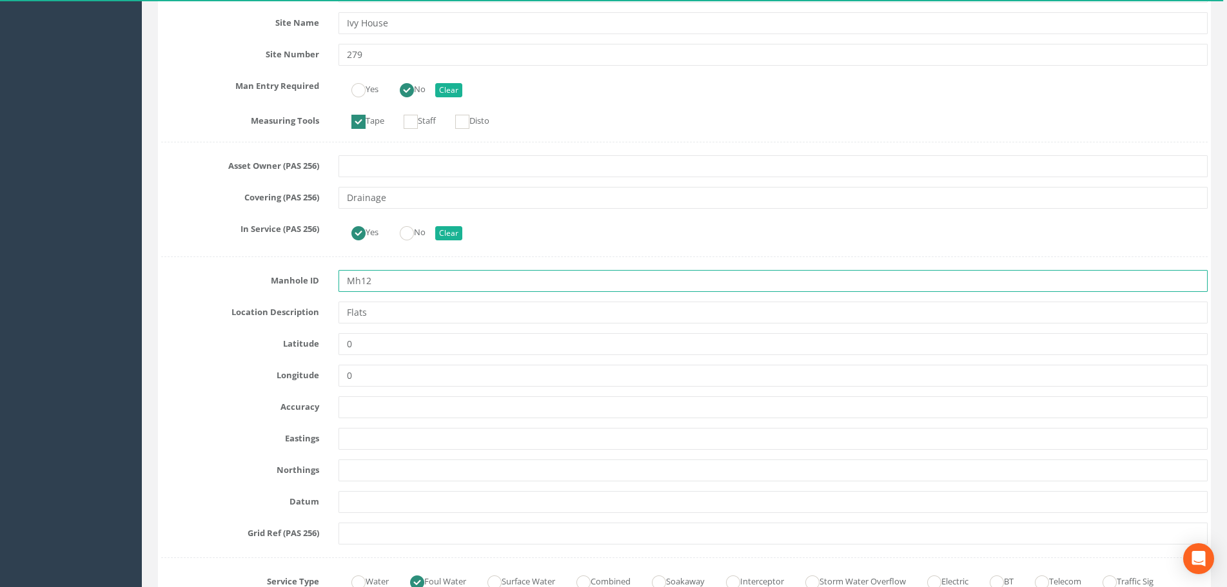
drag, startPoint x: 384, startPoint y: 282, endPoint x: 223, endPoint y: 280, distance: 160.5
click at [223, 280] on div "Manhole ID Mh12" at bounding box center [684, 281] width 1066 height 22
type input "MH12"
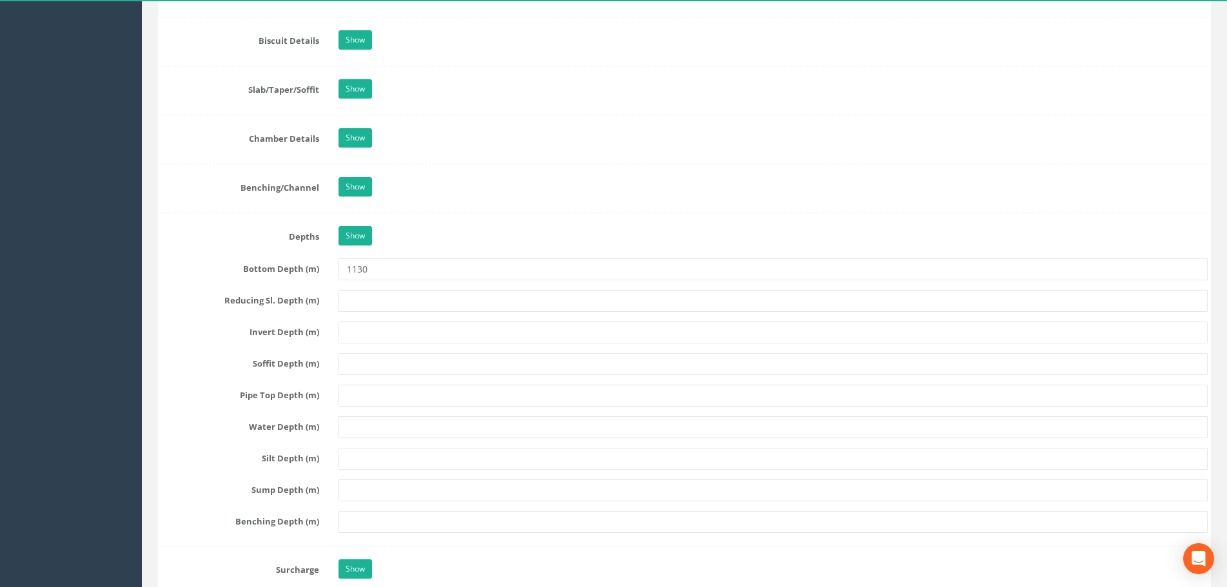
scroll to position [1354, 0]
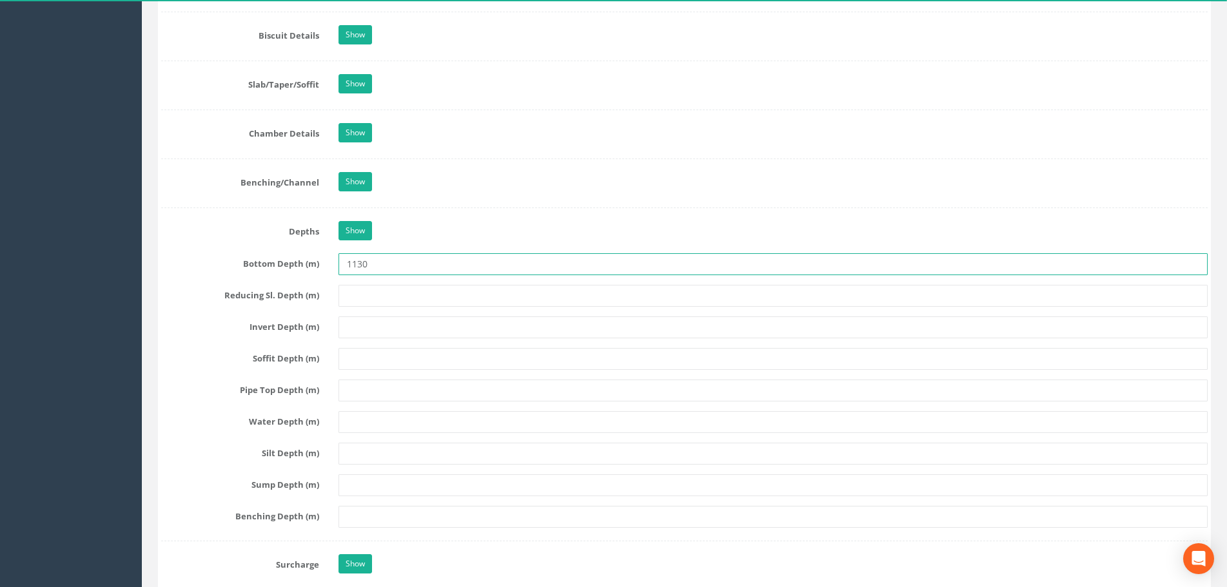
drag, startPoint x: 380, startPoint y: 266, endPoint x: 272, endPoint y: 271, distance: 107.8
click at [280, 270] on div "Bottom Depth (m) 1130" at bounding box center [684, 264] width 1066 height 22
type input "1.13"
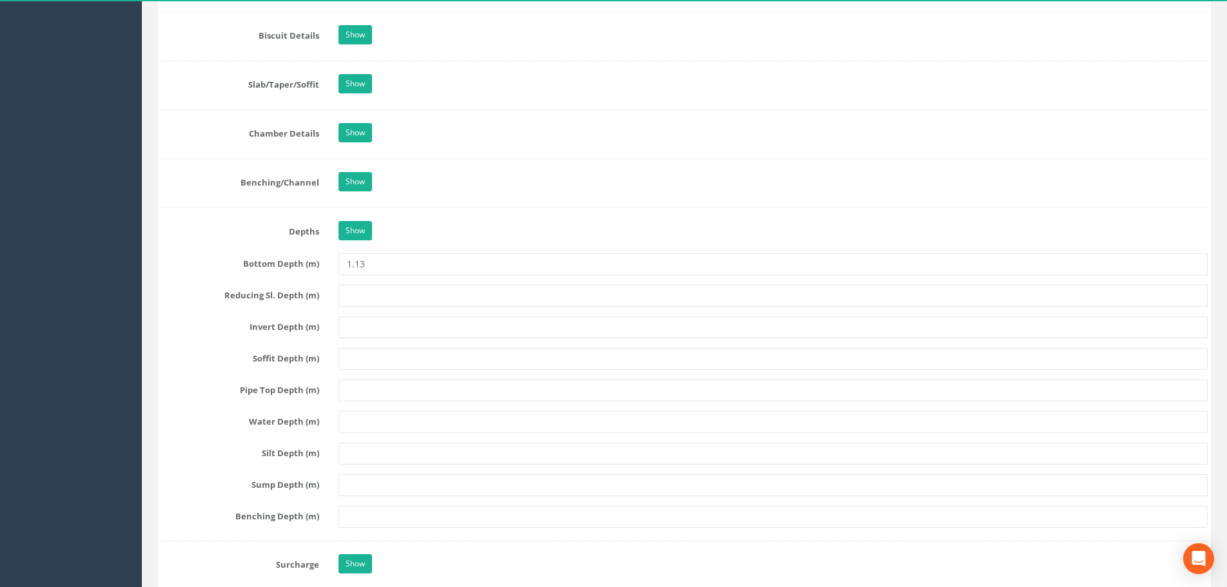
click at [208, 263] on label "Bottom Depth (m)" at bounding box center [239, 261] width 177 height 17
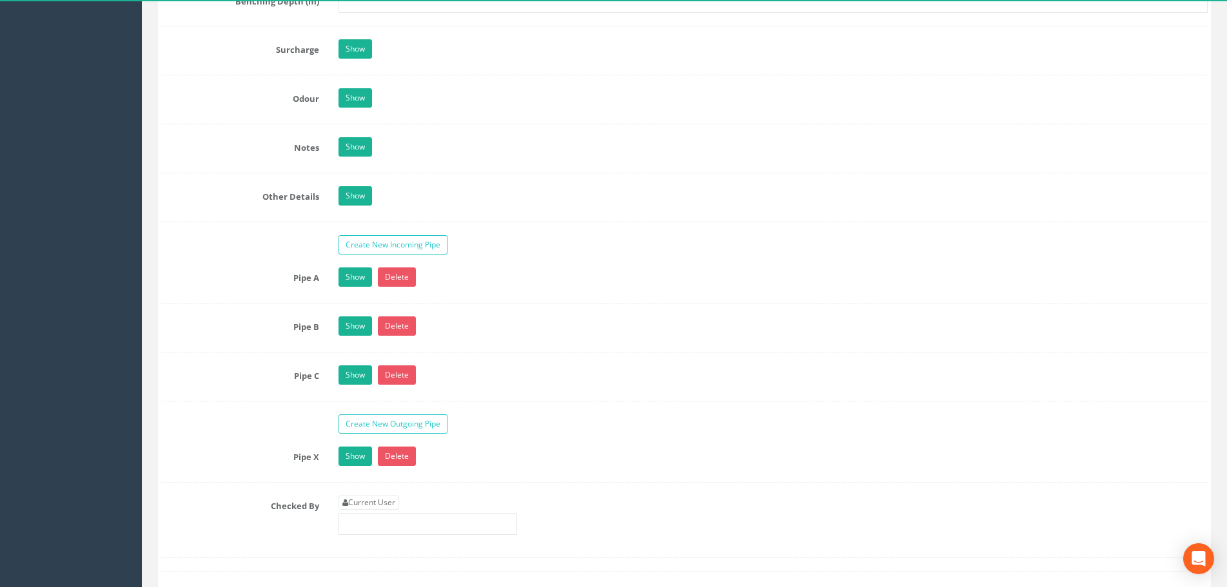
scroll to position [1869, 0]
click at [356, 275] on link "Show" at bounding box center [355, 276] width 34 height 19
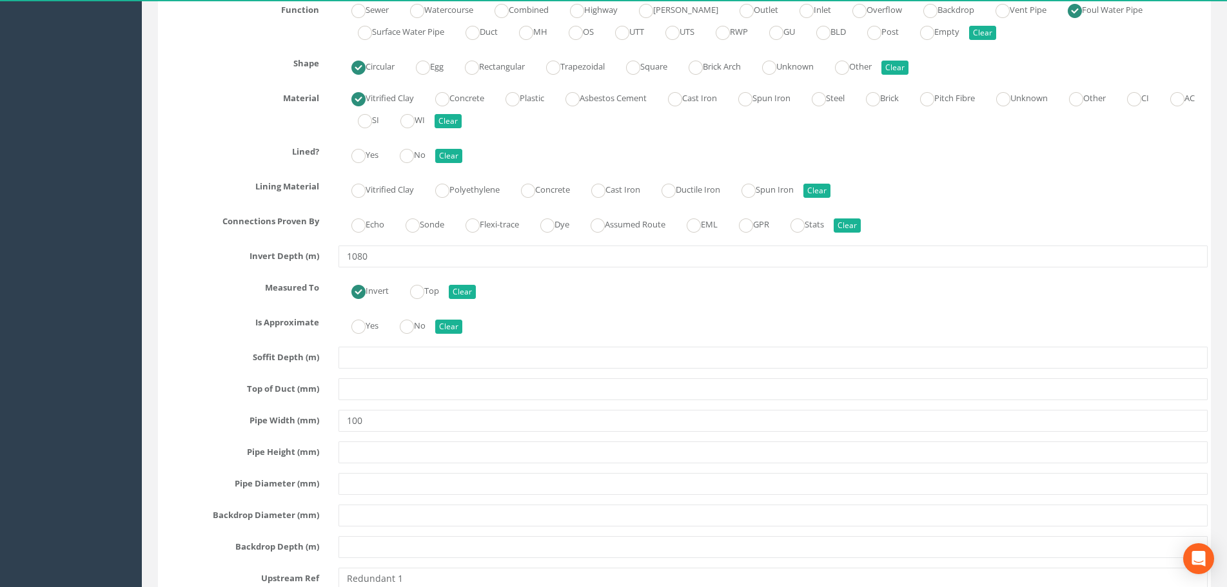
scroll to position [2192, 0]
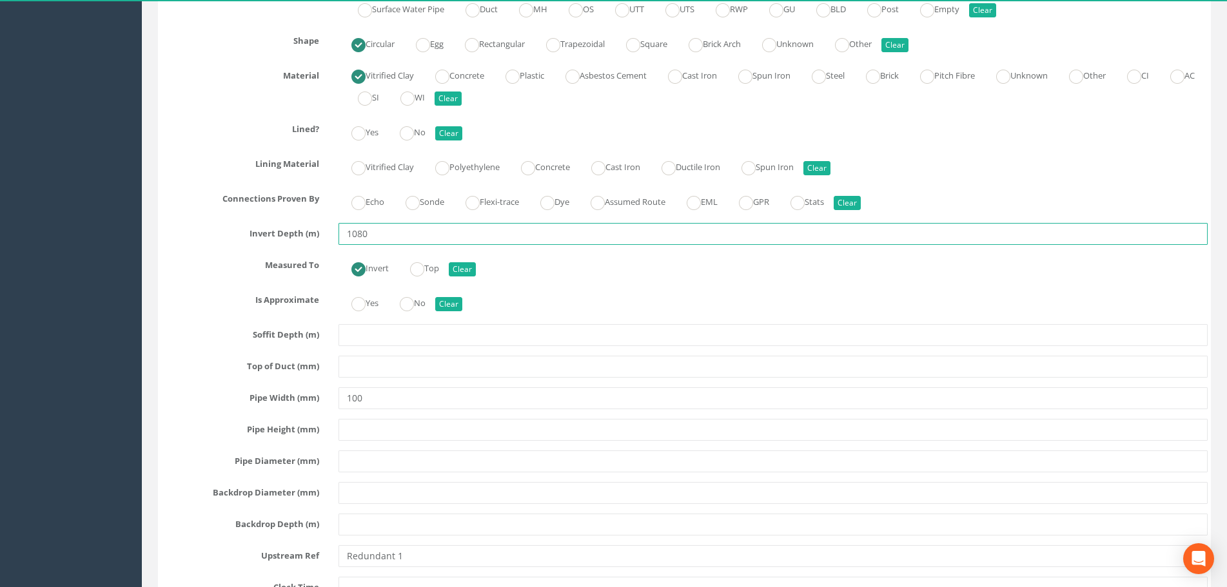
drag, startPoint x: 378, startPoint y: 234, endPoint x: 286, endPoint y: 248, distance: 93.3
click at [288, 248] on div "Pipe A Hide Delete Function Sewer Watercourse Combined Highway [PERSON_NAME] Ou…" at bounding box center [684, 320] width 1046 height 751
type input "1.08"
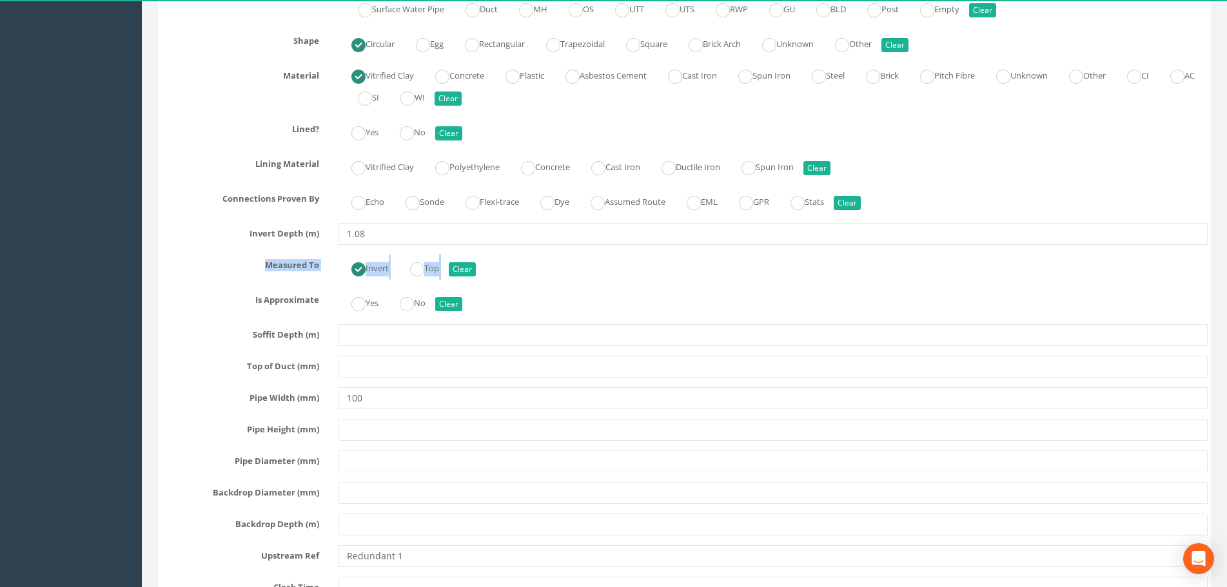
click at [212, 279] on div "Pipe A Hide Delete Function Sewer Watercourse Combined Highway [PERSON_NAME] Ou…" at bounding box center [684, 320] width 1046 height 751
click at [204, 281] on div "Pipe A Hide Delete Function Sewer Watercourse Combined Highway [PERSON_NAME] Ou…" at bounding box center [684, 320] width 1046 height 751
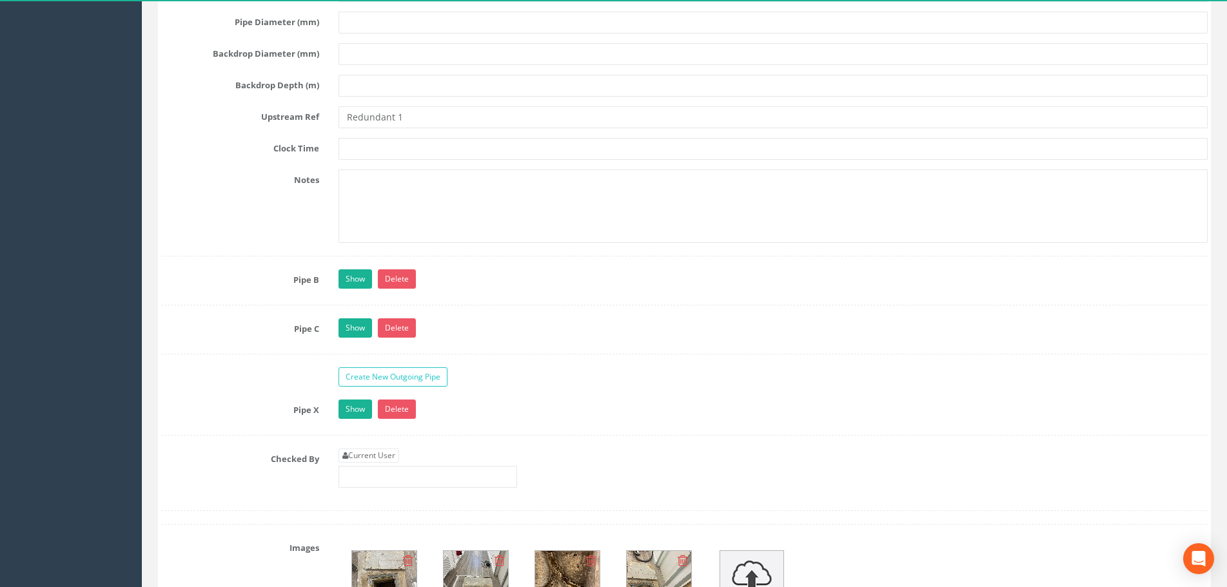
scroll to position [2643, 0]
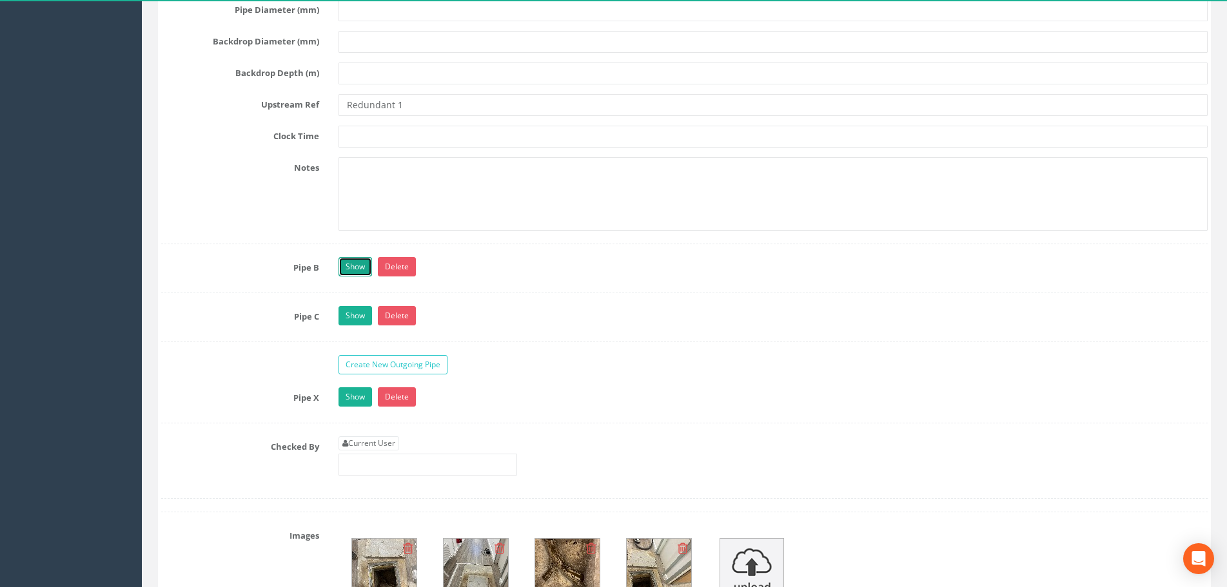
click at [360, 269] on link "Show" at bounding box center [355, 266] width 34 height 19
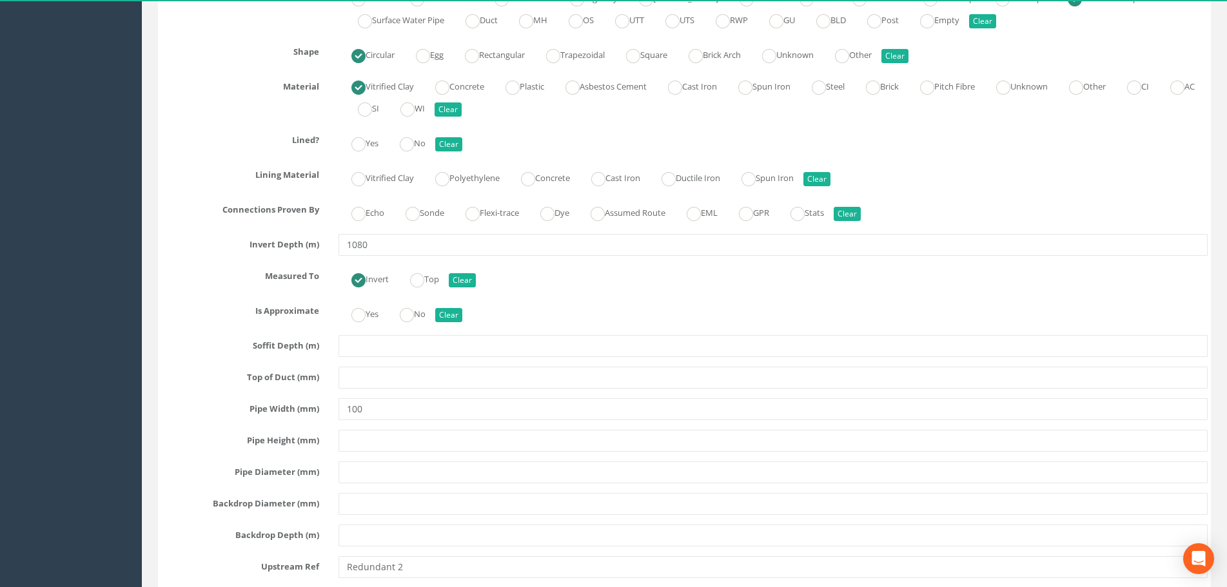
scroll to position [2965, 0]
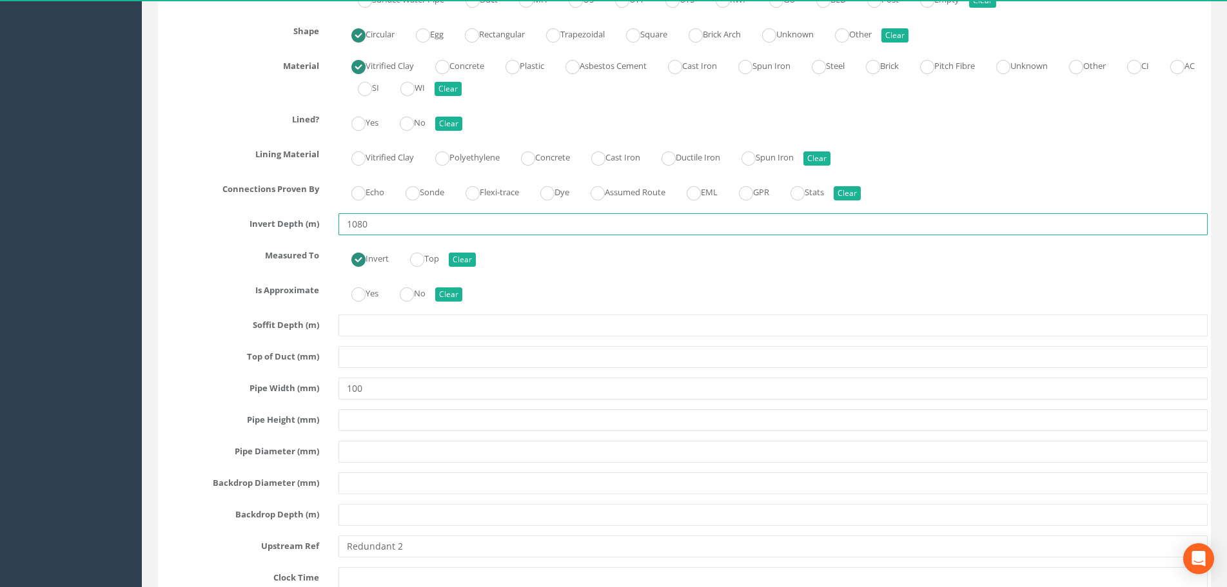
drag, startPoint x: 314, startPoint y: 227, endPoint x: 285, endPoint y: 226, distance: 29.0
click at [285, 226] on div "Invert Depth (m) 1080" at bounding box center [684, 224] width 1066 height 22
type input "1.08"
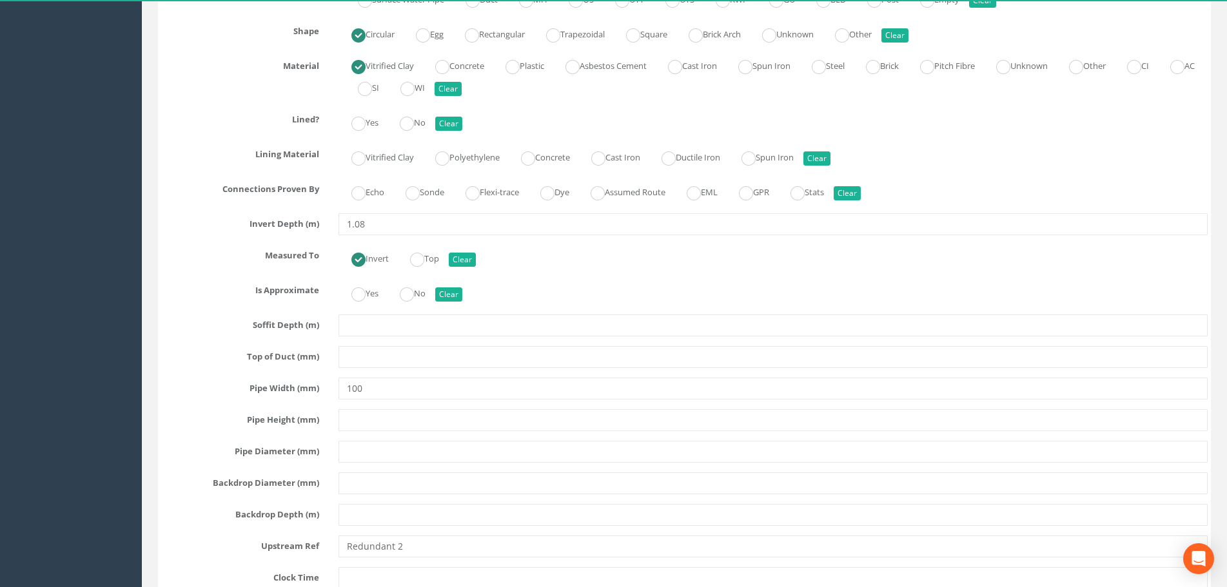
click at [224, 248] on label "Measured To" at bounding box center [239, 253] width 177 height 17
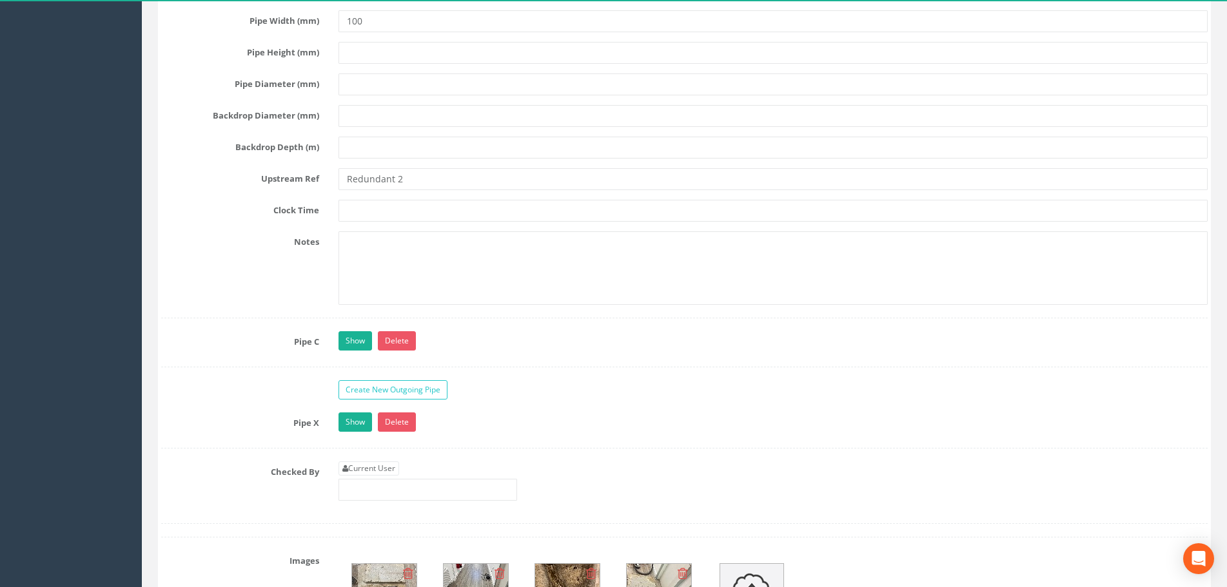
scroll to position [3481, 0]
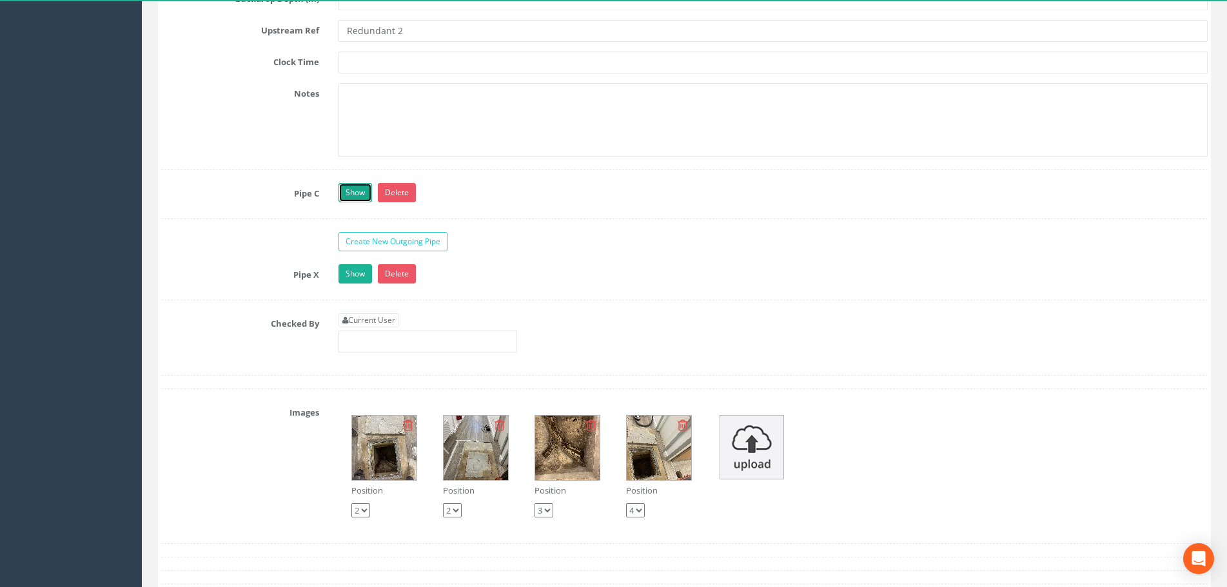
click at [356, 186] on link "Show" at bounding box center [355, 192] width 34 height 19
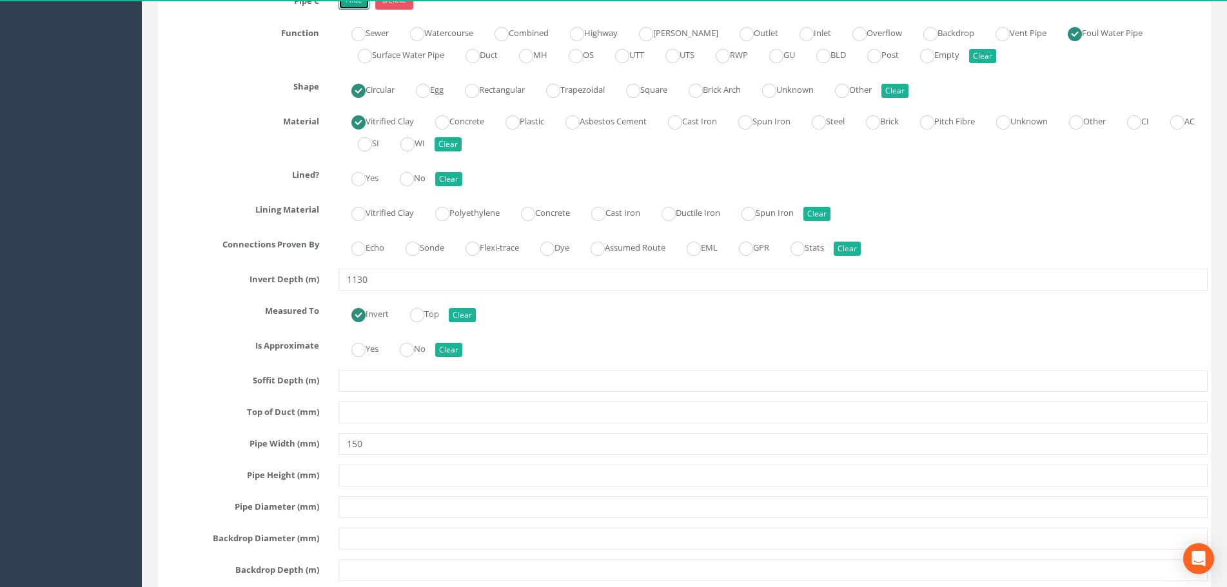
scroll to position [3674, 0]
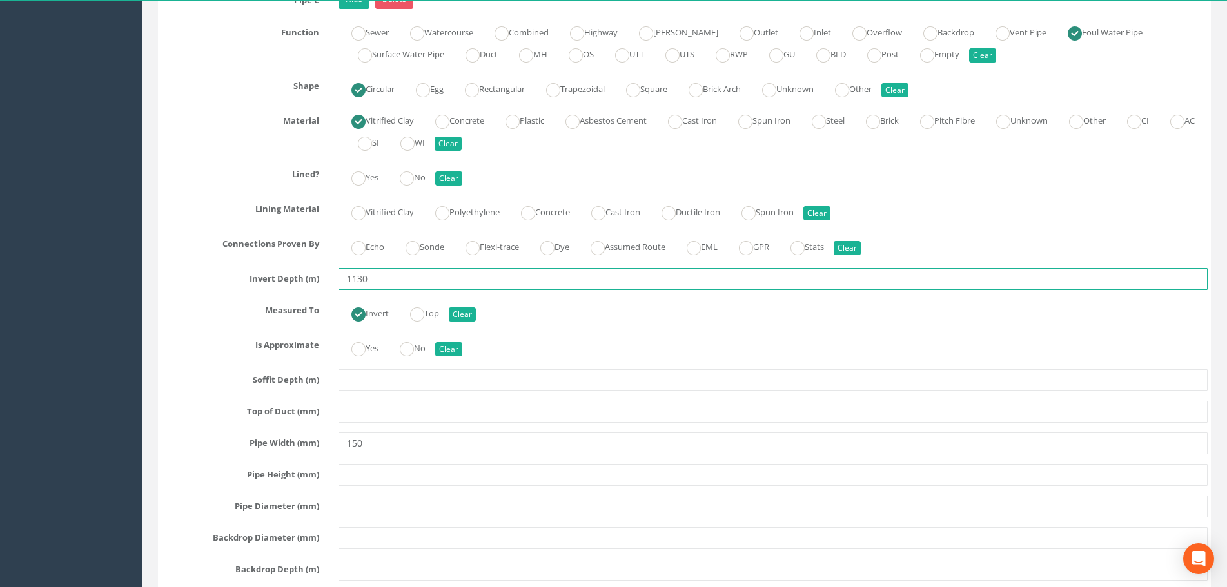
drag, startPoint x: 323, startPoint y: 279, endPoint x: 271, endPoint y: 281, distance: 52.2
click at [271, 280] on div "Invert Depth (m) 1130" at bounding box center [684, 279] width 1066 height 22
type input "1.13"
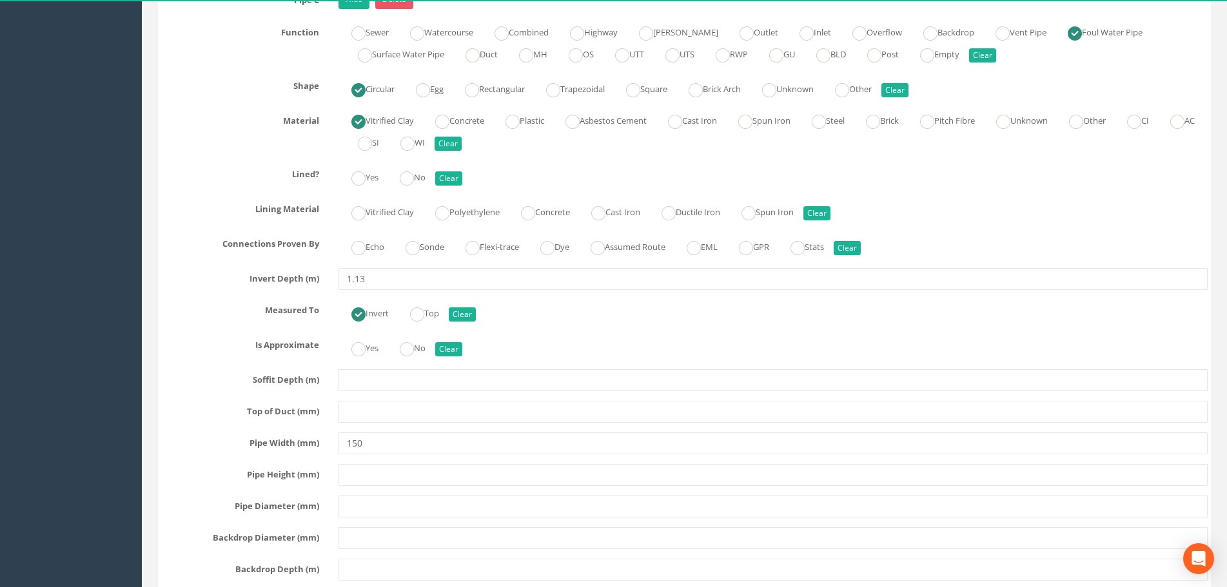
click at [217, 321] on div "Measured To Invert Top Clear" at bounding box center [684, 312] width 1066 height 25
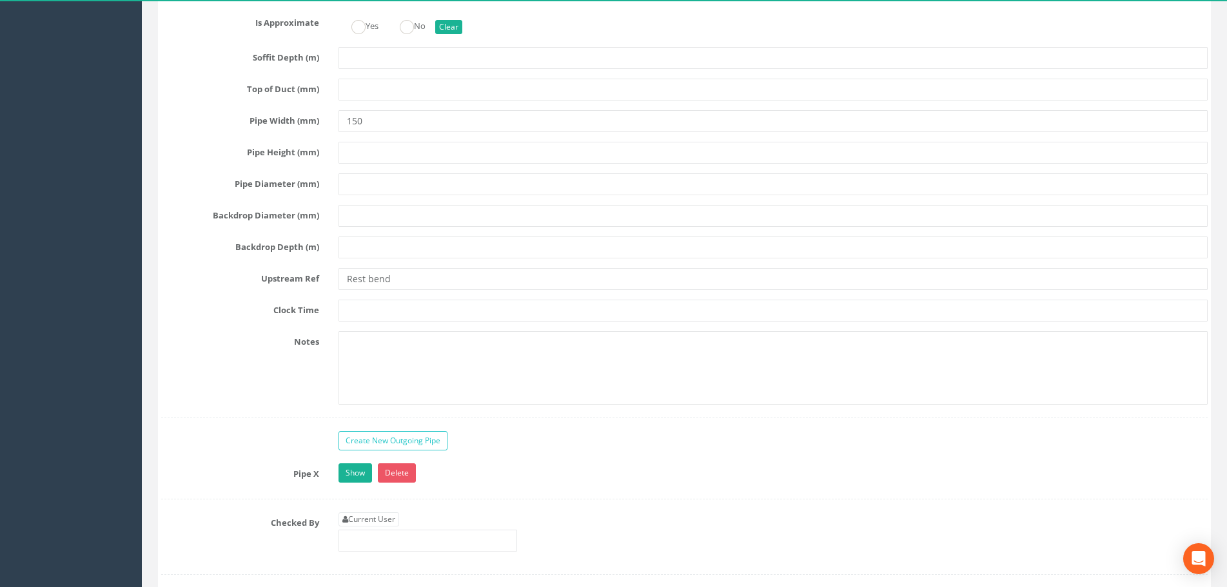
scroll to position [4190, 0]
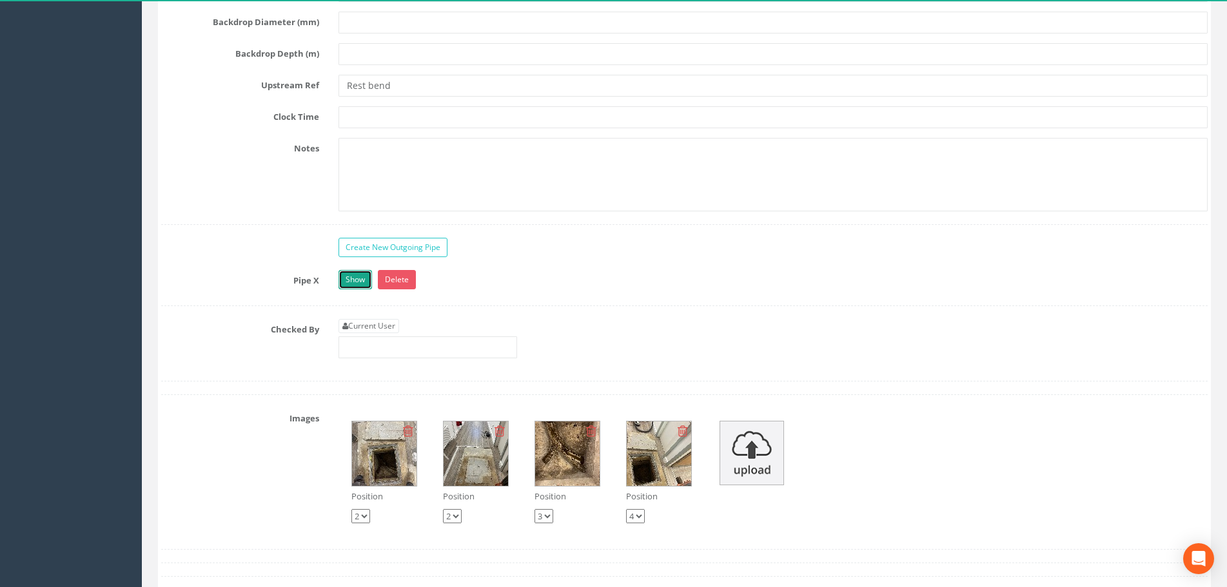
click at [354, 282] on link "Show" at bounding box center [355, 279] width 34 height 19
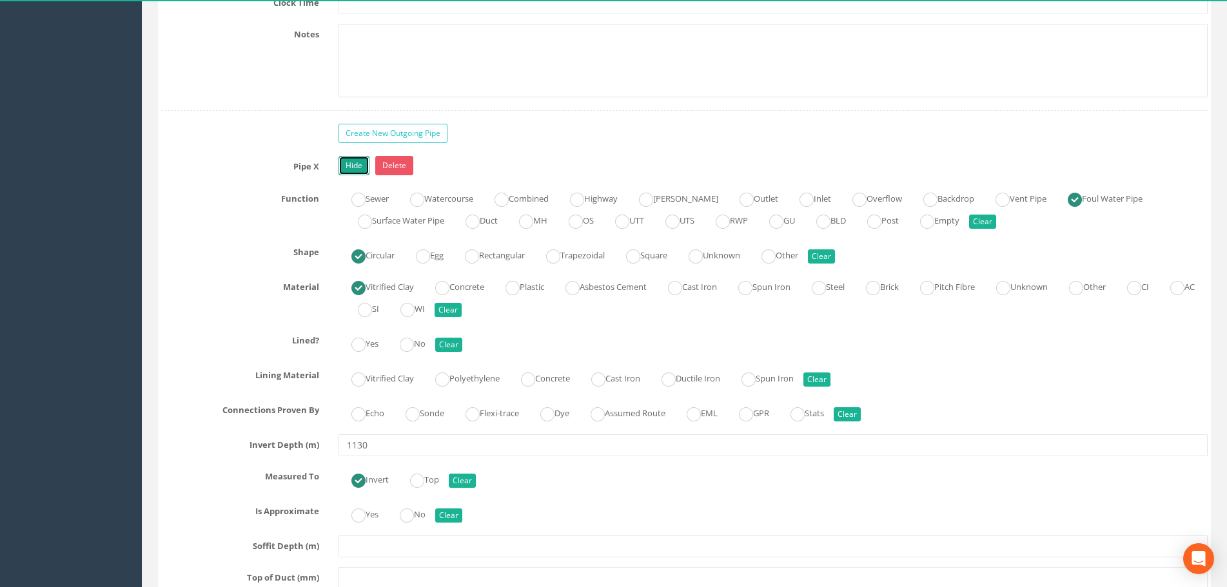
scroll to position [4448, 0]
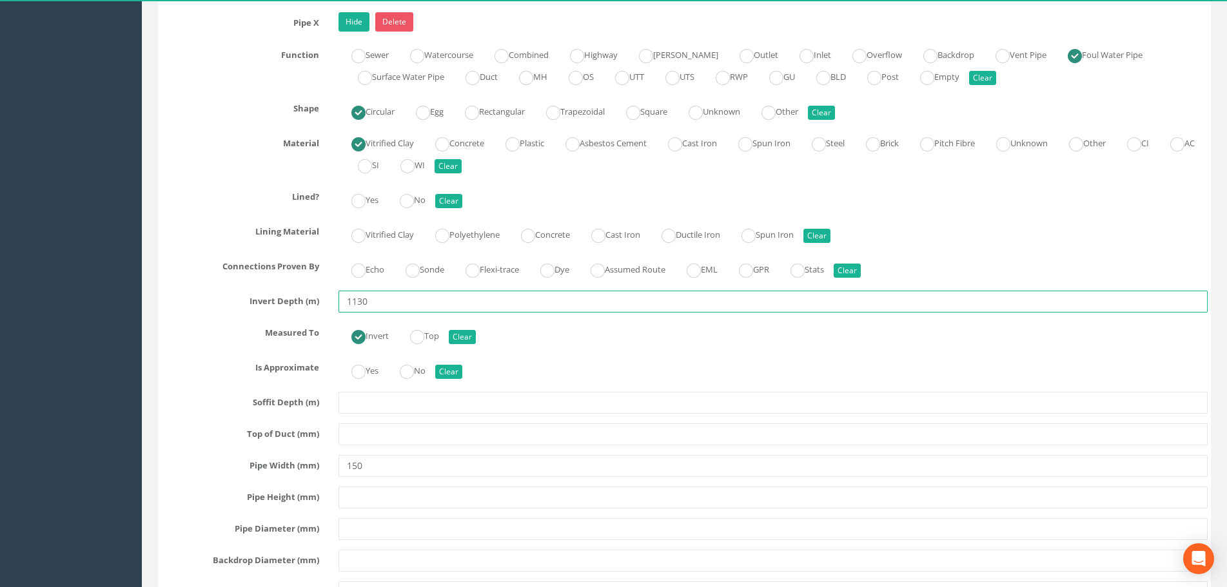
drag, startPoint x: 319, startPoint y: 305, endPoint x: 302, endPoint y: 305, distance: 16.8
click at [302, 305] on div "Invert Depth (m) 1130" at bounding box center [684, 302] width 1066 height 22
type input "1.13"
click at [222, 342] on div "Measured To Invert Top Clear" at bounding box center [684, 334] width 1066 height 25
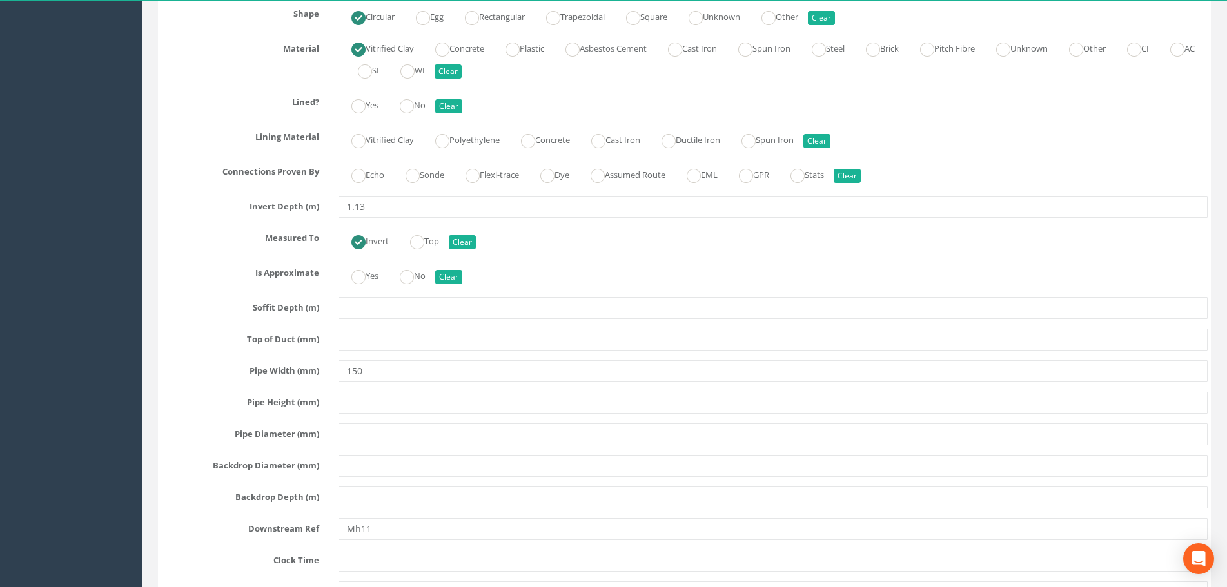
scroll to position [4706, 0]
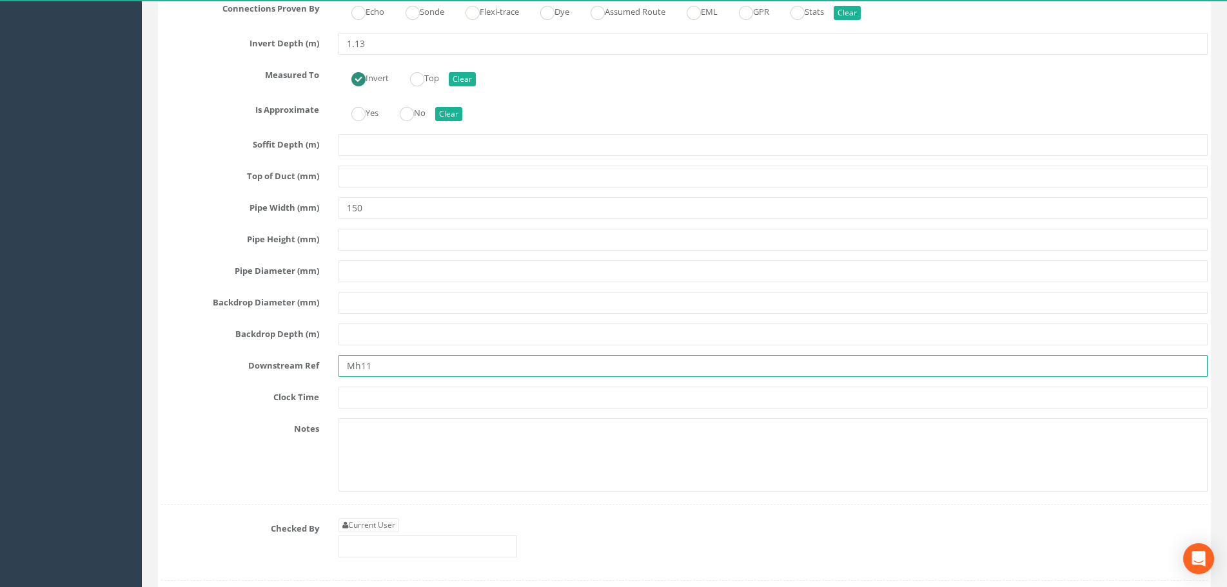
drag, startPoint x: 389, startPoint y: 363, endPoint x: 308, endPoint y: 366, distance: 80.6
click at [308, 366] on div "Downstream Ref Mh11" at bounding box center [684, 366] width 1066 height 22
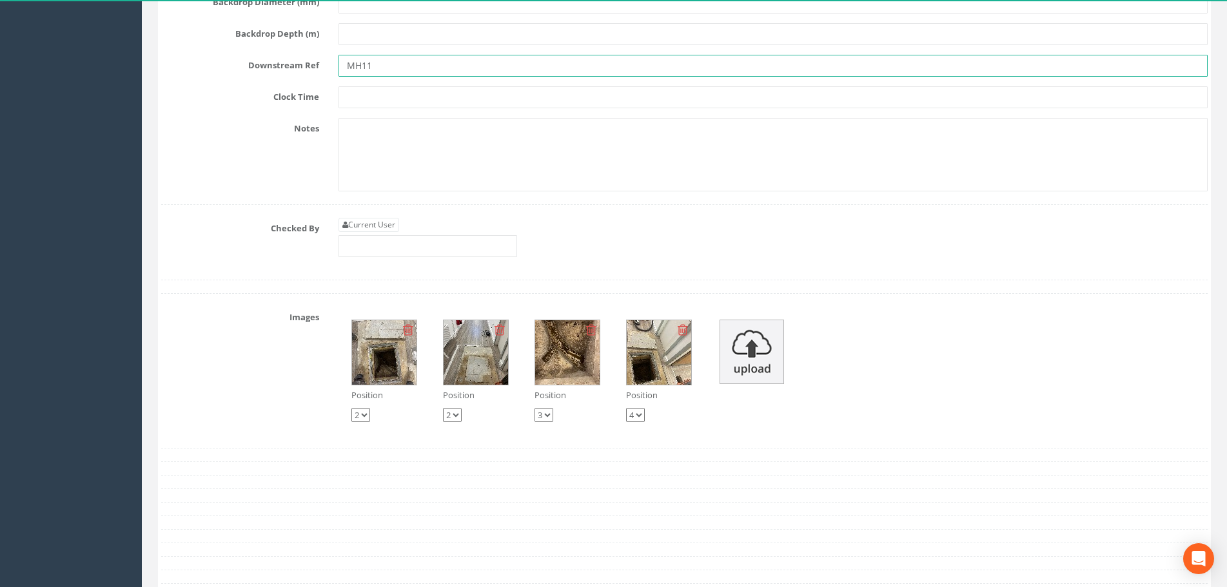
scroll to position [5092, 0]
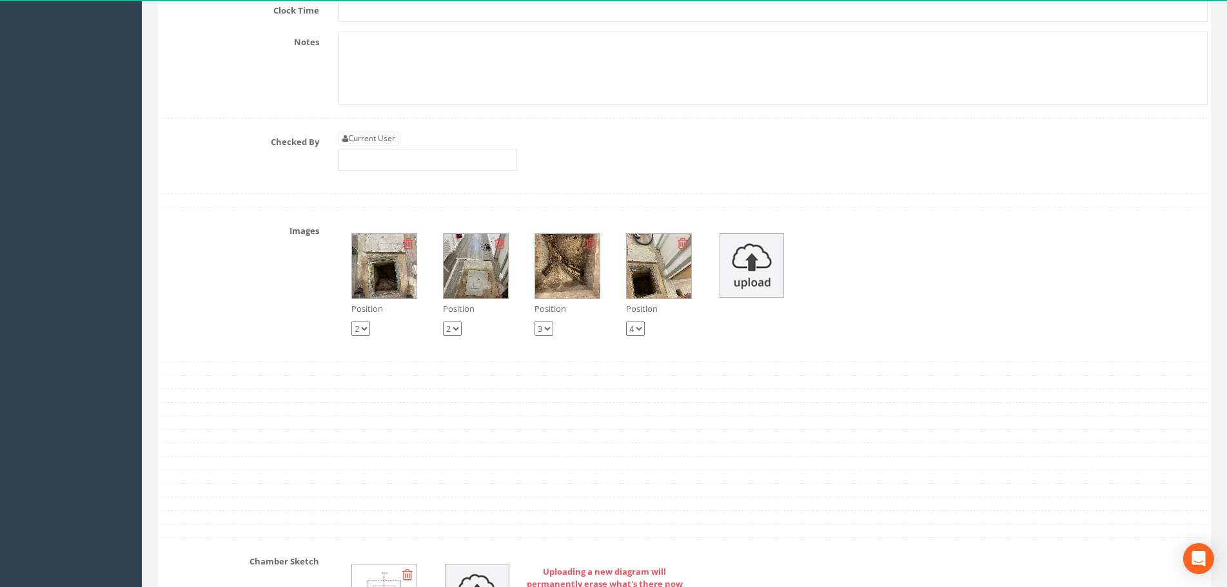
type input "MH11"
click at [367, 329] on select "1 2 3 4" at bounding box center [360, 329] width 19 height 14
select select "string:1"
click at [351, 322] on select "1 2 3 4" at bounding box center [360, 329] width 19 height 14
click at [369, 270] on img at bounding box center [384, 266] width 64 height 64
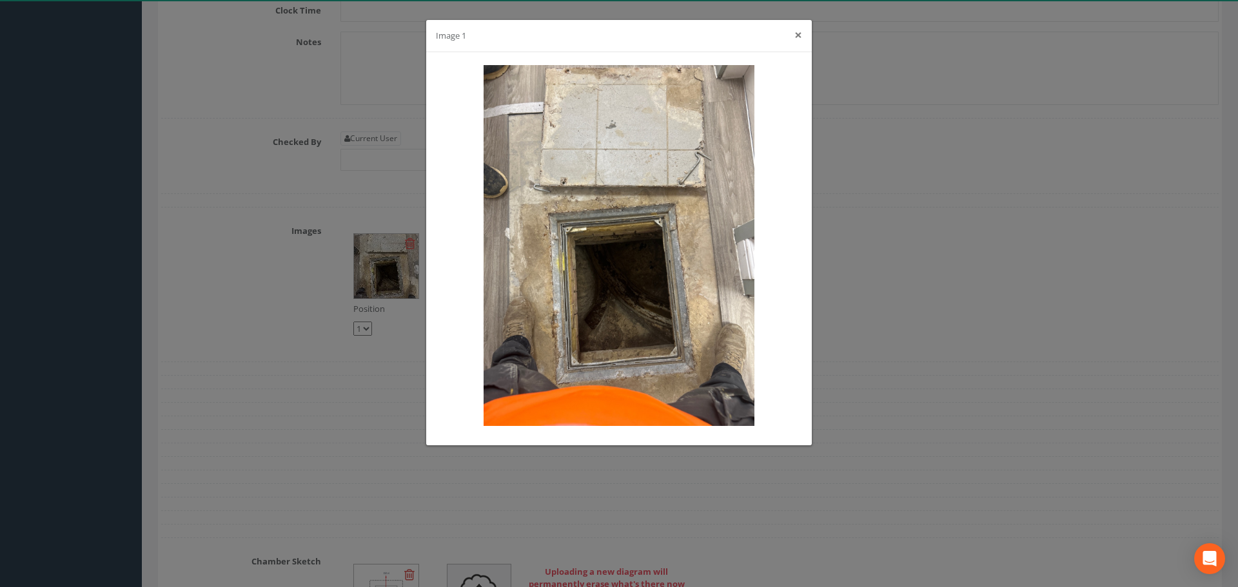
click at [798, 37] on button "×" at bounding box center [798, 35] width 8 height 14
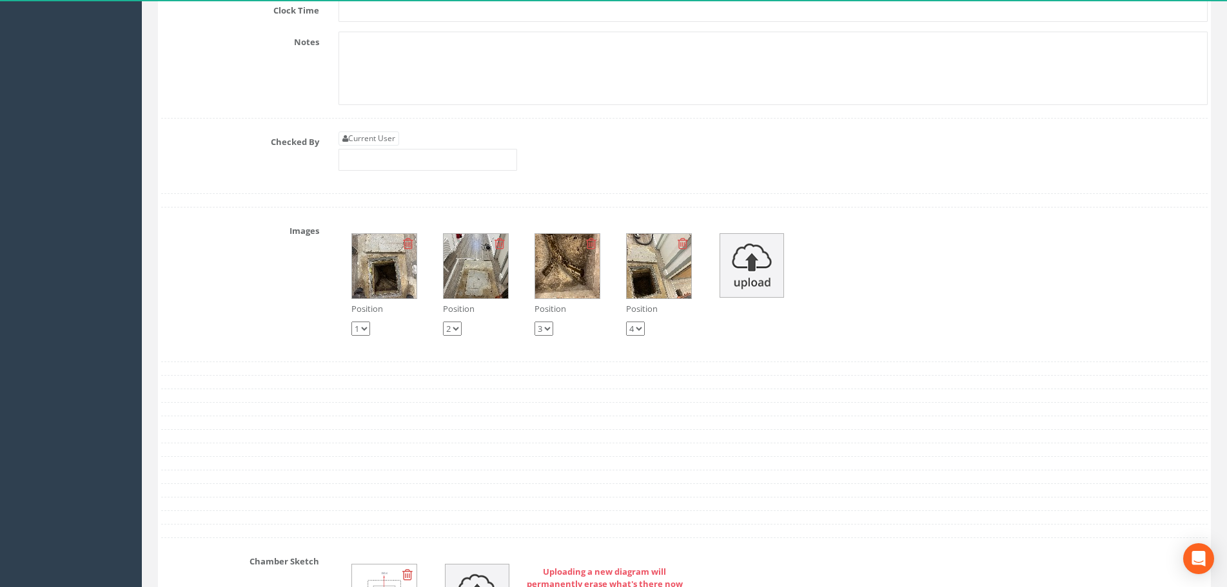
click at [556, 264] on img at bounding box center [567, 266] width 64 height 64
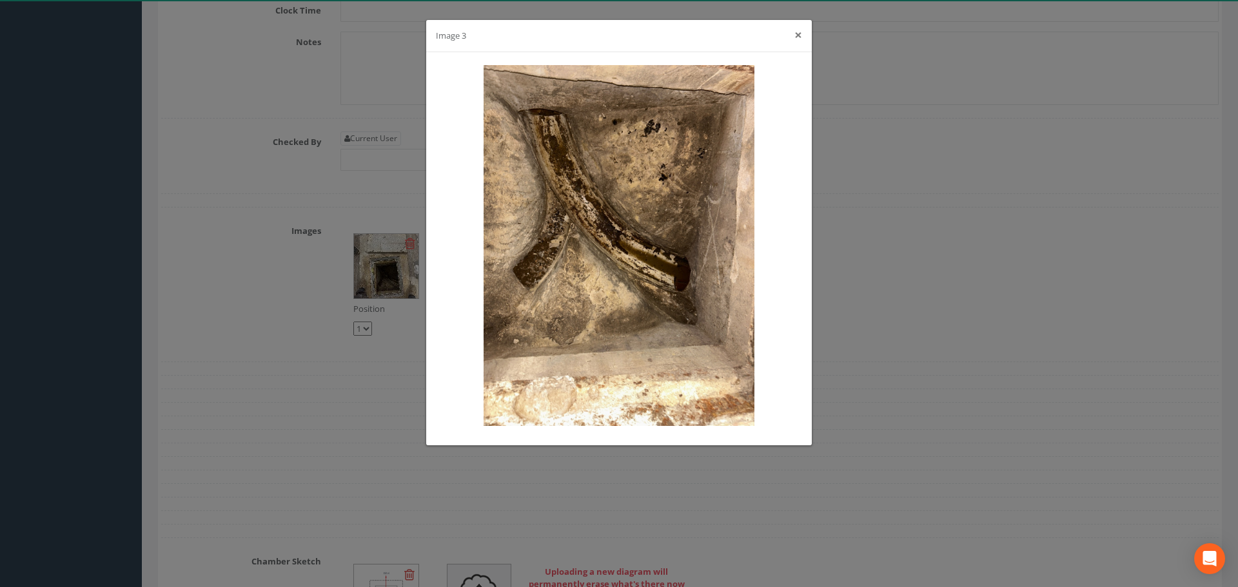
drag, startPoint x: 796, startPoint y: 37, endPoint x: 788, endPoint y: 48, distance: 12.9
click at [796, 37] on button "×" at bounding box center [798, 35] width 8 height 14
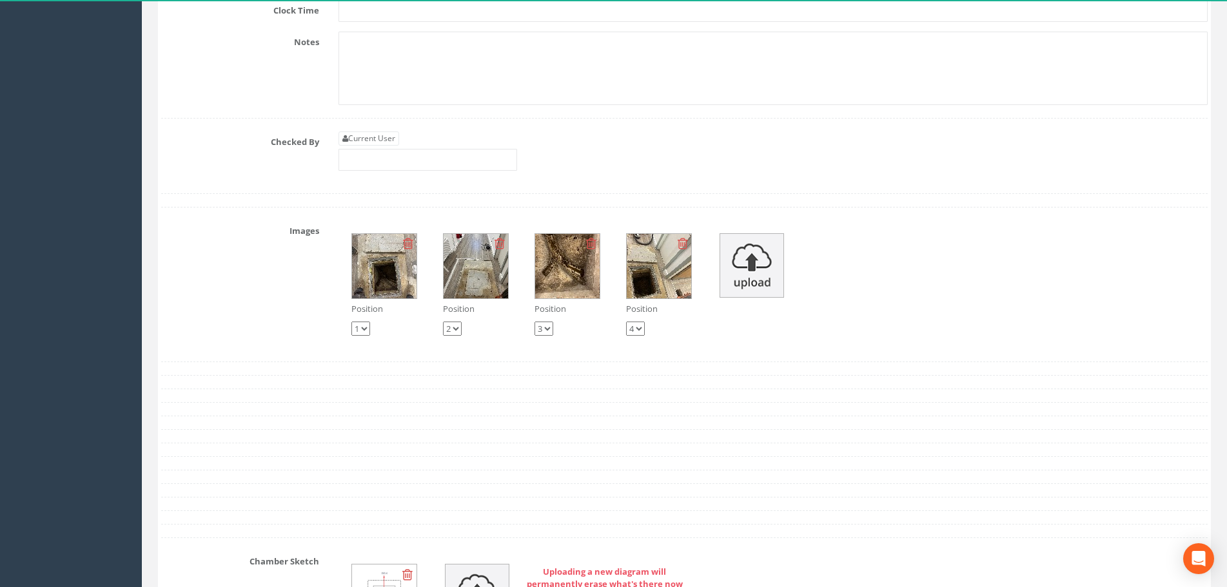
click at [480, 270] on img at bounding box center [475, 266] width 64 height 64
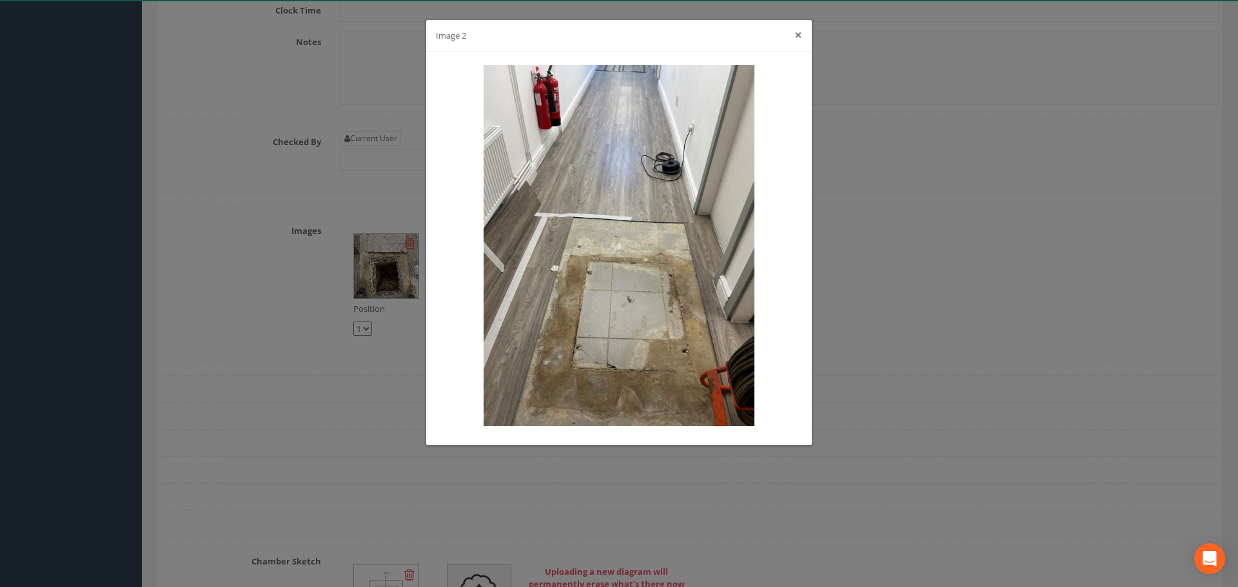
click at [799, 40] on button "×" at bounding box center [798, 35] width 8 height 14
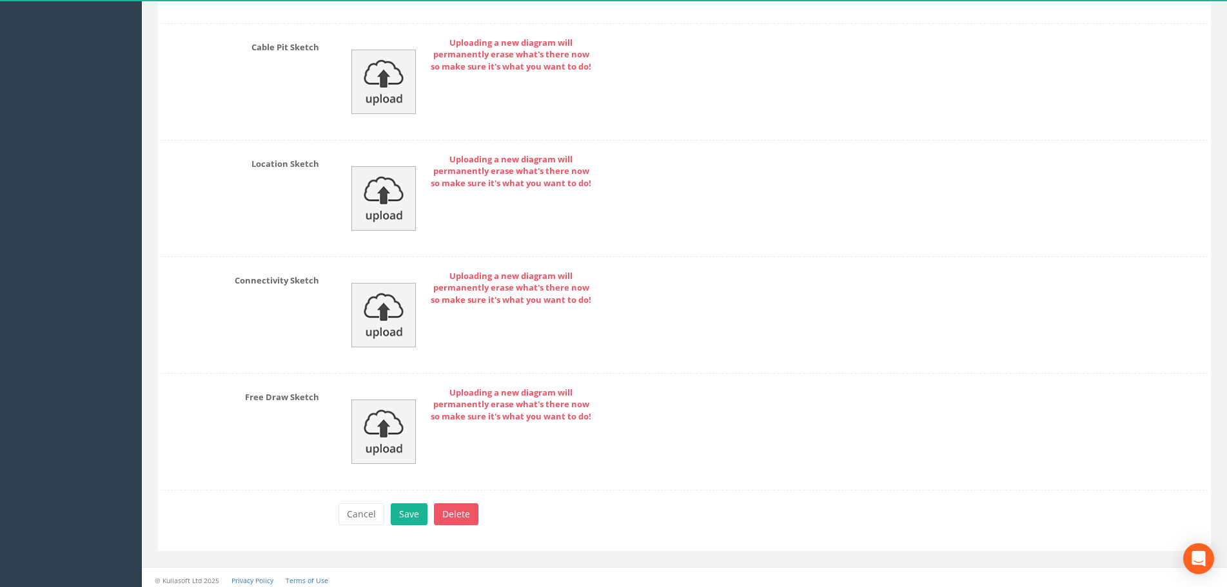
scroll to position [5730, 0]
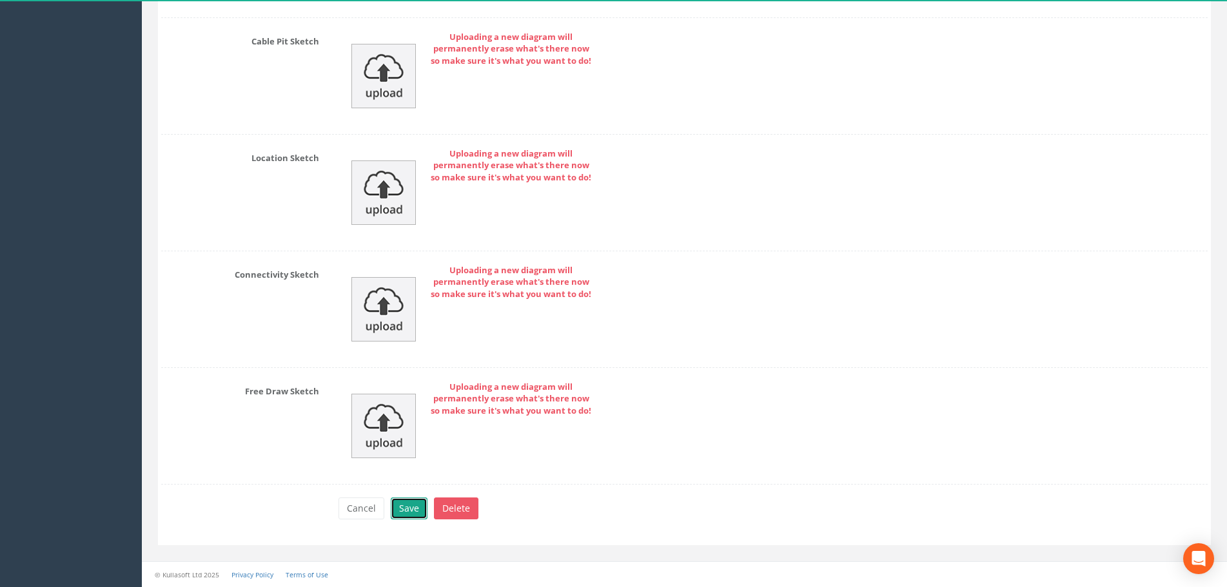
click at [409, 507] on button "Save" at bounding box center [409, 509] width 37 height 22
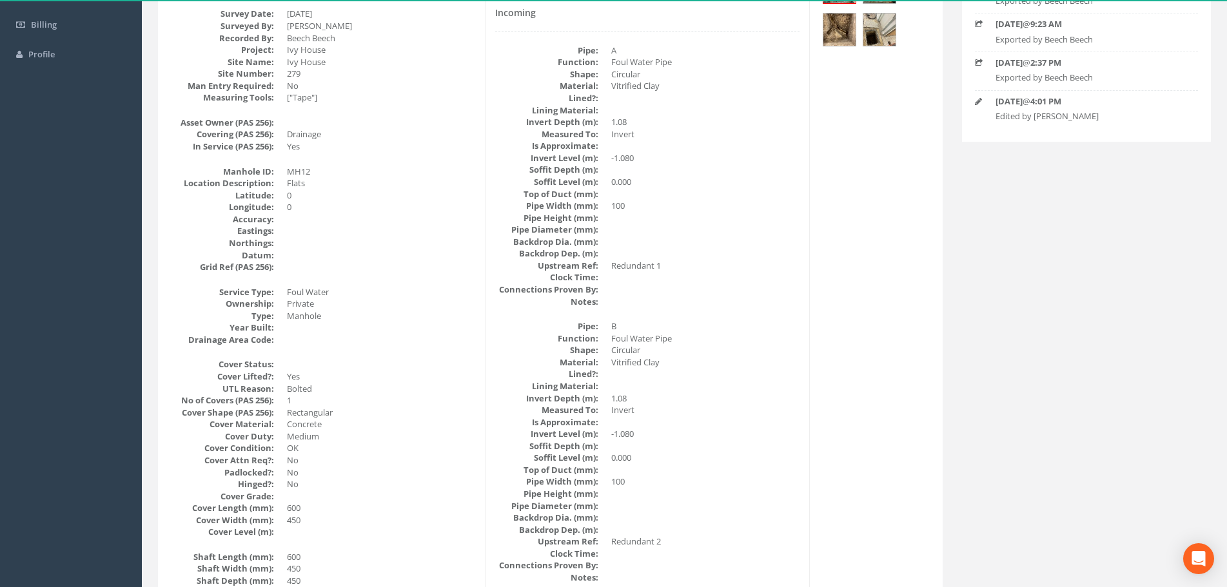
scroll to position [0, 0]
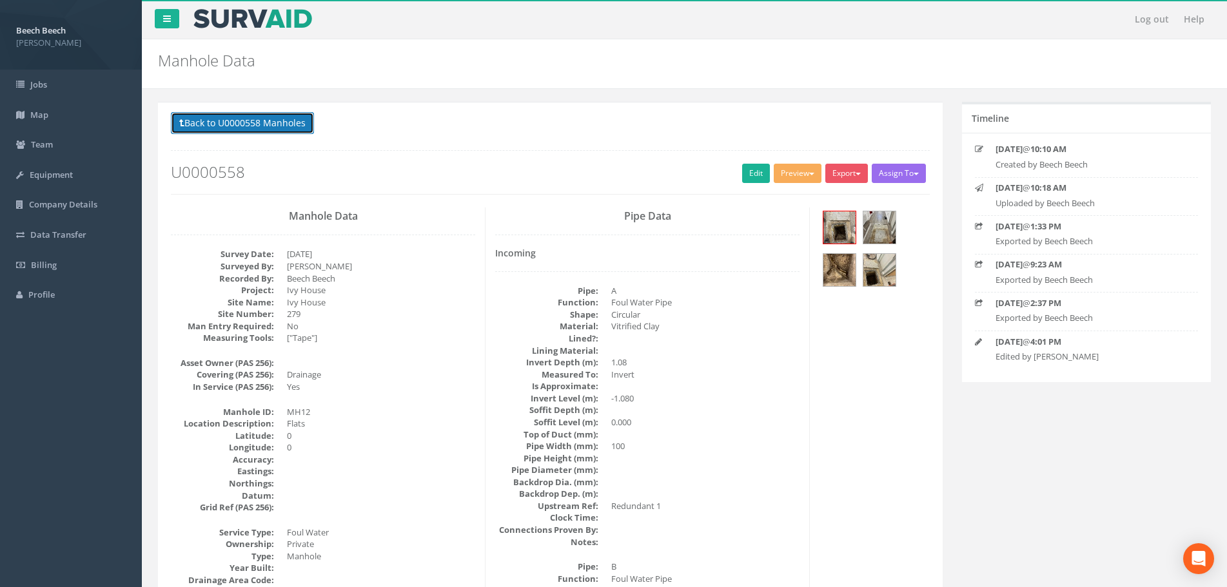
click at [233, 119] on button "Back to U0000558 Manholes" at bounding box center [242, 123] width 143 height 22
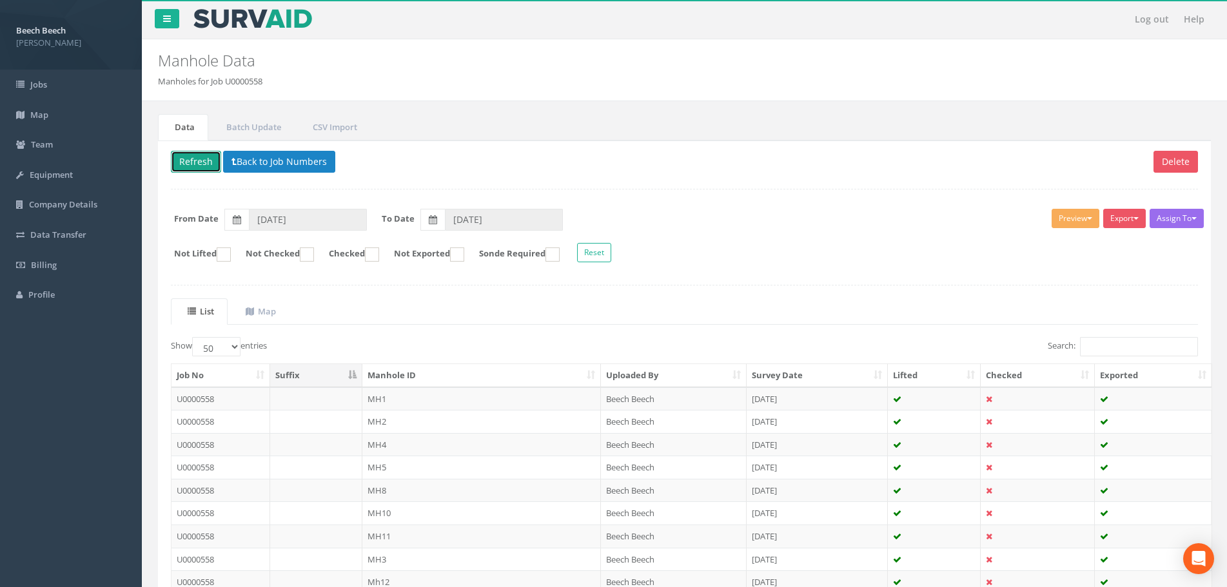
click at [174, 162] on button "Refresh" at bounding box center [196, 162] width 50 height 22
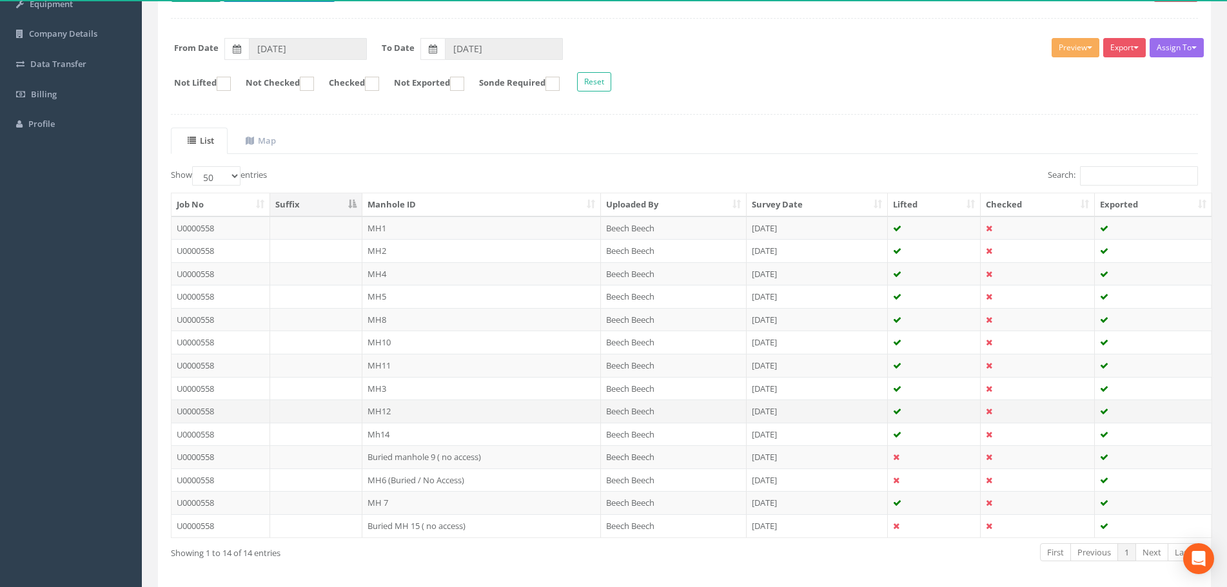
scroll to position [193, 0]
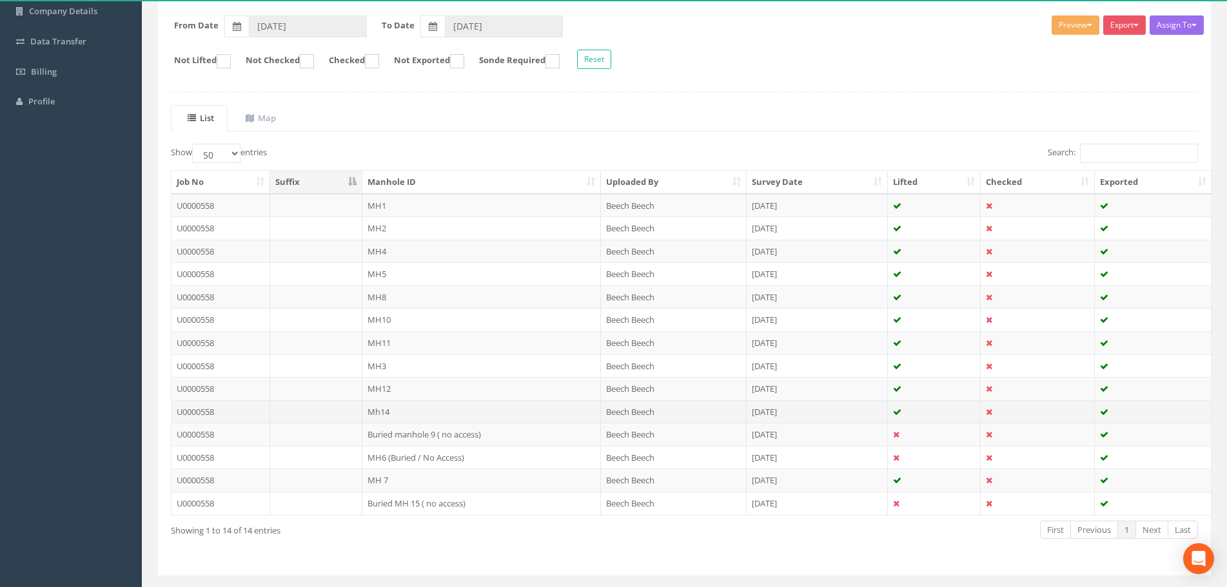
click at [394, 409] on td "Mh14" at bounding box center [481, 411] width 238 height 23
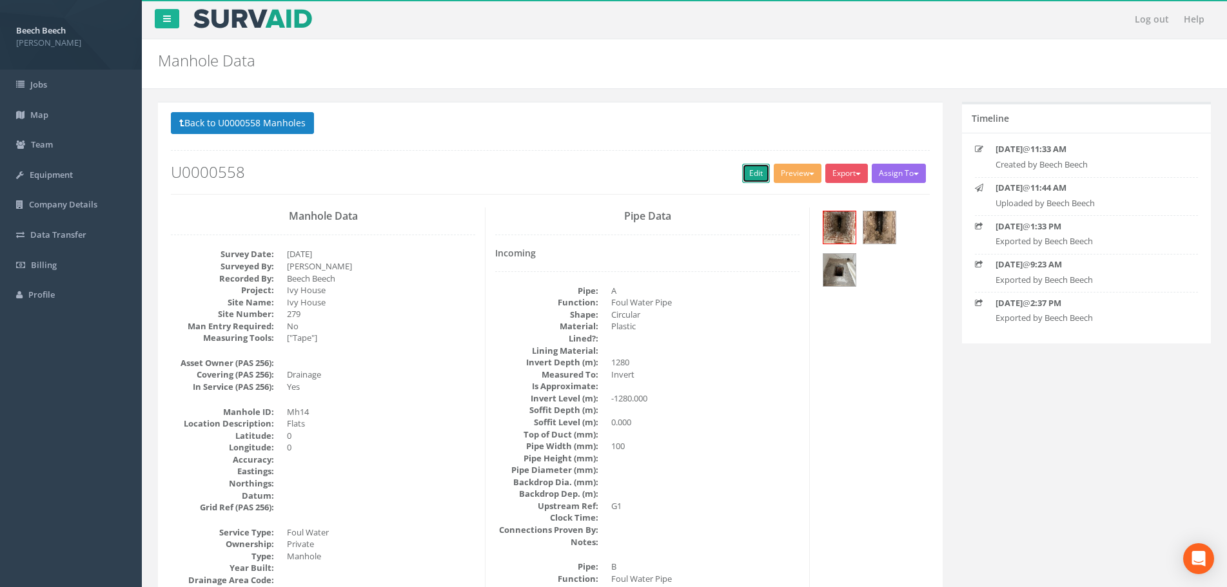
click at [750, 165] on link "Edit" at bounding box center [756, 173] width 28 height 19
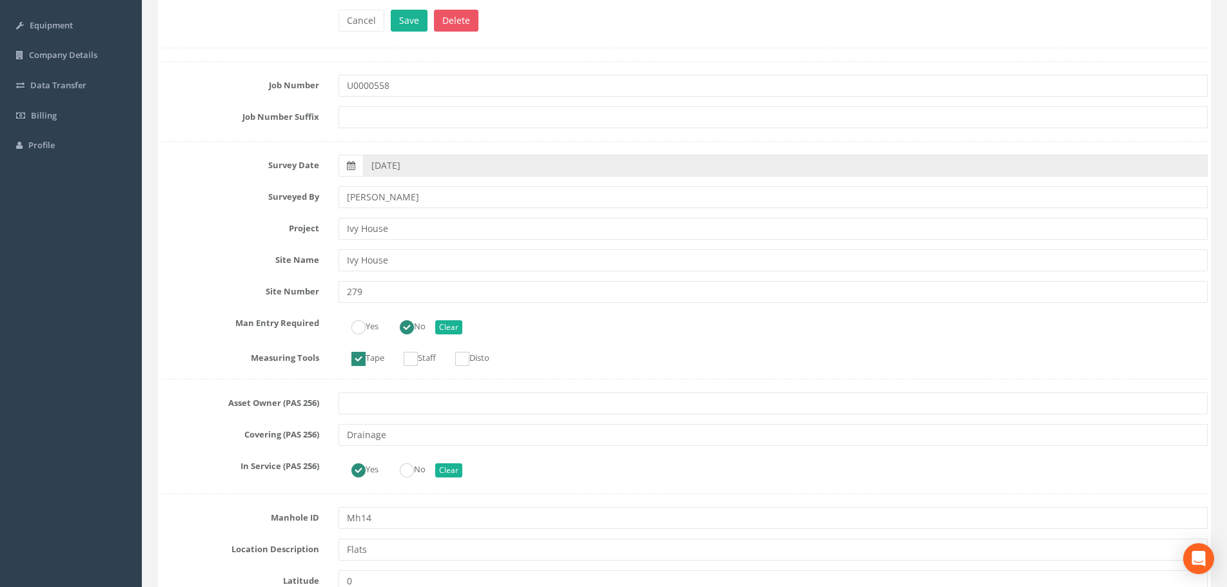
scroll to position [322, 0]
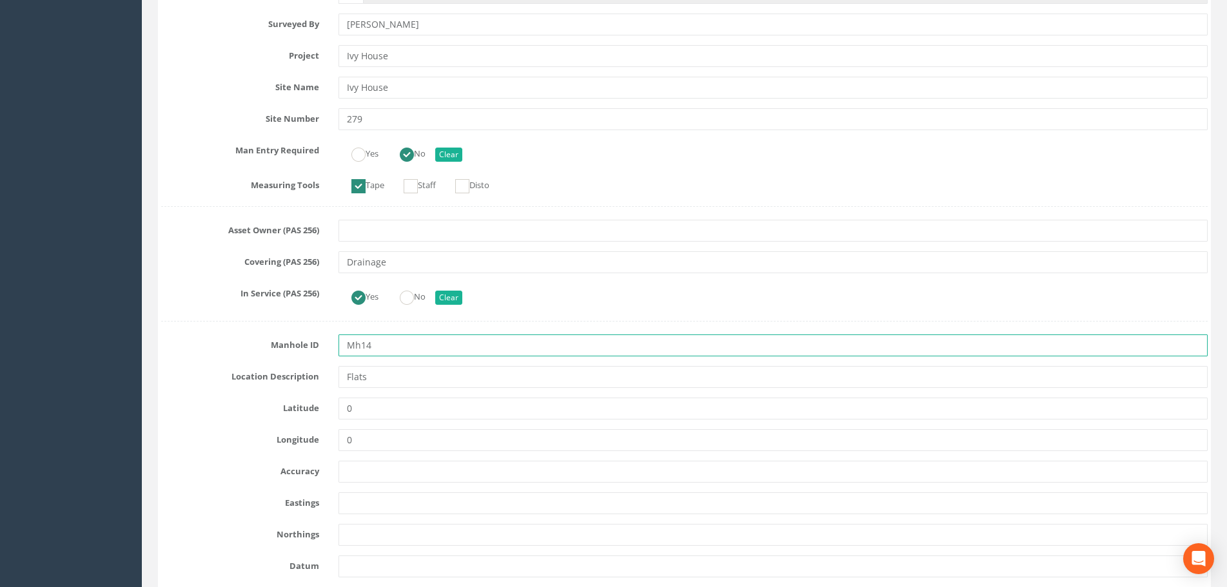
drag, startPoint x: 326, startPoint y: 346, endPoint x: 298, endPoint y: 347, distance: 27.1
click at [298, 347] on div "Manhole ID Mh14" at bounding box center [684, 346] width 1066 height 22
type input "MH14"
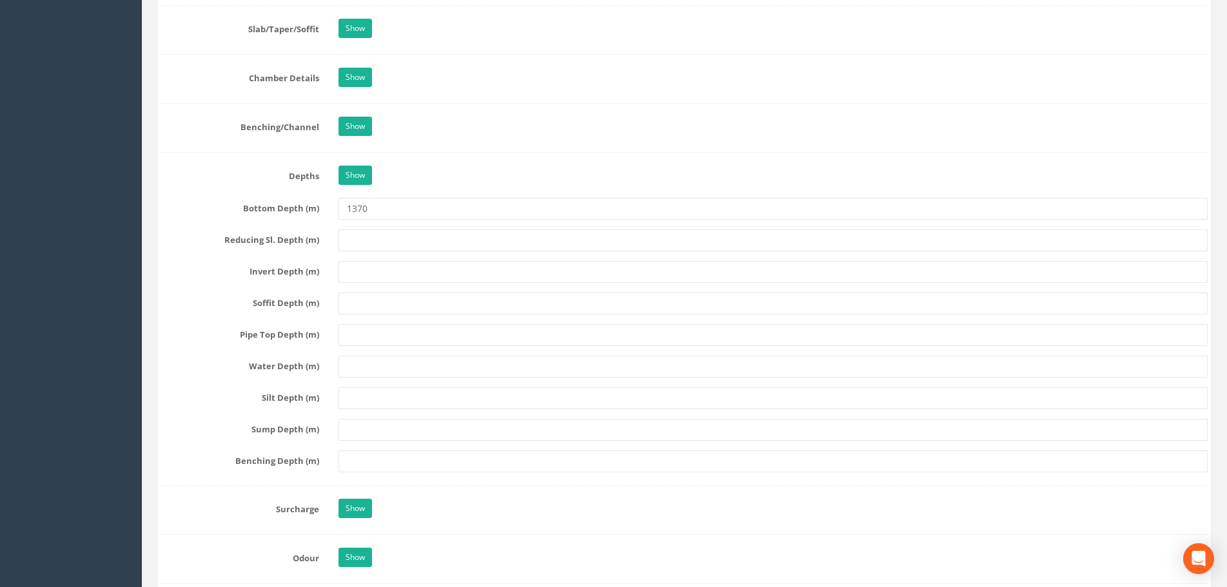
scroll to position [1418, 0]
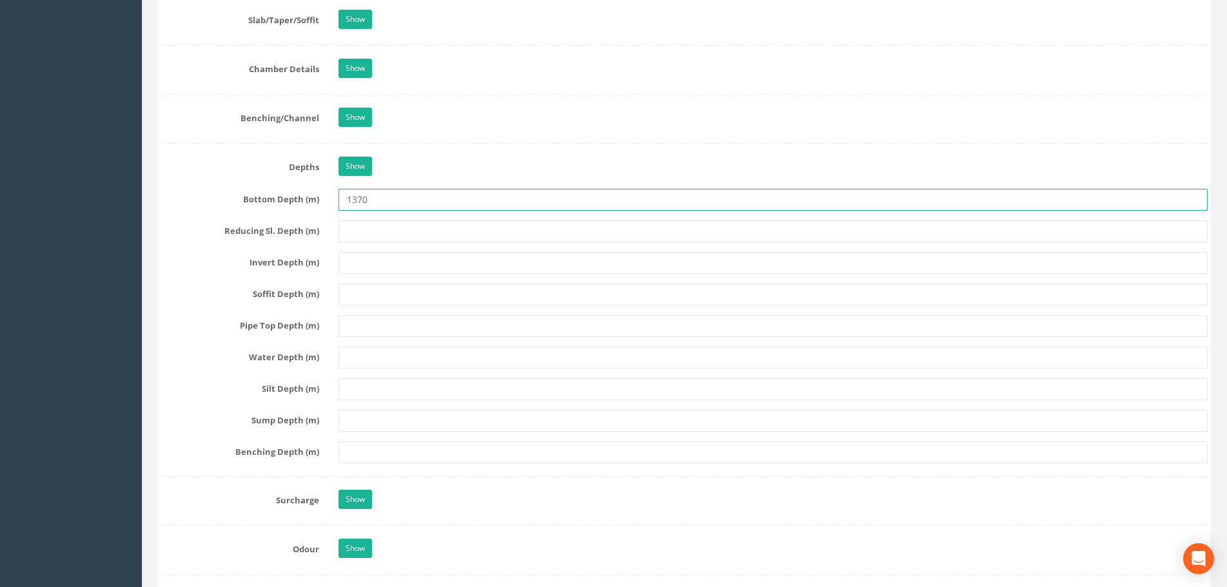
drag, startPoint x: 359, startPoint y: 202, endPoint x: 336, endPoint y: 204, distance: 23.2
click at [336, 204] on div "1370" at bounding box center [773, 200] width 888 height 22
type input "1.37"
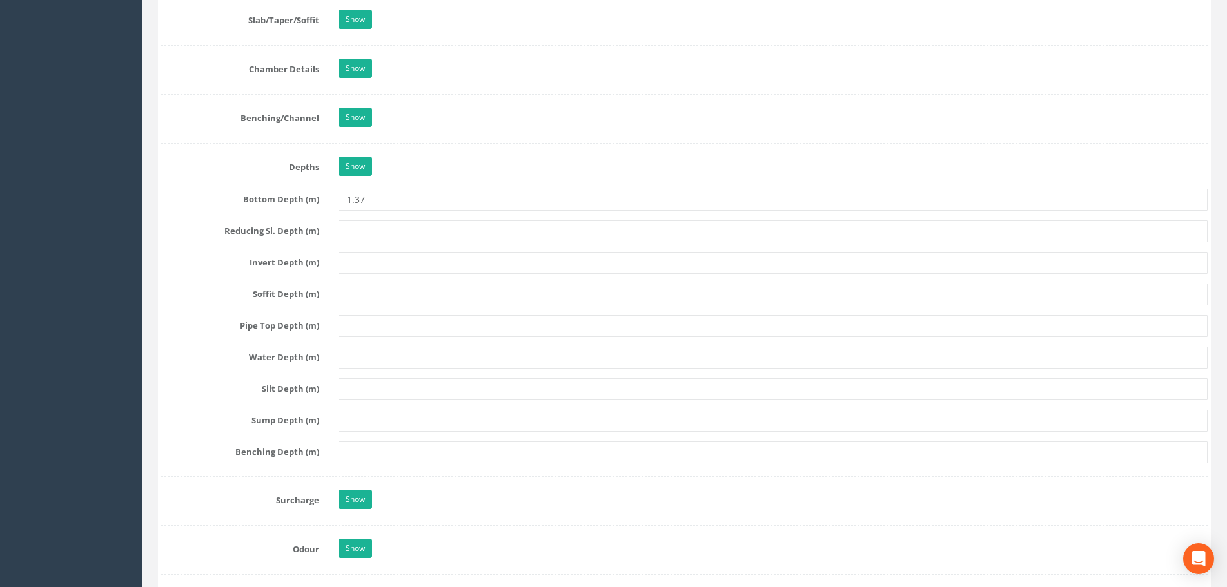
click at [211, 289] on label "Soffit Depth (m)" at bounding box center [239, 292] width 177 height 17
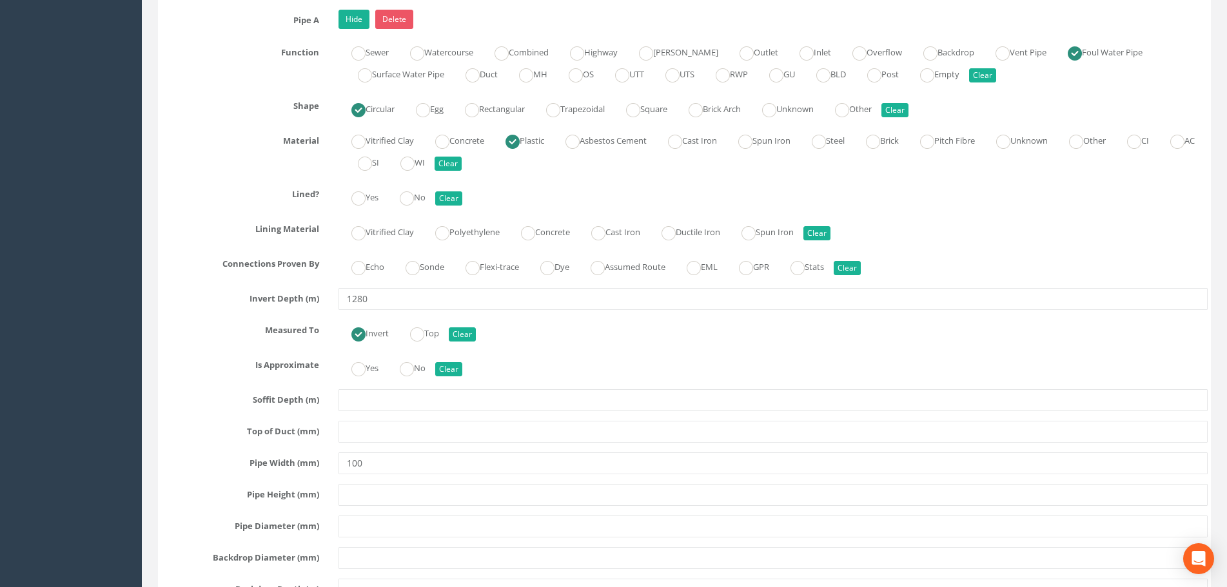
scroll to position [2127, 0]
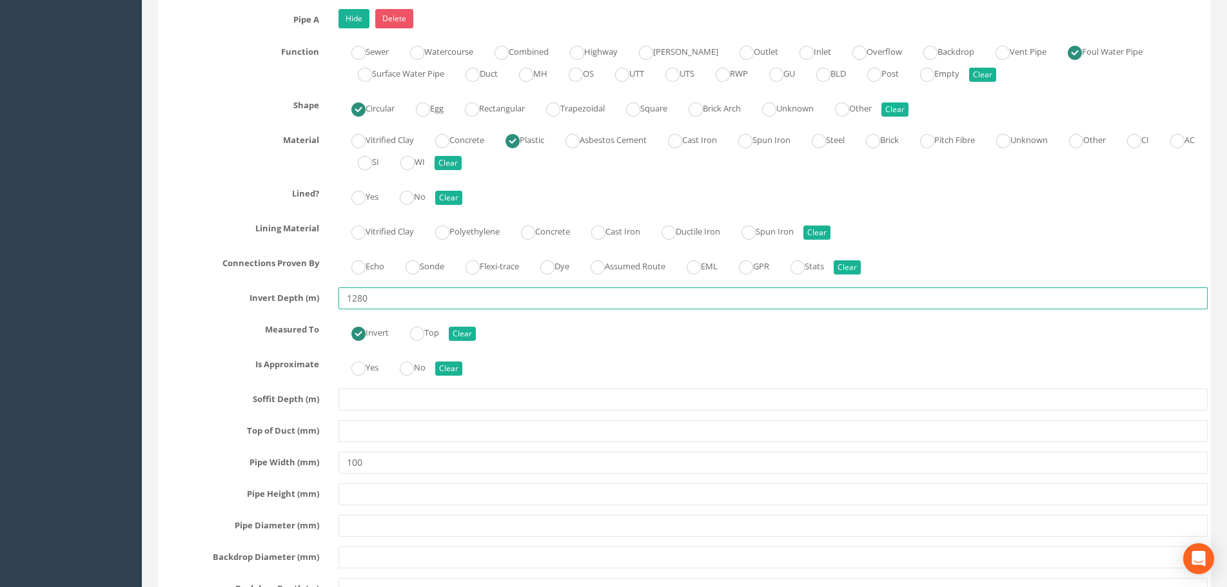
drag, startPoint x: 373, startPoint y: 302, endPoint x: 315, endPoint y: 302, distance: 58.7
click at [315, 302] on div "Invert Depth (m) 1280" at bounding box center [684, 298] width 1066 height 22
type input "1.28"
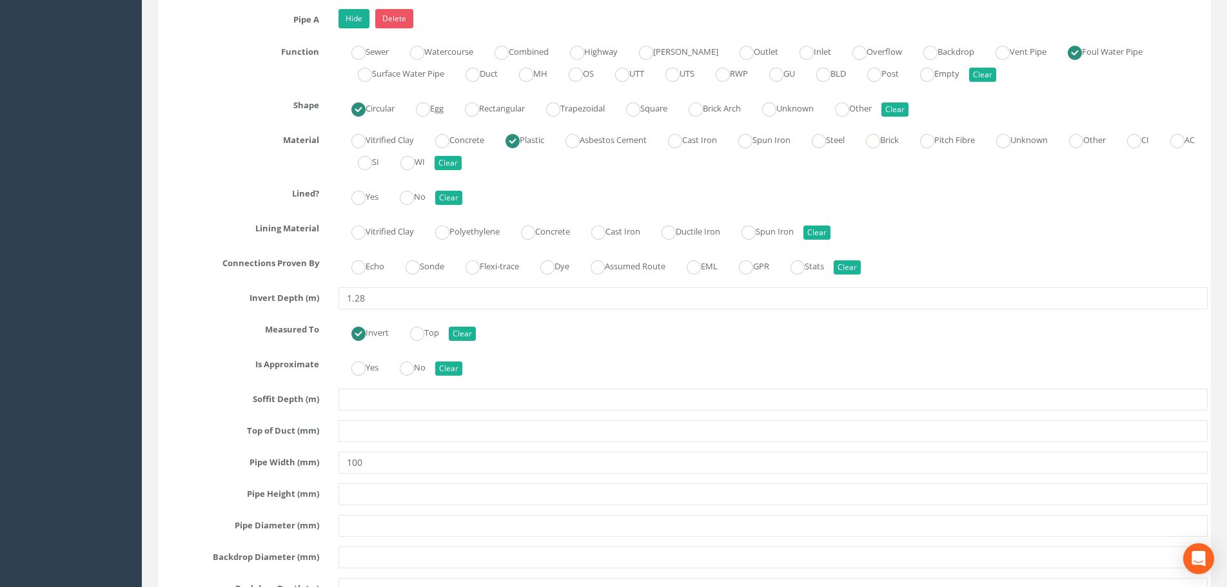
click at [209, 297] on label "Invert Depth (m)" at bounding box center [239, 295] width 177 height 17
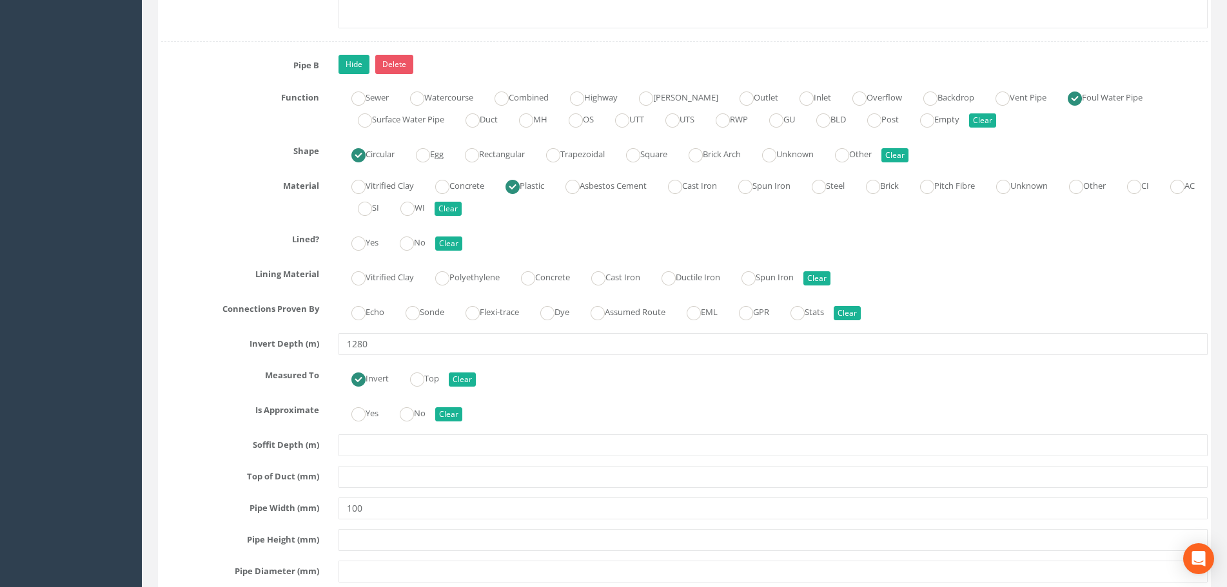
scroll to position [2901, 0]
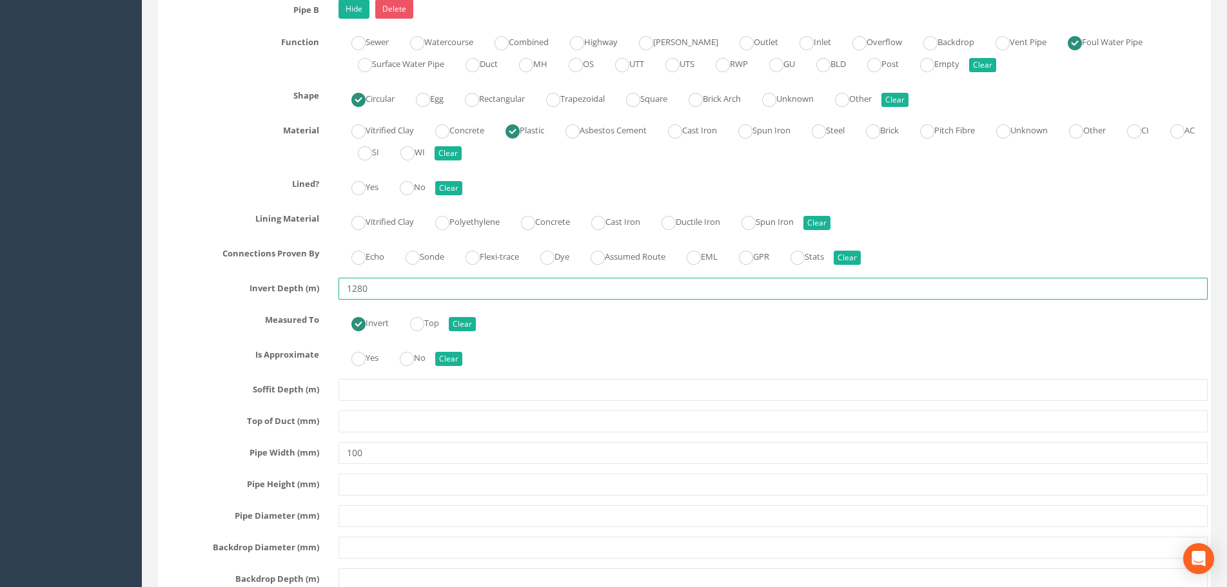
drag, startPoint x: 395, startPoint y: 288, endPoint x: 304, endPoint y: 294, distance: 91.7
click at [304, 293] on div "Invert Depth (m) 1280" at bounding box center [684, 289] width 1066 height 22
type input "1.28"
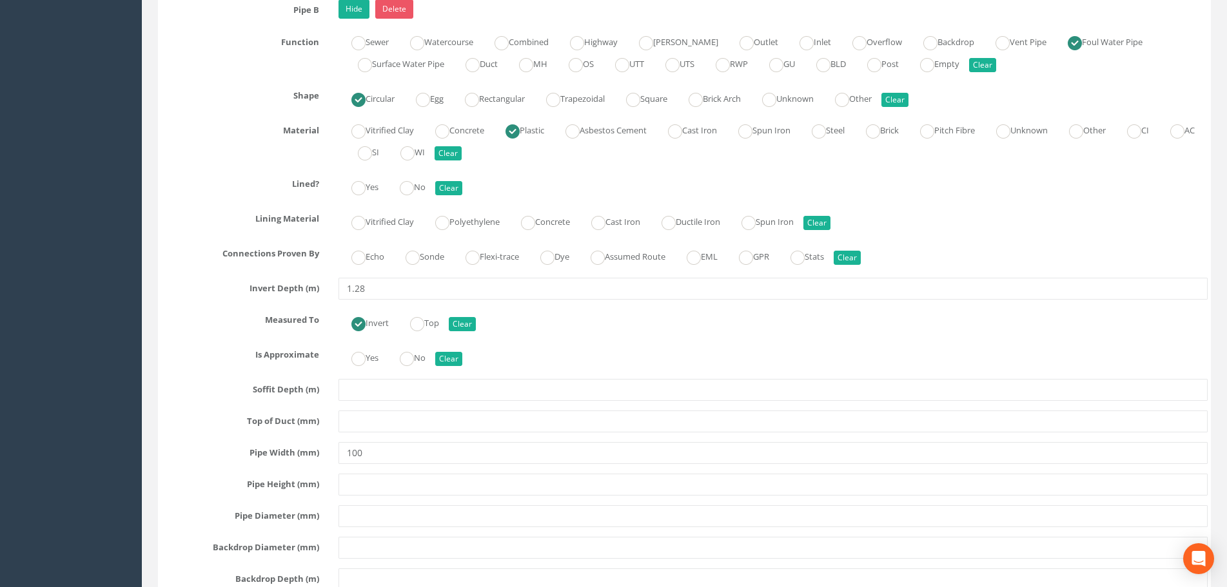
click at [201, 301] on div "Pipe B Hide Delete Function Sewer Watercourse Combined Highway [PERSON_NAME] Ou…" at bounding box center [684, 374] width 1046 height 751
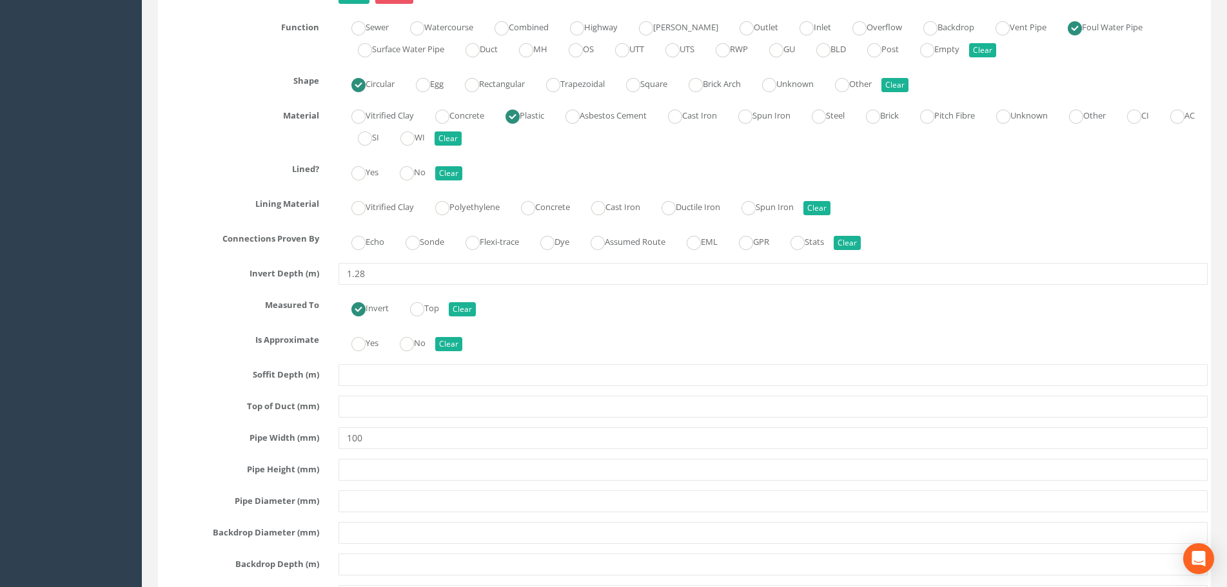
scroll to position [3223, 0]
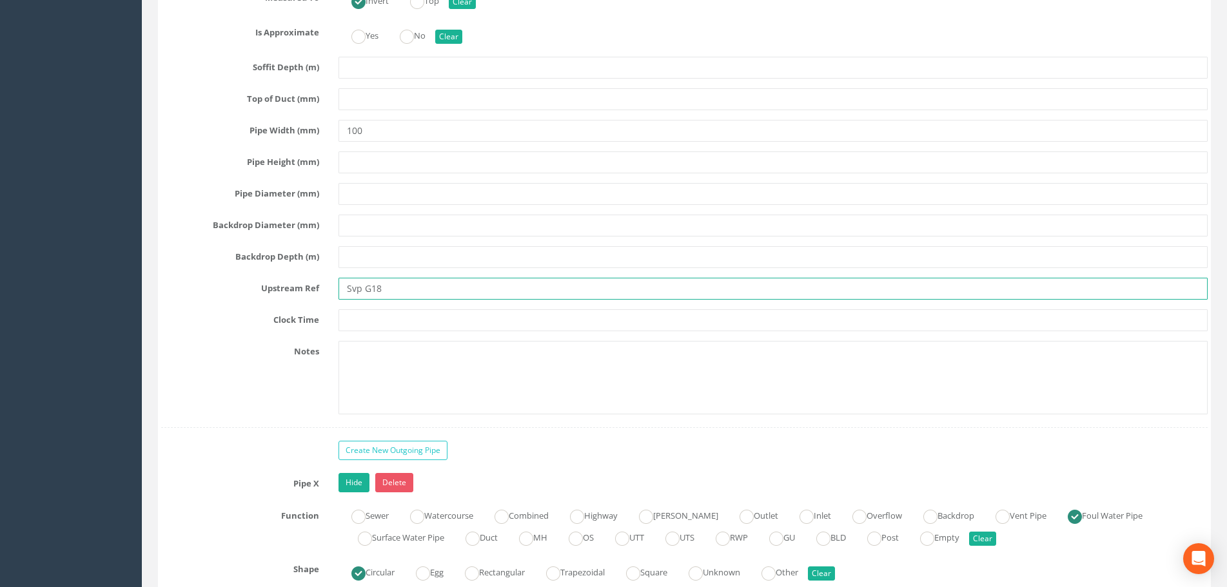
click at [362, 287] on input "Svp G18" at bounding box center [772, 289] width 869 height 22
type input "SVP G18"
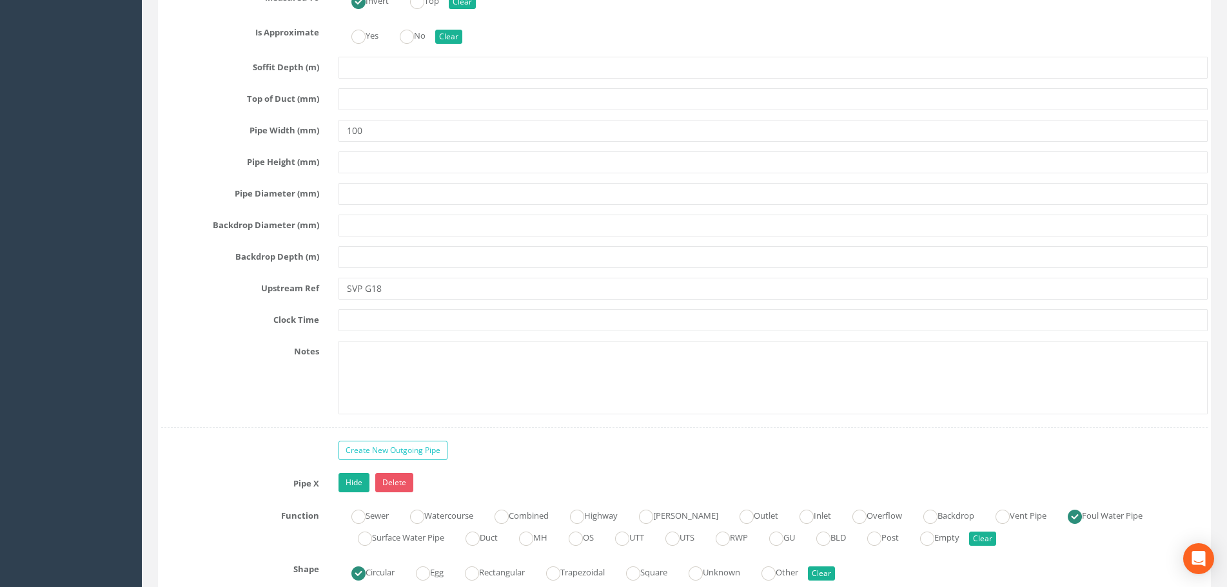
click at [238, 310] on label "Clock Time" at bounding box center [239, 317] width 177 height 17
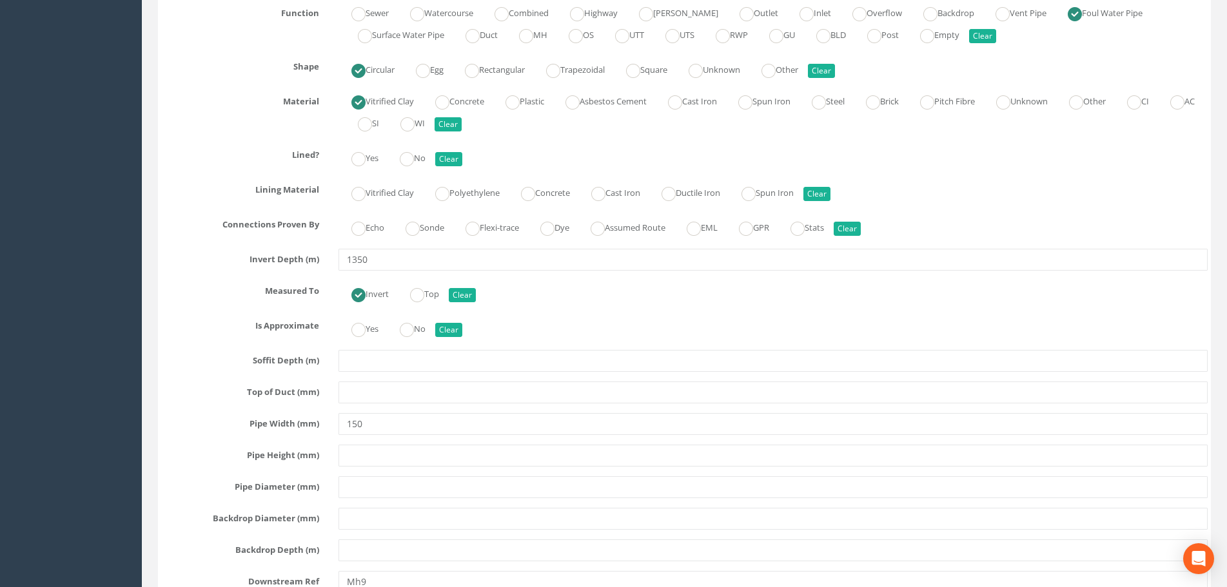
scroll to position [3739, 0]
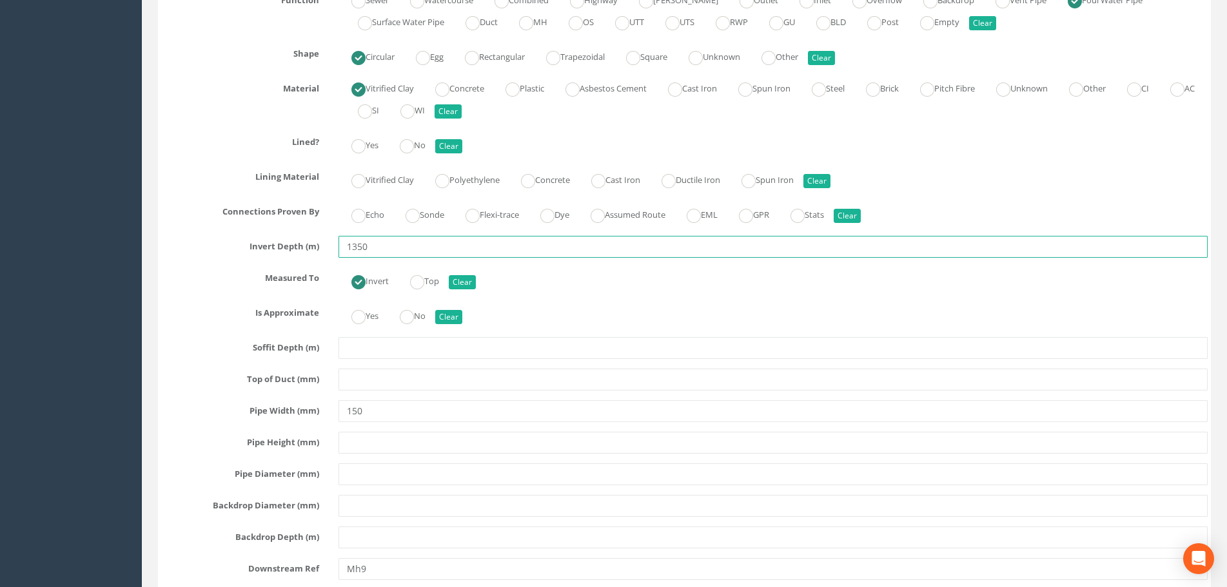
drag, startPoint x: 382, startPoint y: 247, endPoint x: 291, endPoint y: 252, distance: 91.0
click at [291, 252] on div "Invert Depth (m) 1350" at bounding box center [684, 247] width 1066 height 22
type input "1.35"
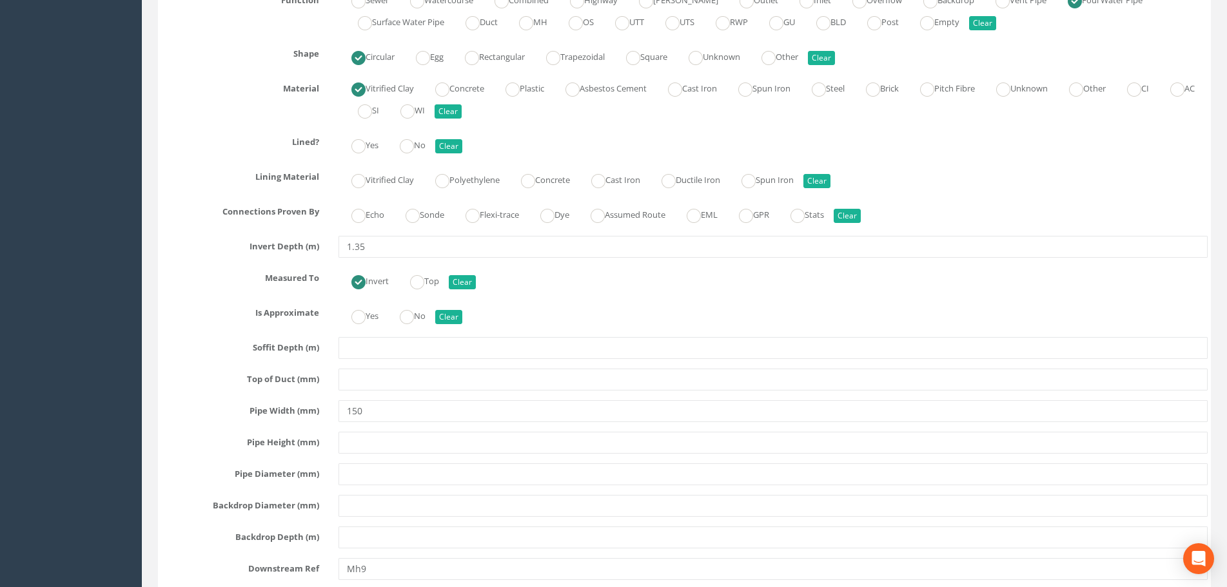
click at [202, 263] on div "Pipe X Hide Delete Function Sewer Watercourse Combined Highway [PERSON_NAME] Ou…" at bounding box center [684, 332] width 1046 height 751
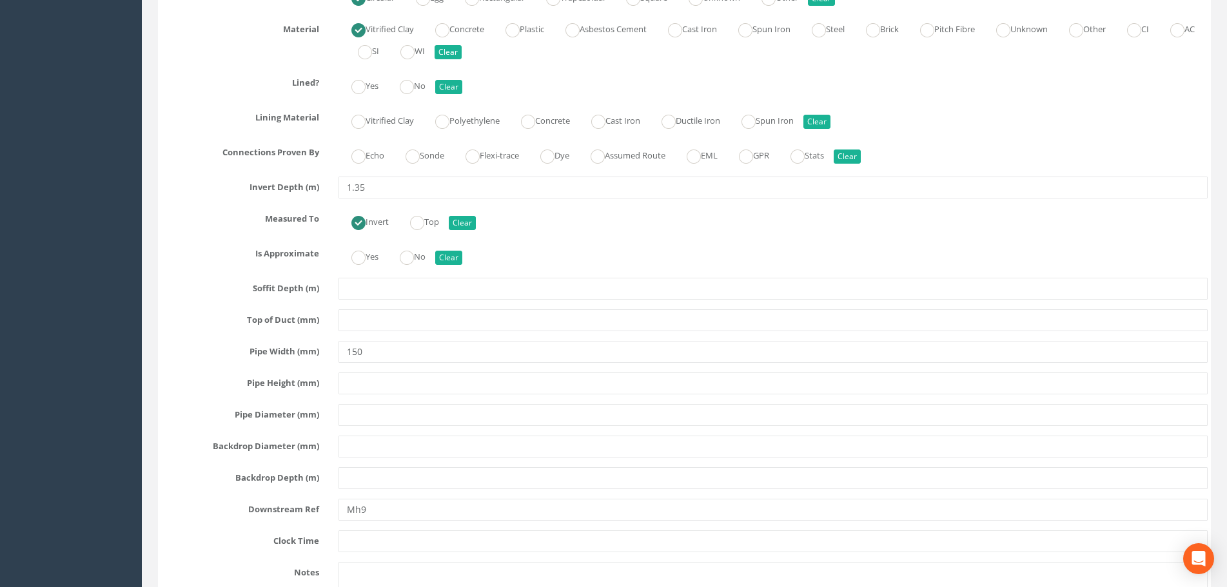
scroll to position [3996, 0]
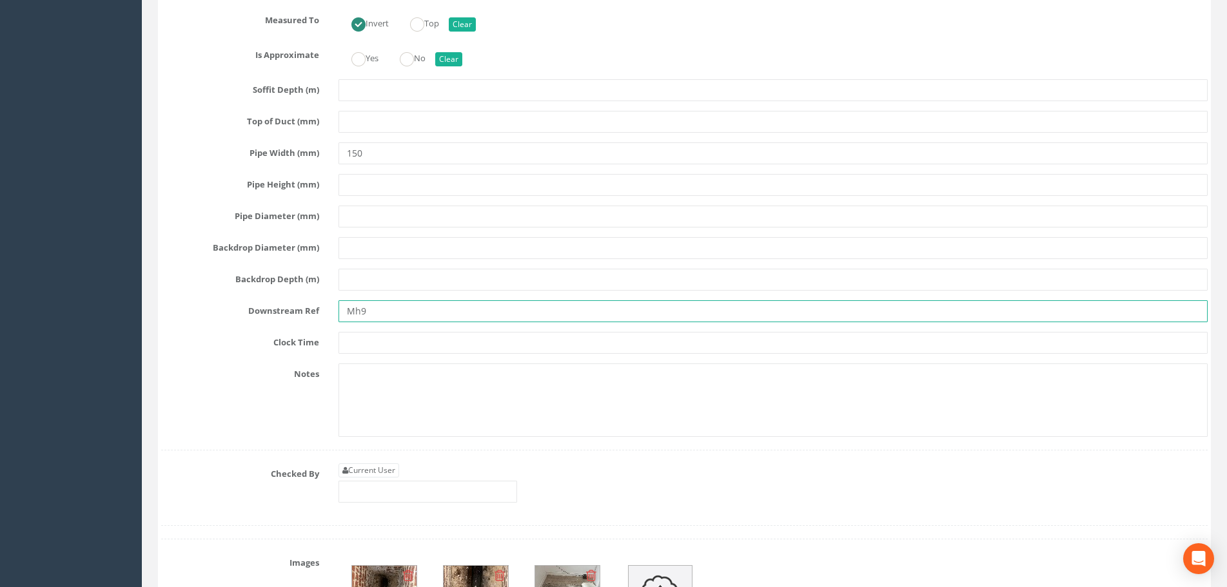
drag, startPoint x: 391, startPoint y: 312, endPoint x: 262, endPoint y: 316, distance: 129.0
click at [262, 316] on div "Downstream Ref Mh9" at bounding box center [684, 311] width 1066 height 22
type input "MH9"
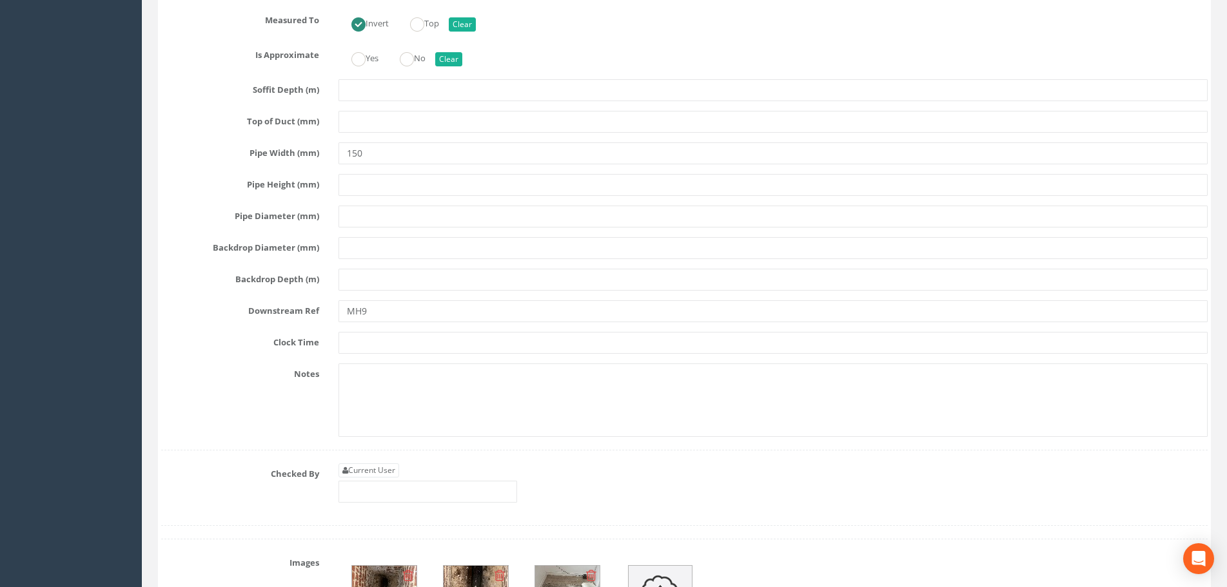
click at [232, 304] on label "Downstream Ref" at bounding box center [239, 308] width 177 height 17
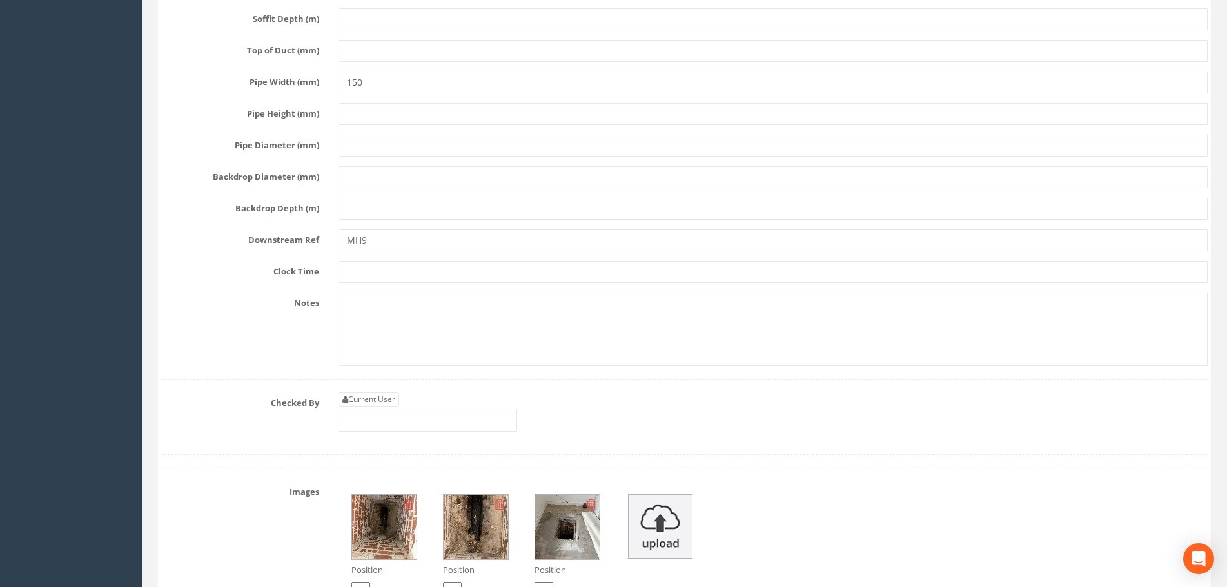
scroll to position [4254, 0]
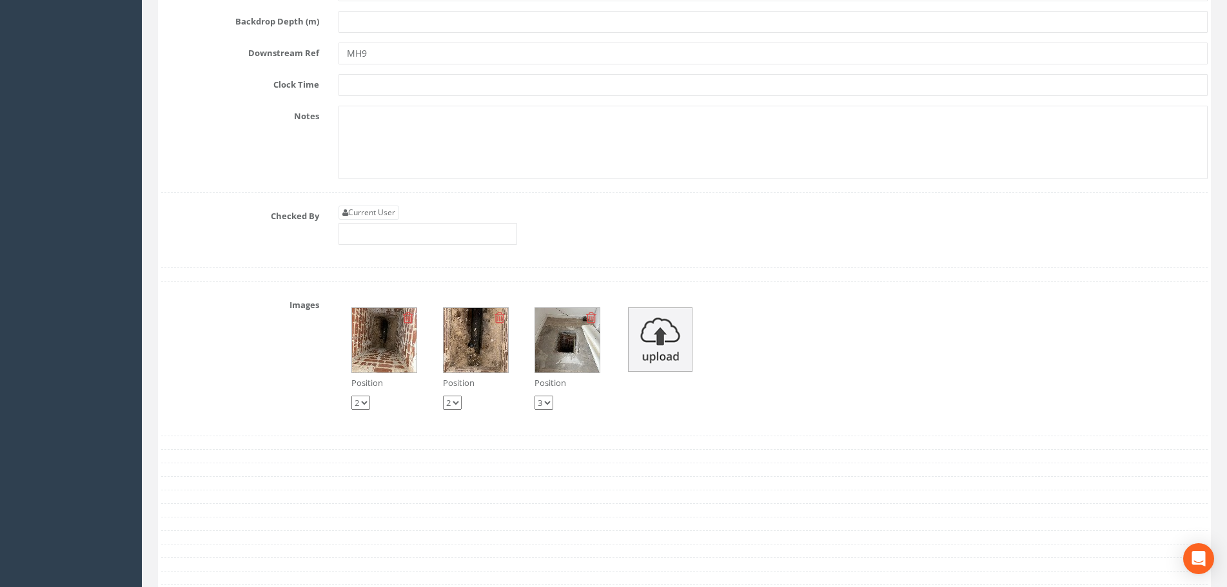
click at [370, 404] on select "1 2 3" at bounding box center [360, 403] width 19 height 14
select select "string:1"
click at [351, 396] on select "1 2 3" at bounding box center [360, 403] width 19 height 14
click at [276, 369] on div "Images Position 1 2 3 Position 1 2 3 Position 1 2 3" at bounding box center [684, 359] width 1066 height 128
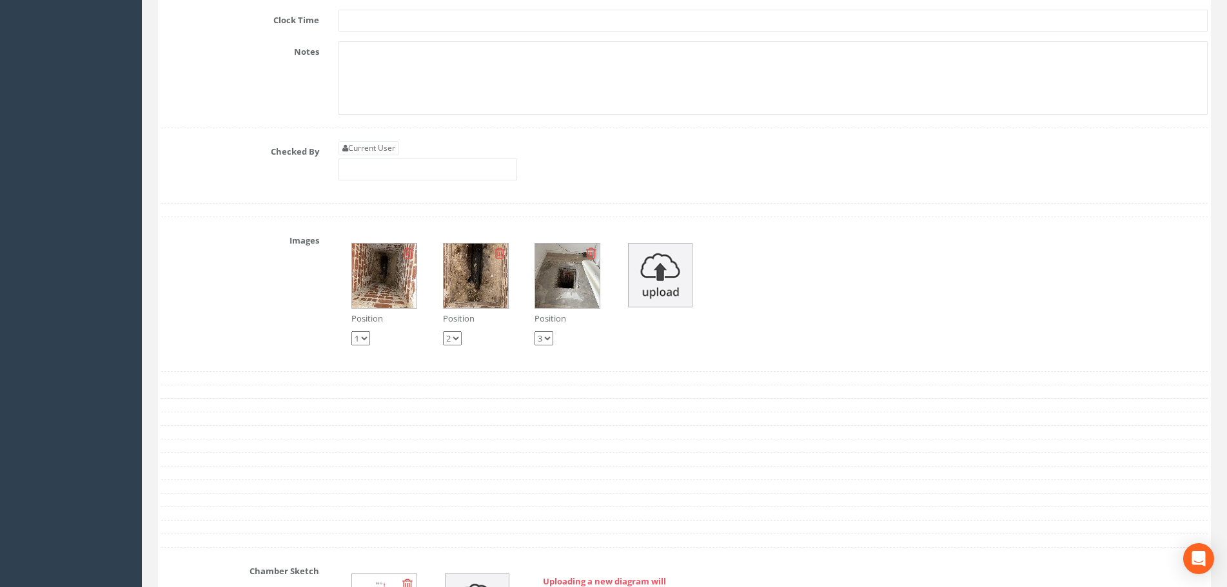
click at [358, 269] on img at bounding box center [384, 276] width 64 height 64
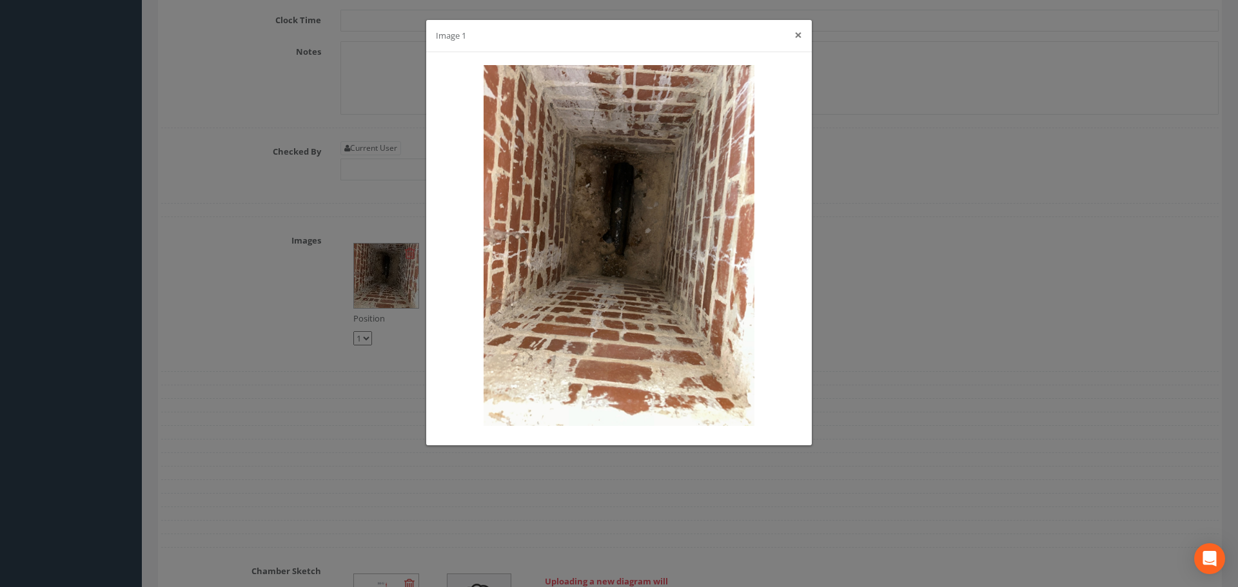
click at [797, 35] on button "×" at bounding box center [798, 35] width 8 height 14
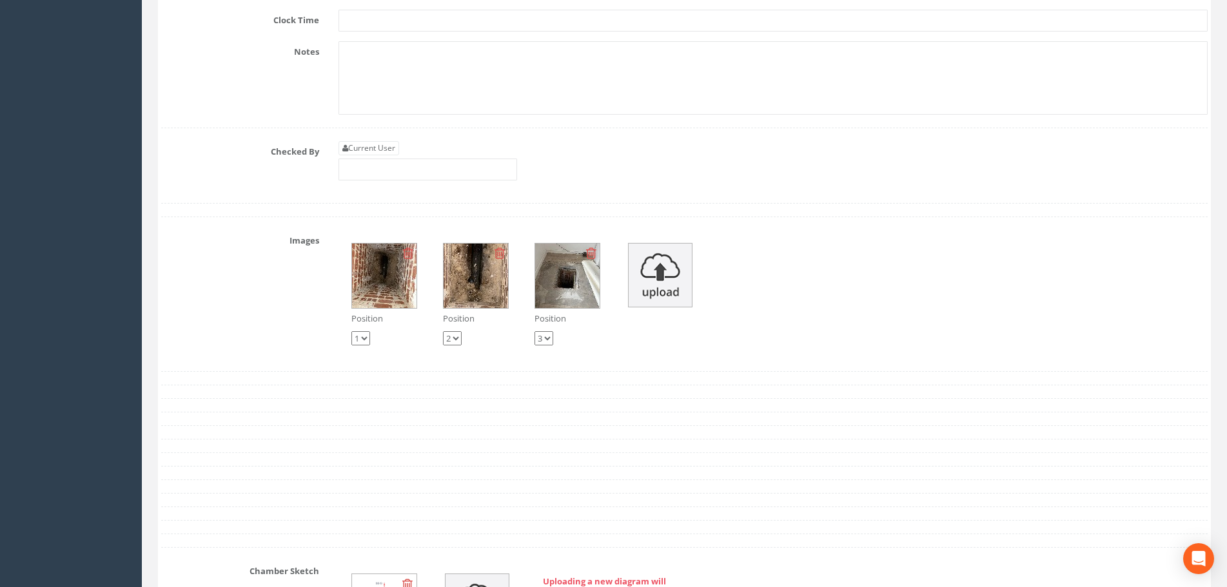
click at [563, 268] on img at bounding box center [567, 276] width 64 height 64
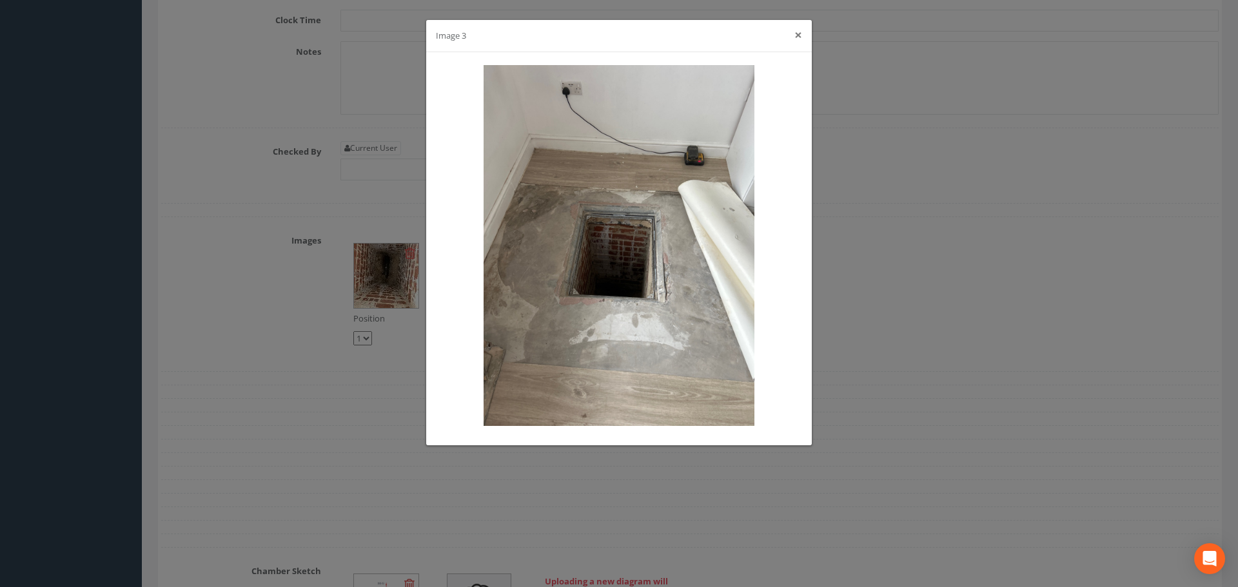
drag, startPoint x: 797, startPoint y: 37, endPoint x: 774, endPoint y: 45, distance: 24.7
click at [797, 37] on button "×" at bounding box center [798, 35] width 8 height 14
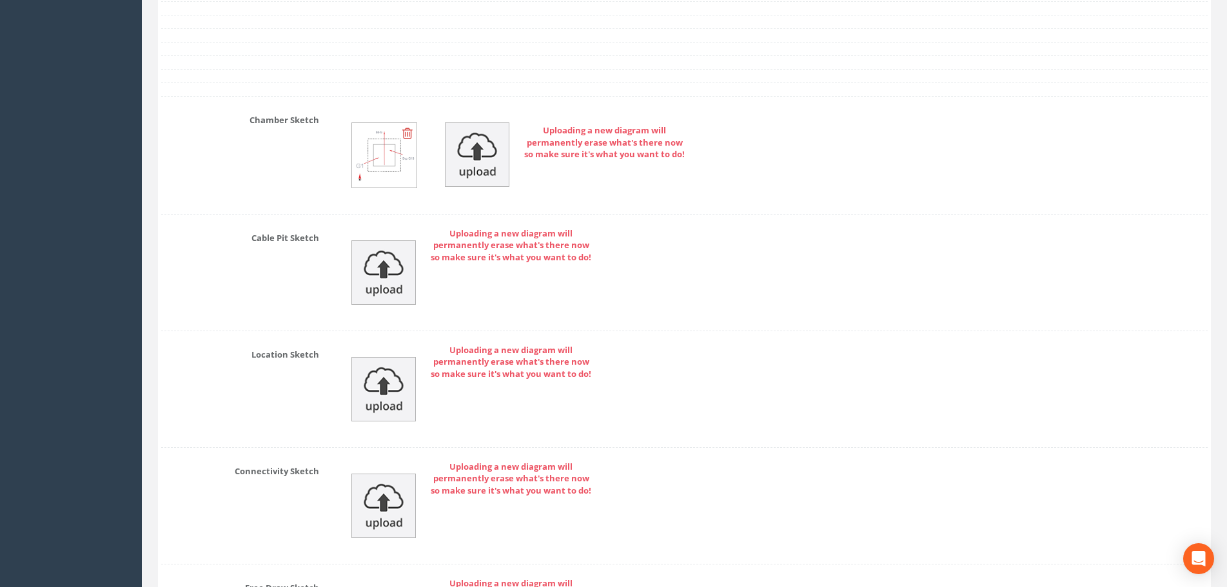
scroll to position [4967, 0]
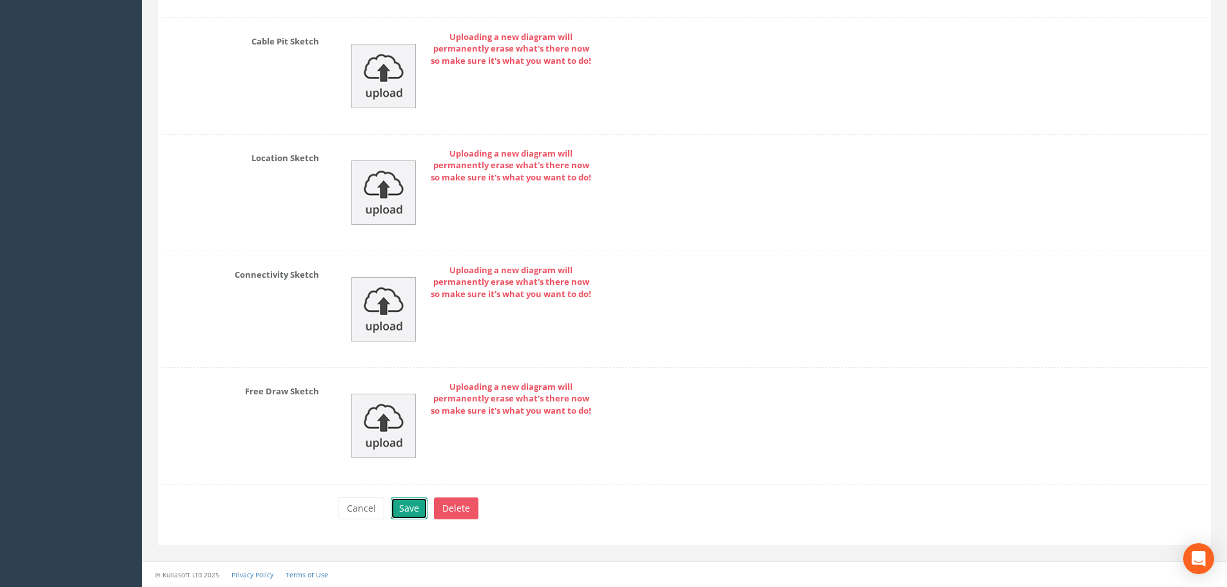
click at [419, 509] on button "Save" at bounding box center [409, 509] width 37 height 22
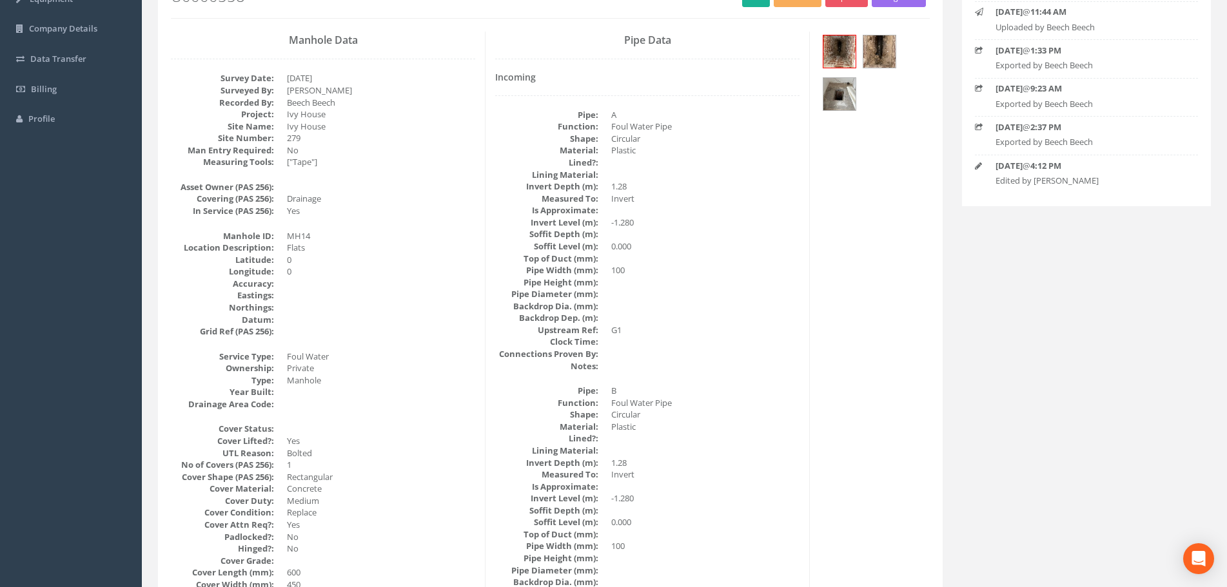
scroll to position [0, 0]
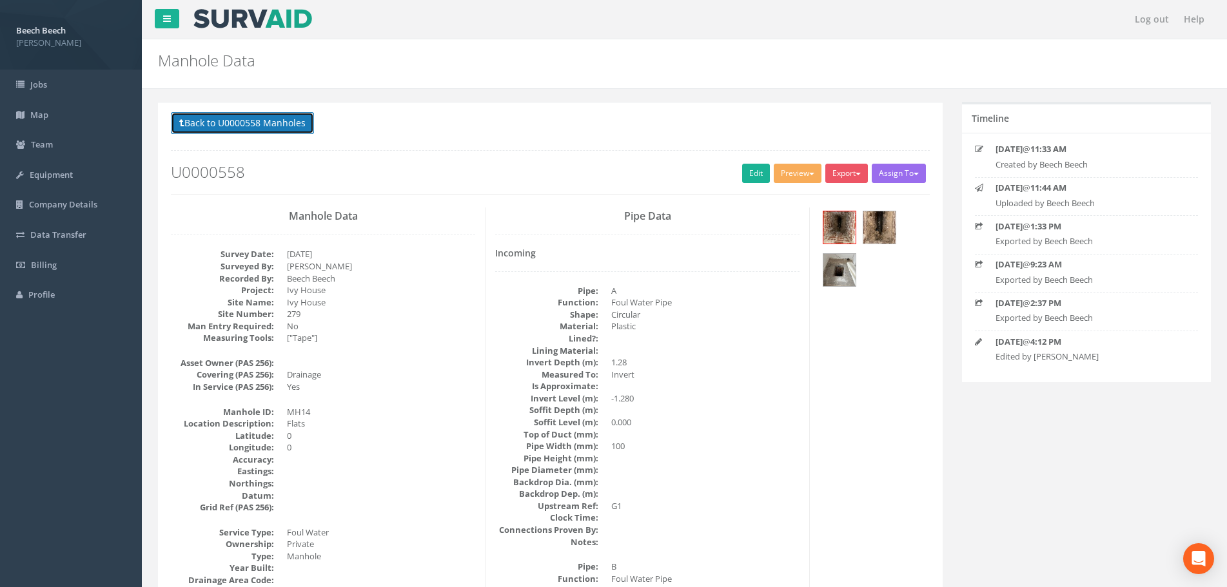
click at [229, 122] on button "Back to U0000558 Manholes" at bounding box center [242, 123] width 143 height 22
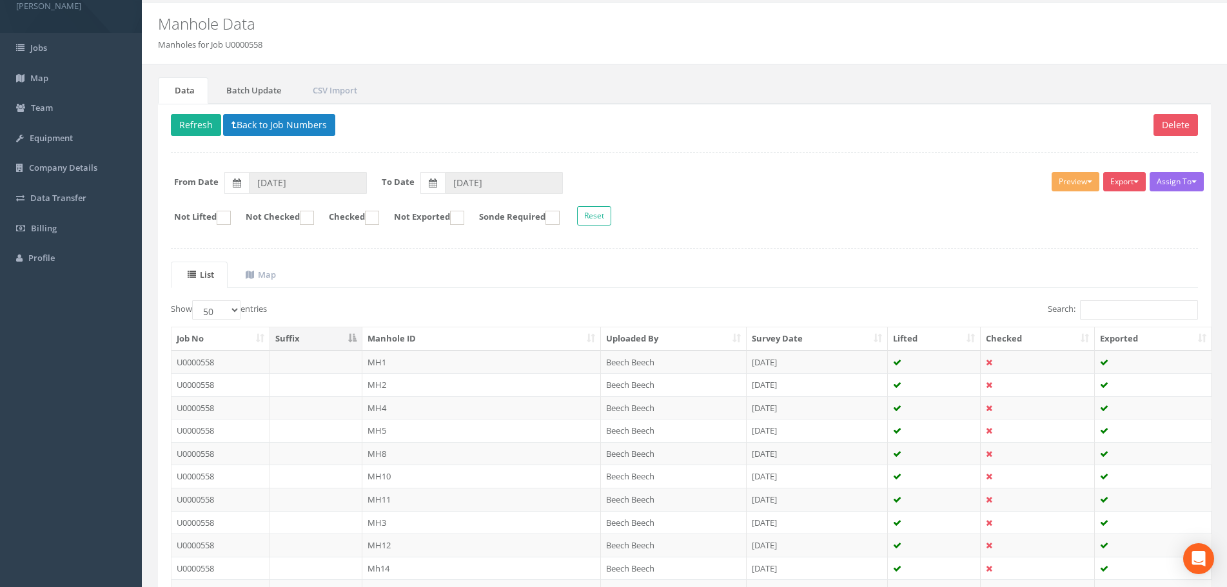
scroll to position [30, 0]
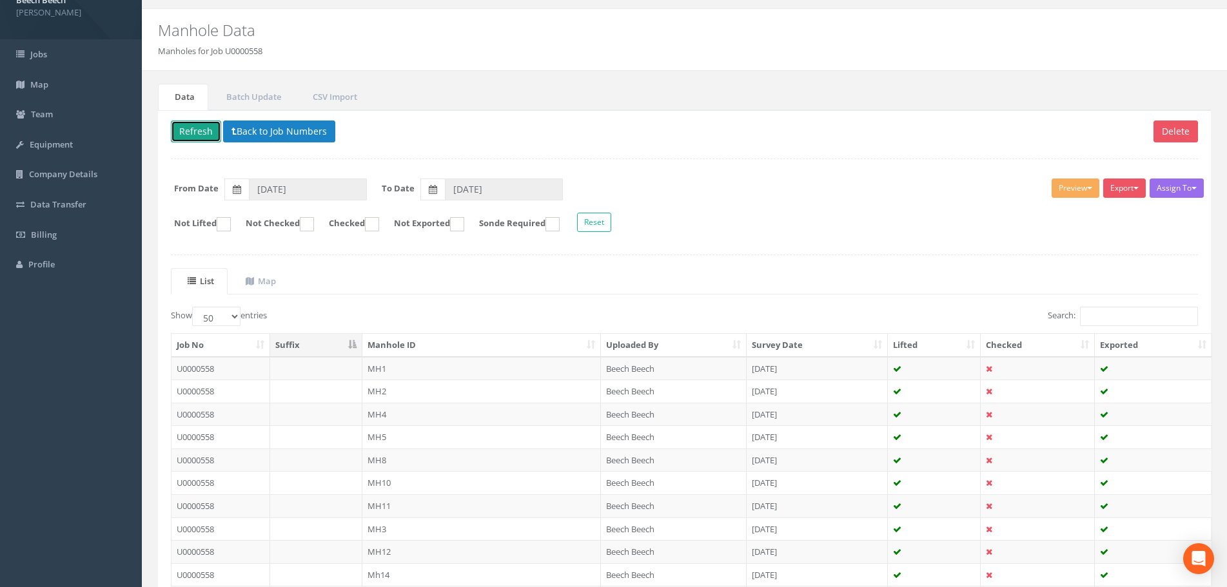
click at [197, 128] on button "Refresh" at bounding box center [196, 132] width 50 height 22
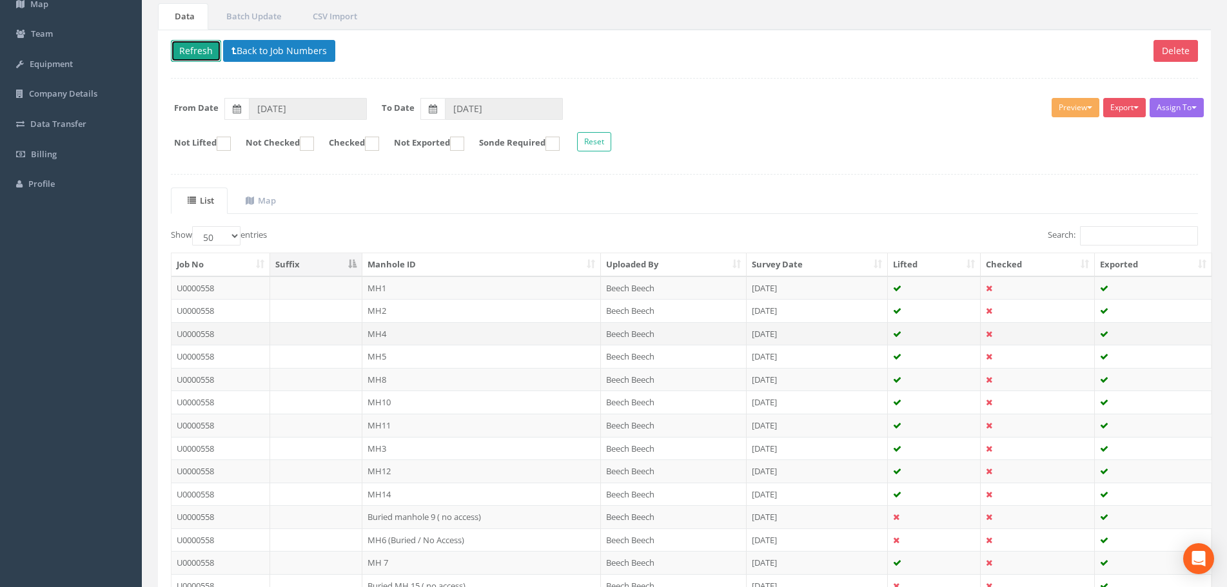
scroll to position [224, 0]
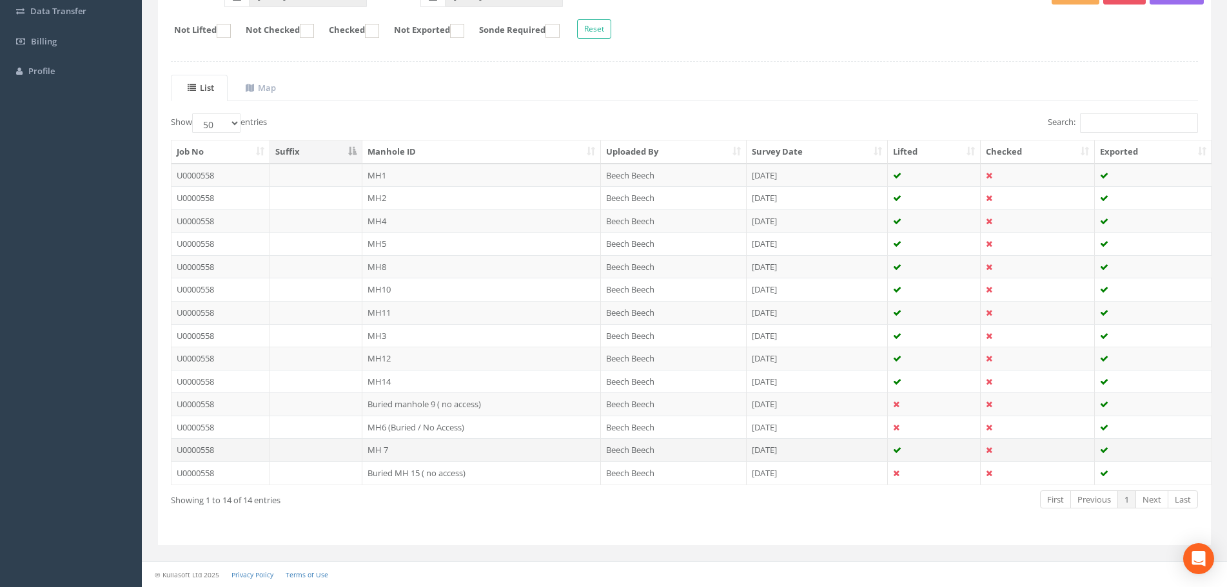
click at [385, 448] on td "MH 7" at bounding box center [481, 449] width 238 height 23
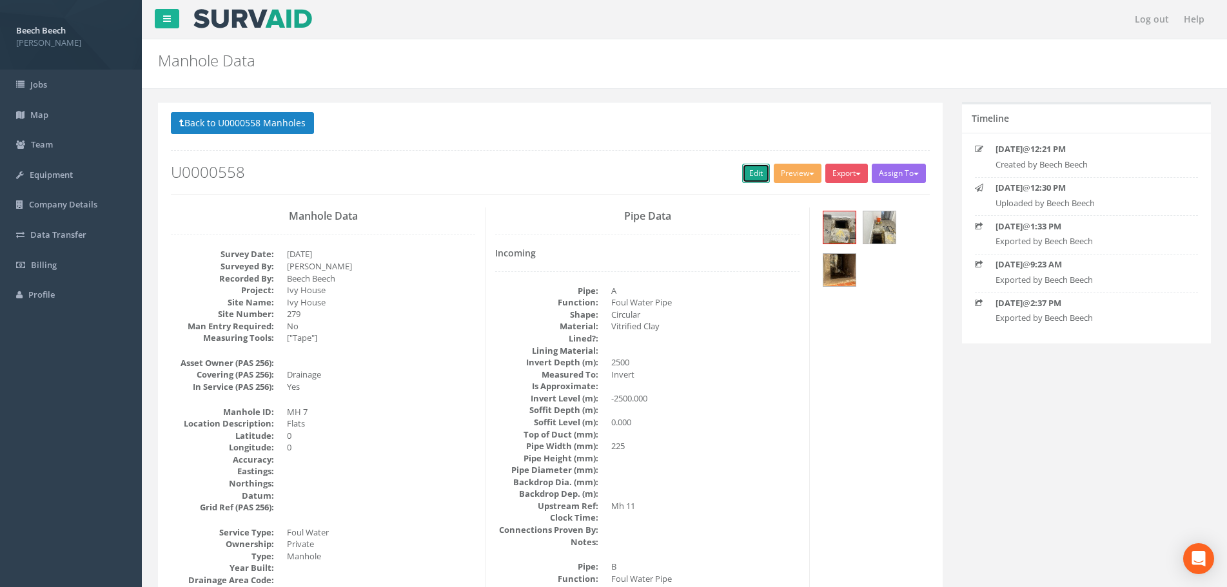
click at [747, 168] on link "Edit" at bounding box center [756, 173] width 28 height 19
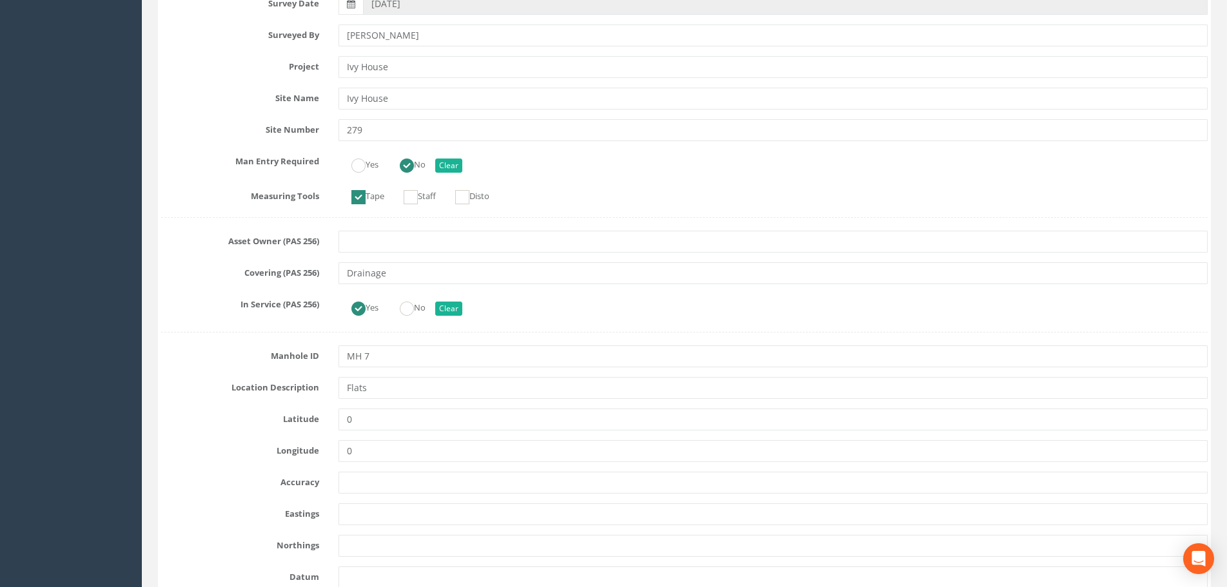
scroll to position [322, 0]
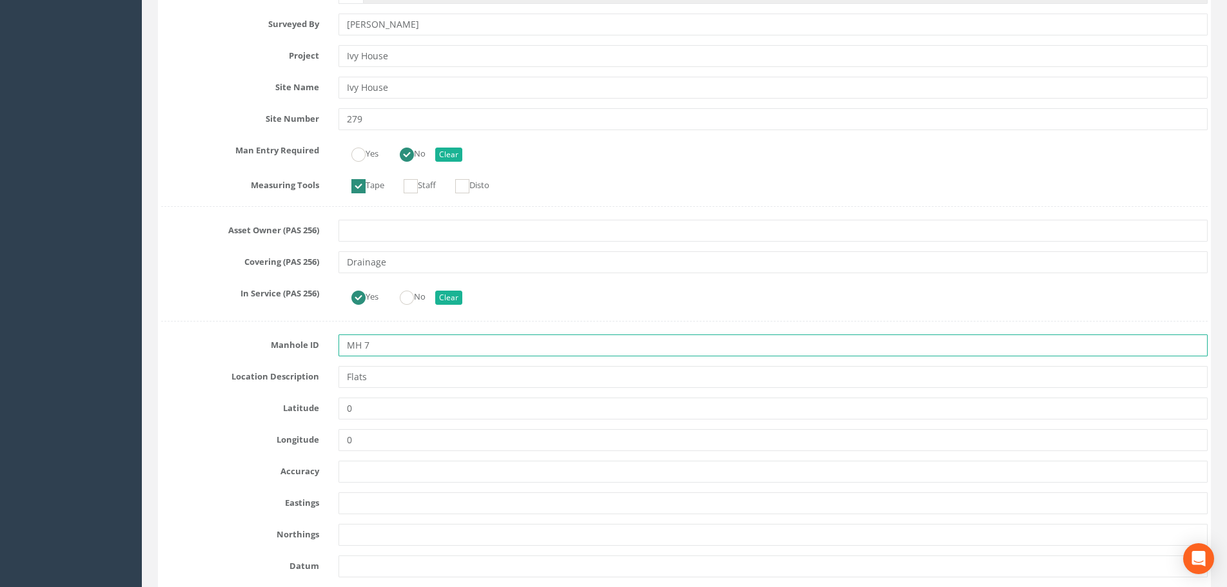
click at [365, 345] on input "MH 7" at bounding box center [772, 346] width 869 height 22
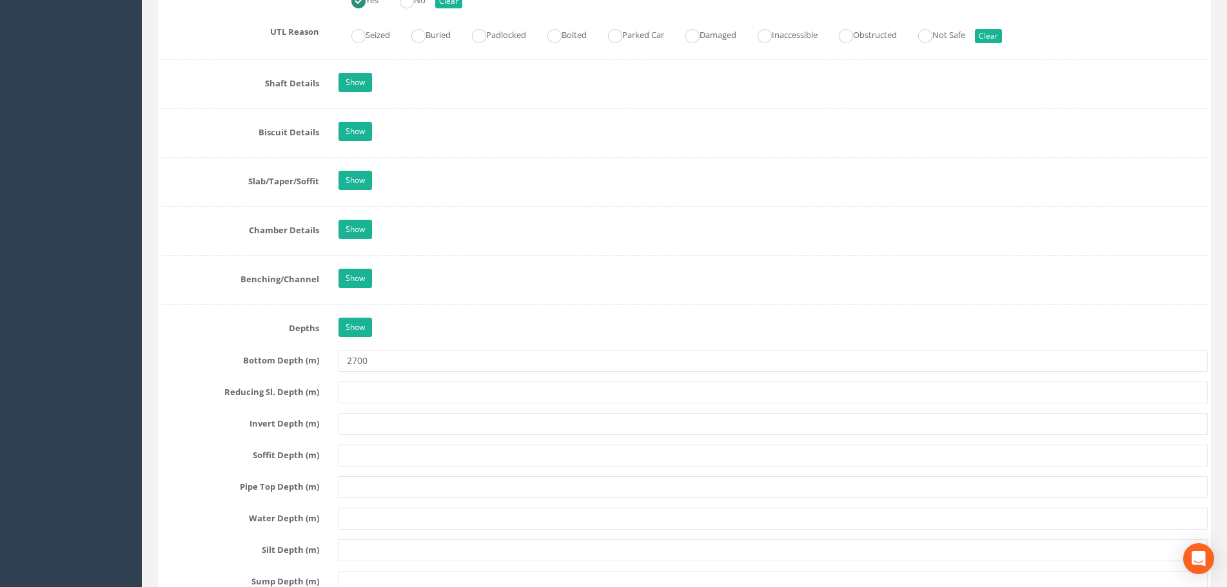
scroll to position [1354, 0]
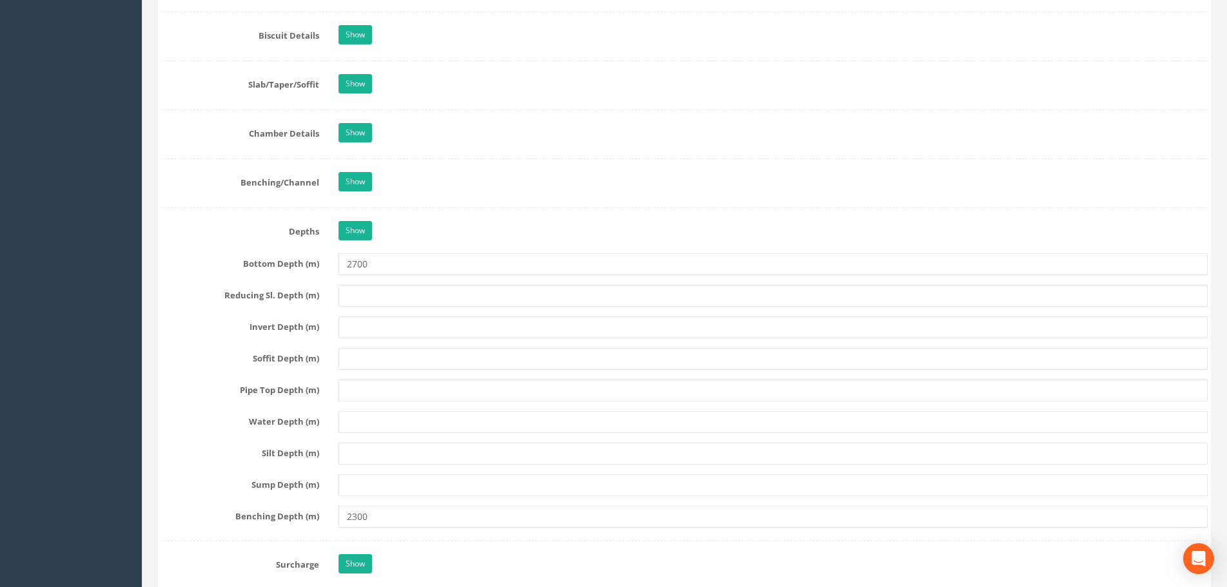
type input "MH7"
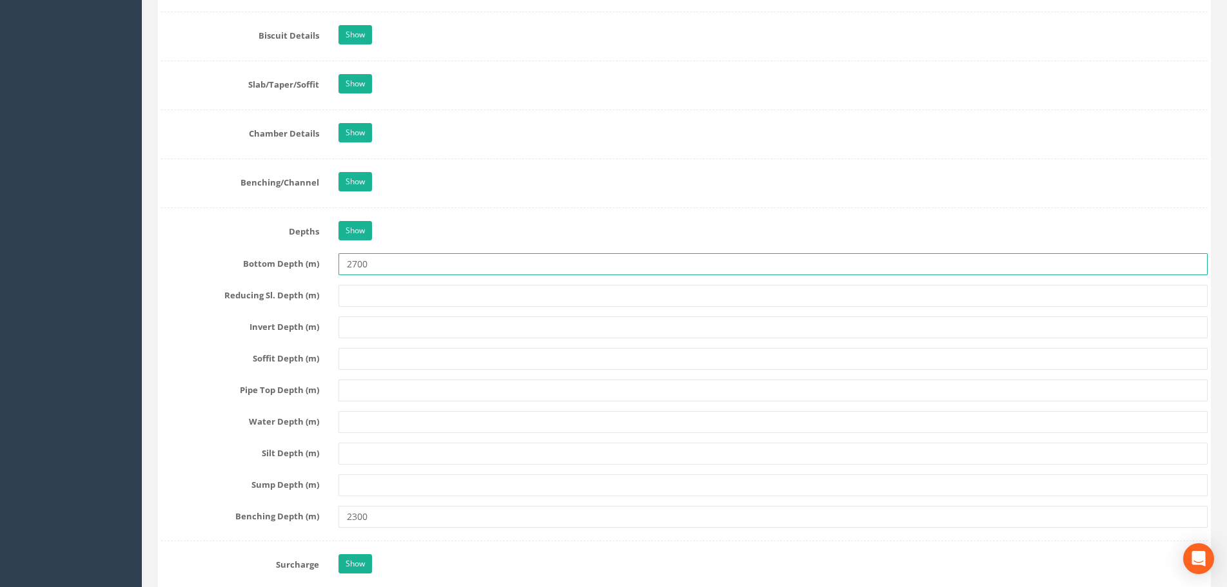
drag, startPoint x: 382, startPoint y: 262, endPoint x: 226, endPoint y: 262, distance: 156.6
click at [226, 262] on div "Bottom Depth (m) 2700" at bounding box center [684, 264] width 1066 height 22
type input "2.70"
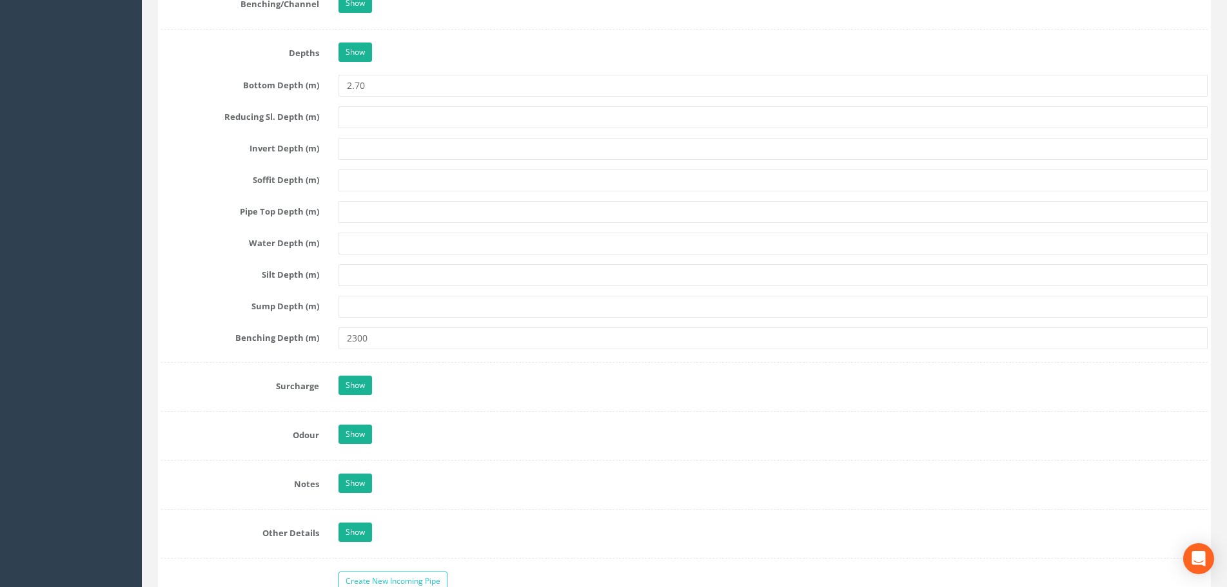
scroll to position [1547, 0]
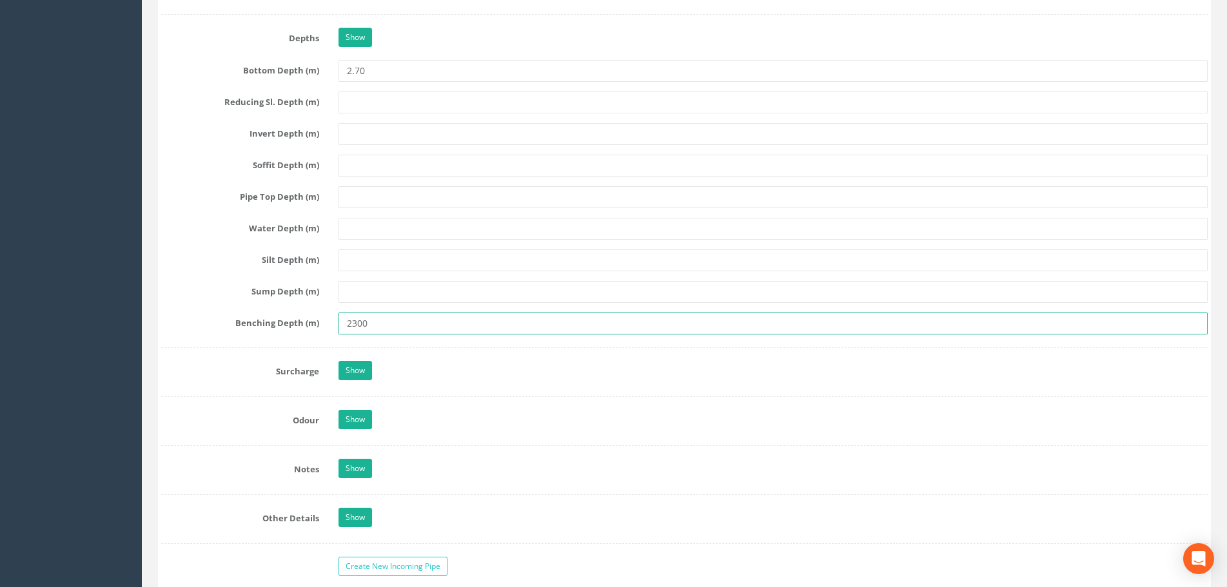
drag, startPoint x: 363, startPoint y: 326, endPoint x: 321, endPoint y: 329, distance: 42.0
click at [321, 328] on div "Benching Depth (m) 2300" at bounding box center [684, 324] width 1066 height 22
type input "2.30"
click at [225, 264] on label "Silt Depth (m)" at bounding box center [239, 257] width 177 height 17
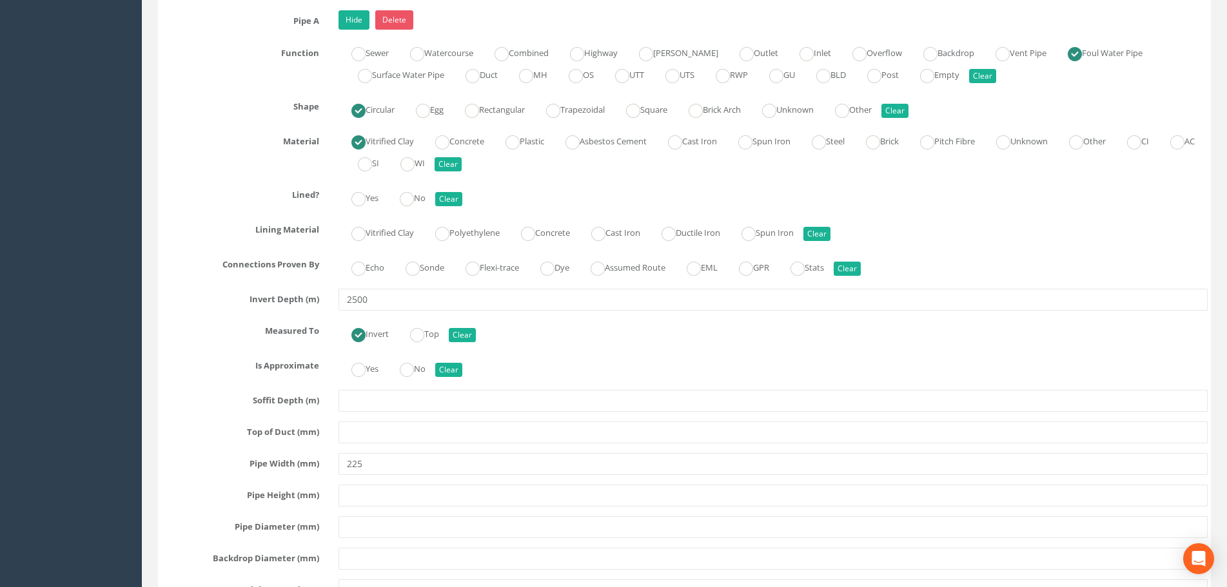
scroll to position [2127, 0]
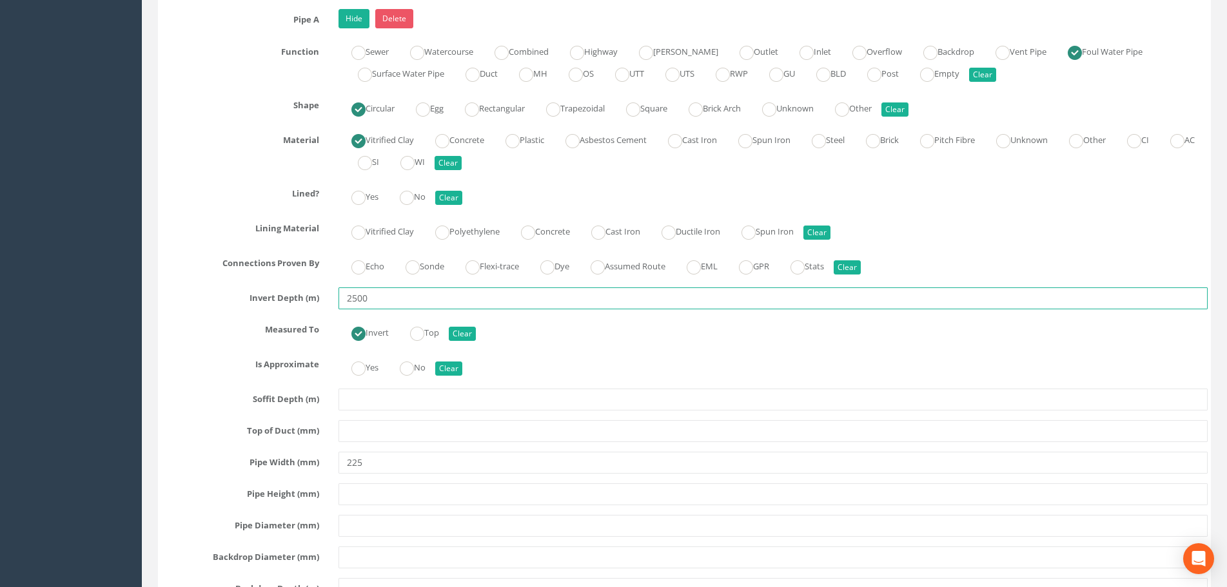
drag, startPoint x: 381, startPoint y: 302, endPoint x: 293, endPoint y: 302, distance: 87.7
click at [293, 302] on div "Invert Depth (m) 2500" at bounding box center [684, 298] width 1066 height 22
type input "2.50"
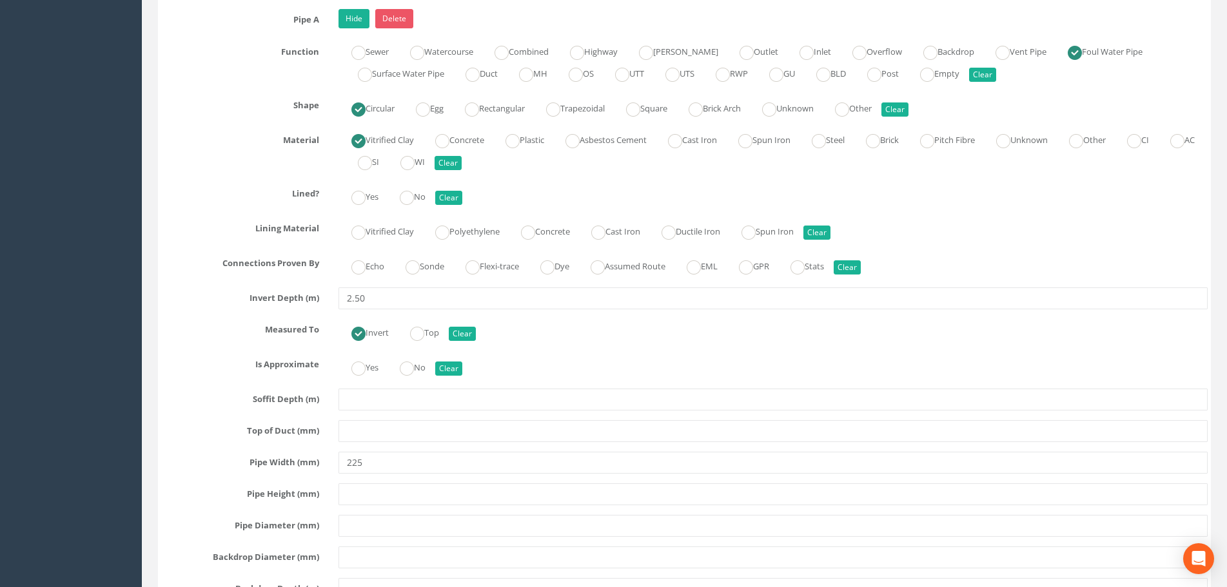
click at [224, 303] on label "Invert Depth (m)" at bounding box center [239, 295] width 177 height 17
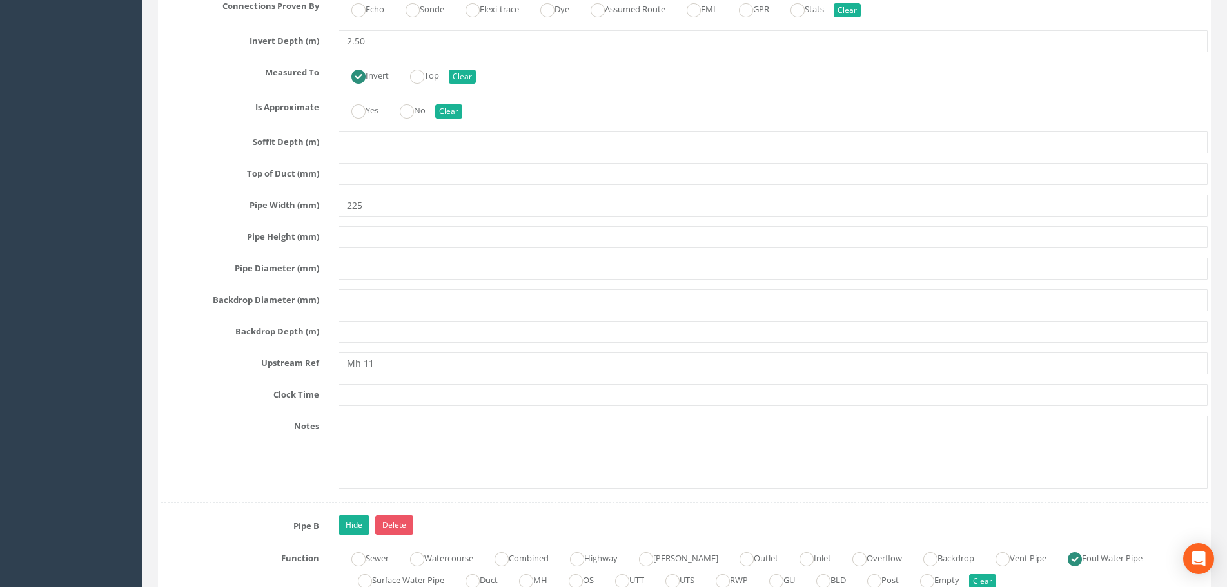
scroll to position [2385, 0]
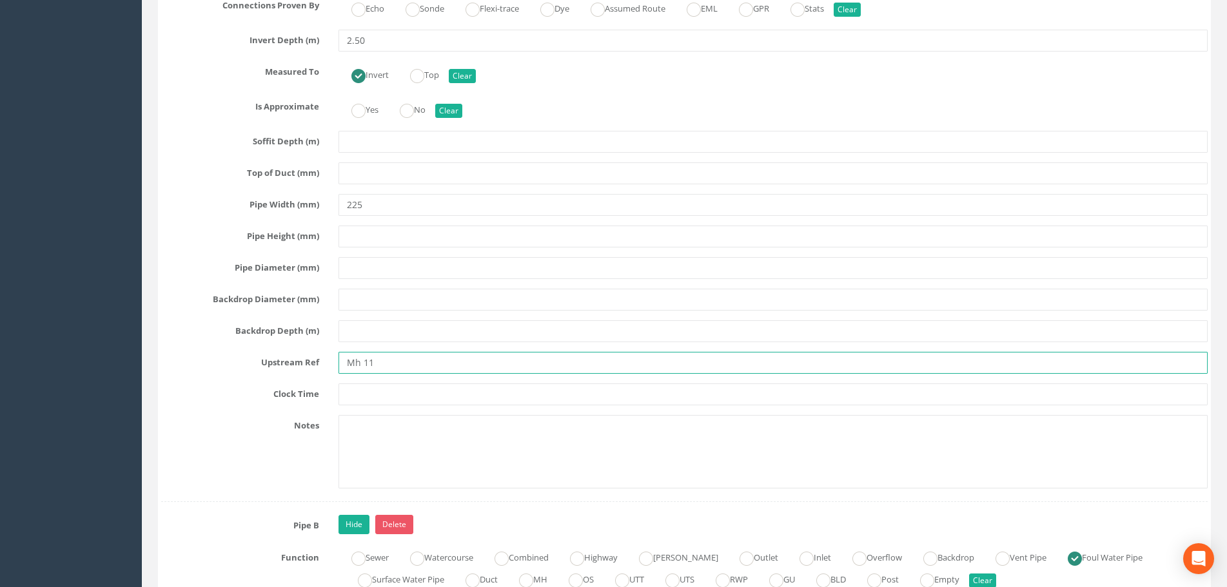
drag, startPoint x: 391, startPoint y: 370, endPoint x: 290, endPoint y: 371, distance: 100.6
click at [291, 372] on div "Upstream Ref Mh 11" at bounding box center [684, 363] width 1066 height 22
type input "MH11"
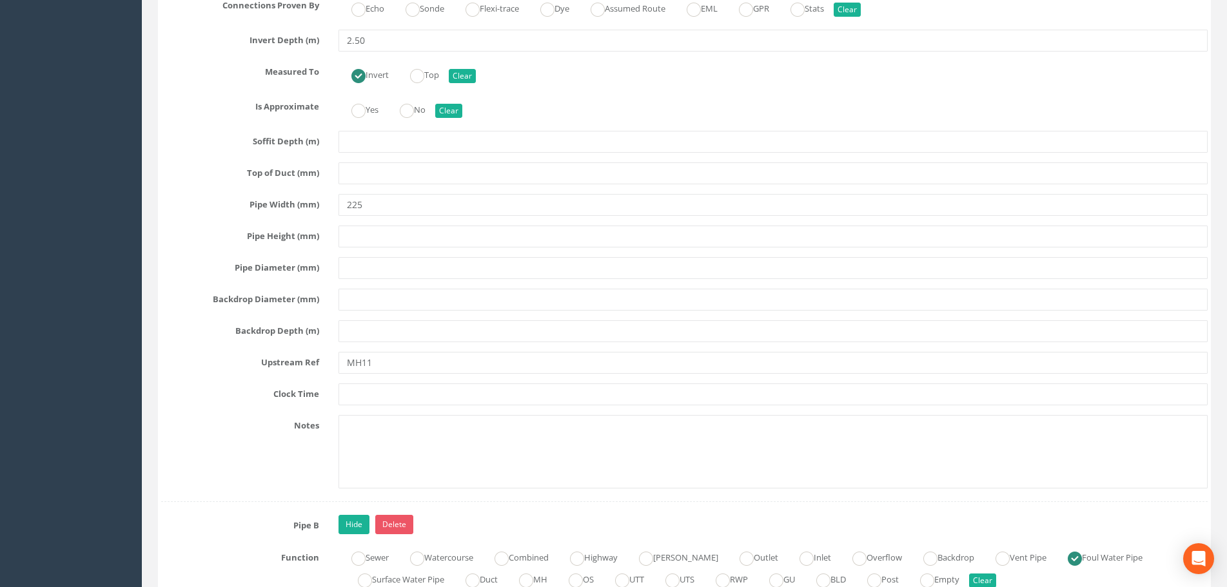
click at [206, 356] on label "Upstream Ref" at bounding box center [239, 360] width 177 height 17
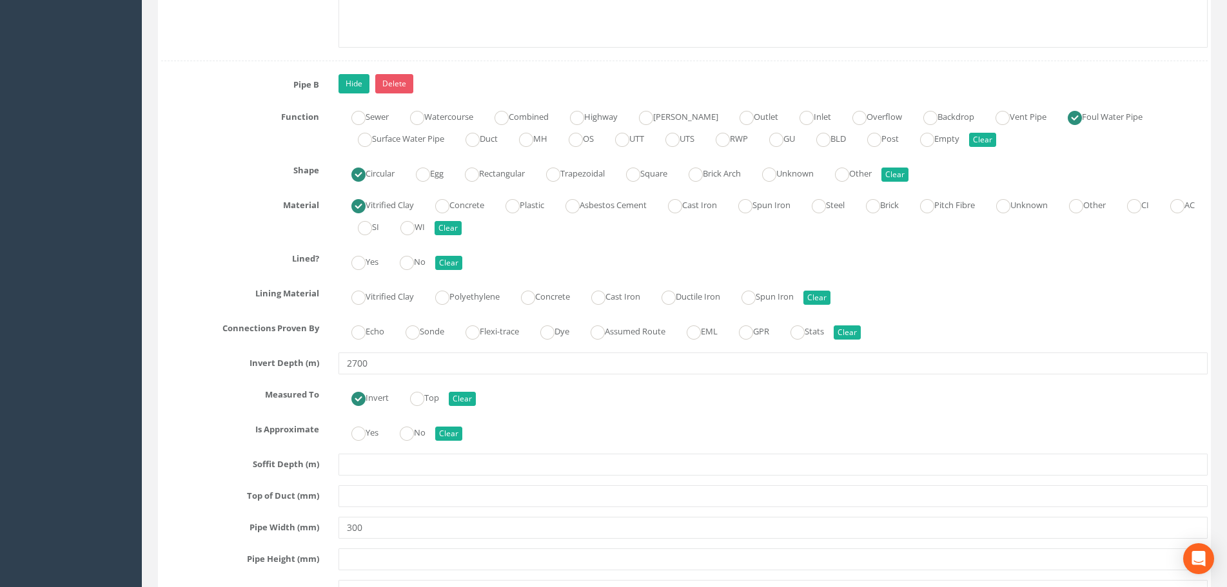
scroll to position [2901, 0]
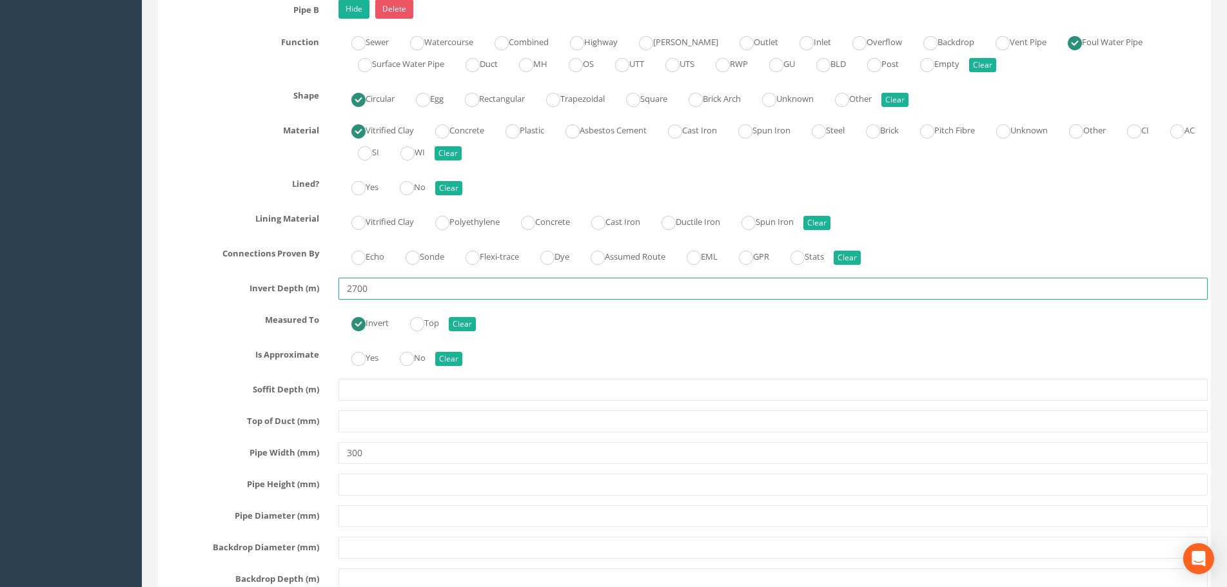
drag, startPoint x: 394, startPoint y: 293, endPoint x: 280, endPoint y: 300, distance: 114.9
click at [280, 300] on div "Pipe B Hide Delete Function Sewer Watercourse Combined Highway [PERSON_NAME] Ou…" at bounding box center [684, 374] width 1046 height 751
type input "2.70"
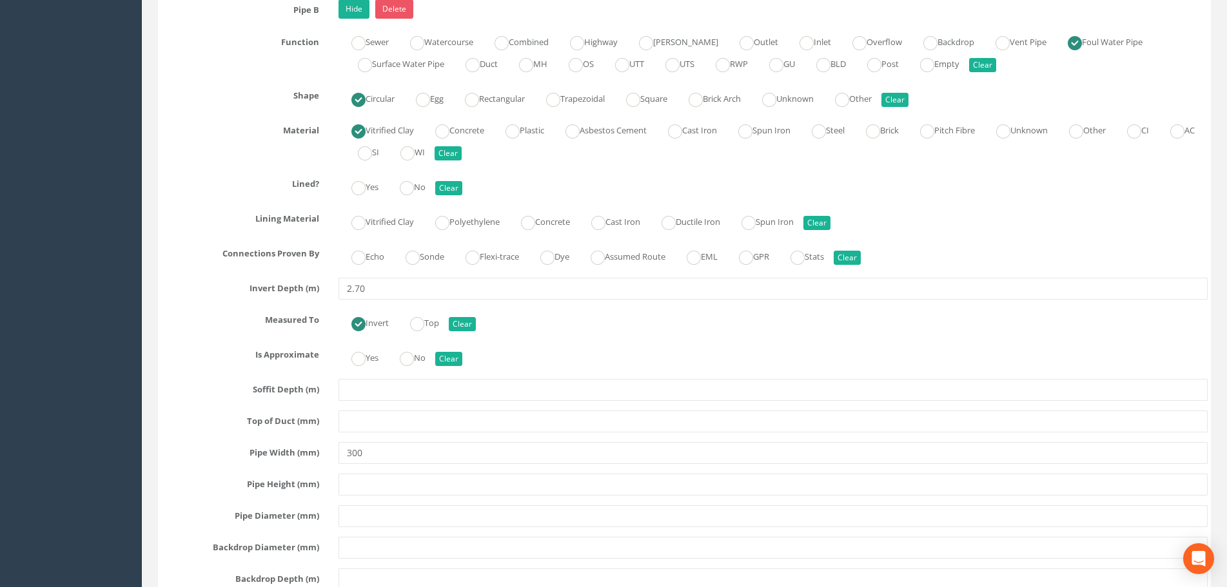
drag, startPoint x: 175, startPoint y: 348, endPoint x: 195, endPoint y: 347, distance: 20.0
click at [175, 347] on label "Is Approximate" at bounding box center [239, 352] width 177 height 17
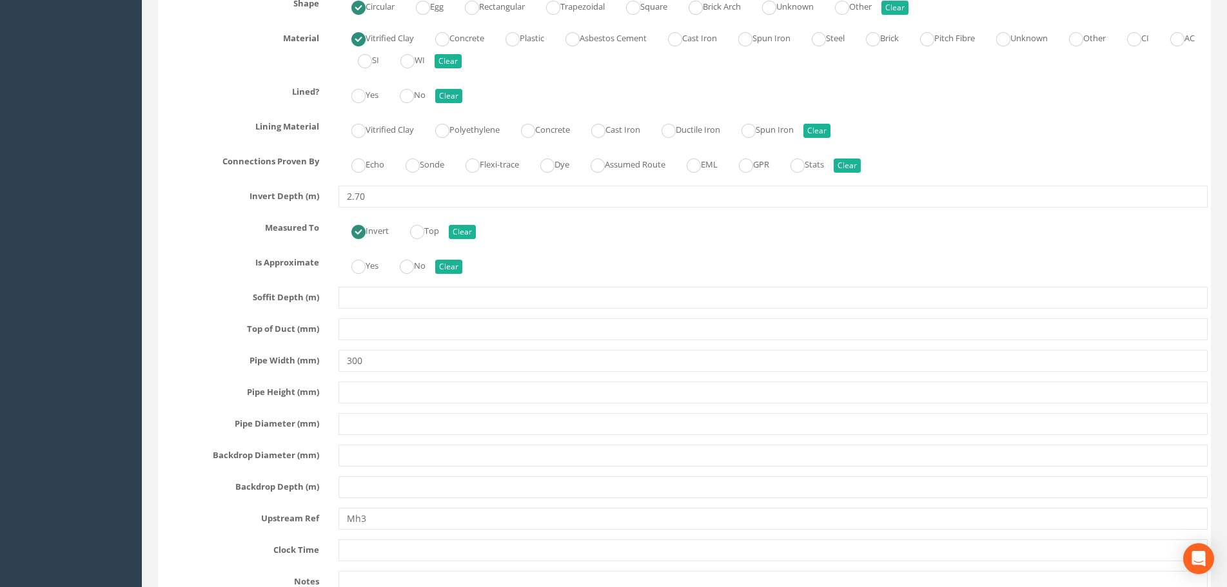
scroll to position [3159, 0]
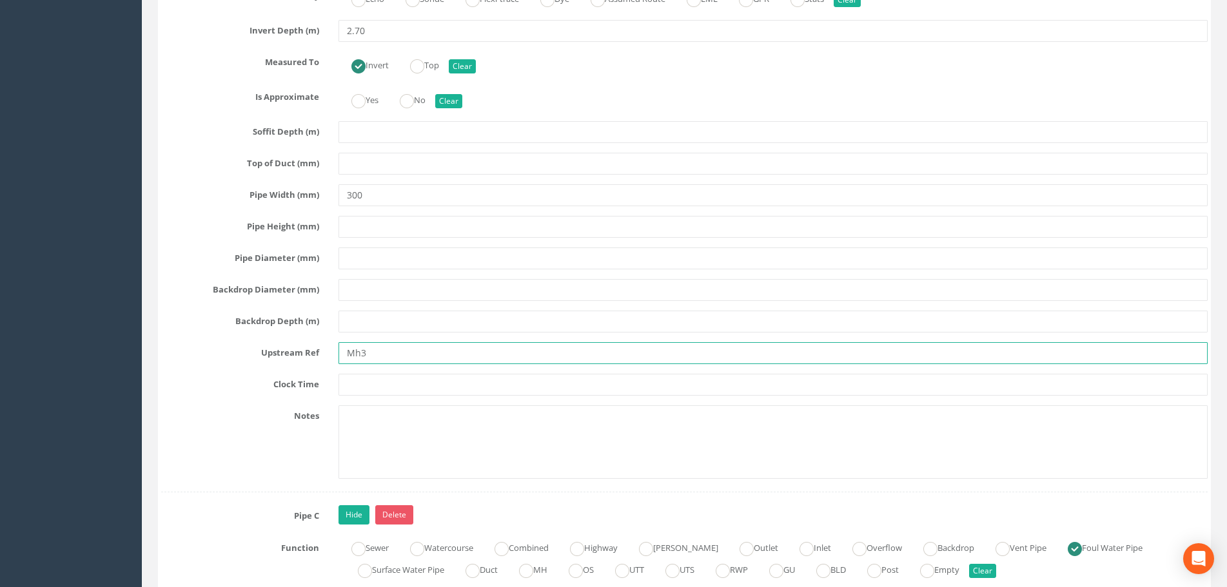
drag, startPoint x: 376, startPoint y: 358, endPoint x: 272, endPoint y: 353, distance: 103.9
click at [272, 353] on div "Upstream Ref Mh3" at bounding box center [684, 353] width 1066 height 22
type input "MH3"
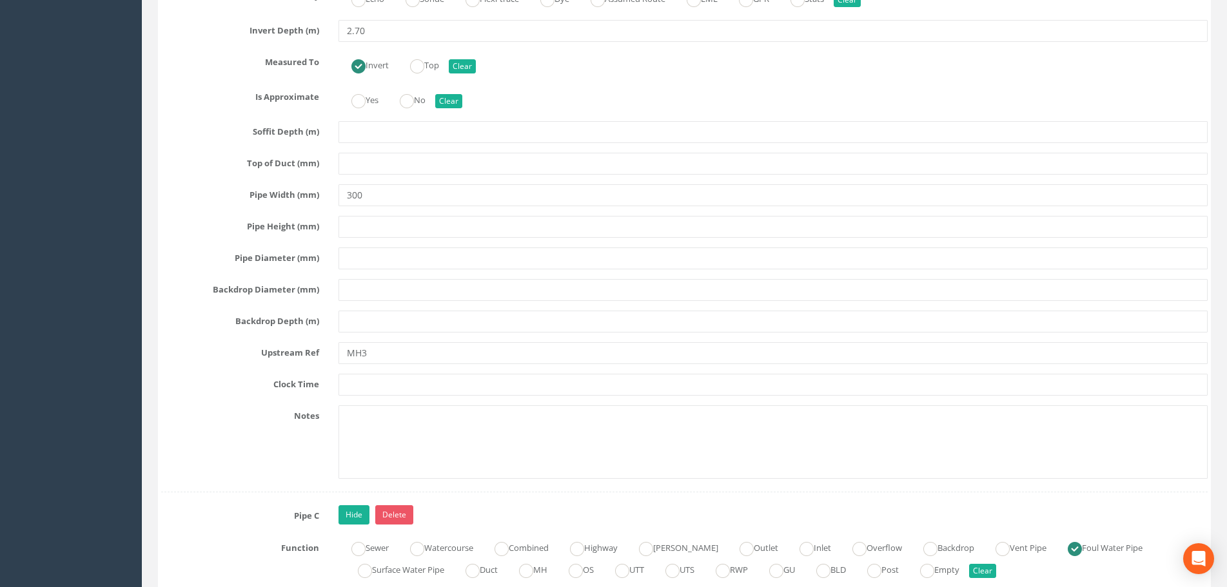
click at [202, 351] on label "Upstream Ref" at bounding box center [239, 350] width 177 height 17
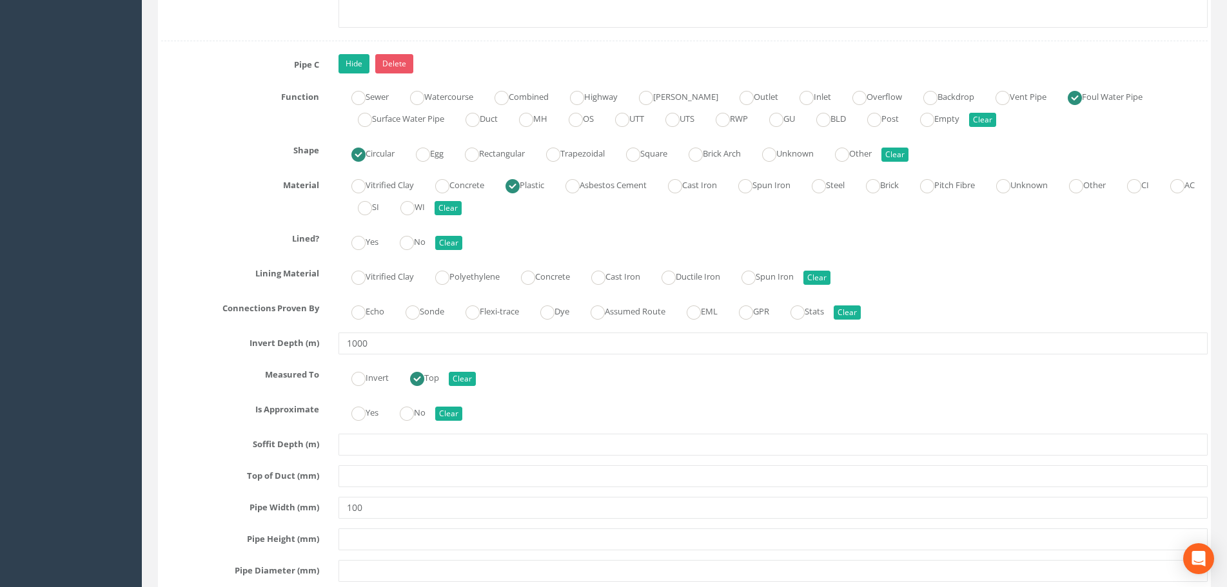
scroll to position [3674, 0]
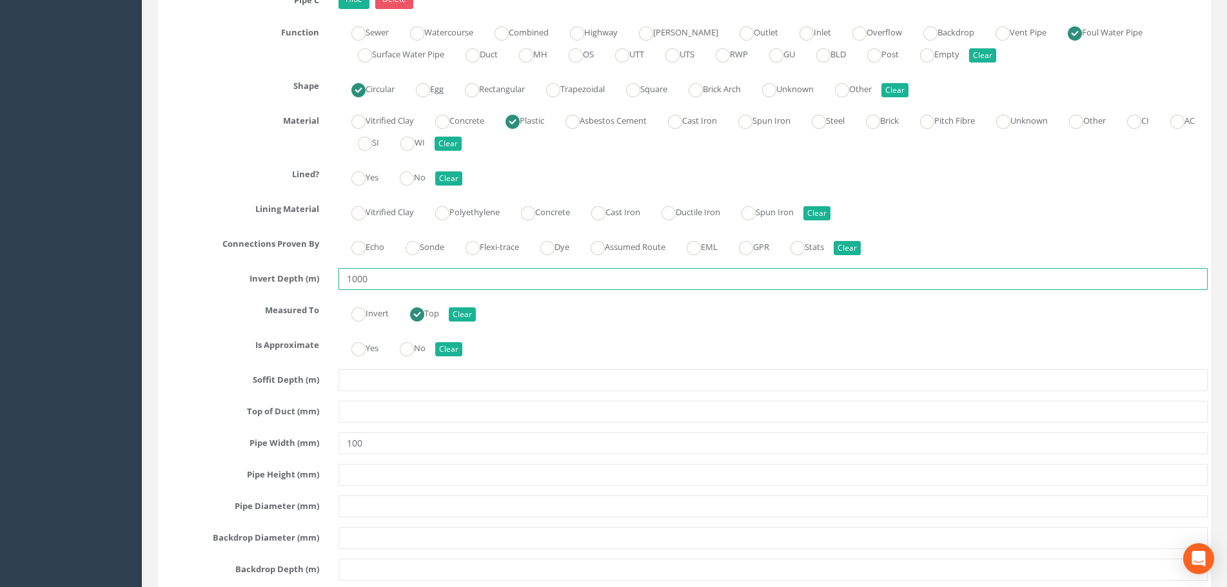
drag, startPoint x: 380, startPoint y: 279, endPoint x: 301, endPoint y: 277, distance: 78.7
click at [301, 277] on div "Invert Depth (m) 1000" at bounding box center [684, 279] width 1066 height 22
type input "1.00"
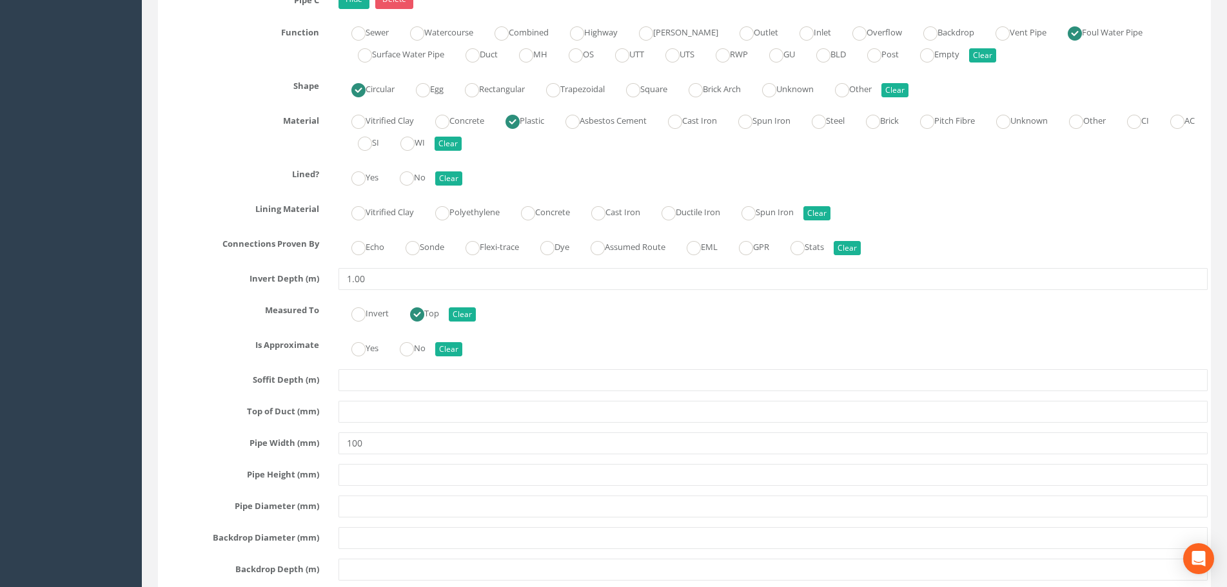
click at [191, 329] on div "Pipe C Hide Delete Function Sewer Watercourse Combined Highway [PERSON_NAME] Ou…" at bounding box center [684, 365] width 1046 height 751
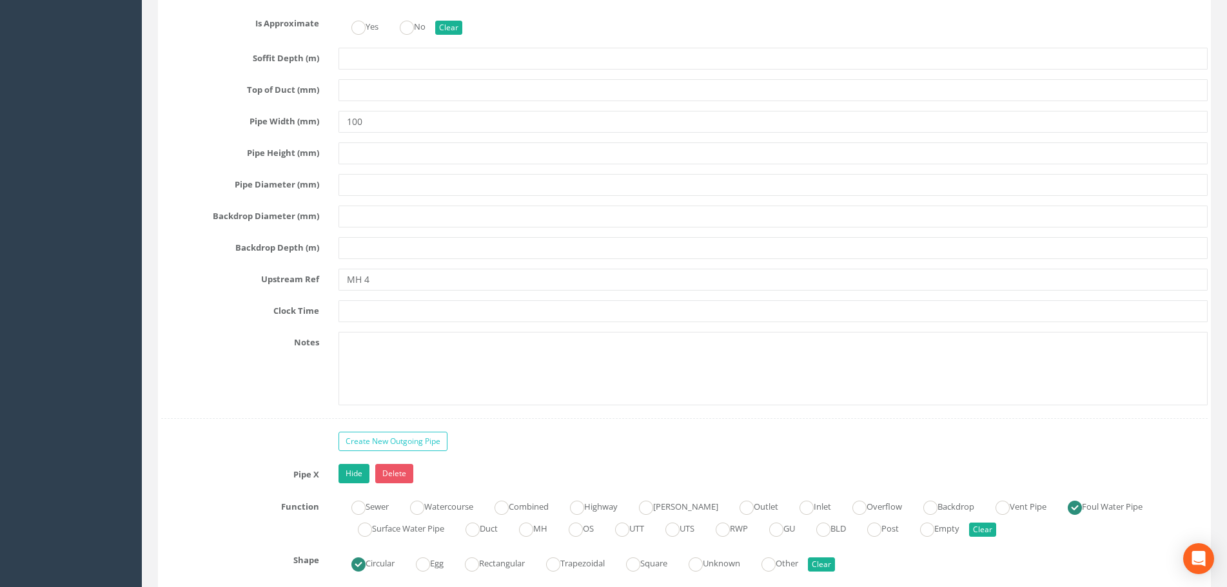
scroll to position [3996, 0]
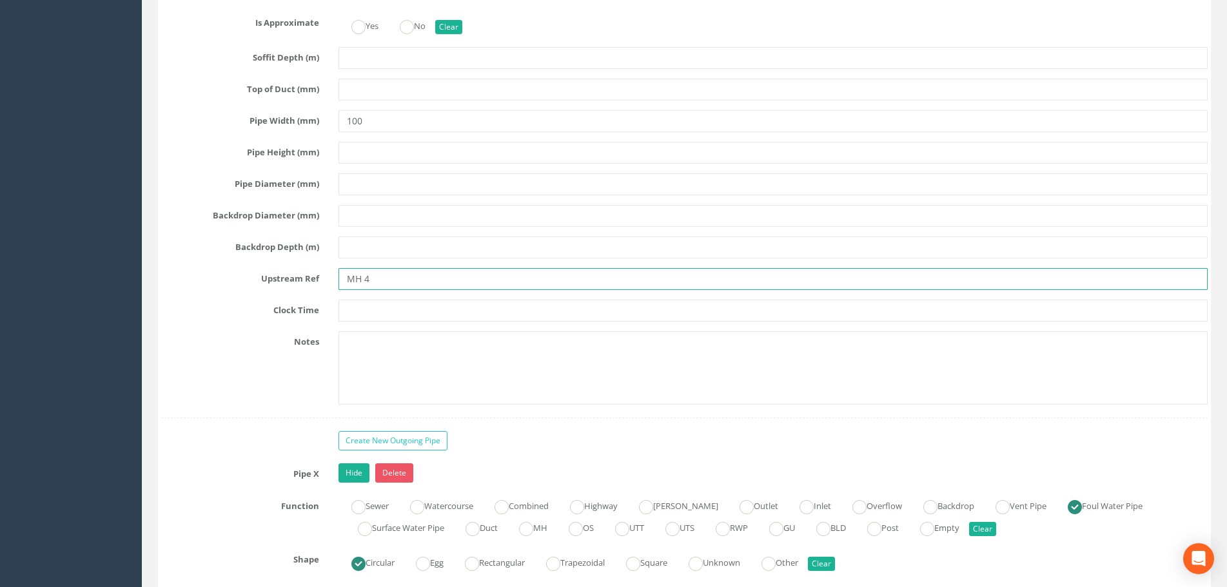
drag, startPoint x: 374, startPoint y: 280, endPoint x: 251, endPoint y: 281, distance: 122.5
click at [251, 281] on div "Upstream Ref MH 4" at bounding box center [684, 279] width 1066 height 22
type input "MH4"
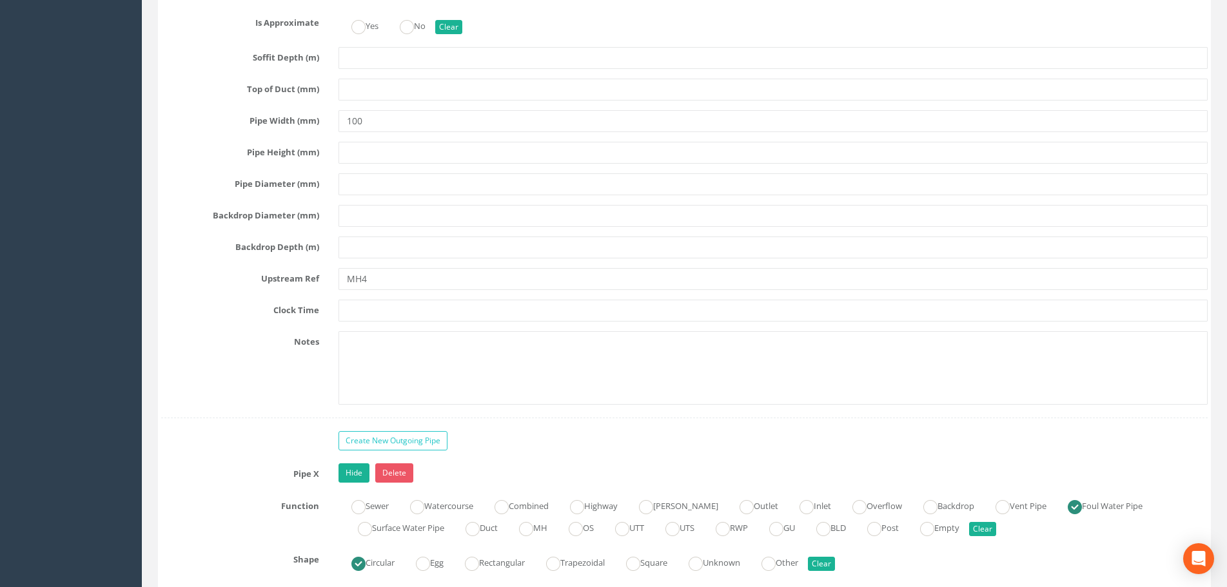
click at [185, 282] on label "Upstream Ref" at bounding box center [239, 276] width 177 height 17
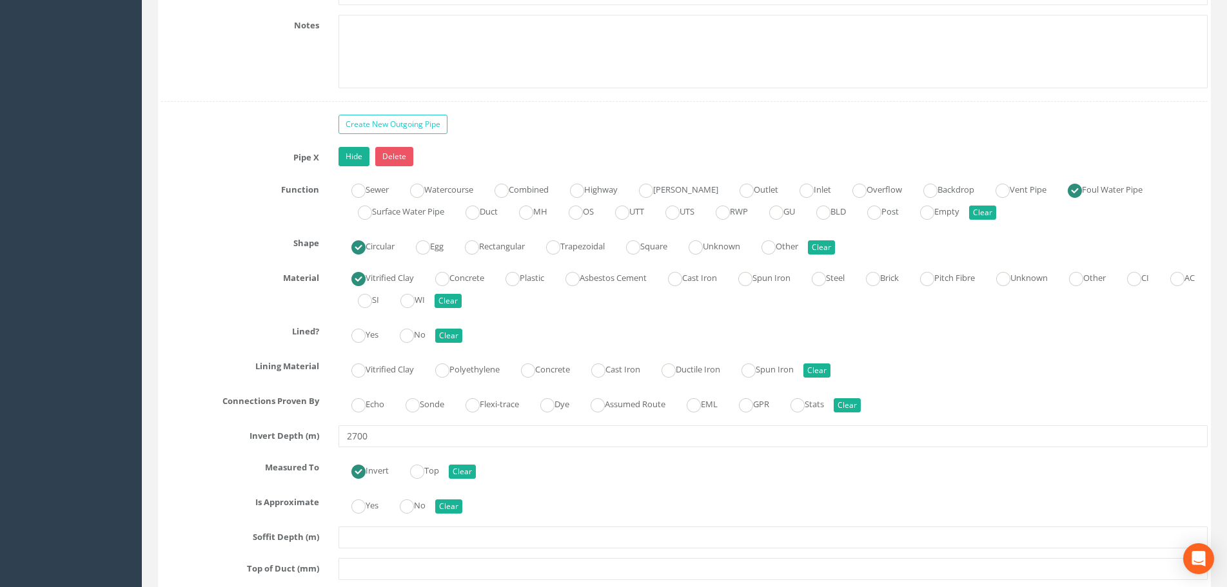
scroll to position [4448, 0]
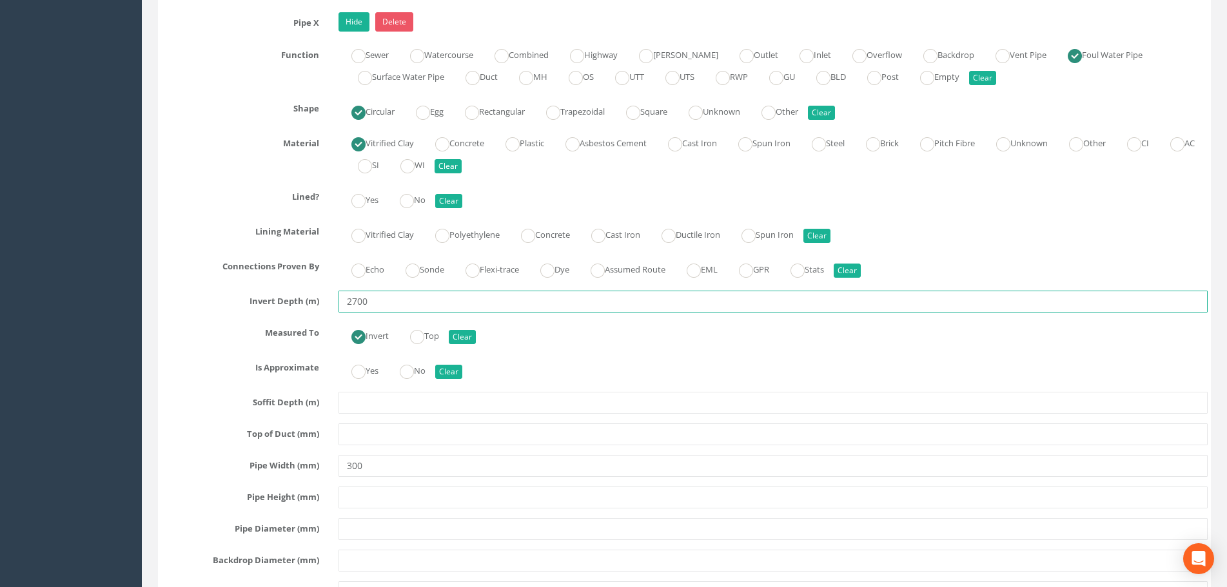
drag, startPoint x: 358, startPoint y: 309, endPoint x: 304, endPoint y: 313, distance: 54.9
click at [304, 313] on div "Pipe X Hide Delete Function Sewer Watercourse Combined Highway [PERSON_NAME] Ou…" at bounding box center [684, 387] width 1046 height 751
type input "2.70"
click at [217, 291] on label "Invert Depth (m)" at bounding box center [239, 299] width 177 height 17
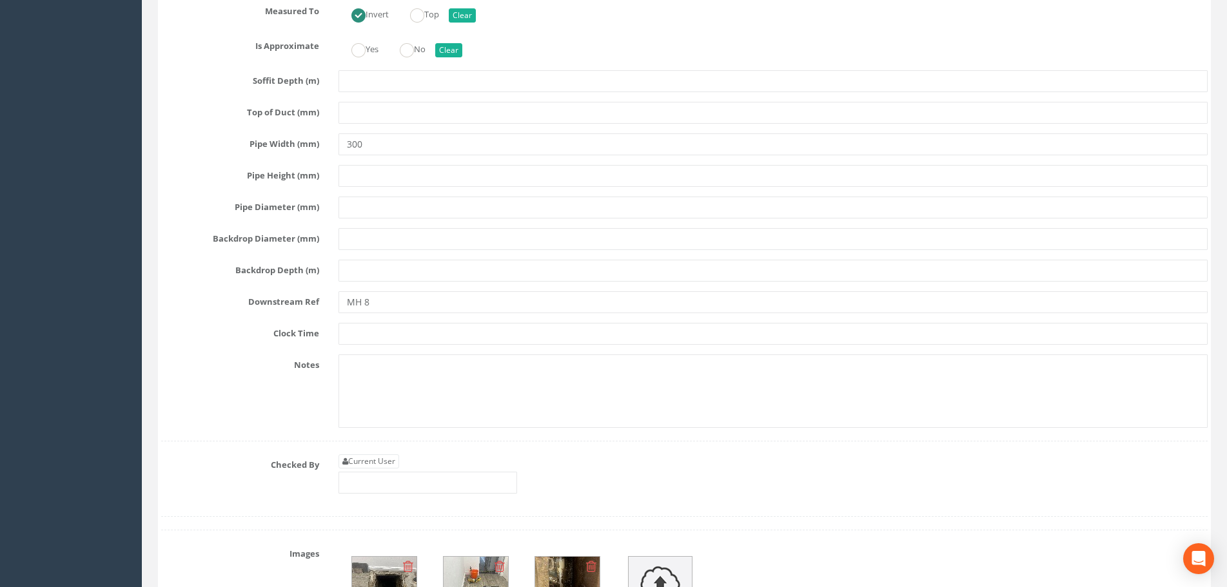
scroll to position [4770, 0]
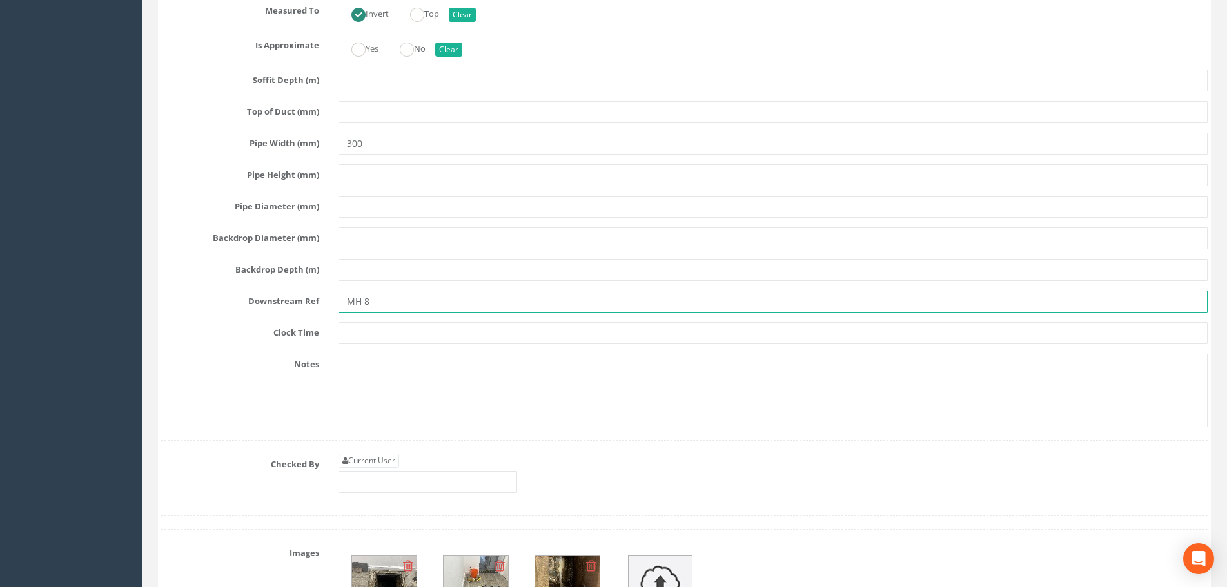
drag, startPoint x: 371, startPoint y: 302, endPoint x: 284, endPoint y: 308, distance: 87.2
click at [284, 308] on div "Downstream Ref MH 8" at bounding box center [684, 302] width 1066 height 22
type input "MH8"
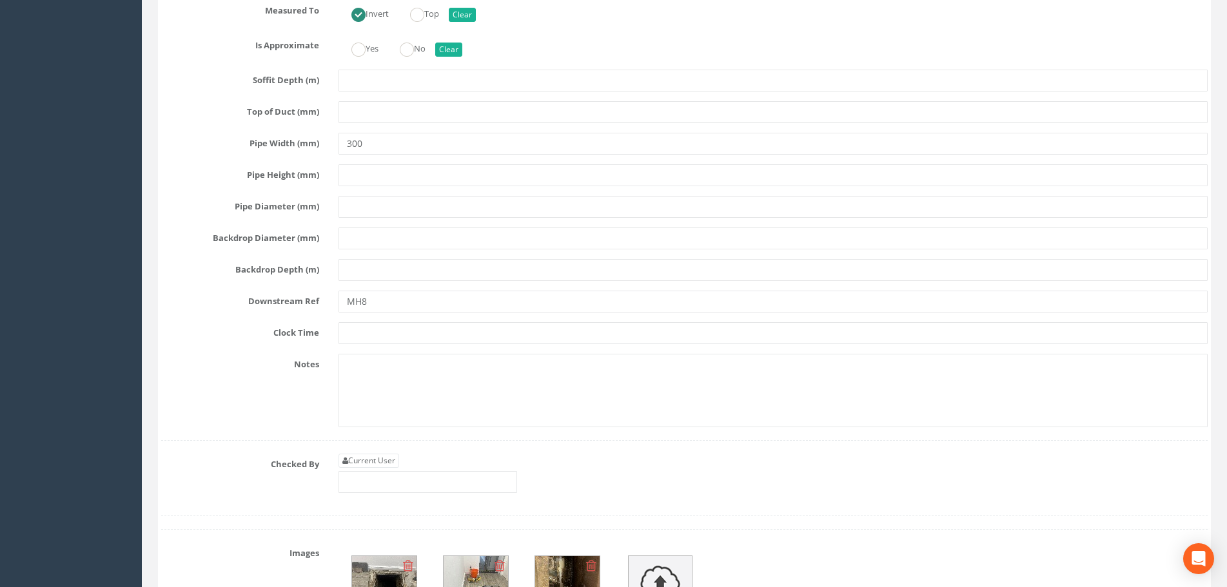
click at [216, 309] on div "Downstream Ref MH8" at bounding box center [684, 302] width 1066 height 22
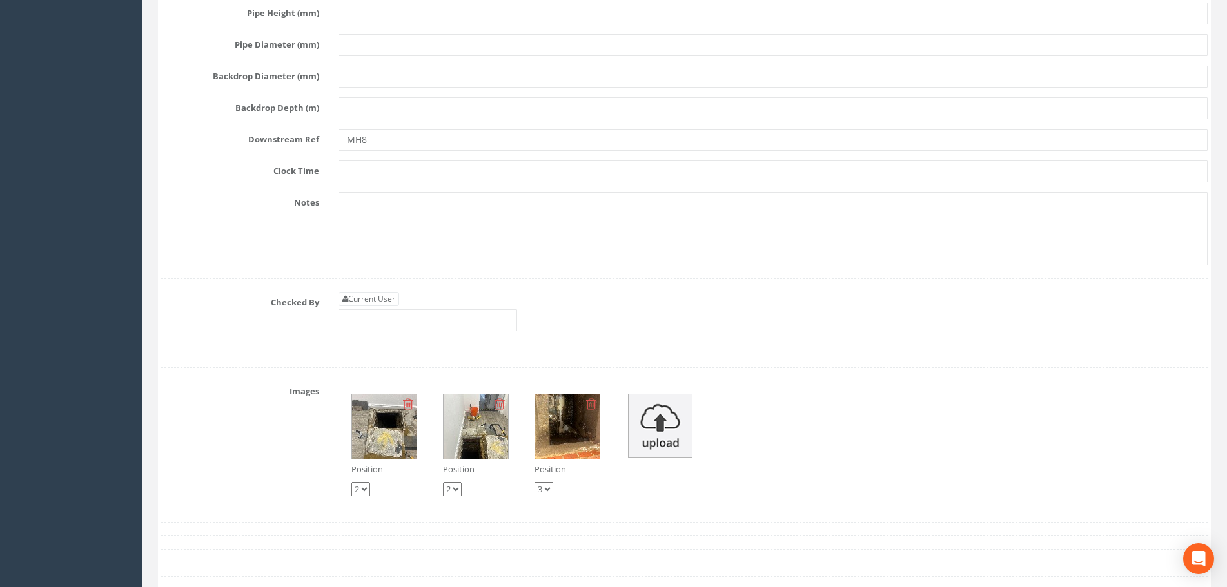
scroll to position [5028, 0]
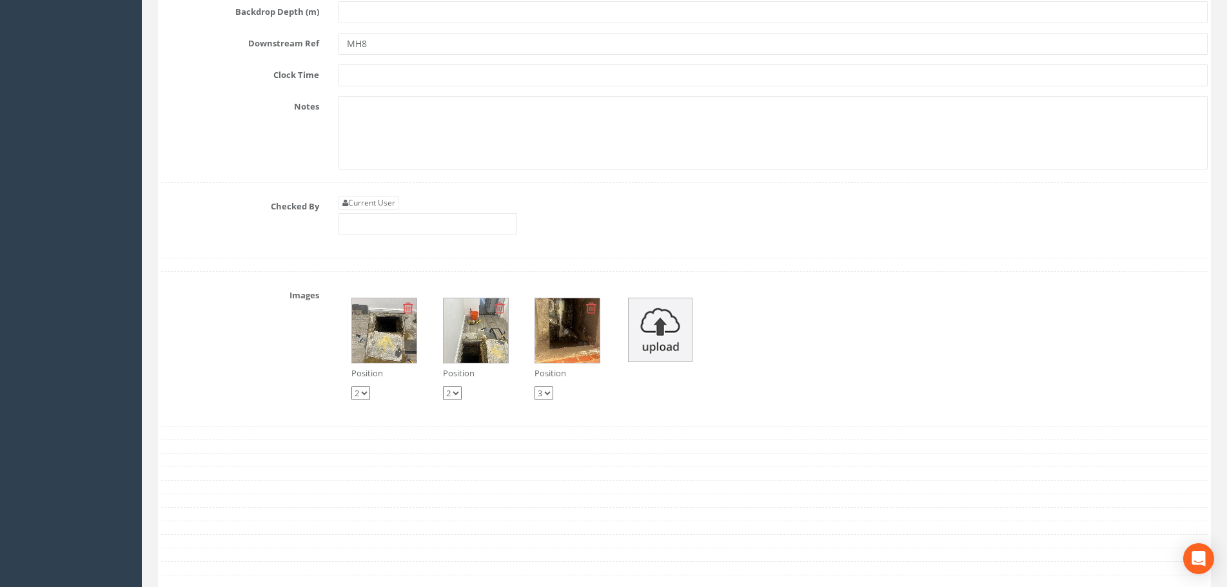
click at [573, 340] on img at bounding box center [567, 330] width 64 height 64
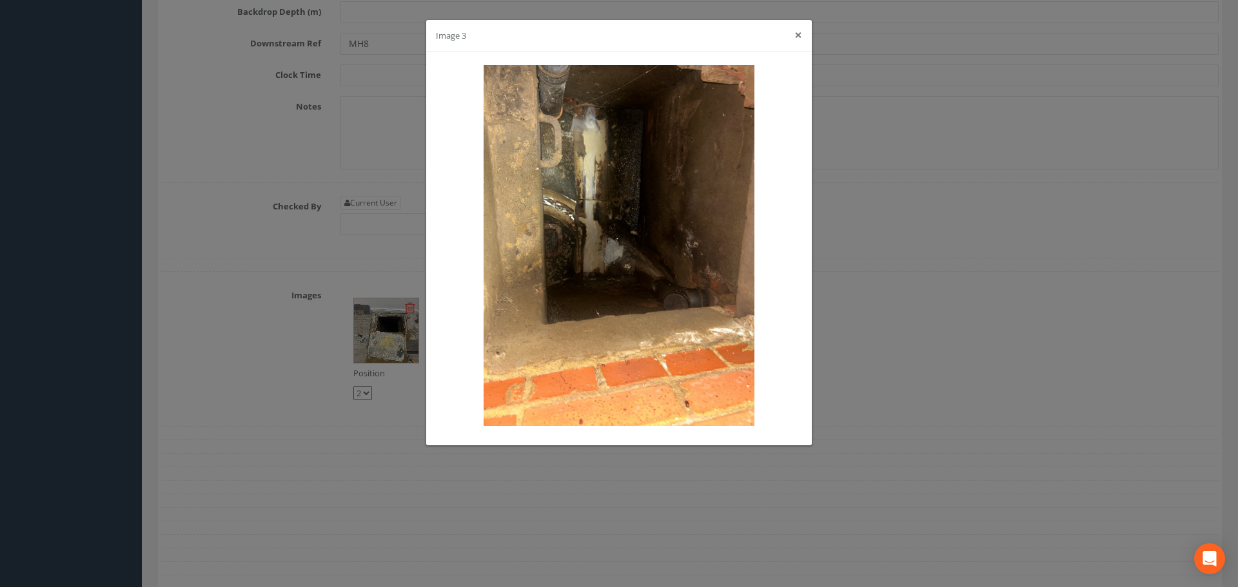
click at [796, 32] on button "×" at bounding box center [798, 35] width 8 height 14
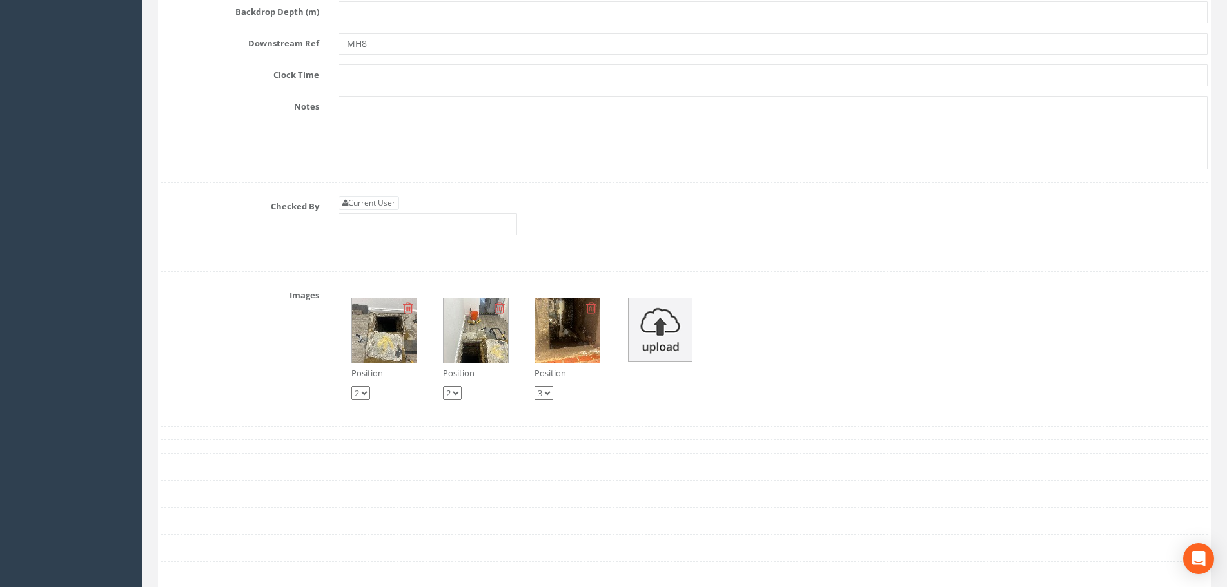
click at [550, 393] on select "1 2 3" at bounding box center [543, 393] width 19 height 14
select select "string:1"
click at [534, 386] on select "1 2 3" at bounding box center [543, 393] width 19 height 14
click at [462, 396] on select "1 2 3" at bounding box center [452, 393] width 19 height 14
select select "string:3"
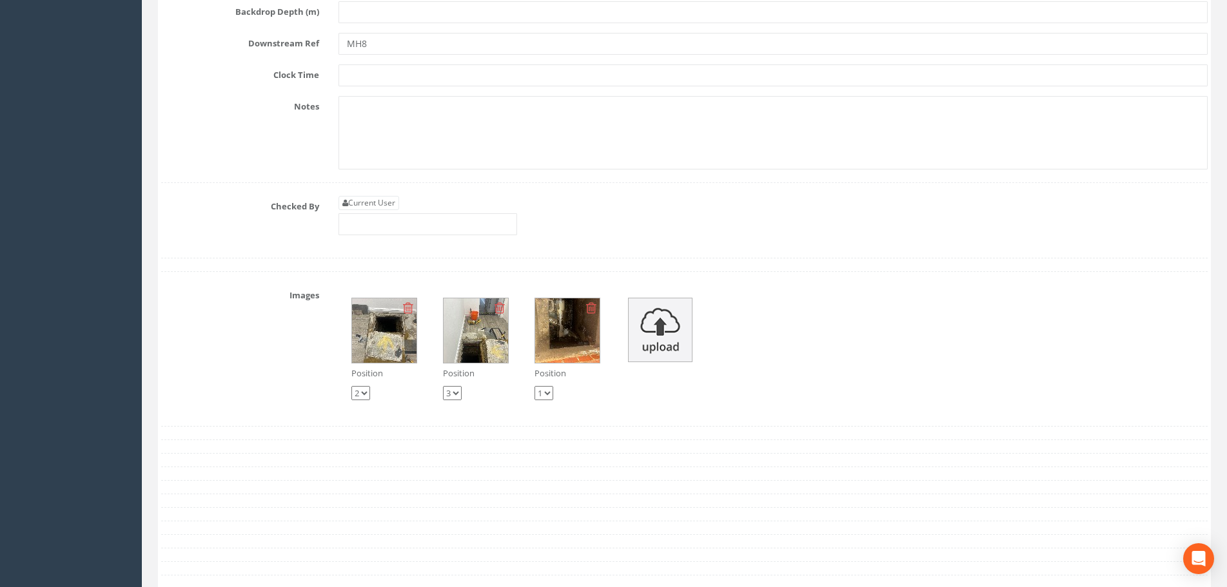
click at [443, 386] on select "1 2 3" at bounding box center [452, 393] width 19 height 14
click at [297, 369] on div "Images Position 1 2 3 Position 1 2 3 Position 1 2 3" at bounding box center [684, 349] width 1066 height 128
click at [567, 336] on img at bounding box center [567, 330] width 64 height 64
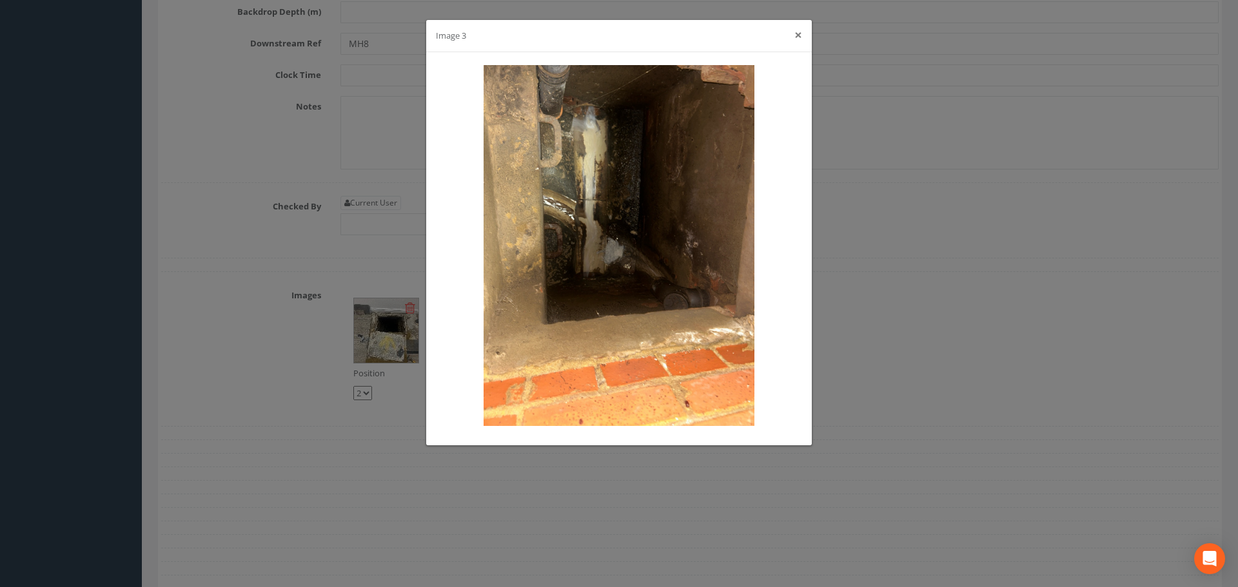
click at [796, 37] on button "×" at bounding box center [798, 35] width 8 height 14
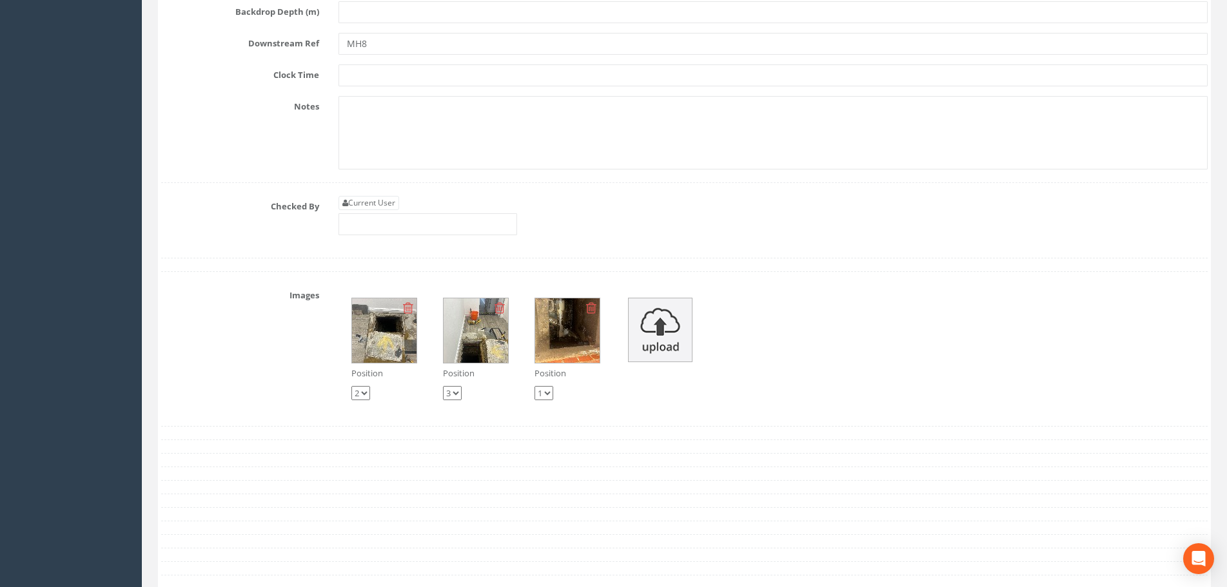
click at [384, 332] on img at bounding box center [384, 330] width 64 height 64
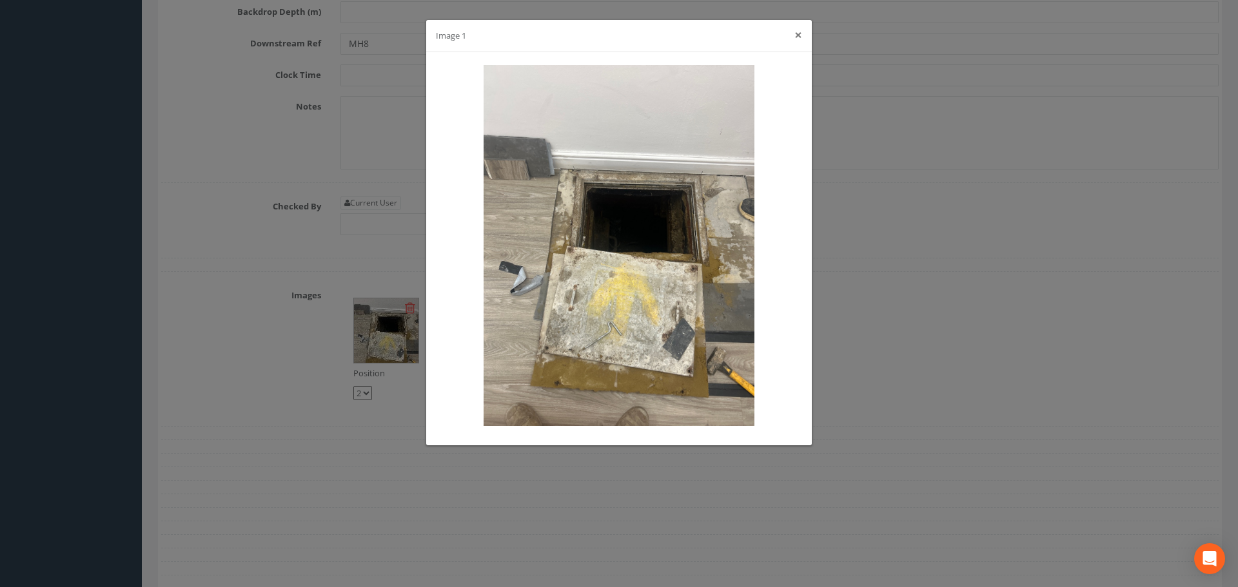
click at [795, 37] on button "×" at bounding box center [798, 35] width 8 height 14
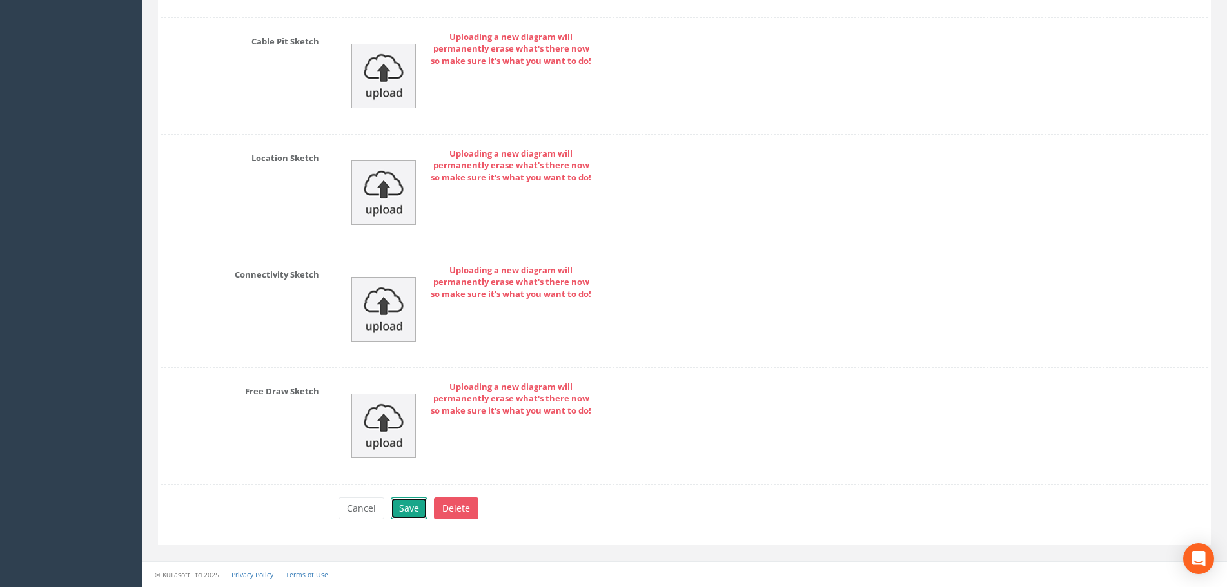
click at [409, 504] on button "Save" at bounding box center [409, 509] width 37 height 22
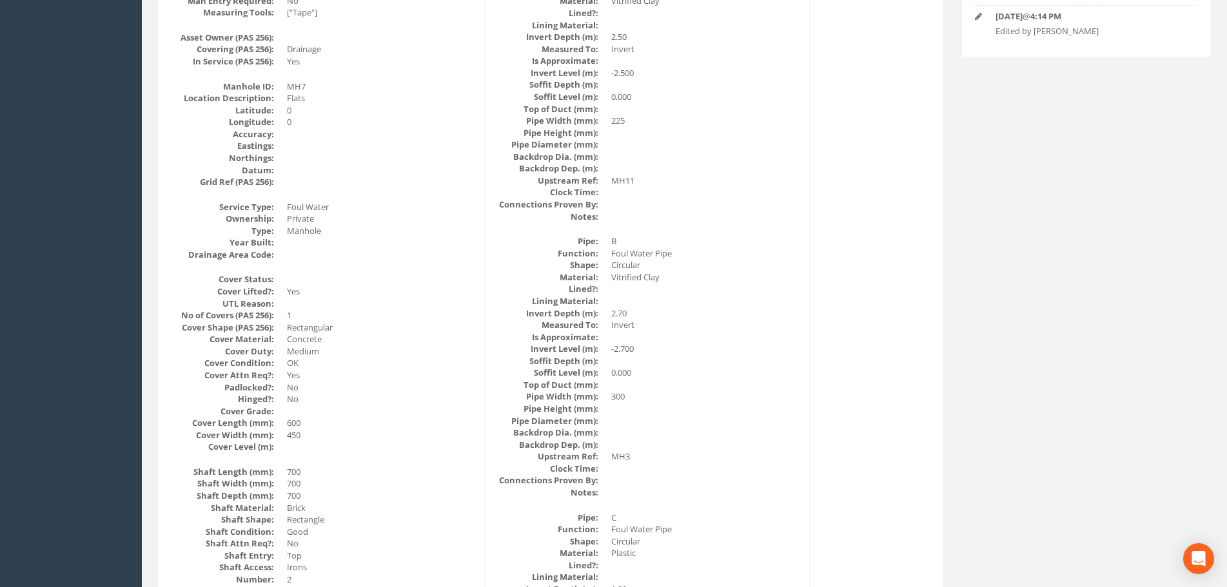
scroll to position [0, 0]
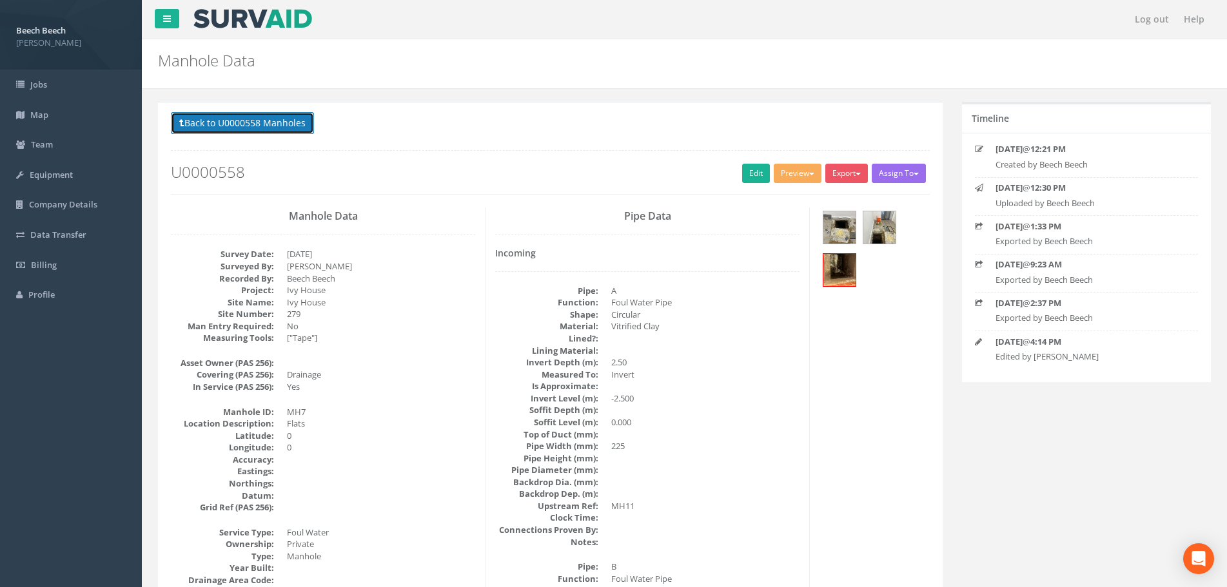
click at [273, 122] on button "Back to U0000558 Manholes" at bounding box center [242, 123] width 143 height 22
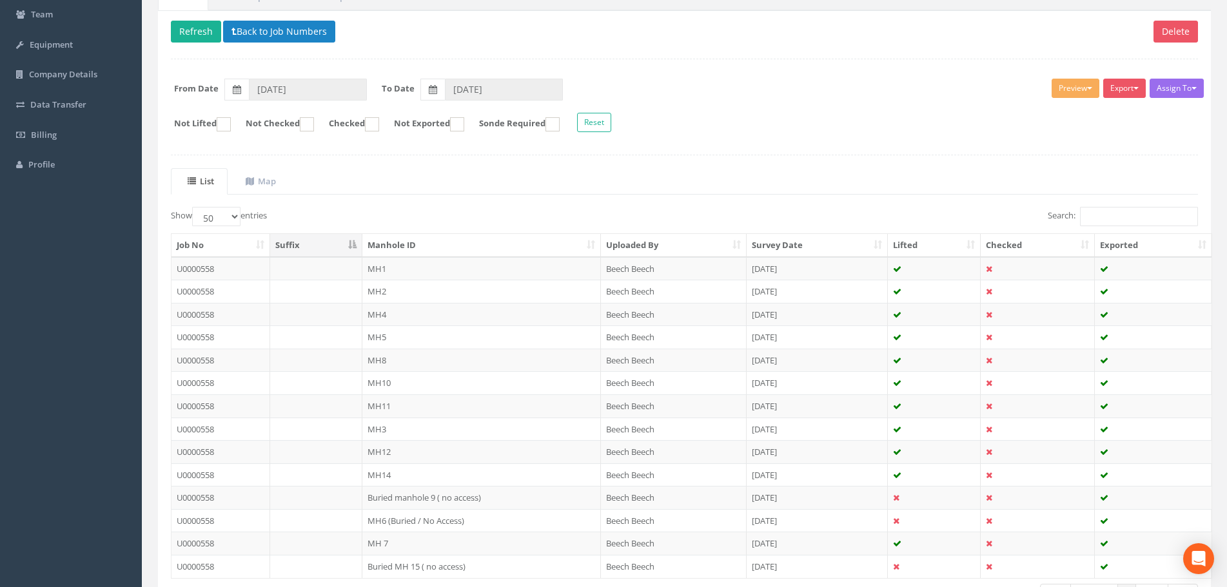
scroll to position [30, 0]
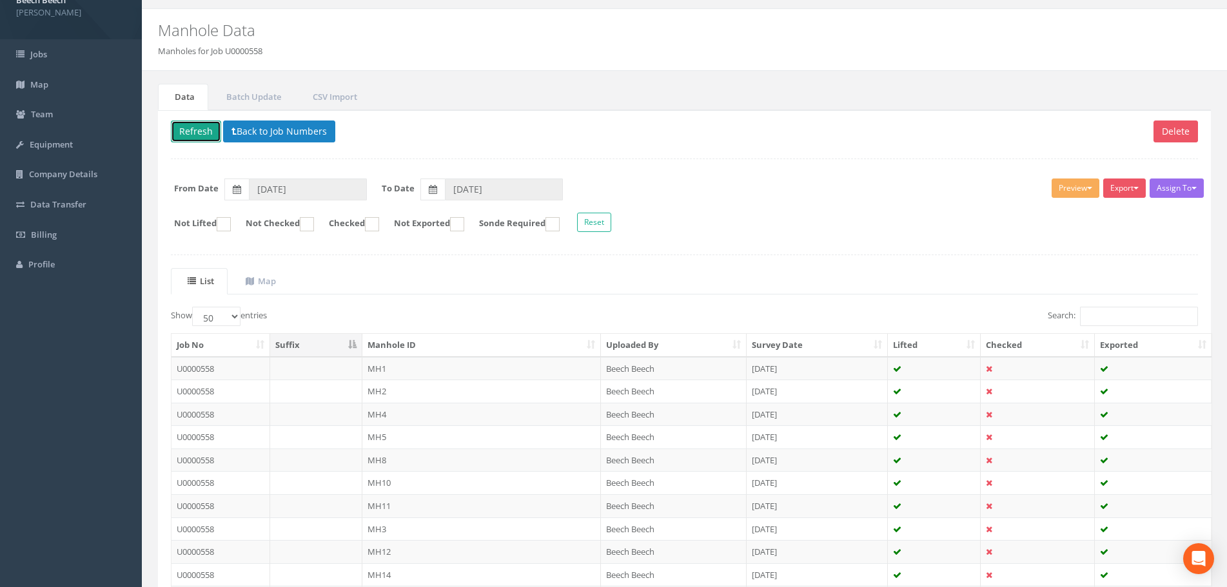
click at [190, 126] on button "Refresh" at bounding box center [196, 132] width 50 height 22
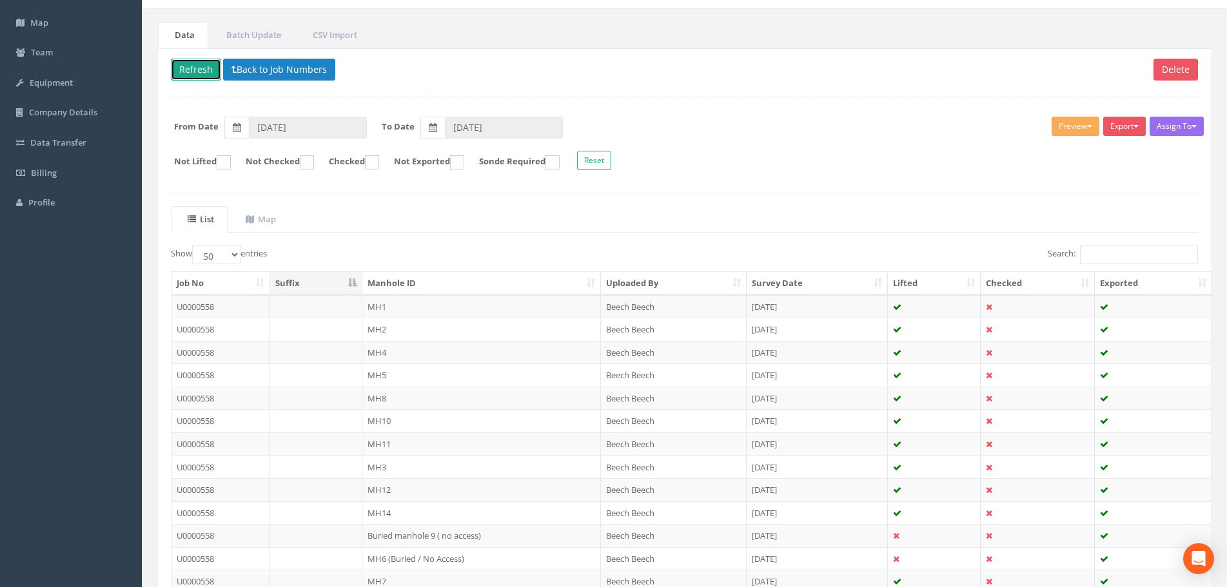
scroll to position [224, 0]
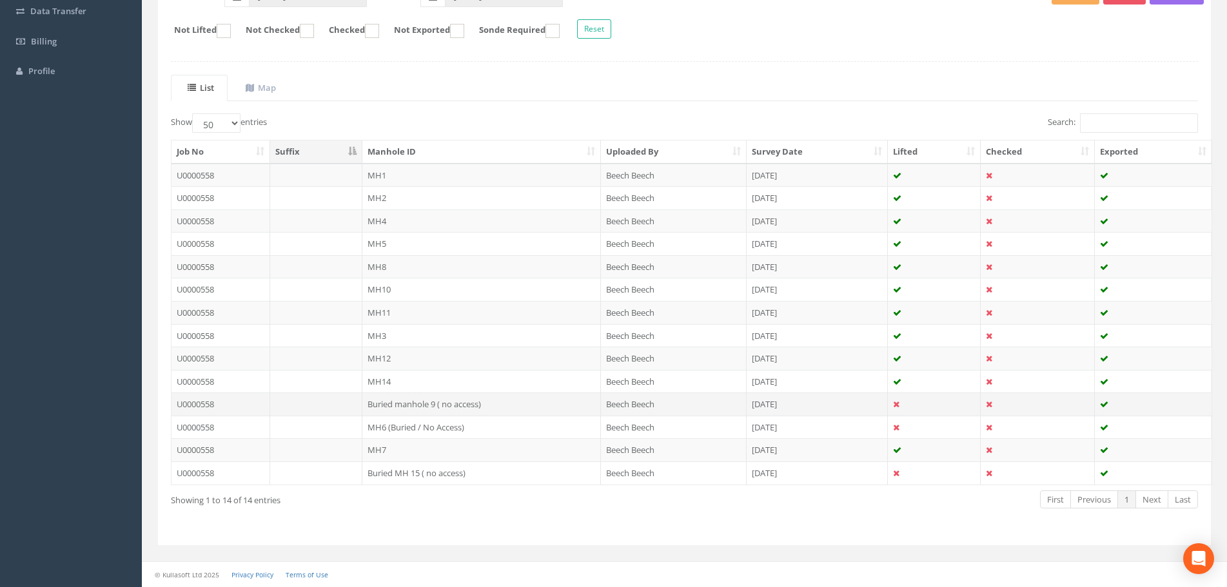
click at [423, 402] on td "Buried manhole 9 ( no access)" at bounding box center [481, 404] width 238 height 23
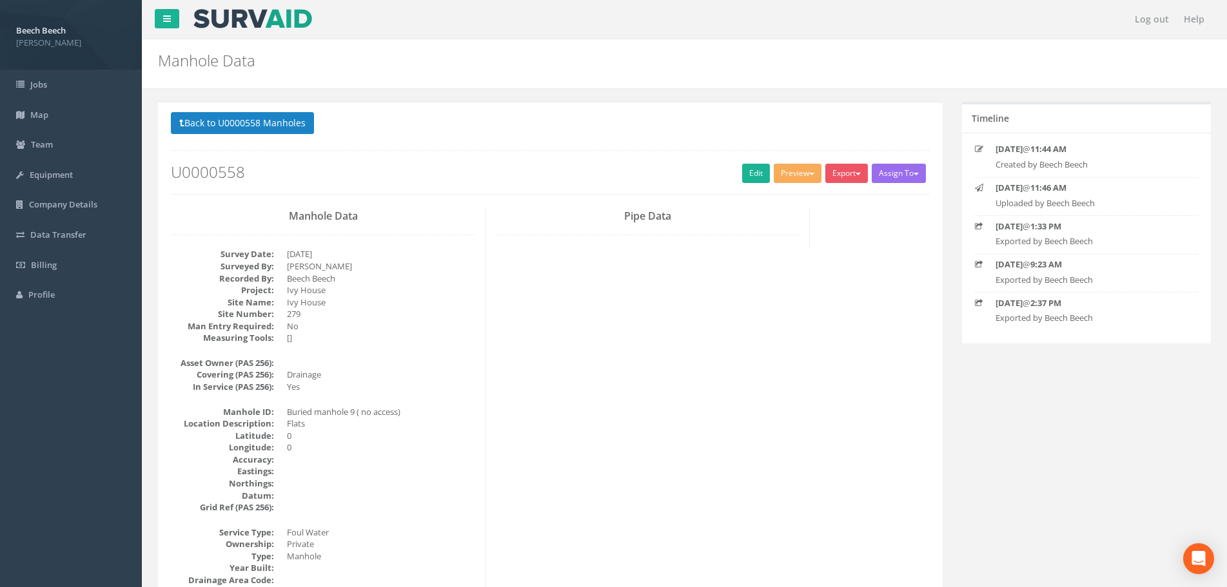
click at [748, 184] on div "Back to U0000558 Manholes Back to Map Assign To No Companies Added Export LFP M…" at bounding box center [550, 153] width 759 height 82
click at [748, 179] on link "Edit" at bounding box center [756, 173] width 28 height 19
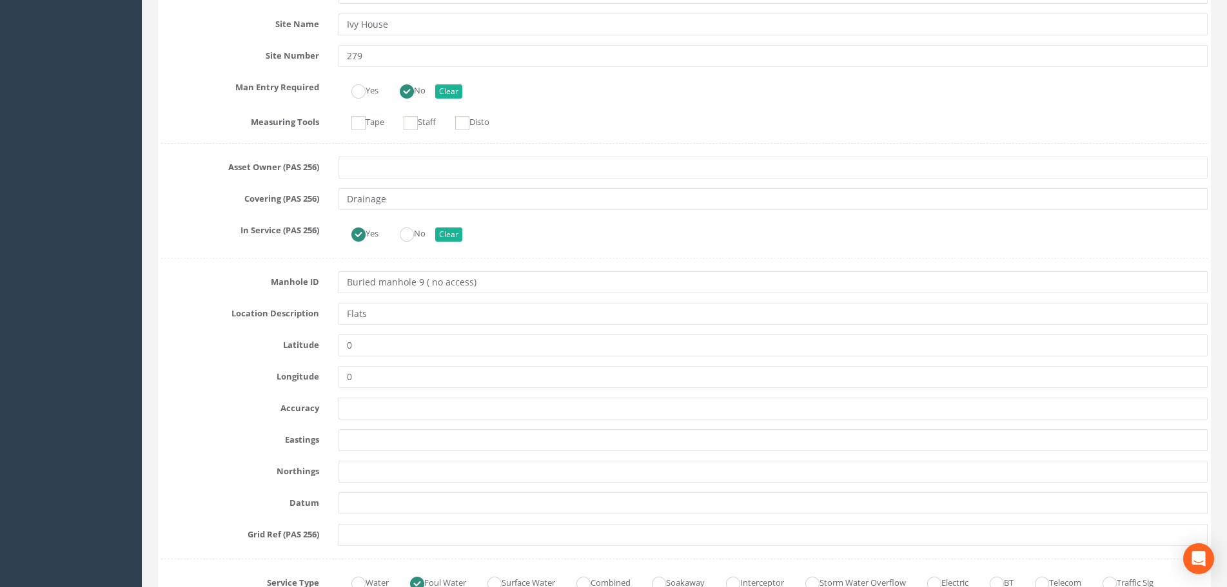
scroll to position [387, 0]
drag, startPoint x: 495, startPoint y: 282, endPoint x: 275, endPoint y: 286, distance: 219.9
click at [275, 286] on div "Manhole ID Buried manhole 9 ( no access)" at bounding box center [684, 281] width 1066 height 22
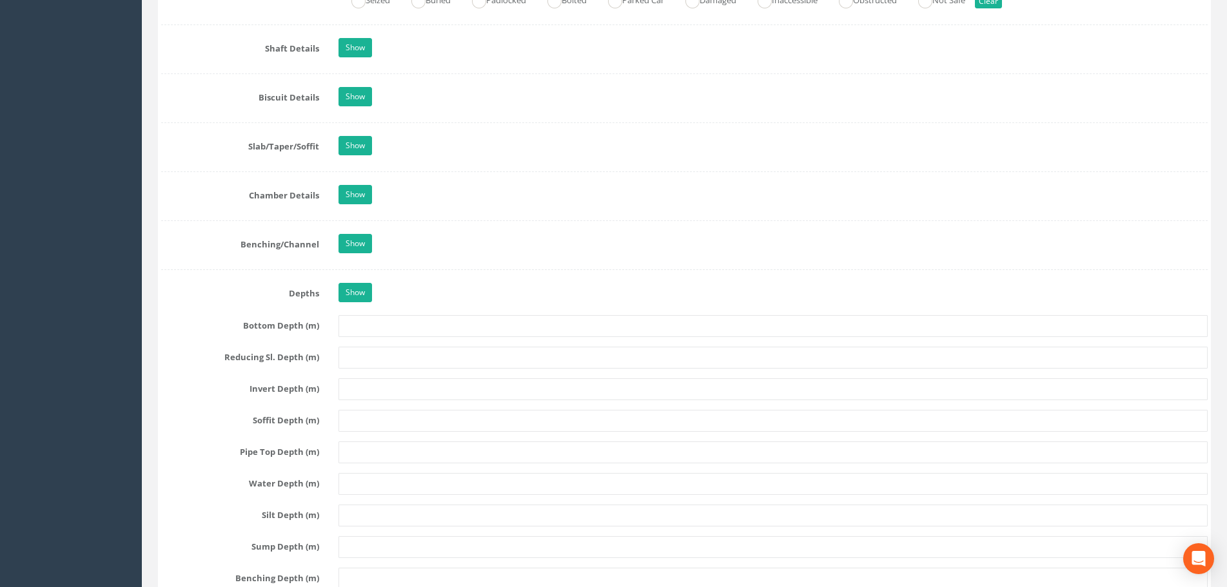
scroll to position [1418, 0]
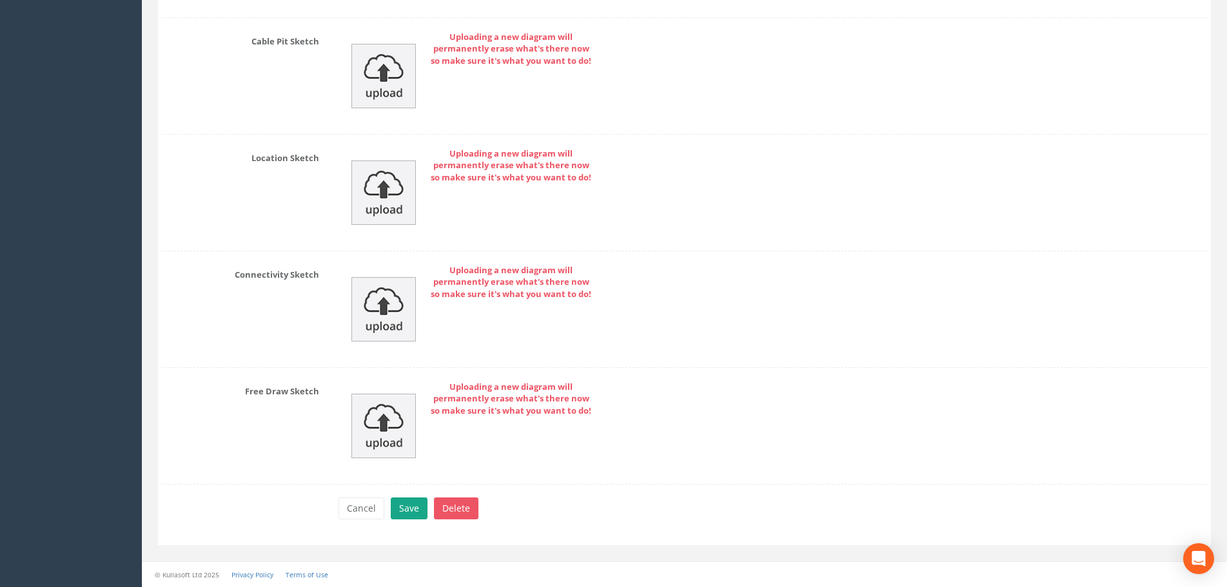
type input "MH9 (Buried / No Access)"
click at [414, 514] on button "Save" at bounding box center [409, 509] width 37 height 22
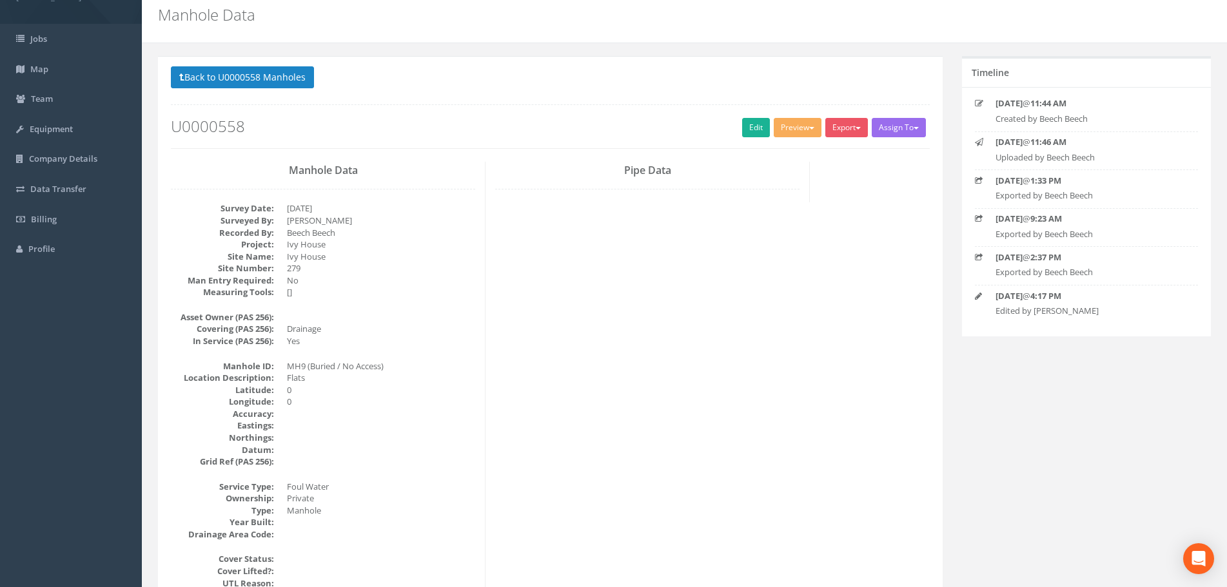
scroll to position [0, 0]
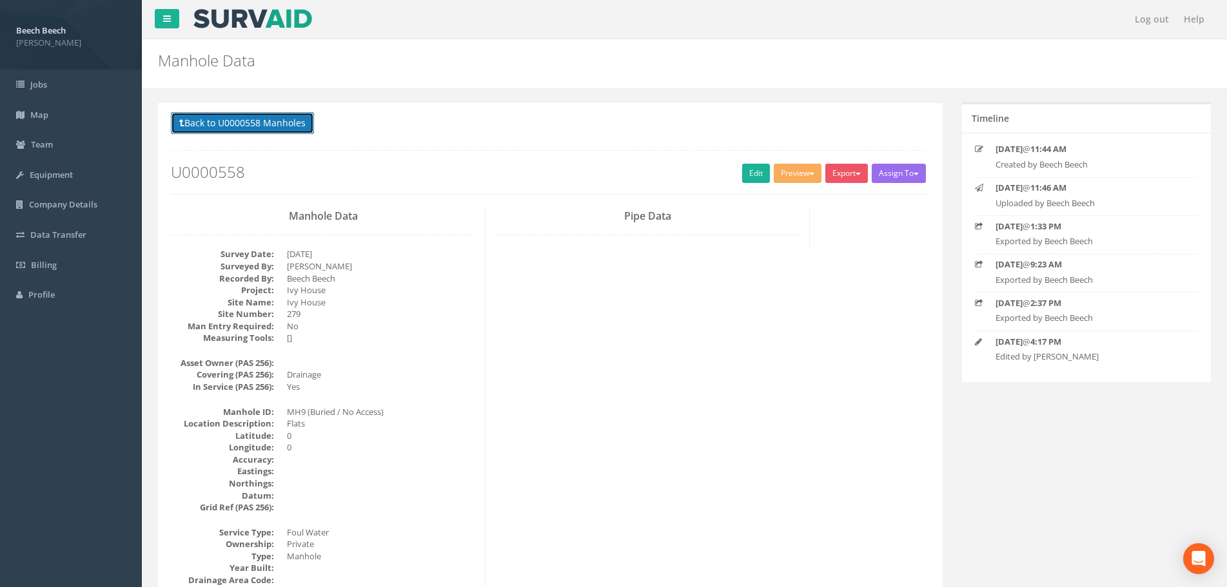
click at [213, 120] on button "Back to U0000558 Manholes" at bounding box center [242, 123] width 143 height 22
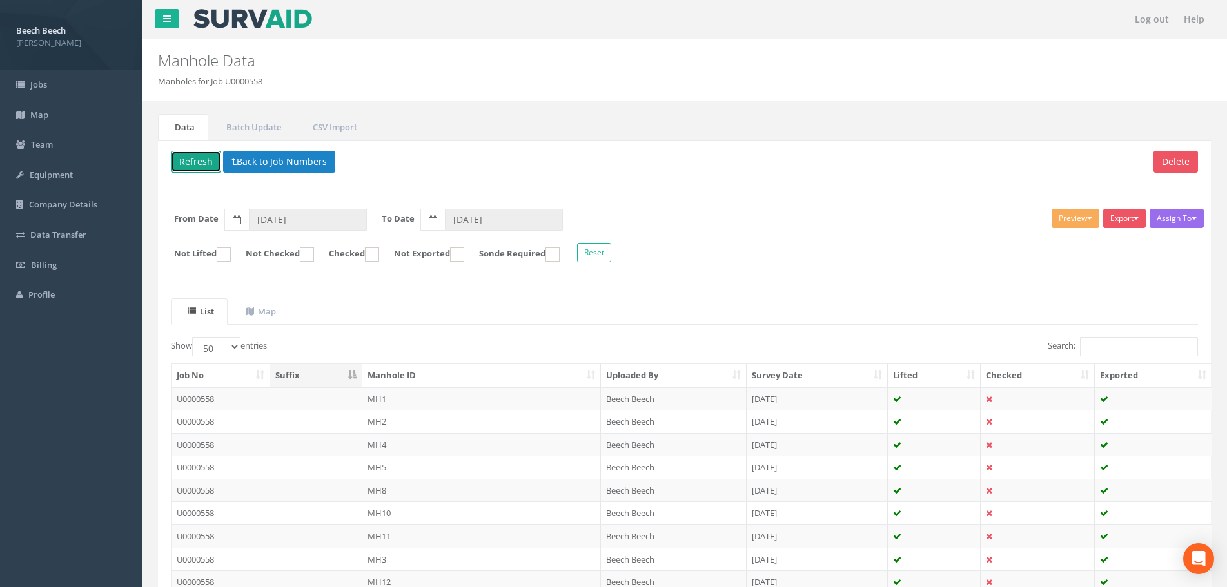
click at [196, 162] on button "Refresh" at bounding box center [196, 162] width 50 height 22
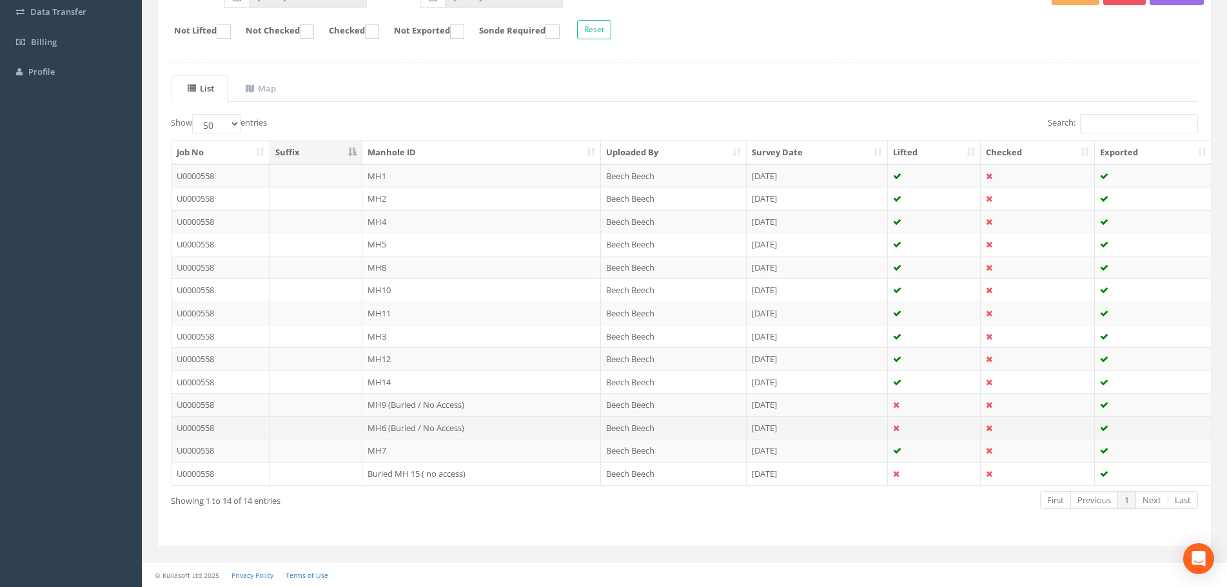
scroll to position [224, 0]
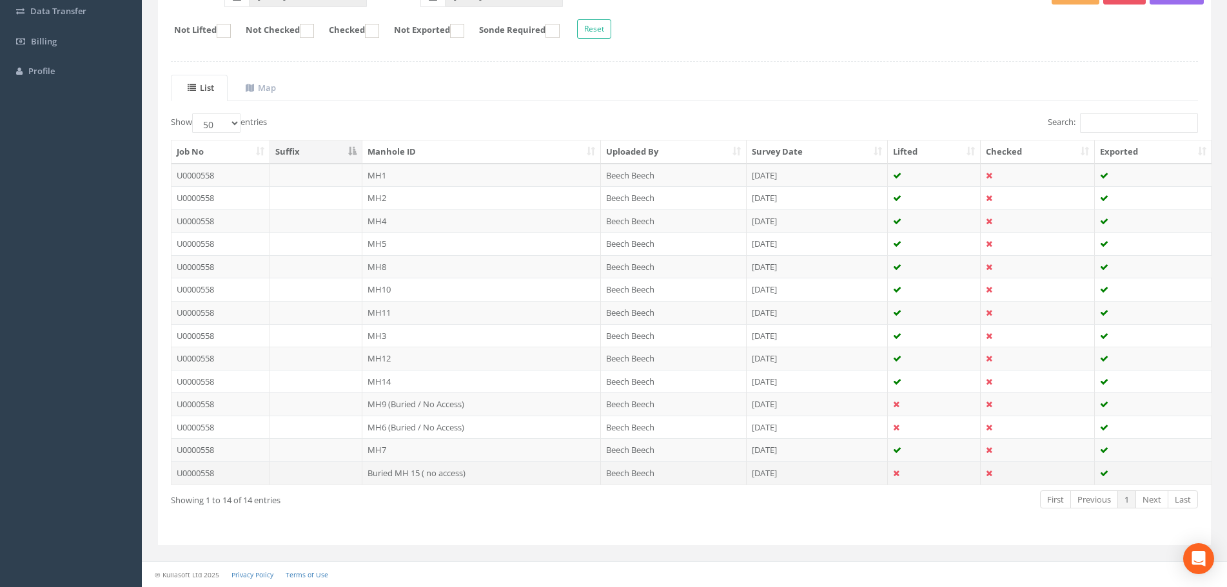
click at [425, 476] on td "Buried MH 15 ( no access)" at bounding box center [481, 473] width 238 height 23
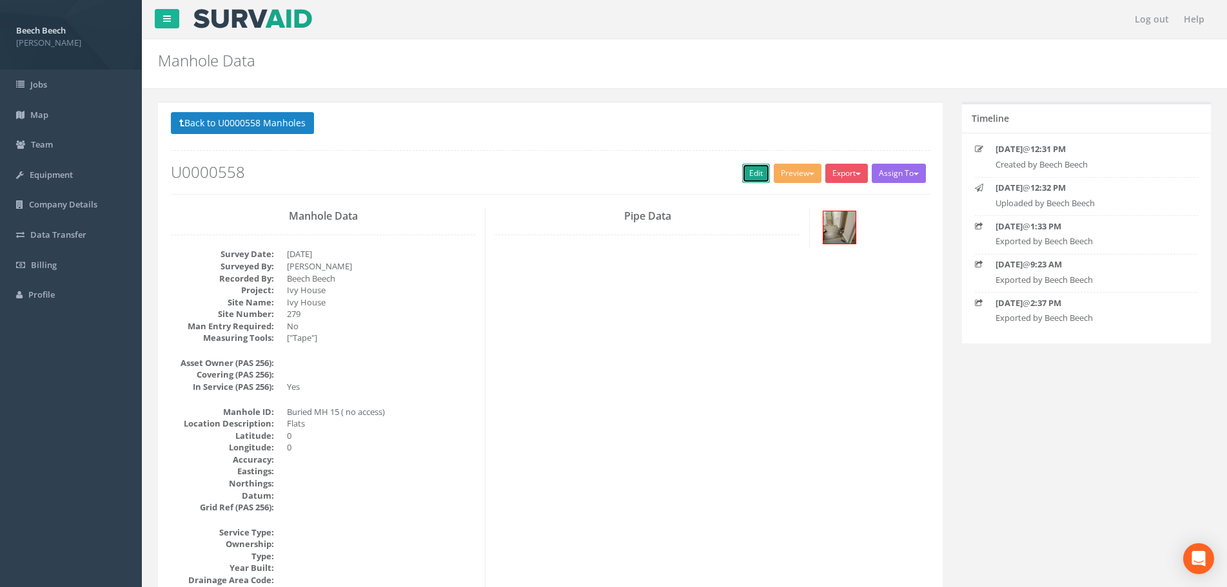
click at [751, 165] on link "Edit" at bounding box center [756, 173] width 28 height 19
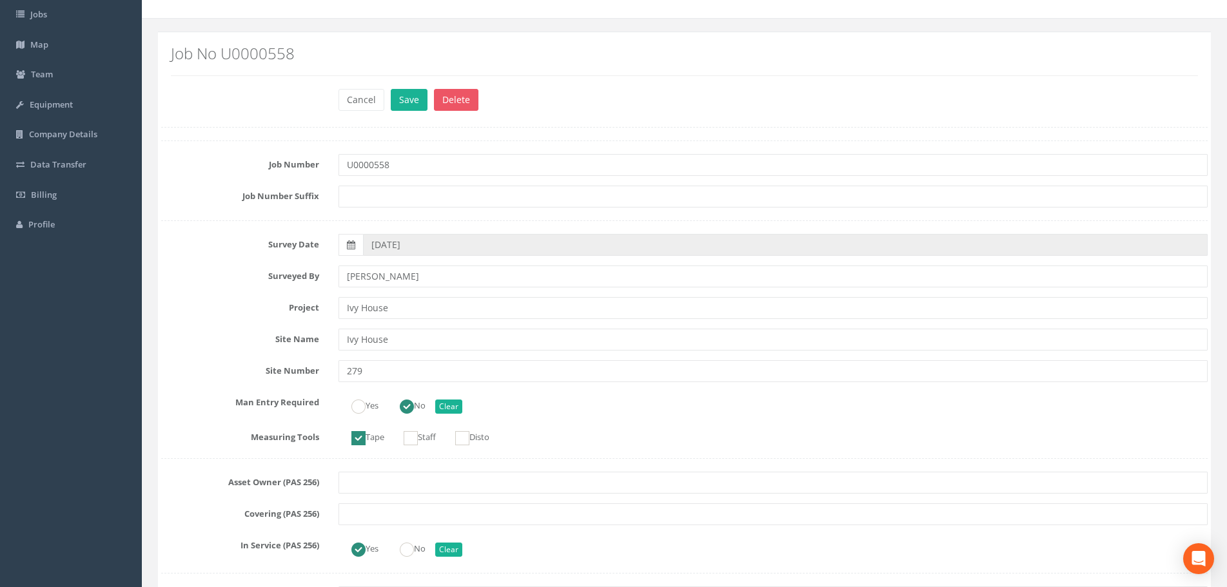
scroll to position [258, 0]
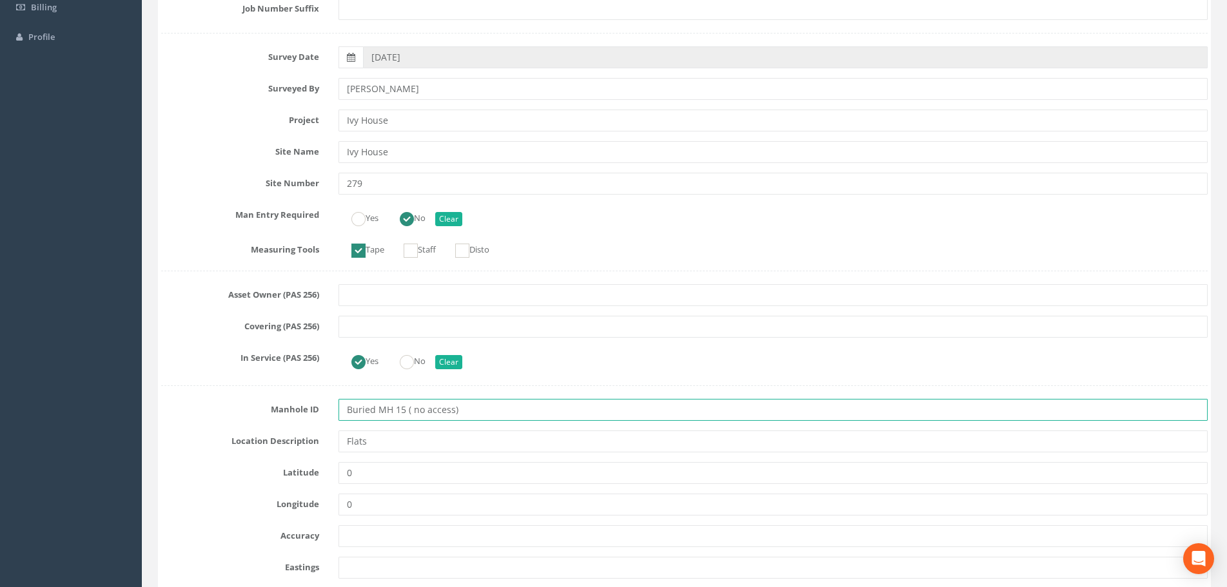
drag, startPoint x: 486, startPoint y: 411, endPoint x: 274, endPoint y: 410, distance: 212.1
click at [274, 410] on div "Manhole ID Buried MH 15 ( no access)" at bounding box center [684, 410] width 1066 height 22
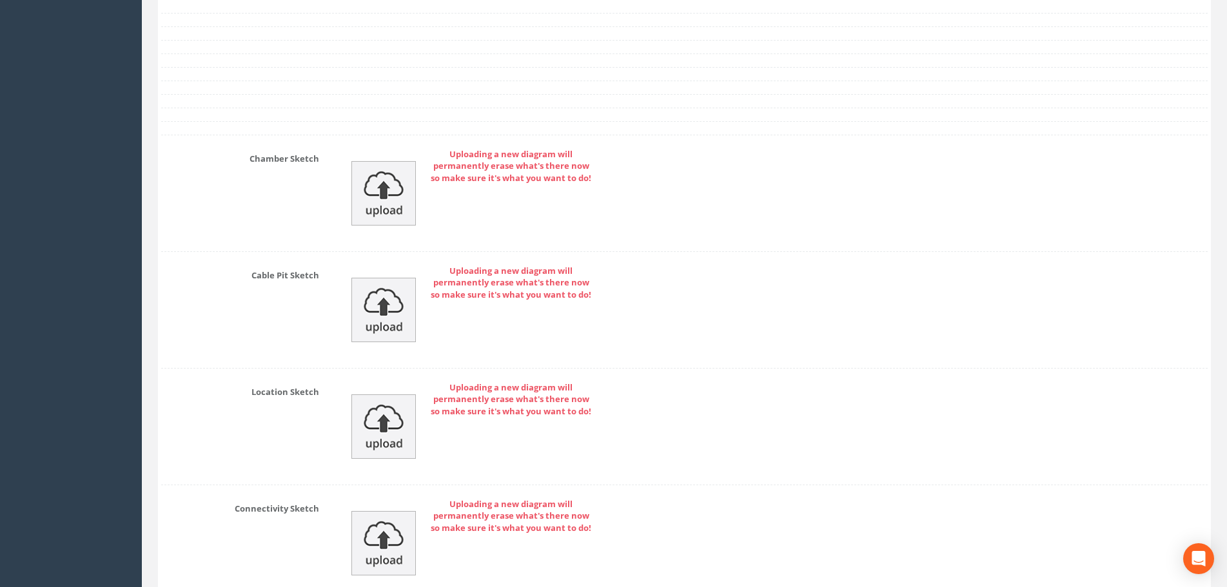
scroll to position [2127, 0]
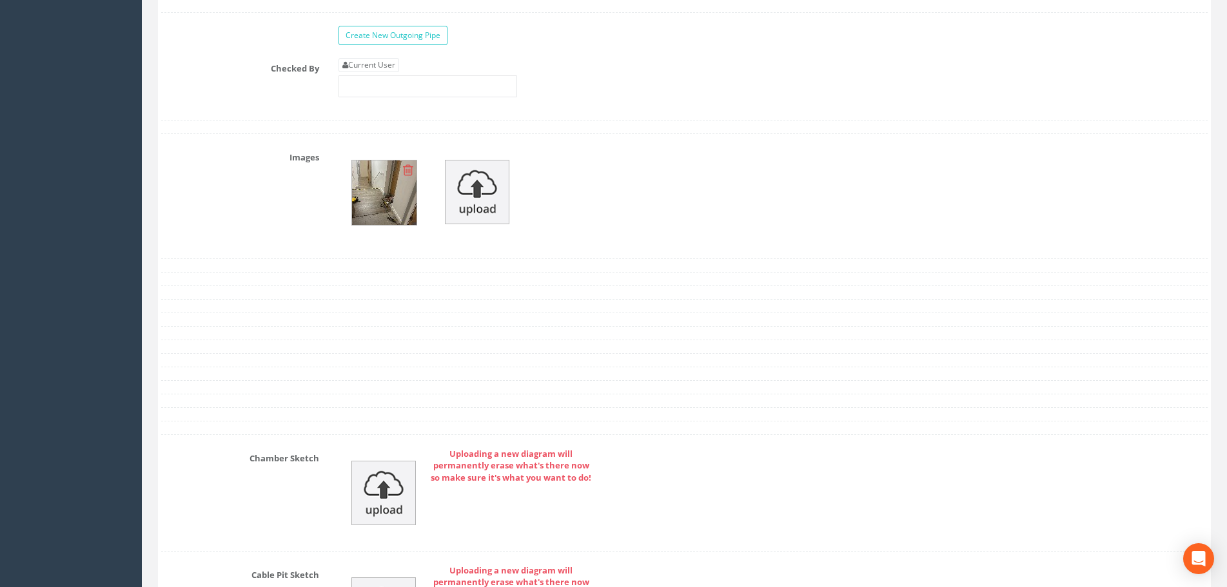
type input "MH15 (Buried / No Access)"
click at [385, 201] on img at bounding box center [384, 193] width 64 height 64
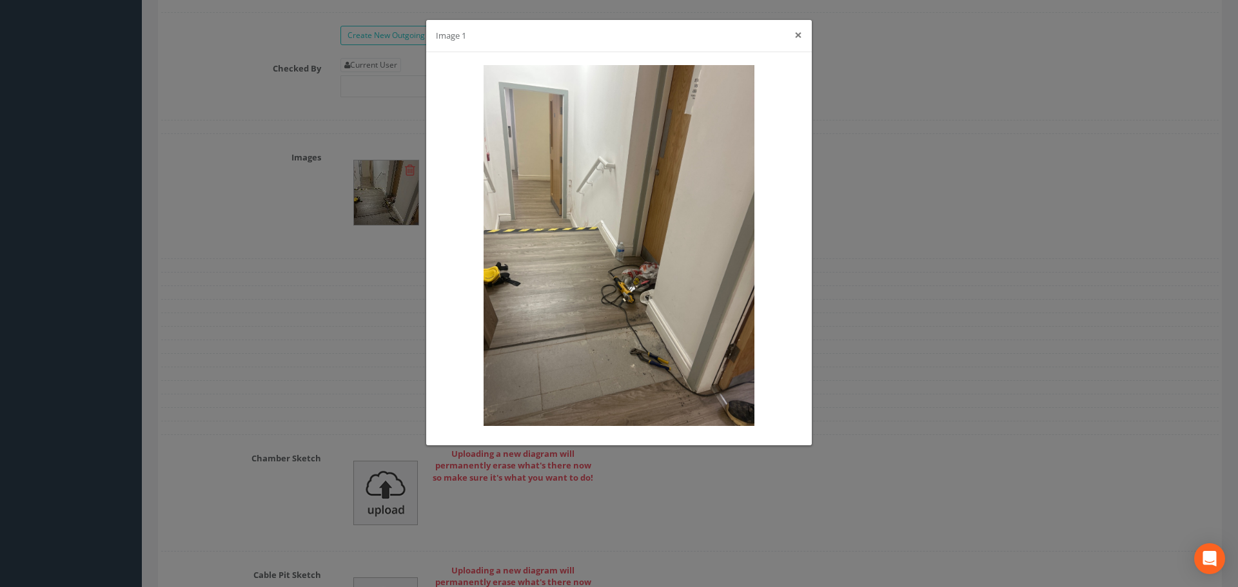
click at [801, 35] on button "×" at bounding box center [798, 35] width 8 height 14
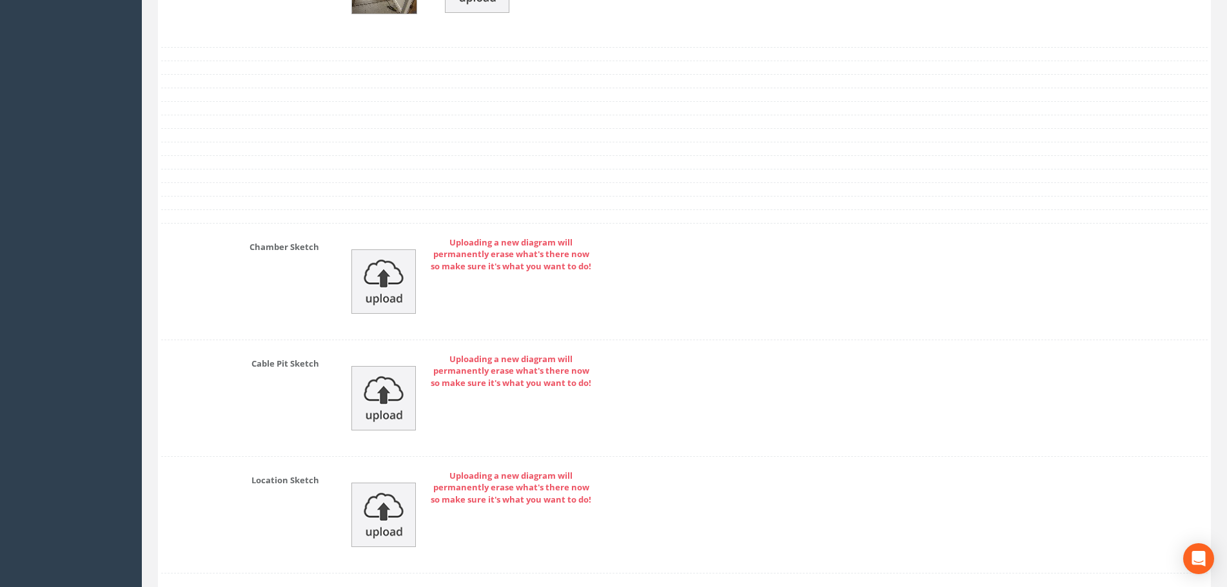
scroll to position [2661, 0]
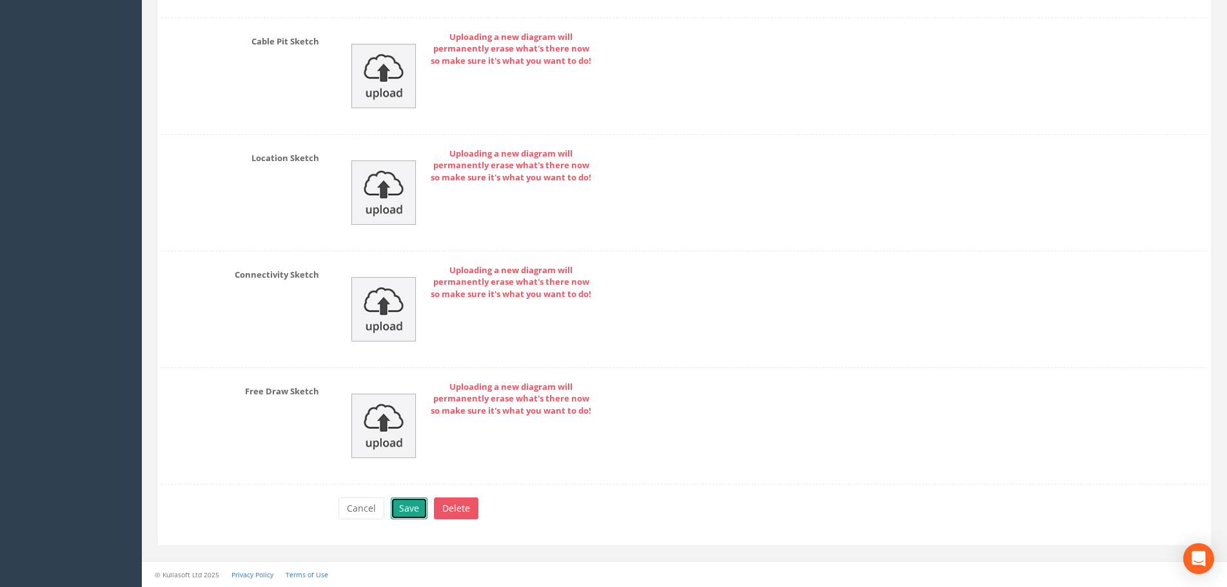
click at [413, 513] on button "Save" at bounding box center [409, 509] width 37 height 22
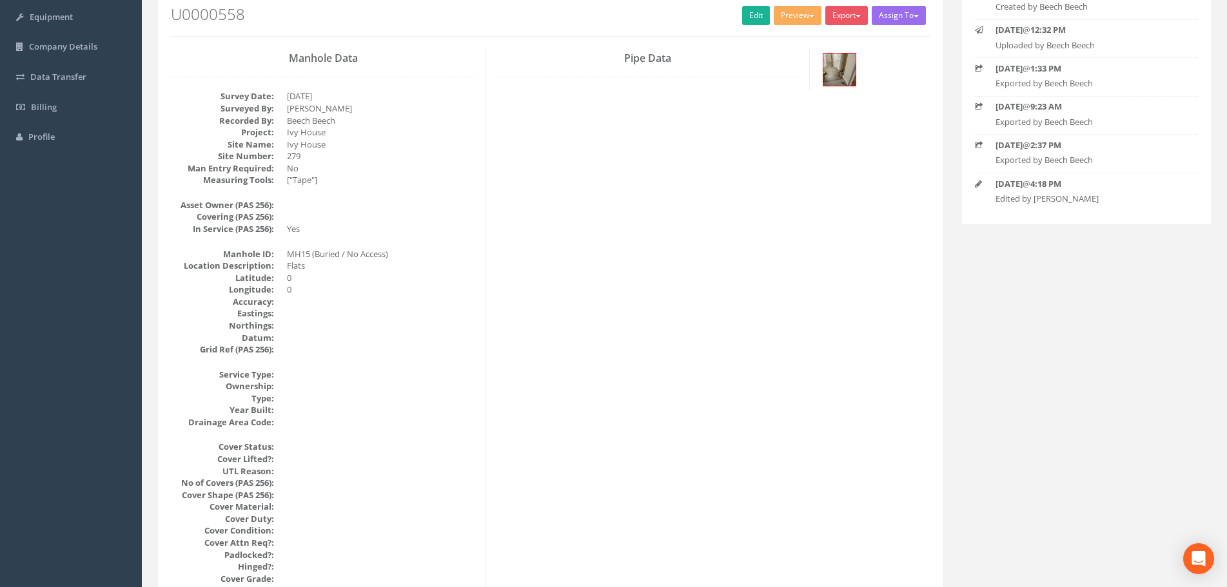
scroll to position [0, 0]
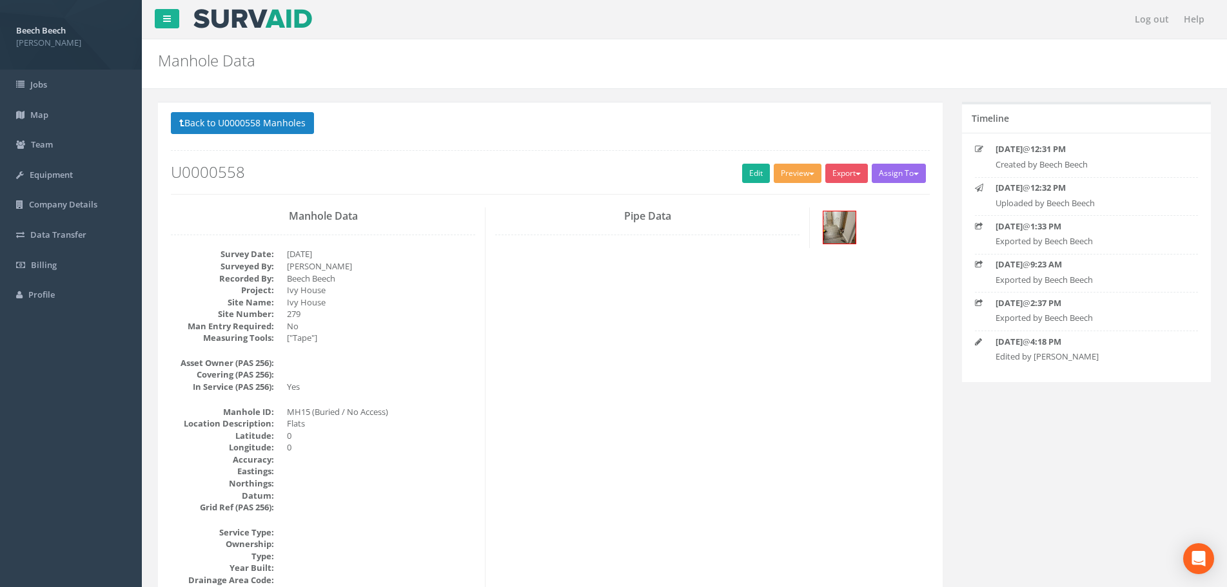
click at [797, 174] on button "Preview" at bounding box center [798, 173] width 48 height 19
click at [788, 190] on ul "LFP Manhole Heathrow United Utilities SurvAid IC SurvAid Manhole" at bounding box center [773, 255] width 103 height 135
click at [799, 177] on button "Preview" at bounding box center [798, 173] width 48 height 19
click at [784, 202] on link "LFP Manhole" at bounding box center [774, 200] width 98 height 20
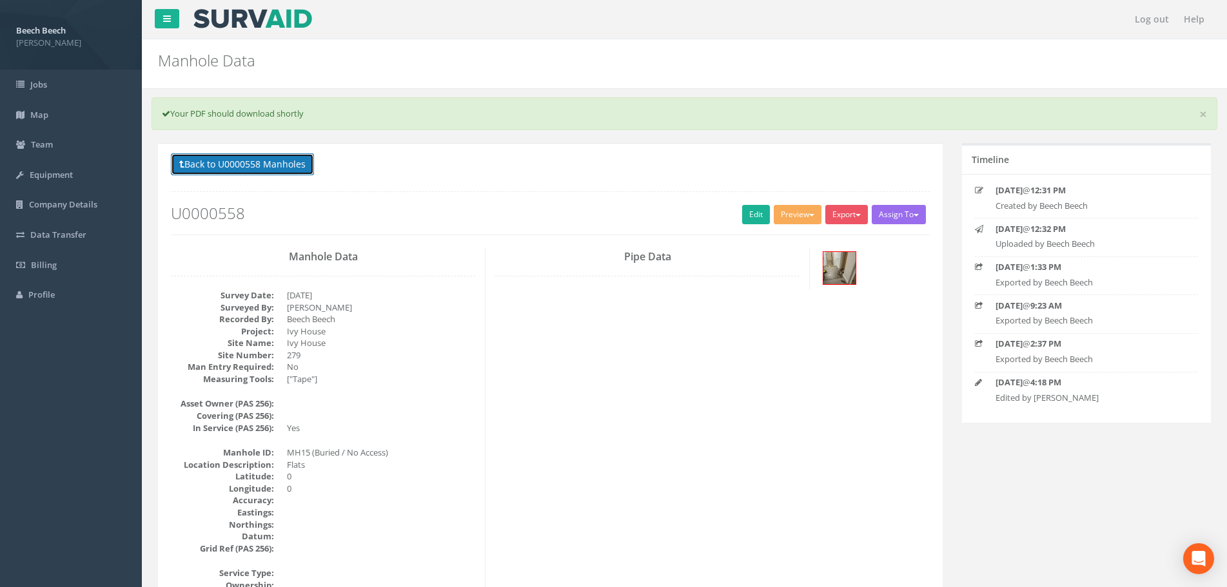
click at [211, 158] on button "Back to U0000558 Manholes" at bounding box center [242, 164] width 143 height 22
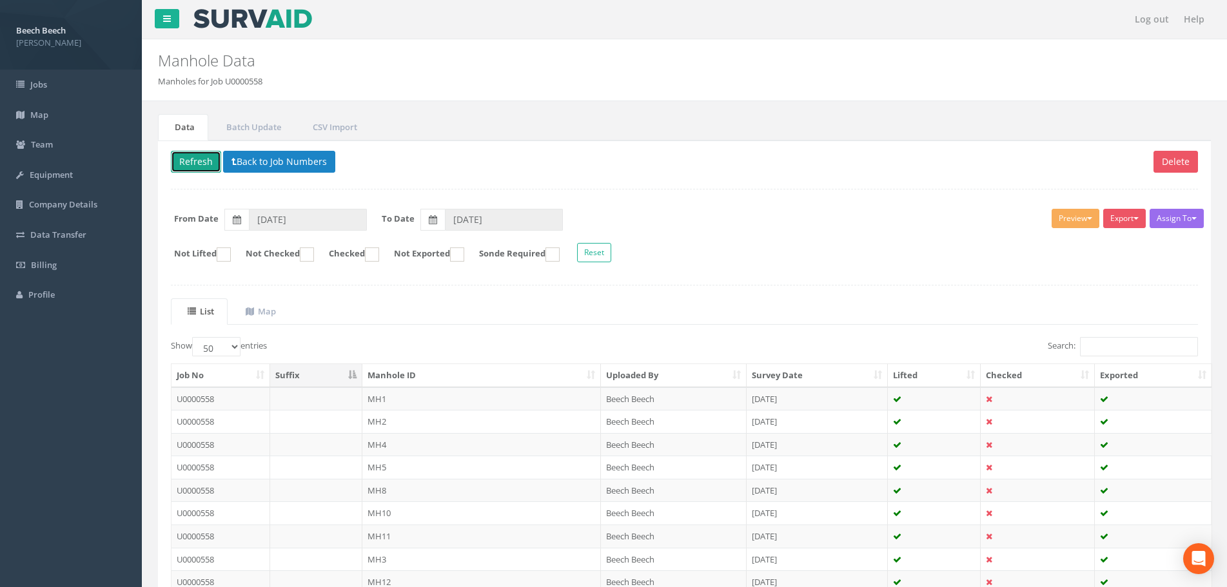
click at [197, 164] on button "Refresh" at bounding box center [196, 162] width 50 height 22
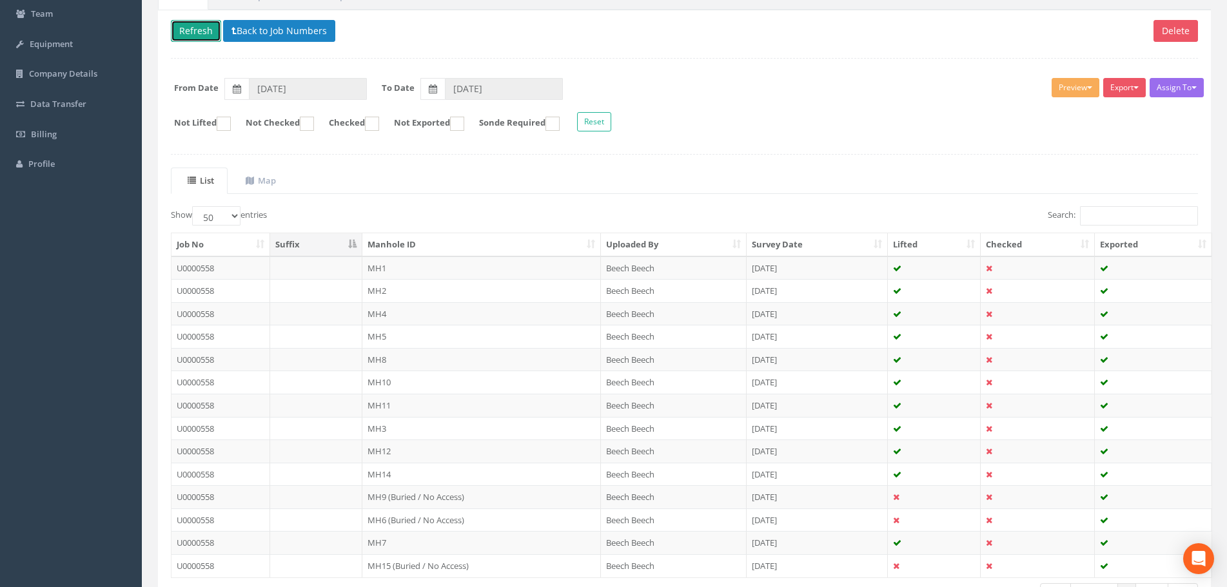
scroll to position [224, 0]
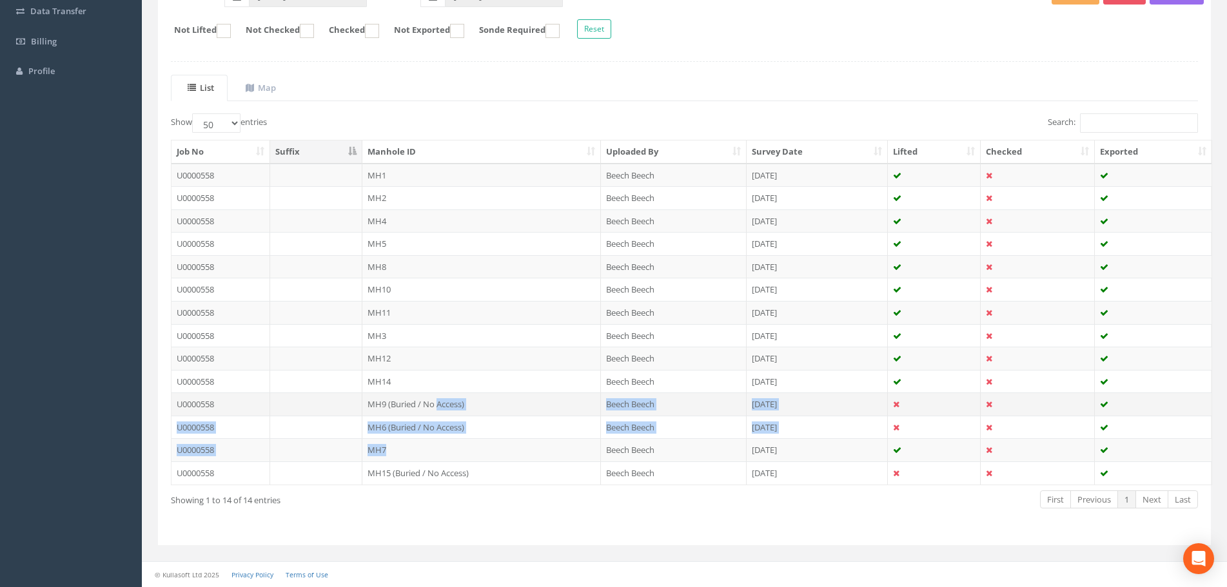
drag, startPoint x: 440, startPoint y: 450, endPoint x: 436, endPoint y: 401, distance: 49.1
click at [436, 401] on tbody "U0000558 MH1 Beech Beech [DATE] U0000558 MH2 Beech Beech [DATE] U0000558 MH4 Be…" at bounding box center [691, 324] width 1040 height 321
click at [504, 514] on div "Show 10 25 50 100 entries Search: Job No Suffix Manhole ID Uploaded By Survey D…" at bounding box center [684, 322] width 1027 height 419
